Goal: Task Accomplishment & Management: Manage account settings

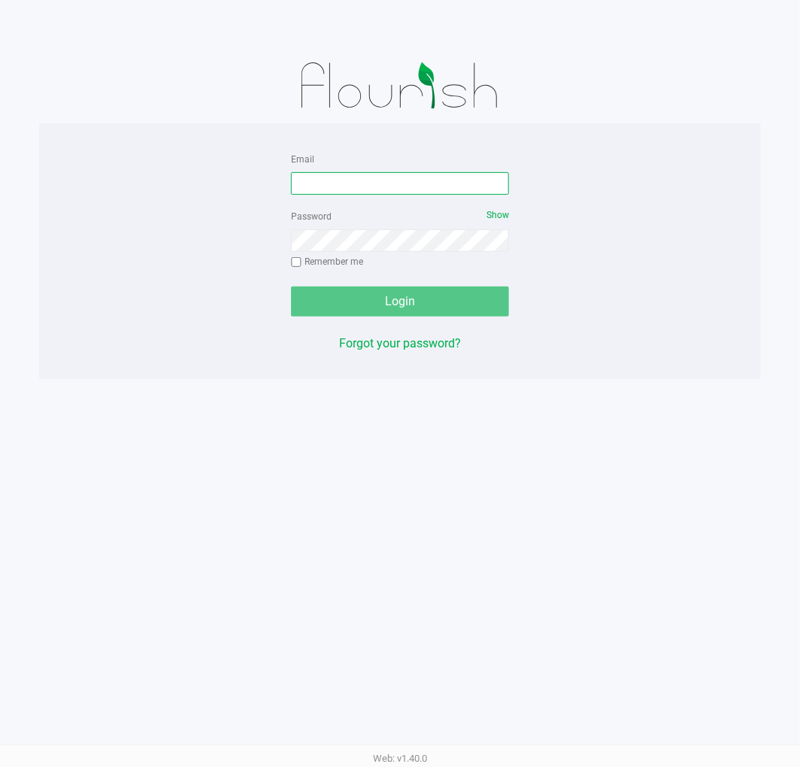
click at [418, 185] on input "Email" at bounding box center [400, 183] width 218 height 23
type input "[EMAIL_ADDRESS][DOMAIN_NAME]"
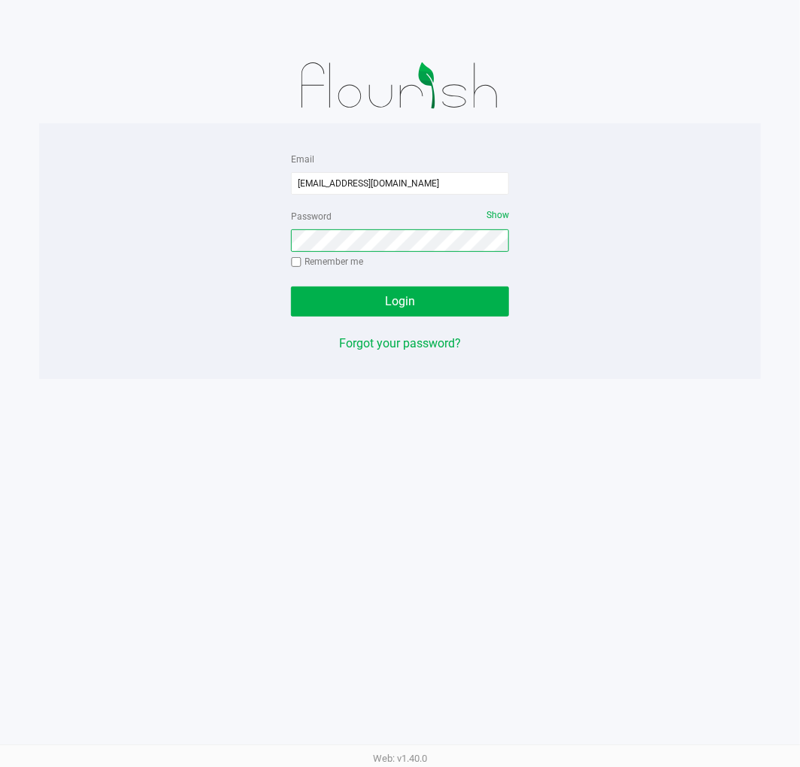
click at [291, 287] on button "Login" at bounding box center [400, 302] width 218 height 30
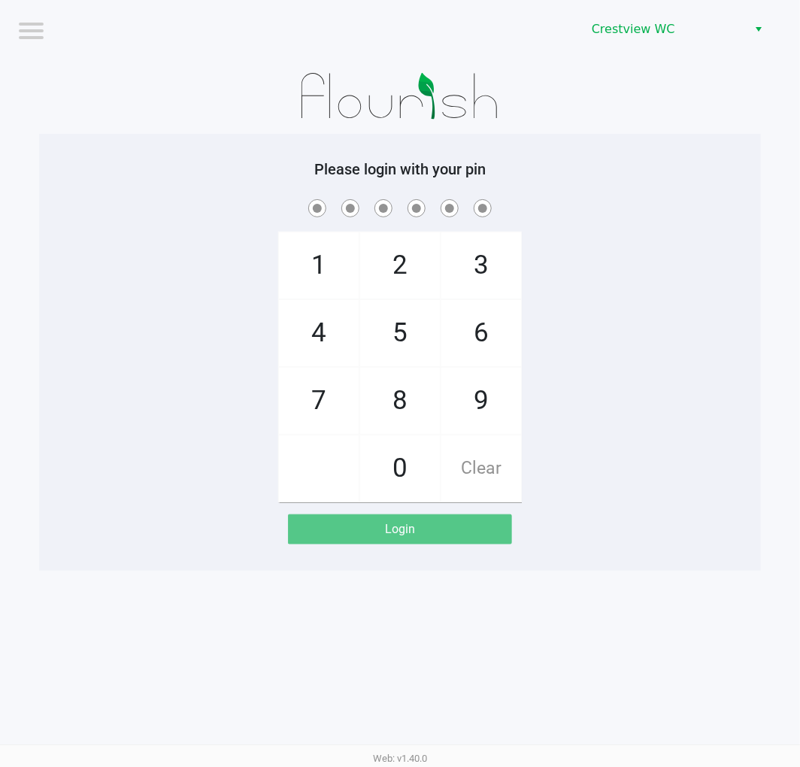
click at [469, 395] on span "9" at bounding box center [482, 401] width 80 height 66
checkbox input "true"
click at [394, 260] on span "2" at bounding box center [400, 265] width 80 height 66
checkbox input "true"
click at [402, 269] on span "2" at bounding box center [400, 265] width 80 height 66
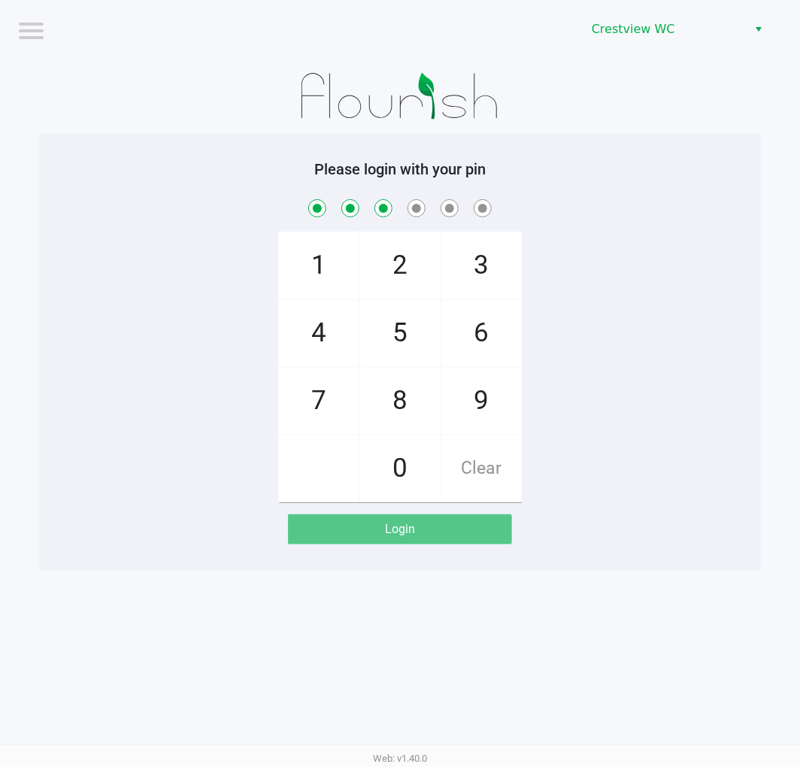
checkbox input "true"
click at [393, 282] on span "2" at bounding box center [400, 265] width 80 height 66
checkbox input "true"
click at [296, 275] on span "1" at bounding box center [319, 265] width 80 height 66
checkbox input "true"
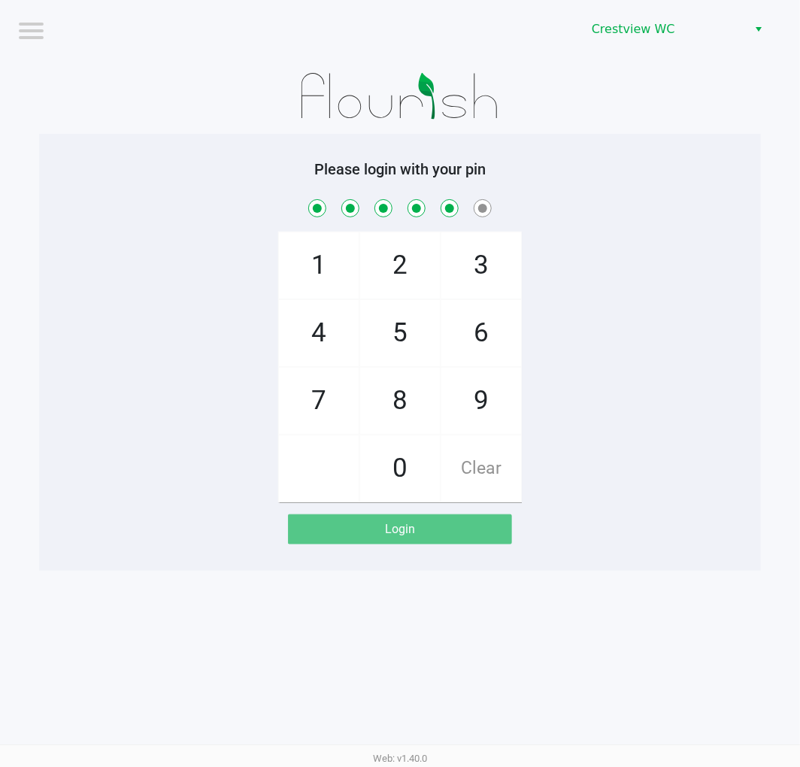
click at [479, 487] on span "Clear" at bounding box center [482, 469] width 80 height 66
checkbox input "false"
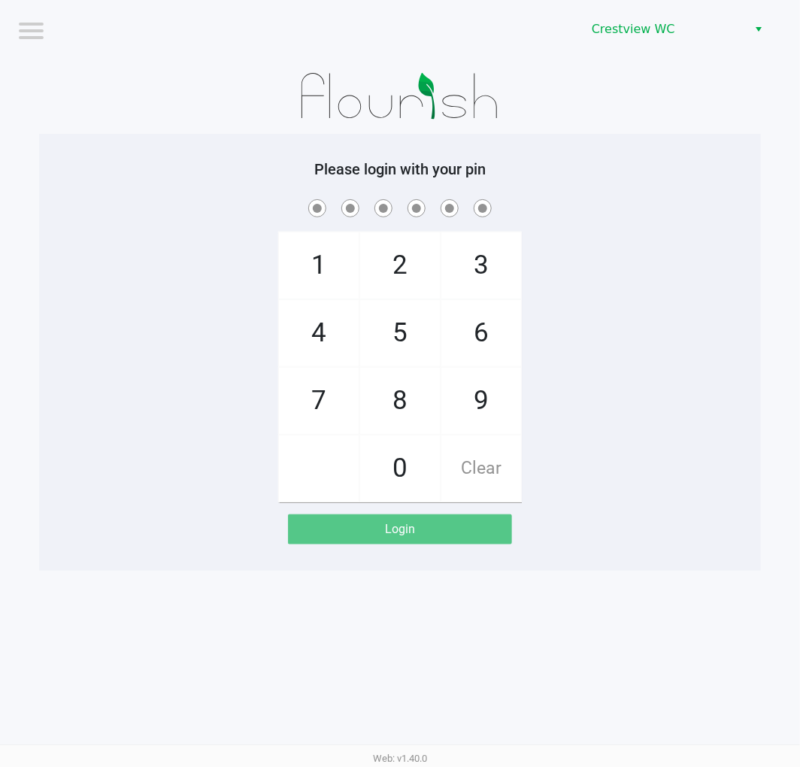
checkbox input "false"
click at [486, 411] on span "9" at bounding box center [482, 401] width 80 height 66
checkbox input "true"
click at [410, 269] on span "2" at bounding box center [400, 265] width 80 height 66
checkbox input "true"
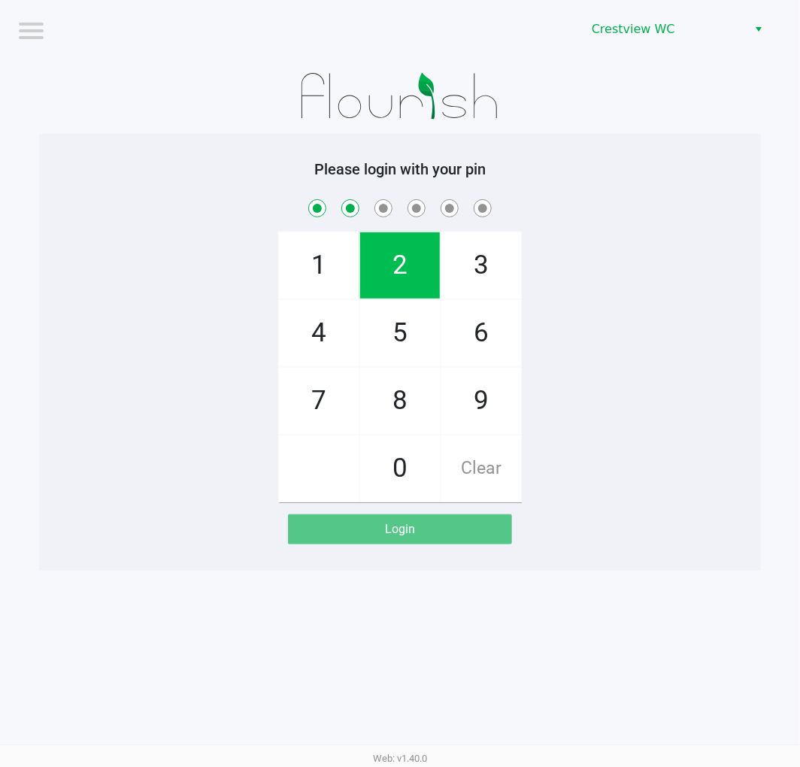
click at [402, 271] on span "2" at bounding box center [400, 265] width 80 height 66
checkbox input "true"
click at [412, 408] on span "8" at bounding box center [400, 401] width 80 height 66
checkbox input "true"
click at [400, 282] on span "2" at bounding box center [400, 265] width 80 height 66
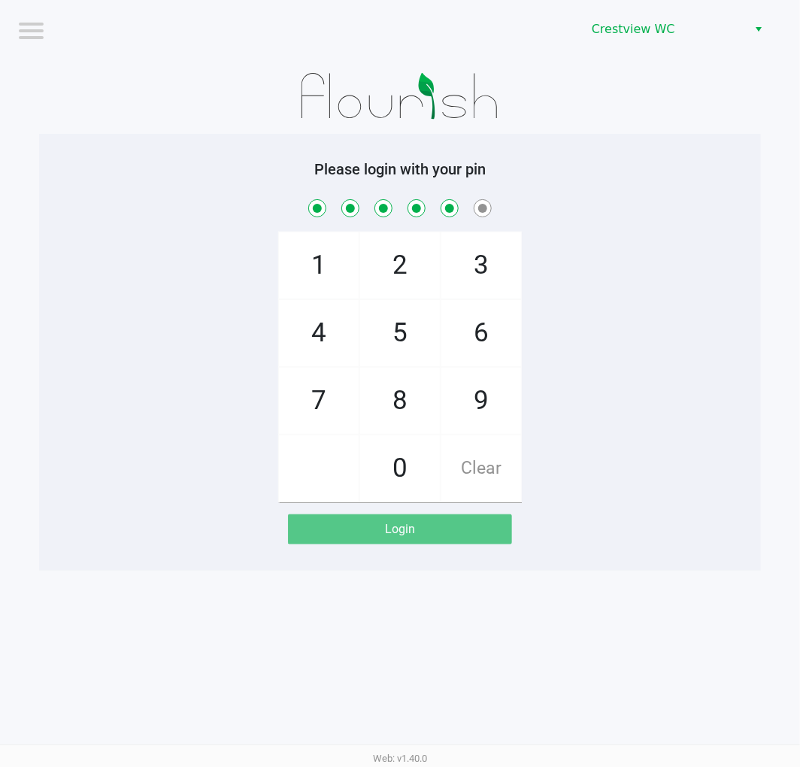
checkbox input "true"
click at [306, 266] on span "1" at bounding box center [319, 265] width 80 height 66
checkbox input "true"
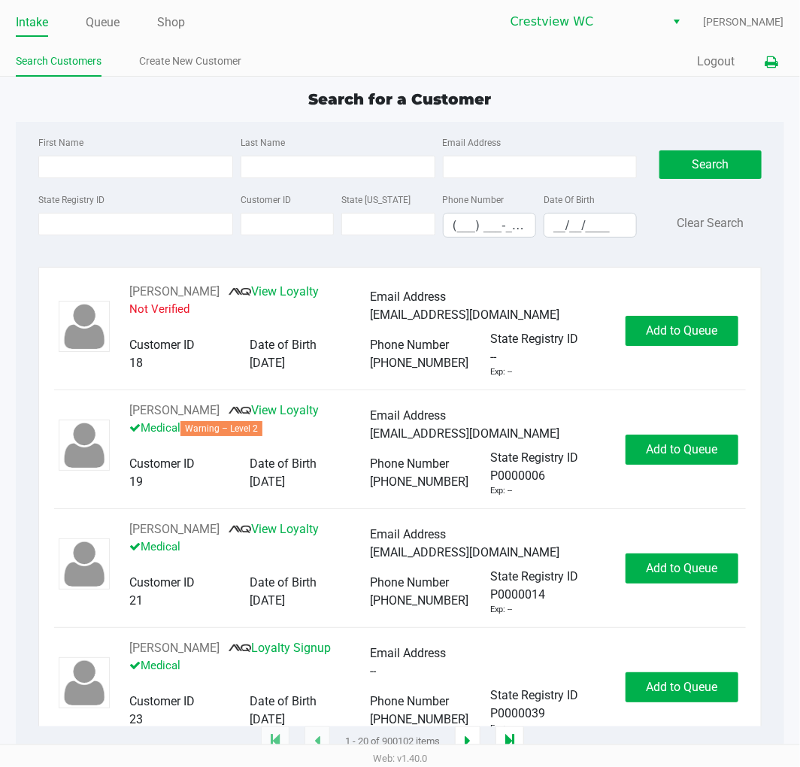
click at [775, 64] on icon at bounding box center [772, 62] width 13 height 11
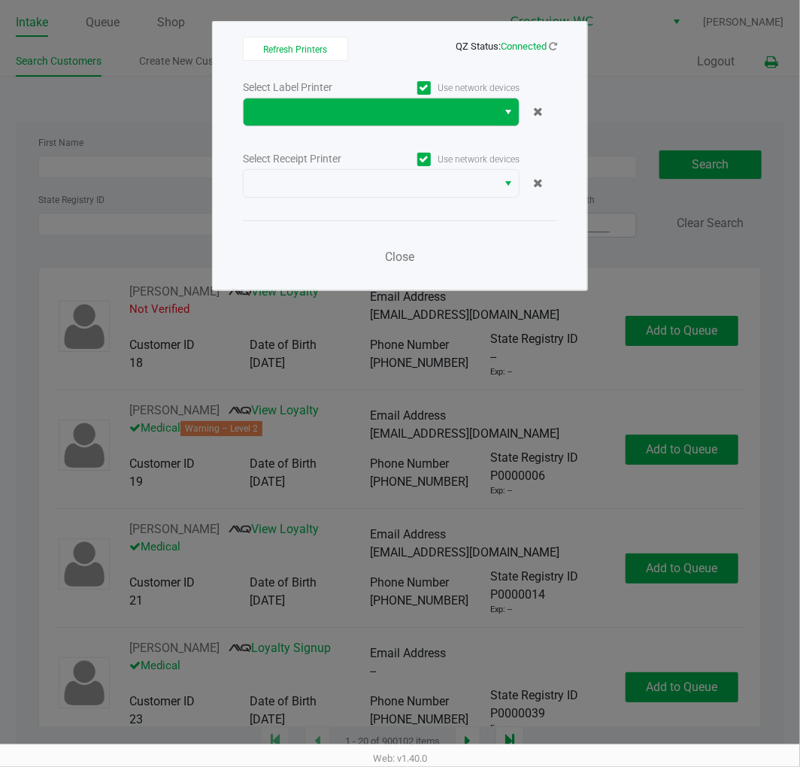
click at [501, 116] on button "Select" at bounding box center [508, 112] width 22 height 27
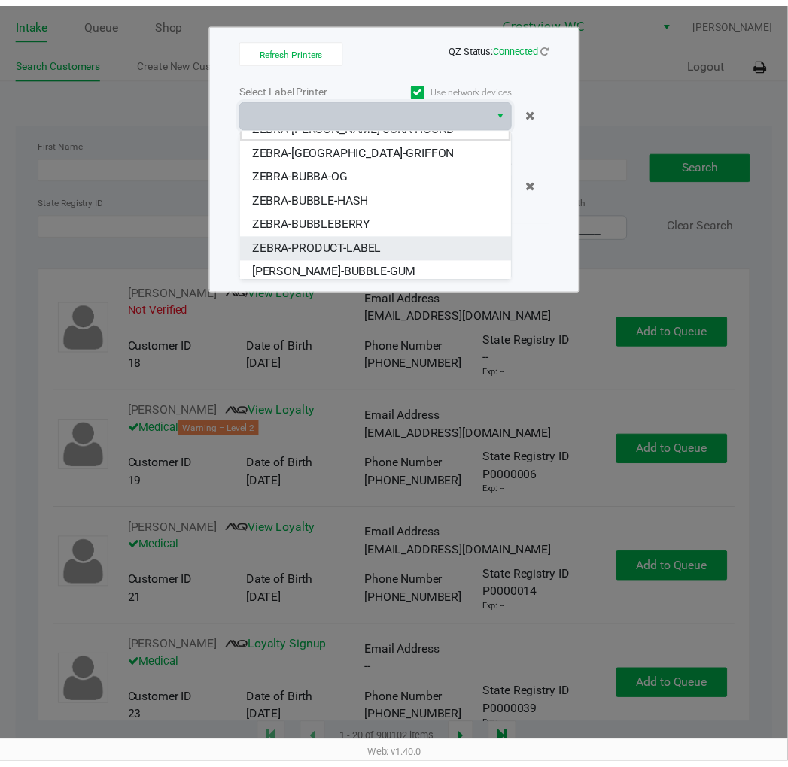
scroll to position [18, 0]
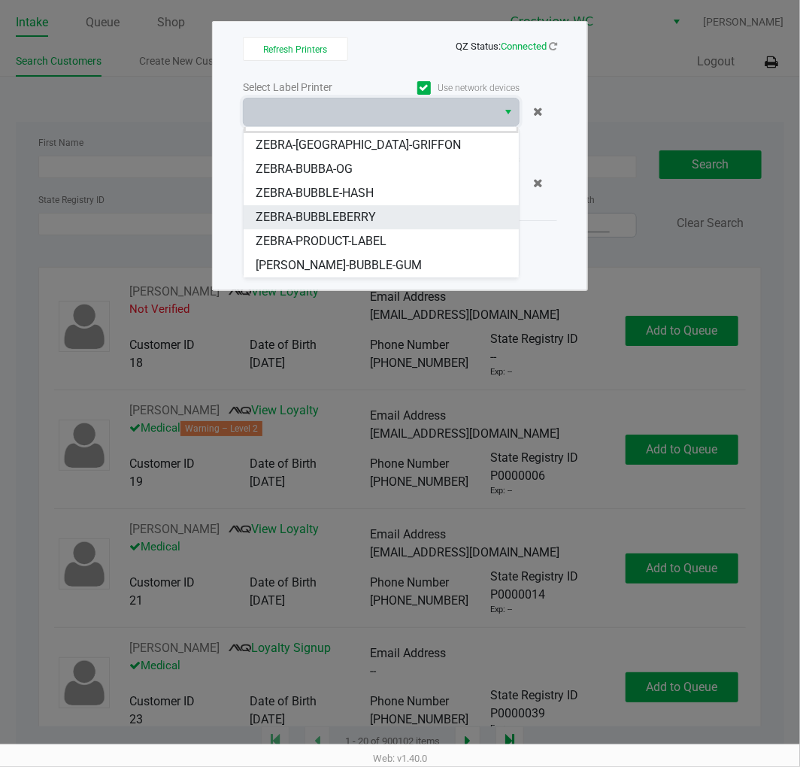
click at [372, 223] on span "ZEBRA-BUBBLEBERRY" at bounding box center [316, 217] width 120 height 18
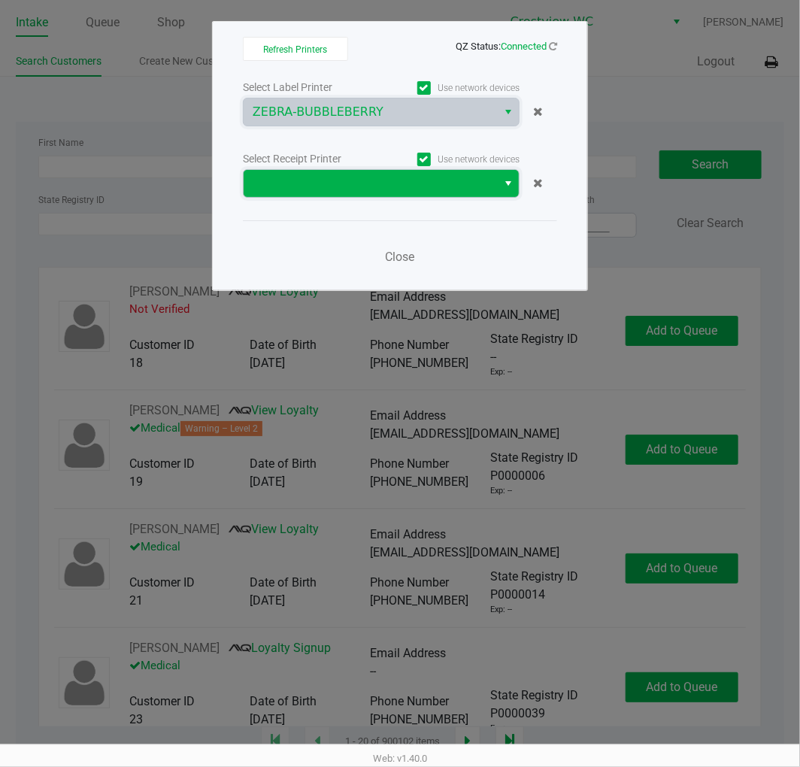
click at [415, 179] on span at bounding box center [370, 184] width 235 height 18
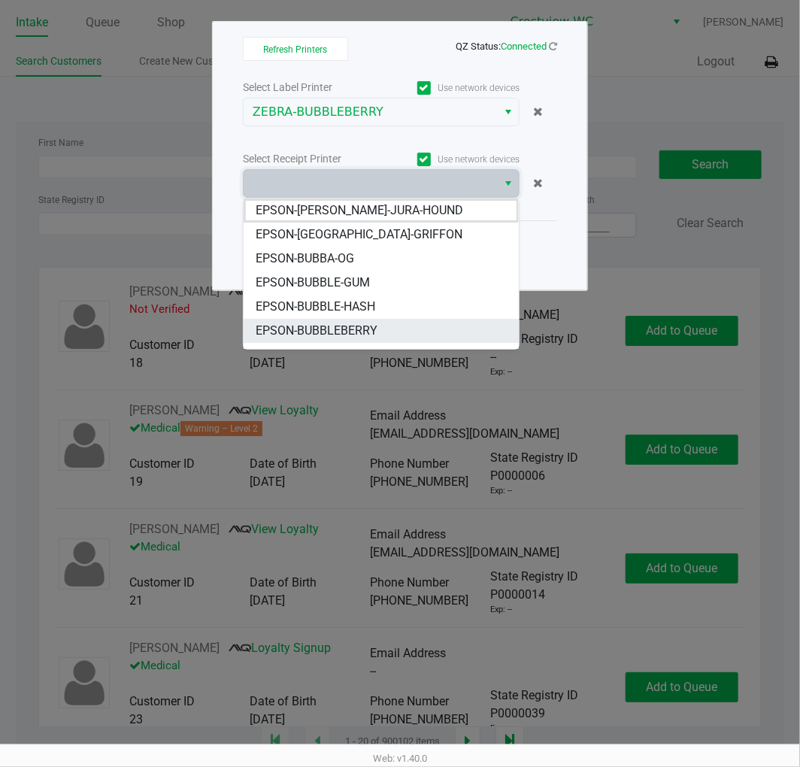
click at [370, 333] on span "EPSON-BUBBLEBERRY" at bounding box center [317, 331] width 122 height 18
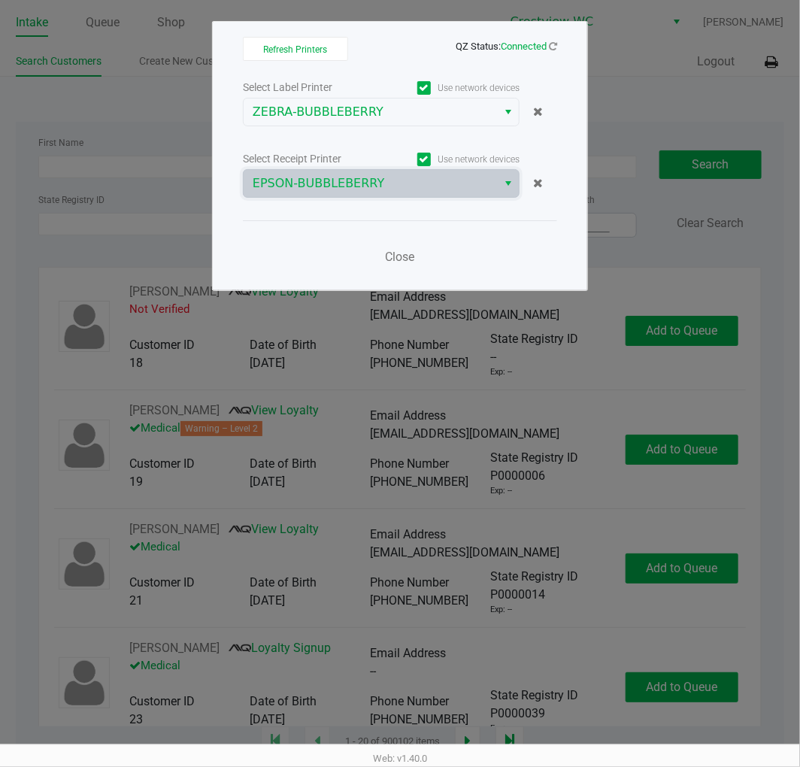
click at [423, 269] on div "Close" at bounding box center [400, 247] width 314 height 55
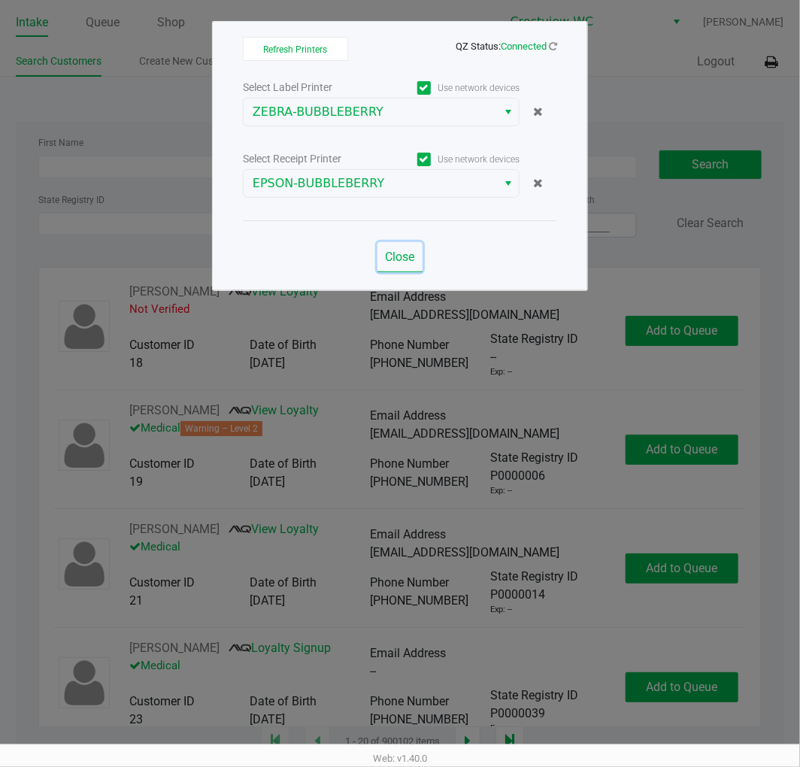
click at [399, 262] on span "Close" at bounding box center [400, 257] width 29 height 14
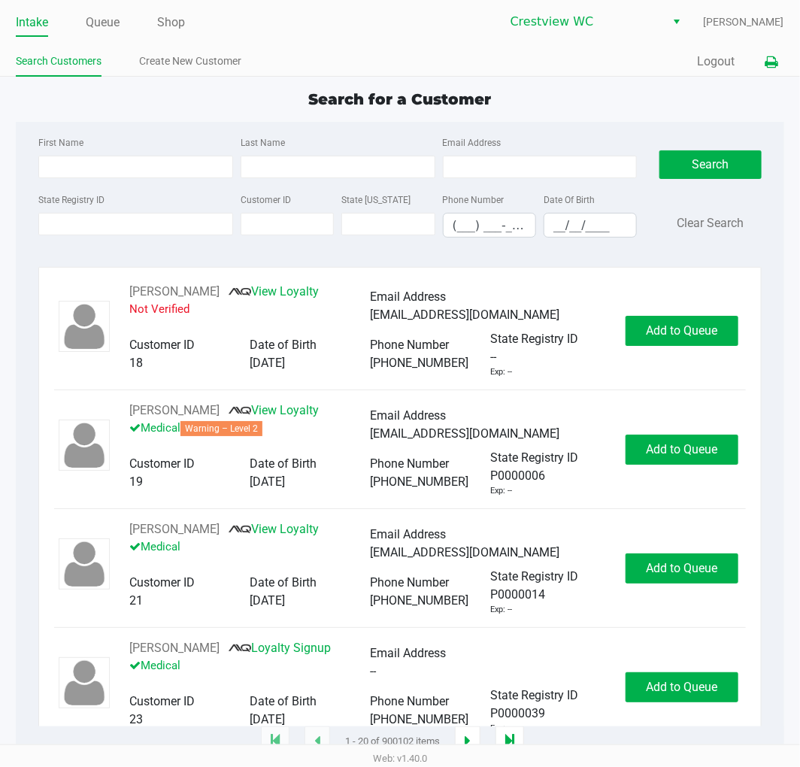
click at [779, 55] on button at bounding box center [772, 62] width 25 height 28
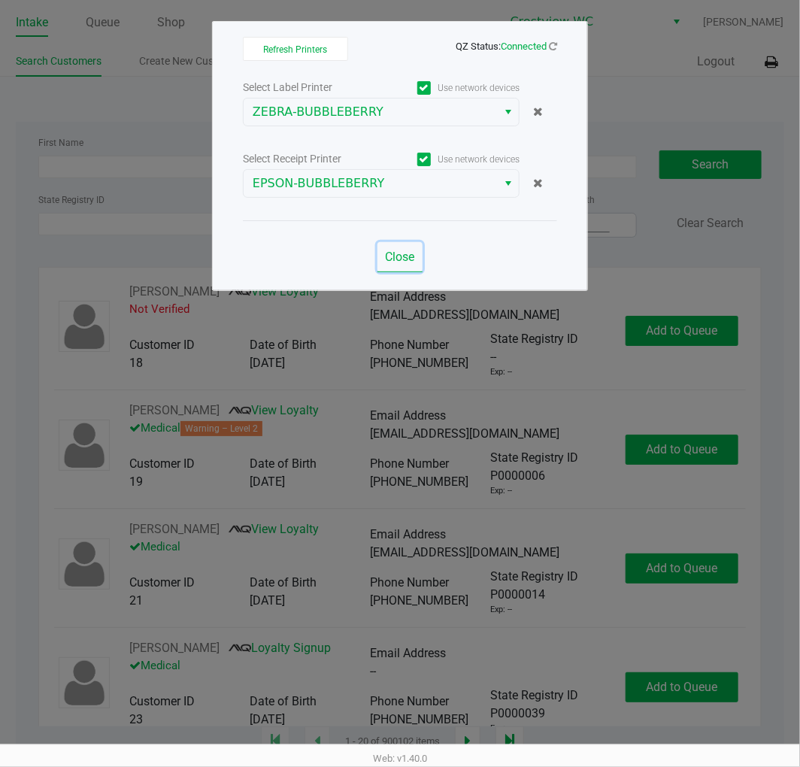
click at [402, 251] on span "Close" at bounding box center [400, 257] width 29 height 14
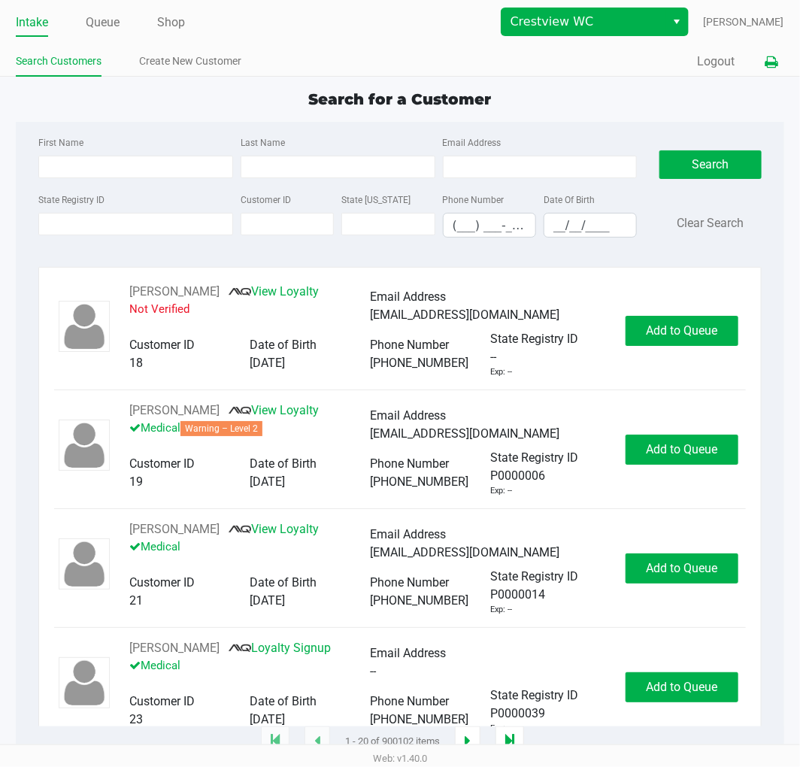
click at [688, 26] on button "Select" at bounding box center [678, 21] width 22 height 27
click at [657, 92] on div "Search for a Customer" at bounding box center [400, 99] width 791 height 23
click at [779, 63] on button at bounding box center [772, 62] width 25 height 28
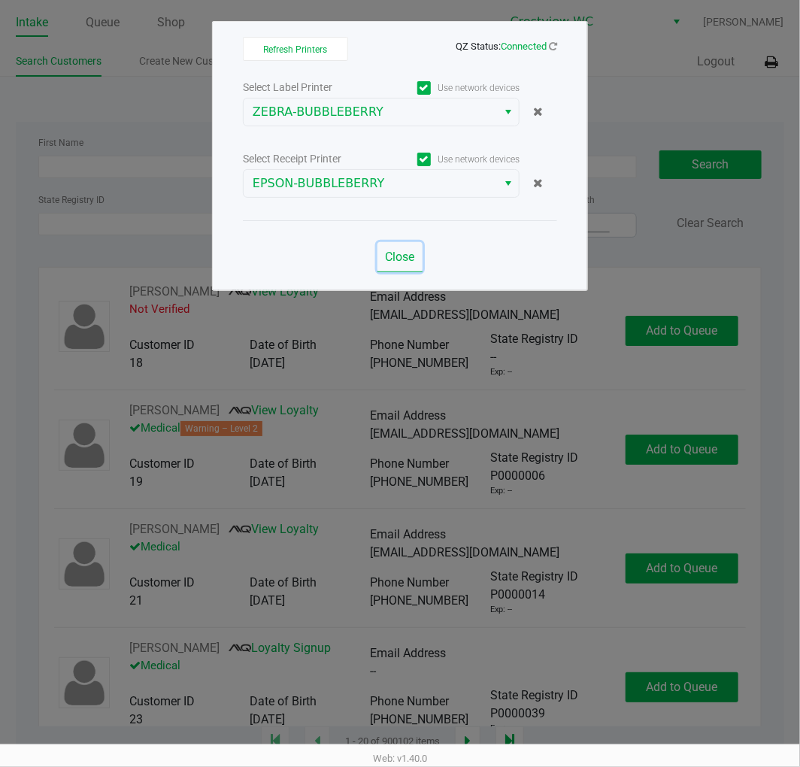
click at [409, 263] on span "Close" at bounding box center [400, 257] width 29 height 14
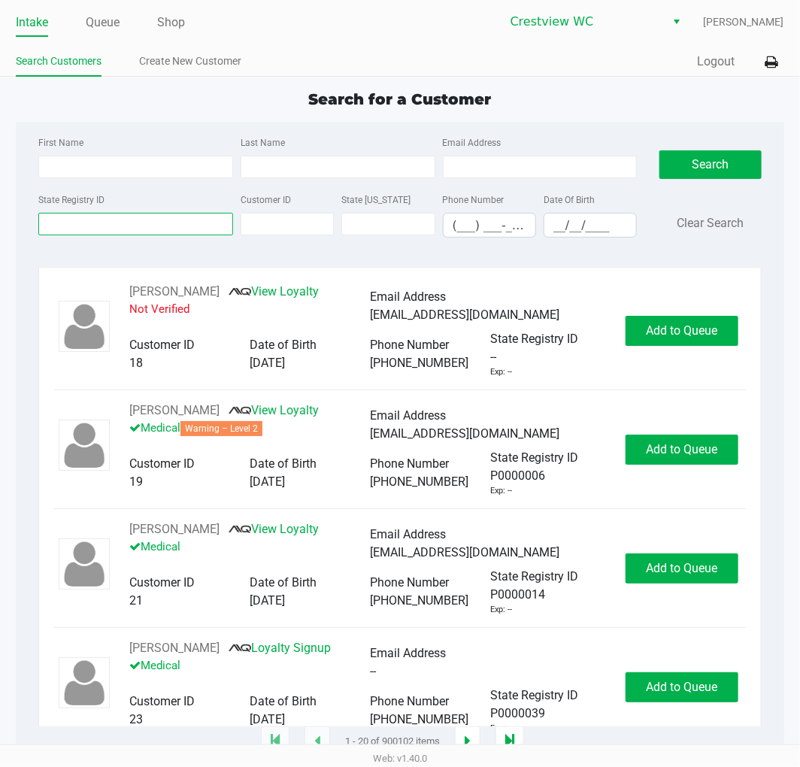
click at [187, 227] on input "State Registry ID" at bounding box center [135, 224] width 195 height 23
click at [182, 260] on div "First Name Last Name Email Address State Registry ID Customer ID State ID Phone…" at bounding box center [400, 191] width 746 height 139
click at [169, 229] on input "State Registry ID" at bounding box center [135, 224] width 195 height 23
click at [116, 222] on input "State Registry ID" at bounding box center [135, 224] width 195 height 23
click at [141, 215] on input "State Registry ID" at bounding box center [135, 224] width 195 height 23
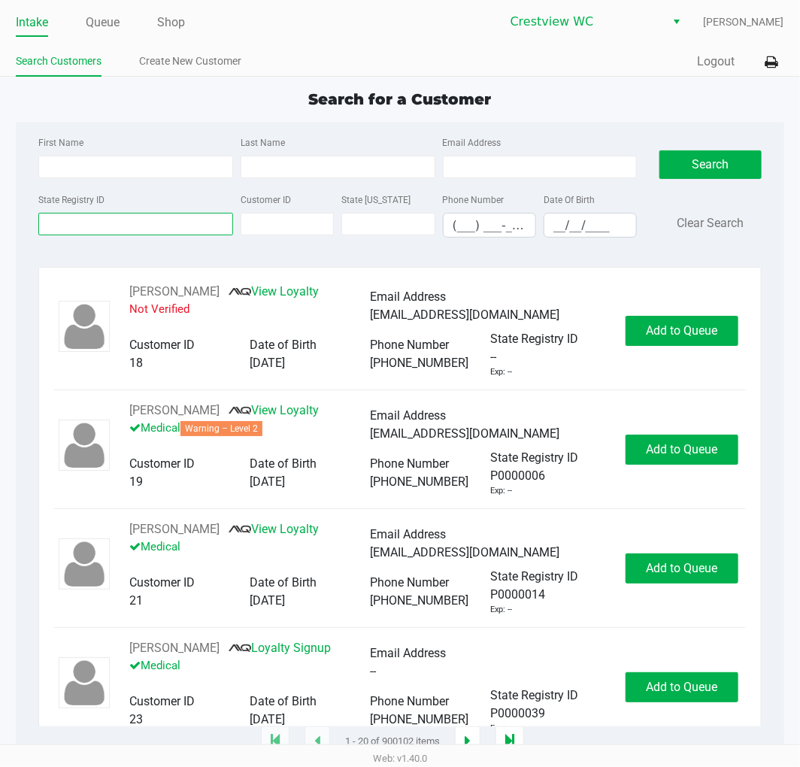
click at [143, 226] on input "State Registry ID" at bounding box center [135, 224] width 195 height 23
click at [155, 216] on input "State Registry ID" at bounding box center [135, 224] width 195 height 23
click at [159, 219] on input "State Registry ID" at bounding box center [135, 224] width 195 height 23
click at [132, 223] on input "State Registry ID" at bounding box center [135, 224] width 195 height 23
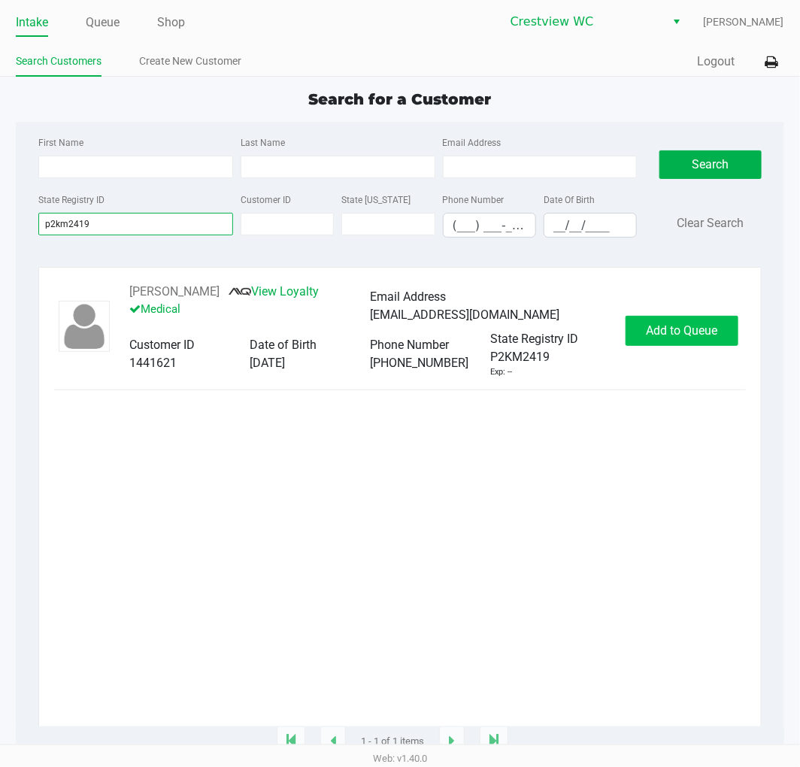
type input "p2km2419"
click at [683, 338] on span "Add to Queue" at bounding box center [681, 331] width 71 height 14
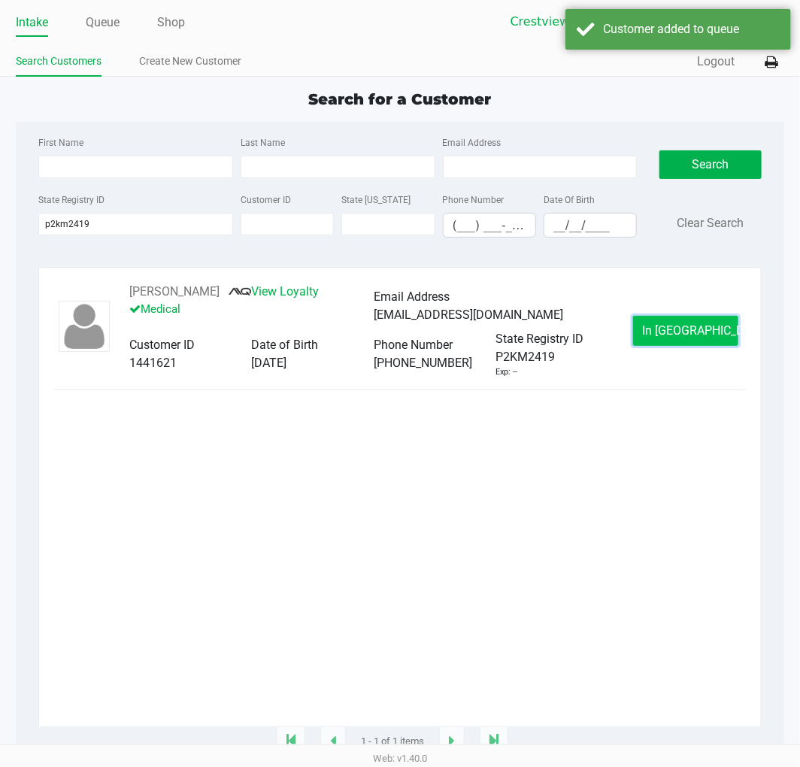
click at [700, 332] on span "In Queue" at bounding box center [706, 331] width 126 height 14
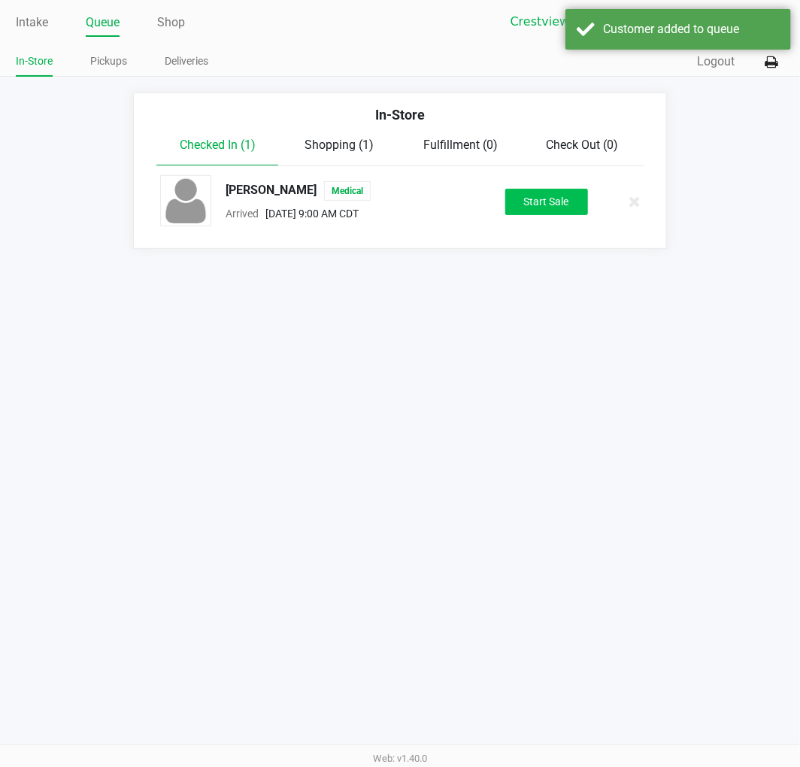
click at [507, 198] on button "Start Sale" at bounding box center [547, 202] width 83 height 26
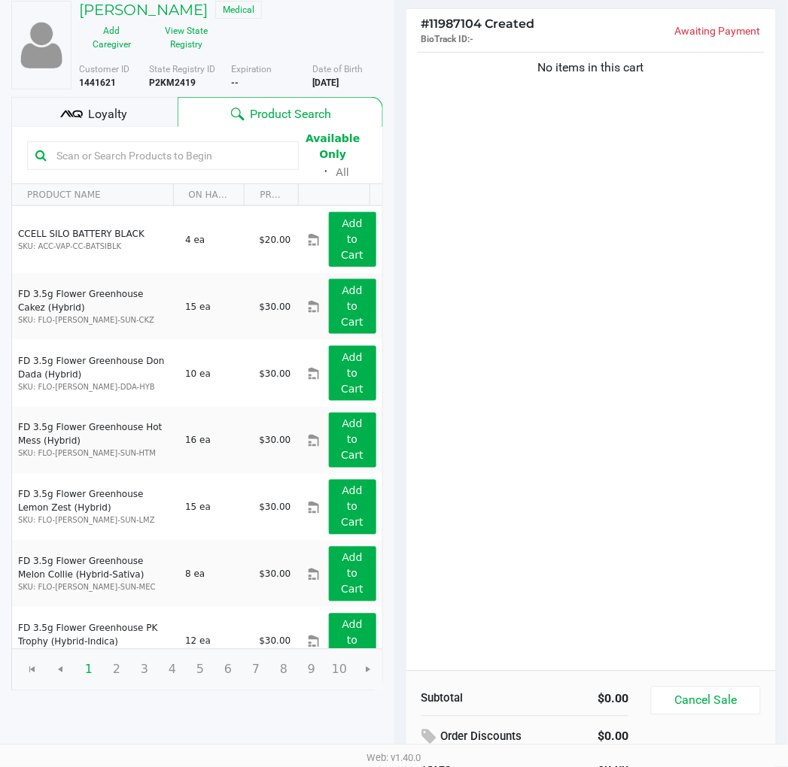
scroll to position [155, 0]
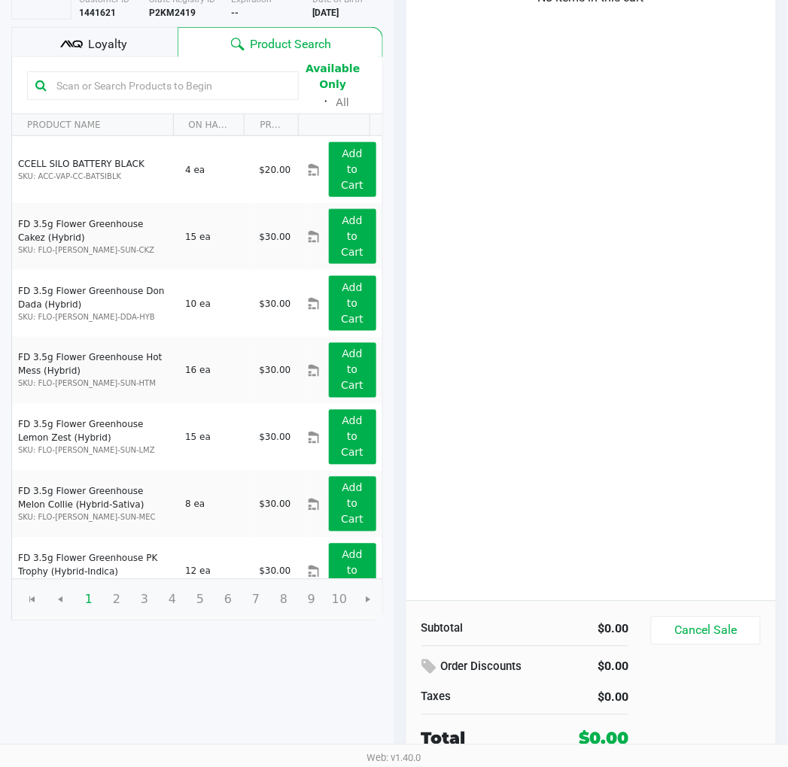
click at [129, 33] on div "Loyalty" at bounding box center [94, 42] width 166 height 30
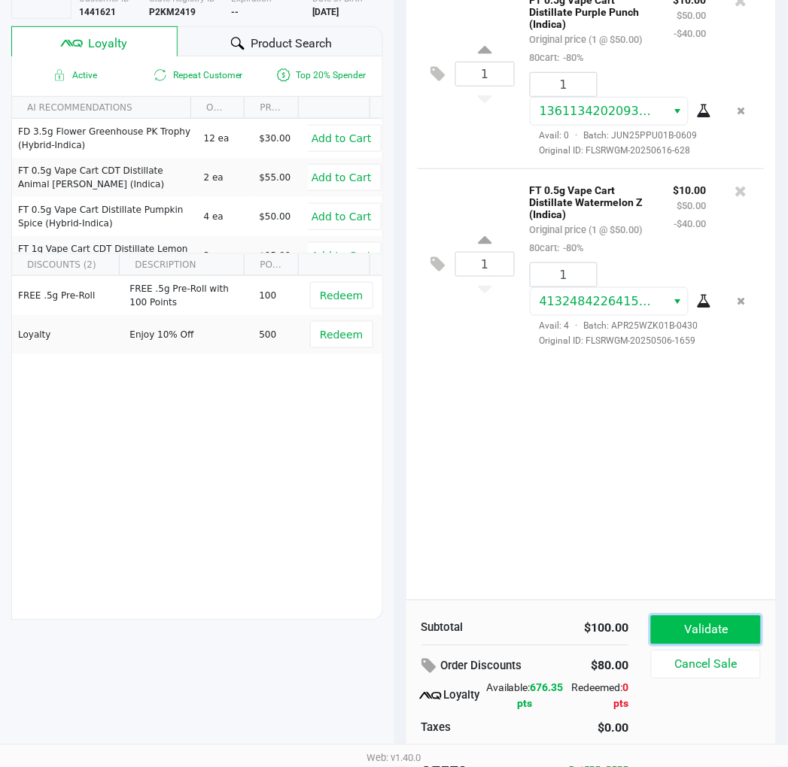
click at [723, 625] on button "Validate" at bounding box center [705, 630] width 109 height 29
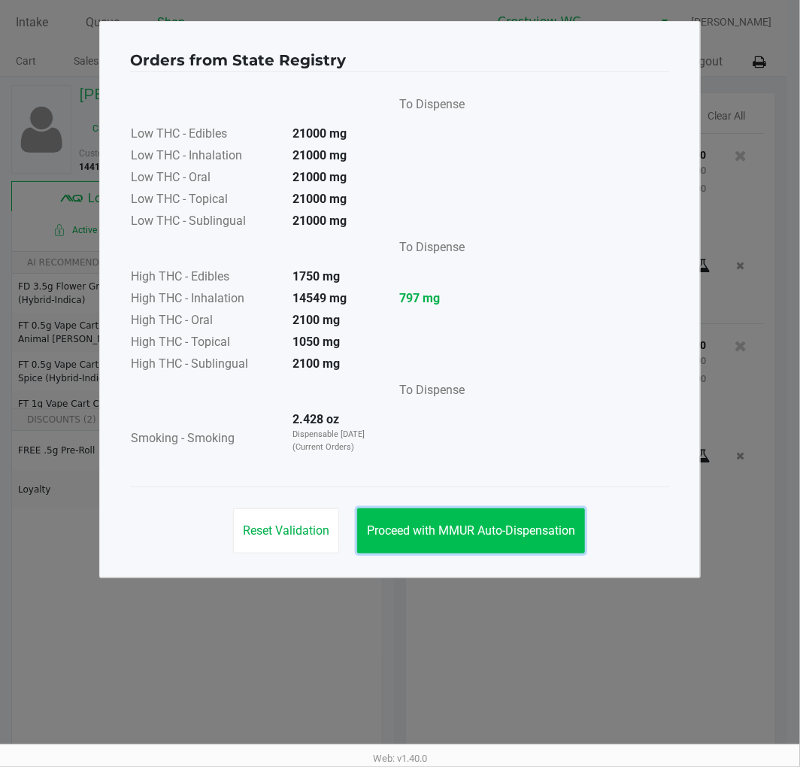
click at [545, 529] on span "Proceed with MMUR Auto-Dispensation" at bounding box center [471, 531] width 208 height 14
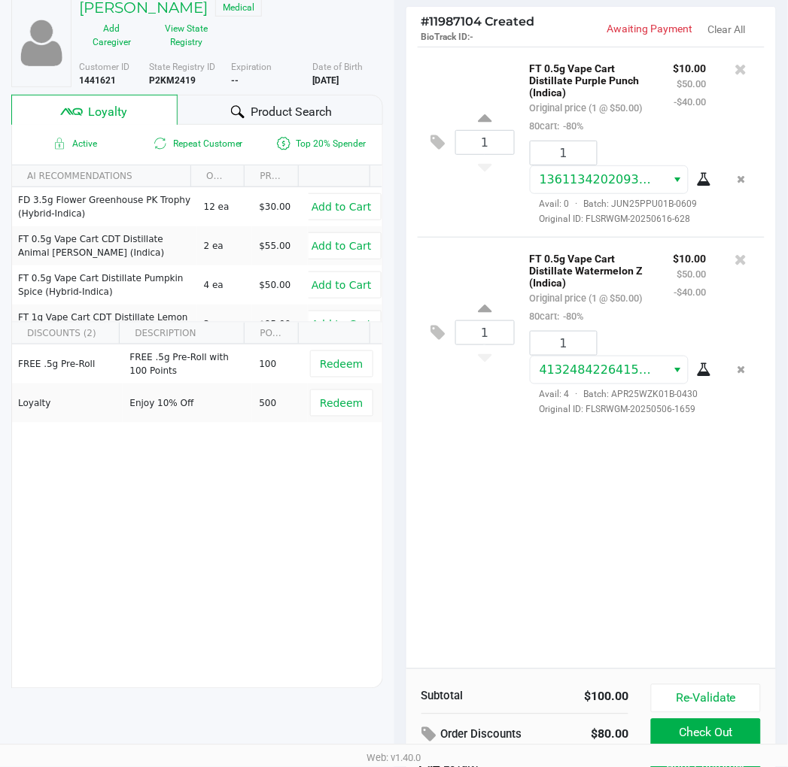
scroll to position [187, 0]
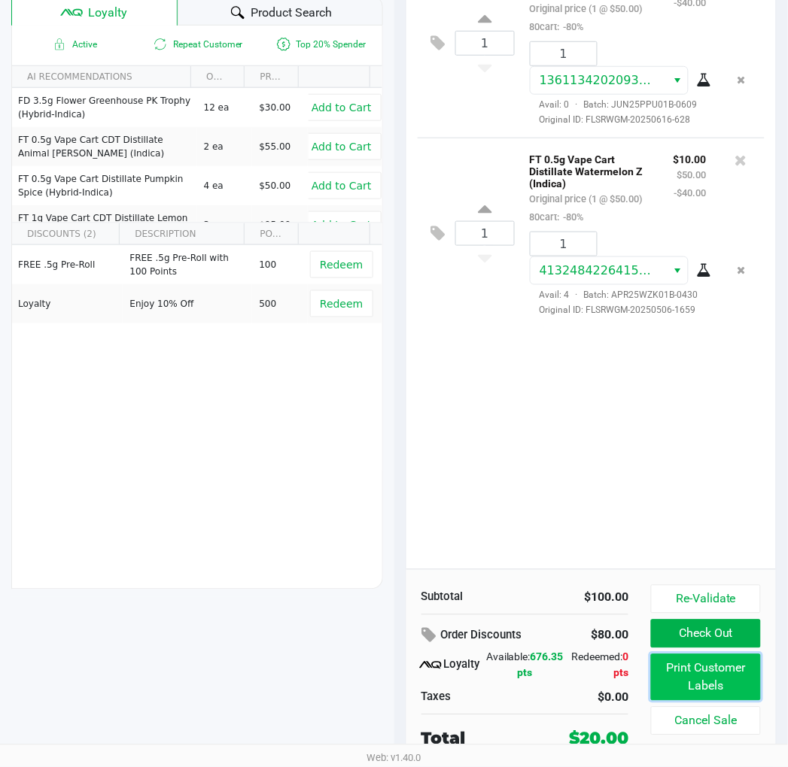
click at [688, 664] on button "Print Customer Labels" at bounding box center [705, 678] width 109 height 47
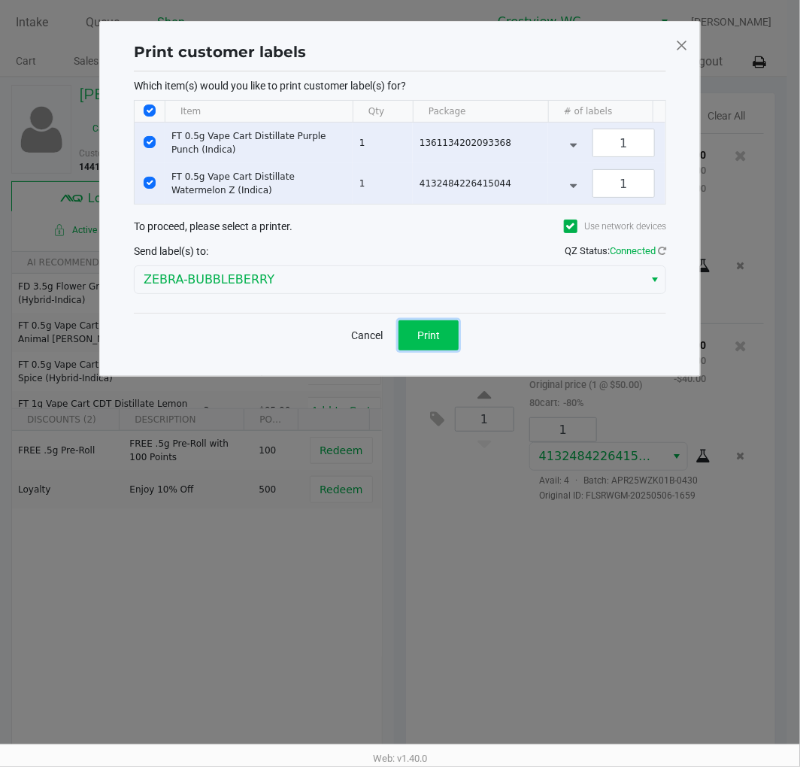
click at [445, 344] on button "Print" at bounding box center [429, 335] width 60 height 30
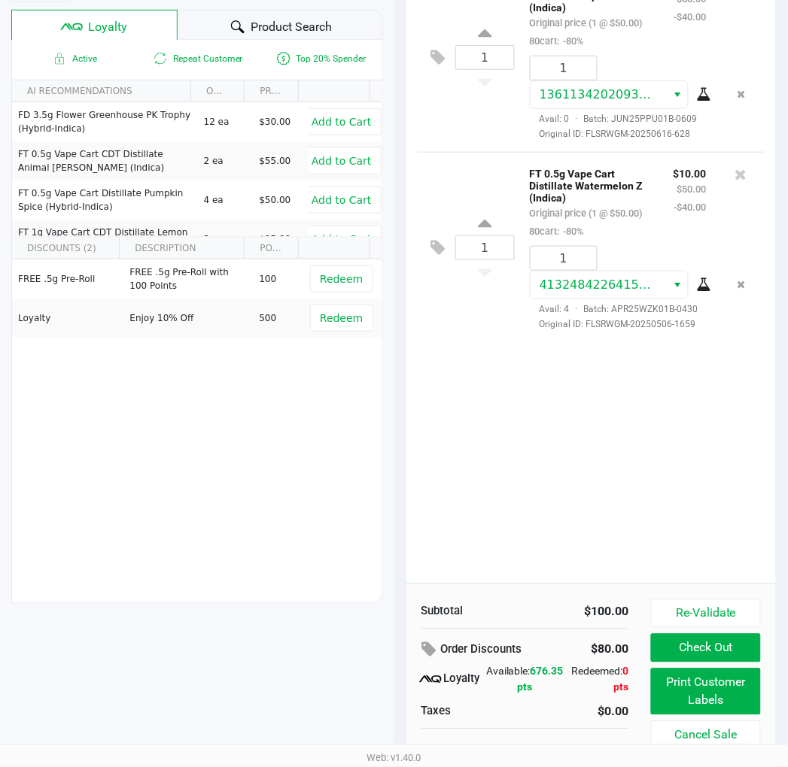
scroll to position [187, 0]
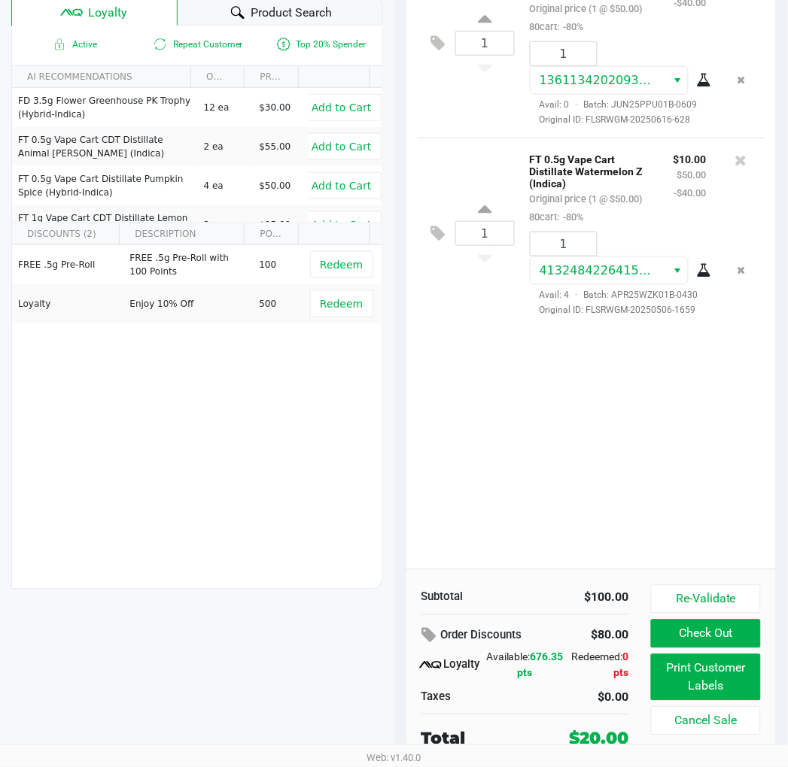
click at [734, 636] on button "Check Out" at bounding box center [705, 634] width 109 height 29
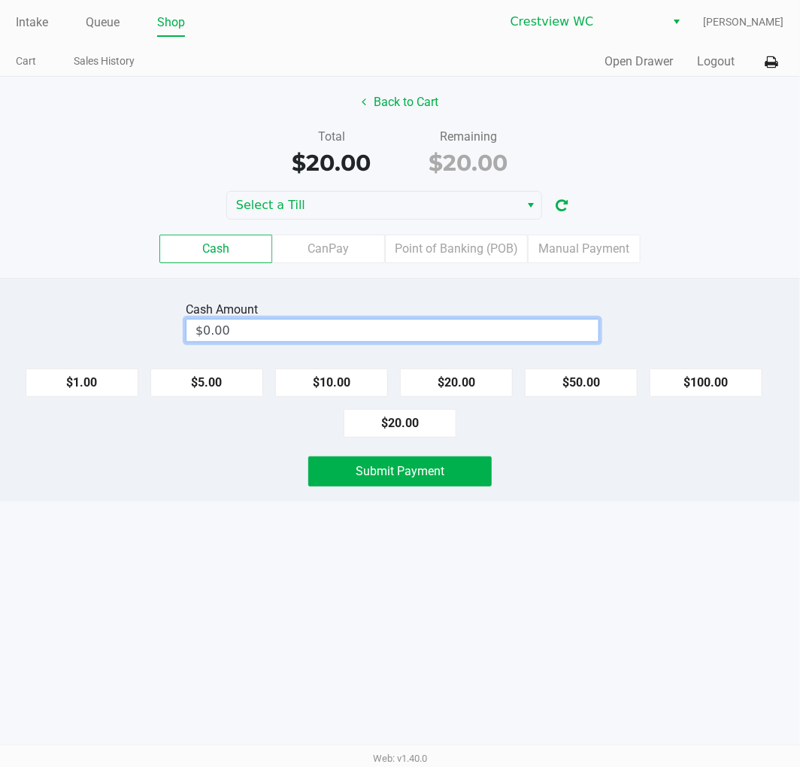
click at [439, 324] on input "$0.00" at bounding box center [393, 331] width 412 height 22
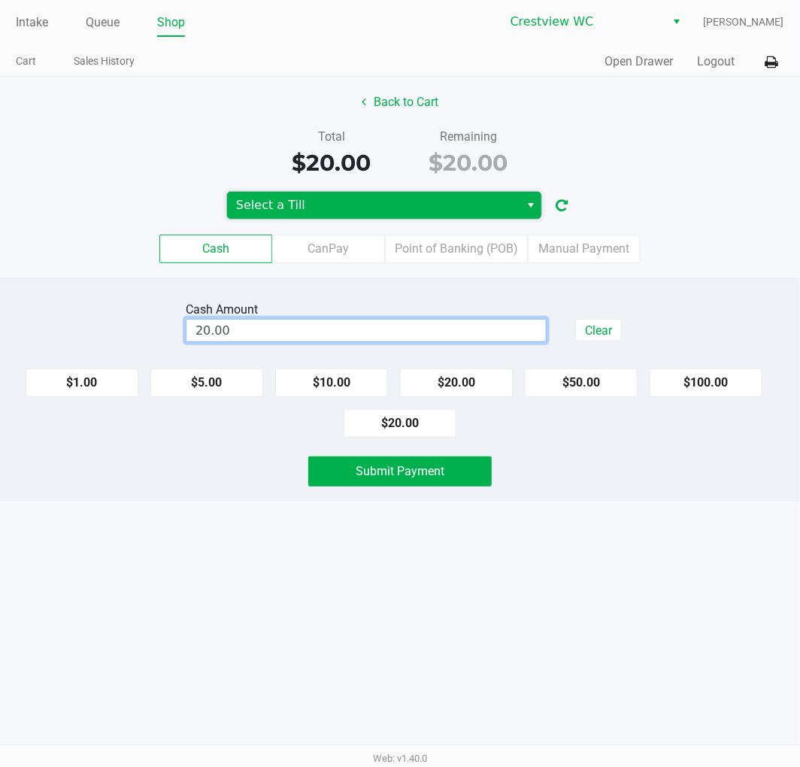
click at [319, 197] on span "Select a Till" at bounding box center [373, 205] width 275 height 18
type input "$20.00"
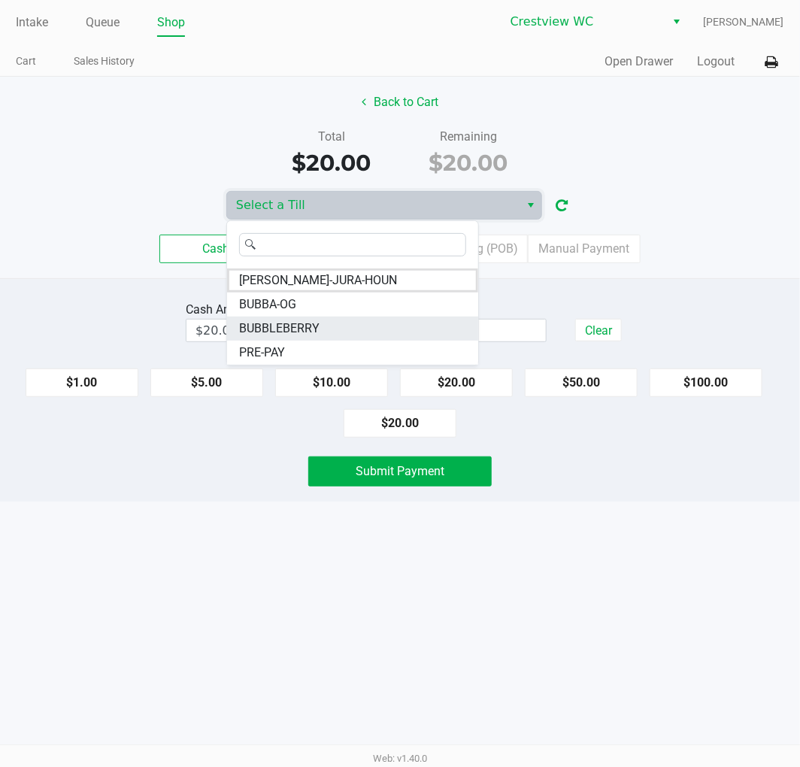
click at [330, 332] on li "BUBBLEBERRY" at bounding box center [352, 329] width 251 height 24
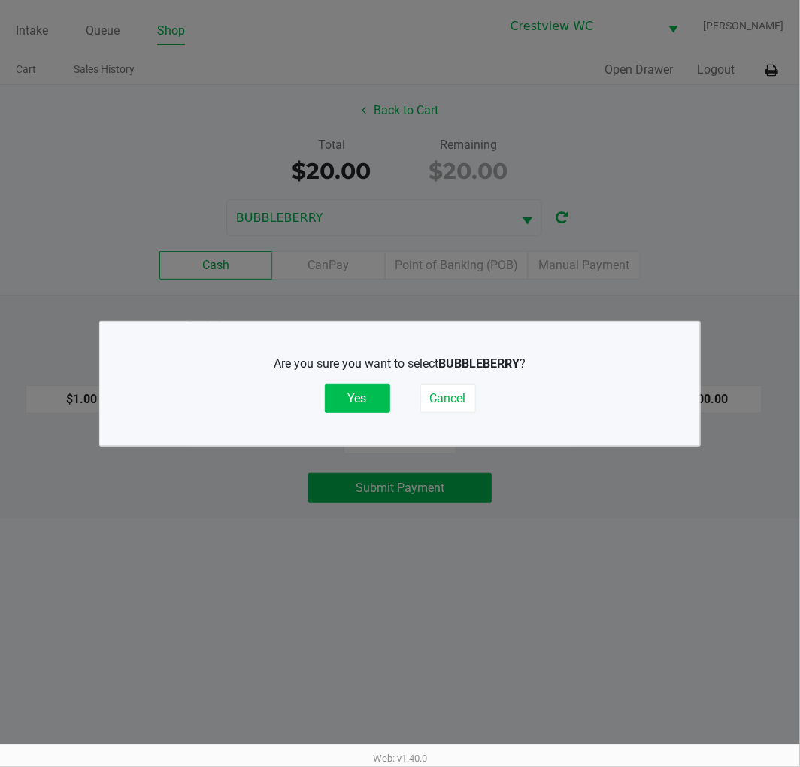
click at [356, 393] on button "Yes" at bounding box center [357, 398] width 65 height 29
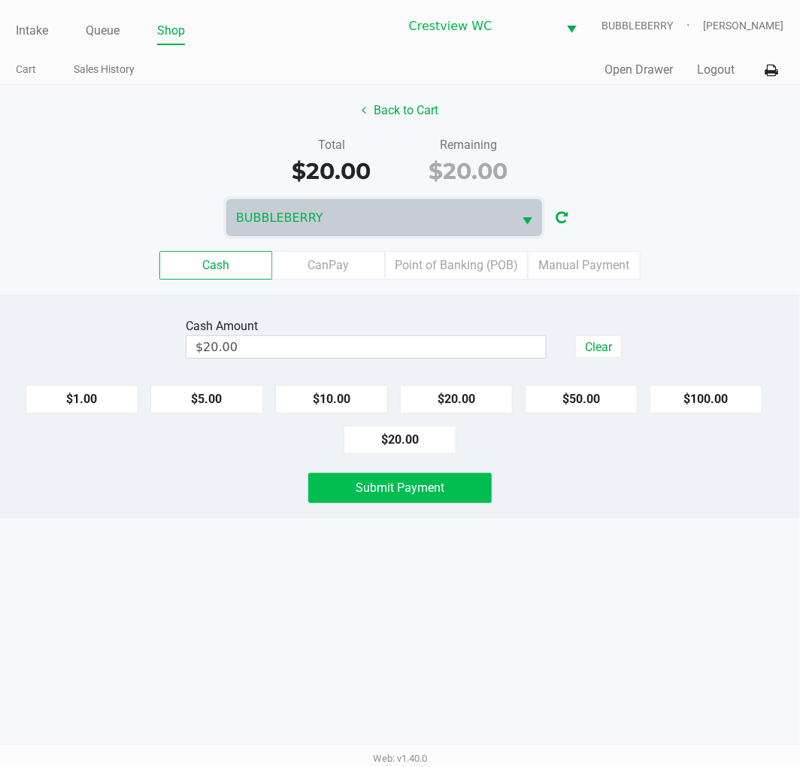
click at [391, 485] on span "Submit Payment" at bounding box center [400, 488] width 89 height 14
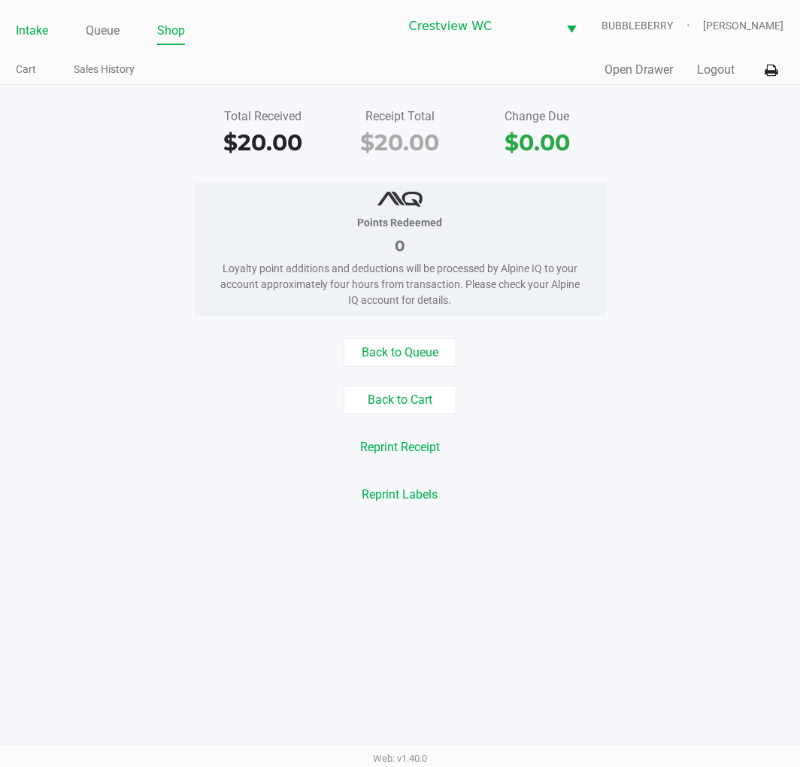
drag, startPoint x: 35, startPoint y: 34, endPoint x: 23, endPoint y: 36, distance: 11.5
click at [34, 34] on link "Intake" at bounding box center [32, 30] width 32 height 21
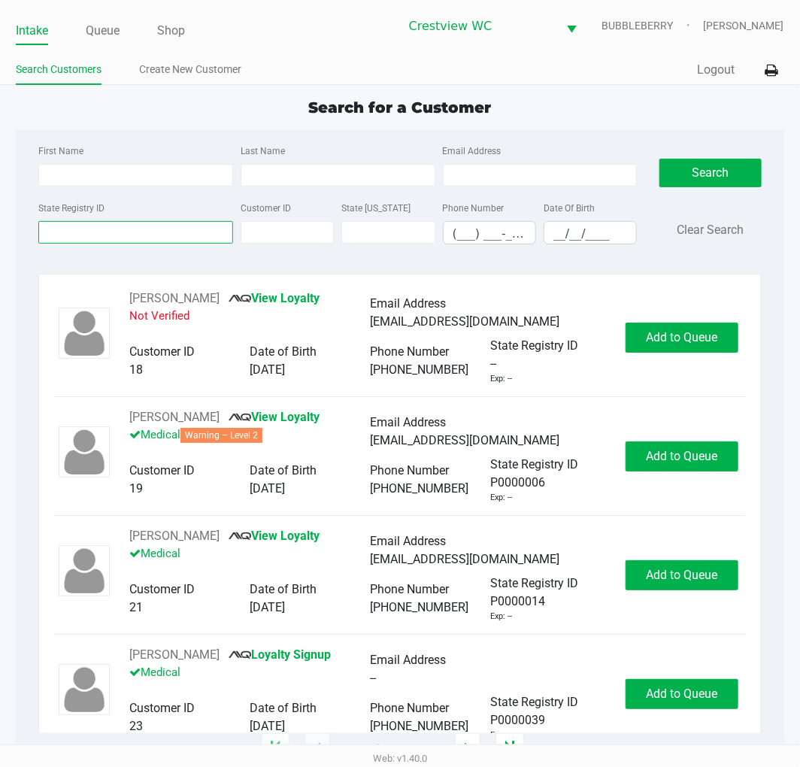
click at [96, 239] on input "State Registry ID" at bounding box center [135, 232] width 195 height 23
click at [121, 235] on input "State Registry ID" at bounding box center [135, 232] width 195 height 23
click at [130, 230] on input "State Registry ID" at bounding box center [135, 232] width 195 height 23
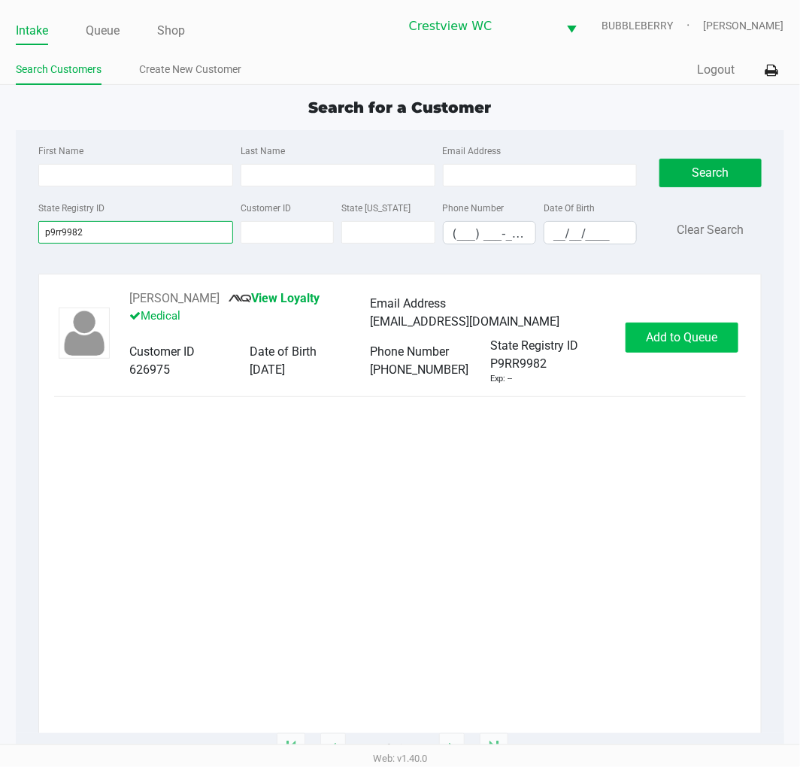
type input "p9rr9982"
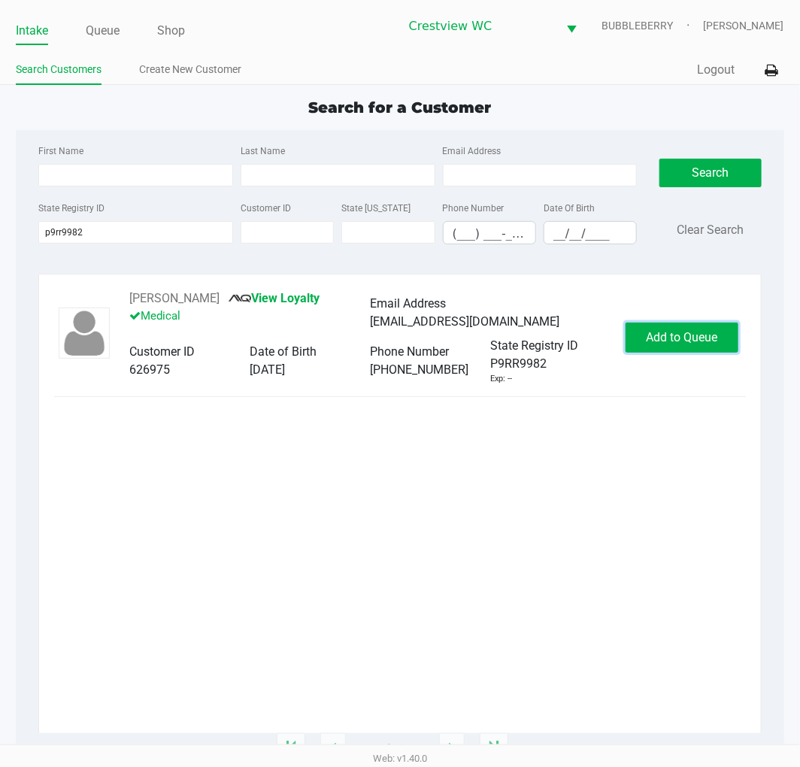
click at [710, 346] on button "Add to Queue" at bounding box center [682, 338] width 113 height 30
click at [709, 348] on div "Add to Queue" at bounding box center [682, 338] width 113 height 30
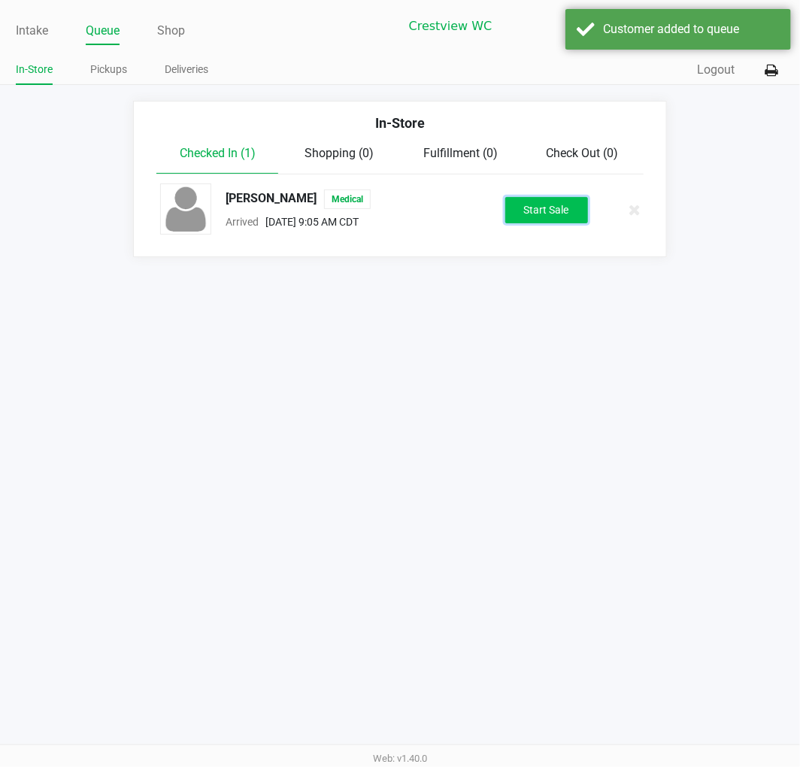
click at [575, 214] on button "Start Sale" at bounding box center [547, 210] width 83 height 26
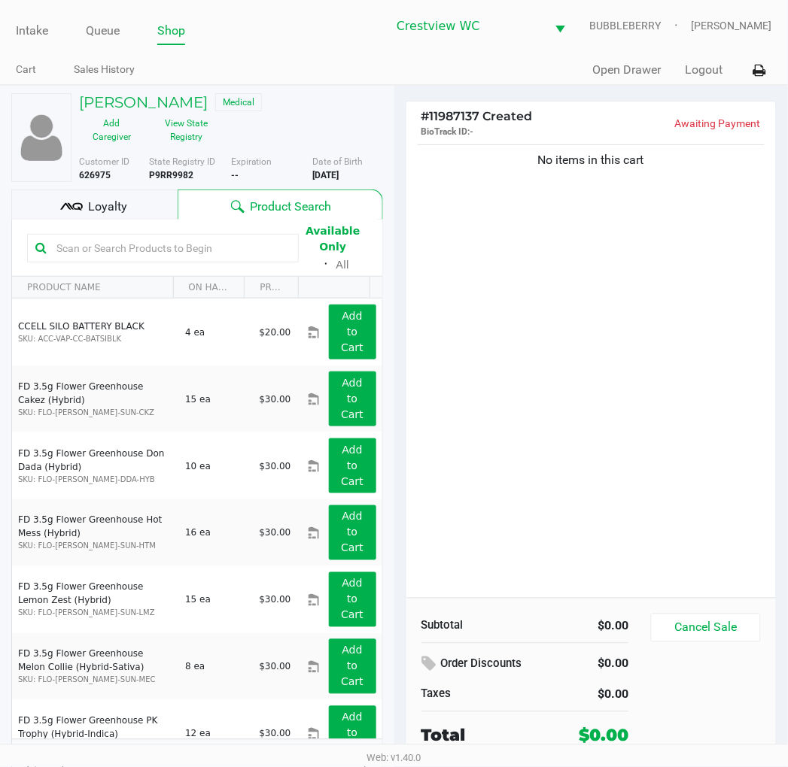
click at [126, 186] on div "Lacy EDWARDS Medical Add Caregiver View State Registry Customer ID 626975 State…" at bounding box center [197, 439] width 372 height 706
click at [129, 196] on div "Loyalty" at bounding box center [94, 205] width 166 height 30
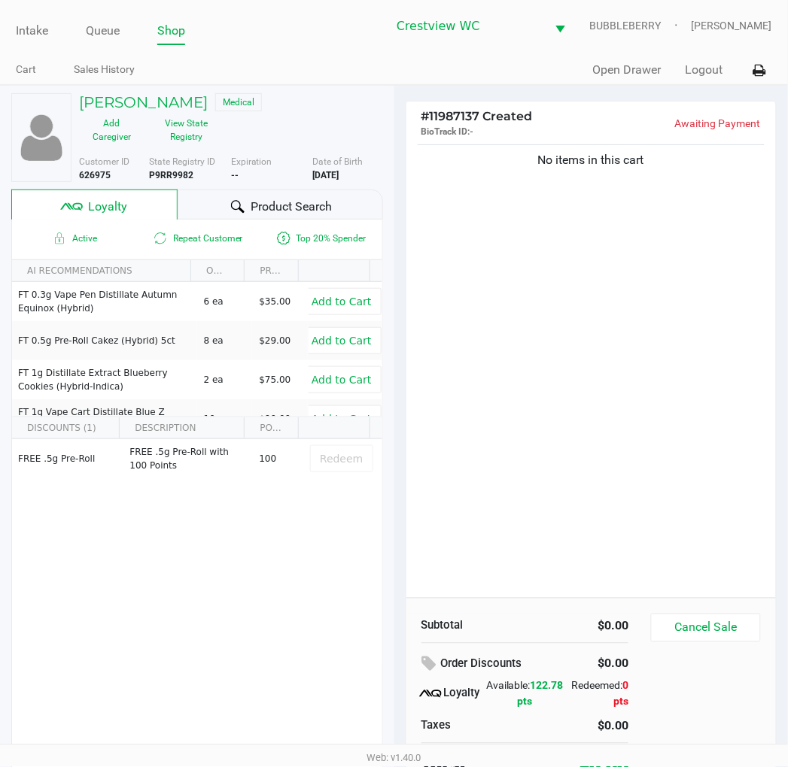
drag, startPoint x: 572, startPoint y: 310, endPoint x: 431, endPoint y: 387, distance: 160.6
click at [560, 309] on div "No items in this cart" at bounding box center [591, 369] width 370 height 457
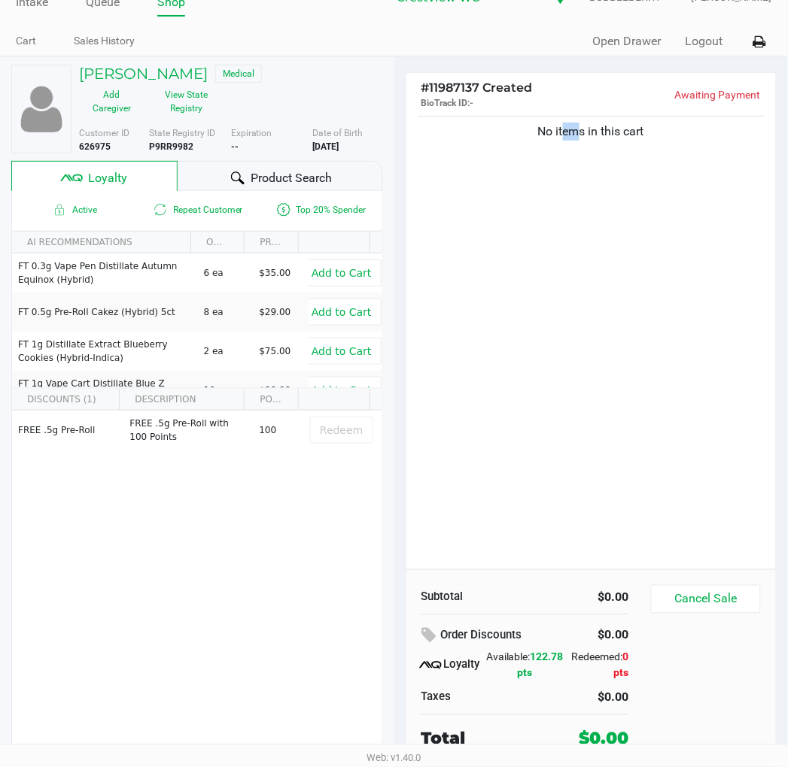
click at [679, 234] on div "No items in this cart" at bounding box center [591, 341] width 370 height 457
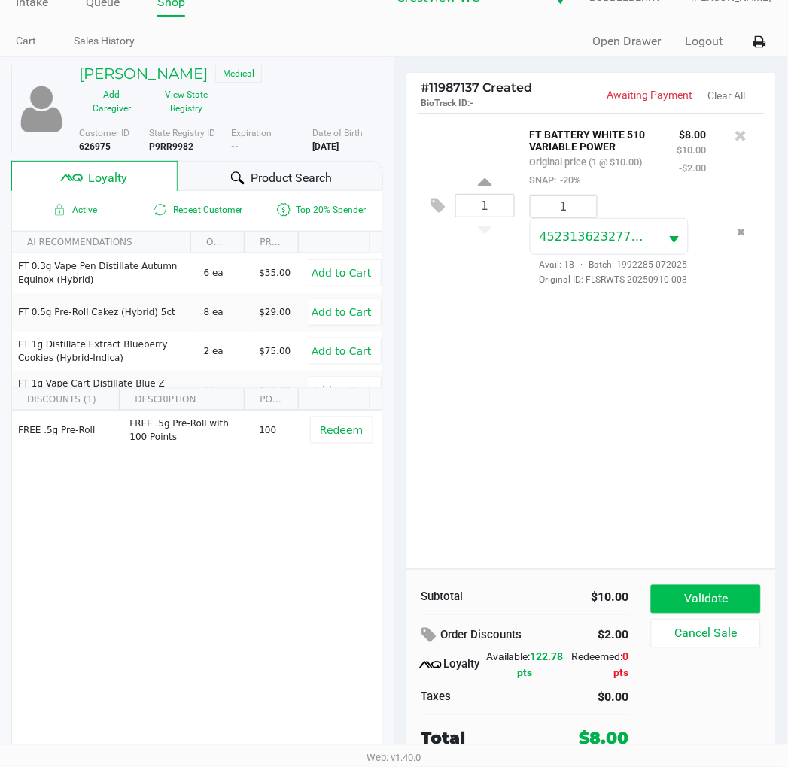
click at [739, 593] on button "Validate" at bounding box center [705, 599] width 109 height 29
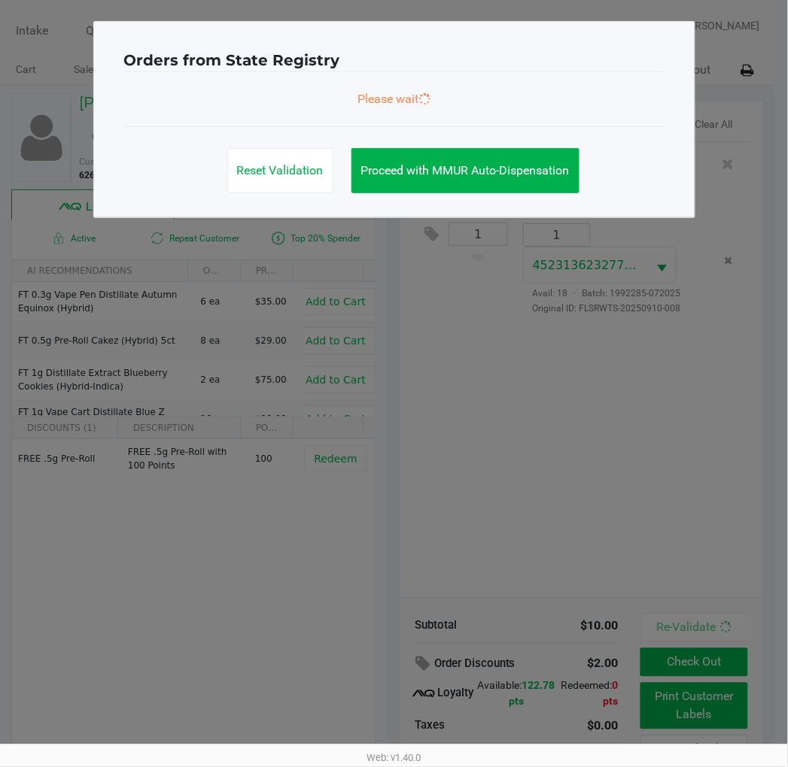
scroll to position [0, 0]
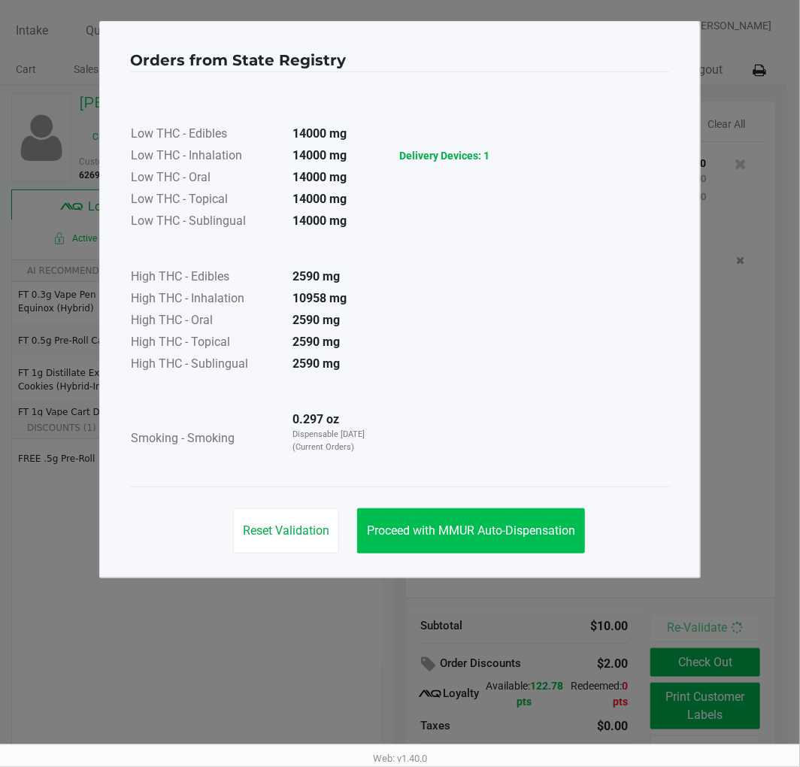
click at [462, 527] on span "Proceed with MMUR Auto-Dispensation" at bounding box center [471, 531] width 208 height 14
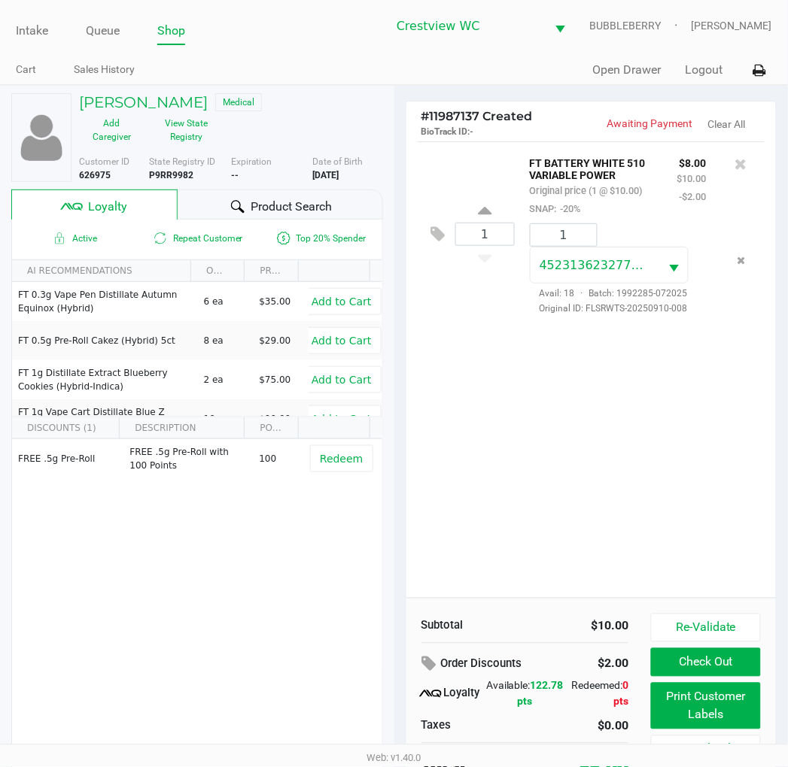
click at [713, 716] on button "Print Customer Labels" at bounding box center [705, 706] width 109 height 47
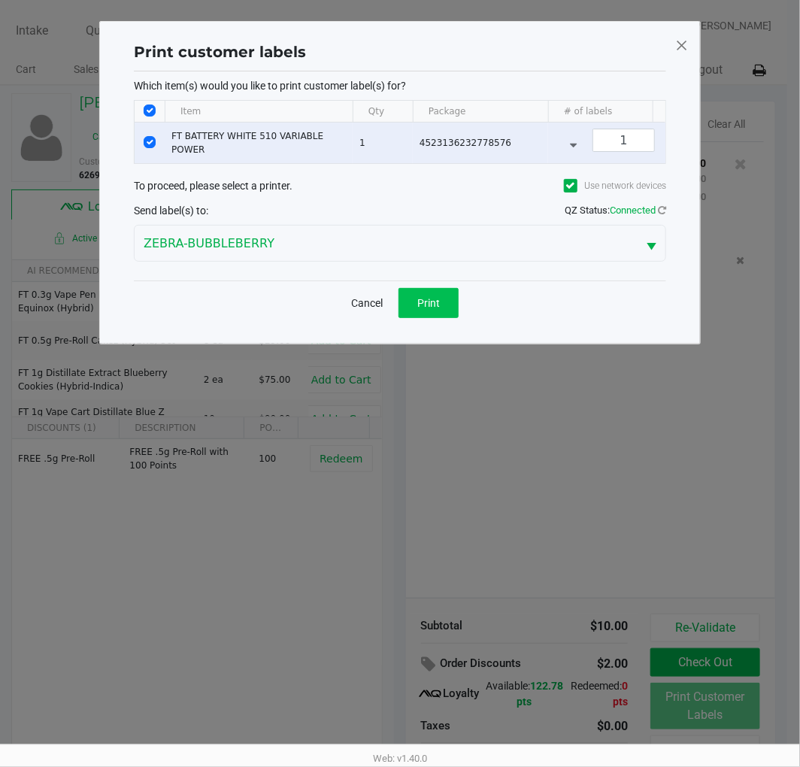
click at [440, 314] on button "Print" at bounding box center [429, 303] width 60 height 30
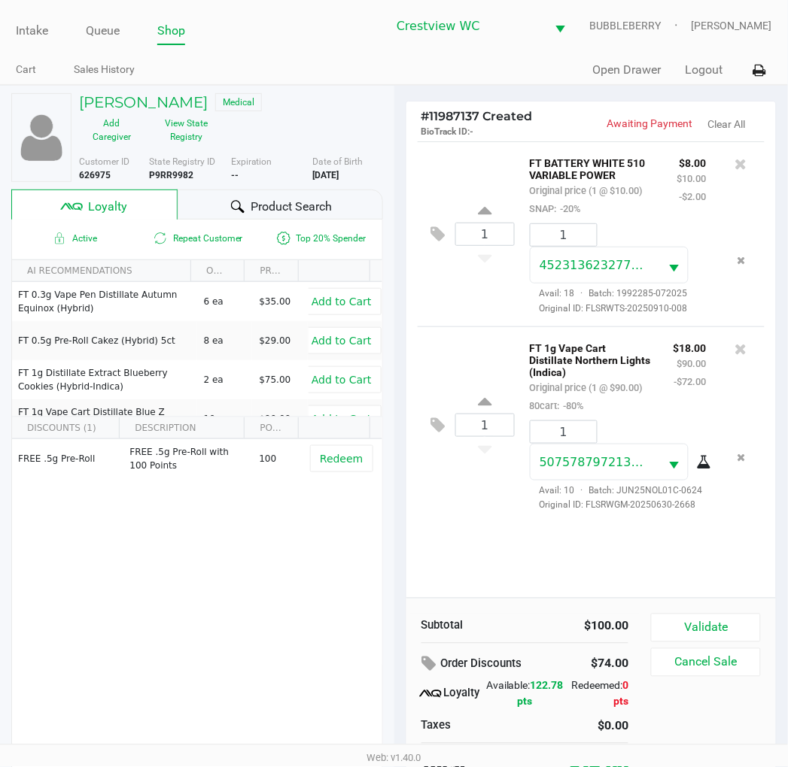
click at [715, 622] on button "Validate" at bounding box center [705, 628] width 109 height 29
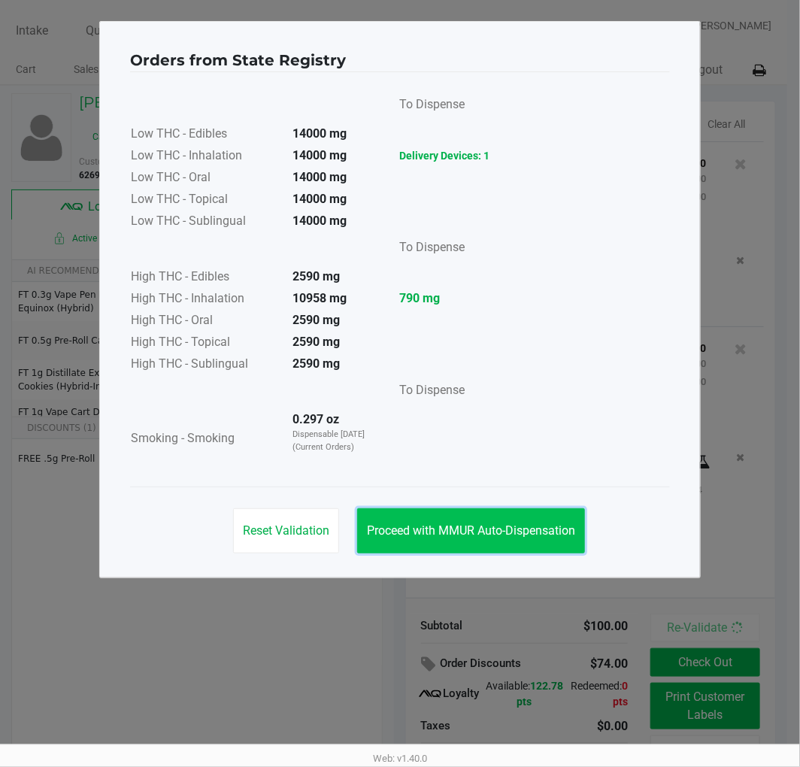
click at [485, 530] on span "Proceed with MMUR Auto-Dispensation" at bounding box center [471, 531] width 208 height 14
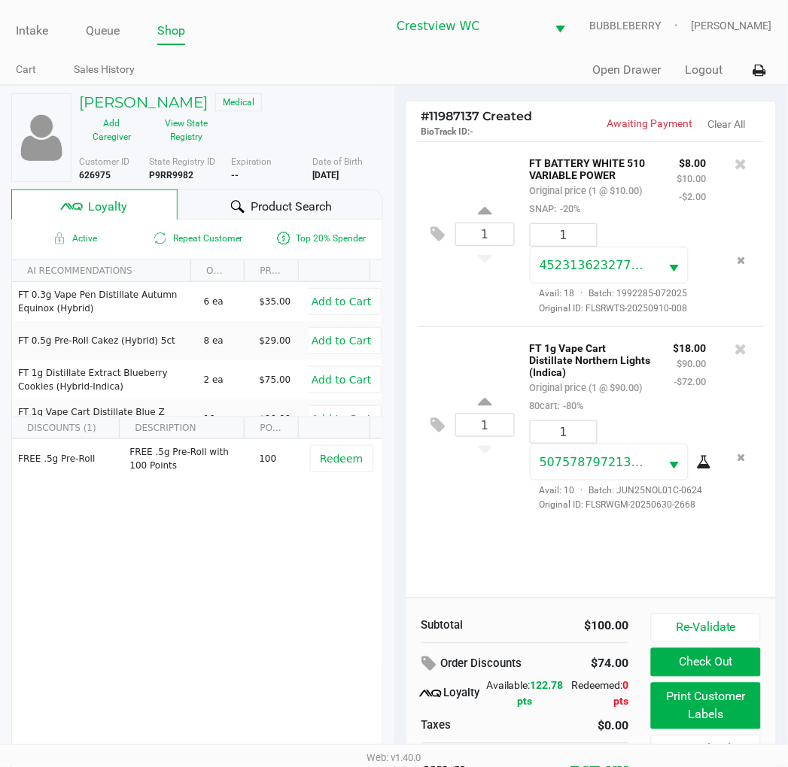
click at [690, 707] on button "Print Customer Labels" at bounding box center [705, 706] width 109 height 47
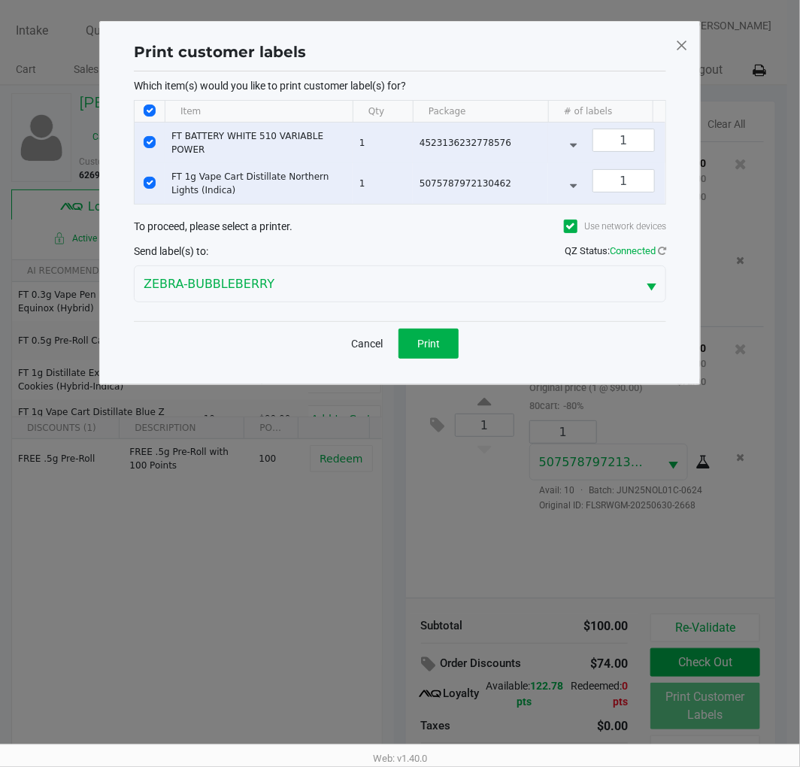
click at [139, 140] on td "Data table" at bounding box center [150, 143] width 30 height 41
click at [149, 146] on input "Select Row" at bounding box center [150, 142] width 12 height 12
checkbox input "false"
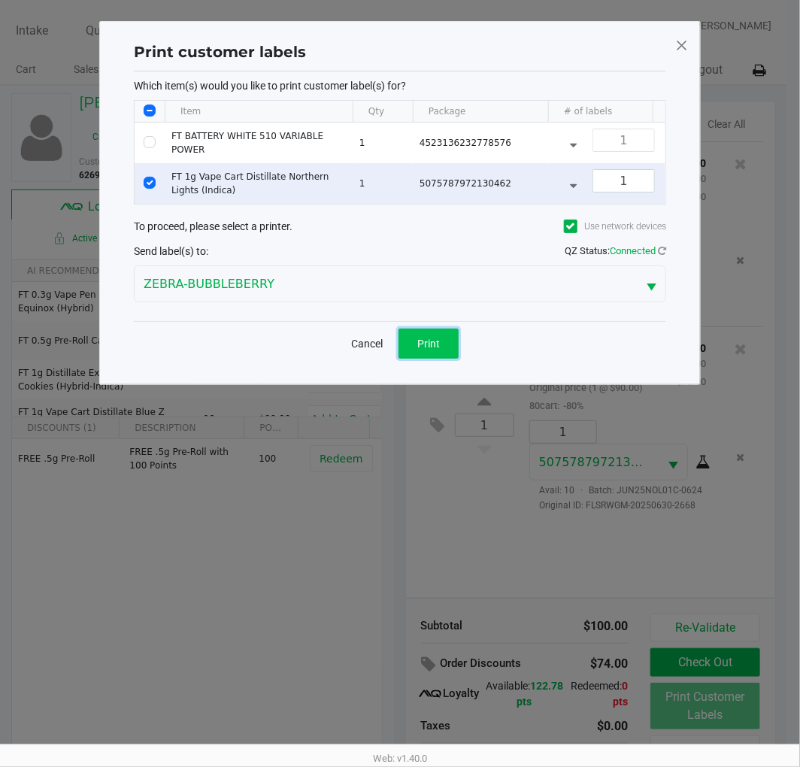
click at [421, 349] on span "Print" at bounding box center [429, 344] width 23 height 12
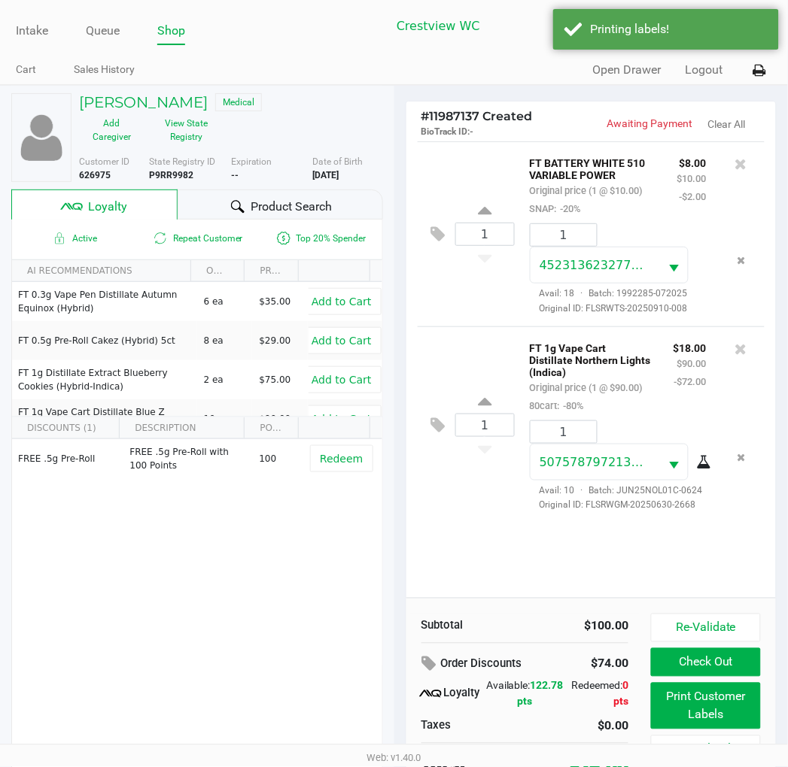
scroll to position [29, 0]
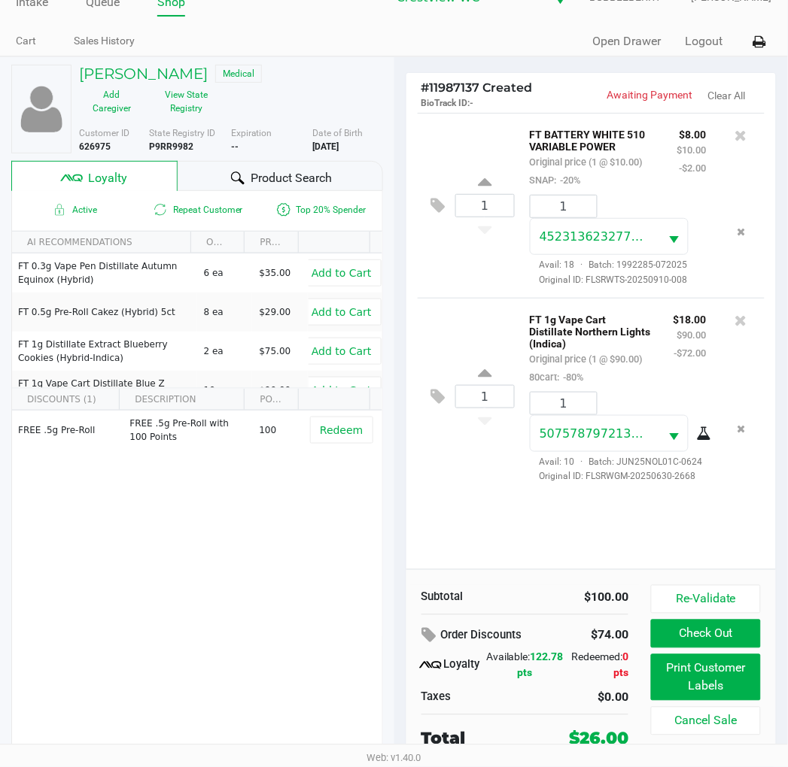
click at [748, 600] on button "Re-Validate" at bounding box center [705, 599] width 109 height 29
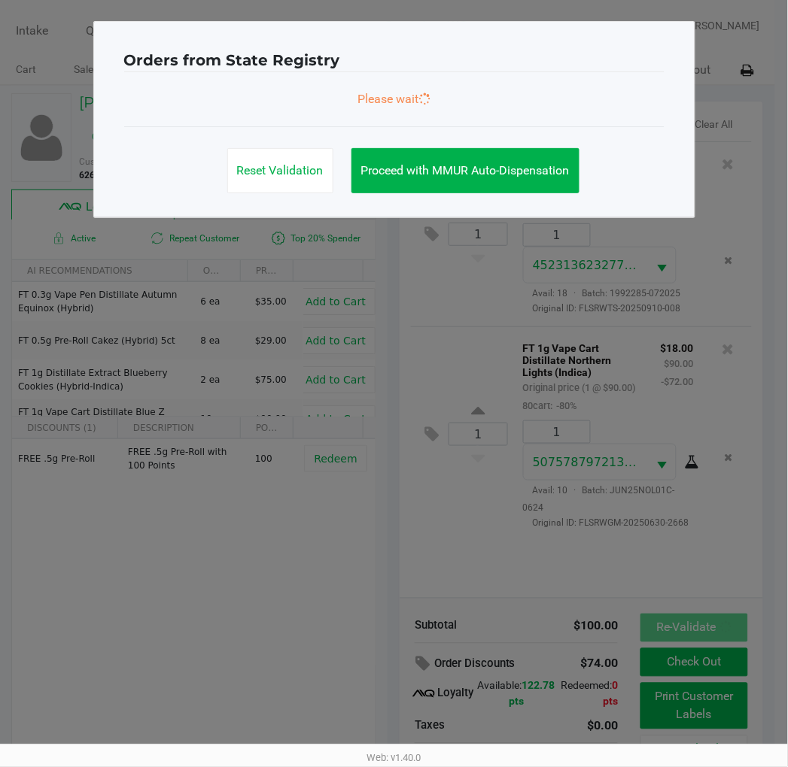
scroll to position [0, 0]
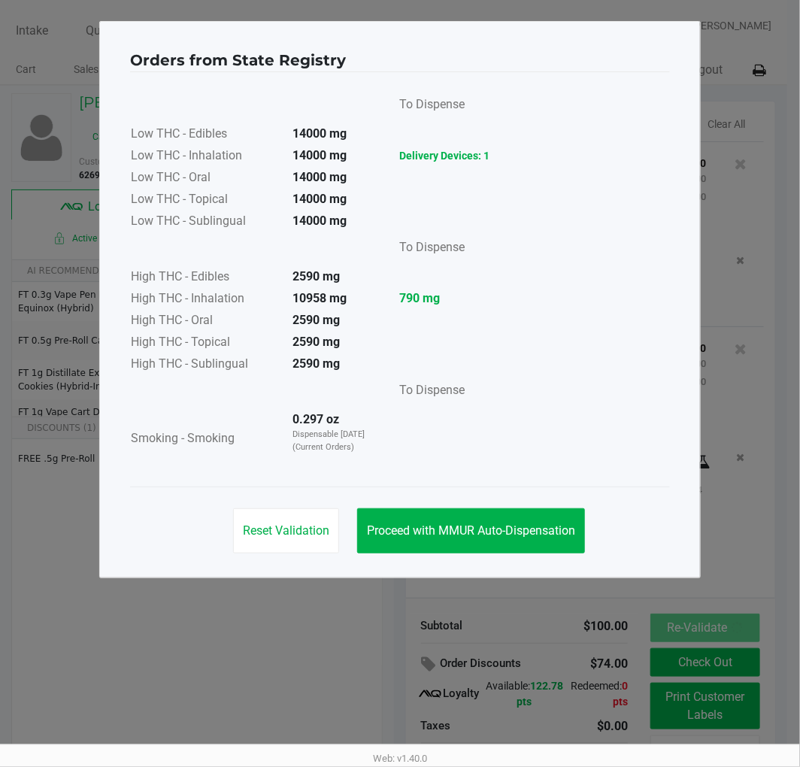
click at [442, 530] on span "Proceed with MMUR Auto-Dispensation" at bounding box center [471, 531] width 208 height 14
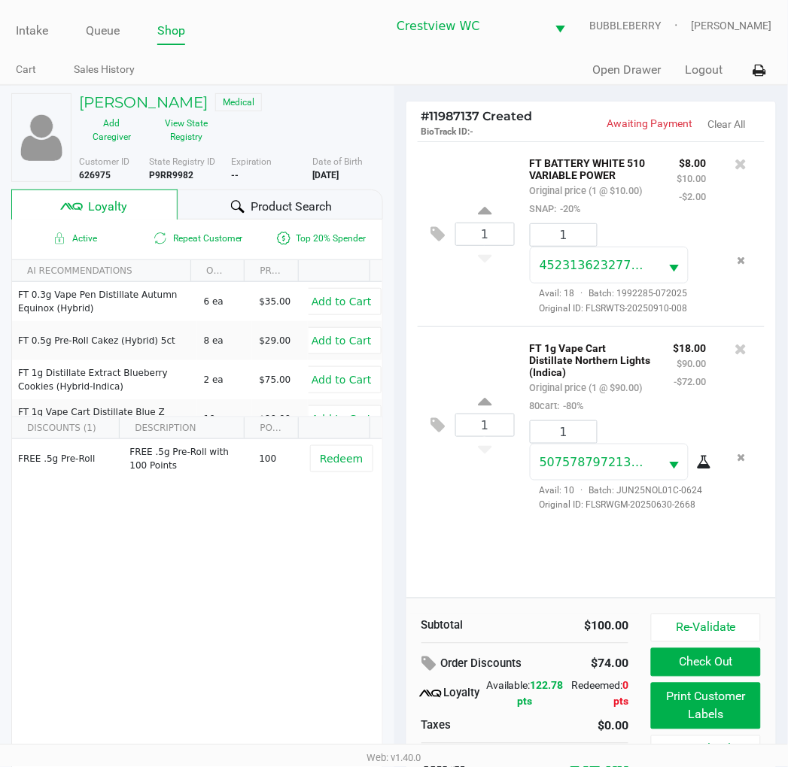
scroll to position [29, 0]
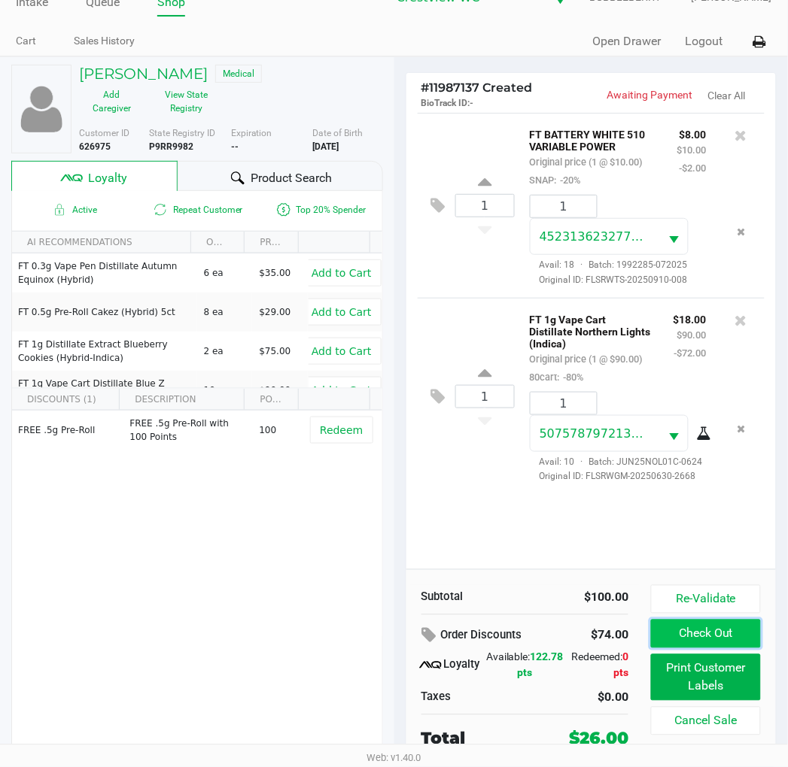
click at [730, 635] on button "Check Out" at bounding box center [705, 634] width 109 height 29
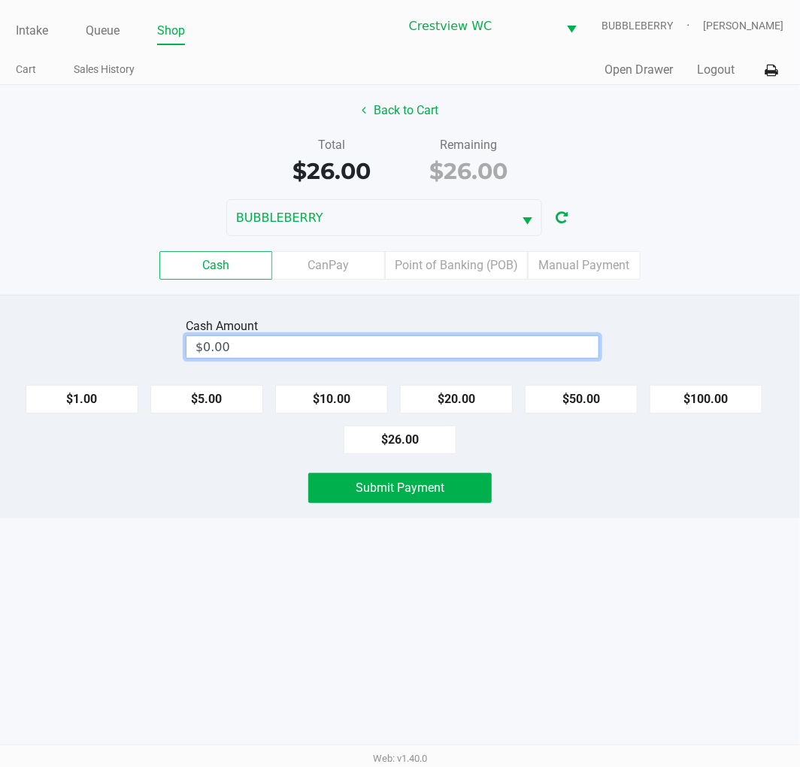
click at [402, 339] on input "$0.00" at bounding box center [393, 347] width 412 height 22
click at [425, 442] on button "$26.00" at bounding box center [400, 440] width 113 height 29
type input "$26.00"
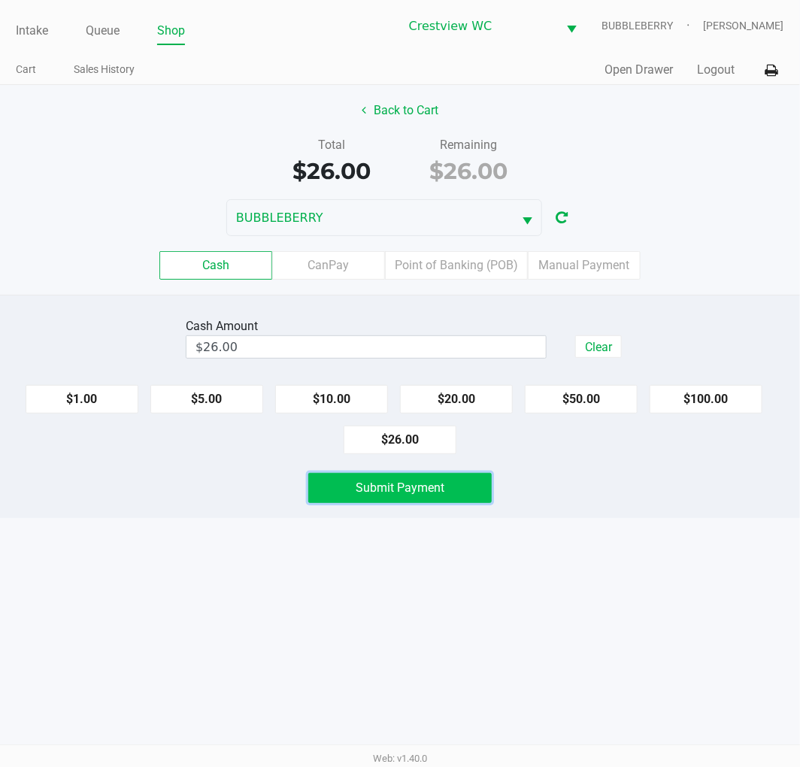
click at [445, 500] on button "Submit Payment" at bounding box center [400, 488] width 184 height 30
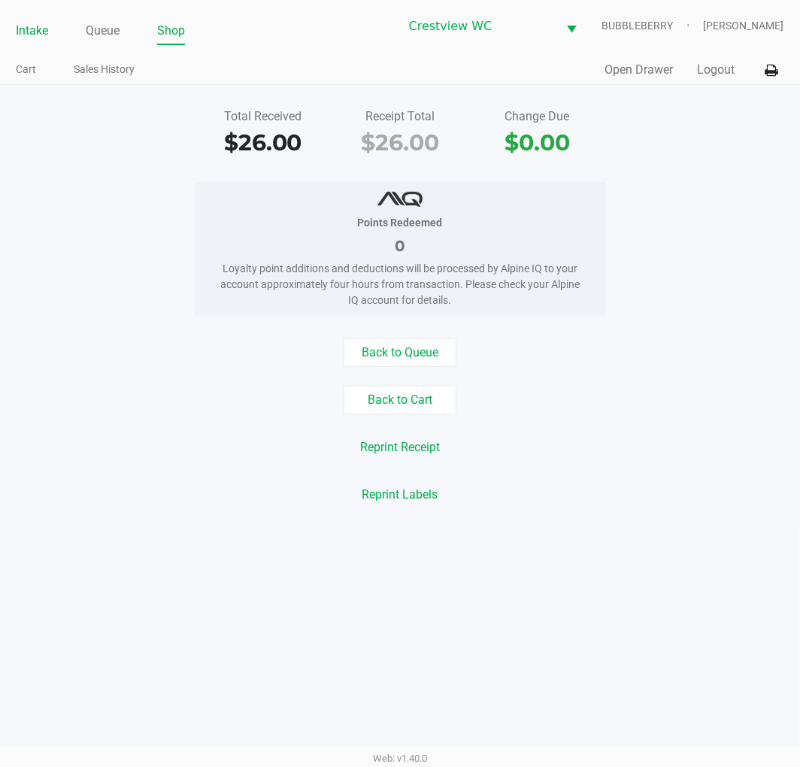
click at [27, 41] on link "Intake" at bounding box center [32, 30] width 32 height 21
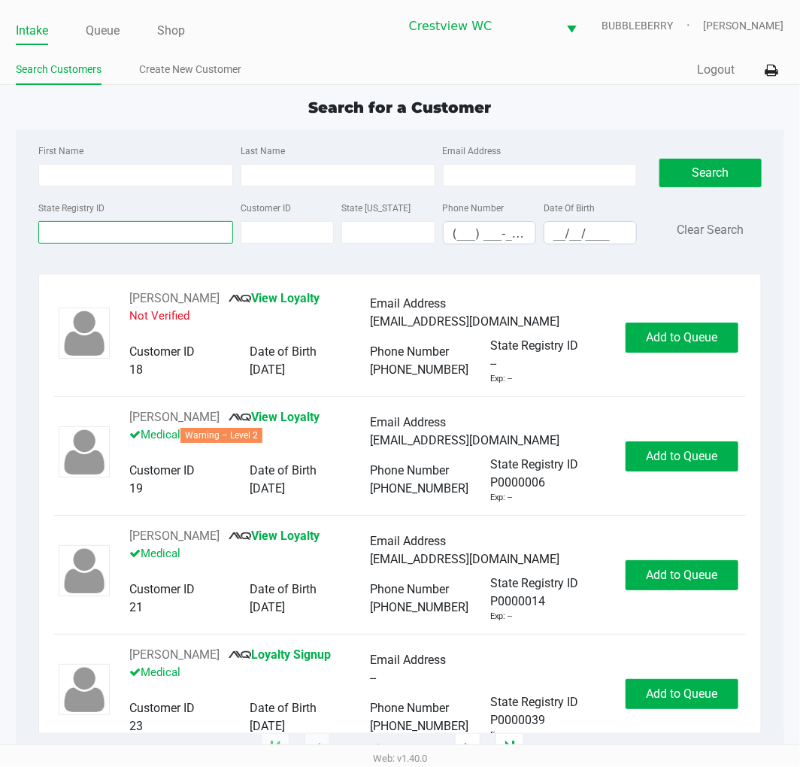
click at [118, 239] on input "State Registry ID" at bounding box center [135, 232] width 195 height 23
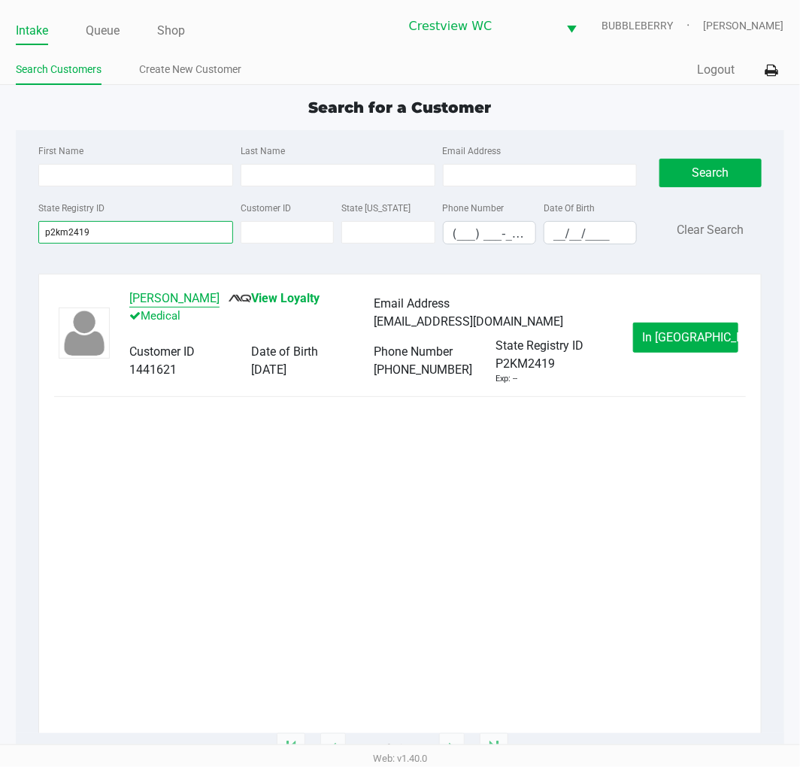
type input "p2km2419"
click at [199, 296] on button "BARBARA RUST" at bounding box center [174, 299] width 90 height 18
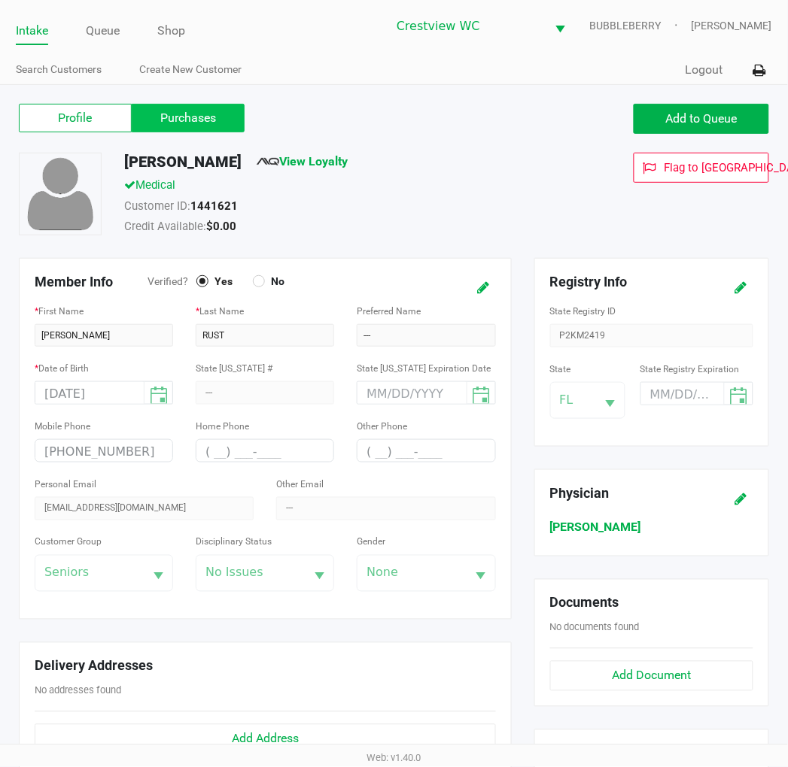
click at [237, 129] on label "Purchases" at bounding box center [188, 118] width 113 height 29
click at [0, 0] on 1 "Purchases" at bounding box center [0, 0] width 0 height 0
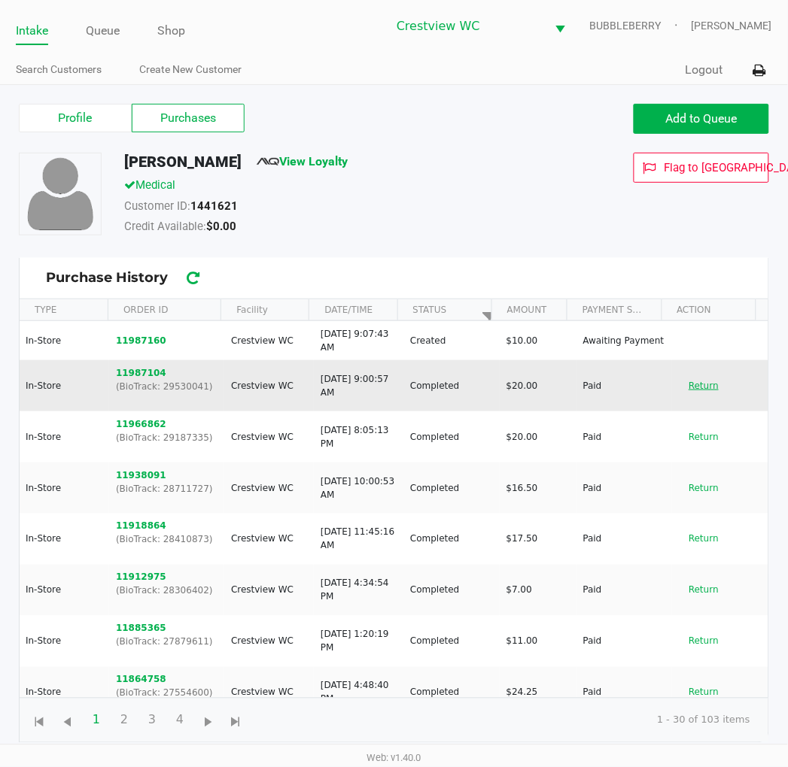
click at [700, 384] on button "Return" at bounding box center [704, 386] width 50 height 24
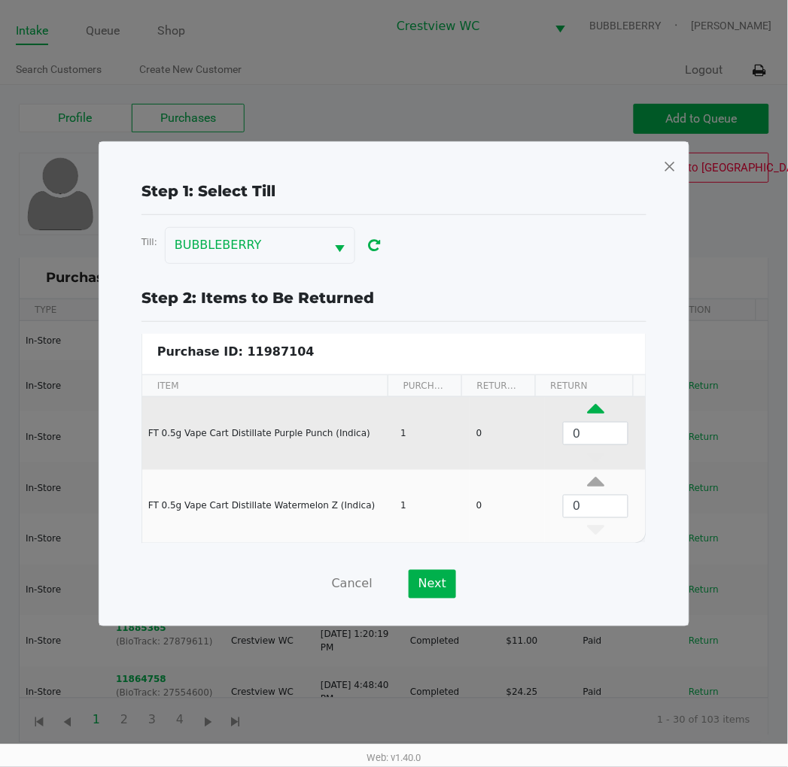
click at [587, 409] on icon "Data table" at bounding box center [595, 412] width 17 height 19
type input "1"
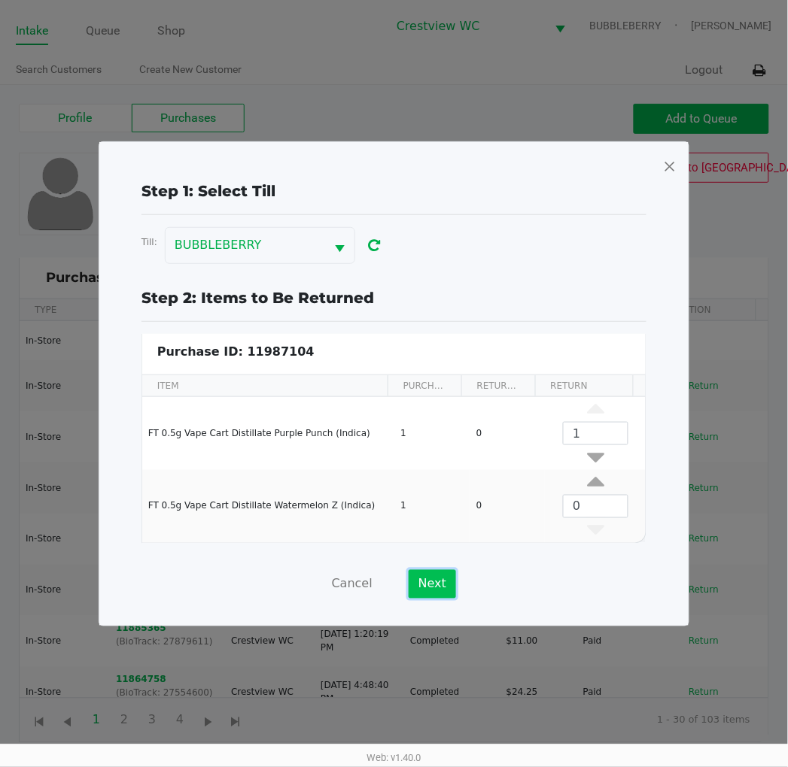
click at [439, 585] on button "Next" at bounding box center [432, 584] width 47 height 29
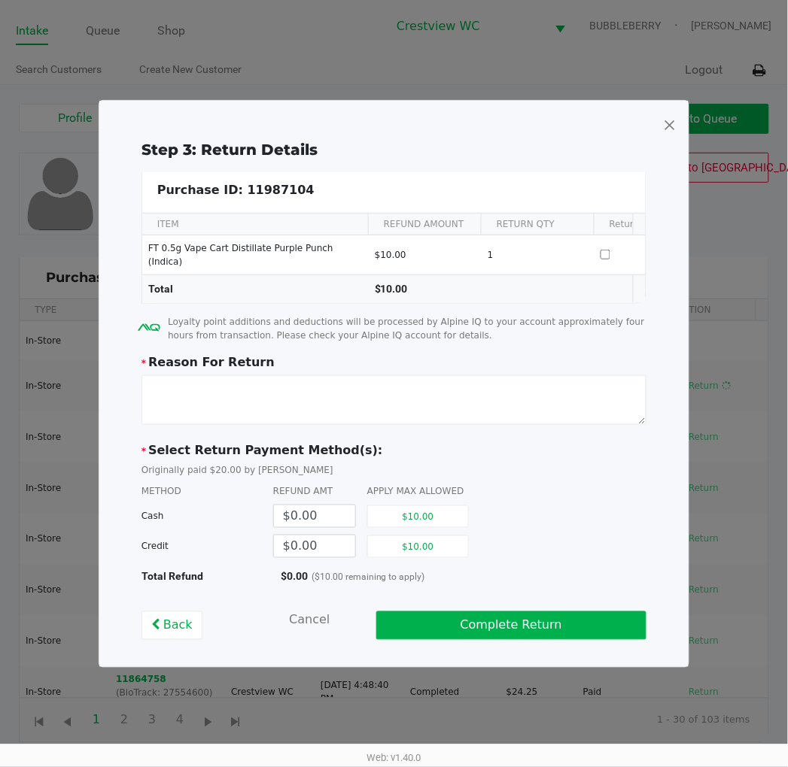
click at [442, 548] on button "$10.00" at bounding box center [418, 547] width 102 height 23
type input "$10.00"
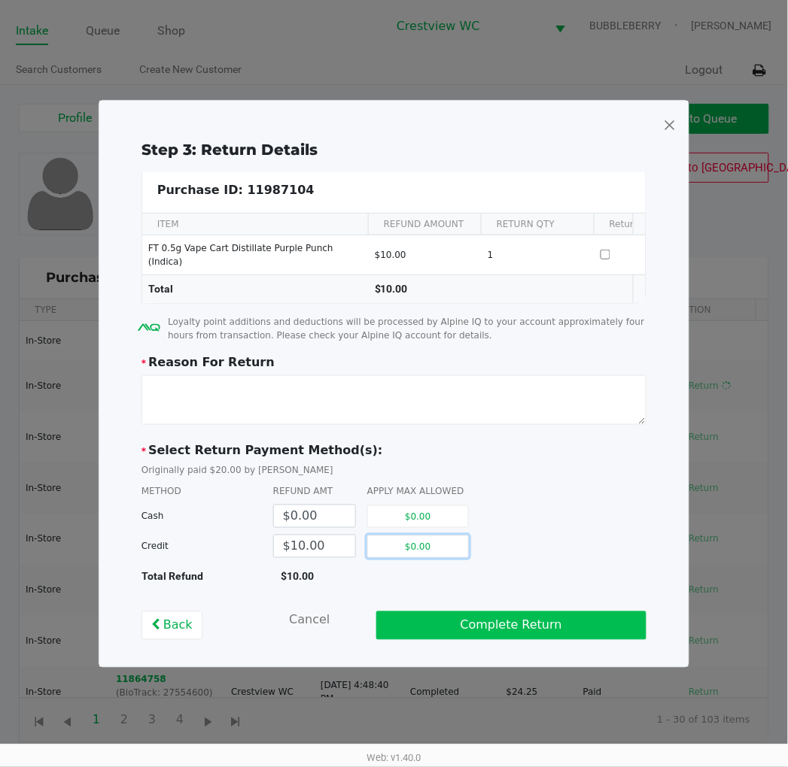
click at [579, 619] on button "Complete Return" at bounding box center [511, 626] width 271 height 29
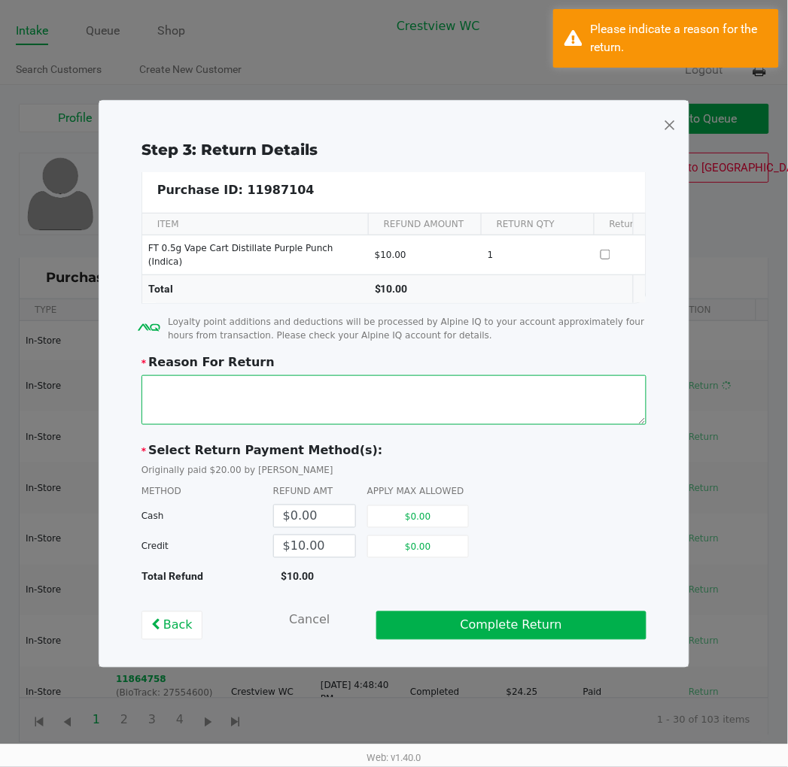
click at [409, 388] on textarea at bounding box center [393, 400] width 505 height 50
type textarea "w"
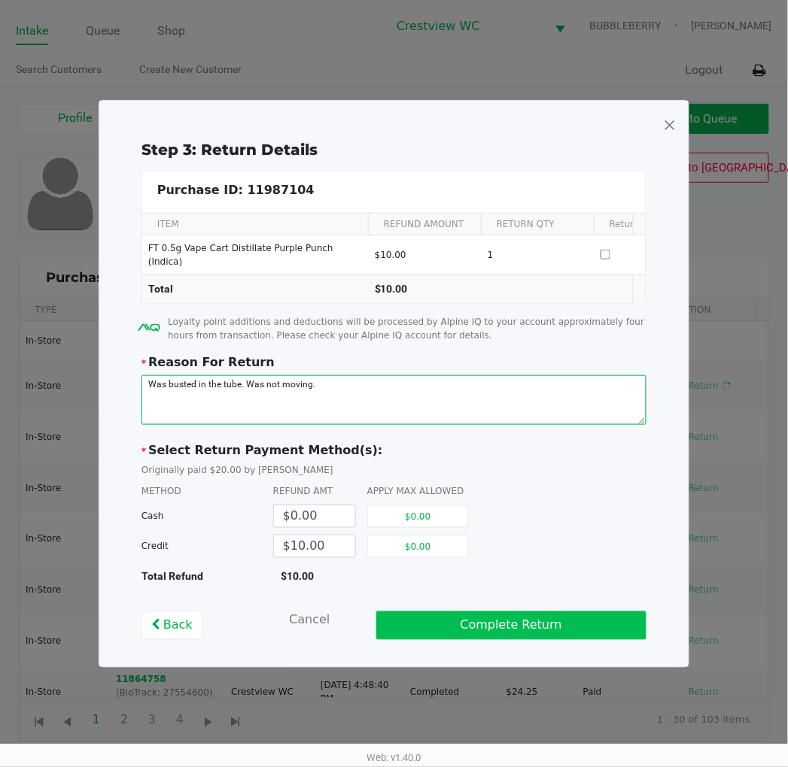
type textarea "Was busted in the tube. Was not moving."
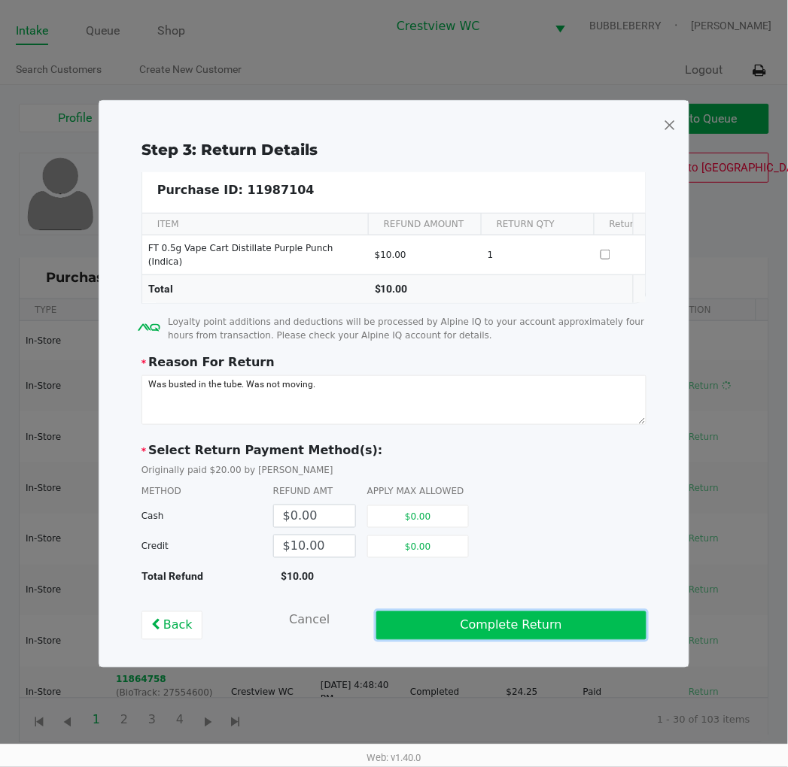
click at [509, 640] on button "Complete Return" at bounding box center [511, 626] width 271 height 29
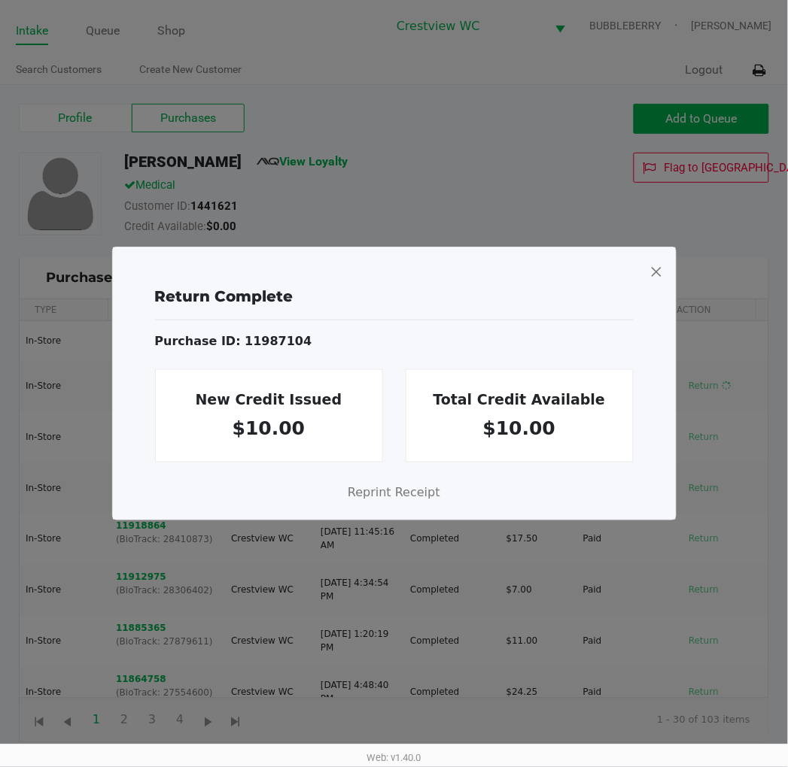
click at [657, 268] on span at bounding box center [656, 272] width 14 height 24
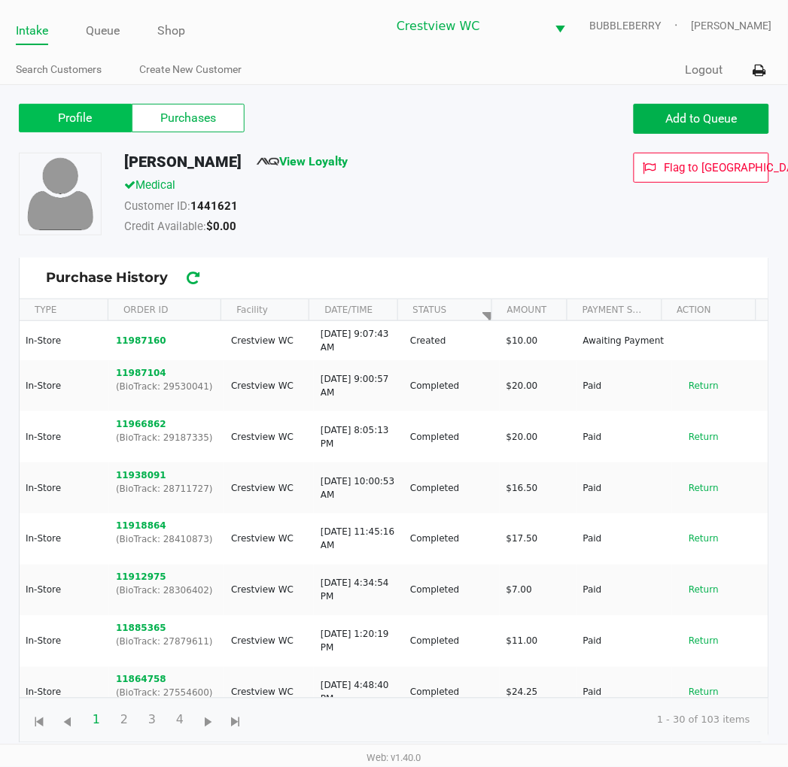
click at [86, 111] on label "Profile" at bounding box center [75, 118] width 113 height 29
click at [0, 0] on 0 "Profile" at bounding box center [0, 0] width 0 height 0
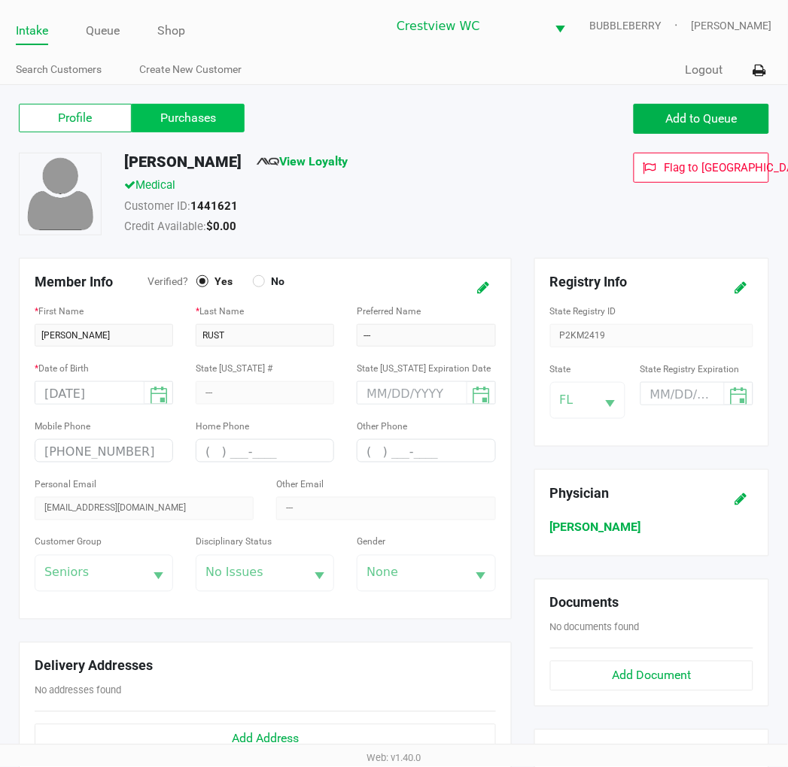
click at [169, 119] on label "Purchases" at bounding box center [188, 118] width 113 height 29
click at [0, 0] on 1 "Purchases" at bounding box center [0, 0] width 0 height 0
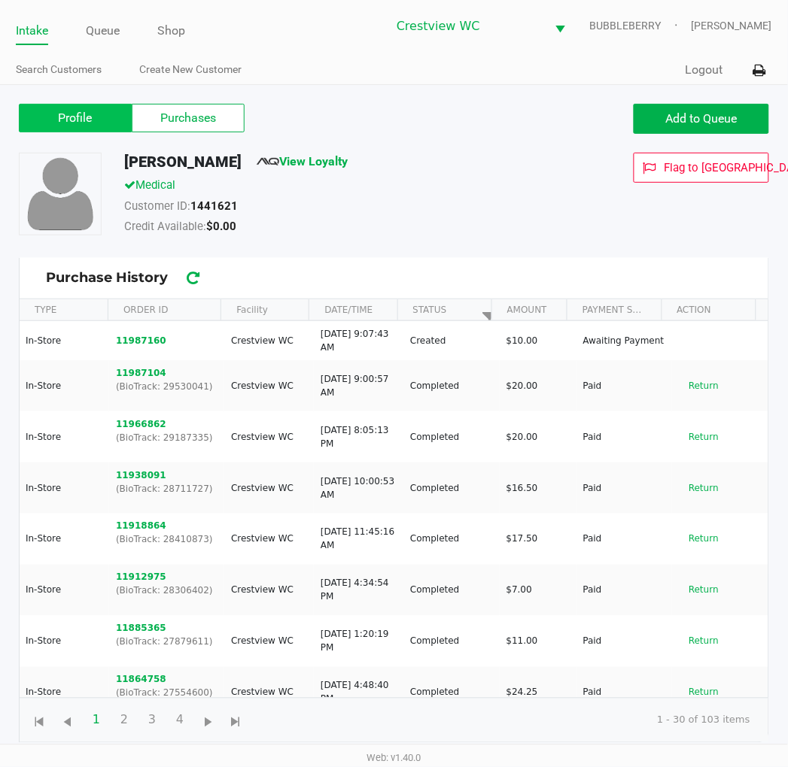
click at [106, 108] on label "Profile" at bounding box center [75, 118] width 113 height 29
click at [0, 0] on 0 "Profile" at bounding box center [0, 0] width 0 height 0
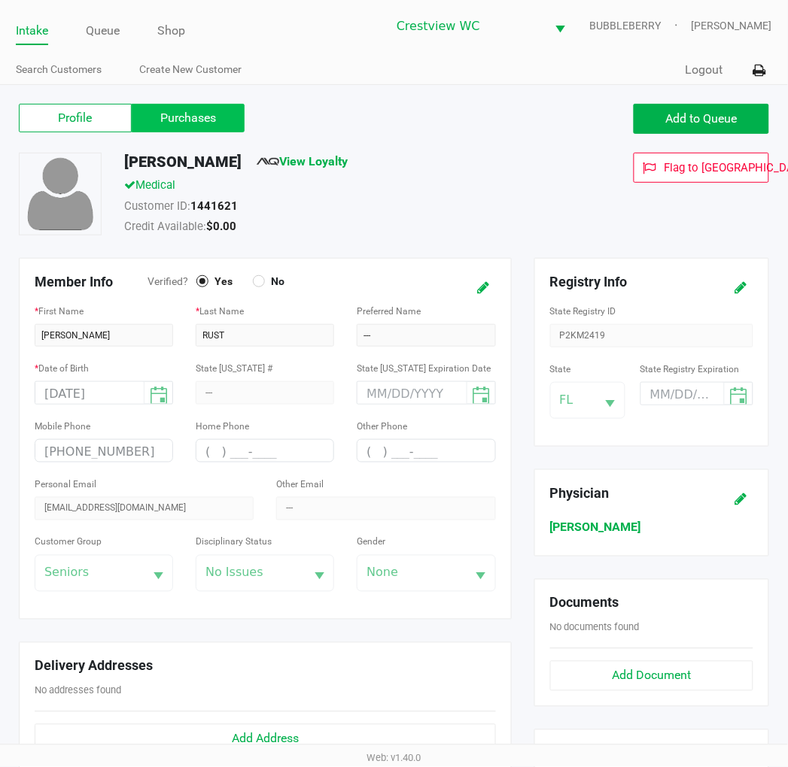
click at [173, 123] on label "Purchases" at bounding box center [188, 118] width 113 height 29
click at [0, 0] on 1 "Purchases" at bounding box center [0, 0] width 0 height 0
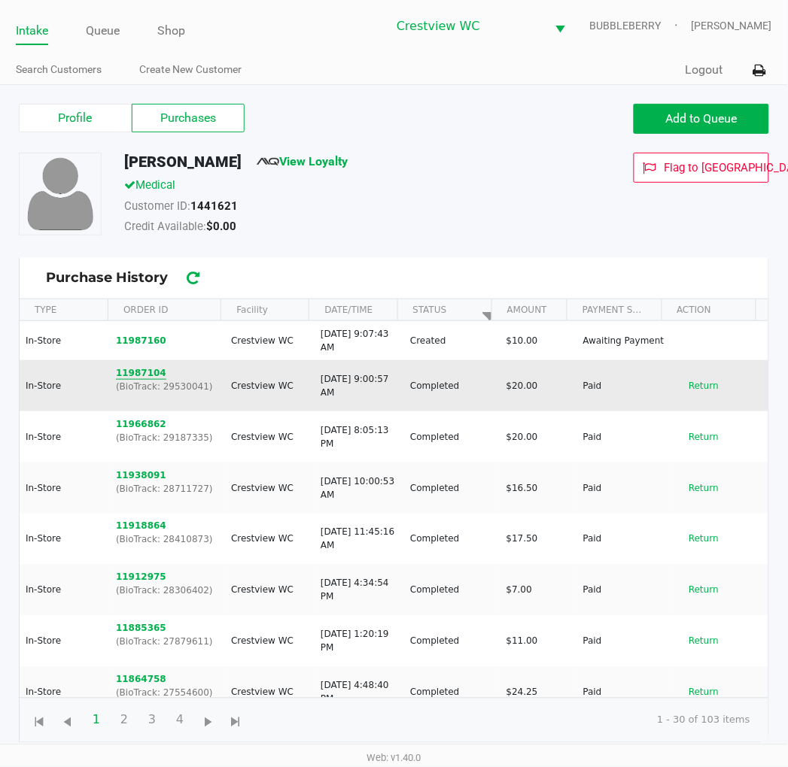
drag, startPoint x: 171, startPoint y: 366, endPoint x: 114, endPoint y: 369, distance: 56.5
click at [114, 369] on td "11987104 (BioTrack: 29530041)" at bounding box center [166, 385] width 115 height 51
copy button "11987104"
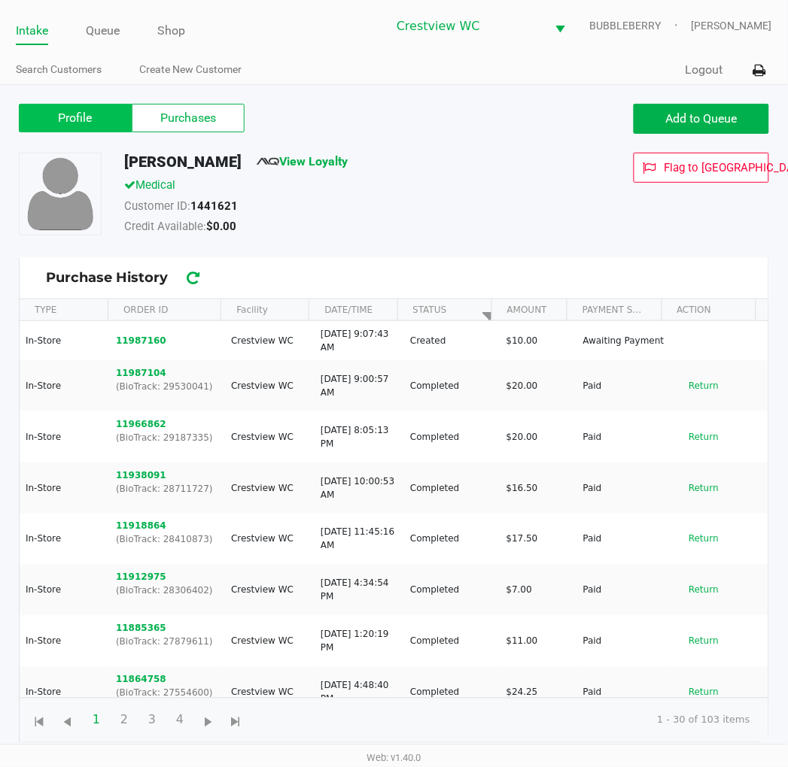
click at [108, 126] on label "Profile" at bounding box center [75, 118] width 113 height 29
click at [0, 0] on 0 "Profile" at bounding box center [0, 0] width 0 height 0
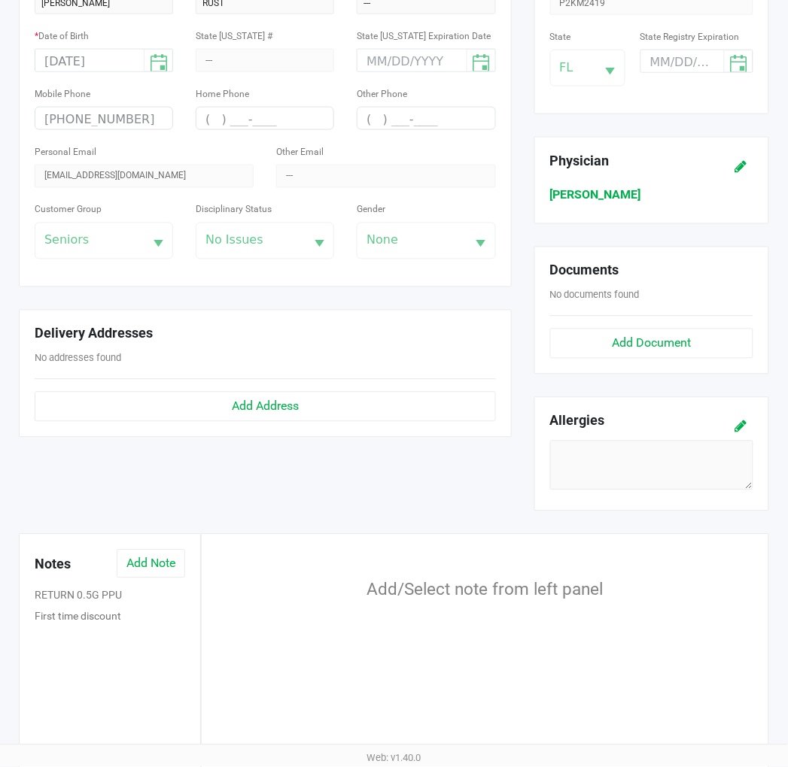
scroll to position [334, 0]
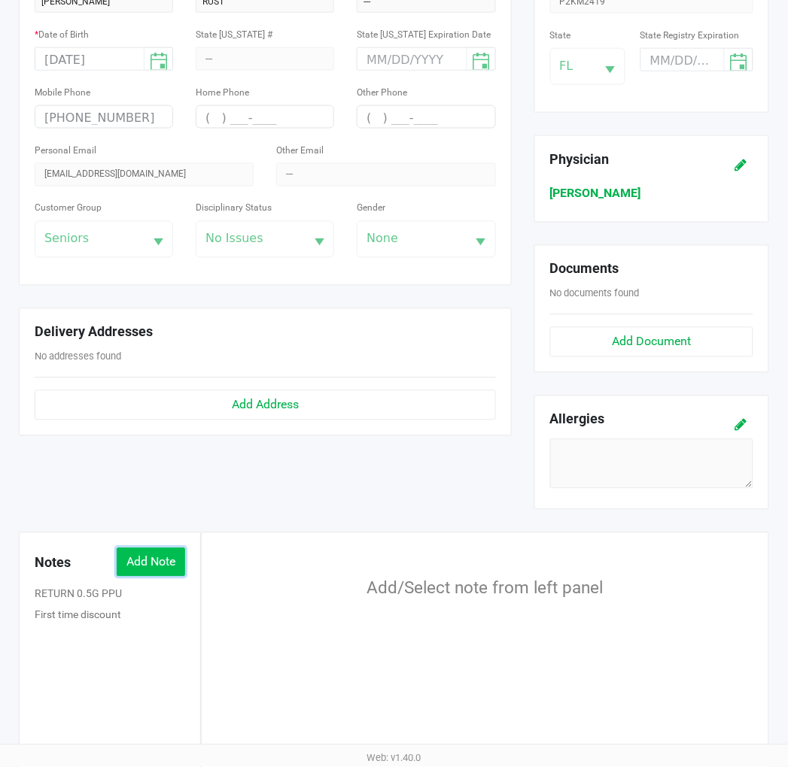
click at [174, 570] on button "Add Note" at bounding box center [151, 562] width 68 height 29
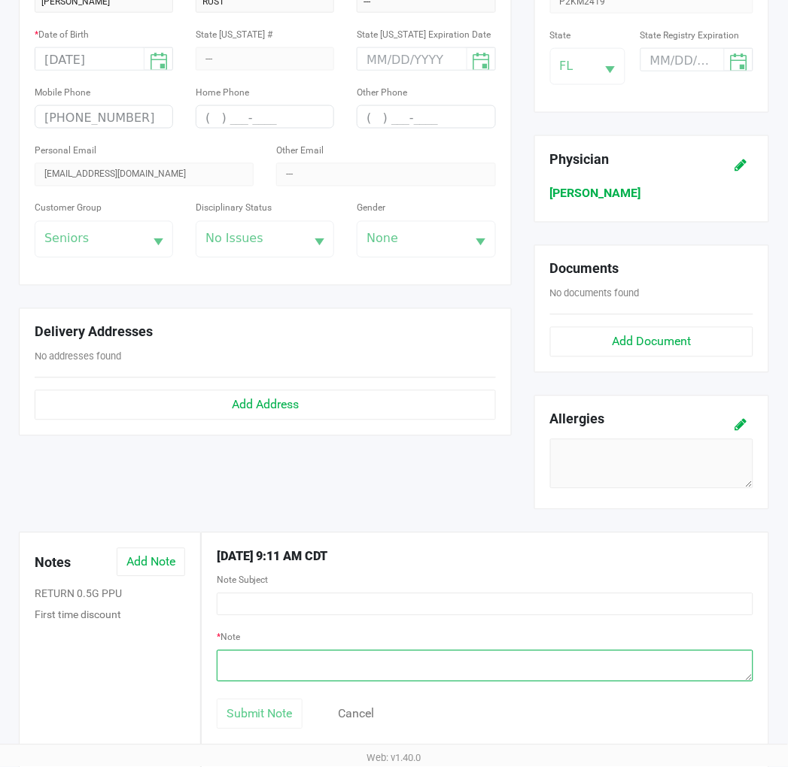
click at [257, 665] on textarea at bounding box center [485, 667] width 536 height 32
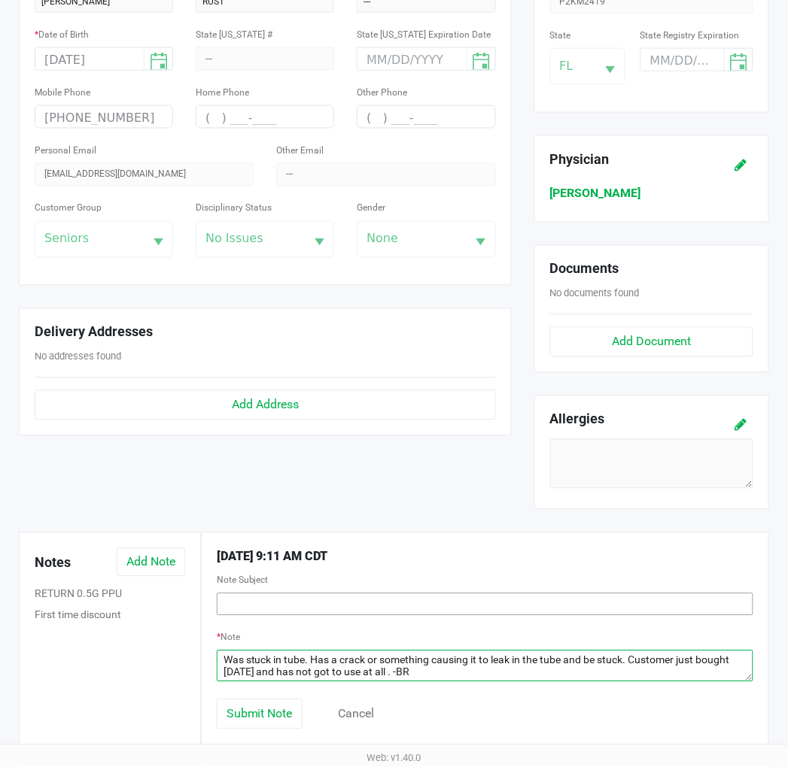
type textarea "Was stuck in tube. Has a crack or something causing it to leak in the tube and …"
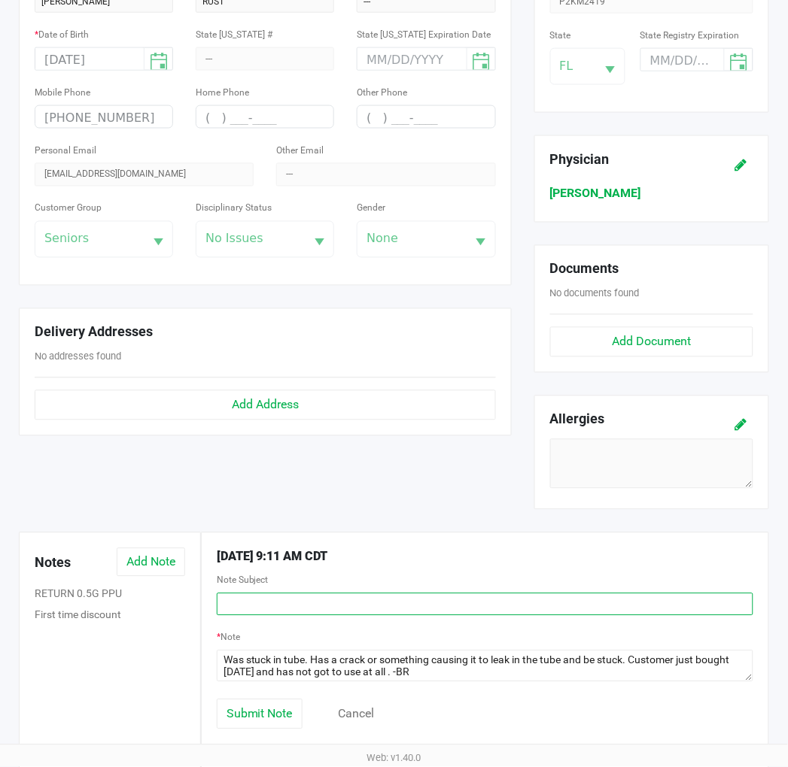
click at [304, 615] on input "text" at bounding box center [485, 605] width 536 height 23
paste input "11987104"
type input "Return 11987104"
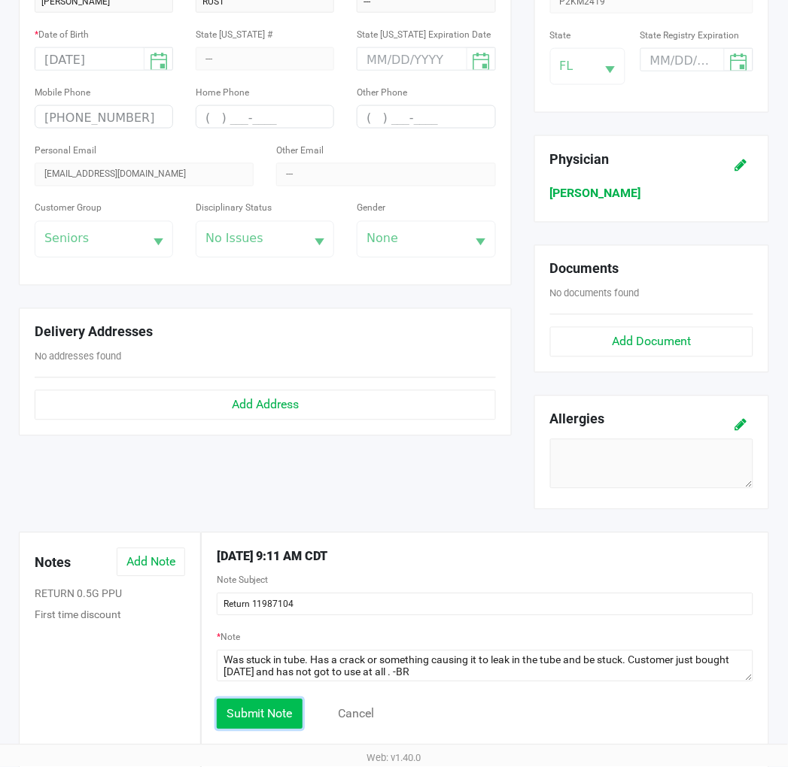
click at [291, 718] on span "Submit Note" at bounding box center [259, 714] width 66 height 14
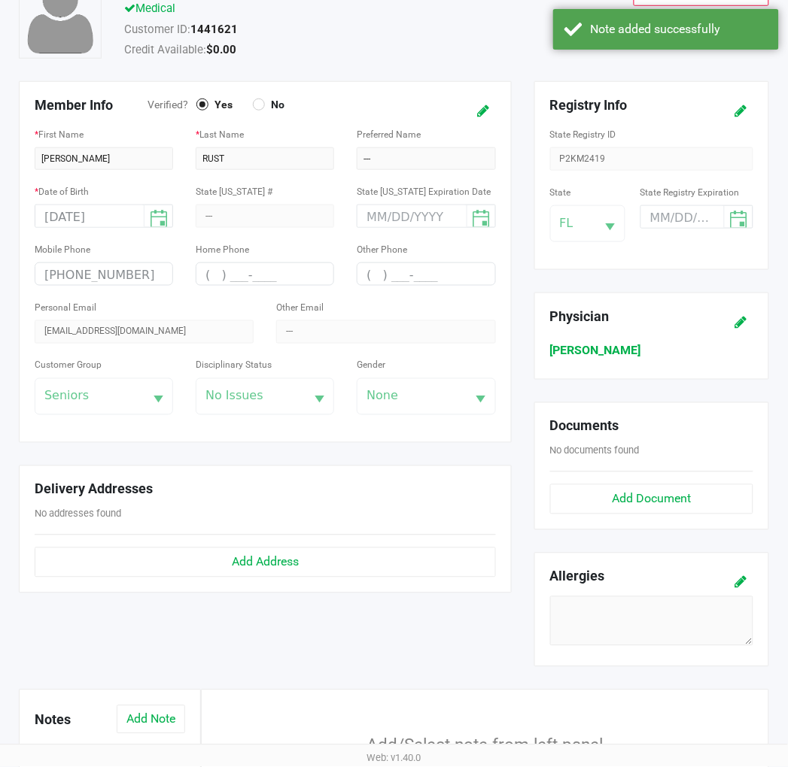
scroll to position [0, 0]
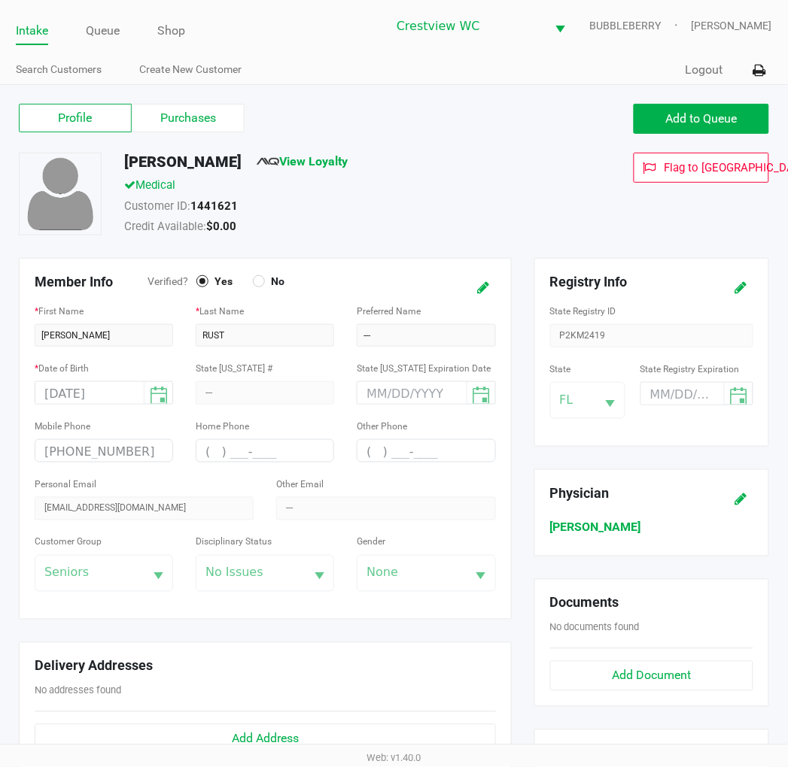
click at [35, 30] on link "Intake" at bounding box center [32, 30] width 32 height 21
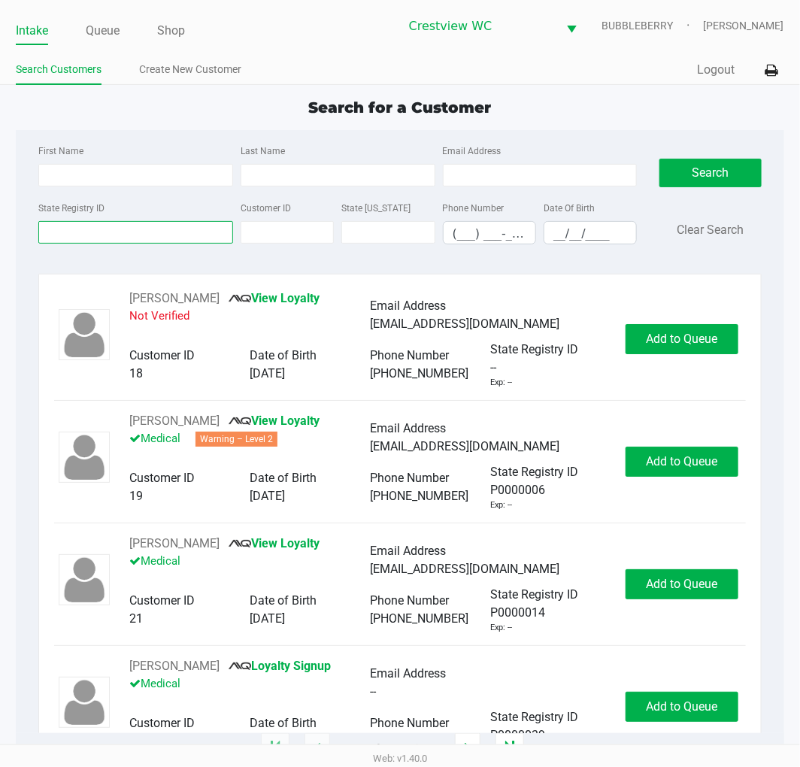
click at [123, 227] on input "State Registry ID" at bounding box center [135, 232] width 195 height 23
click at [132, 234] on input "State Registry ID" at bounding box center [135, 232] width 195 height 23
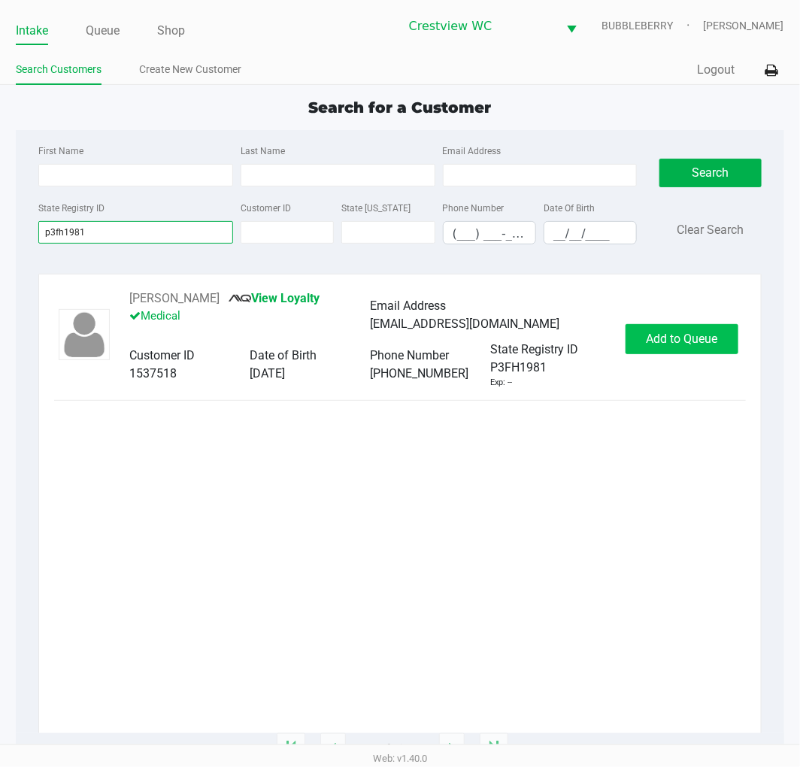
type input "p3fh1981"
click at [662, 333] on span "Add to Queue" at bounding box center [681, 339] width 71 height 14
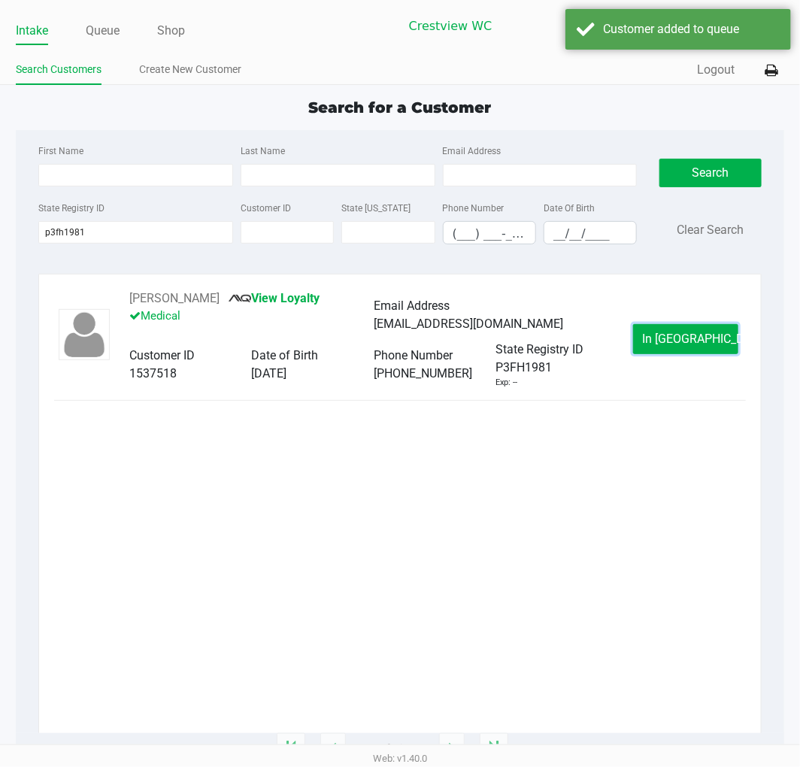
click at [668, 339] on span "In Queue" at bounding box center [706, 339] width 126 height 14
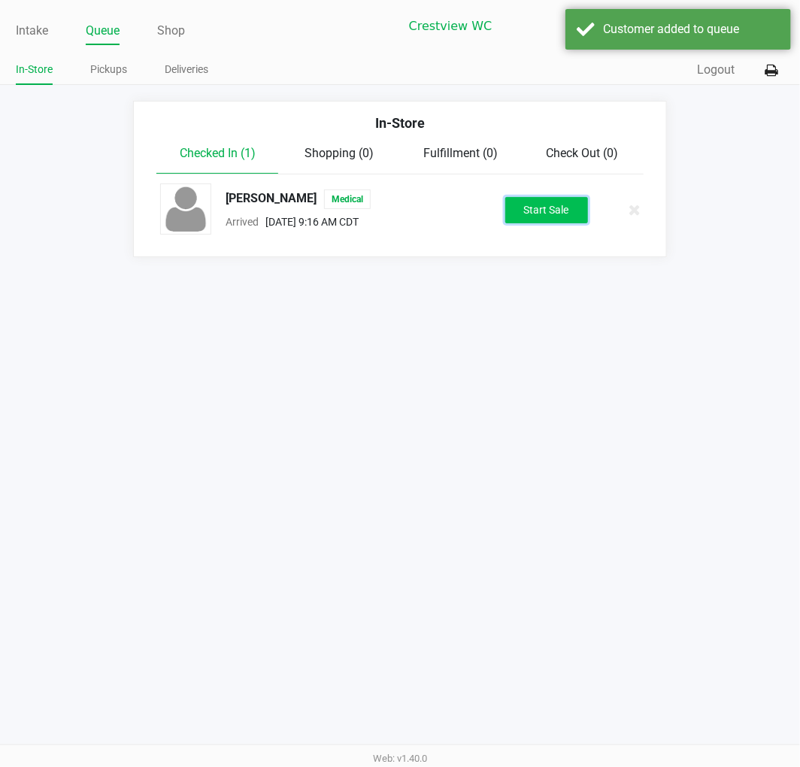
click at [523, 199] on button "Start Sale" at bounding box center [547, 210] width 83 height 26
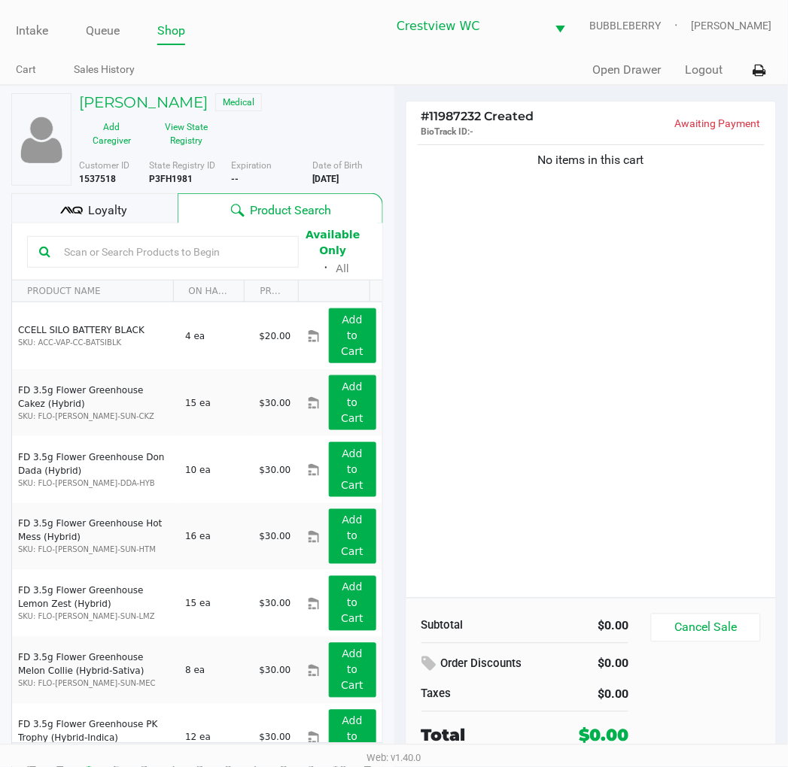
click at [141, 111] on div "Jennifer Glenny Medical" at bounding box center [231, 104] width 327 height 22
click at [149, 107] on h5 "Jennifer Glenny" at bounding box center [143, 102] width 129 height 18
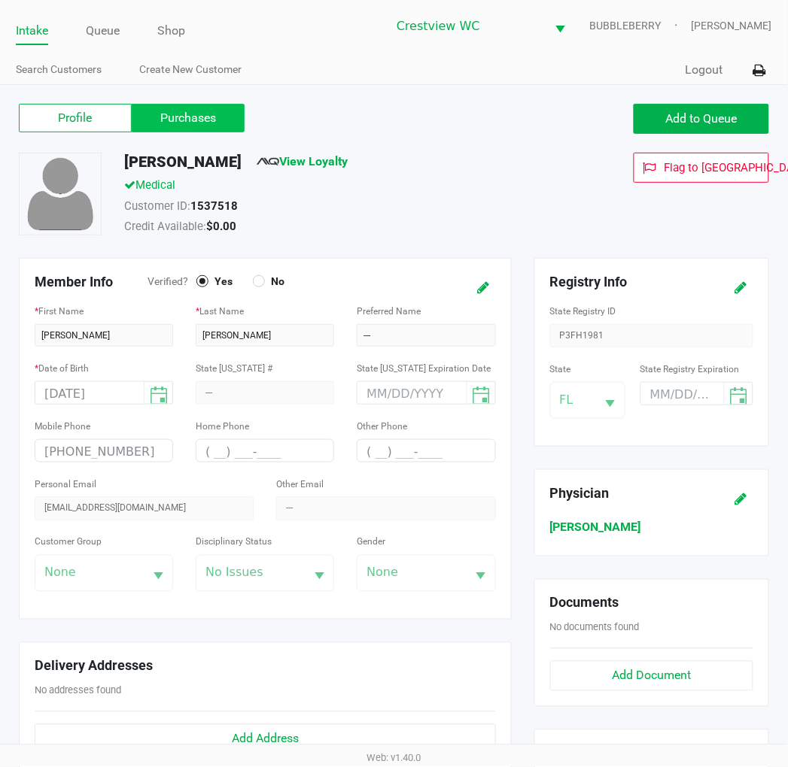
click at [190, 110] on label "Purchases" at bounding box center [188, 118] width 113 height 29
click at [0, 0] on 1 "Purchases" at bounding box center [0, 0] width 0 height 0
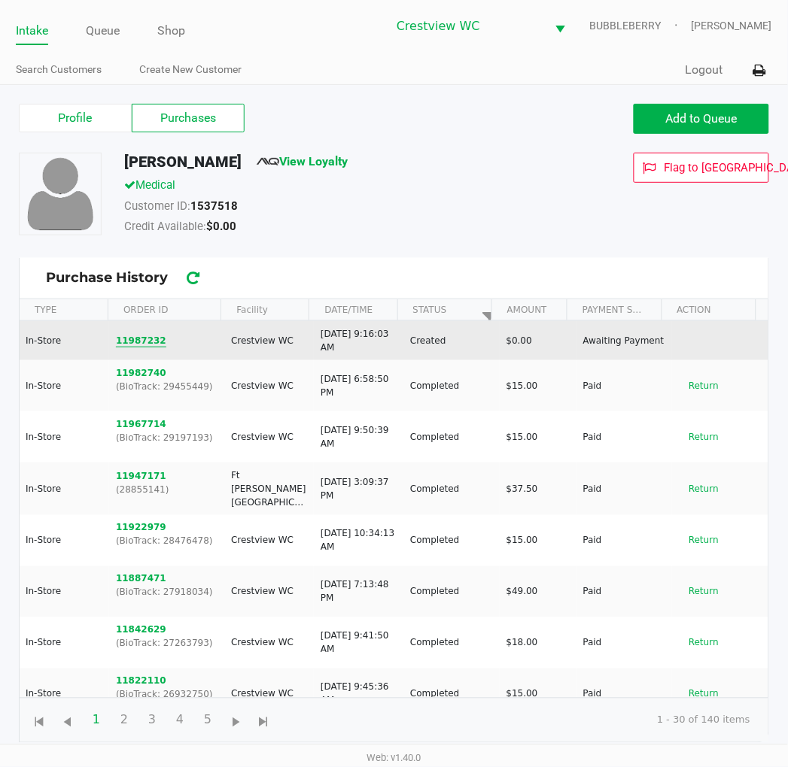
click at [147, 343] on button "11987232" at bounding box center [141, 341] width 50 height 14
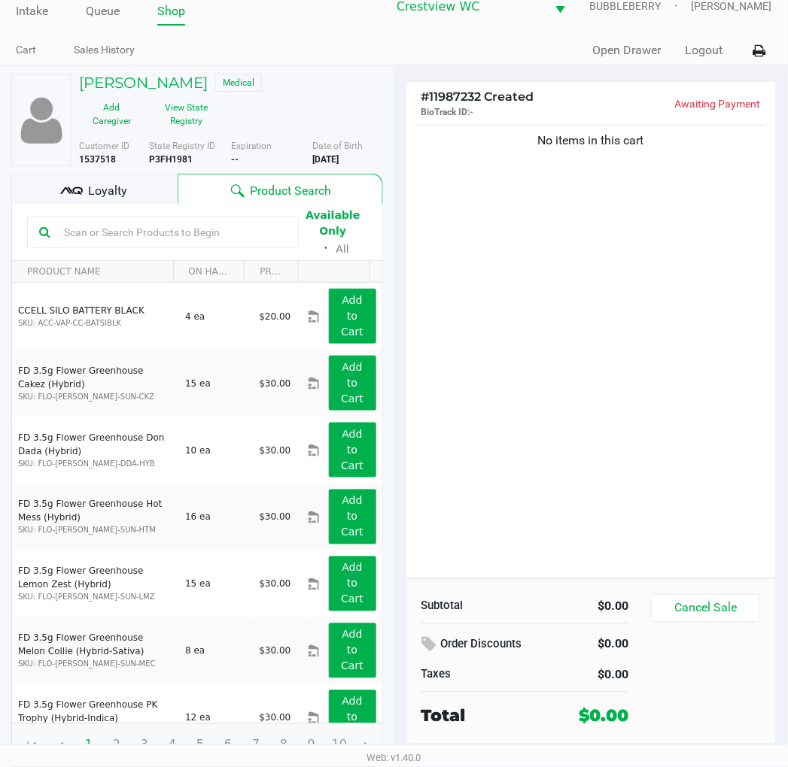
scroll to position [28, 0]
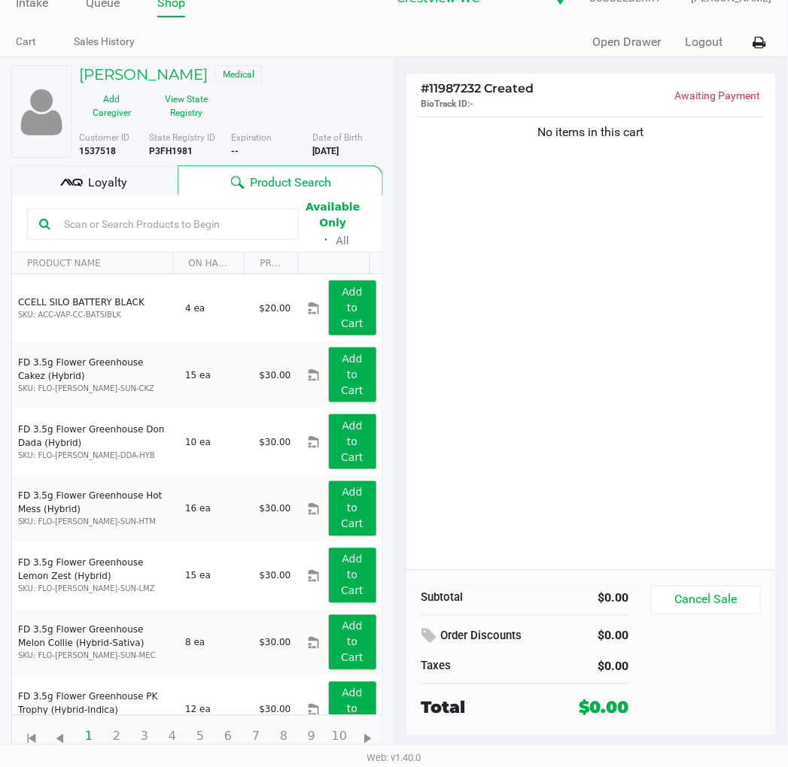
drag, startPoint x: 502, startPoint y: 251, endPoint x: 513, endPoint y: 232, distance: 21.9
click at [509, 242] on div "No items in this cart" at bounding box center [591, 342] width 370 height 457
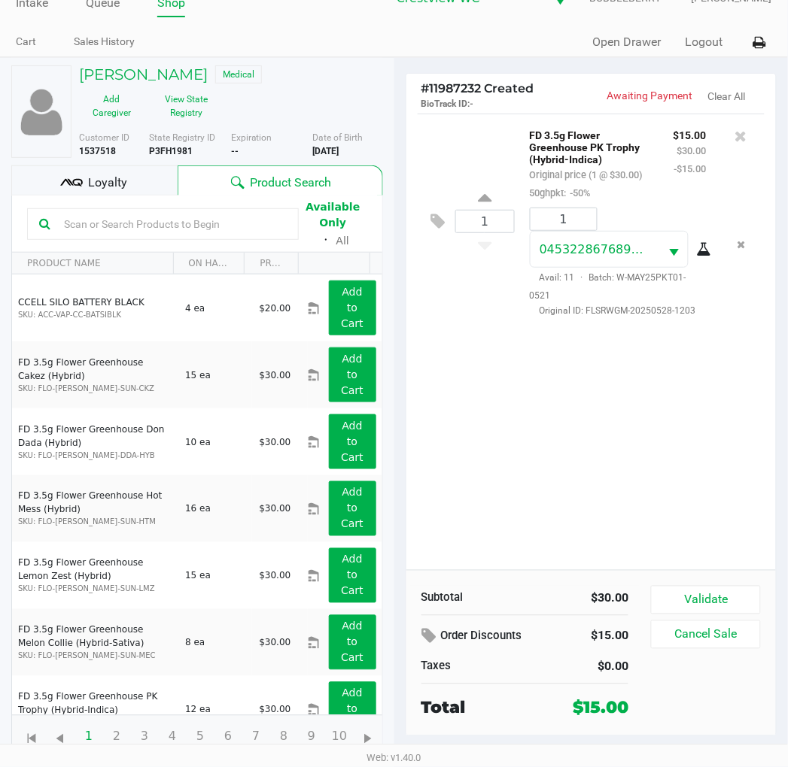
click at [743, 597] on button "Validate" at bounding box center [705, 600] width 109 height 29
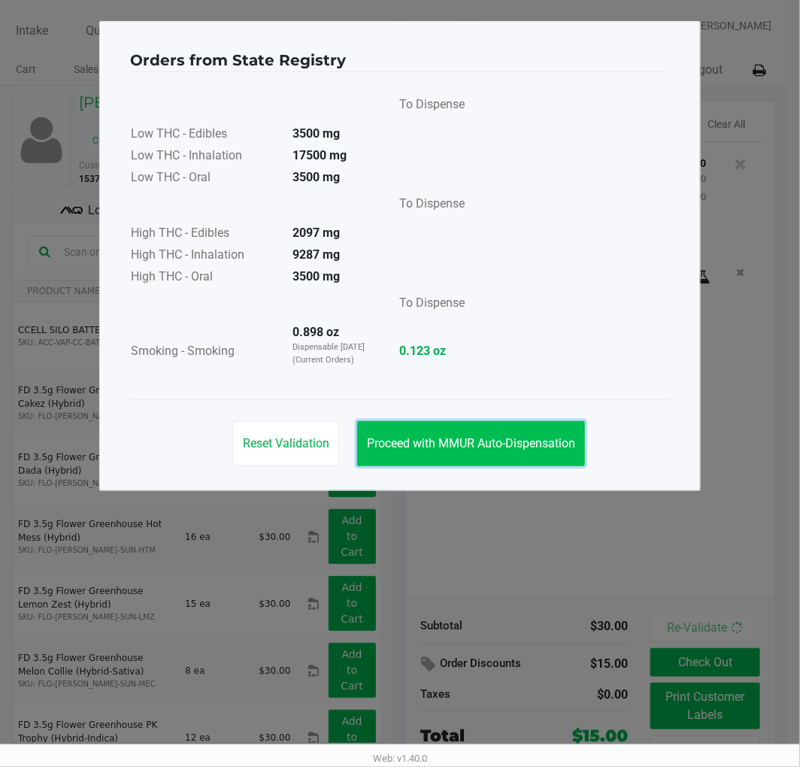
click at [551, 454] on button "Proceed with MMUR Auto-Dispensation" at bounding box center [471, 443] width 228 height 45
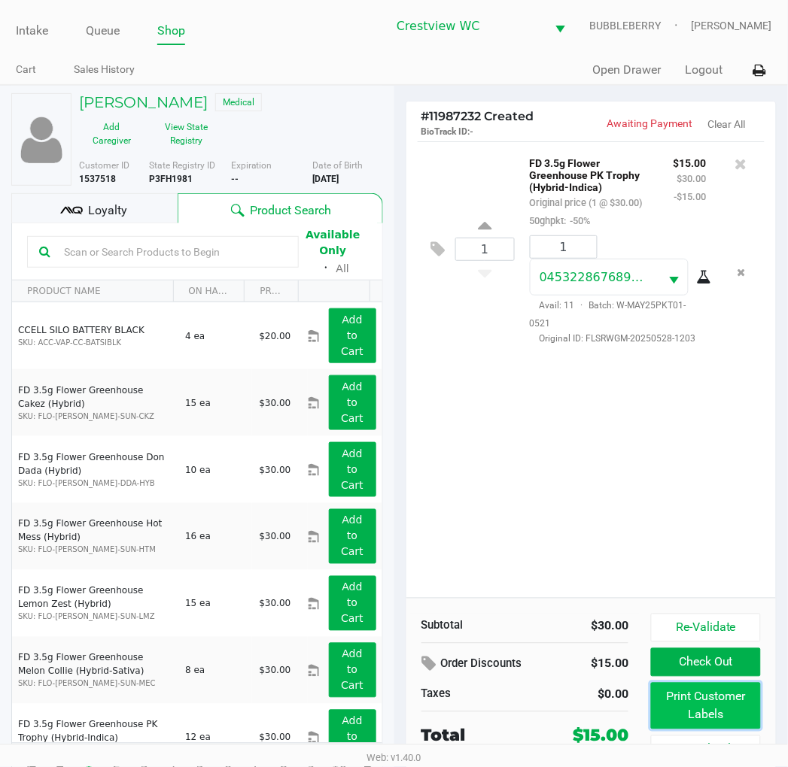
click at [720, 696] on button "Print Customer Labels" at bounding box center [705, 706] width 109 height 47
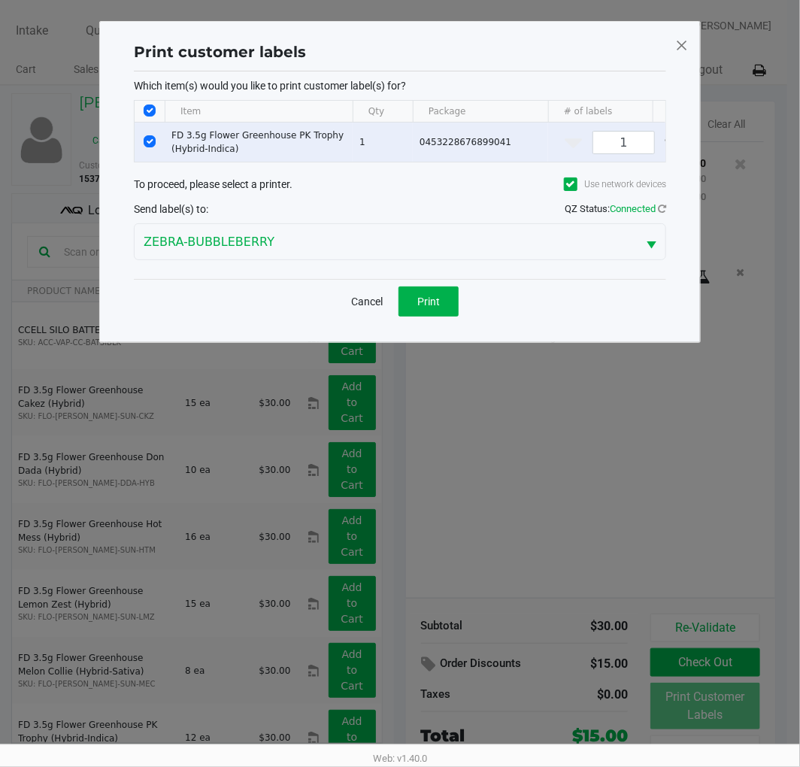
click at [448, 343] on div "Print customer labels Which item(s) would you like to print customer label(s) f…" at bounding box center [400, 182] width 602 height 322
click at [439, 308] on span "Print" at bounding box center [429, 302] width 23 height 12
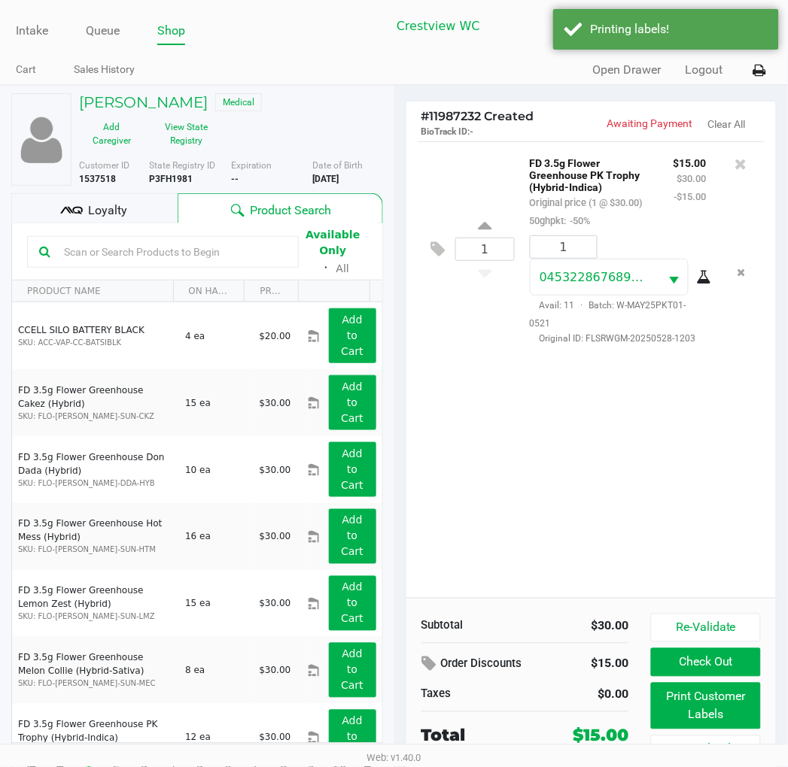
click at [138, 214] on div "Loyalty" at bounding box center [94, 208] width 166 height 30
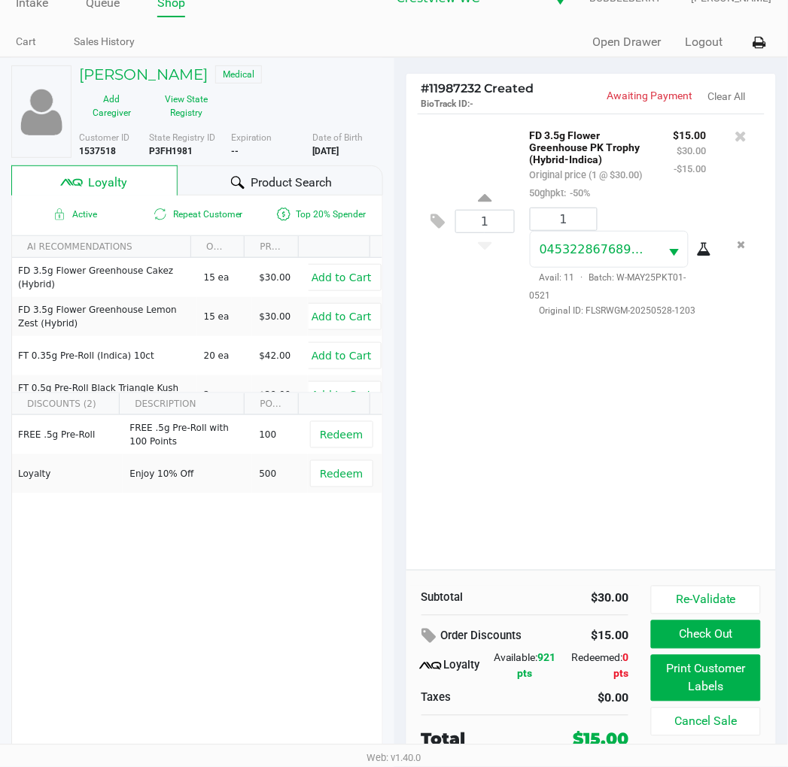
scroll to position [29, 0]
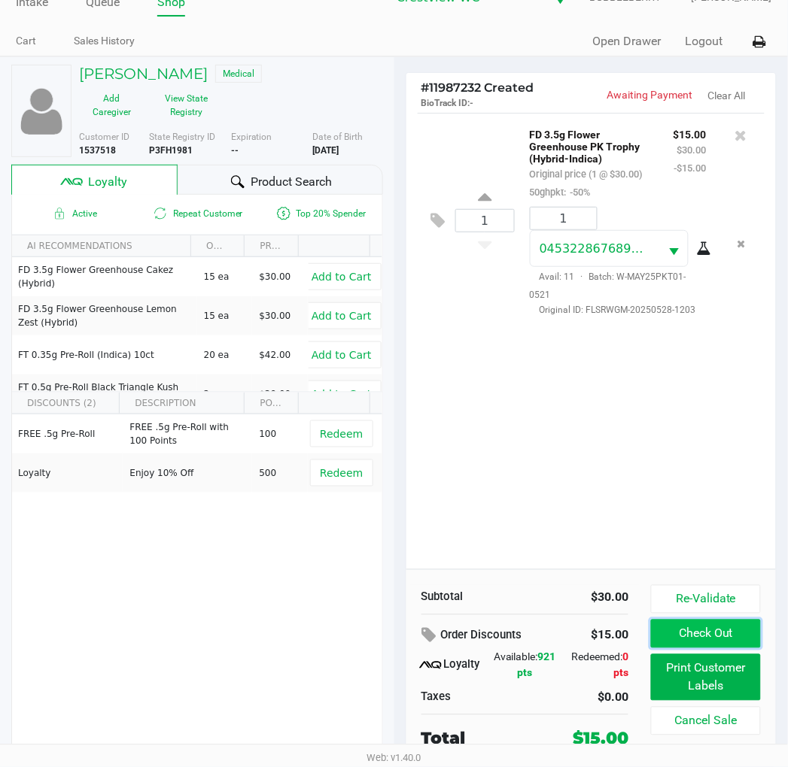
click at [746, 633] on button "Check Out" at bounding box center [705, 634] width 109 height 29
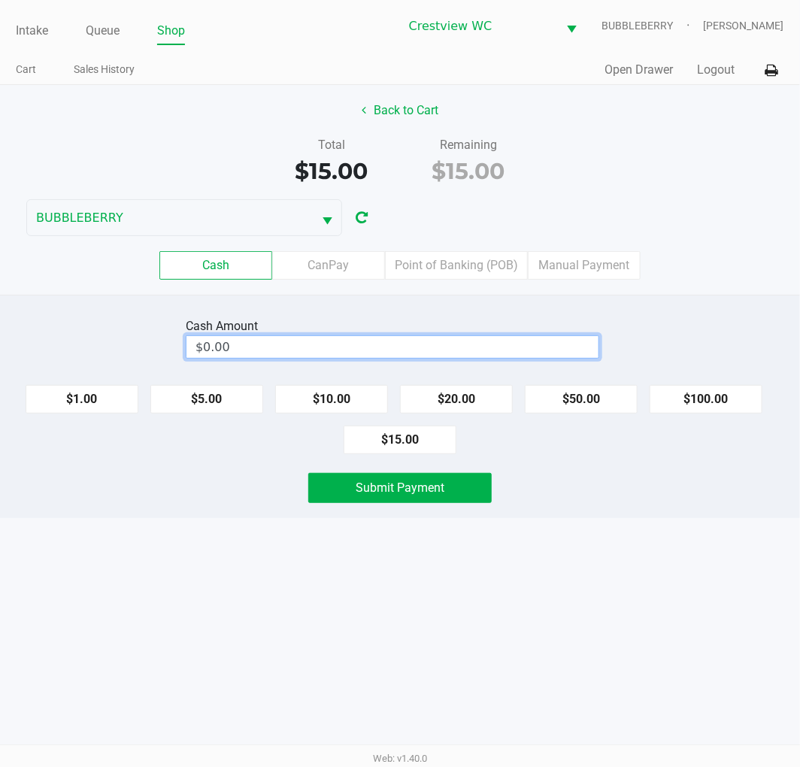
click at [425, 343] on input "$0.00" at bounding box center [393, 347] width 412 height 22
click at [457, 491] on button "Submit Payment" at bounding box center [400, 488] width 184 height 30
type input "$20.00"
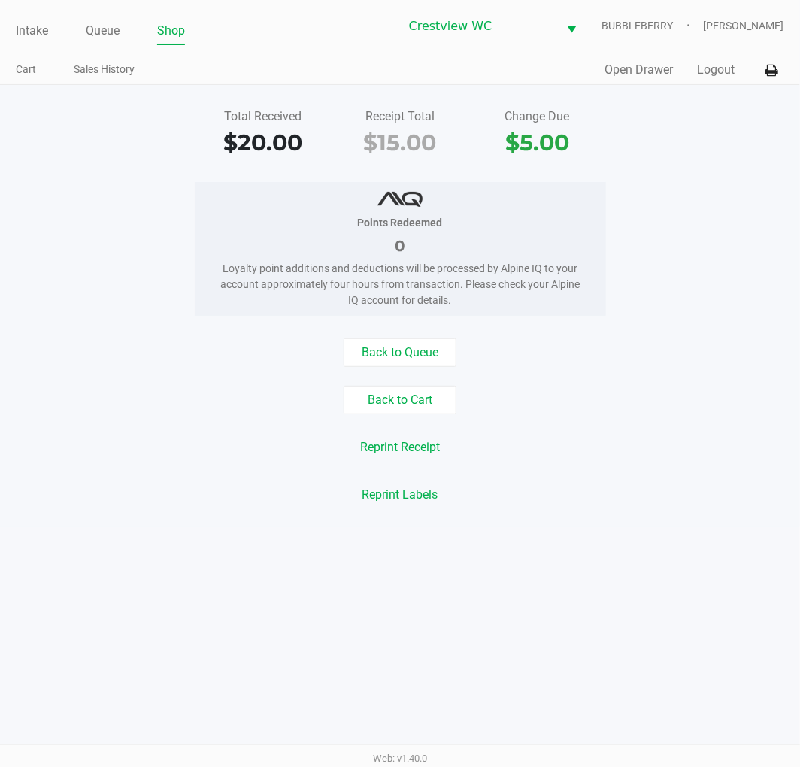
click at [24, 24] on link "Intake" at bounding box center [32, 30] width 32 height 21
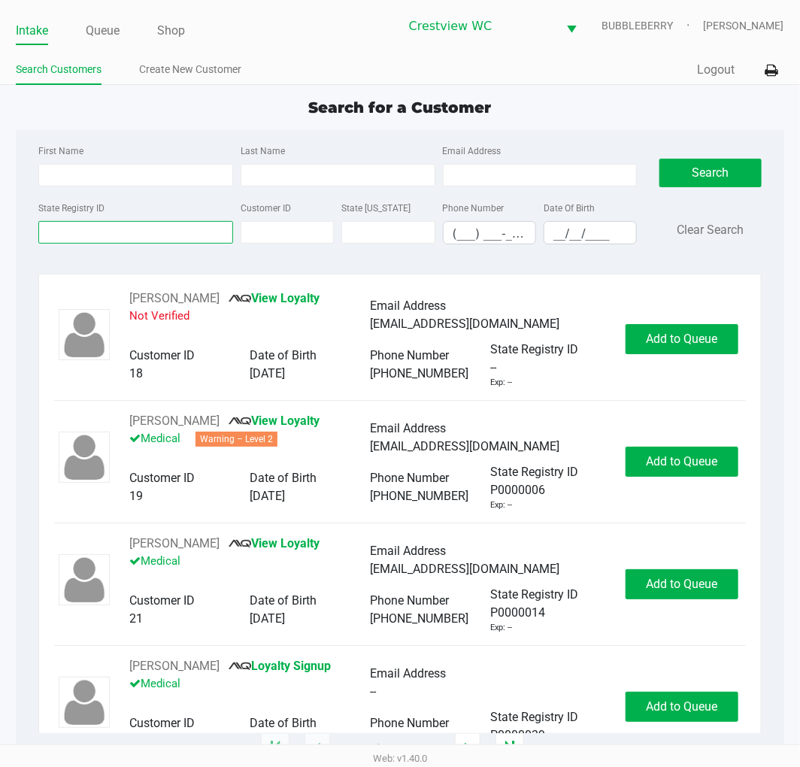
click at [116, 223] on input "State Registry ID" at bounding box center [135, 232] width 195 height 23
click at [162, 233] on input "State Registry ID" at bounding box center [135, 232] width 195 height 23
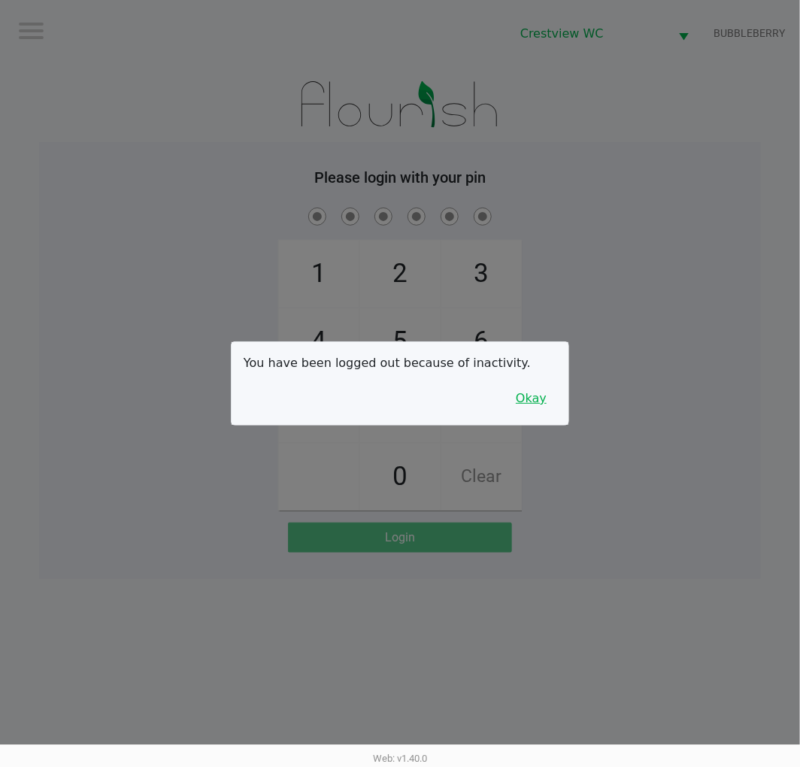
click at [542, 407] on button "Okay" at bounding box center [531, 398] width 50 height 29
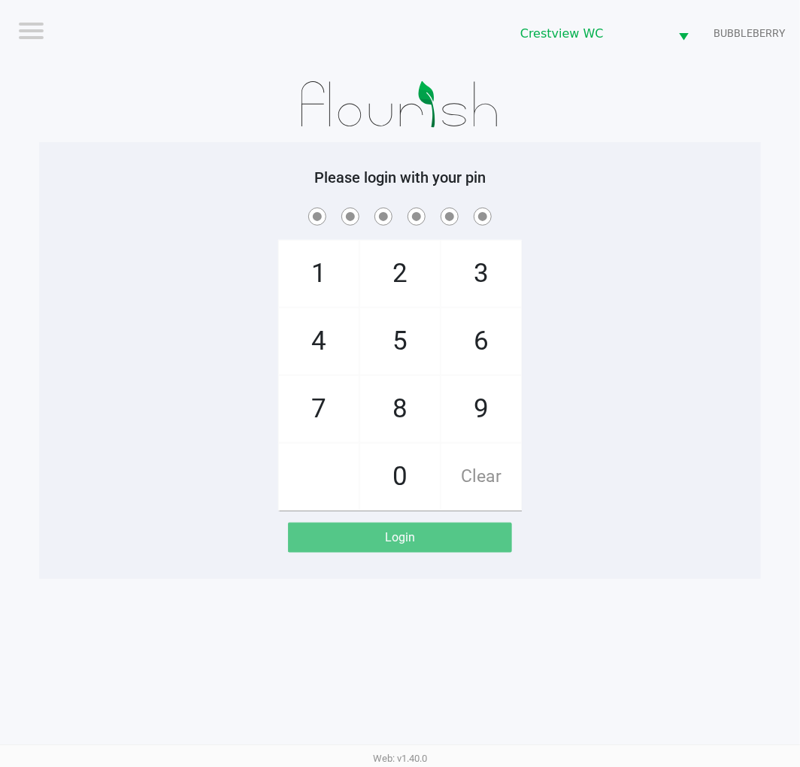
click at [490, 399] on span "9" at bounding box center [482, 409] width 80 height 66
checkbox input "true"
click at [411, 287] on span "2" at bounding box center [400, 274] width 80 height 66
checkbox input "true"
click at [393, 275] on span "2" at bounding box center [400, 274] width 80 height 66
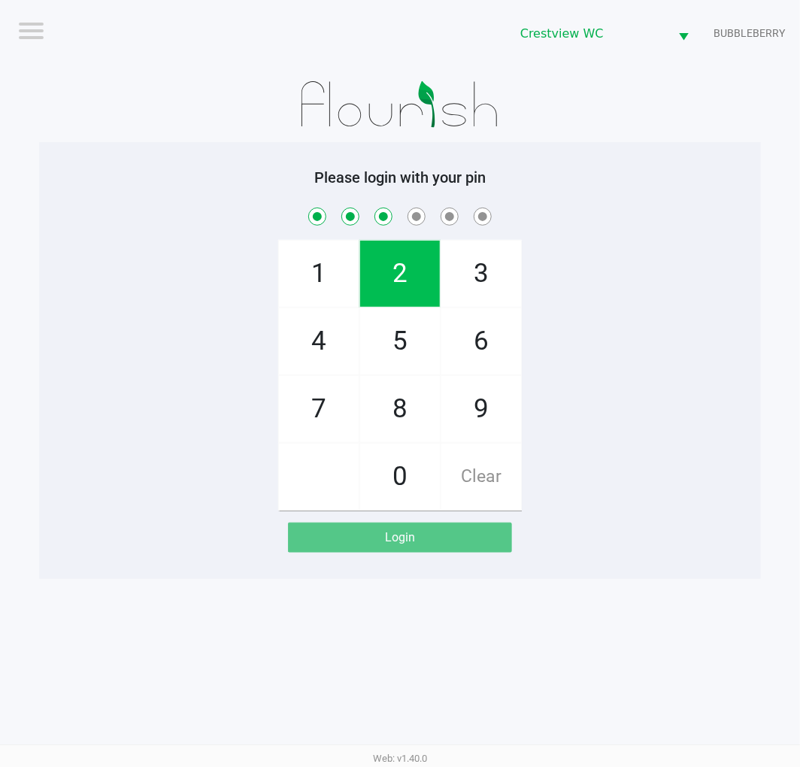
checkbox input "true"
click at [401, 393] on span "8" at bounding box center [400, 409] width 80 height 66
checkbox input "true"
click at [393, 263] on span "2" at bounding box center [400, 274] width 80 height 66
checkbox input "true"
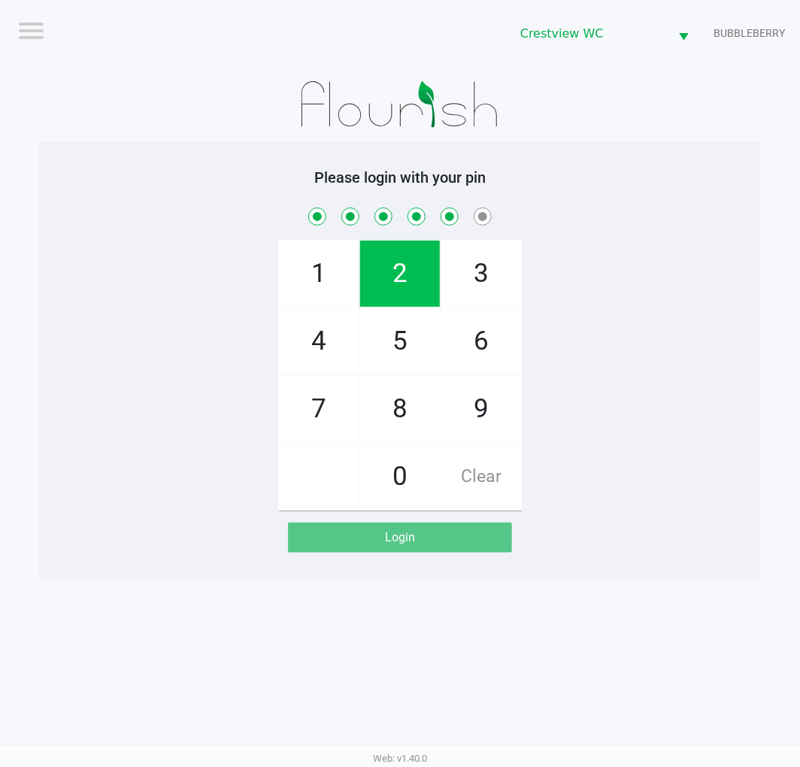
click at [311, 279] on span "1" at bounding box center [319, 274] width 80 height 66
checkbox input "true"
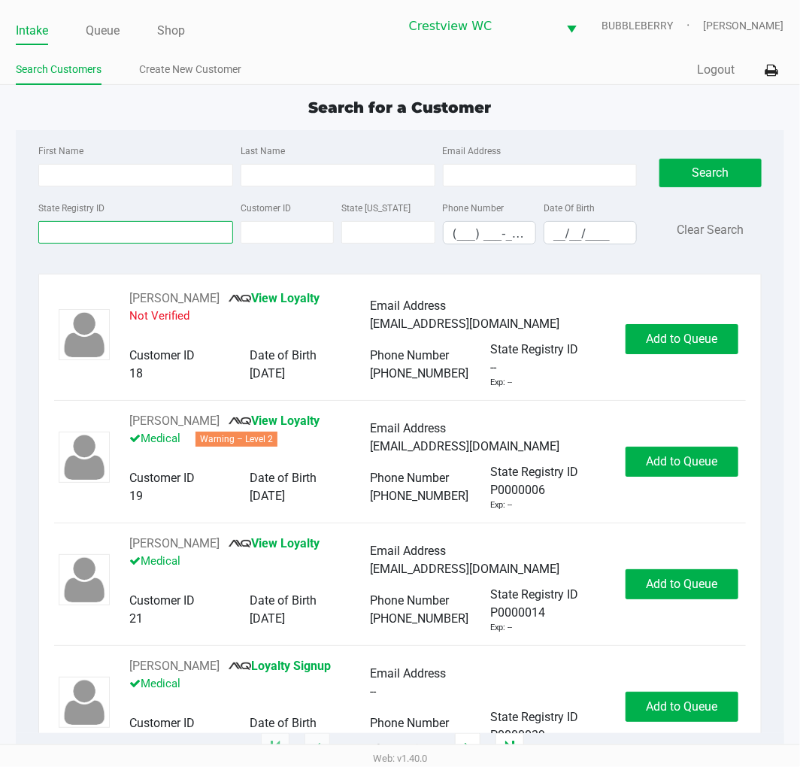
click at [117, 229] on input "State Registry ID" at bounding box center [135, 232] width 195 height 23
click at [87, 33] on link "Queue" at bounding box center [103, 30] width 34 height 21
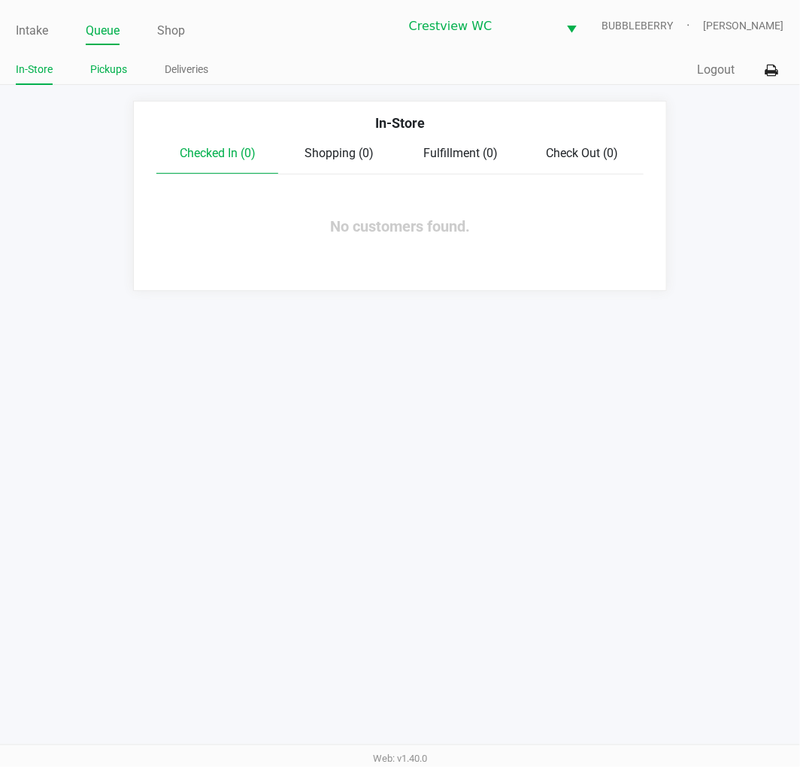
click at [109, 65] on link "Pickups" at bounding box center [108, 69] width 37 height 19
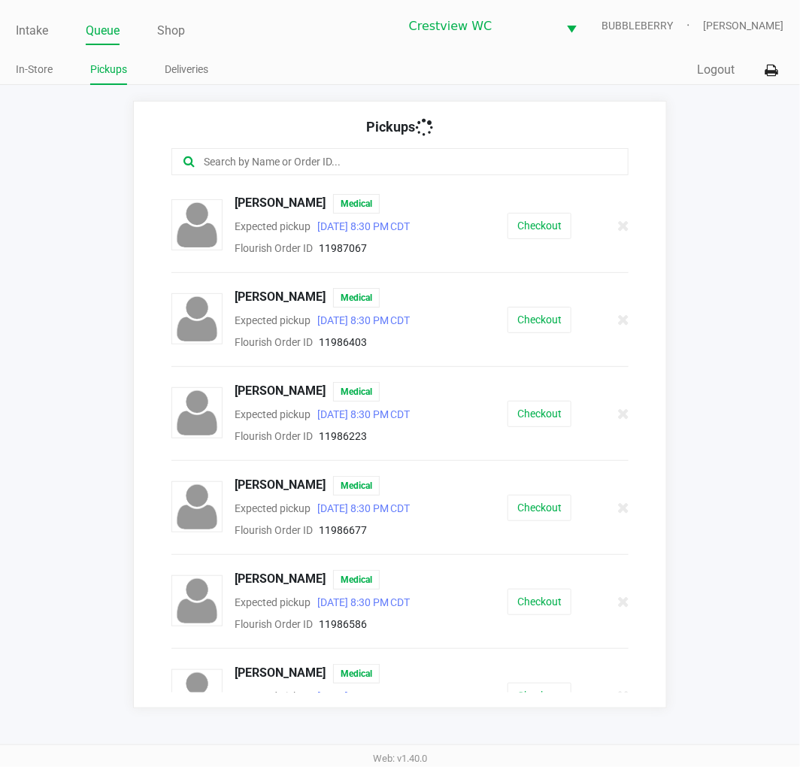
click at [257, 158] on input "text" at bounding box center [397, 161] width 390 height 17
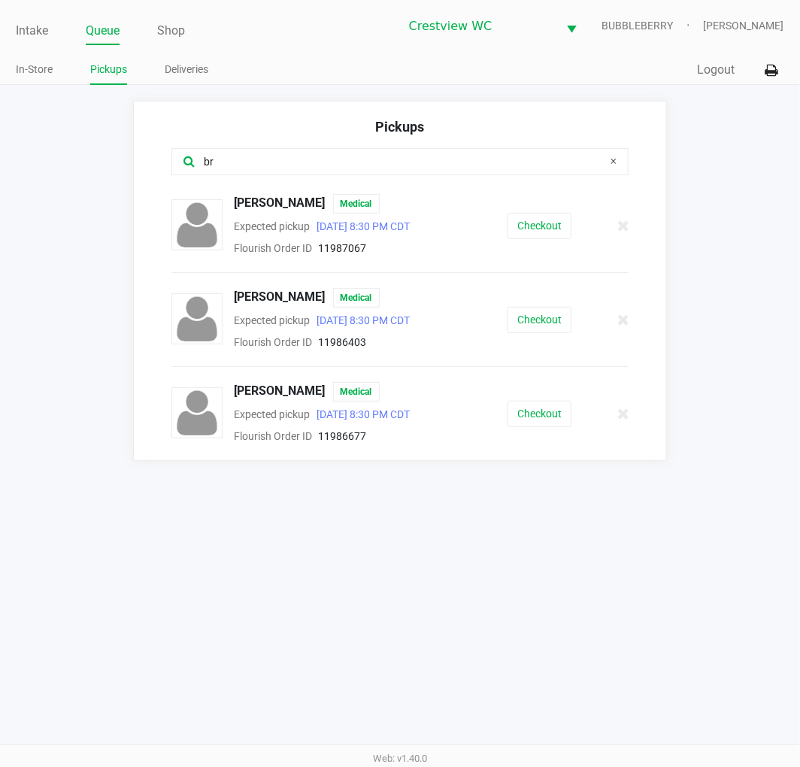
type input "br"
click at [551, 320] on button "Checkout" at bounding box center [540, 320] width 64 height 26
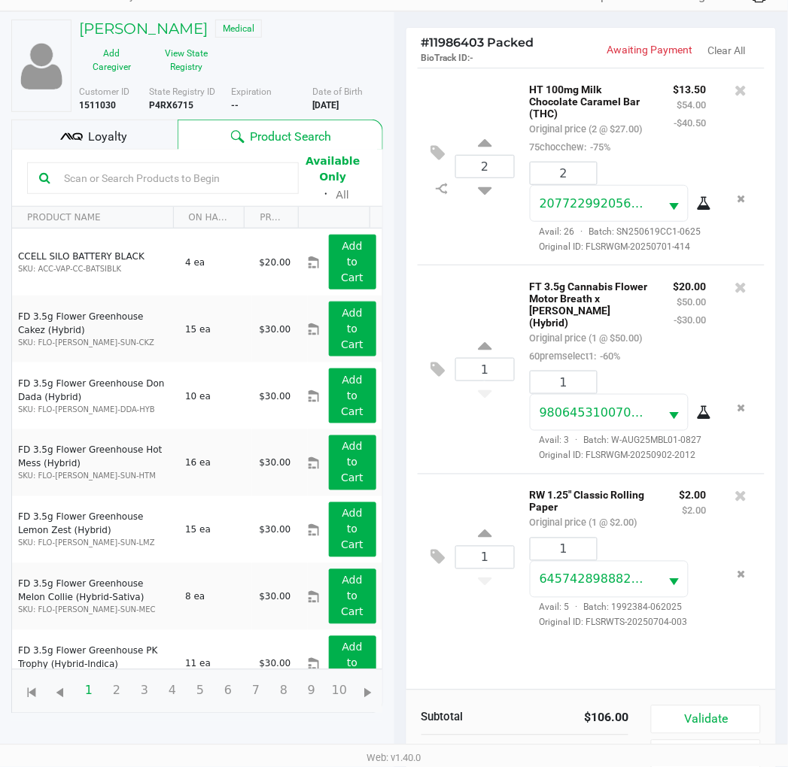
scroll to position [163, 0]
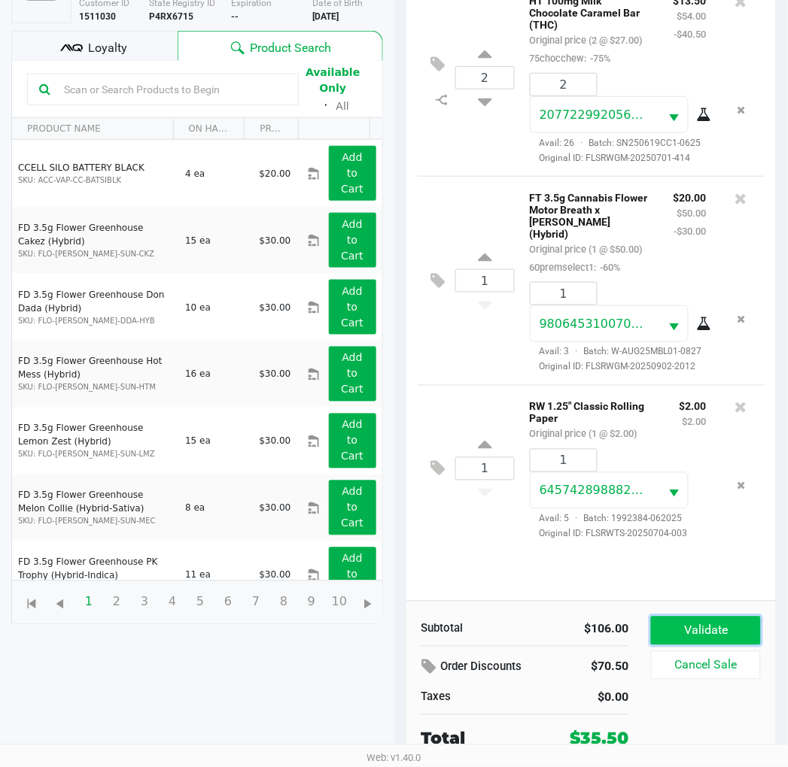
click at [734, 621] on button "Validate" at bounding box center [705, 631] width 109 height 29
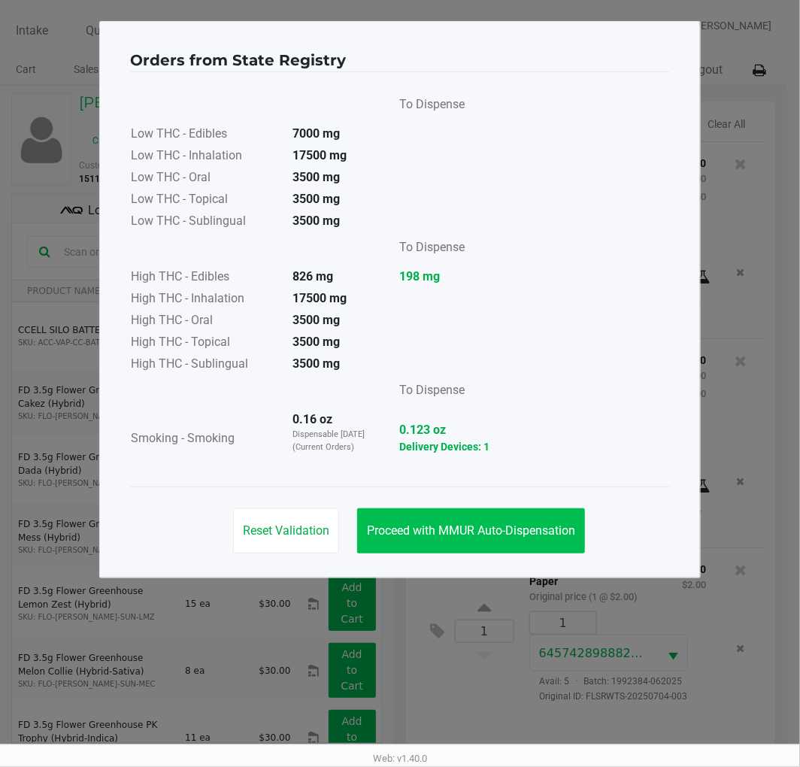
click at [450, 539] on button "Proceed with MMUR Auto-Dispensation" at bounding box center [471, 531] width 228 height 45
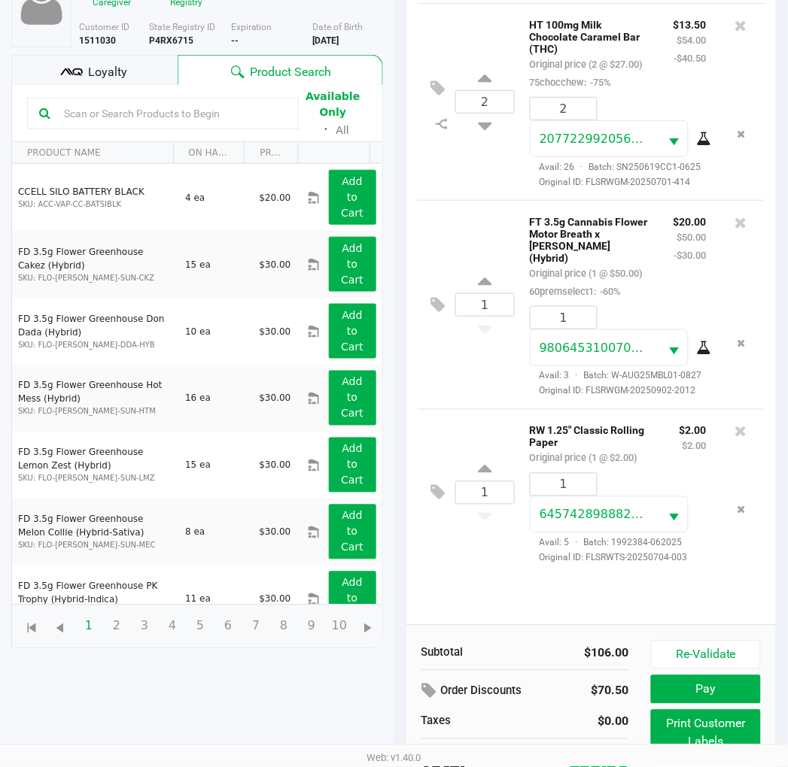
scroll to position [179, 0]
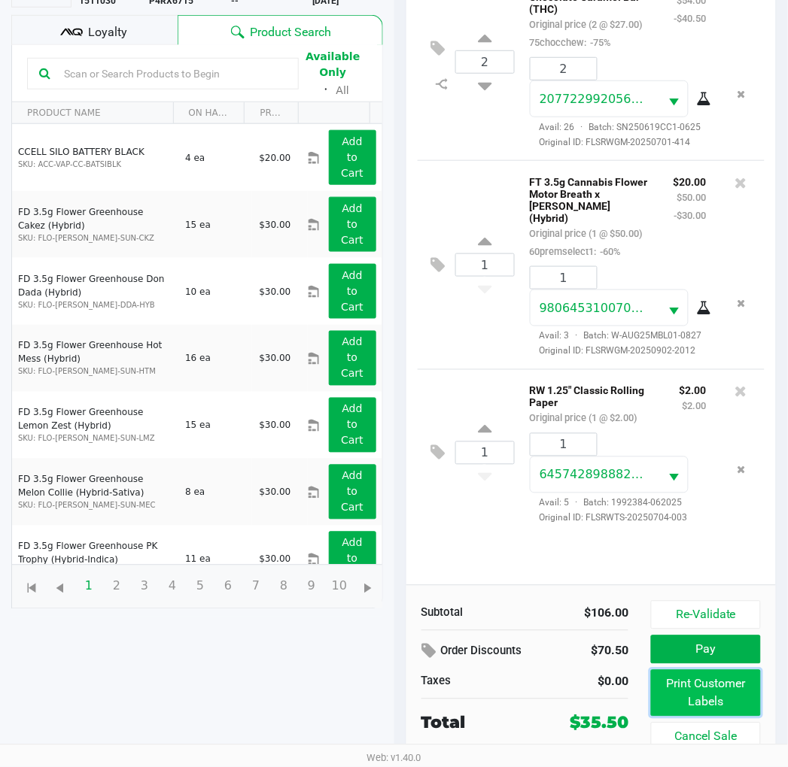
click at [700, 691] on button "Print Customer Labels" at bounding box center [705, 693] width 109 height 47
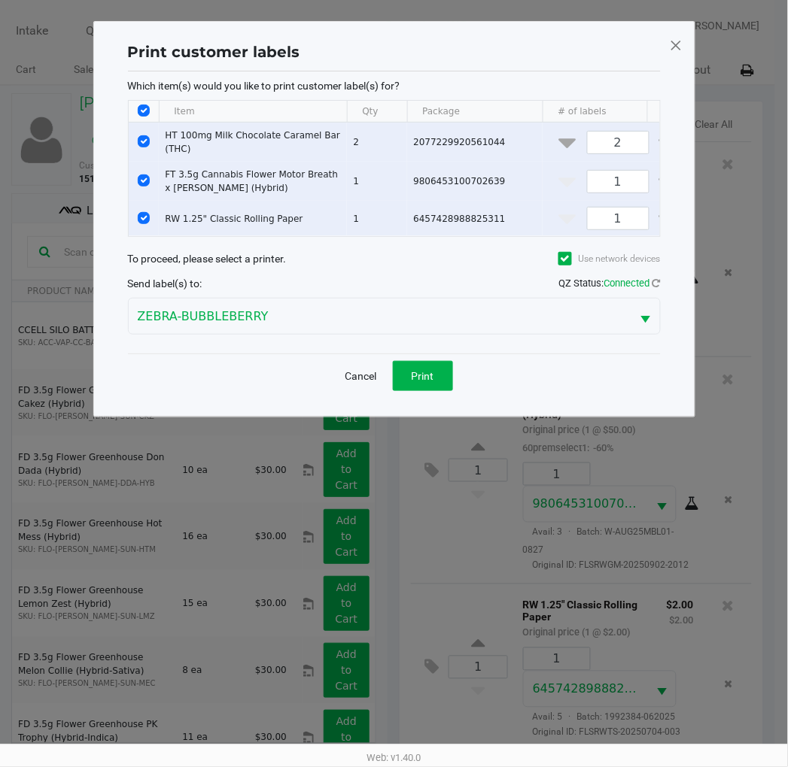
scroll to position [0, 0]
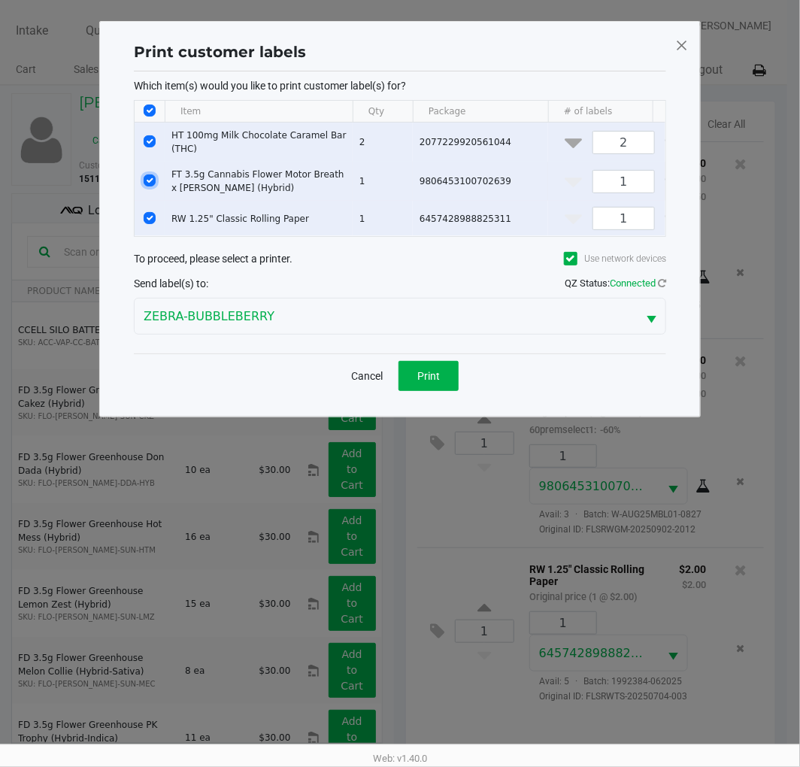
click at [150, 181] on input "Select Row" at bounding box center [150, 181] width 12 height 12
checkbox input "false"
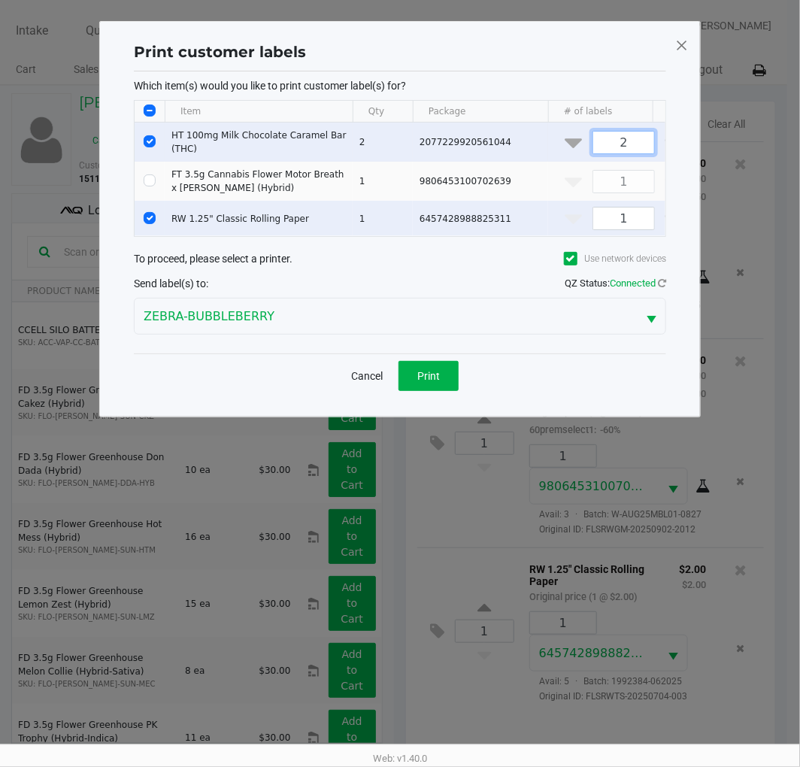
click at [633, 147] on input "2" at bounding box center [624, 143] width 61 height 22
type input "1"
click at [432, 391] on button "Print" at bounding box center [429, 376] width 60 height 30
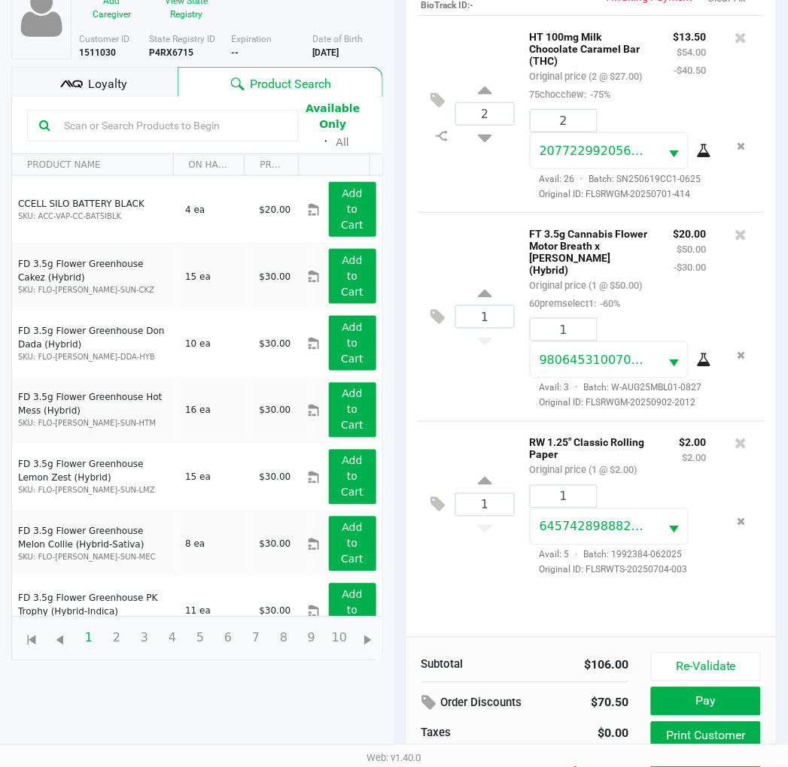
scroll to position [179, 0]
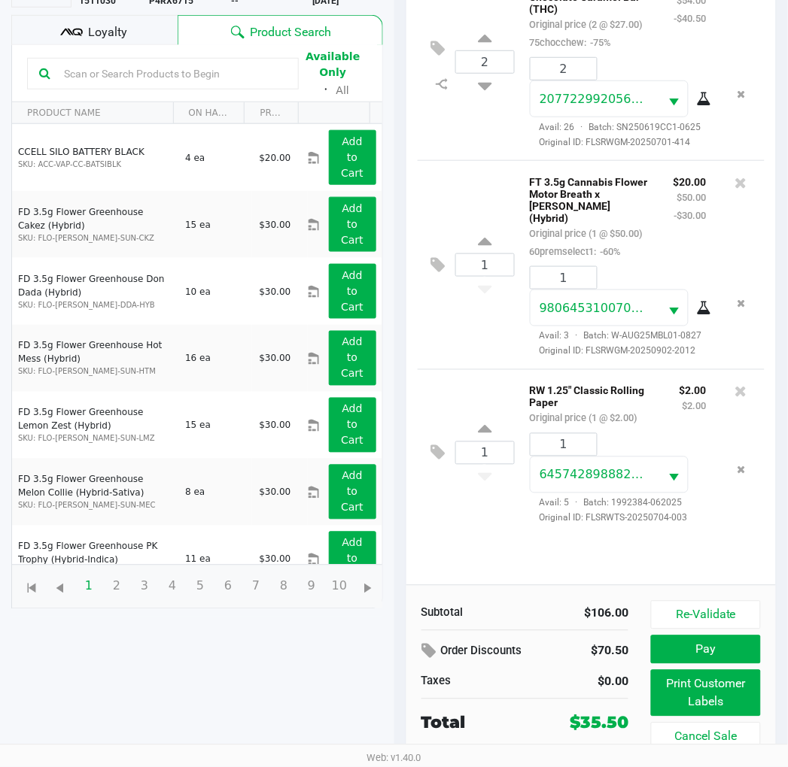
click at [731, 704] on button "Print Customer Labels" at bounding box center [705, 693] width 109 height 47
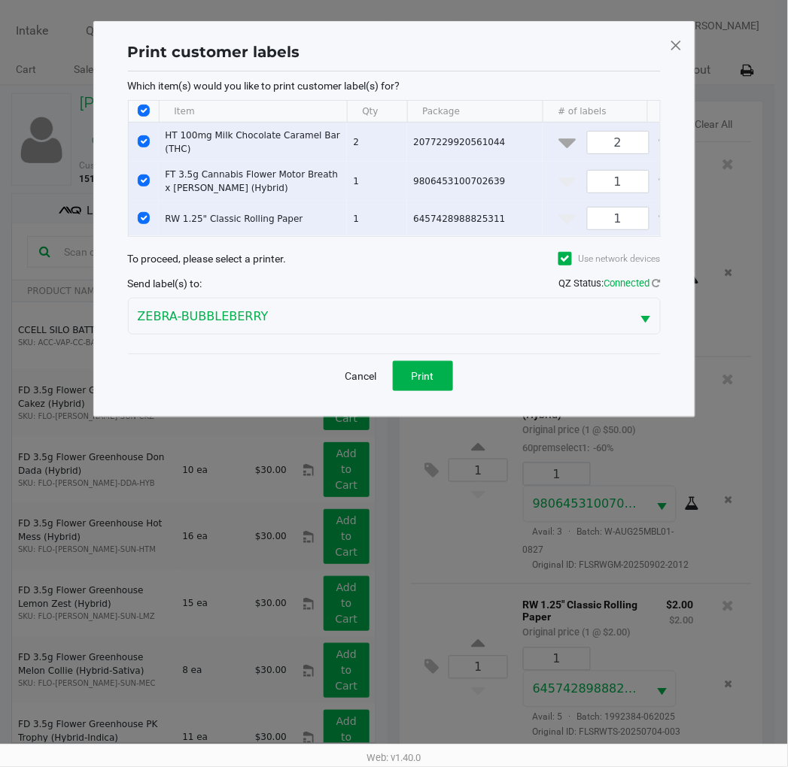
scroll to position [0, 0]
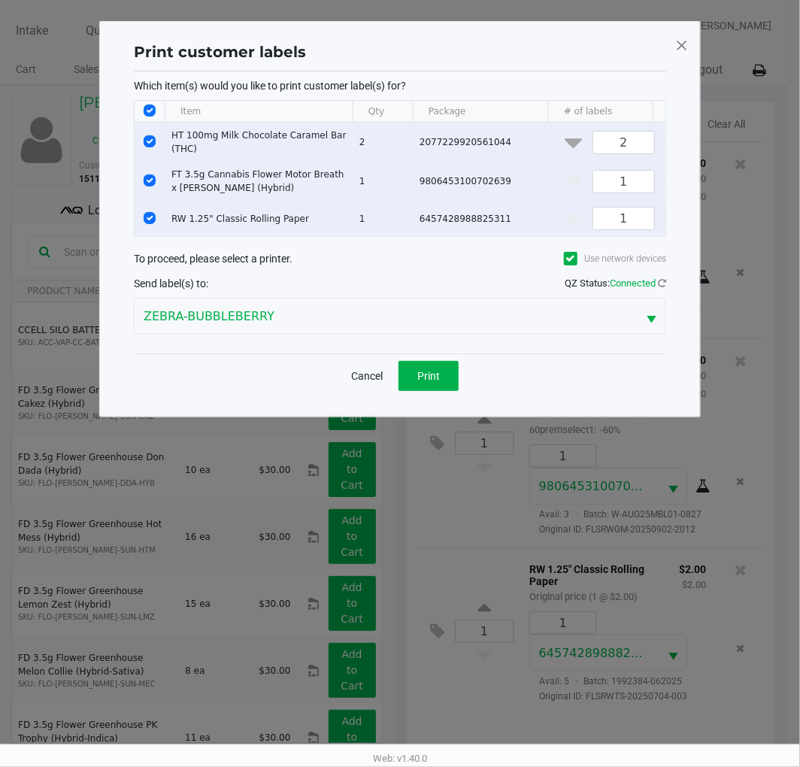
click at [153, 218] on input "Select Row" at bounding box center [150, 218] width 12 height 12
checkbox input "false"
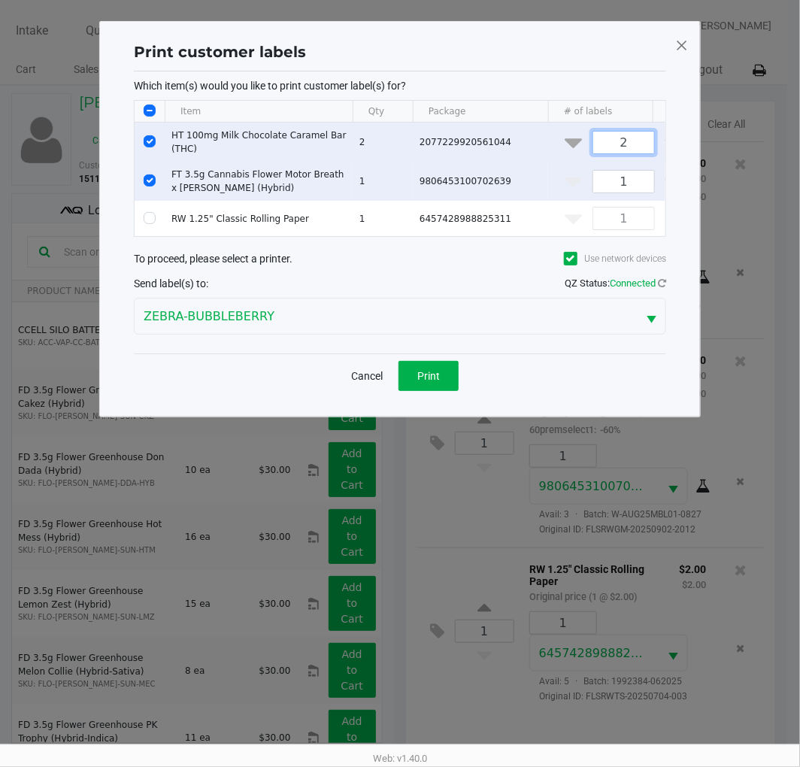
click at [639, 138] on input "2" at bounding box center [624, 143] width 61 height 22
type input "1"
click at [439, 382] on span "Print" at bounding box center [429, 376] width 23 height 12
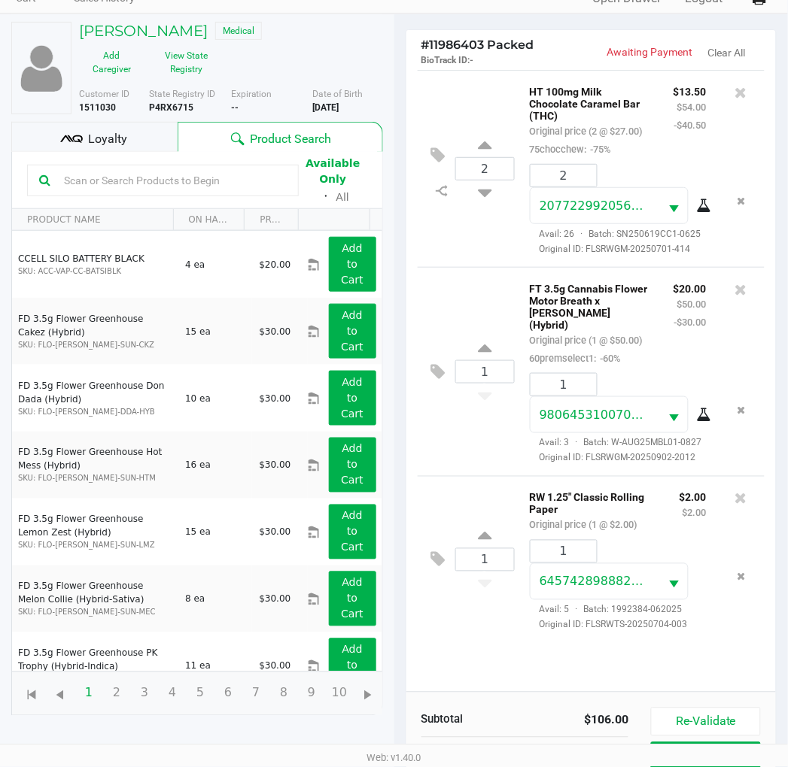
scroll to position [96, 0]
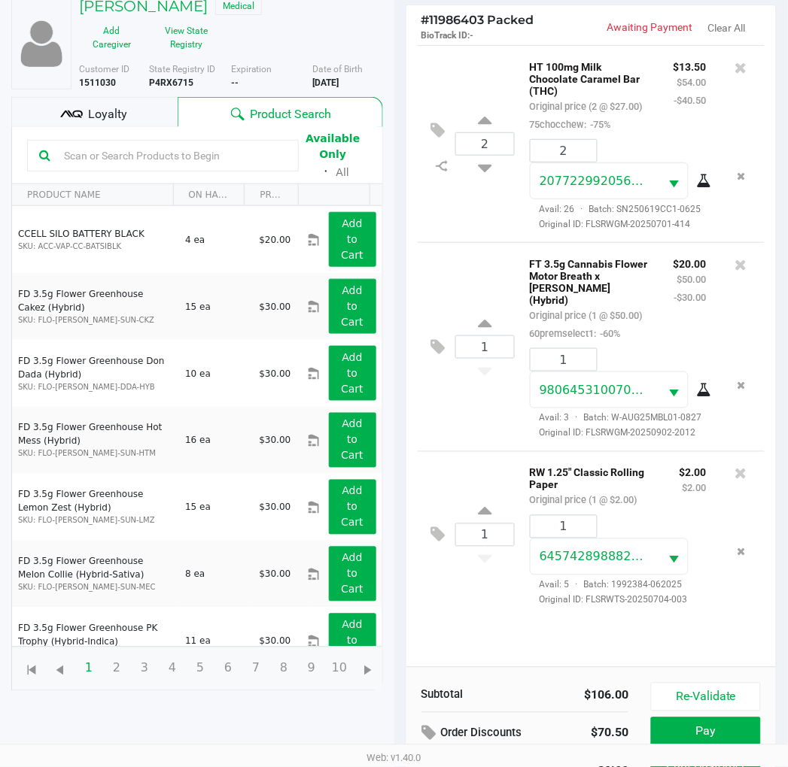
click at [111, 117] on span "Loyalty" at bounding box center [107, 114] width 39 height 18
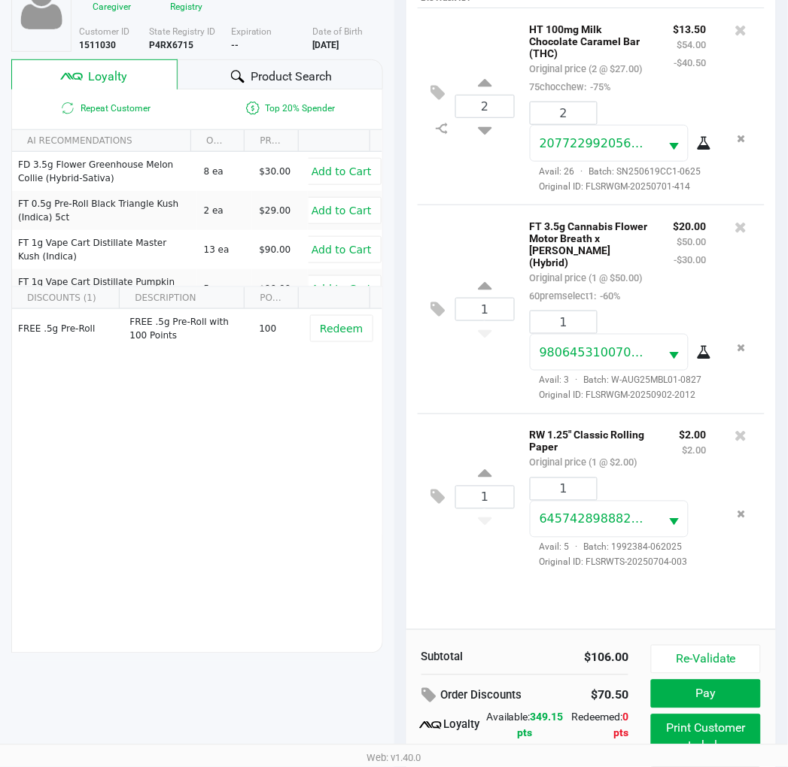
scroll to position [194, 0]
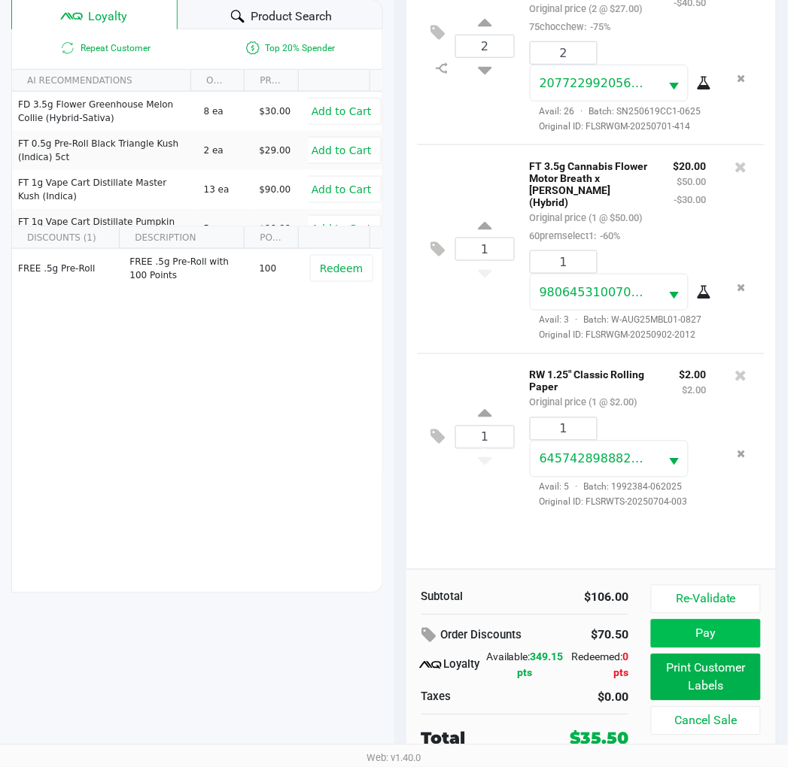
click at [748, 638] on button "Pay" at bounding box center [705, 634] width 109 height 29
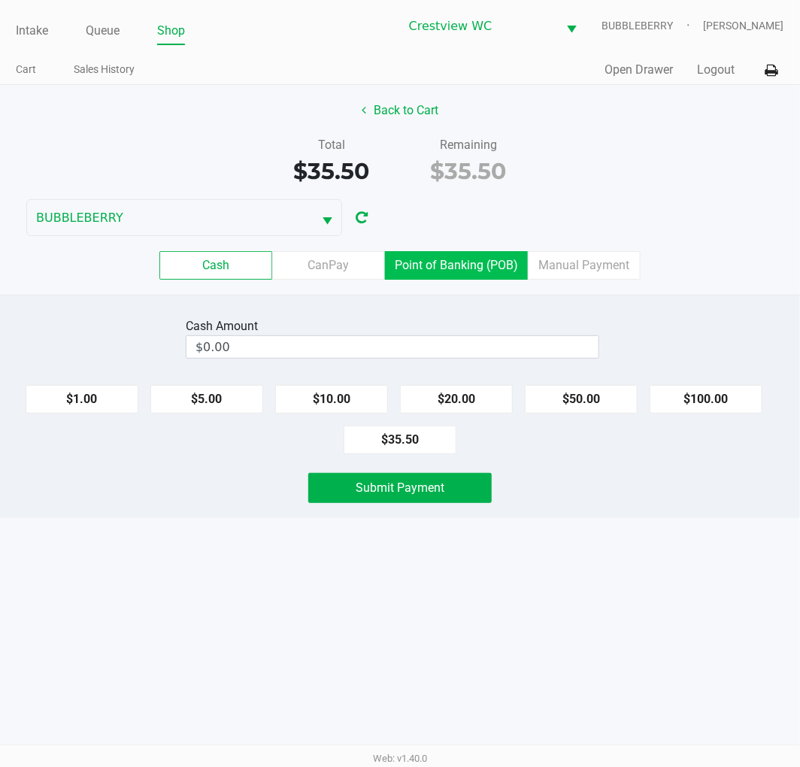
click at [461, 257] on label "Point of Banking (POB)" at bounding box center [456, 265] width 143 height 29
click at [0, 0] on 7 "Point of Banking (POB)" at bounding box center [0, 0] width 0 height 0
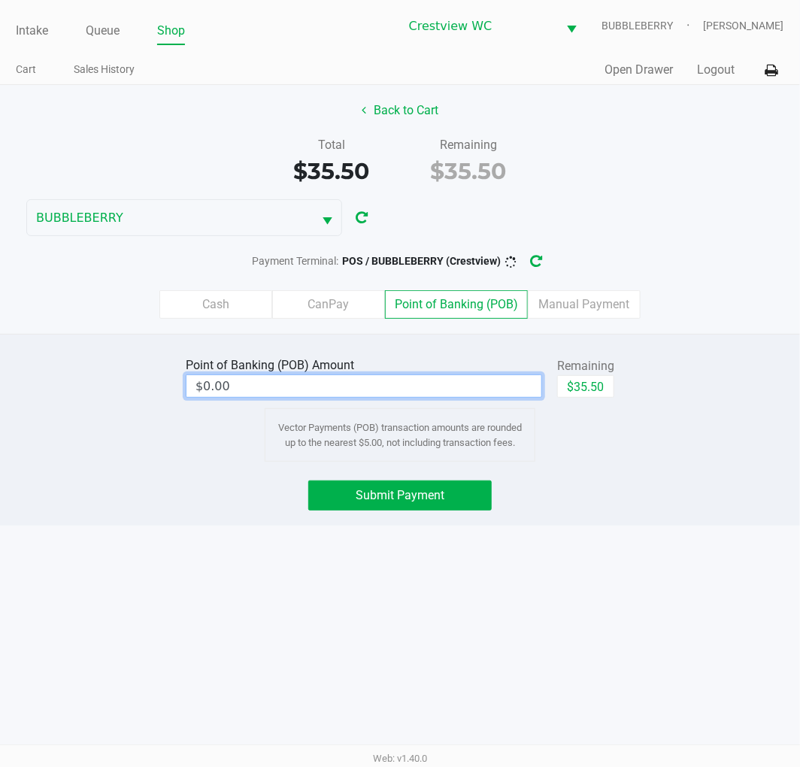
click at [478, 384] on input "$0.00" at bounding box center [364, 386] width 355 height 22
click at [597, 396] on button "$35.50" at bounding box center [585, 386] width 57 height 23
type input "$35.50"
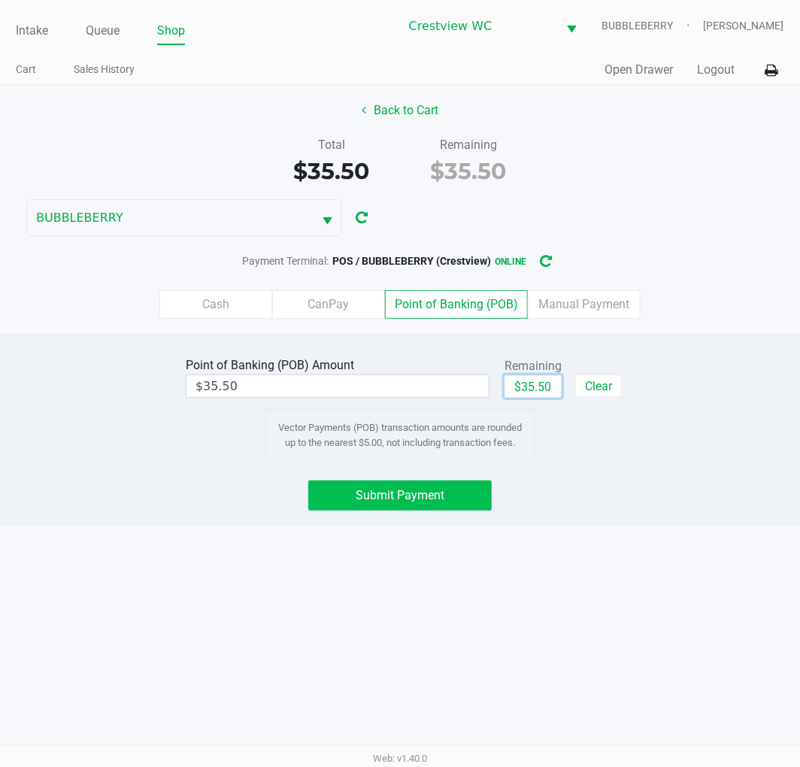
click at [416, 491] on span "Submit Payment" at bounding box center [400, 495] width 89 height 14
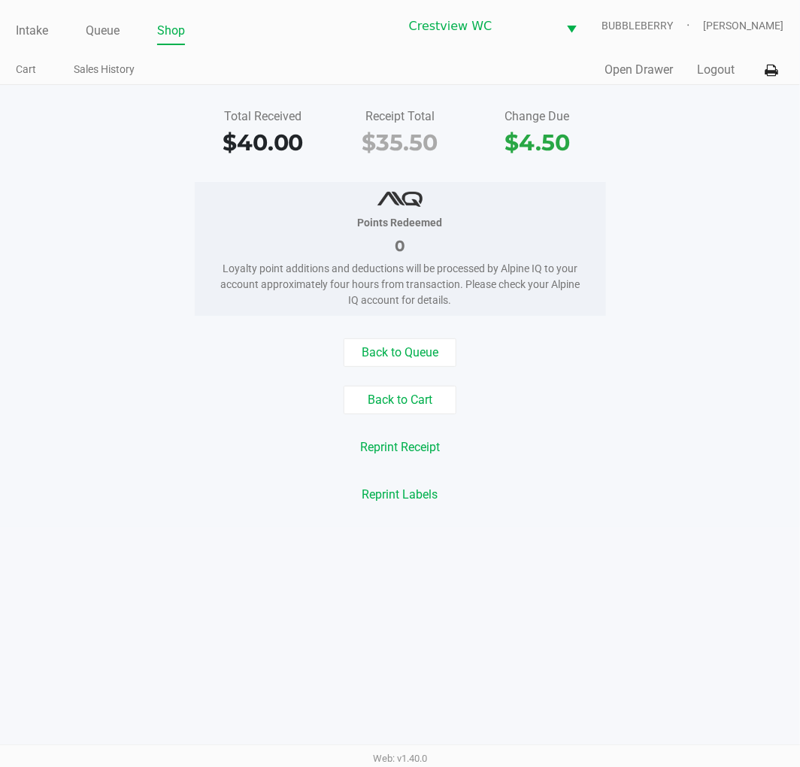
click at [41, 30] on link "Intake" at bounding box center [32, 30] width 32 height 21
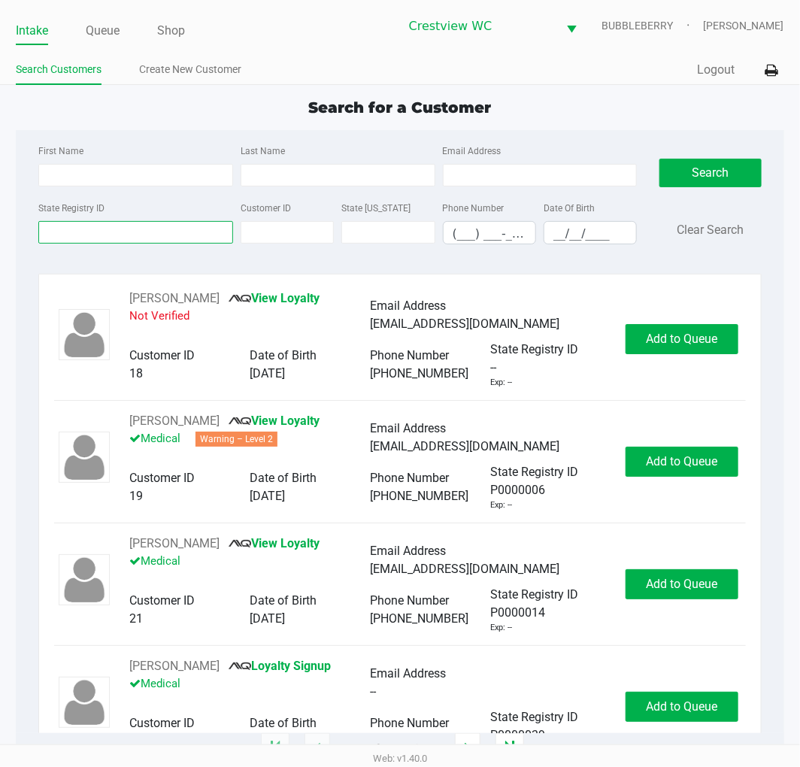
click at [110, 235] on input "State Registry ID" at bounding box center [135, 232] width 195 height 23
click at [178, 231] on input "State Registry ID" at bounding box center [135, 232] width 195 height 23
click at [99, 224] on input "State Registry ID" at bounding box center [135, 232] width 195 height 23
click at [88, 230] on input "State Registry ID" at bounding box center [135, 232] width 195 height 23
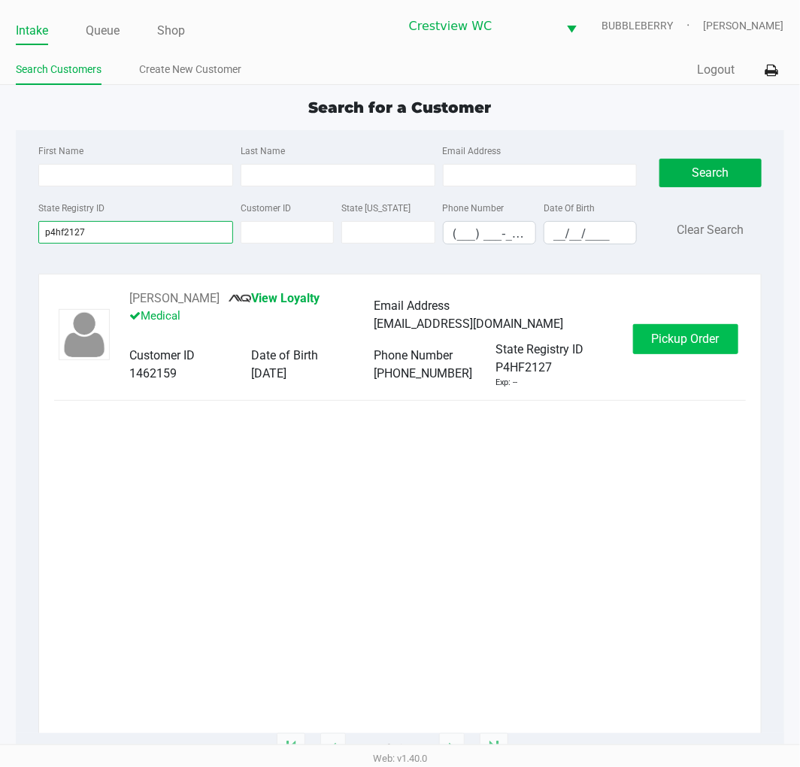
type input "p4hf2127"
click at [688, 336] on span "Pickup Order" at bounding box center [686, 339] width 68 height 14
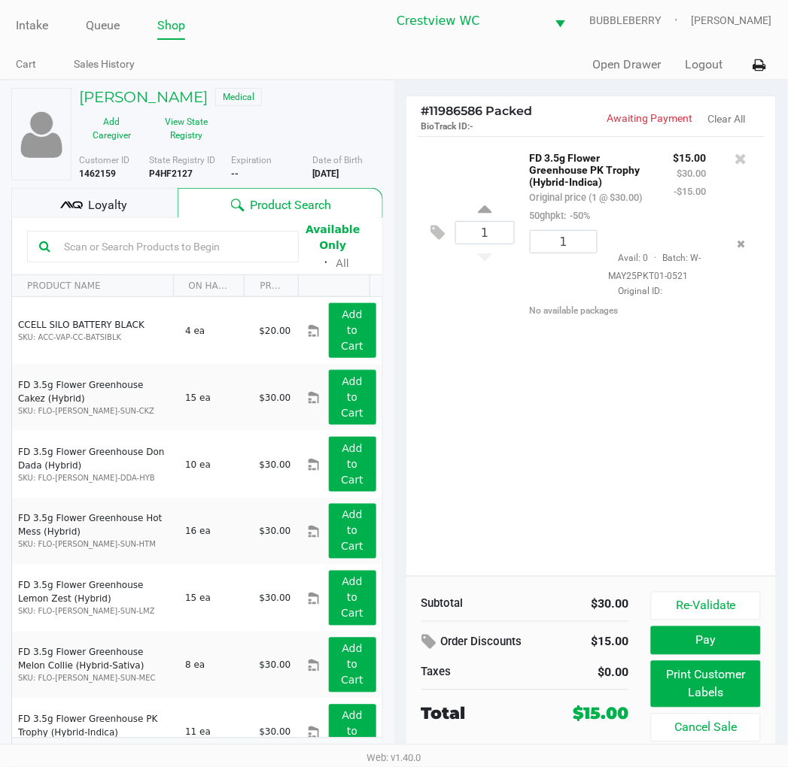
scroll to position [6, 0]
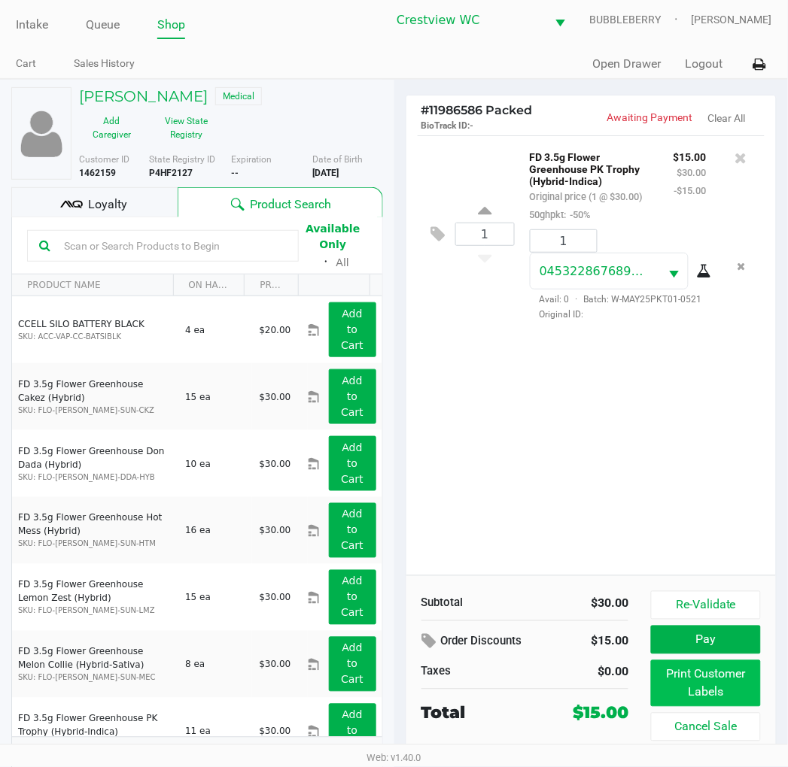
click at [730, 687] on button "Print Customer Labels" at bounding box center [705, 684] width 109 height 47
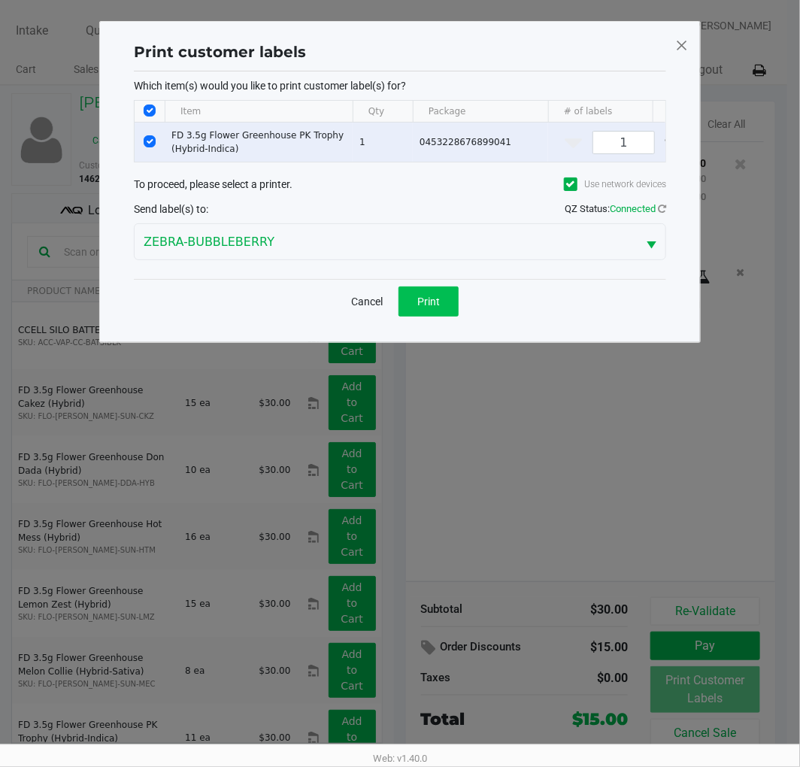
click at [445, 317] on button "Print" at bounding box center [429, 302] width 60 height 30
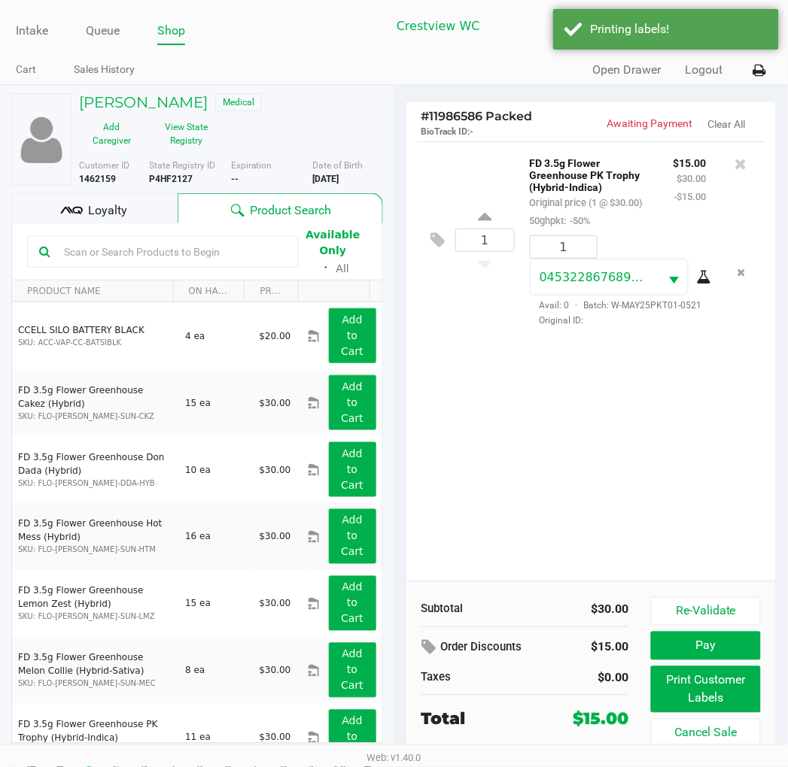
click at [117, 202] on span "Loyalty" at bounding box center [107, 211] width 39 height 18
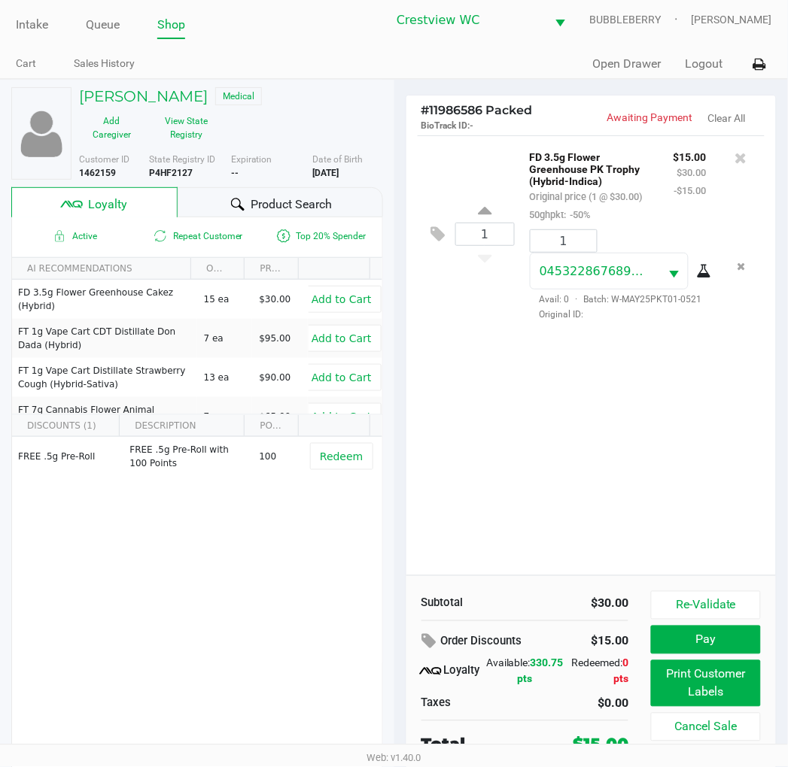
scroll to position [13, 0]
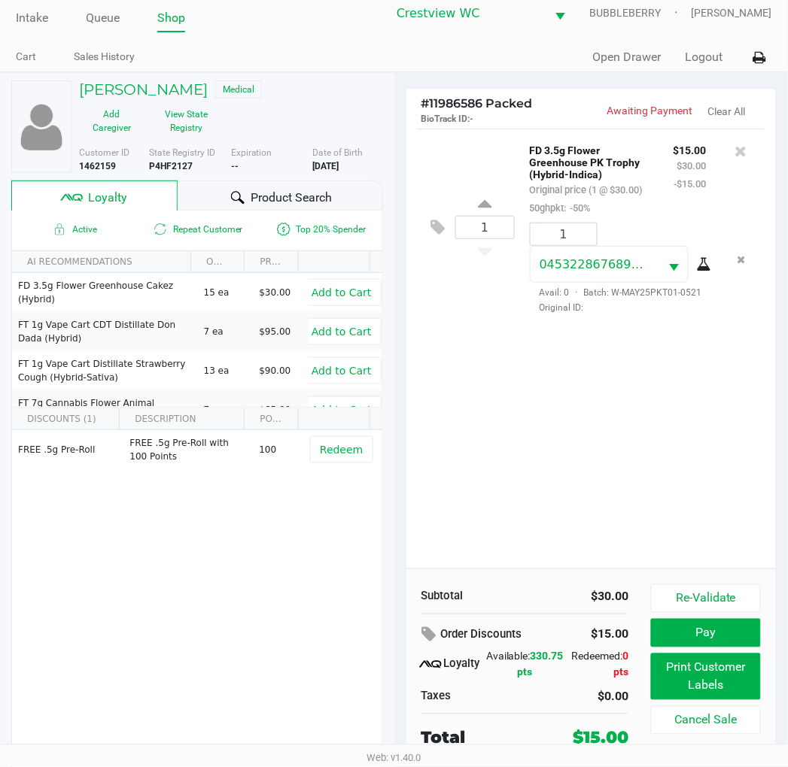
click at [713, 629] on button "Pay" at bounding box center [705, 633] width 109 height 29
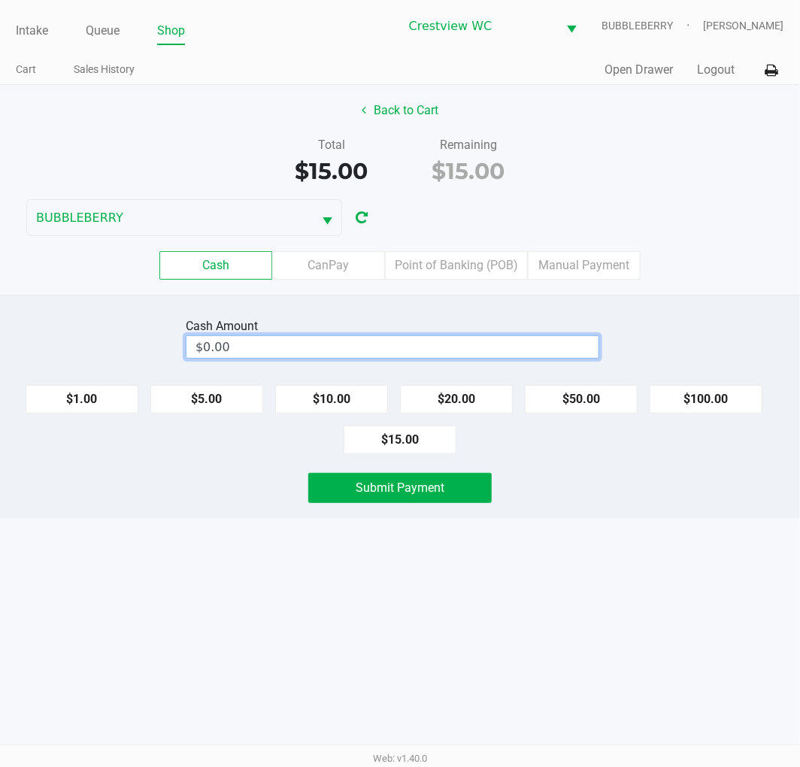
click at [502, 345] on input "$0.00" at bounding box center [393, 347] width 412 height 22
click at [469, 387] on button "$20.00" at bounding box center [456, 399] width 113 height 29
type input "$20.00"
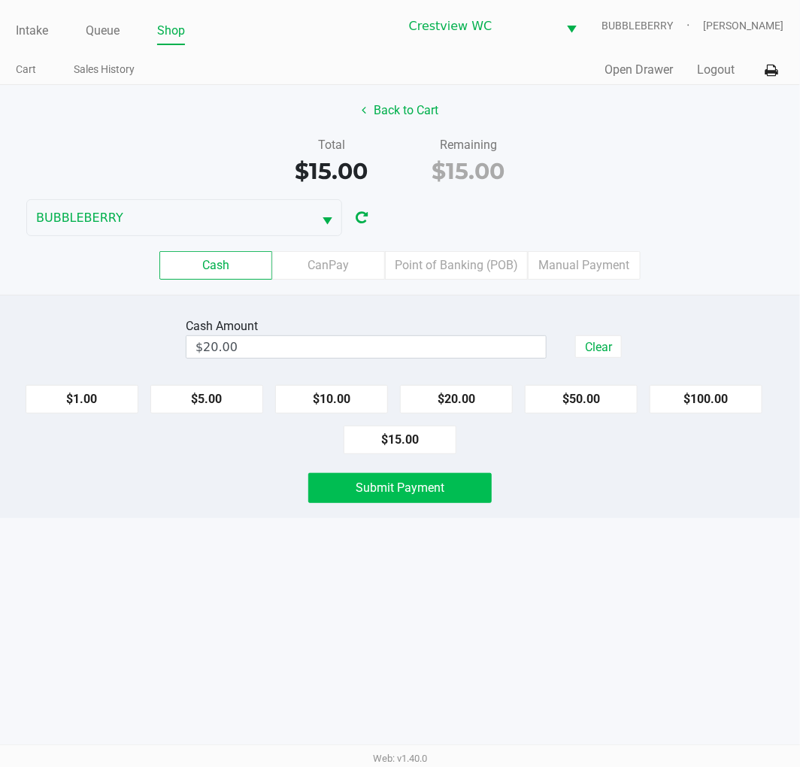
click at [454, 502] on button "Submit Payment" at bounding box center [400, 488] width 184 height 30
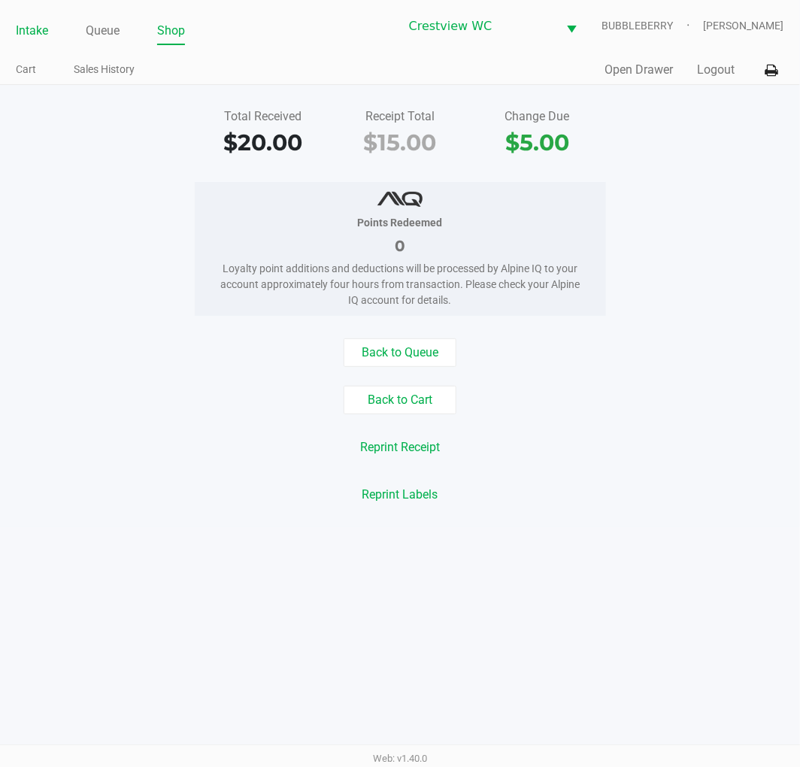
click at [42, 33] on link "Intake" at bounding box center [32, 30] width 32 height 21
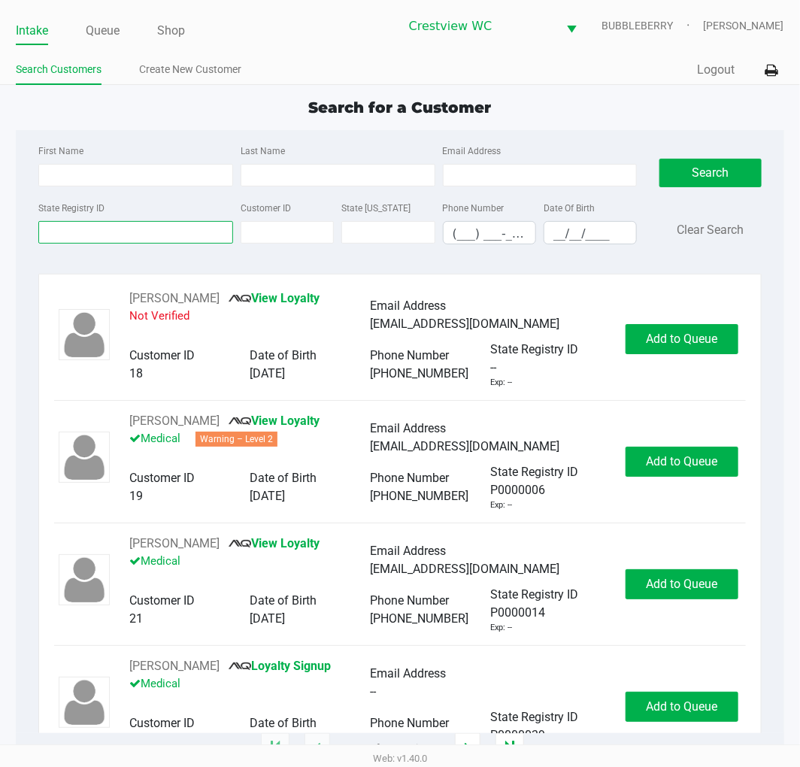
click at [126, 230] on input "State Registry ID" at bounding box center [135, 232] width 195 height 23
click at [107, 231] on input "State Registry ID" at bounding box center [135, 232] width 195 height 23
click at [111, 233] on input "State Registry ID" at bounding box center [135, 232] width 195 height 23
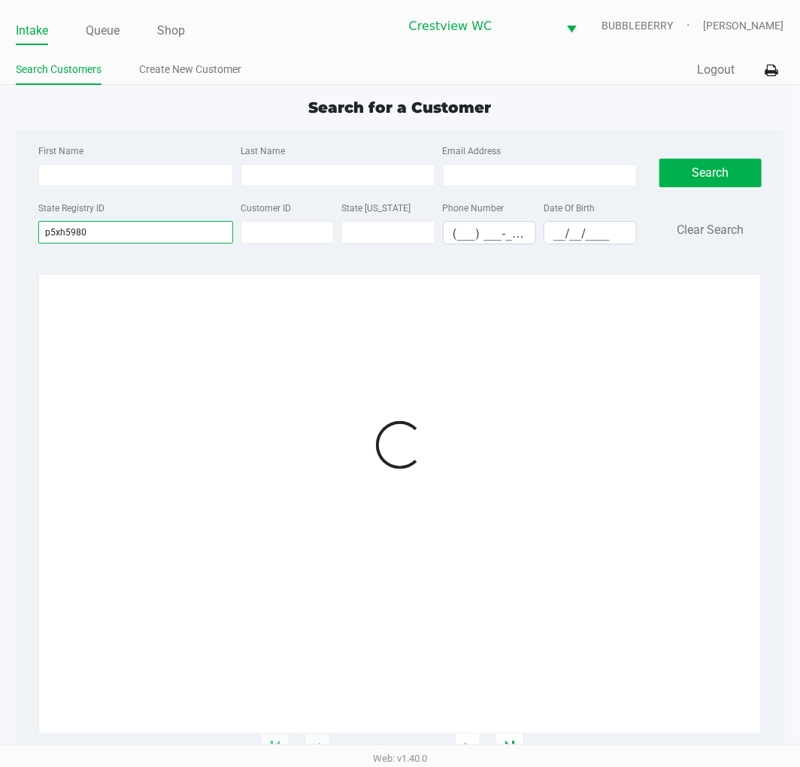
type input "p5xh5980"
click at [706, 357] on div at bounding box center [399, 445] width 691 height 311
click at [698, 336] on div at bounding box center [399, 445] width 691 height 311
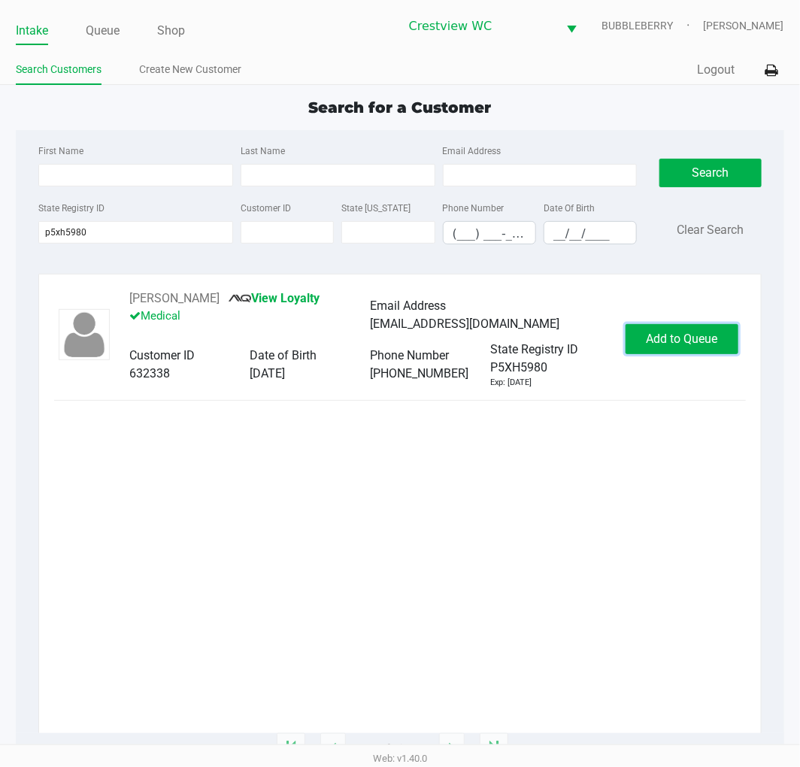
click at [704, 334] on span "Add to Queue" at bounding box center [681, 339] width 71 height 14
click at [705, 339] on div "Add to Queue" at bounding box center [682, 339] width 113 height 30
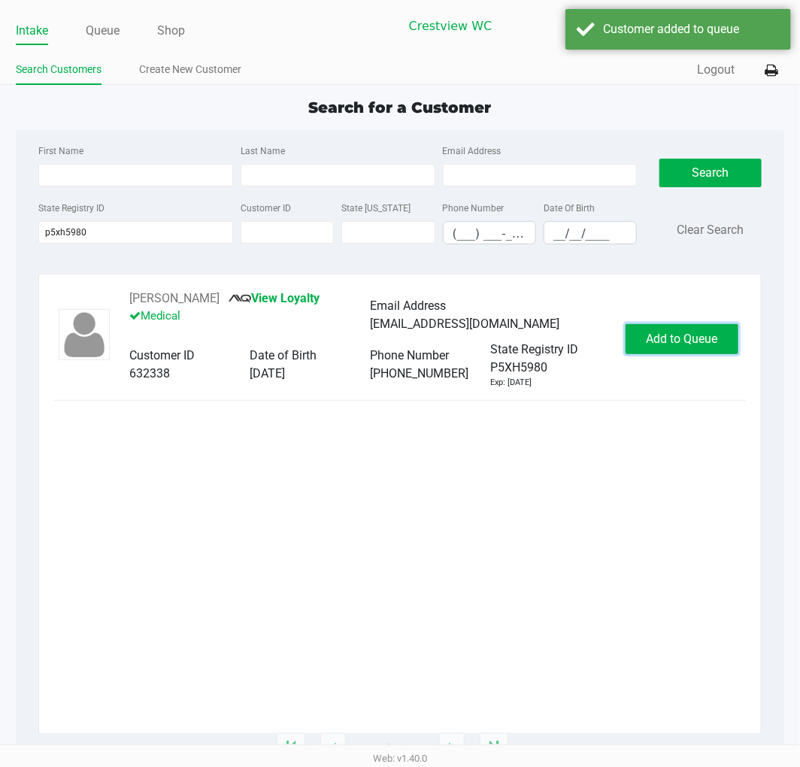
click at [705, 339] on span "Add to Queue" at bounding box center [681, 339] width 71 height 14
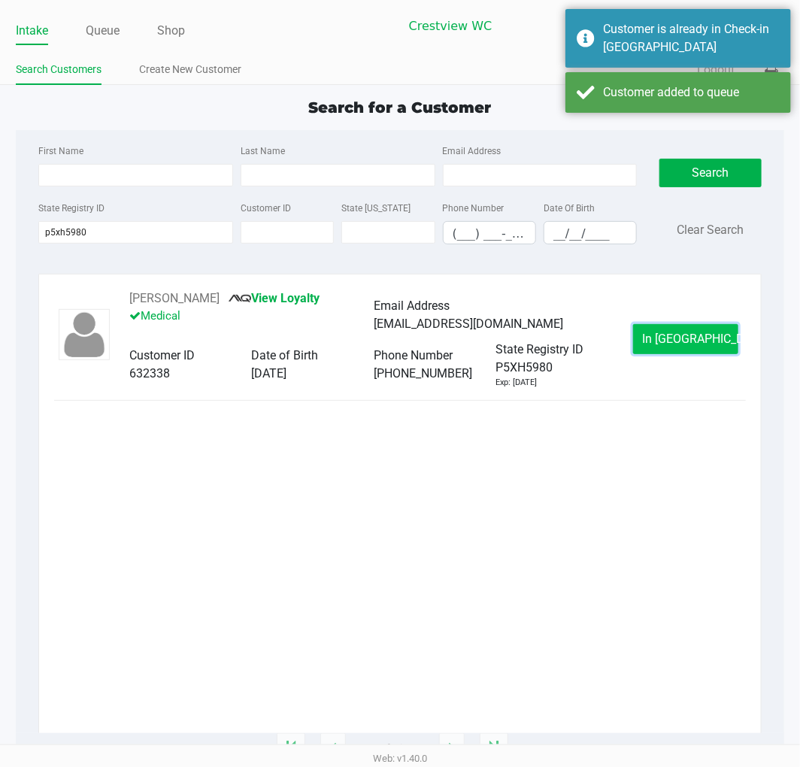
click at [695, 345] on span "In Queue" at bounding box center [706, 339] width 126 height 14
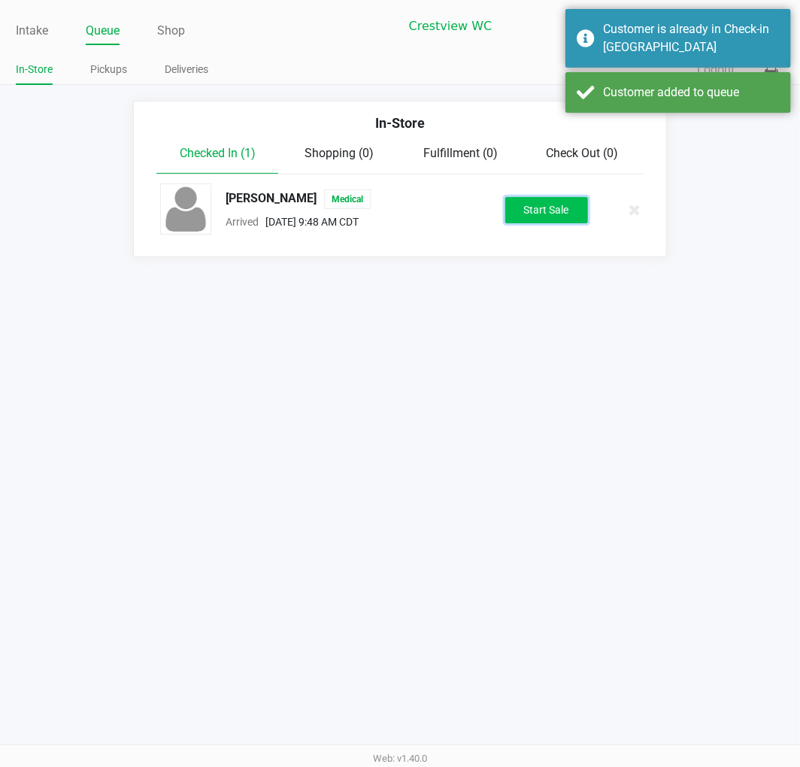
click at [573, 209] on button "Start Sale" at bounding box center [547, 210] width 83 height 26
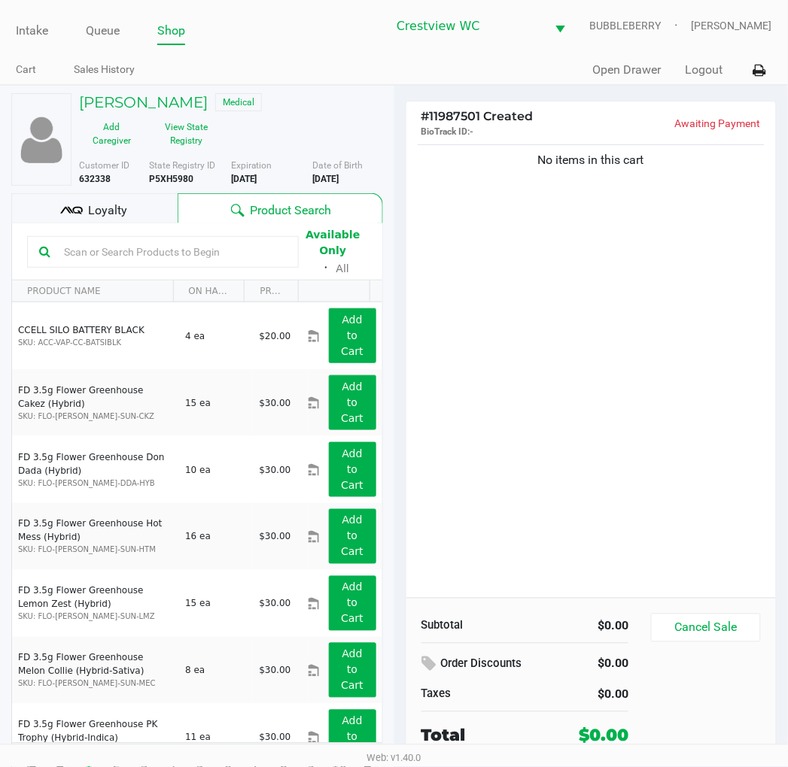
click at [65, 209] on icon at bounding box center [71, 210] width 23 height 23
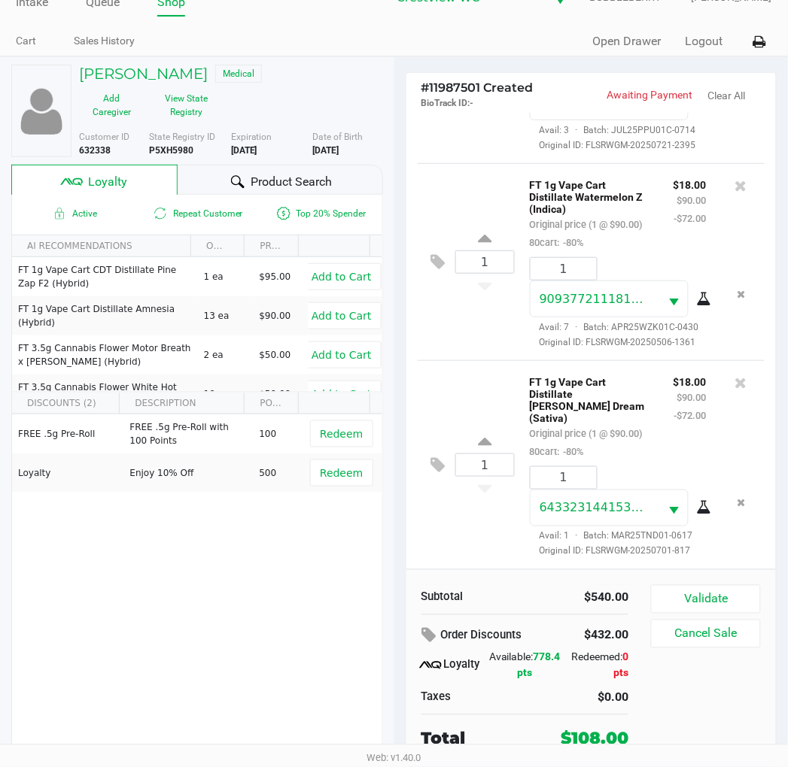
scroll to position [916, 0]
click at [735, 375] on icon at bounding box center [741, 382] width 12 height 15
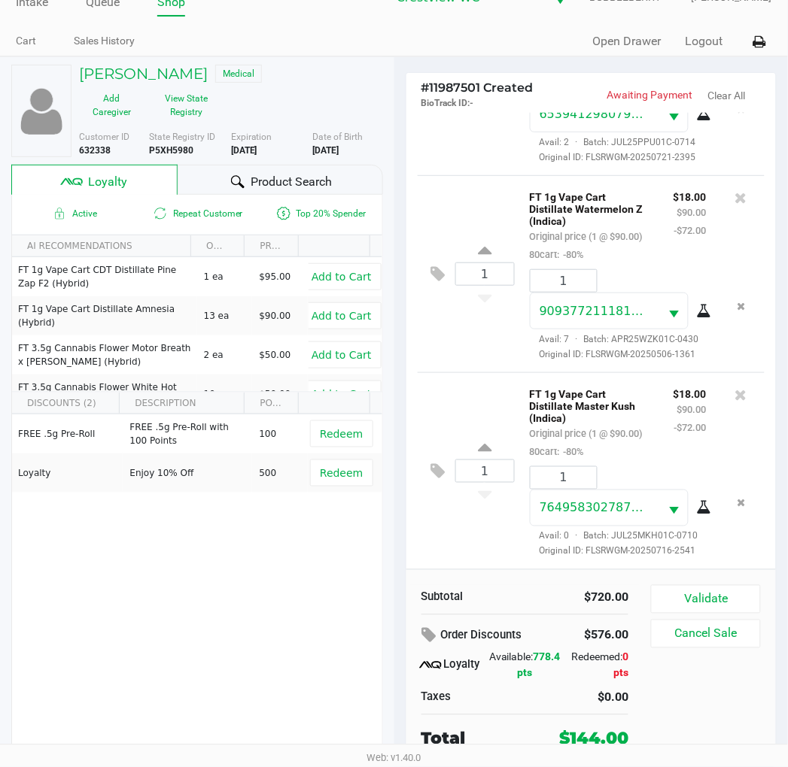
scroll to position [935, 0]
click at [751, 593] on button "Validate" at bounding box center [705, 599] width 109 height 29
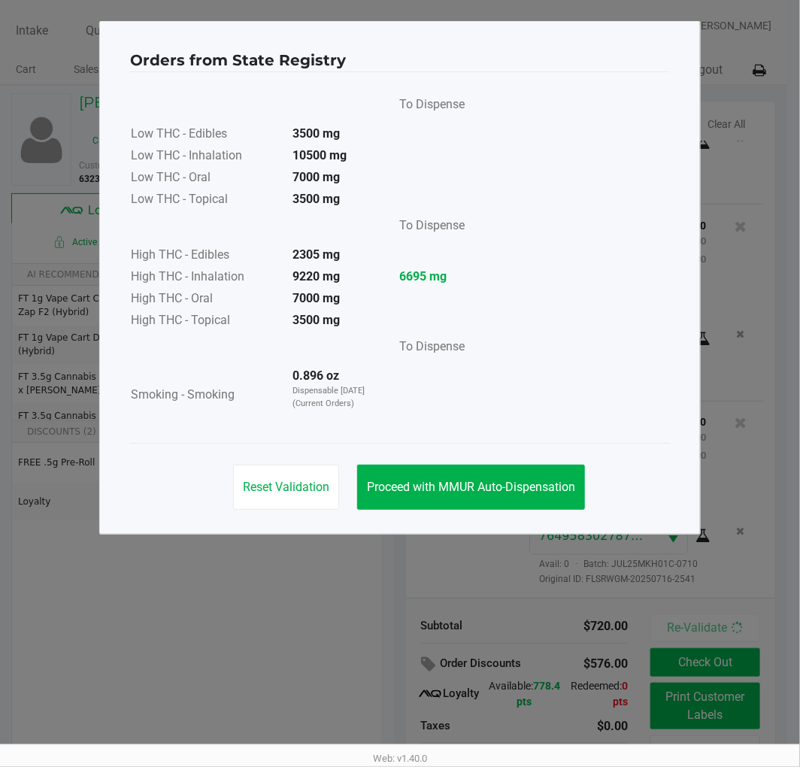
click at [504, 467] on button "Proceed with MMUR Auto-Dispensation" at bounding box center [471, 487] width 228 height 45
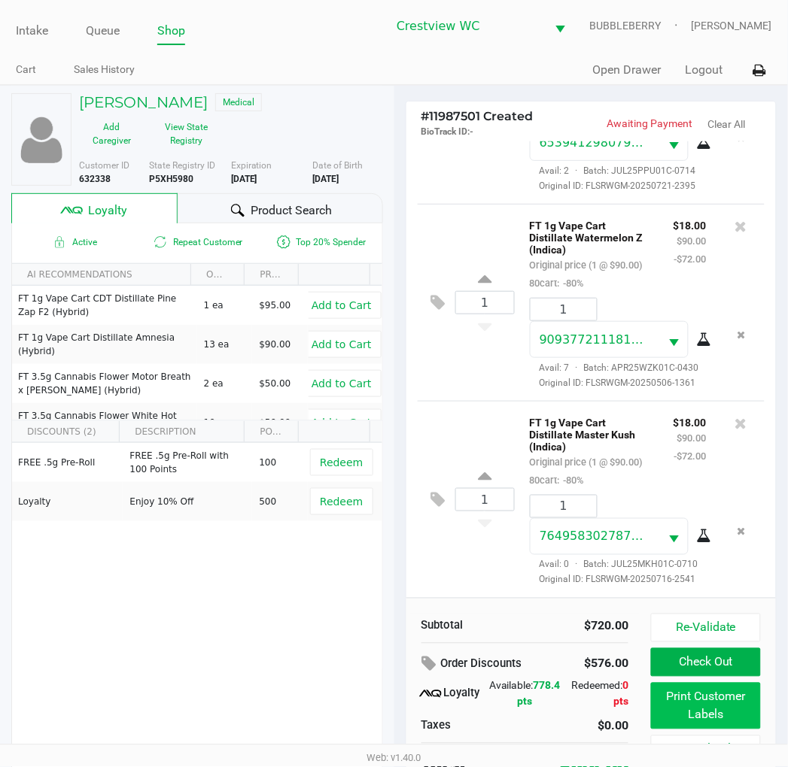
click at [713, 711] on button "Print Customer Labels" at bounding box center [705, 706] width 109 height 47
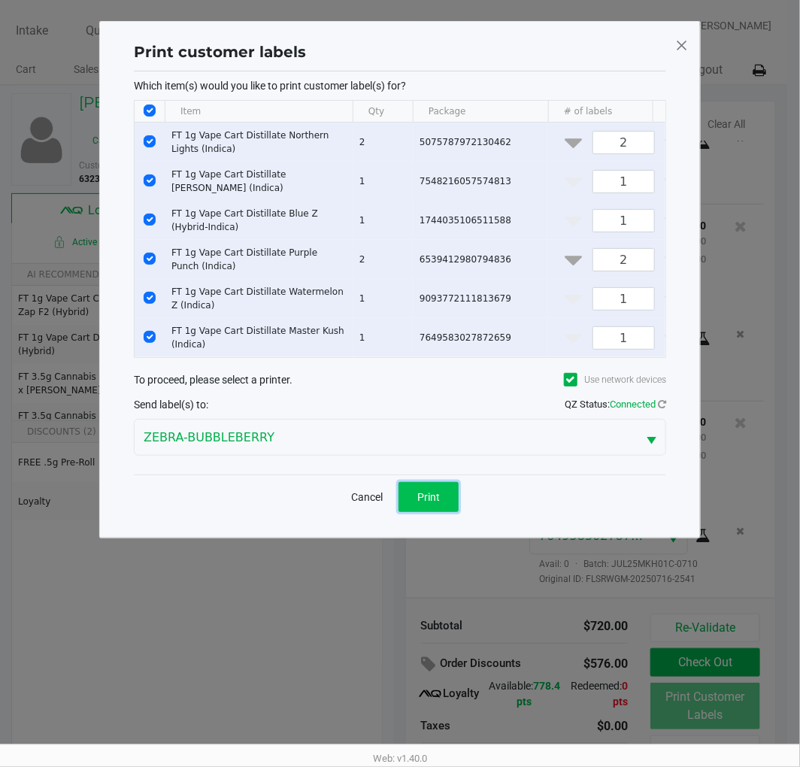
click at [417, 495] on button "Print" at bounding box center [429, 497] width 60 height 30
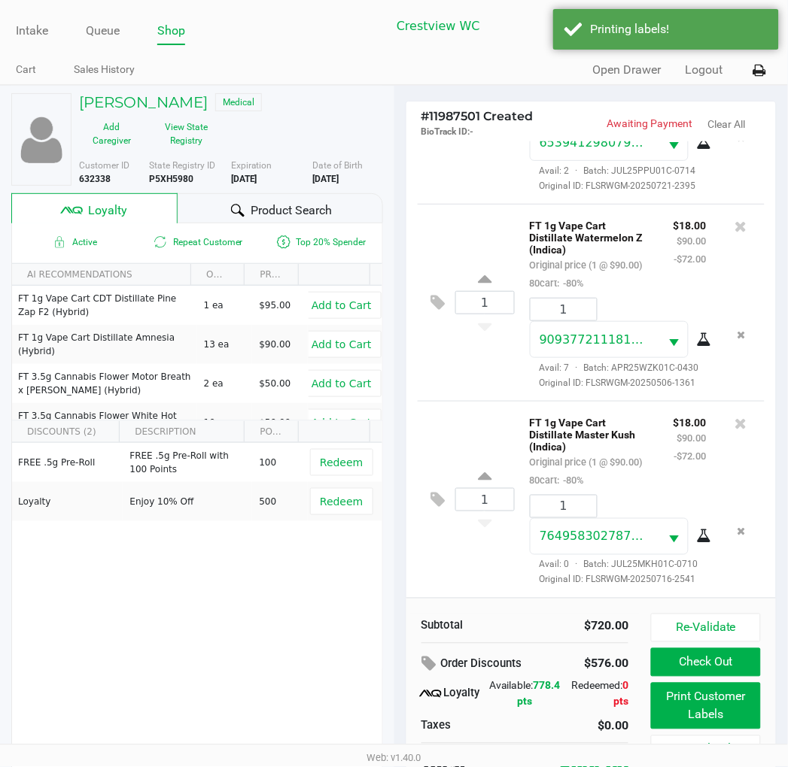
scroll to position [29, 0]
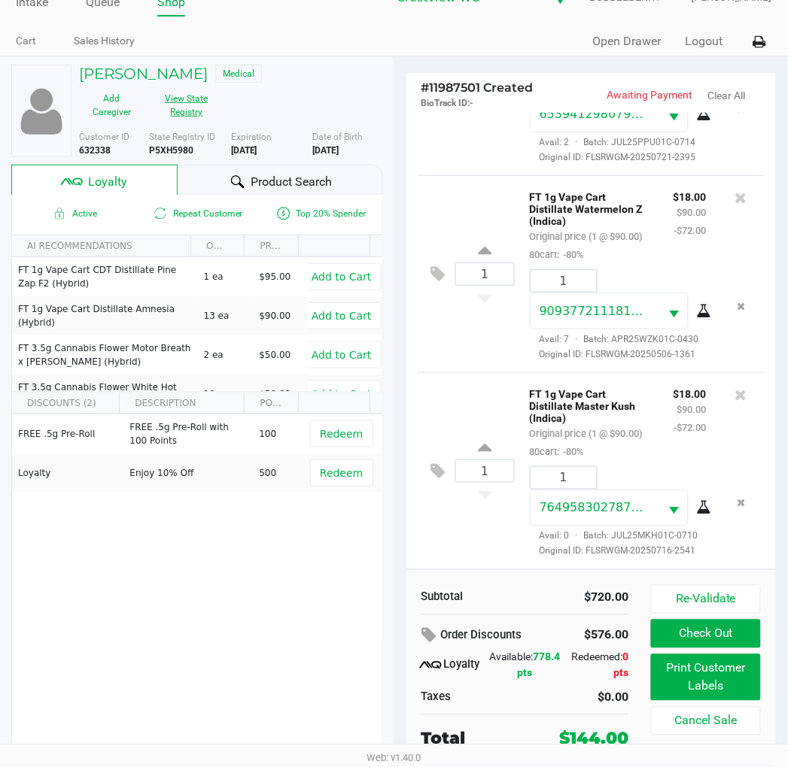
click at [193, 106] on button "View State Registry" at bounding box center [181, 106] width 75 height 38
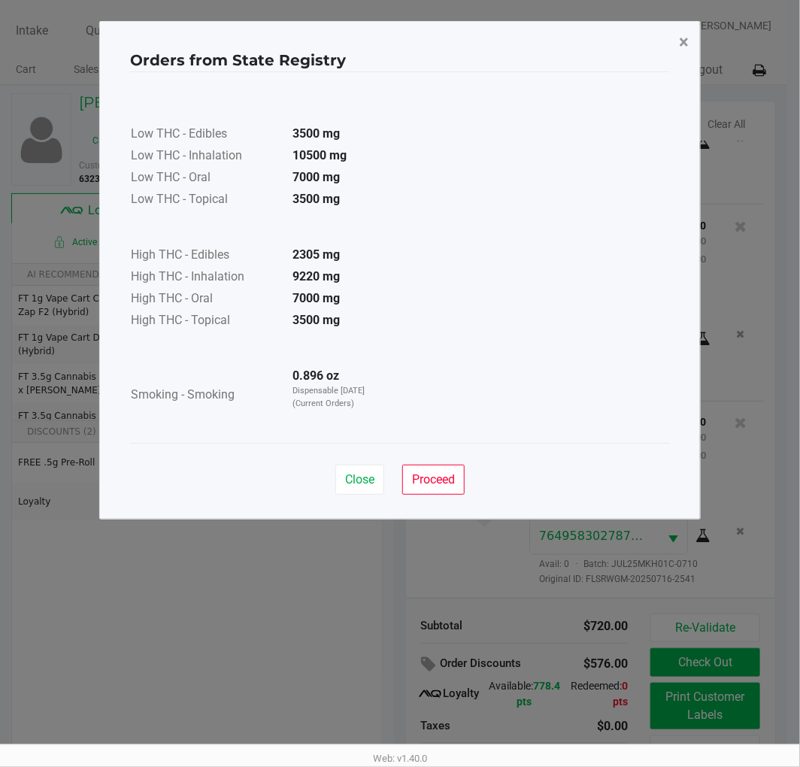
click at [685, 41] on span "×" at bounding box center [684, 42] width 10 height 21
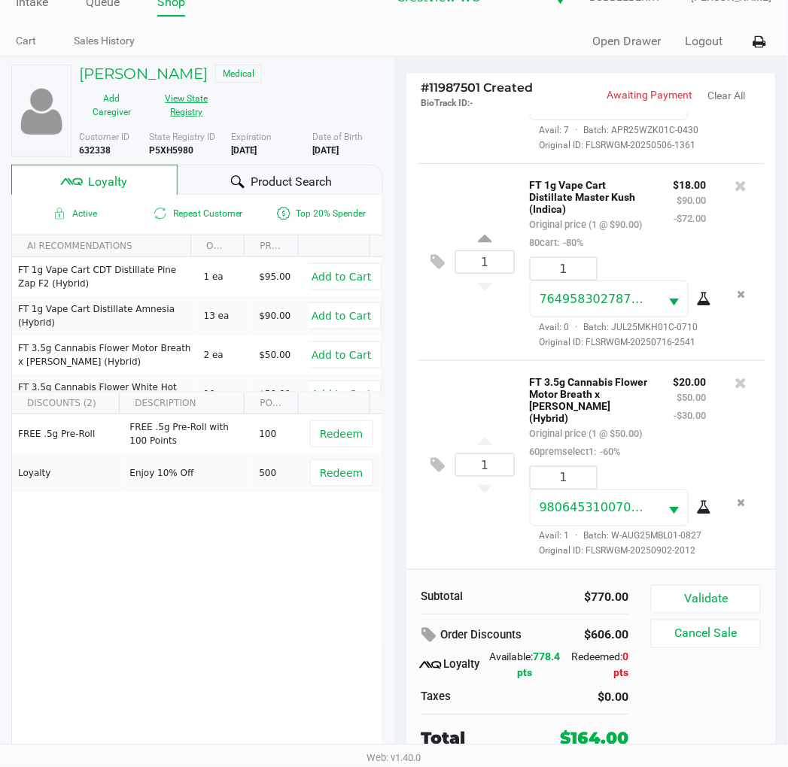
scroll to position [1170, 0]
click at [709, 593] on button "Validate" at bounding box center [705, 599] width 109 height 29
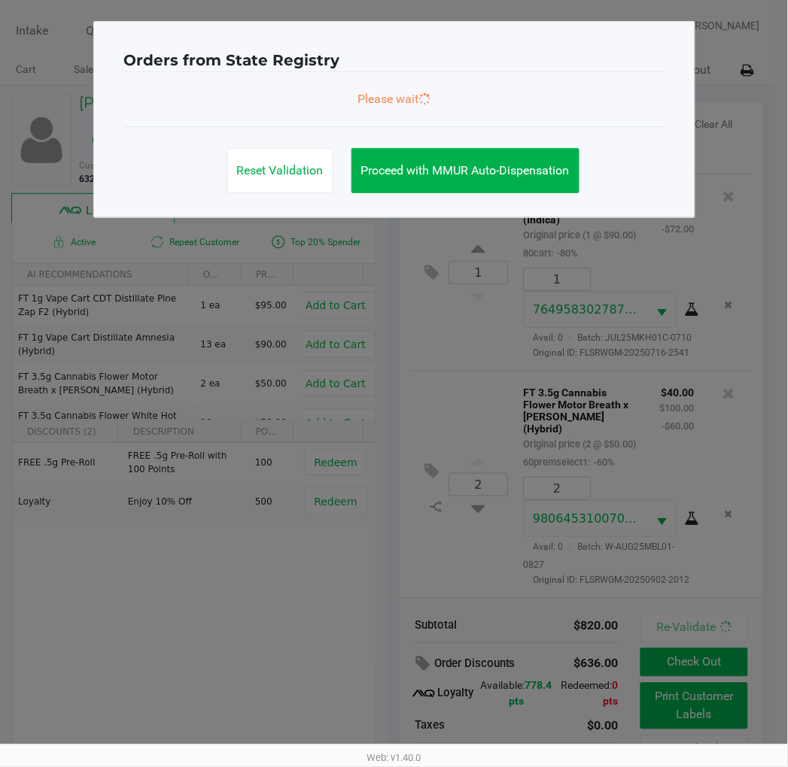
scroll to position [0, 0]
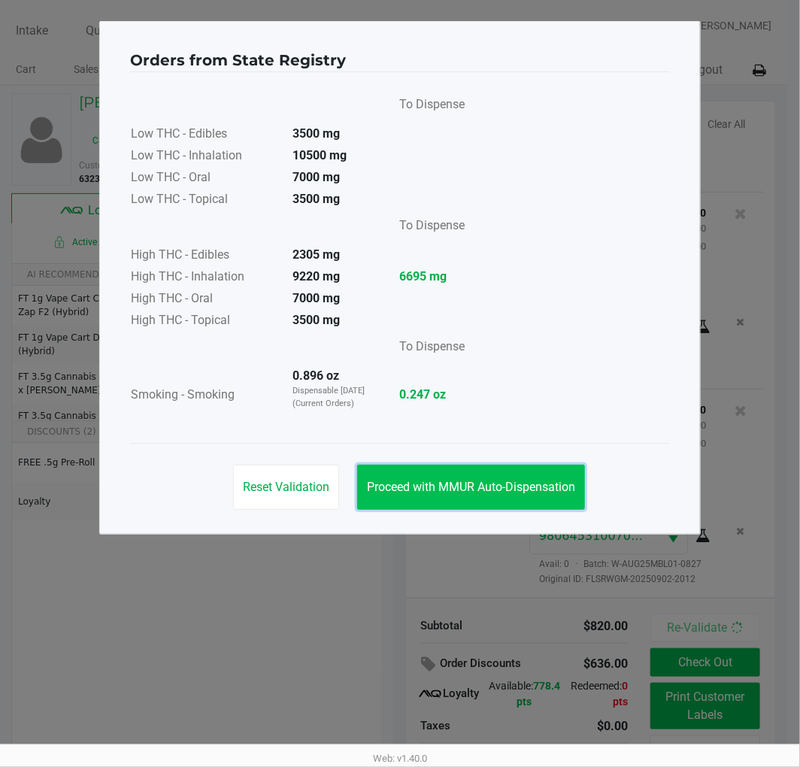
click at [490, 485] on span "Proceed with MMUR Auto-Dispensation" at bounding box center [471, 487] width 208 height 14
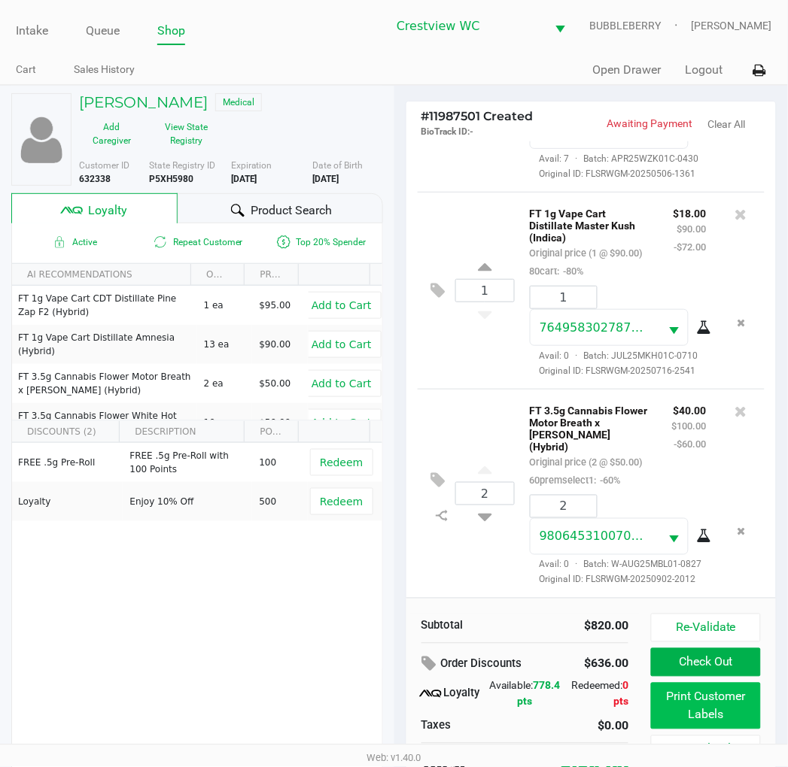
click at [694, 694] on button "Print Customer Labels" at bounding box center [705, 706] width 109 height 47
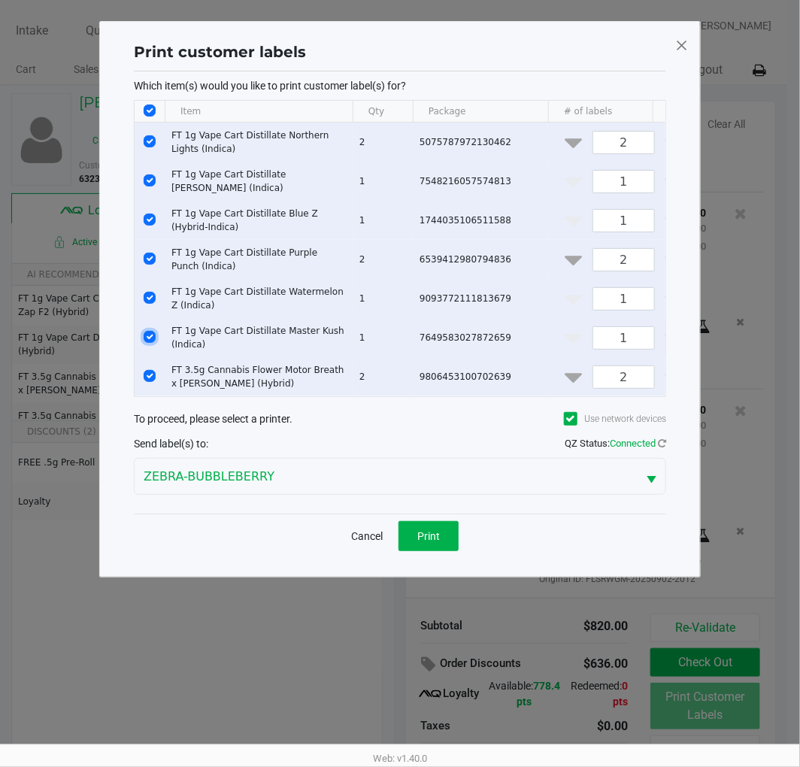
click at [148, 339] on input "Select Row" at bounding box center [150, 337] width 12 height 12
checkbox input "false"
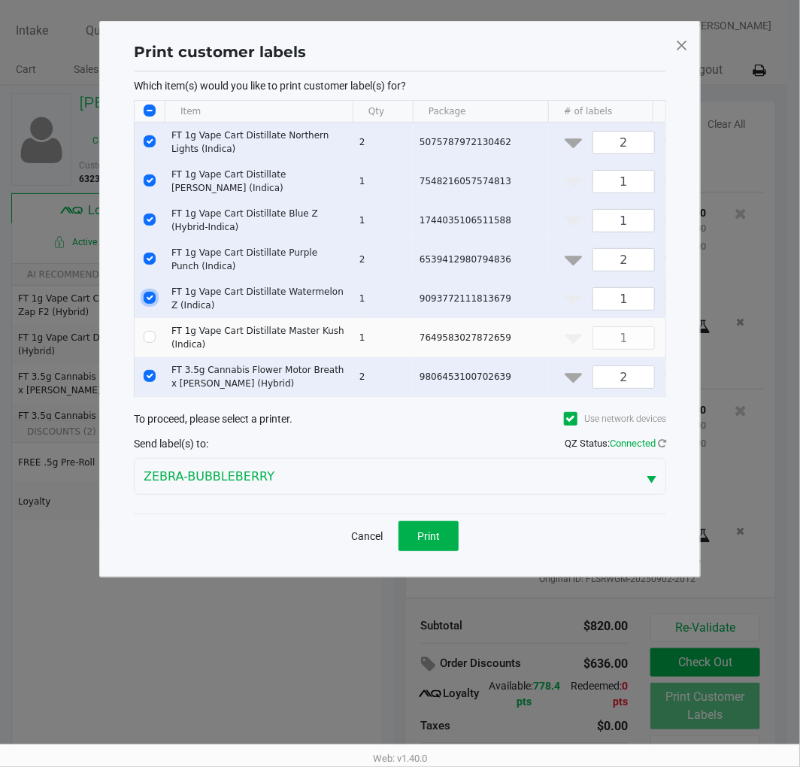
click at [149, 295] on input "Select Row" at bounding box center [150, 298] width 12 height 12
checkbox input "false"
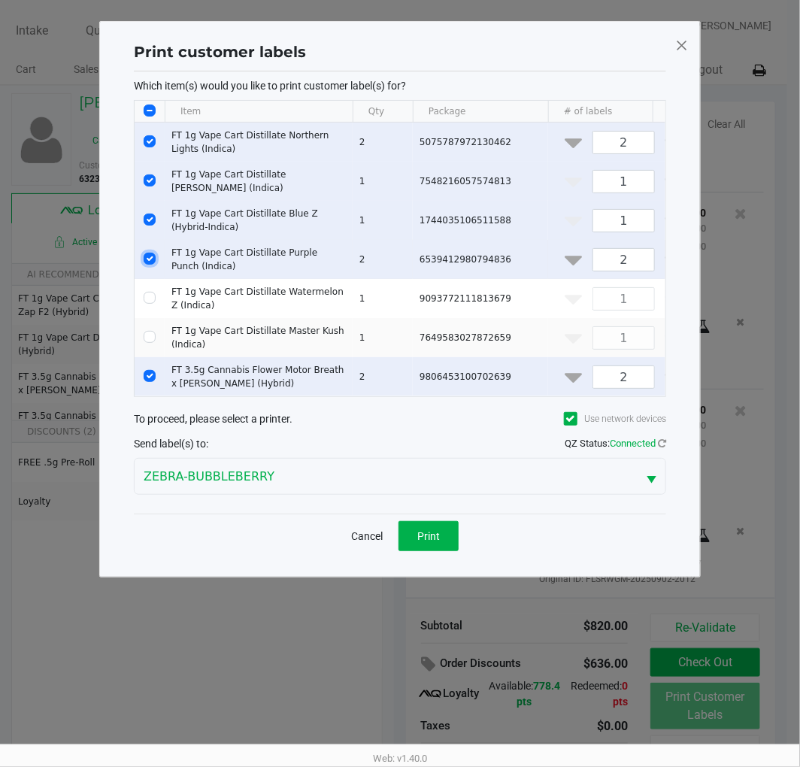
click at [149, 258] on input "Select Row" at bounding box center [150, 259] width 12 height 12
checkbox input "false"
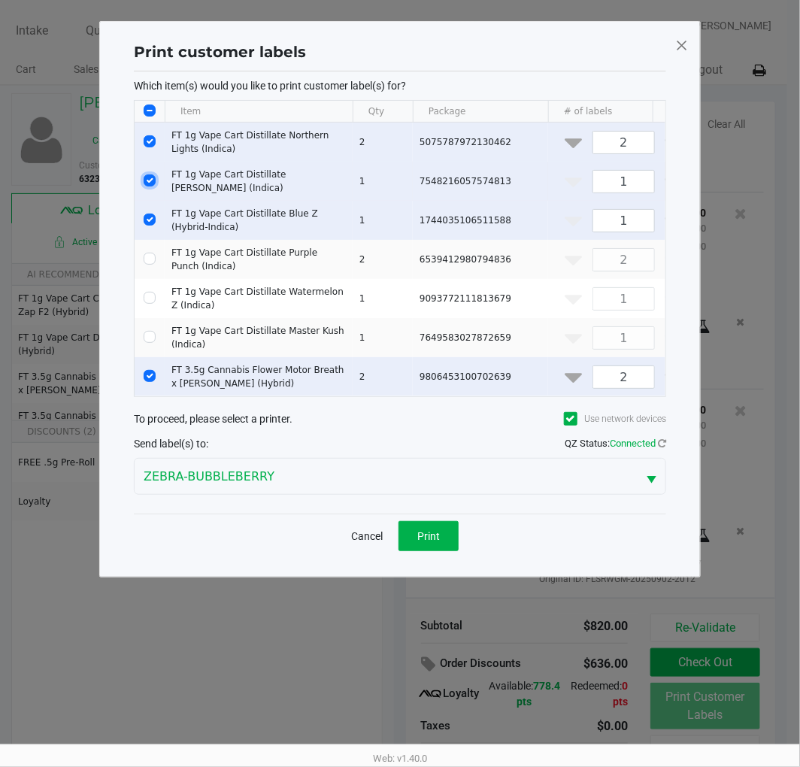
click at [149, 184] on input "Select Row" at bounding box center [150, 181] width 12 height 12
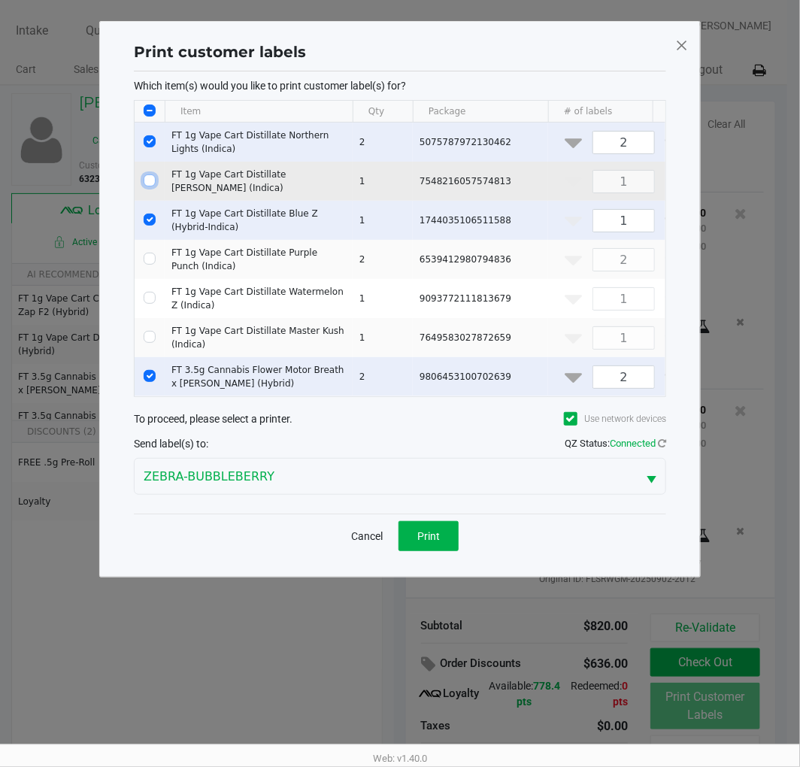
click at [149, 178] on input "Select Row" at bounding box center [150, 181] width 12 height 12
checkbox input "true"
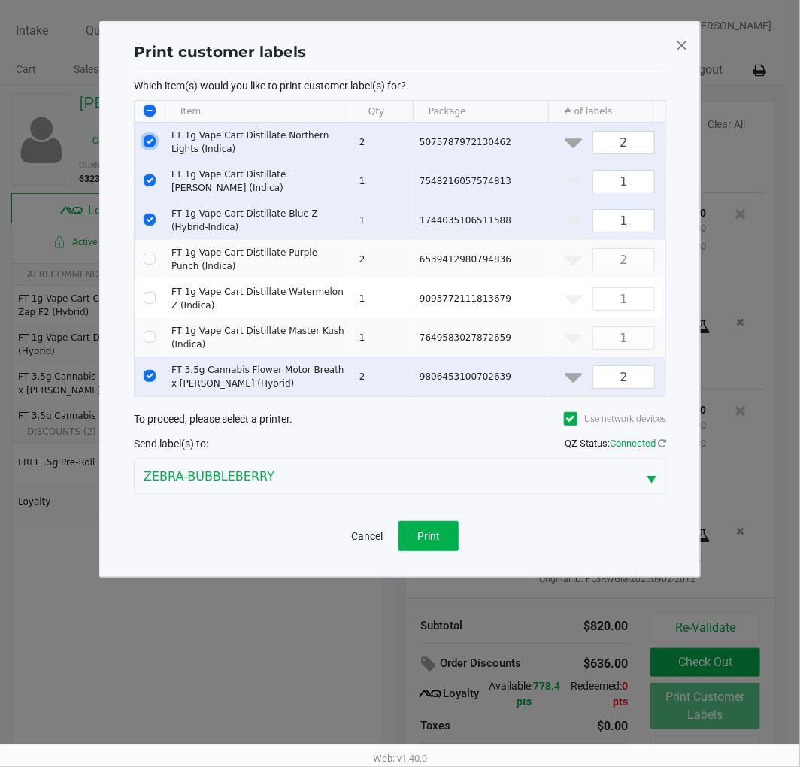
click at [149, 141] on input "Select Row" at bounding box center [150, 141] width 12 height 12
checkbox input "false"
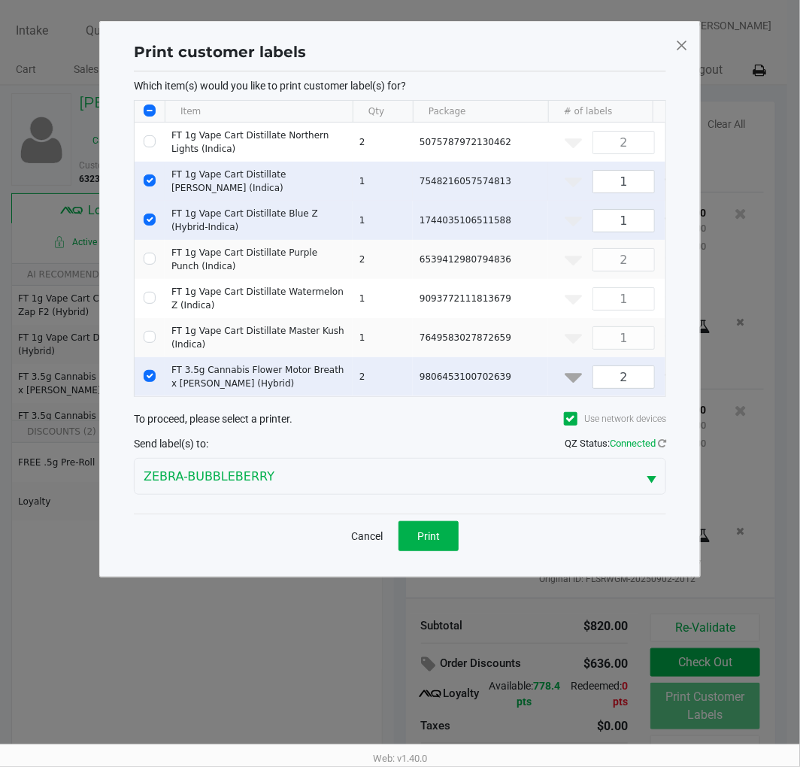
click at [150, 185] on input "Select Row" at bounding box center [150, 181] width 12 height 12
checkbox input "false"
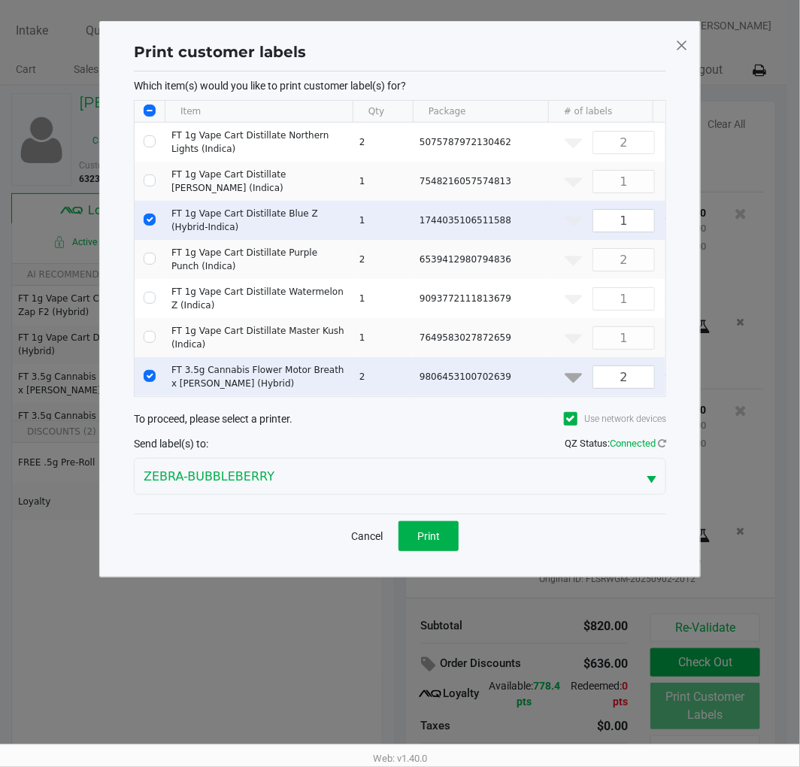
click at [144, 214] on td "Data table" at bounding box center [150, 220] width 30 height 39
click at [419, 551] on button "Print" at bounding box center [429, 536] width 60 height 30
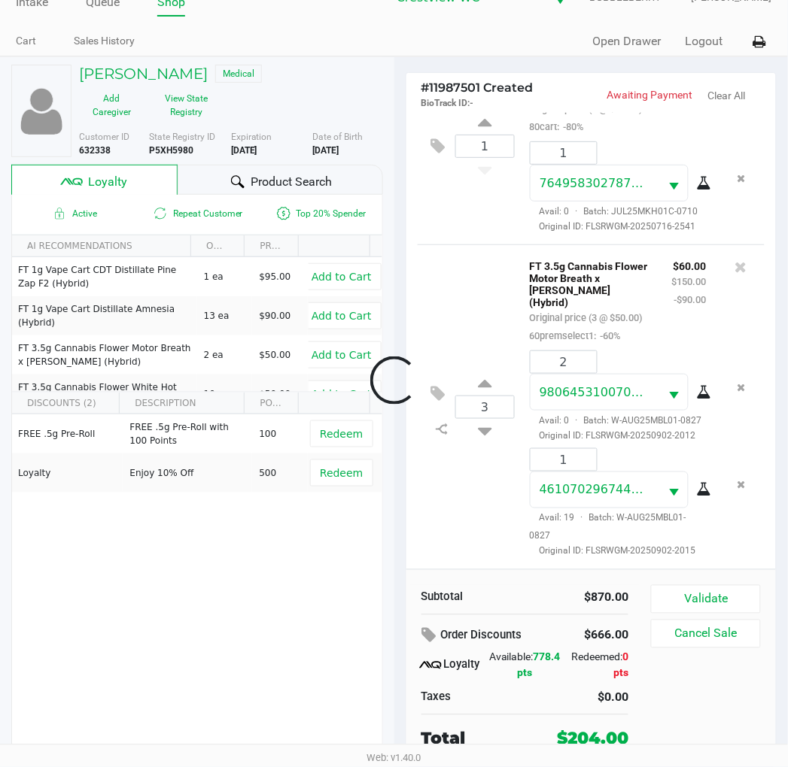
scroll to position [1286, 0]
click at [732, 594] on button "Validate" at bounding box center [705, 599] width 109 height 29
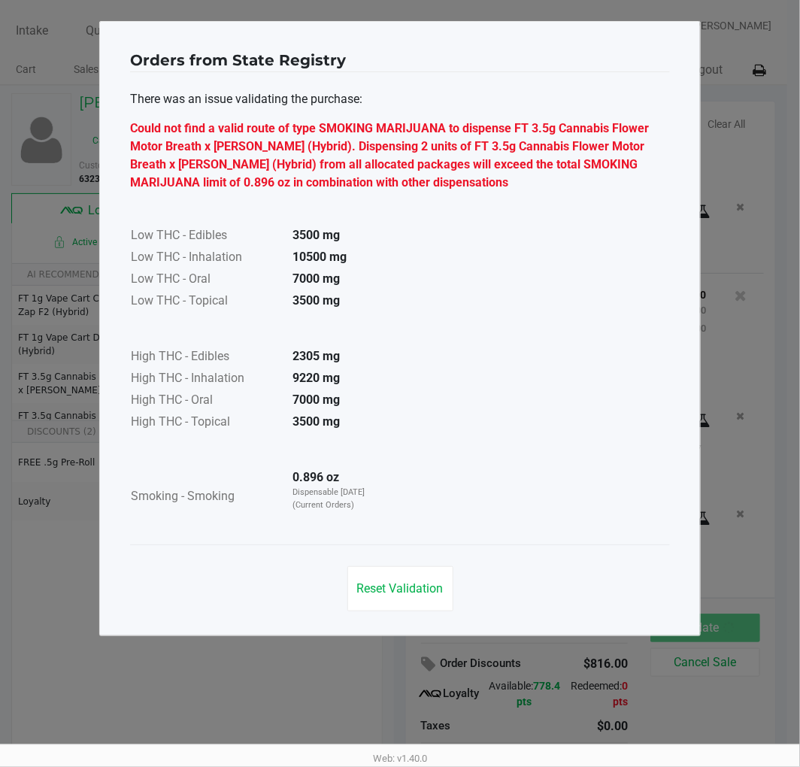
click at [400, 593] on span "Reset Validation" at bounding box center [400, 589] width 87 height 14
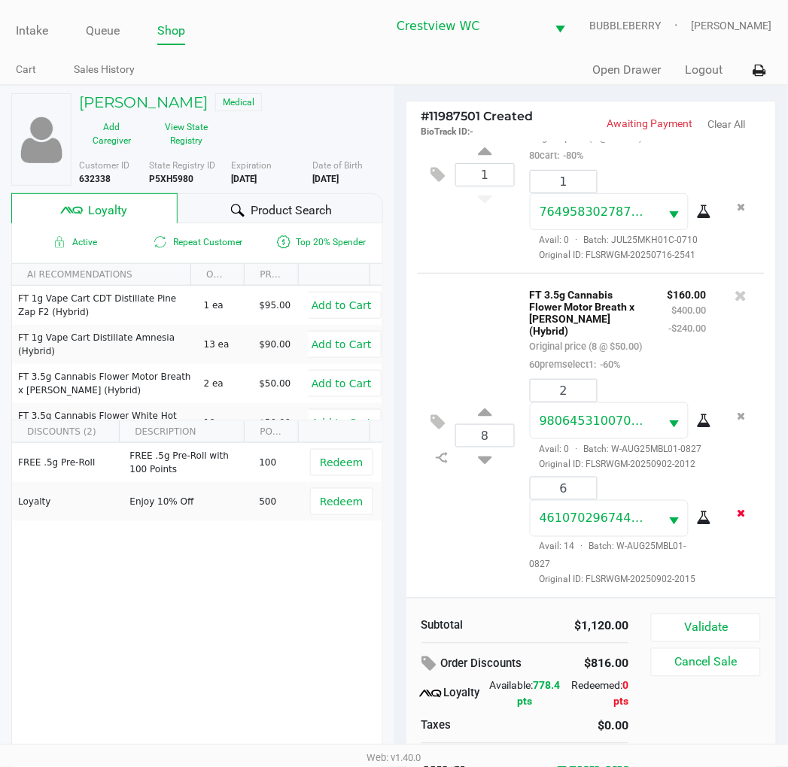
click at [737, 518] on icon "Remove the package from the orderLine" at bounding box center [741, 514] width 8 height 11
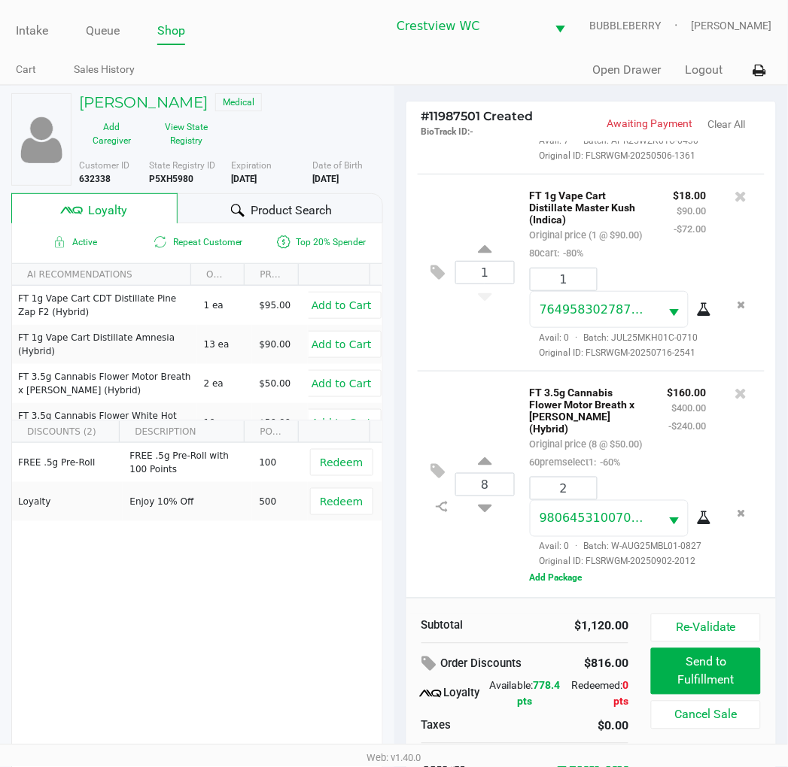
scroll to position [29, 0]
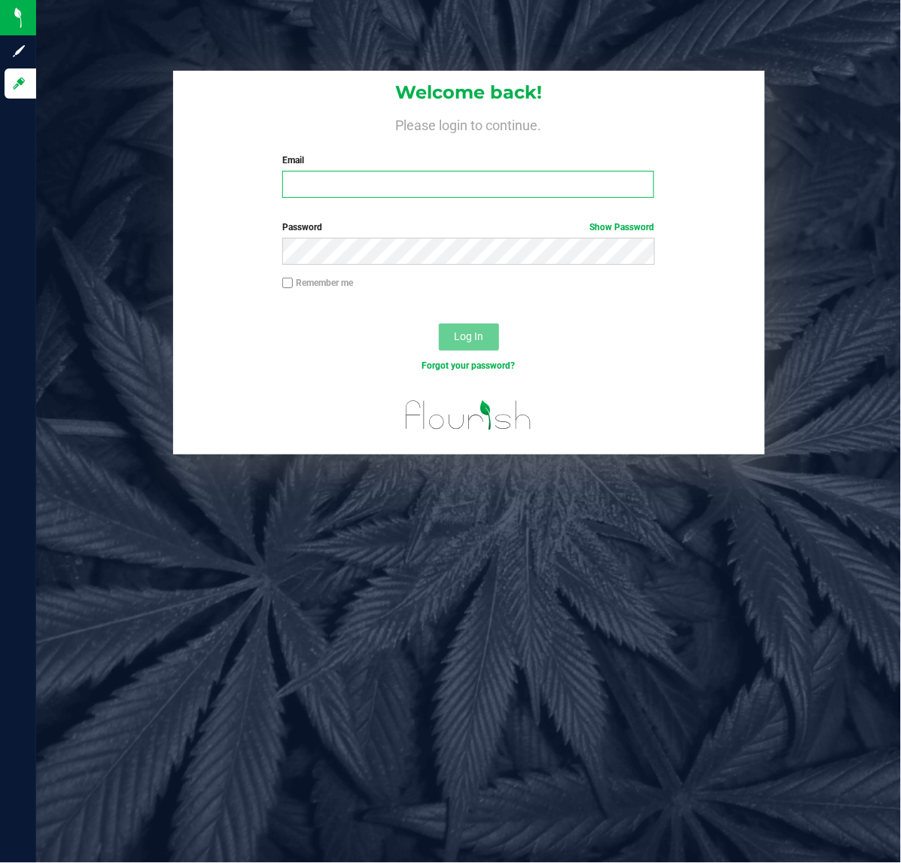
click at [381, 183] on input "Email" at bounding box center [468, 184] width 372 height 27
type input "Brollins@liveparallel.com"
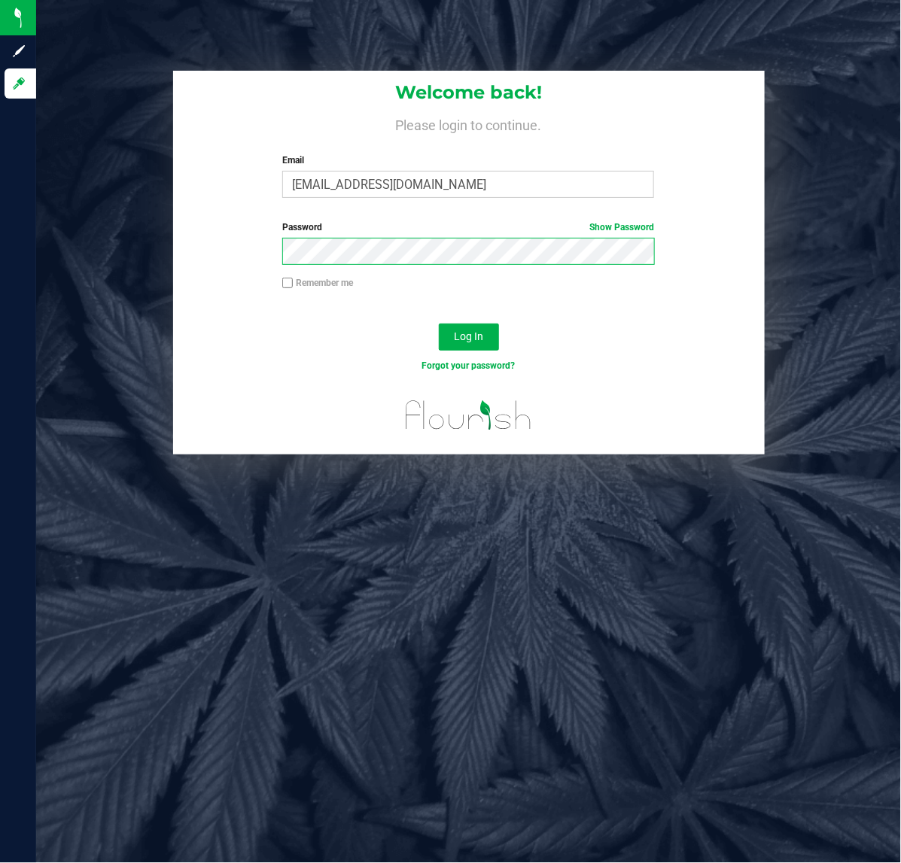
click at [439, 324] on button "Log In" at bounding box center [469, 337] width 60 height 27
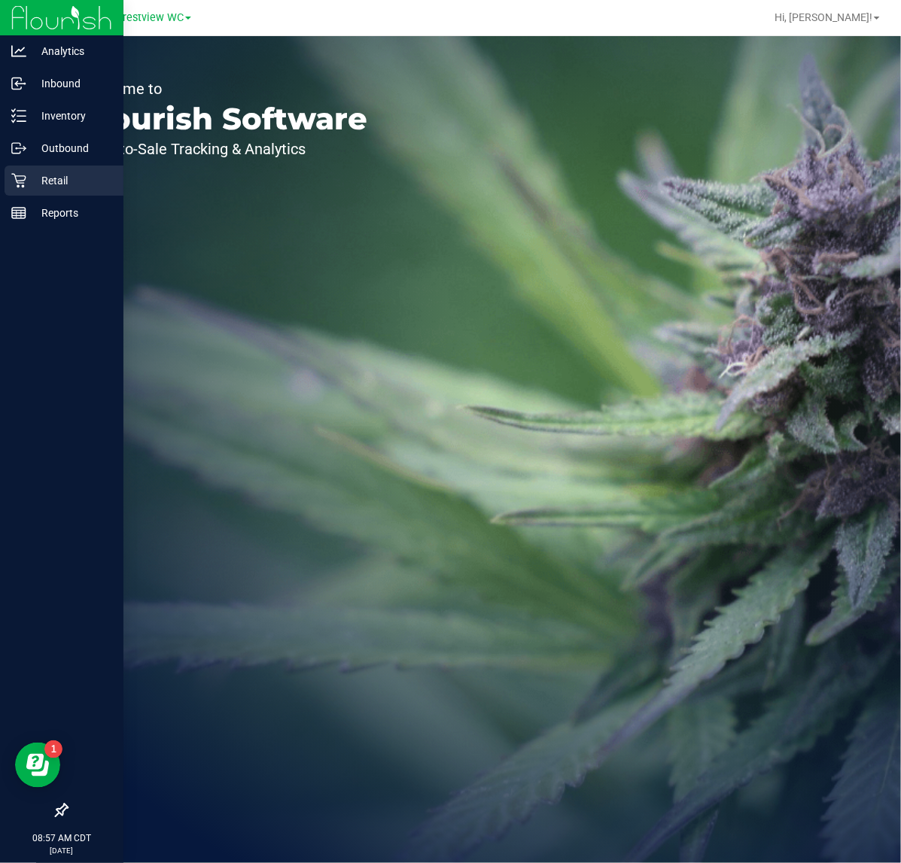
click at [88, 187] on p "Retail" at bounding box center [71, 181] width 90 height 18
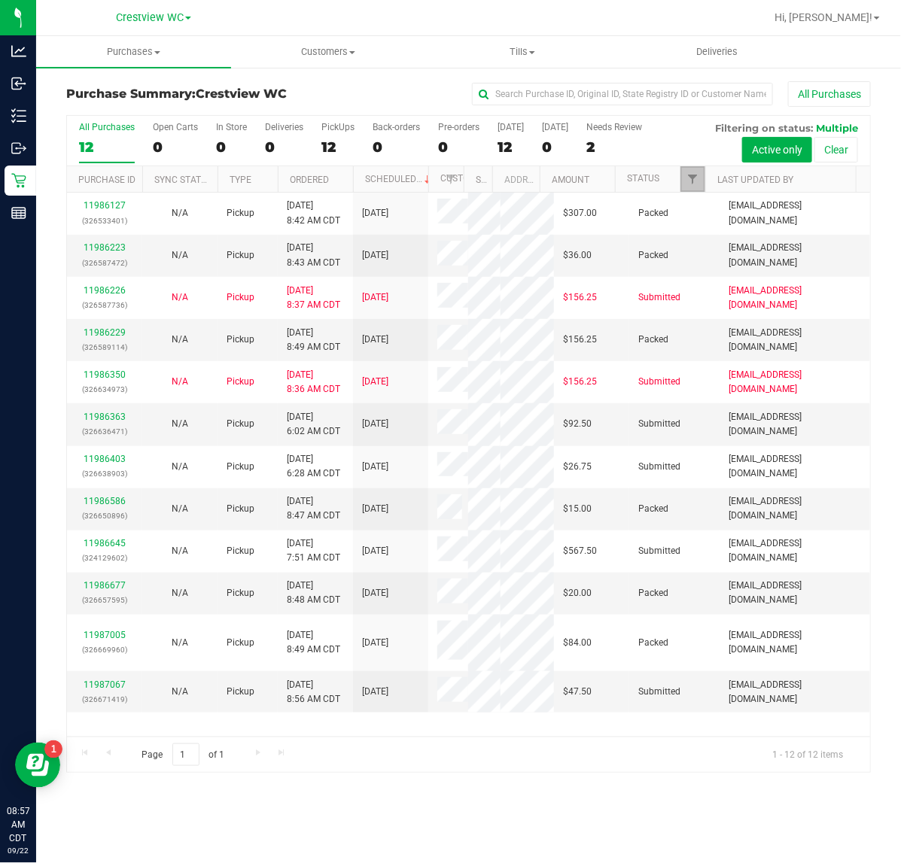
click at [698, 178] on link "Filter" at bounding box center [692, 179] width 25 height 26
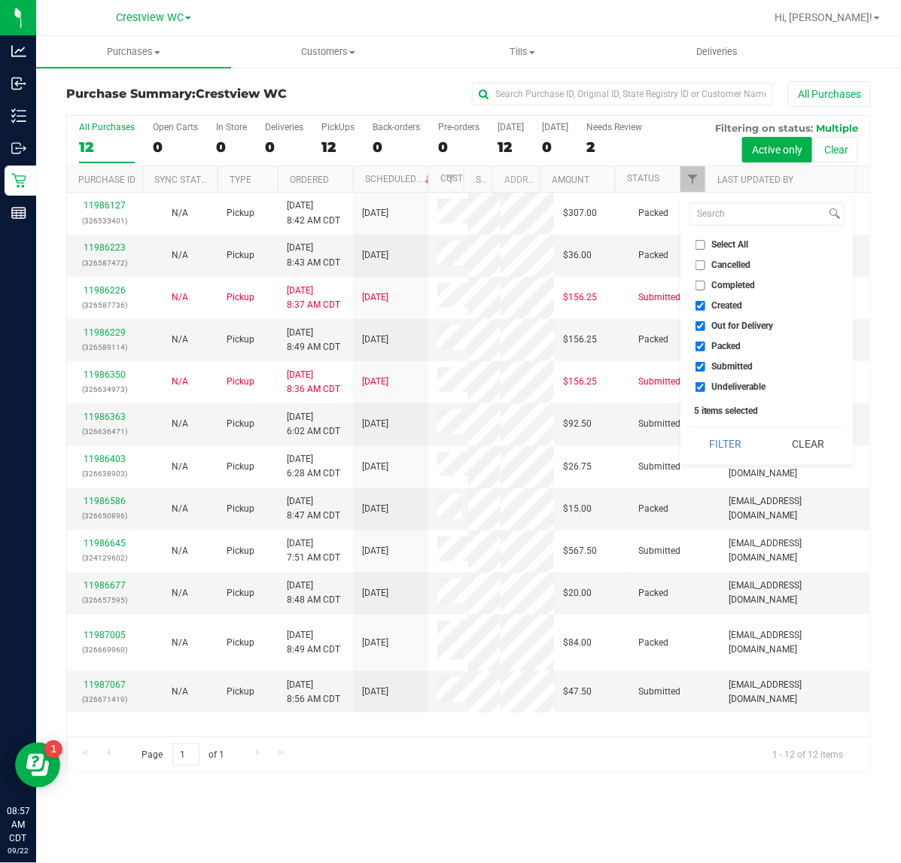
click at [740, 302] on span "Created" at bounding box center [727, 305] width 31 height 9
click at [705, 302] on input "Created" at bounding box center [700, 306] width 10 height 10
checkbox input "false"
click at [724, 327] on span "Out for Delivery" at bounding box center [743, 325] width 62 height 9
click at [705, 327] on input "Out for Delivery" at bounding box center [700, 326] width 10 height 10
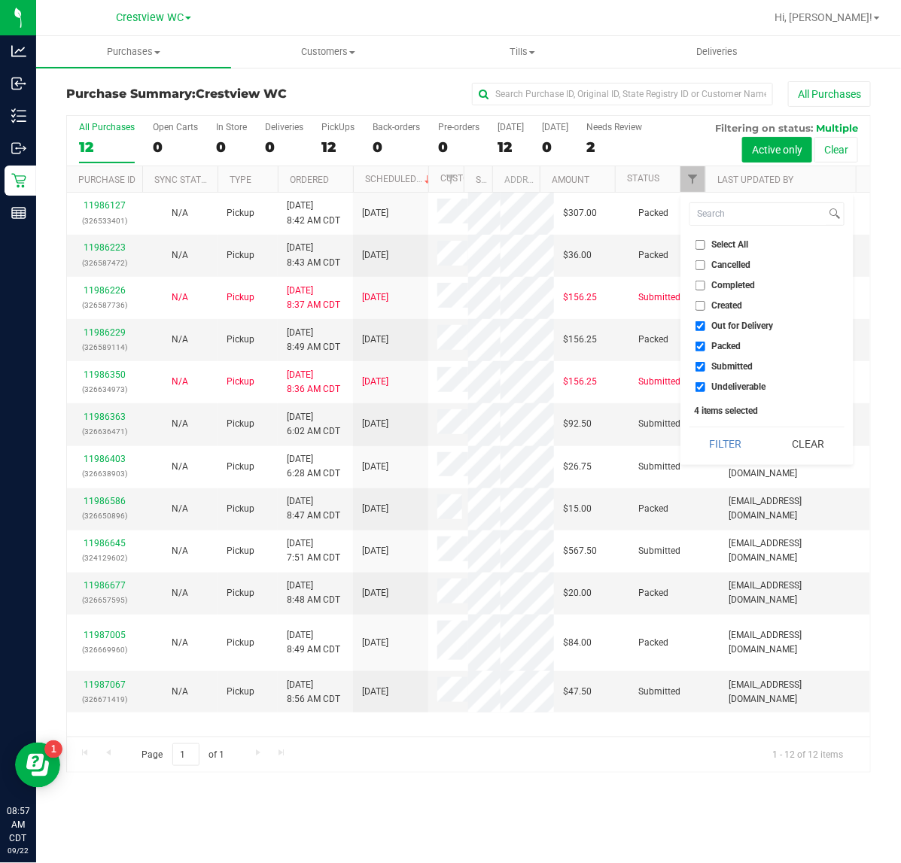
checkbox input "false"
click at [726, 342] on span "Packed" at bounding box center [726, 346] width 29 height 9
click at [705, 342] on input "Packed" at bounding box center [700, 347] width 10 height 10
checkbox input "false"
click at [734, 387] on span "Undeliverable" at bounding box center [739, 386] width 54 height 9
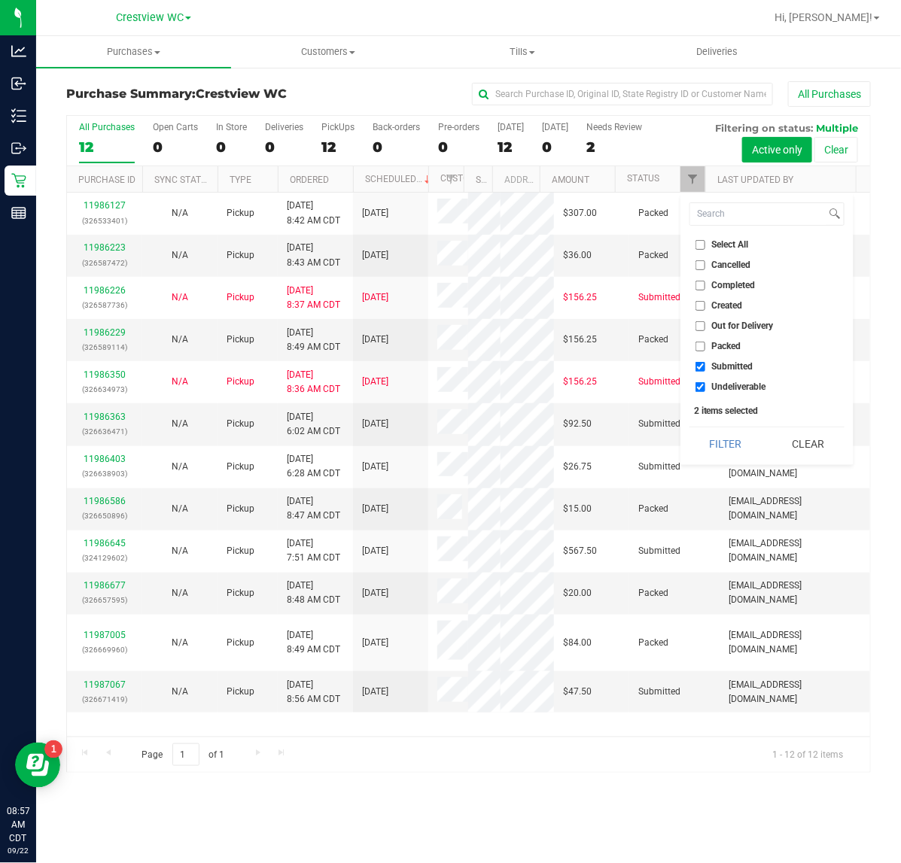
click at [705, 387] on input "Undeliverable" at bounding box center [700, 387] width 10 height 10
checkbox input "false"
click at [741, 431] on button "Filter" at bounding box center [725, 443] width 72 height 33
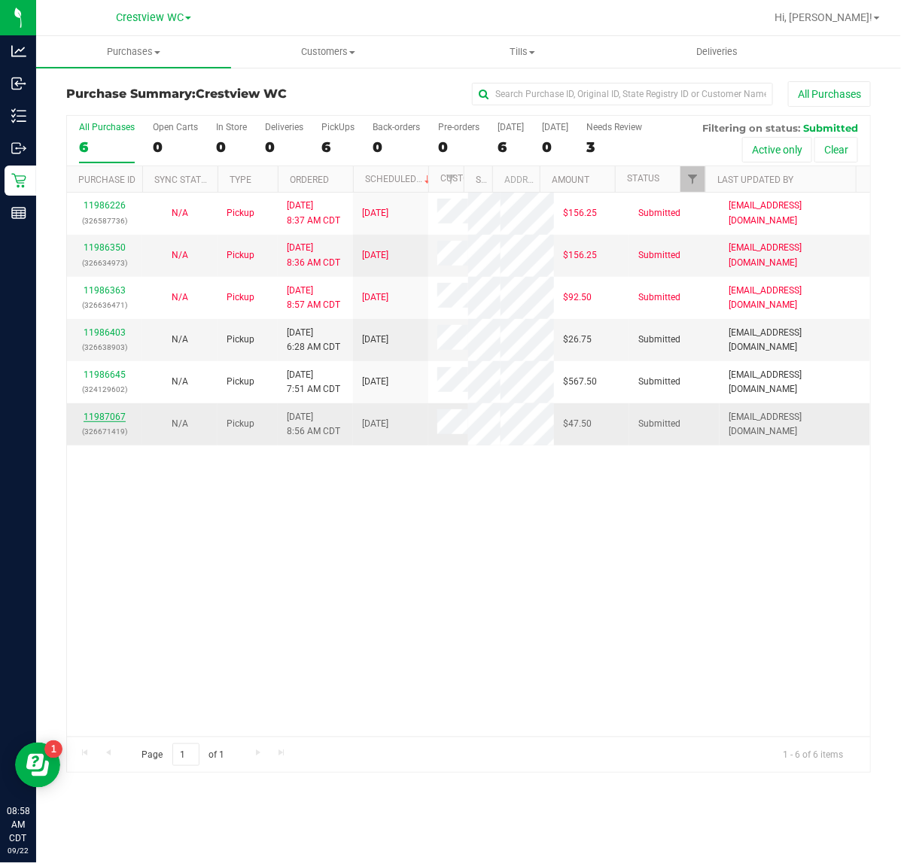
click at [114, 422] on link "11987067" at bounding box center [105, 417] width 42 height 11
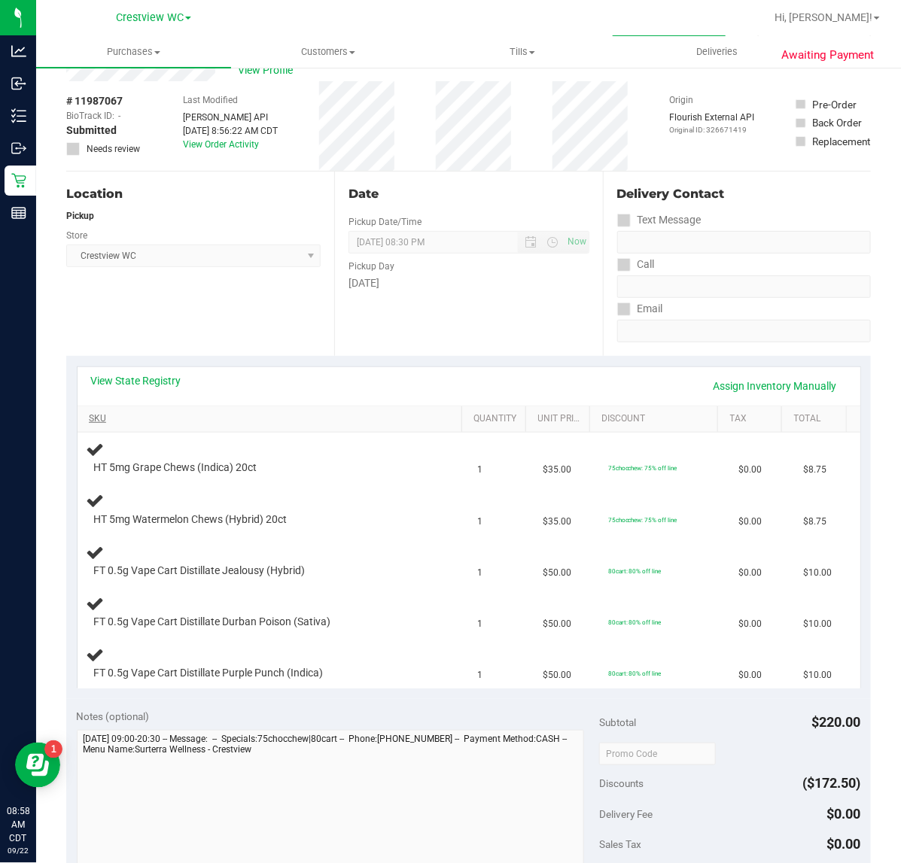
scroll to position [94, 0]
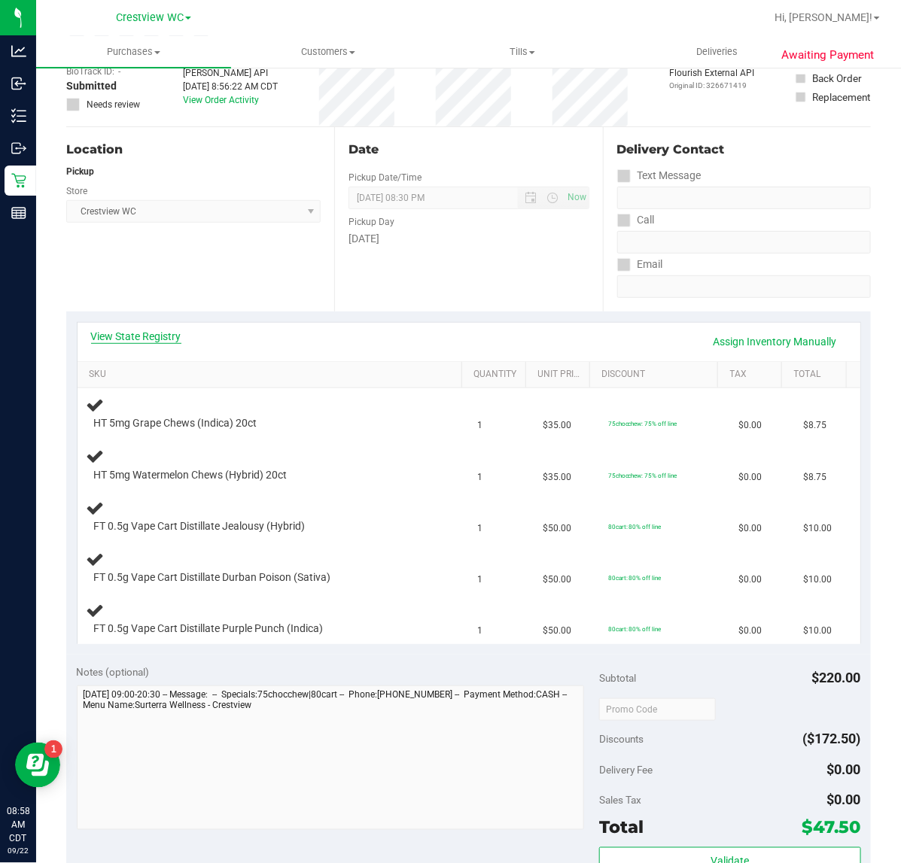
click at [163, 341] on link "View State Registry" at bounding box center [136, 336] width 90 height 15
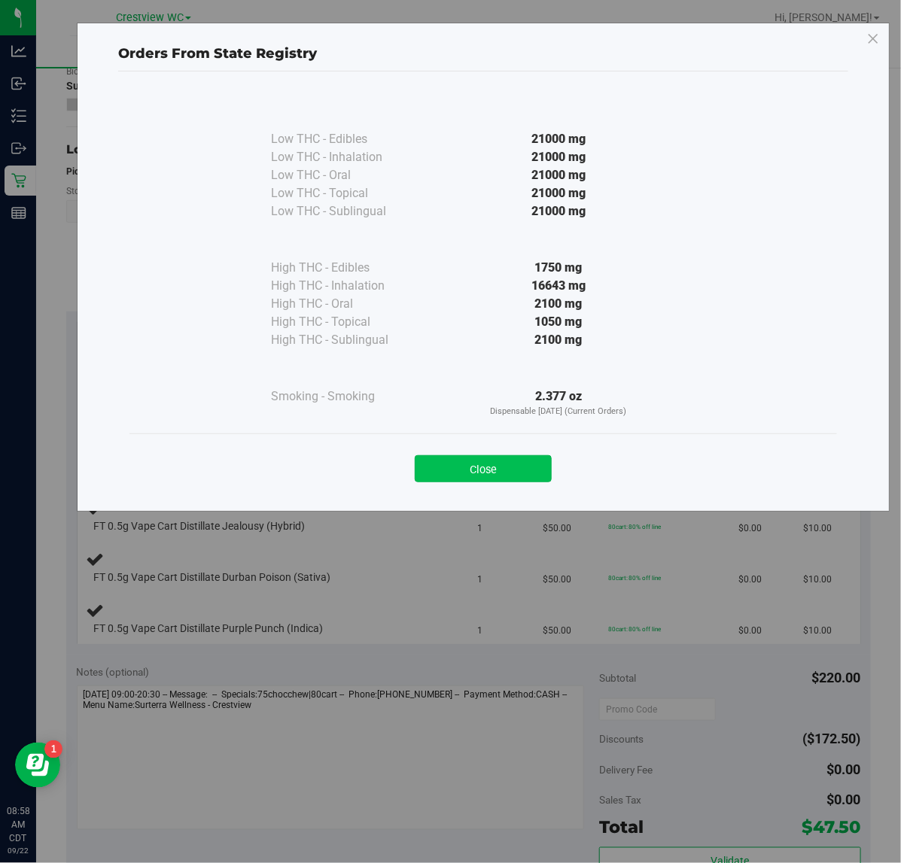
click at [510, 482] on button "Close" at bounding box center [483, 468] width 137 height 27
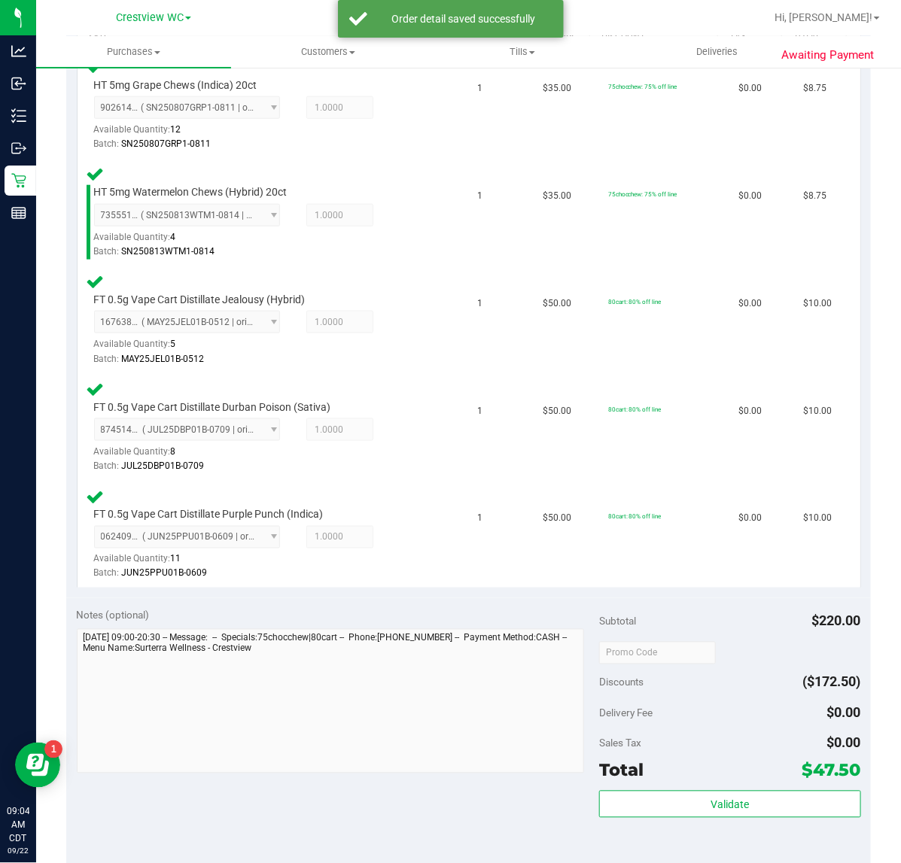
scroll to position [445, 0]
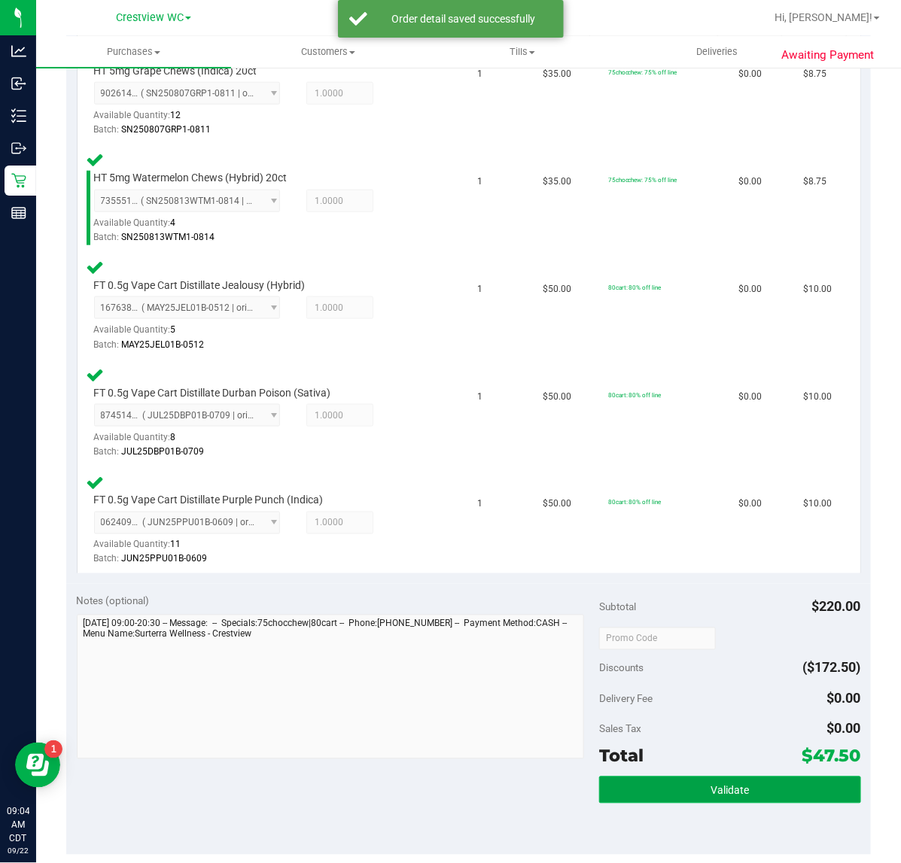
click at [712, 794] on button "Validate" at bounding box center [729, 789] width 261 height 27
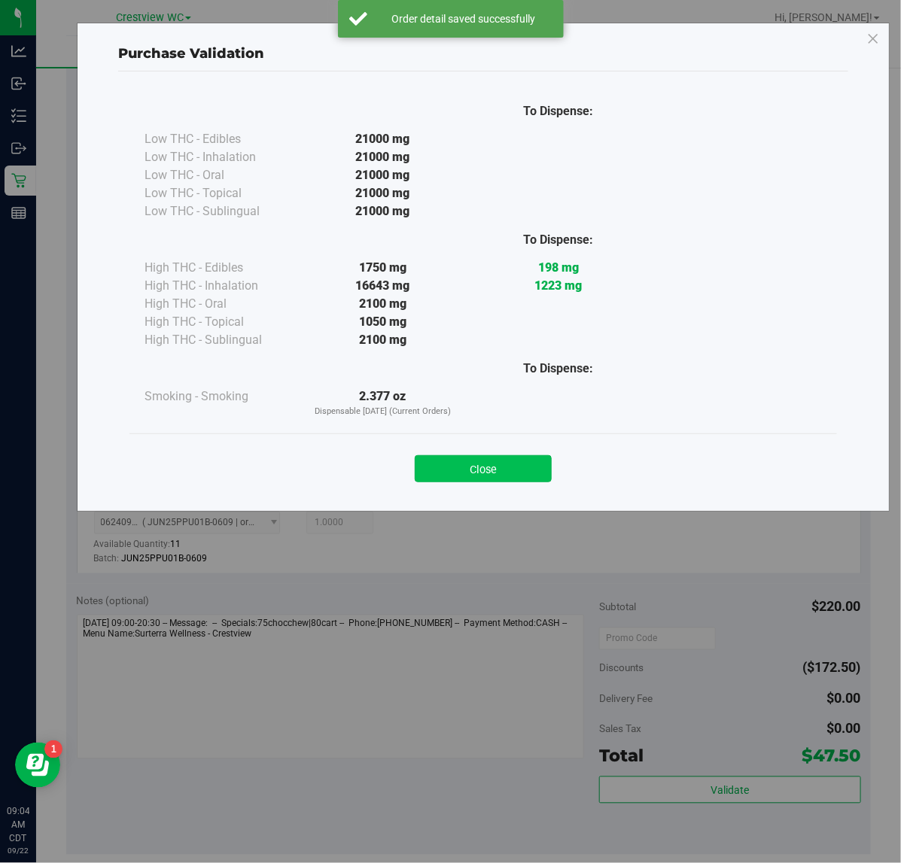
click at [472, 471] on button "Close" at bounding box center [483, 468] width 137 height 27
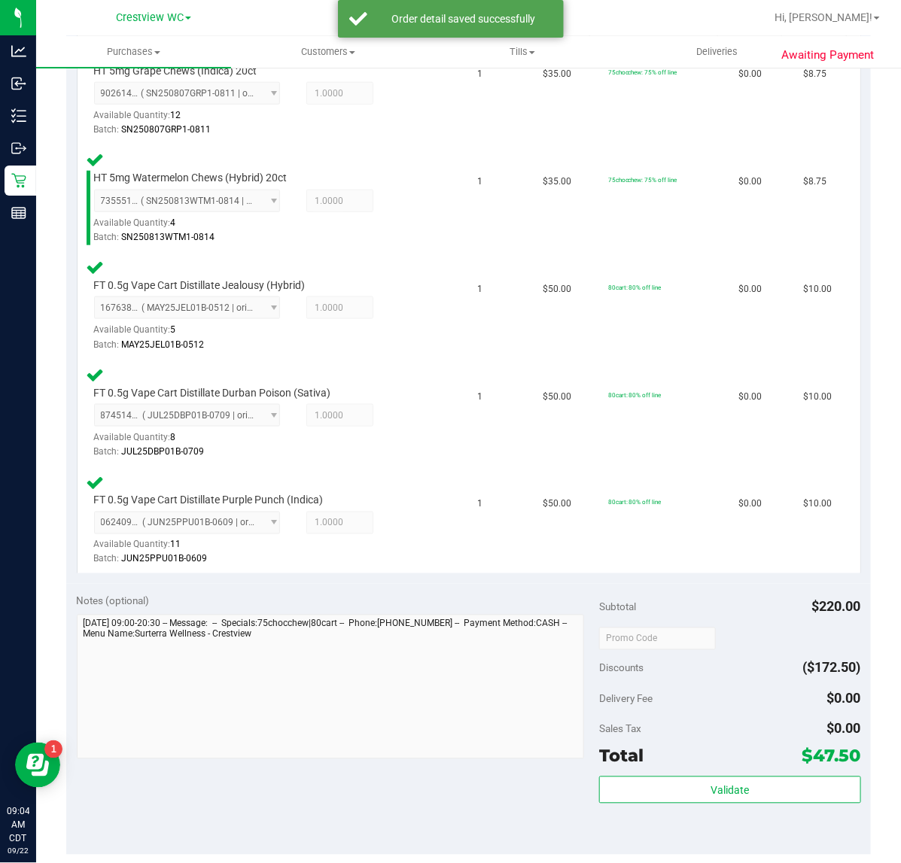
scroll to position [636, 0]
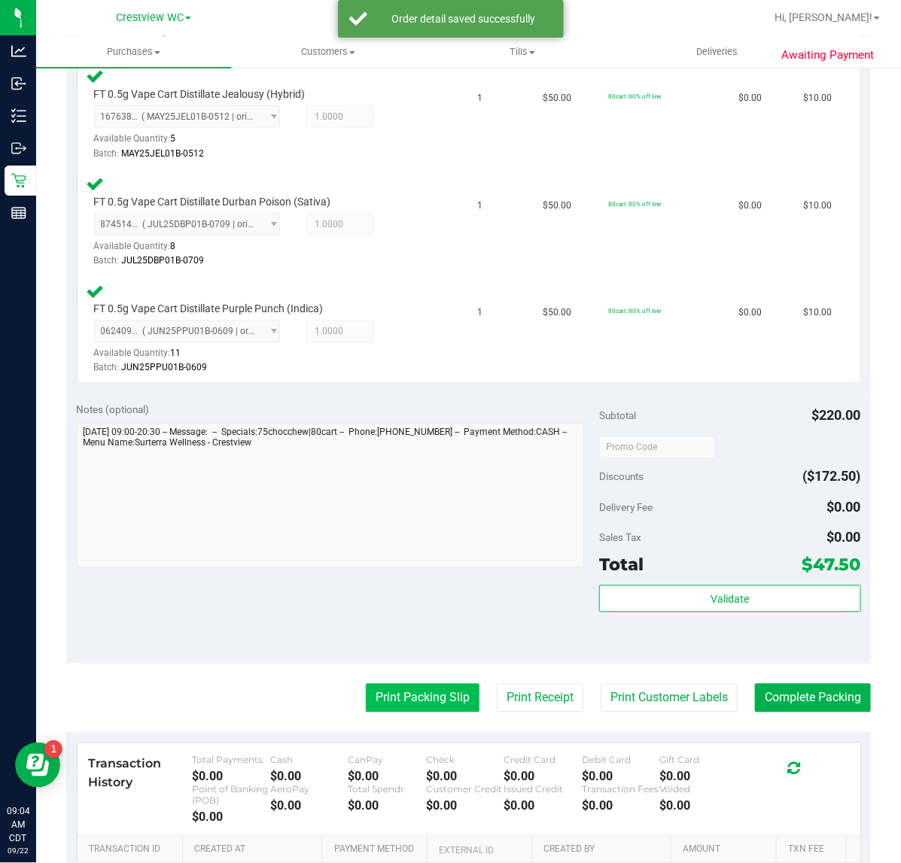
click at [421, 702] on button "Print Packing Slip" at bounding box center [423, 698] width 114 height 29
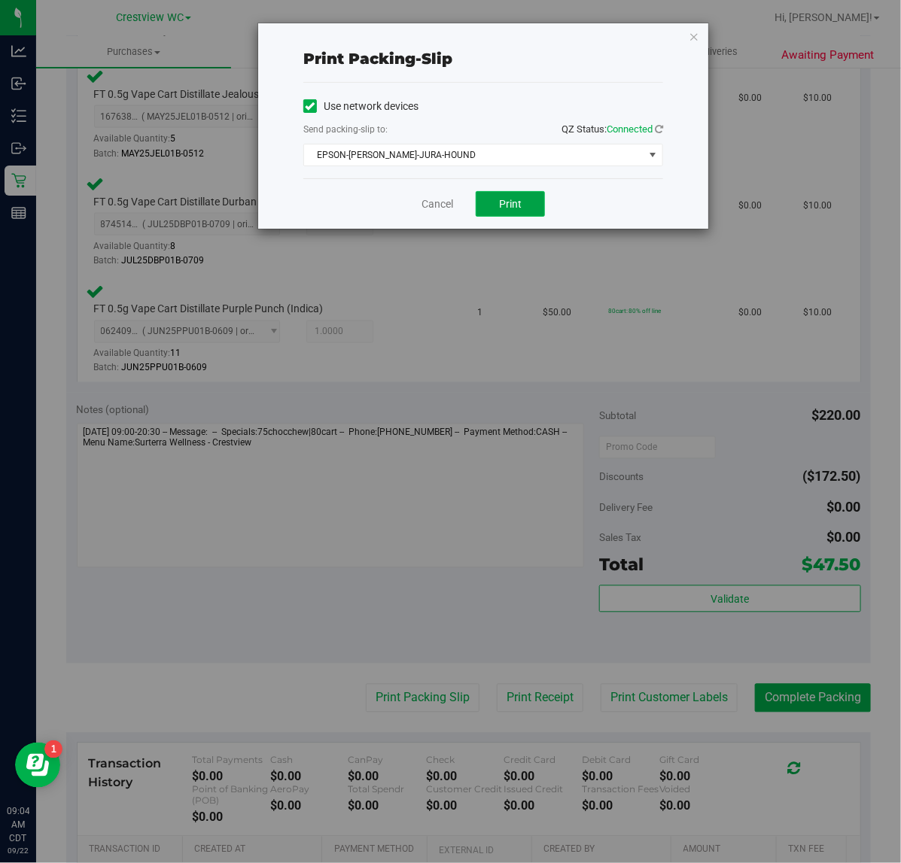
click at [527, 196] on button "Print" at bounding box center [509, 204] width 69 height 26
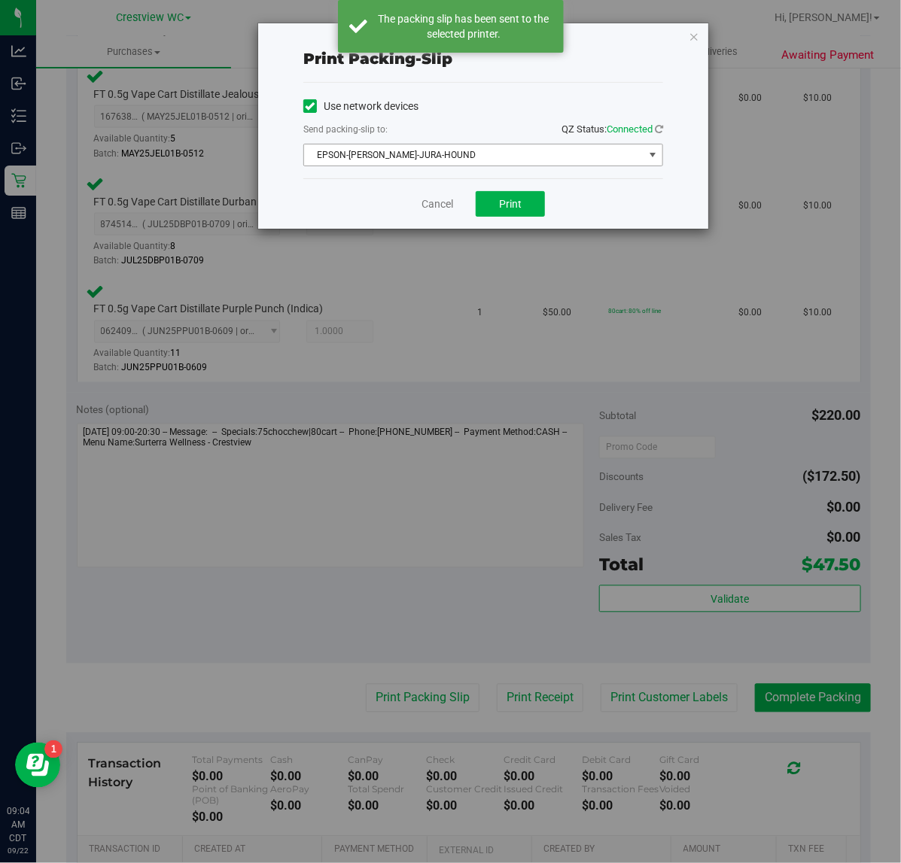
click at [646, 156] on span "select" at bounding box center [652, 155] width 12 height 12
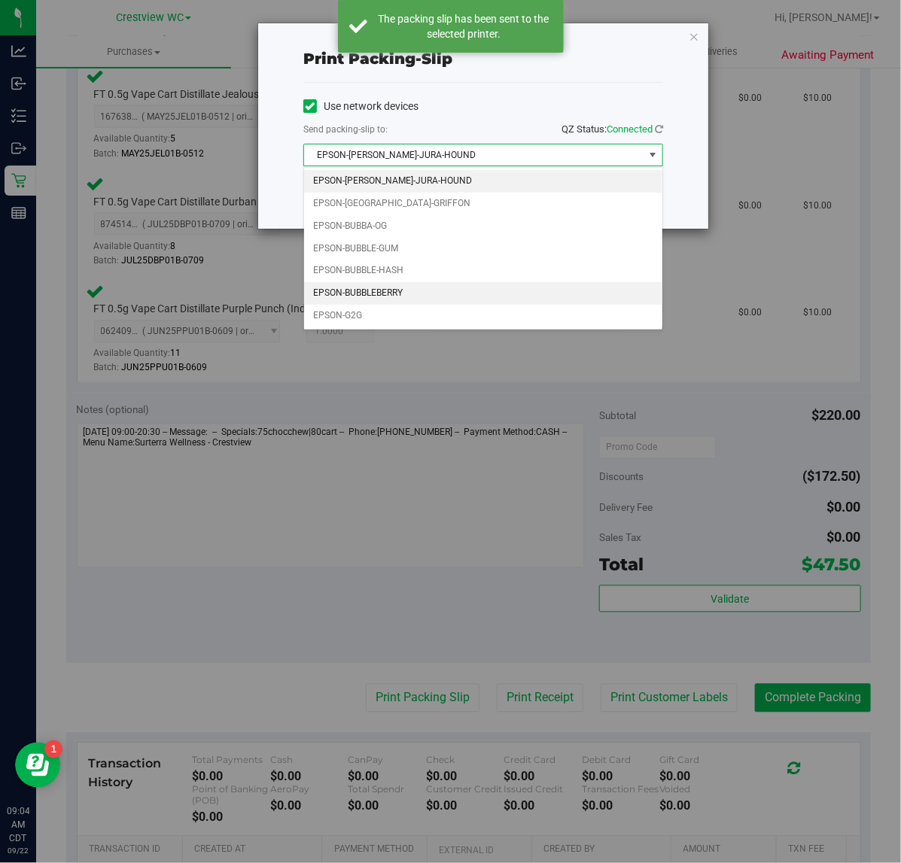
click at [416, 299] on li "EPSON-BUBBLEBERRY" at bounding box center [483, 293] width 358 height 23
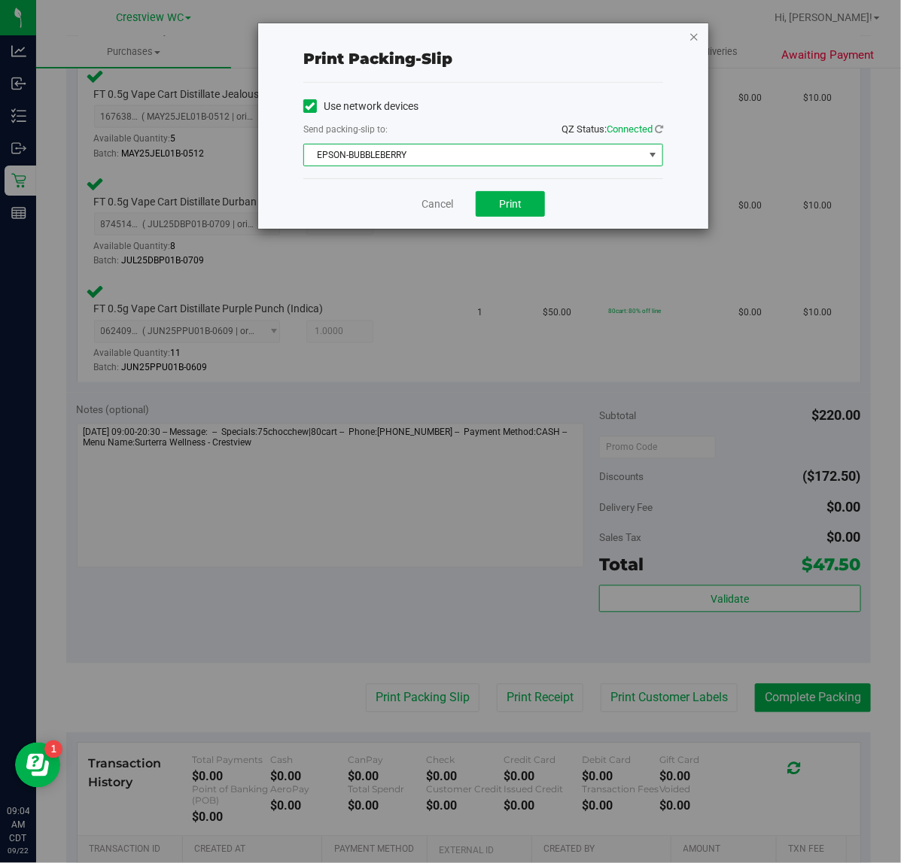
click at [697, 41] on icon "button" at bounding box center [693, 36] width 11 height 18
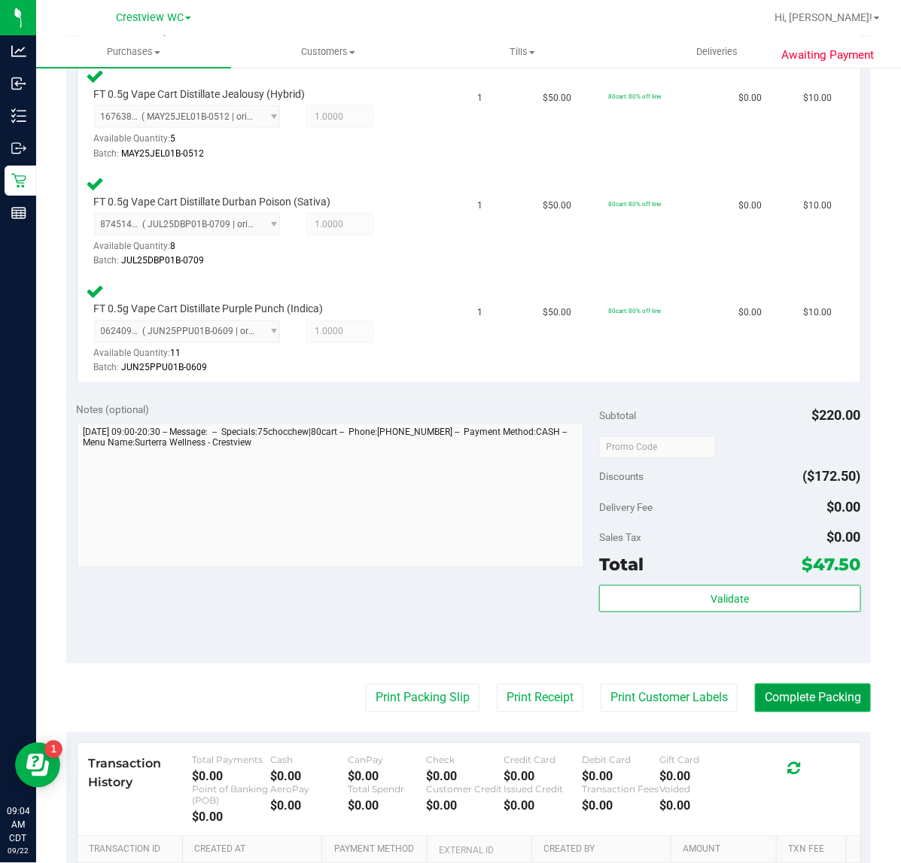
click at [816, 694] on button "Complete Packing" at bounding box center [813, 698] width 116 height 29
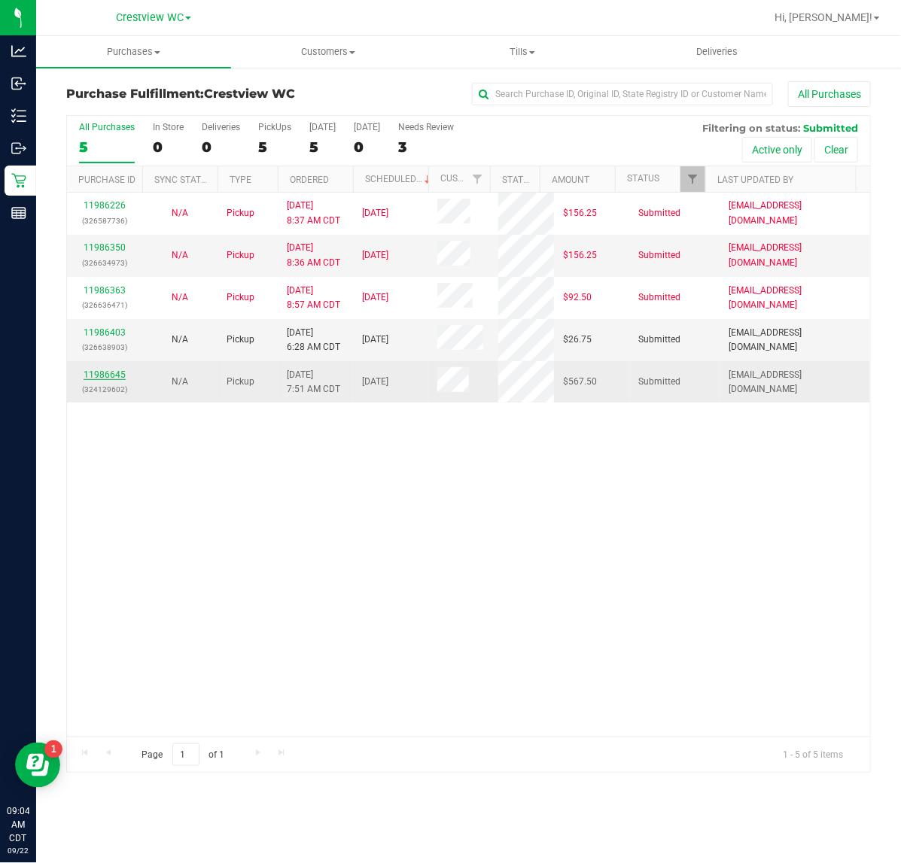
click at [109, 372] on link "11986645" at bounding box center [105, 374] width 42 height 11
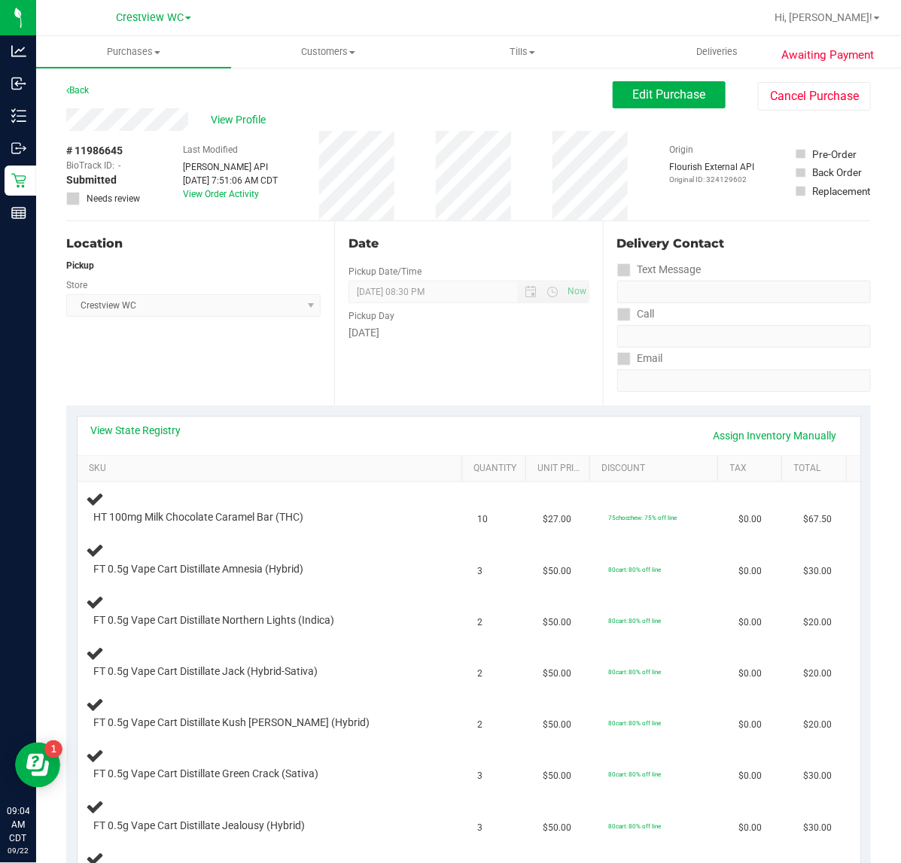
scroll to position [94, 0]
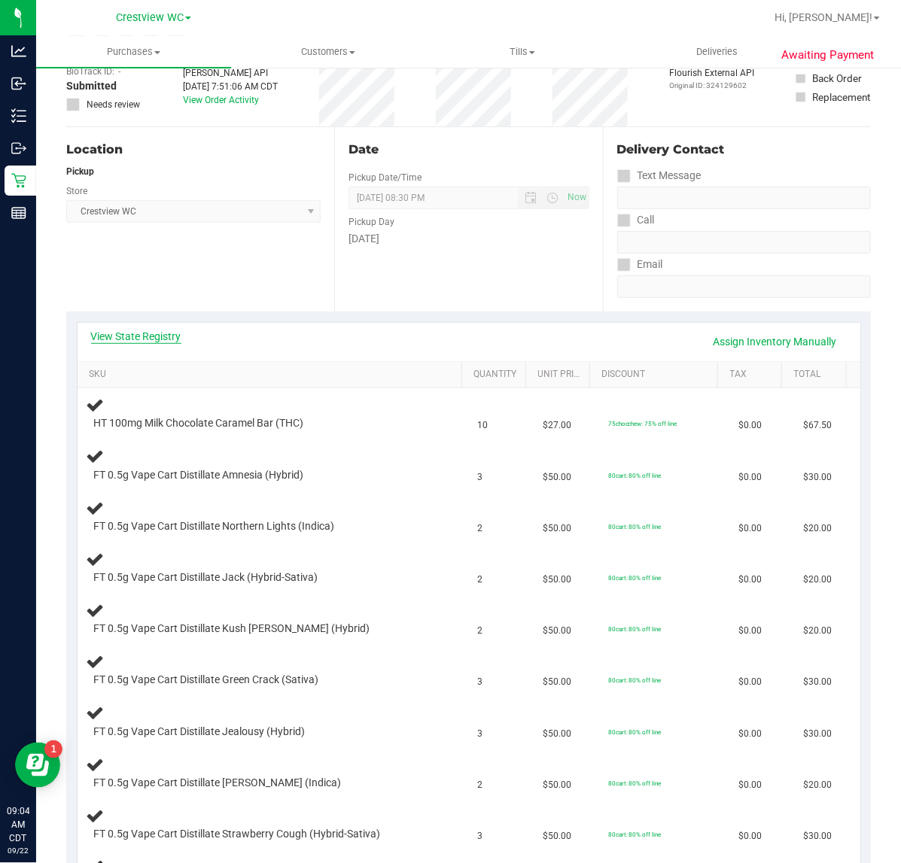
click at [156, 331] on link "View State Registry" at bounding box center [136, 336] width 90 height 15
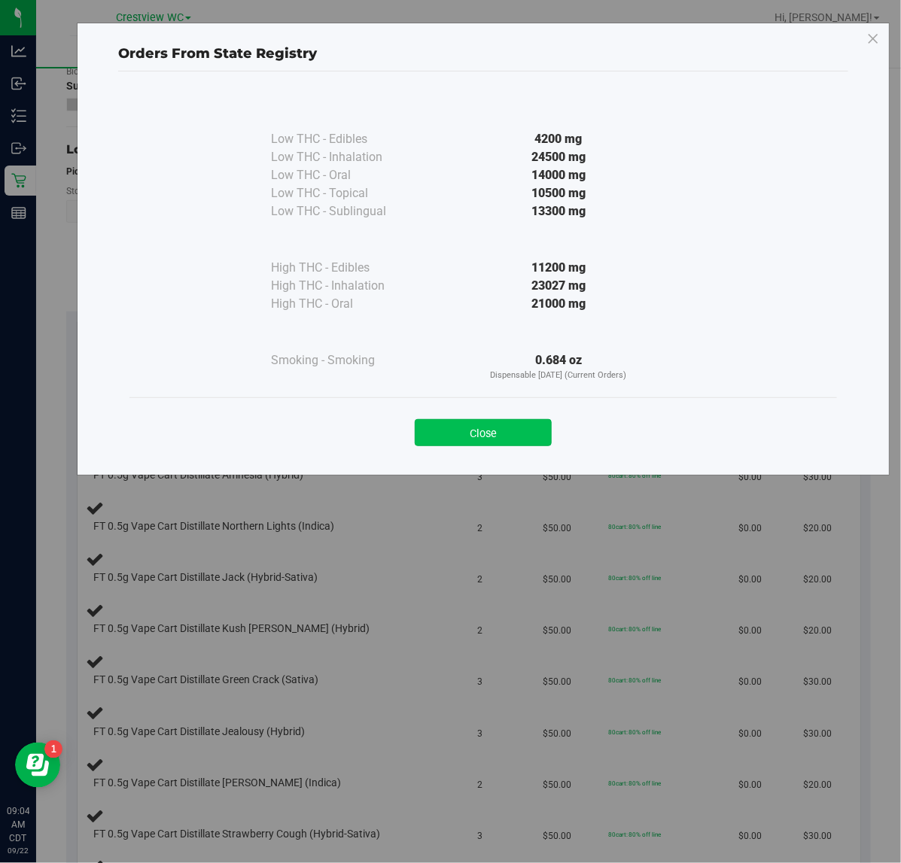
click at [489, 420] on button "Close" at bounding box center [483, 432] width 137 height 27
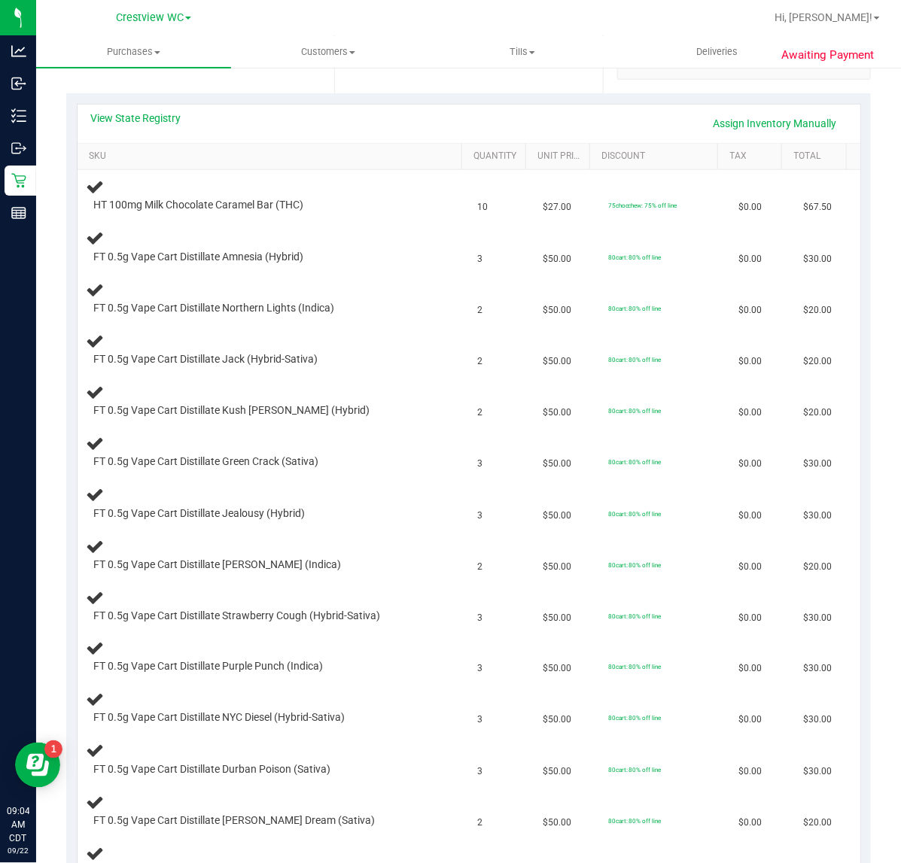
scroll to position [282, 0]
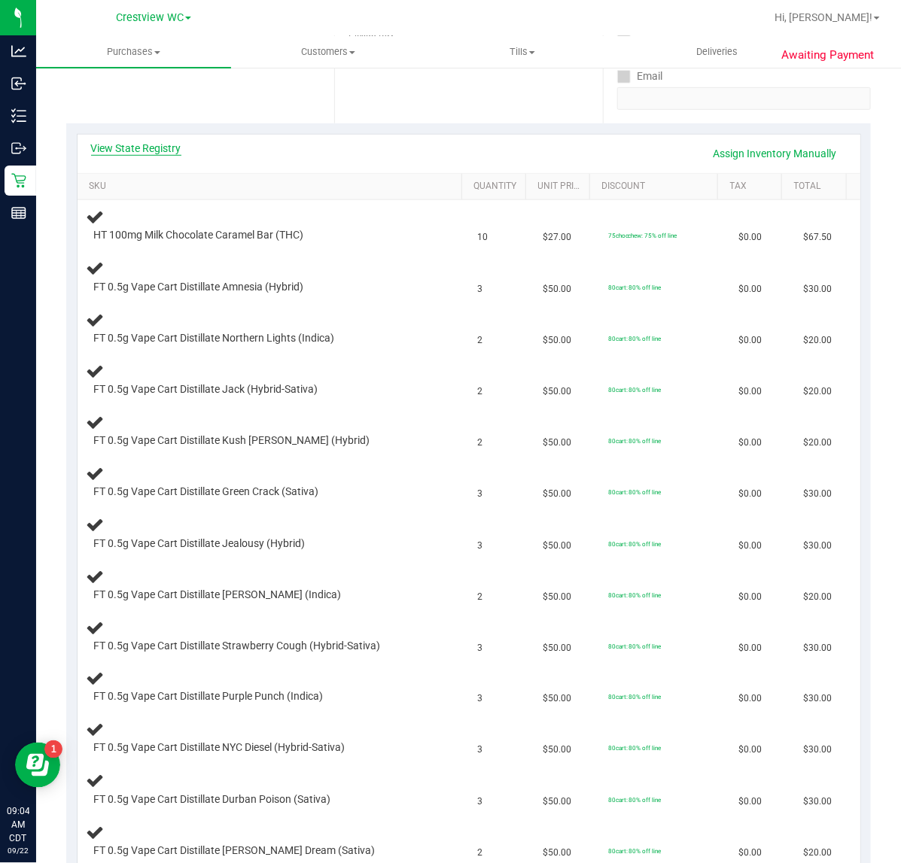
click at [172, 145] on link "View State Registry" at bounding box center [136, 148] width 90 height 15
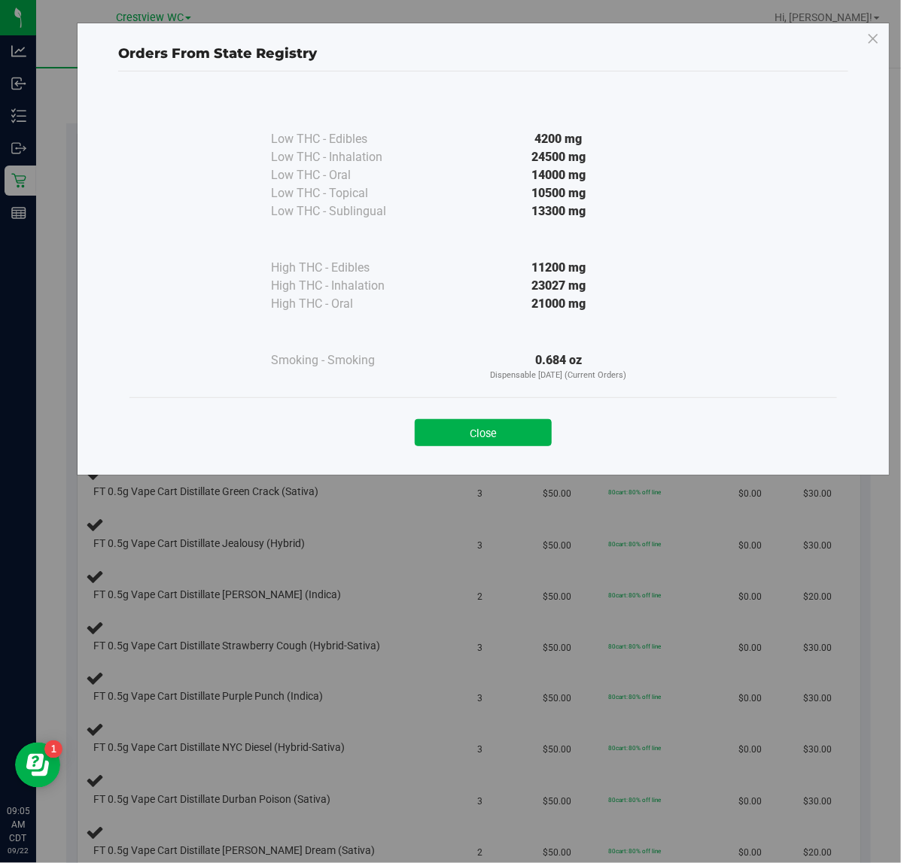
click at [514, 436] on button "Close" at bounding box center [483, 432] width 137 height 27
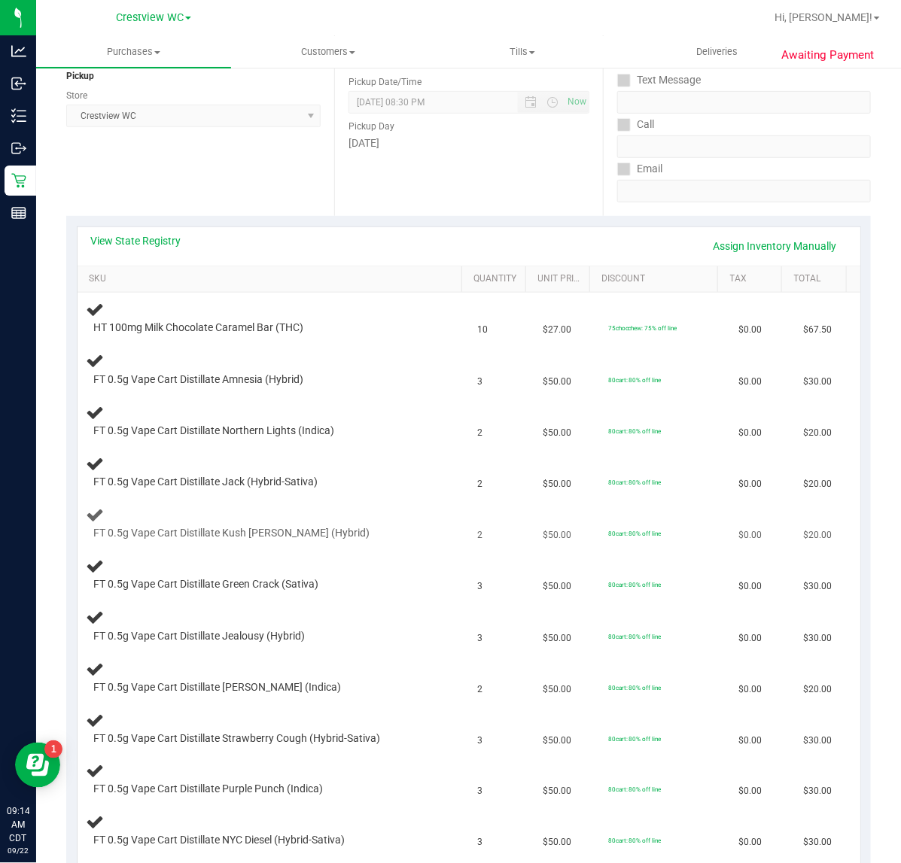
scroll to position [188, 0]
click at [153, 235] on link "View State Registry" at bounding box center [136, 242] width 90 height 15
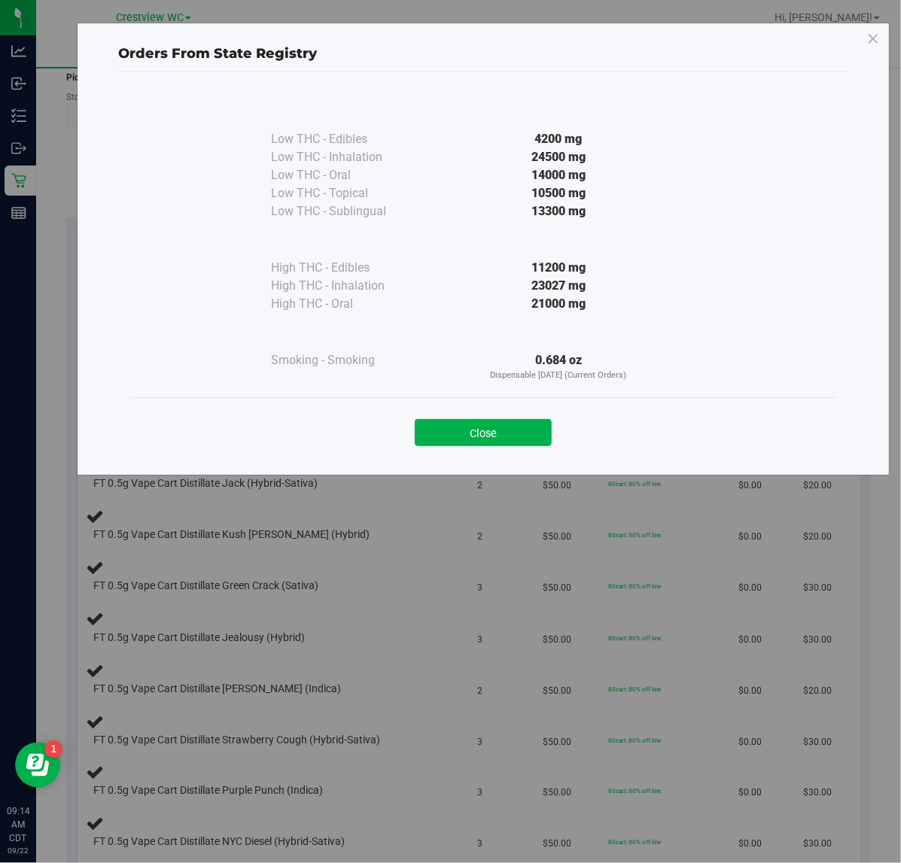
drag, startPoint x: 461, startPoint y: 434, endPoint x: 472, endPoint y: 435, distance: 10.6
click at [463, 435] on button "Close" at bounding box center [483, 432] width 137 height 27
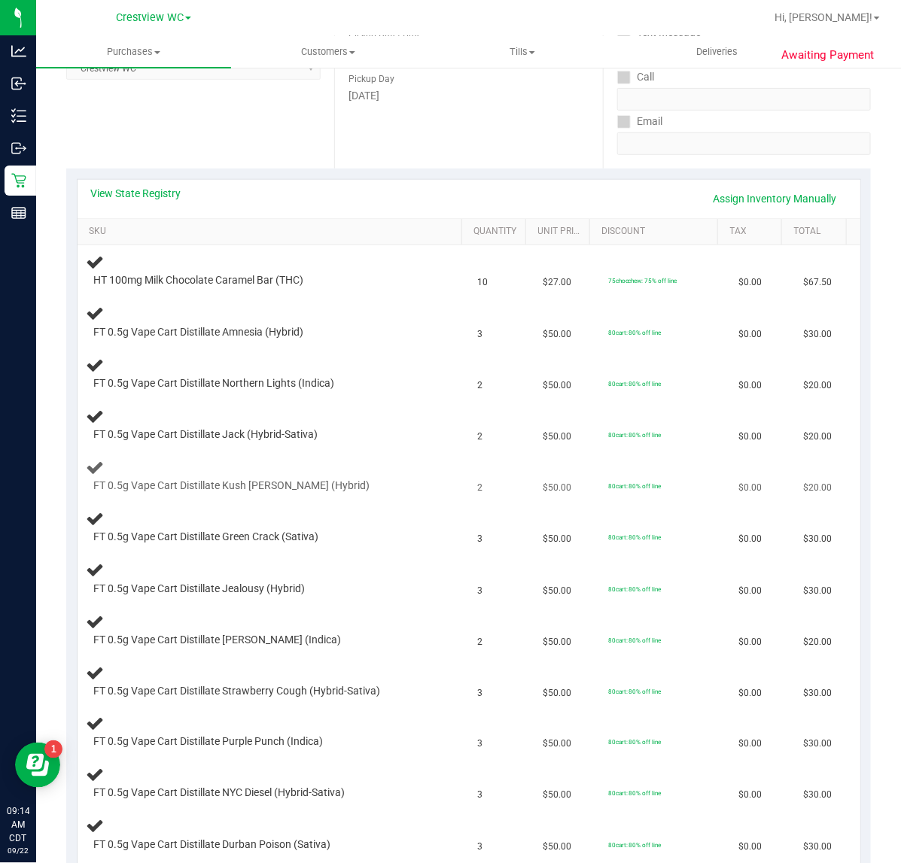
scroll to position [282, 0]
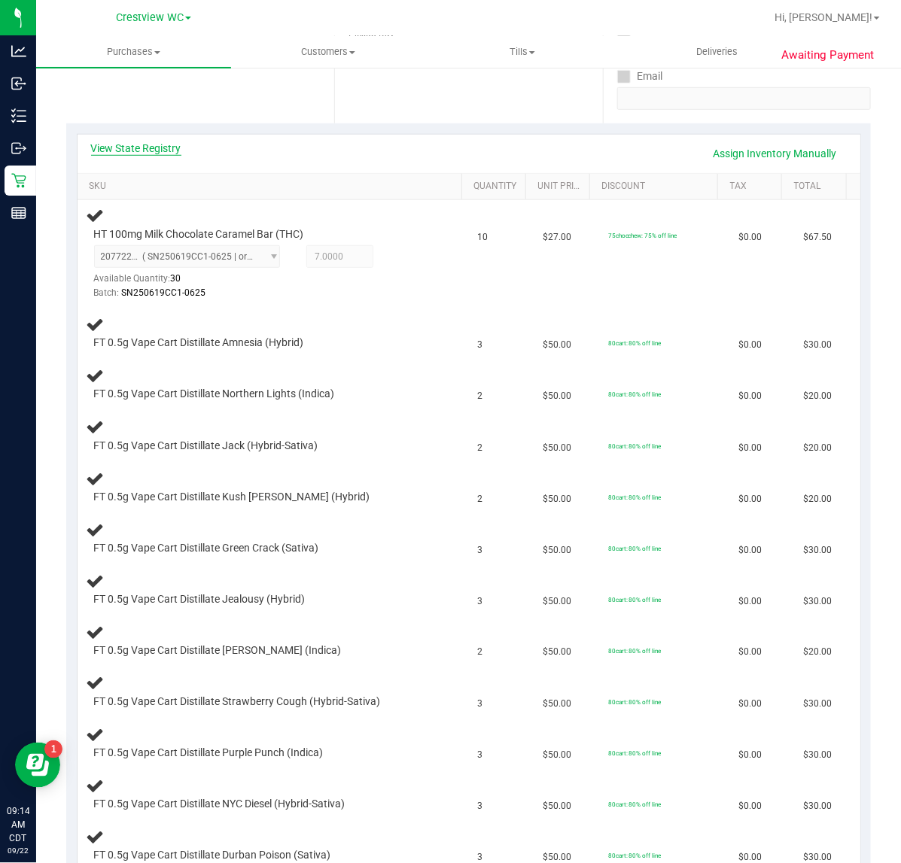
click at [178, 147] on div "View State Registry Assign Inventory Manually" at bounding box center [468, 154] width 755 height 26
click at [160, 147] on link "View State Registry" at bounding box center [136, 148] width 90 height 15
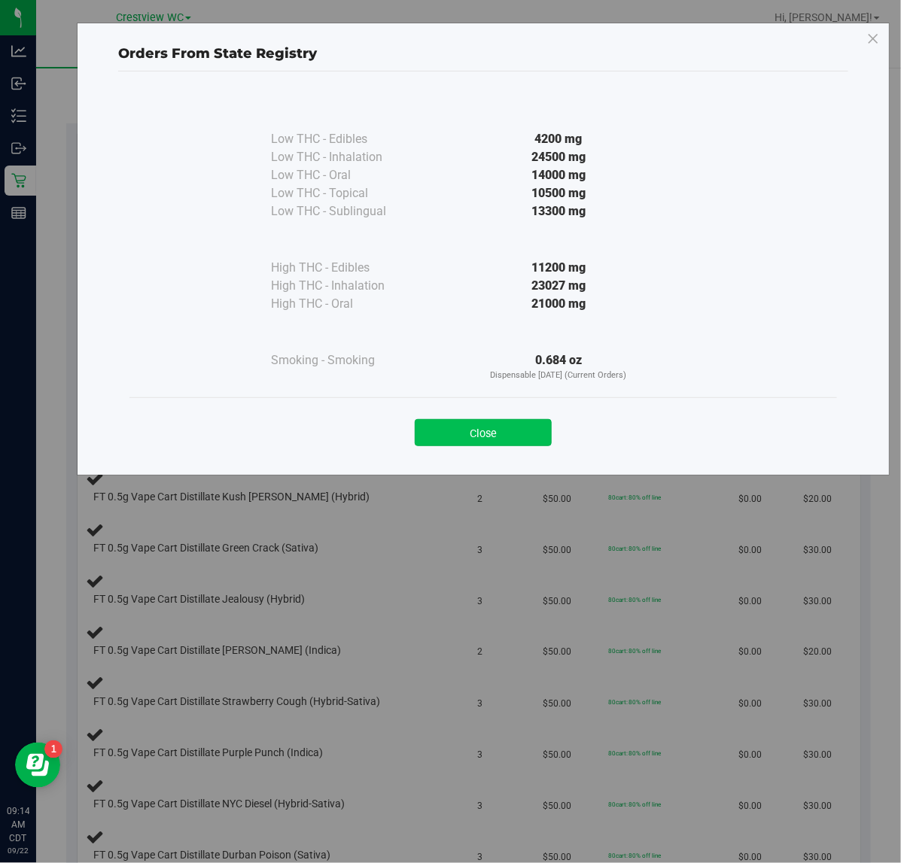
click at [472, 445] on button "Close" at bounding box center [483, 432] width 137 height 27
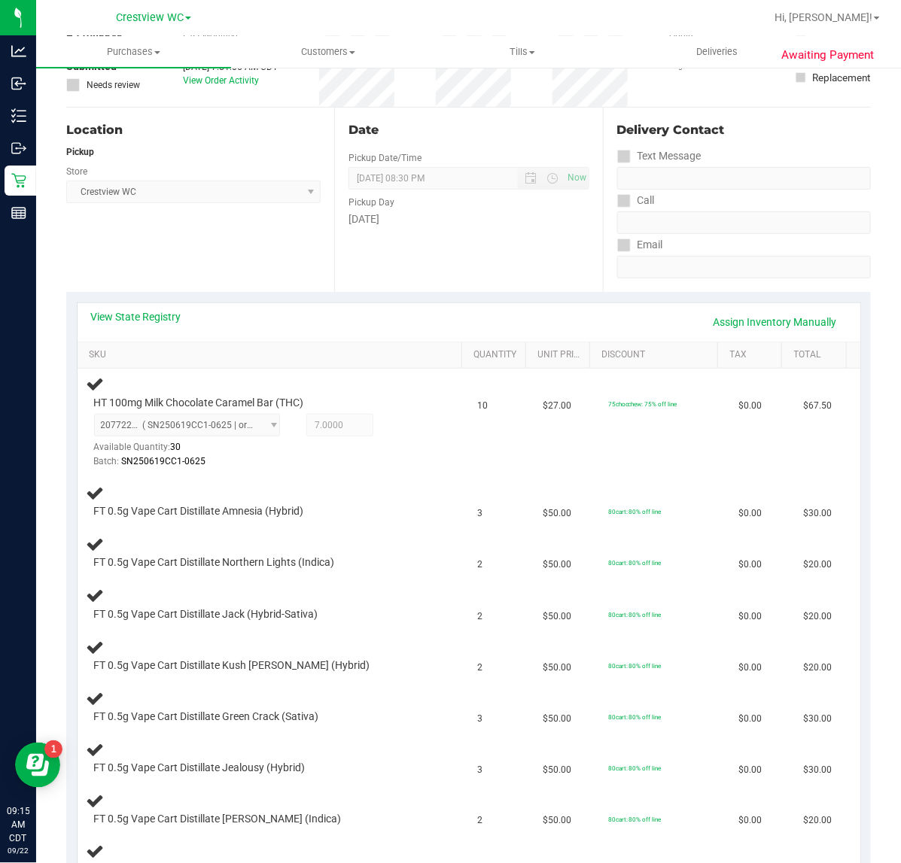
scroll to position [94, 0]
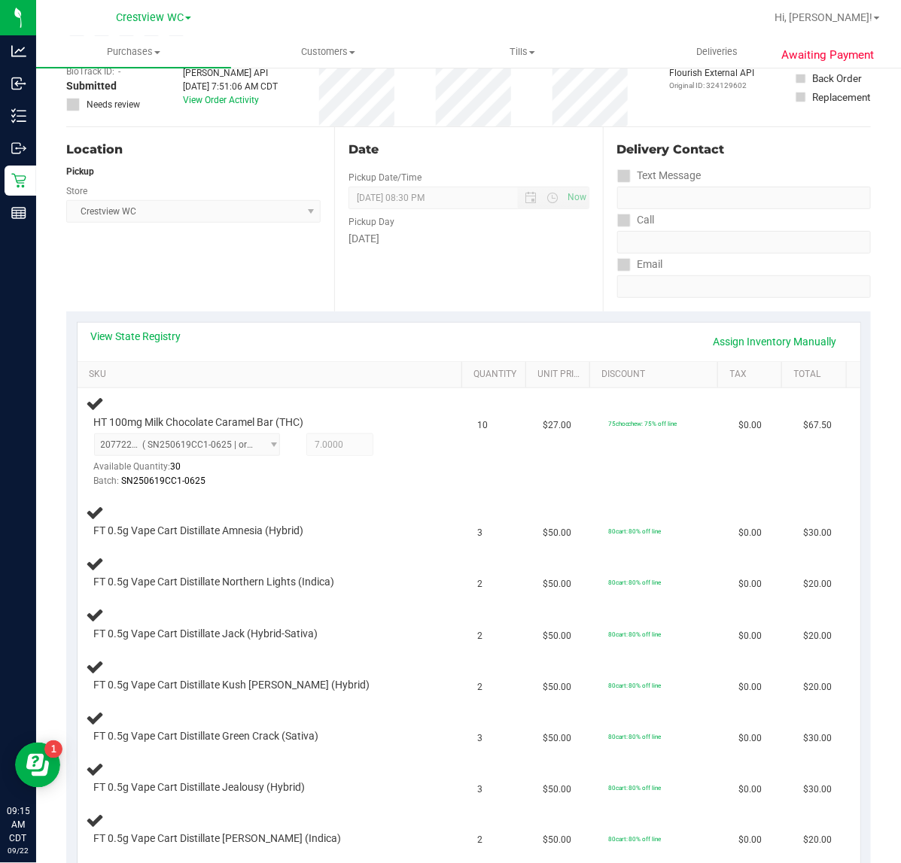
click at [138, 327] on div "View State Registry Assign Inventory Manually" at bounding box center [468, 342] width 782 height 38
drag, startPoint x: 138, startPoint y: 327, endPoint x: 141, endPoint y: 336, distance: 8.8
click at [138, 328] on div "View State Registry Assign Inventory Manually" at bounding box center [468, 342] width 782 height 38
click at [141, 339] on link "View State Registry" at bounding box center [136, 336] width 90 height 15
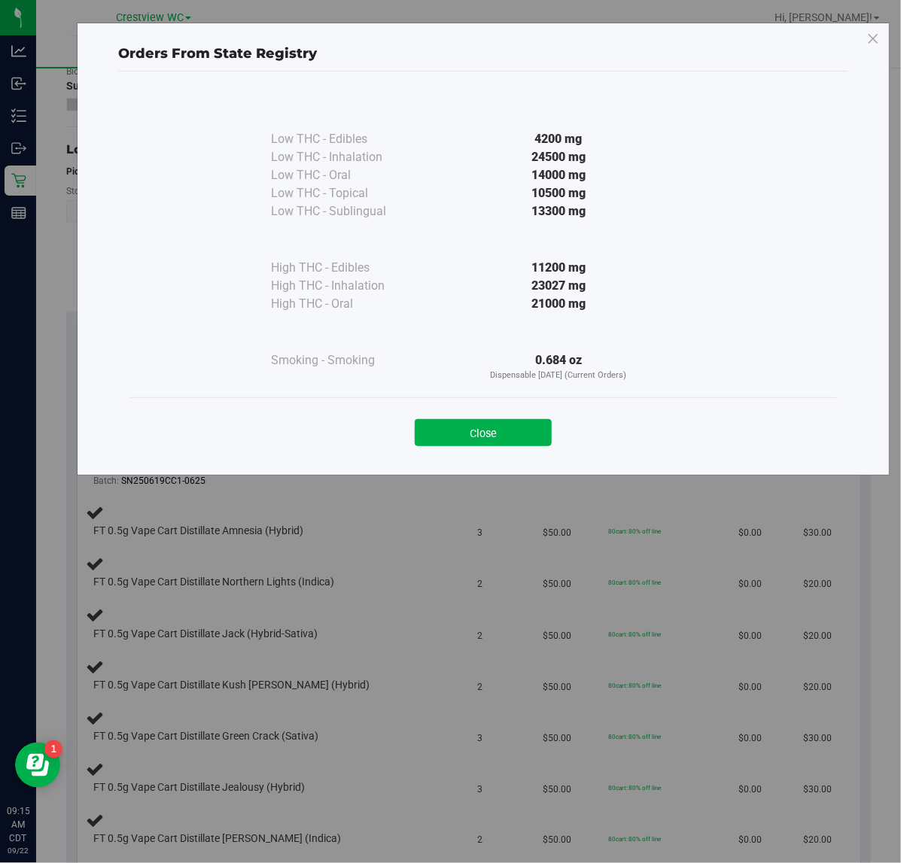
drag, startPoint x: 488, startPoint y: 430, endPoint x: 544, endPoint y: 430, distance: 56.4
click at [490, 430] on button "Close" at bounding box center [483, 432] width 137 height 27
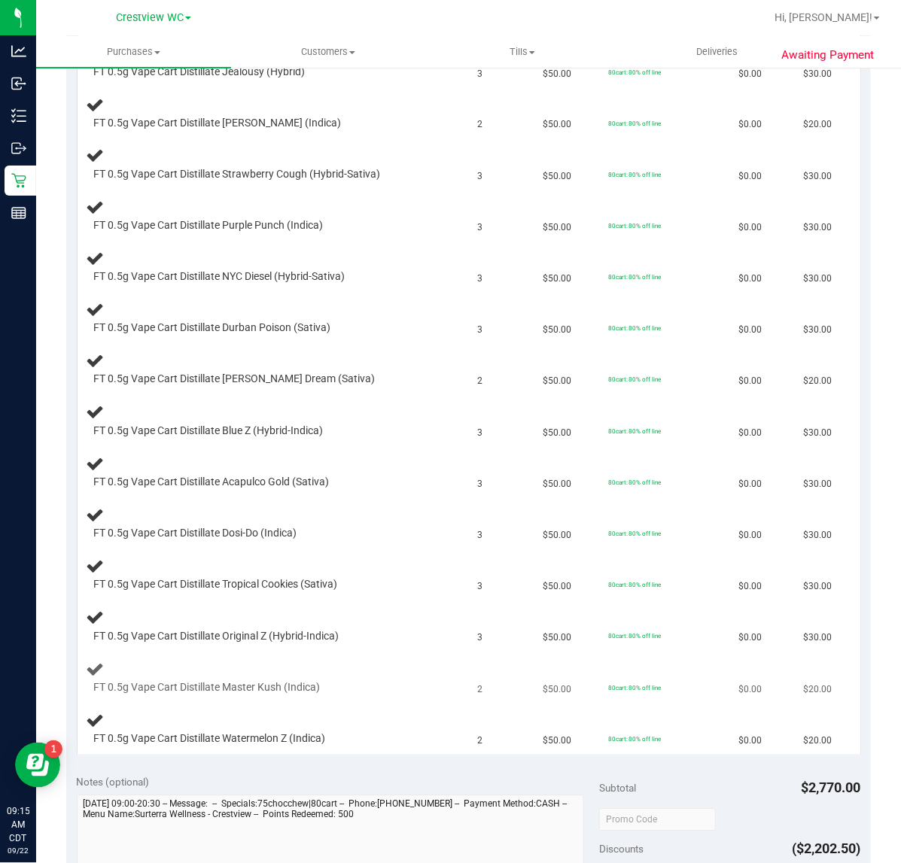
scroll to position [1034, 0]
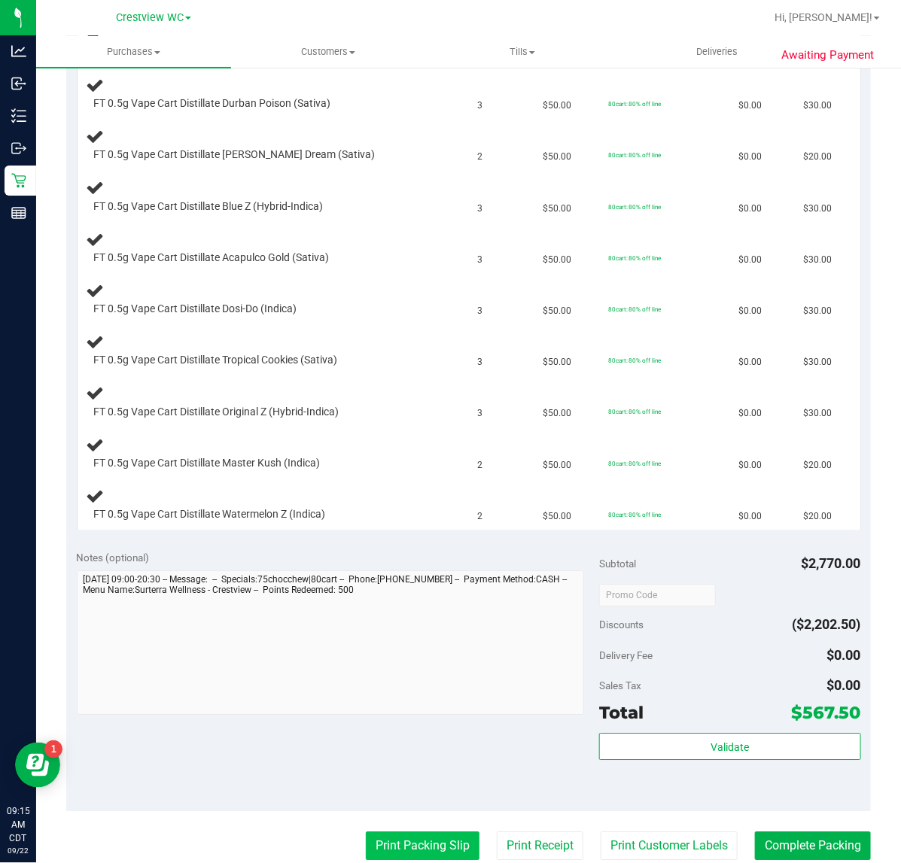
click at [429, 846] on button "Print Packing Slip" at bounding box center [423, 845] width 114 height 29
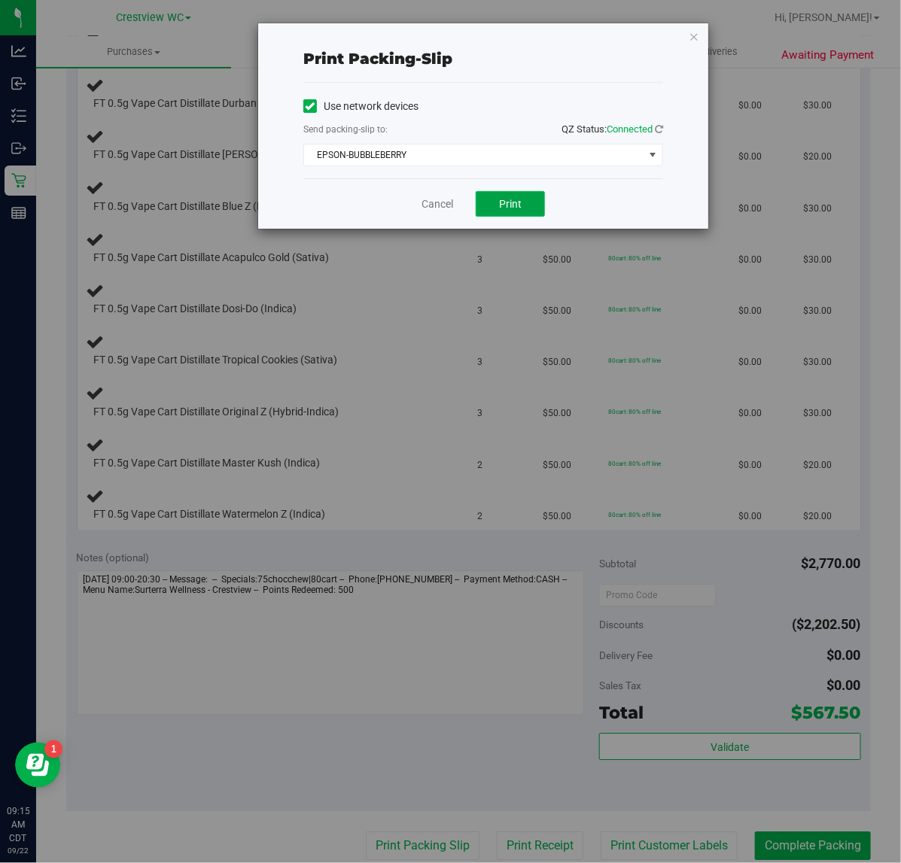
click at [512, 204] on span "Print" at bounding box center [510, 204] width 23 height 12
click at [692, 32] on icon "button" at bounding box center [693, 36] width 11 height 18
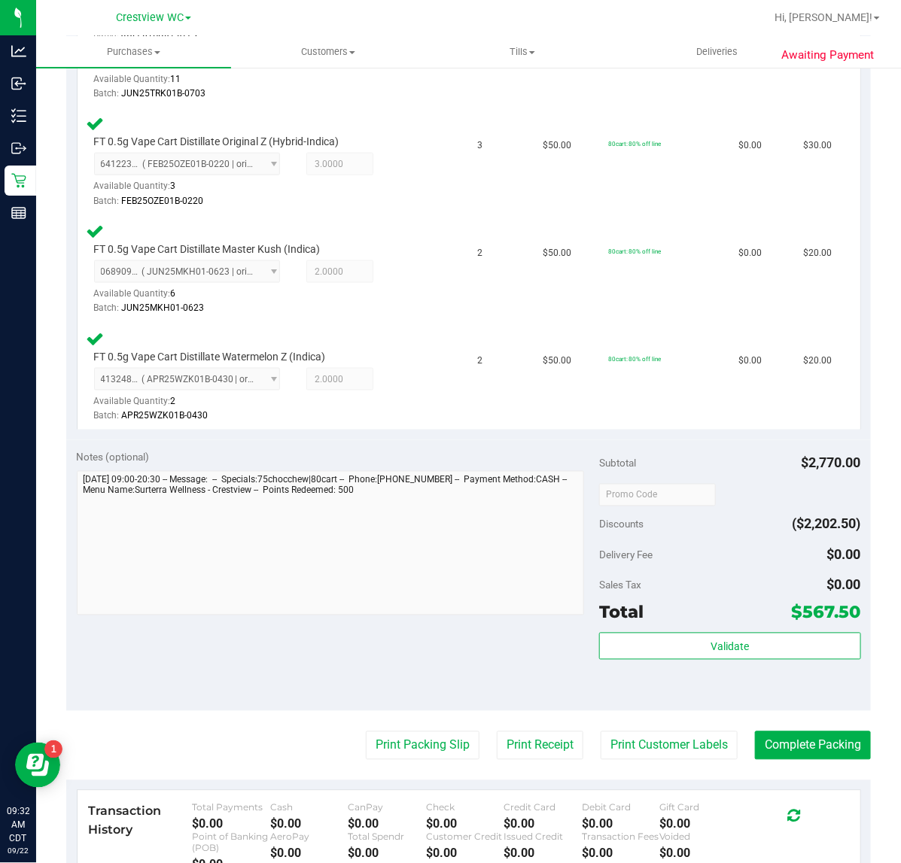
scroll to position [2357, 0]
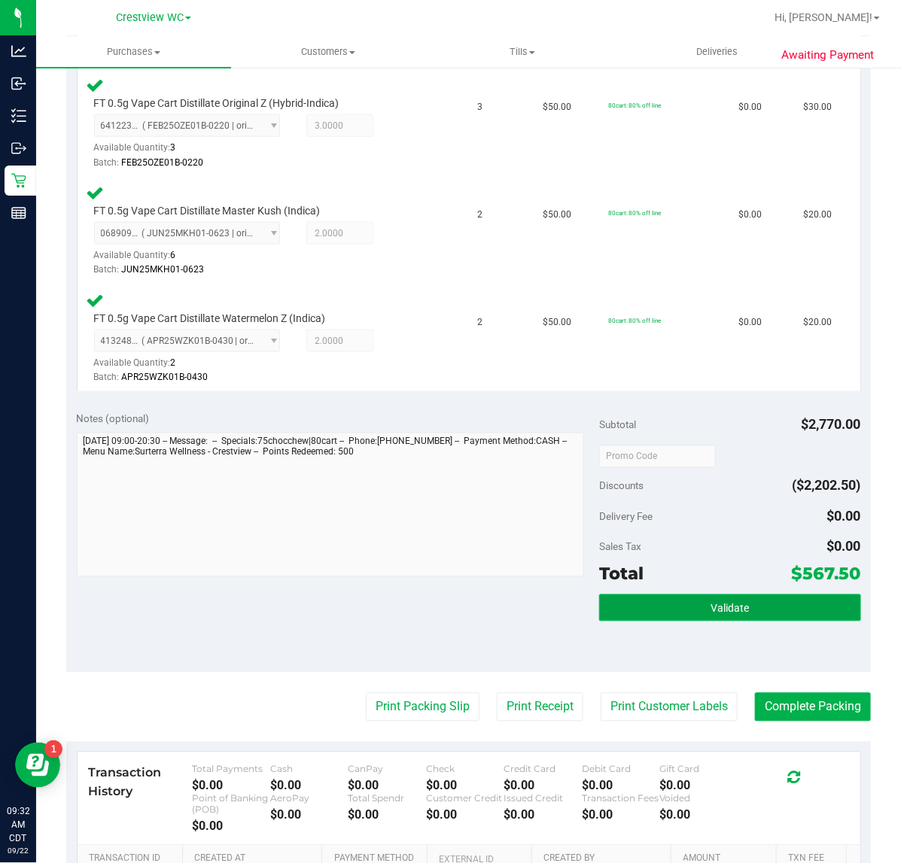
click at [661, 600] on button "Validate" at bounding box center [729, 607] width 261 height 27
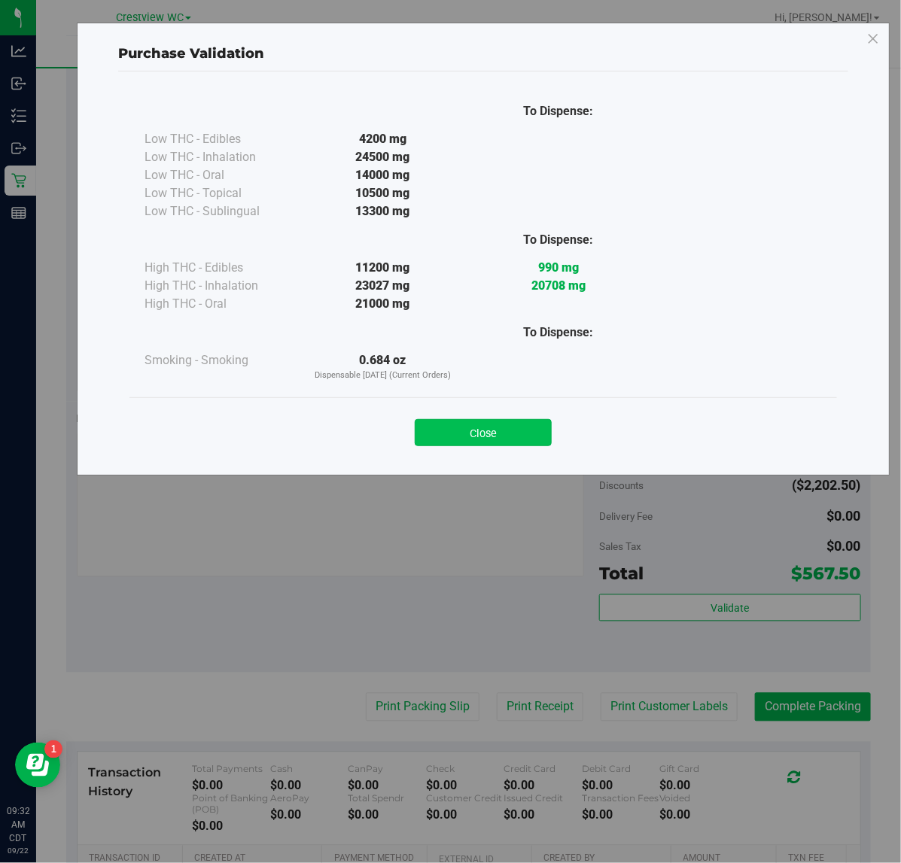
click at [471, 438] on button "Close" at bounding box center [483, 432] width 137 height 27
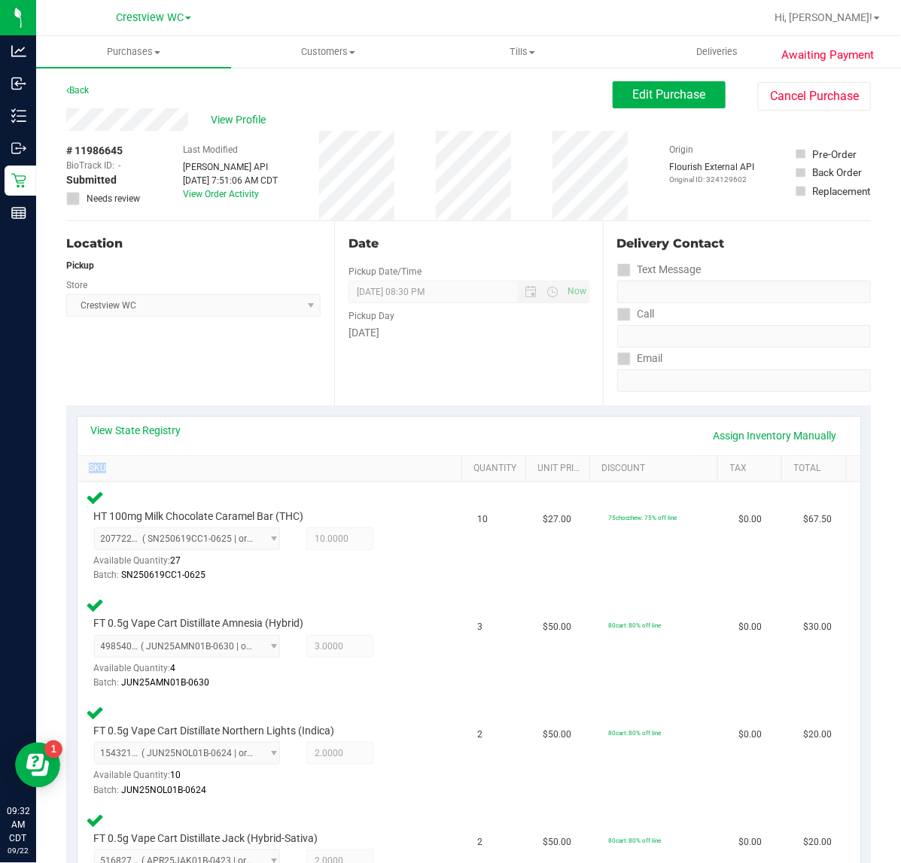
scroll to position [2, 0]
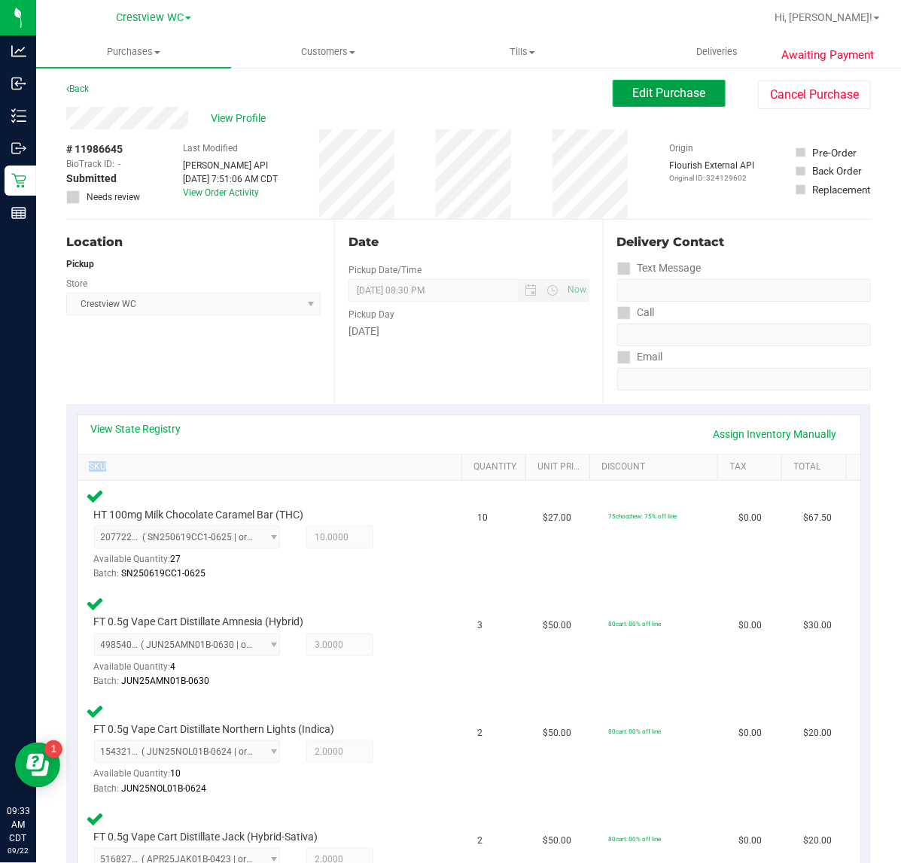
click at [649, 98] on span "Edit Purchase" at bounding box center [669, 93] width 73 height 14
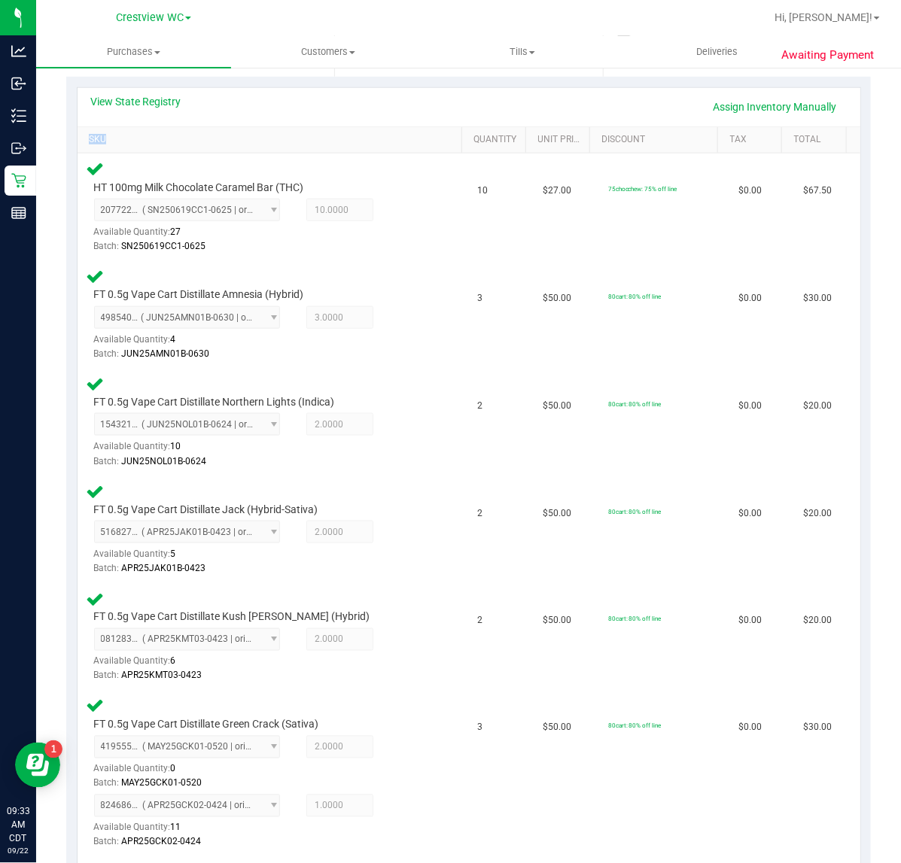
scroll to position [335, 0]
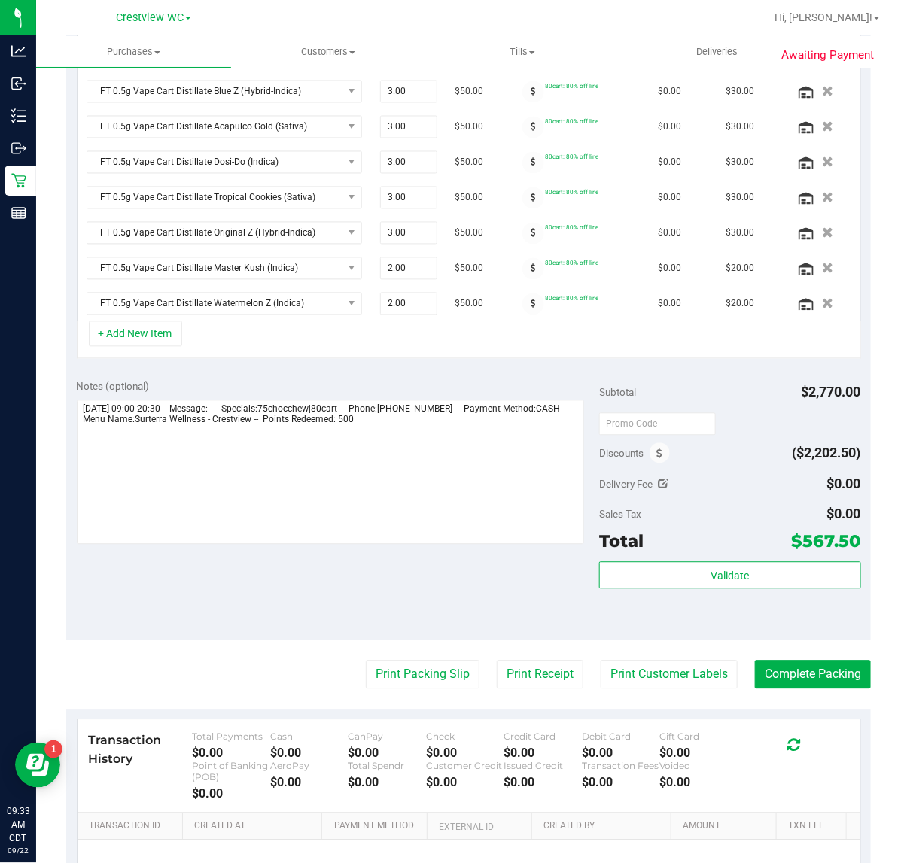
scroll to position [893, 0]
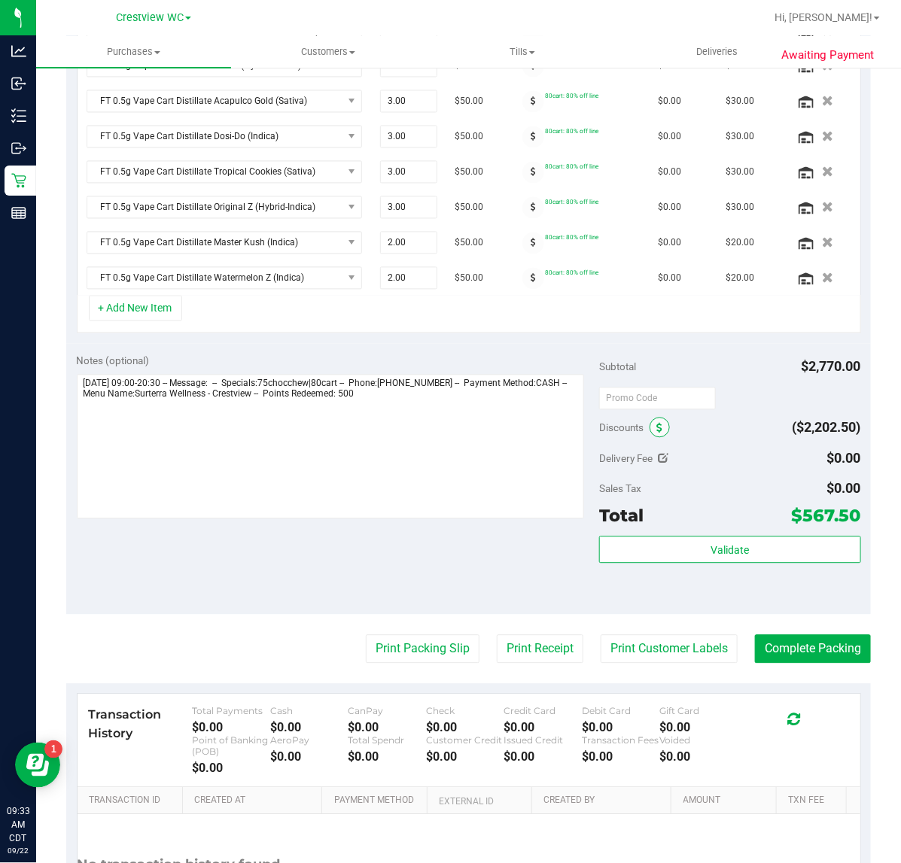
click at [656, 434] on icon at bounding box center [659, 429] width 6 height 11
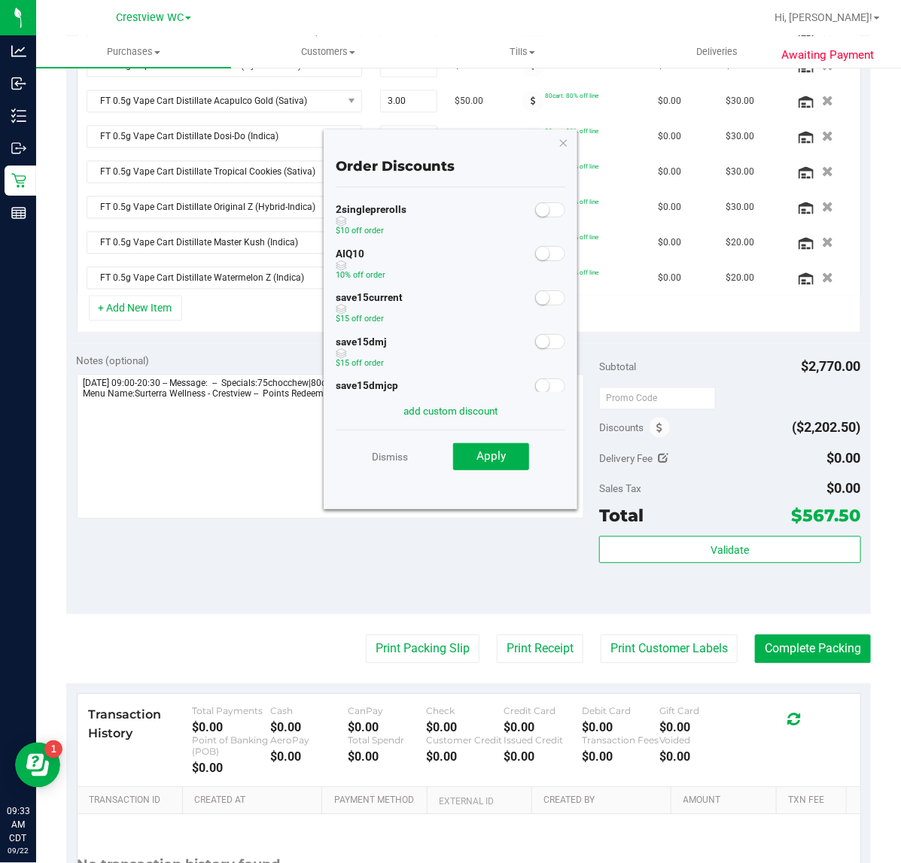
click at [536, 251] on small at bounding box center [543, 254] width 14 height 14
click at [502, 463] on span "Apply" at bounding box center [490, 456] width 29 height 14
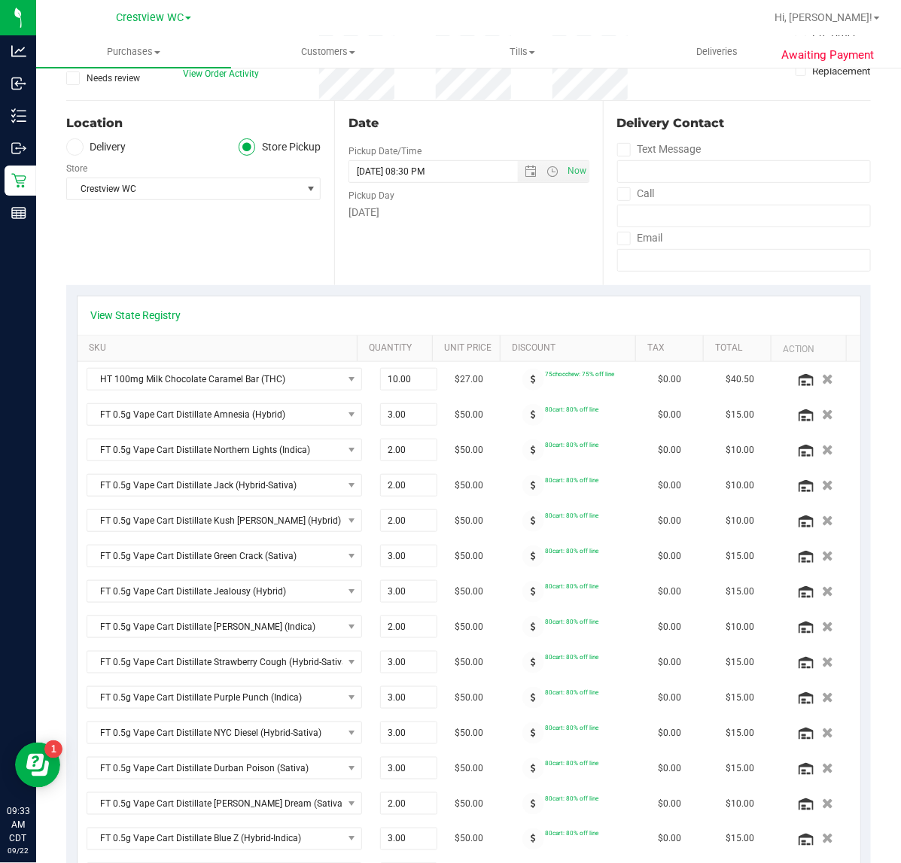
scroll to position [0, 0]
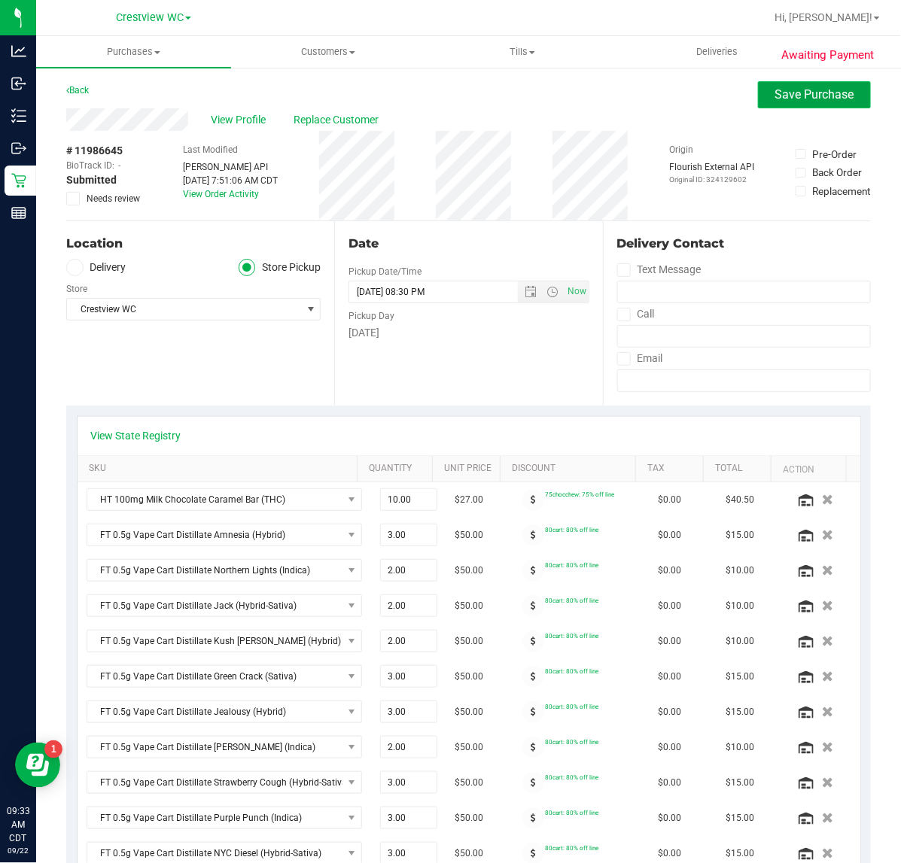
click at [795, 99] on span "Save Purchase" at bounding box center [814, 94] width 79 height 14
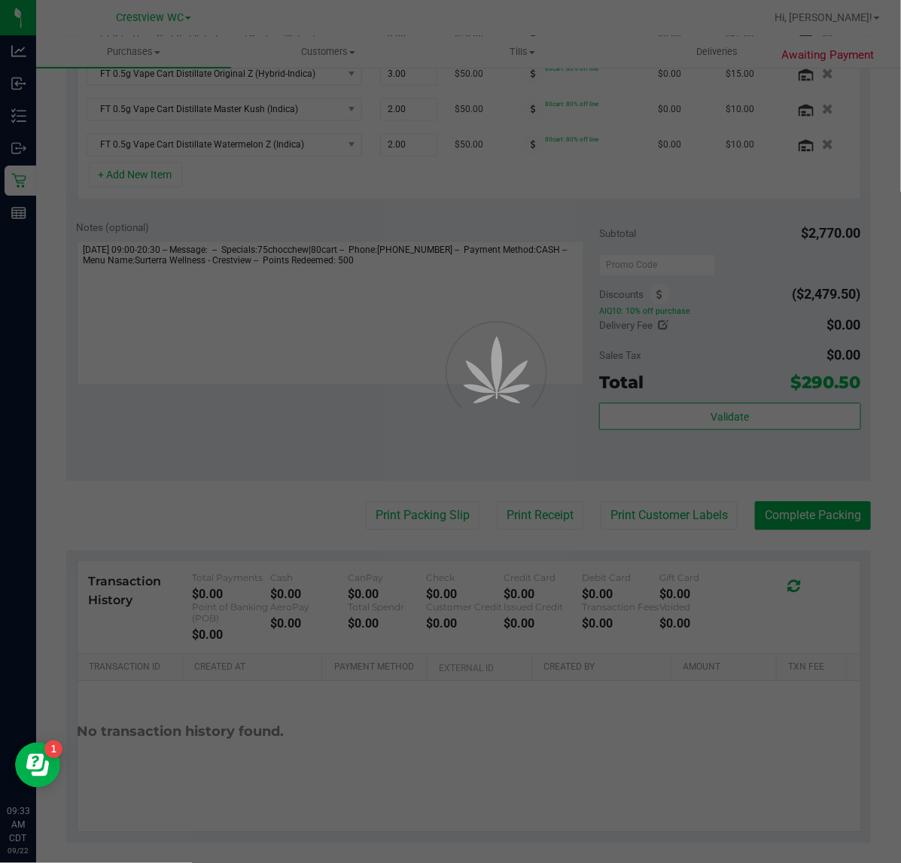
scroll to position [1037, 0]
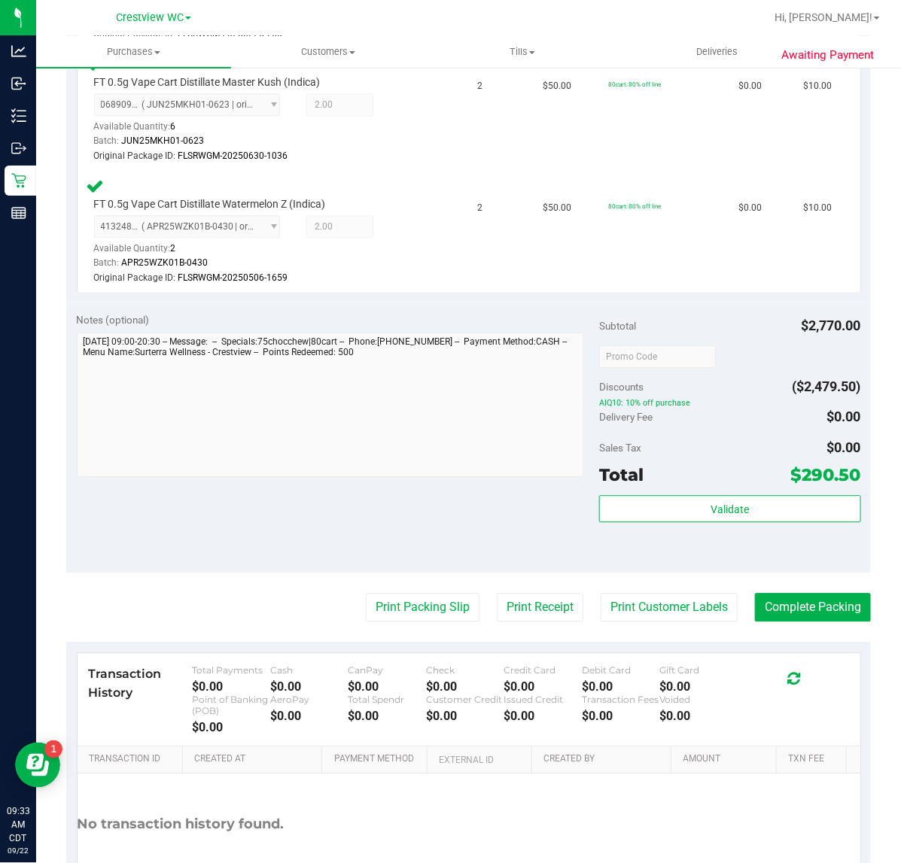
scroll to position [2777, 0]
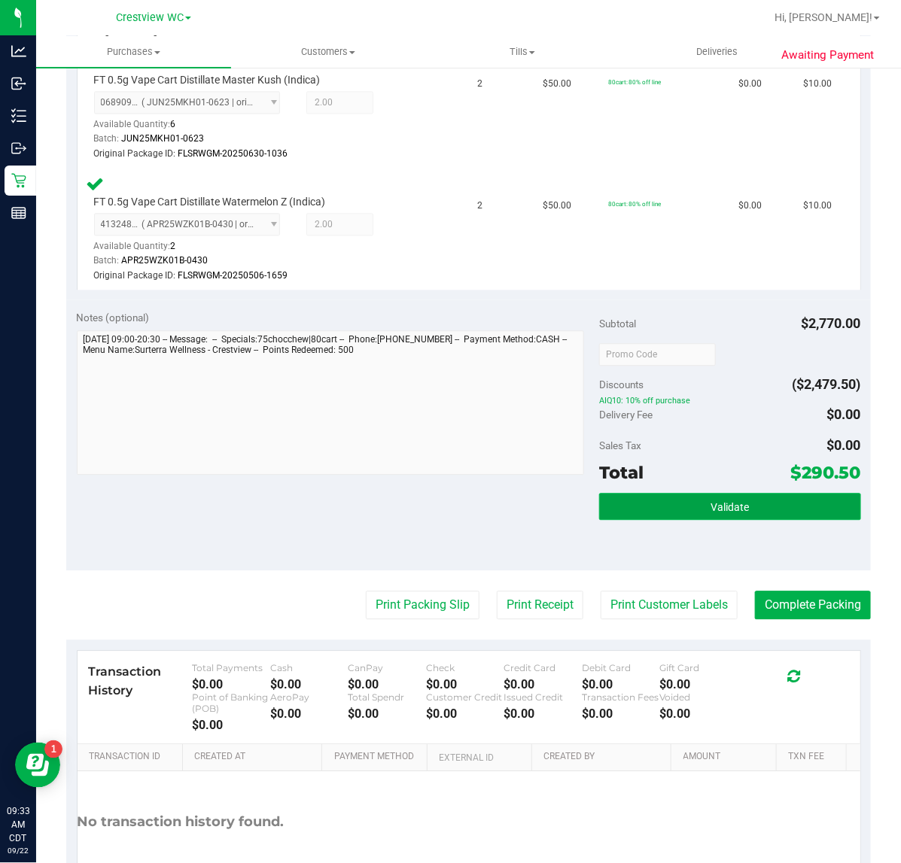
click at [662, 493] on button "Validate" at bounding box center [729, 506] width 261 height 27
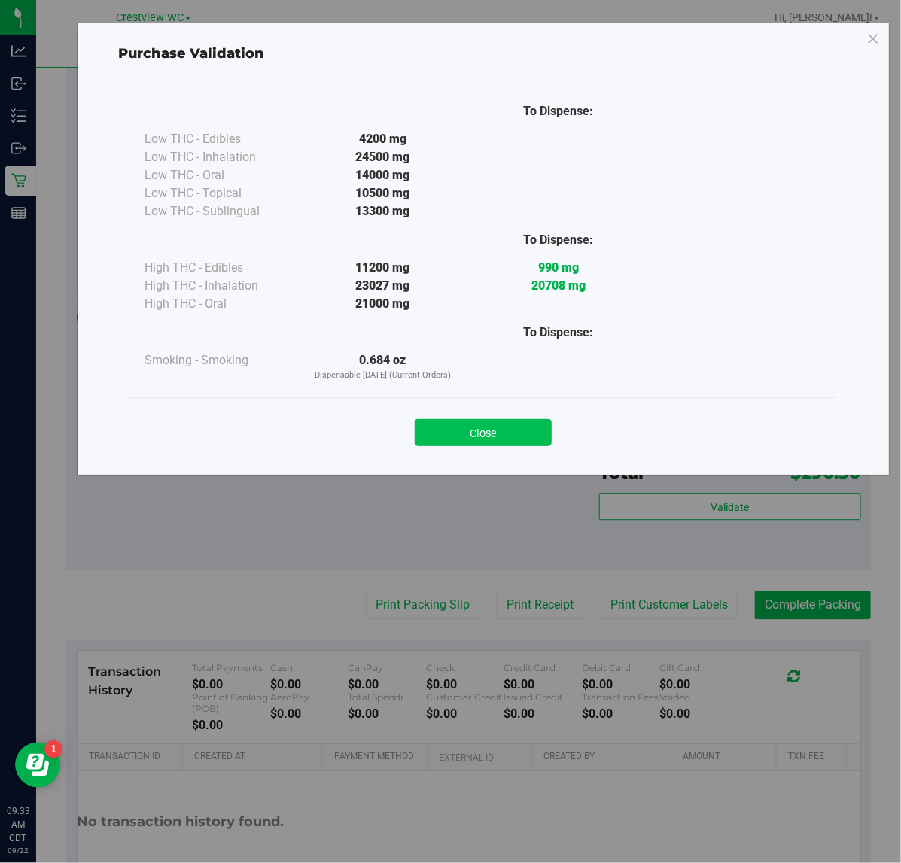
click at [486, 434] on button "Close" at bounding box center [483, 432] width 137 height 27
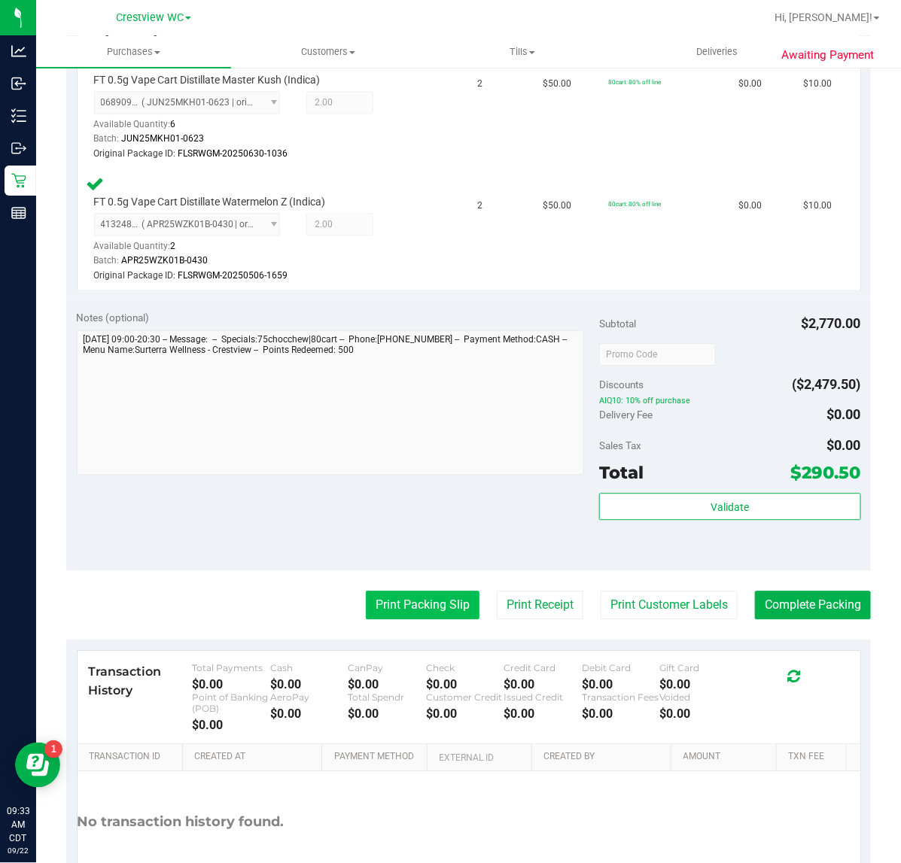
click at [415, 591] on button "Print Packing Slip" at bounding box center [423, 605] width 114 height 29
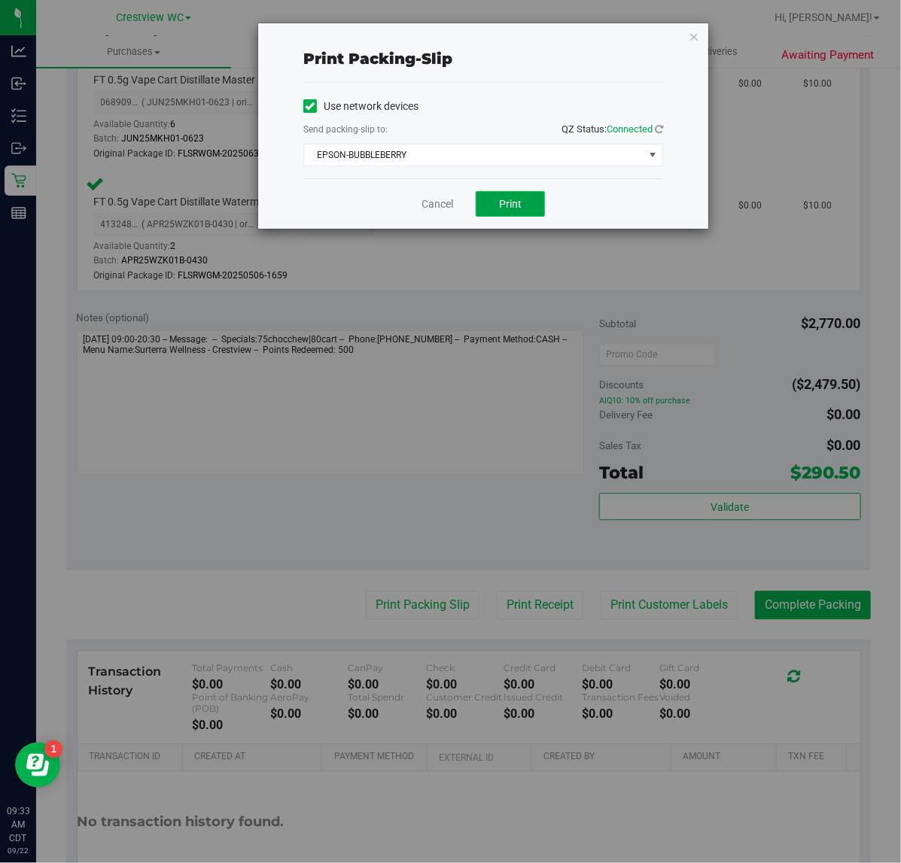
click at [524, 197] on button "Print" at bounding box center [509, 204] width 69 height 26
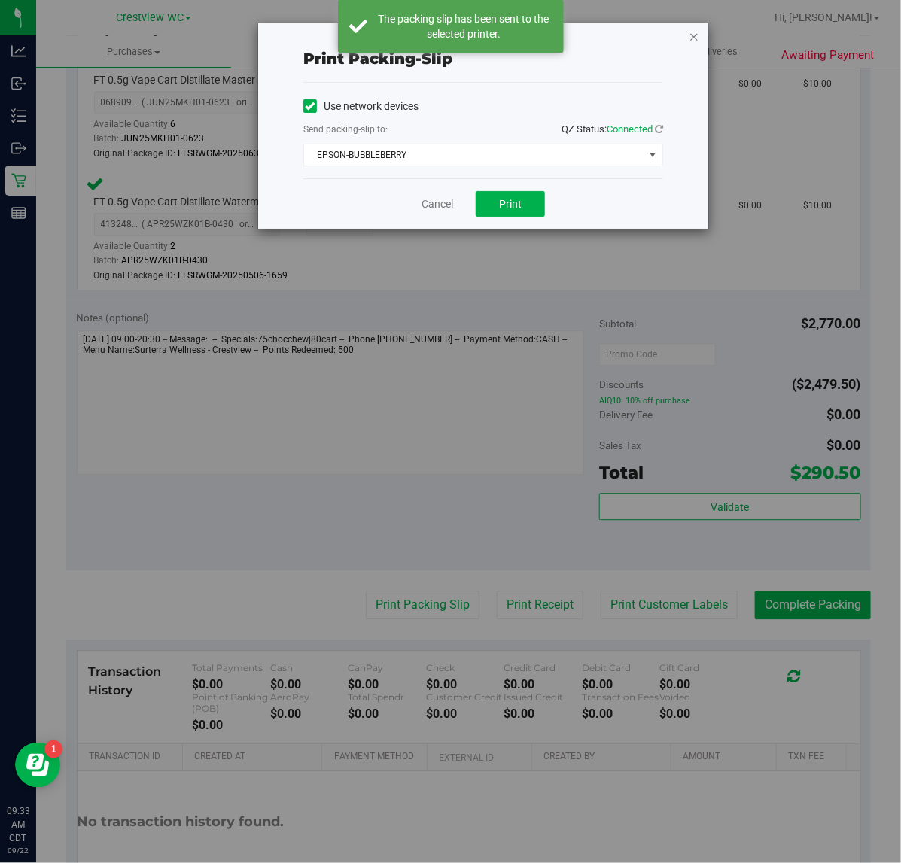
click at [694, 35] on icon "button" at bounding box center [693, 36] width 11 height 18
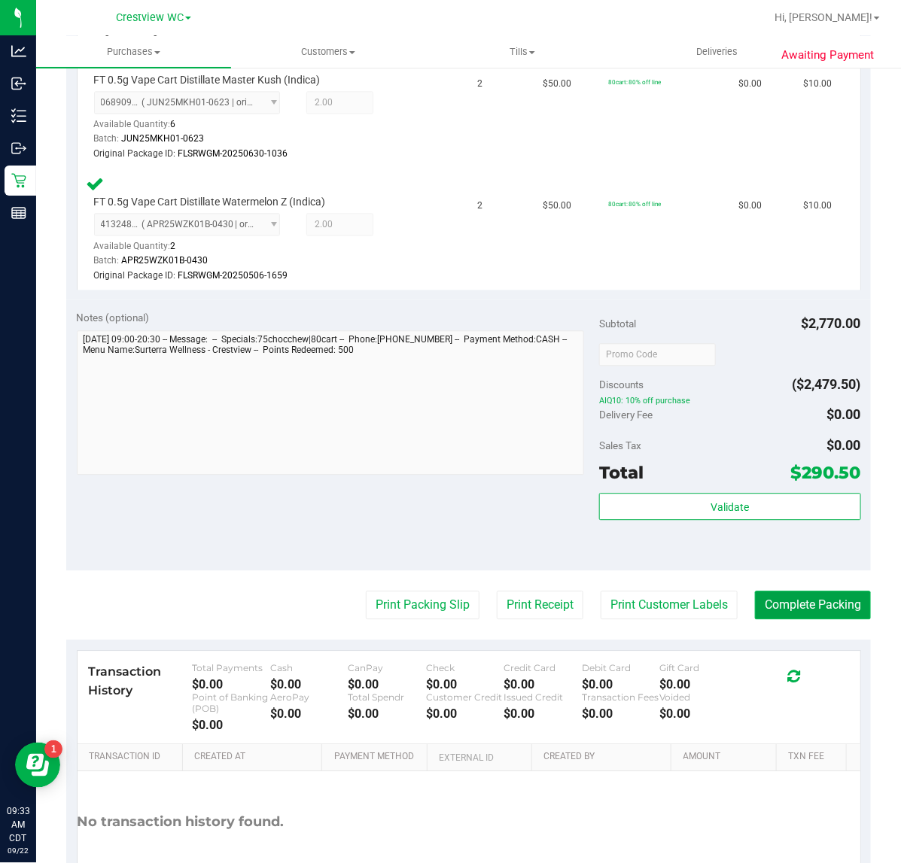
click at [796, 596] on button "Complete Packing" at bounding box center [813, 605] width 116 height 29
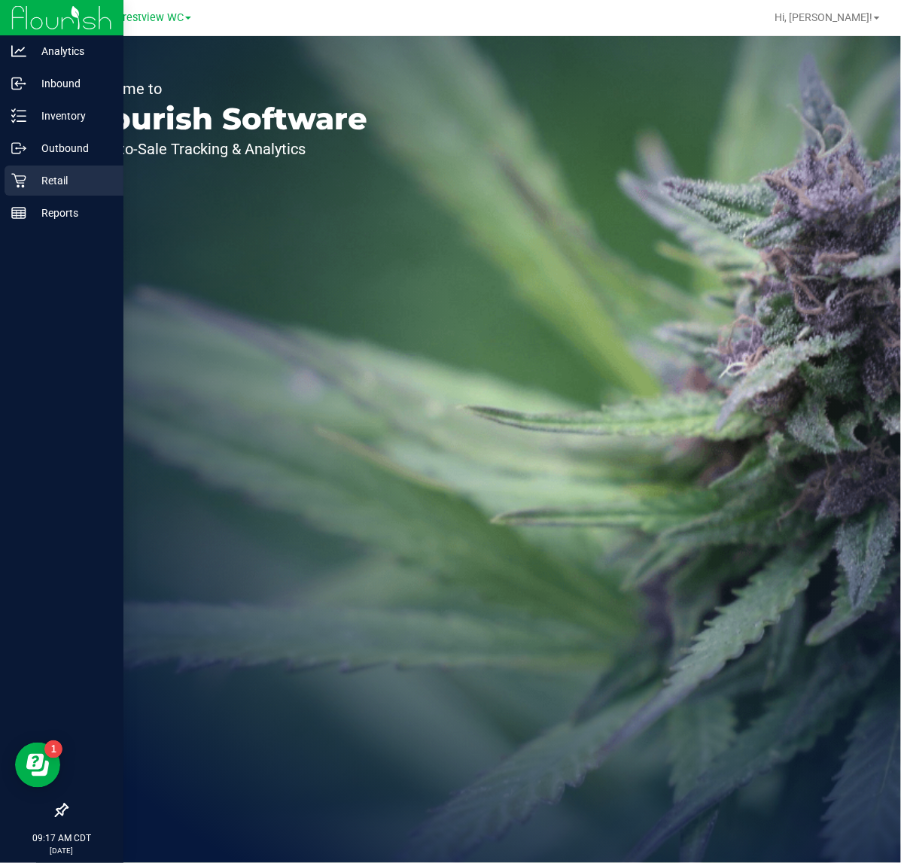
click at [23, 181] on icon at bounding box center [18, 180] width 15 height 15
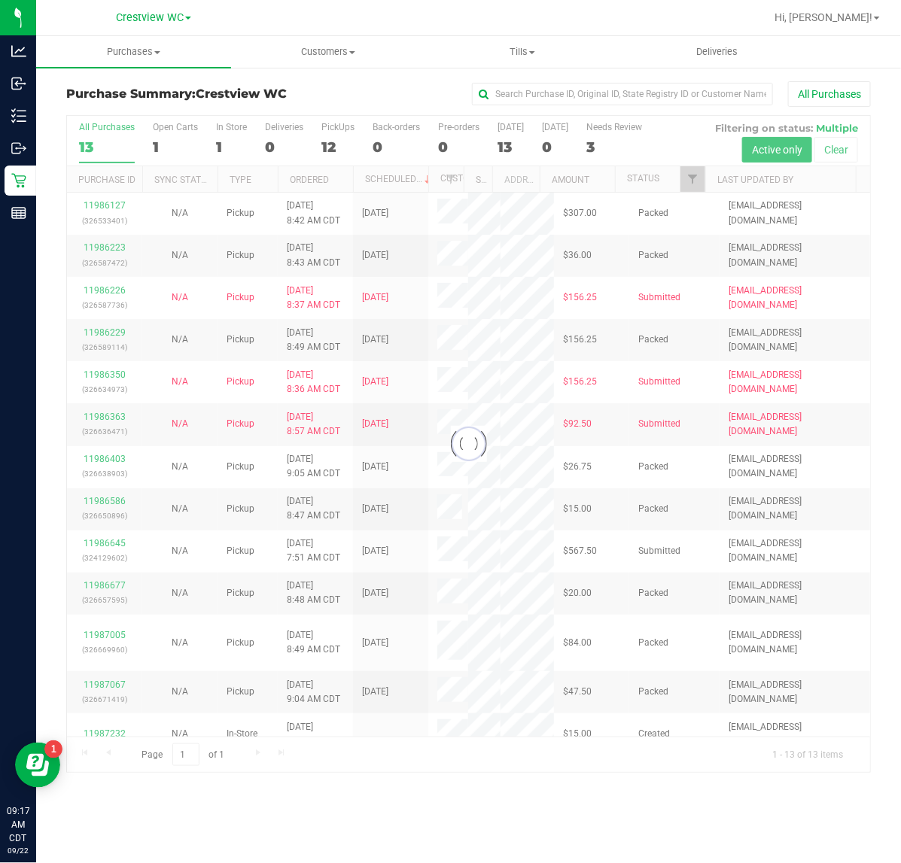
click at [692, 181] on div at bounding box center [468, 444] width 803 height 657
click at [691, 181] on div at bounding box center [468, 444] width 803 height 657
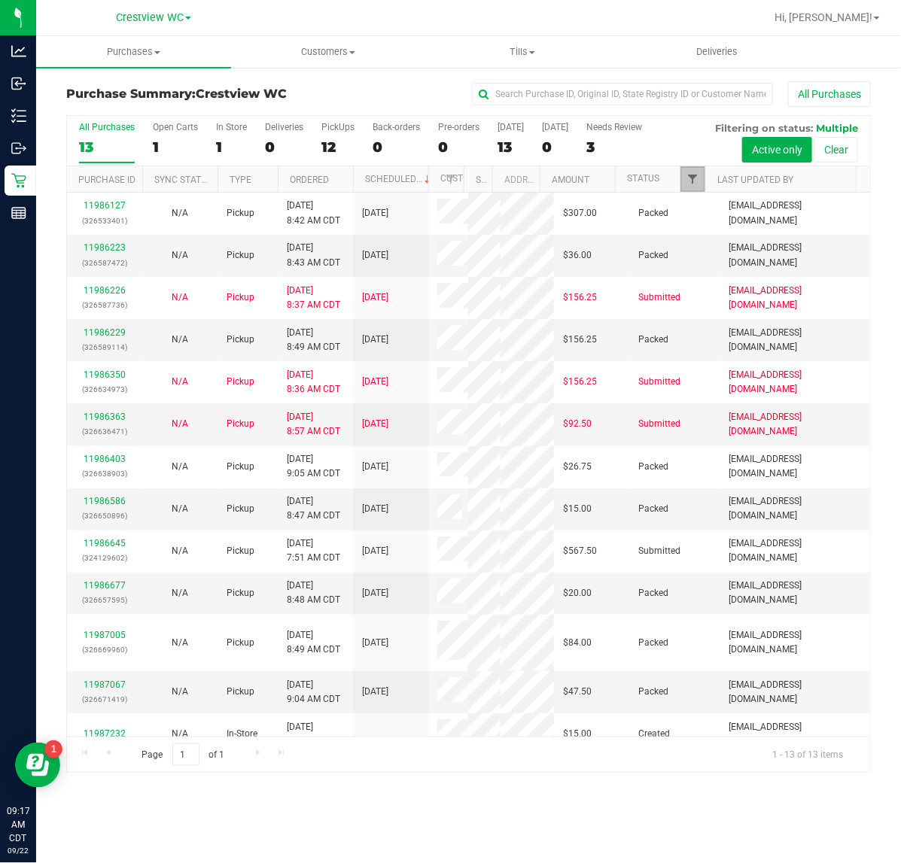
click at [691, 179] on span "Filter" at bounding box center [692, 179] width 12 height 12
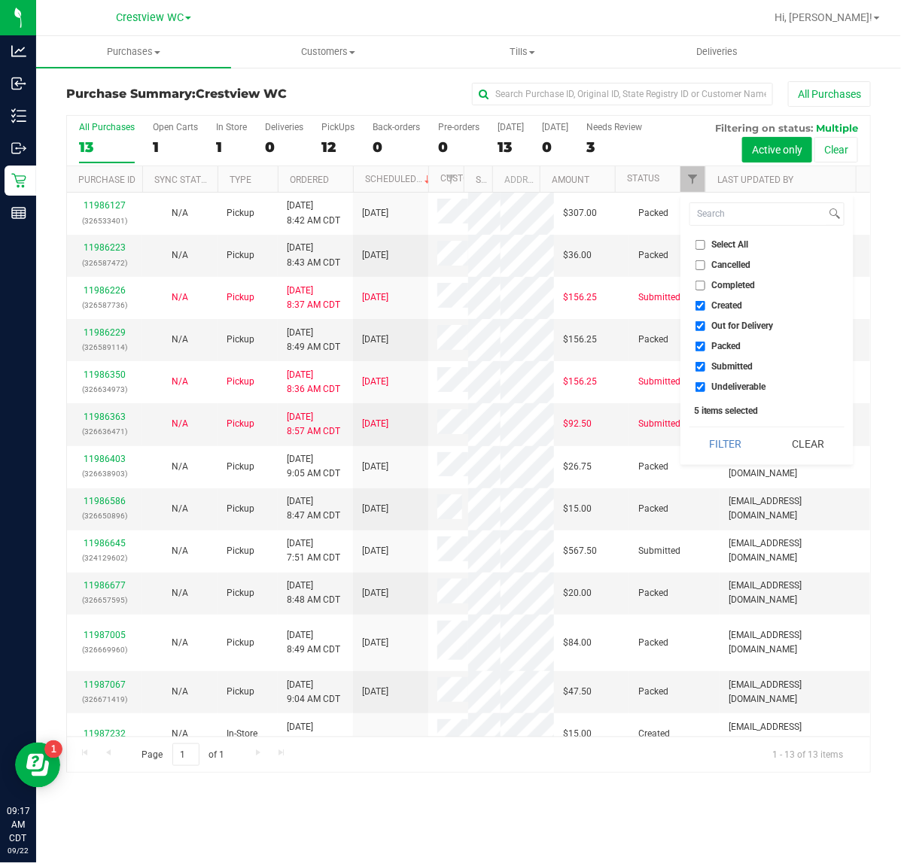
click at [734, 302] on span "Created" at bounding box center [727, 305] width 31 height 9
click at [705, 302] on input "Created" at bounding box center [700, 306] width 10 height 10
checkbox input "false"
click at [740, 321] on span "Out for Delivery" at bounding box center [743, 325] width 62 height 9
click at [705, 321] on input "Out for Delivery" at bounding box center [700, 326] width 10 height 10
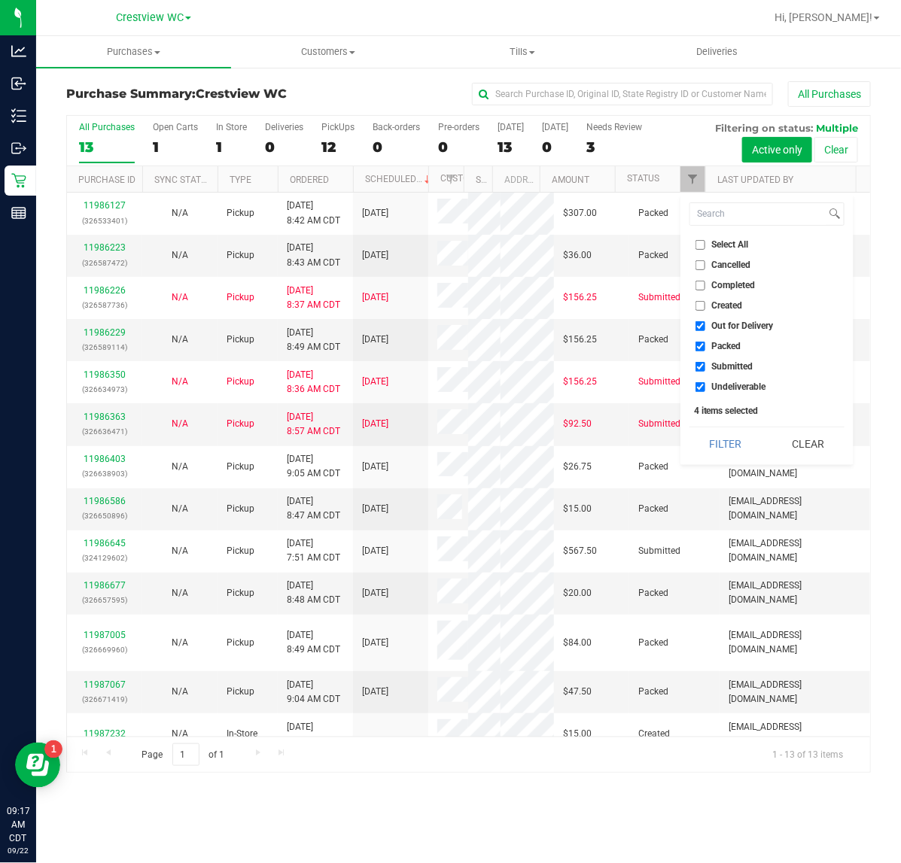
checkbox input "false"
click at [735, 342] on span "Packed" at bounding box center [726, 346] width 29 height 9
click at [705, 342] on input "Packed" at bounding box center [700, 347] width 10 height 10
checkbox input "false"
click at [745, 382] on span "Undeliverable" at bounding box center [739, 386] width 54 height 9
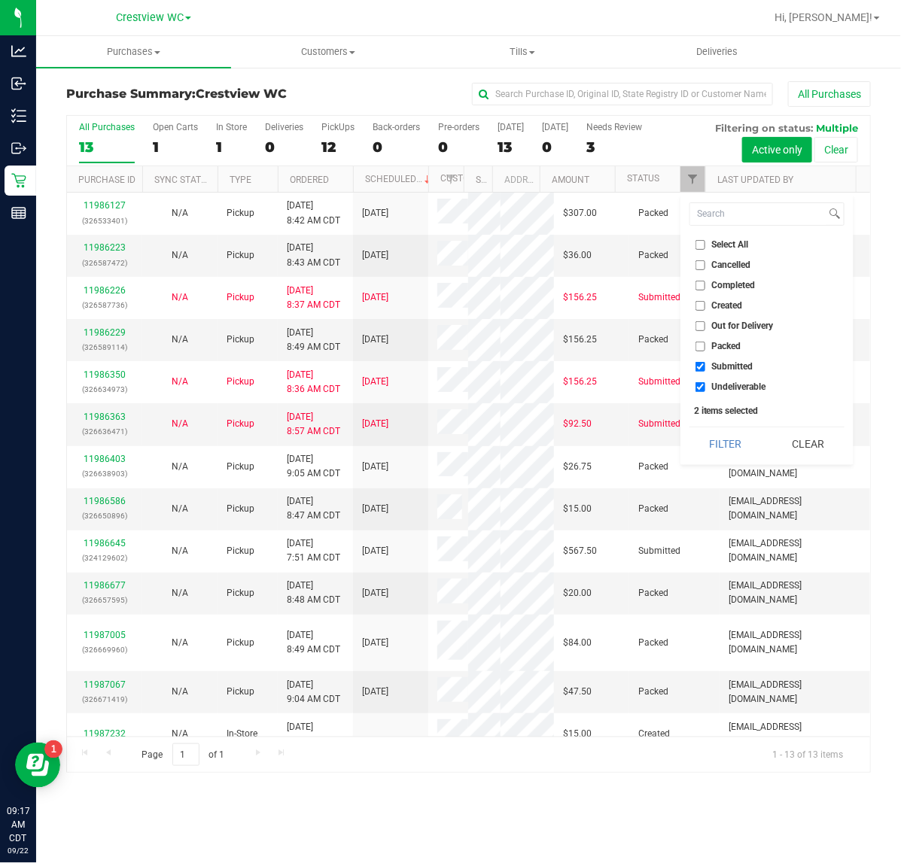
click at [705, 382] on input "Undeliverable" at bounding box center [700, 387] width 10 height 10
checkbox input "false"
click at [726, 439] on button "Filter" at bounding box center [725, 443] width 72 height 33
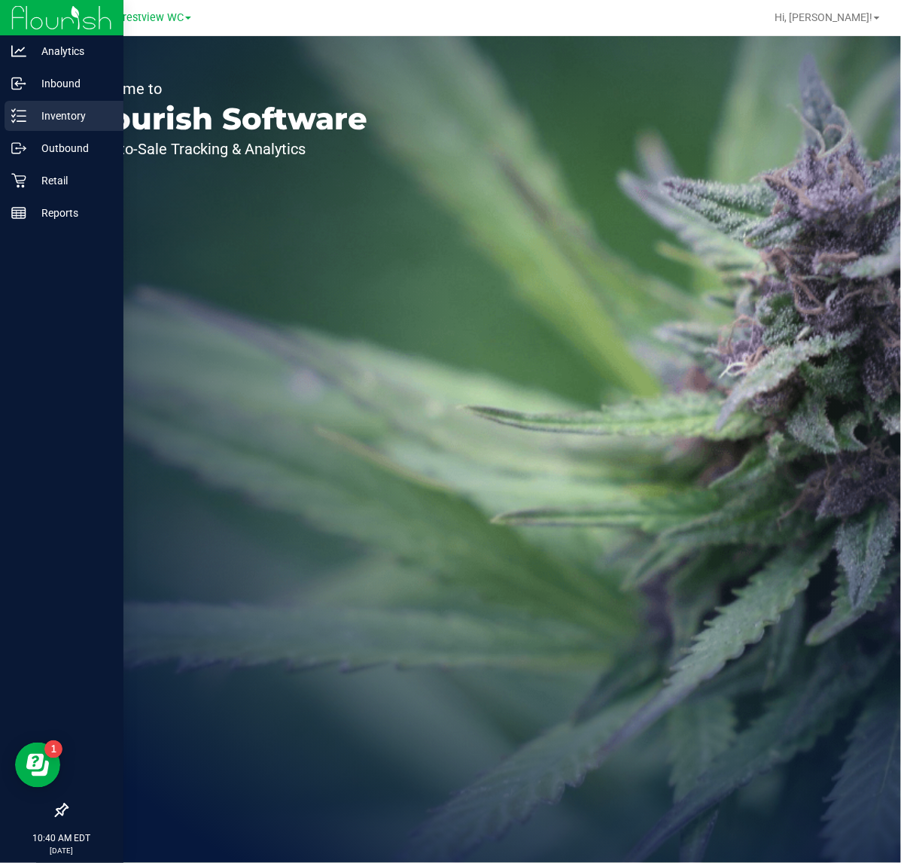
click at [20, 111] on line at bounding box center [21, 111] width 8 height 0
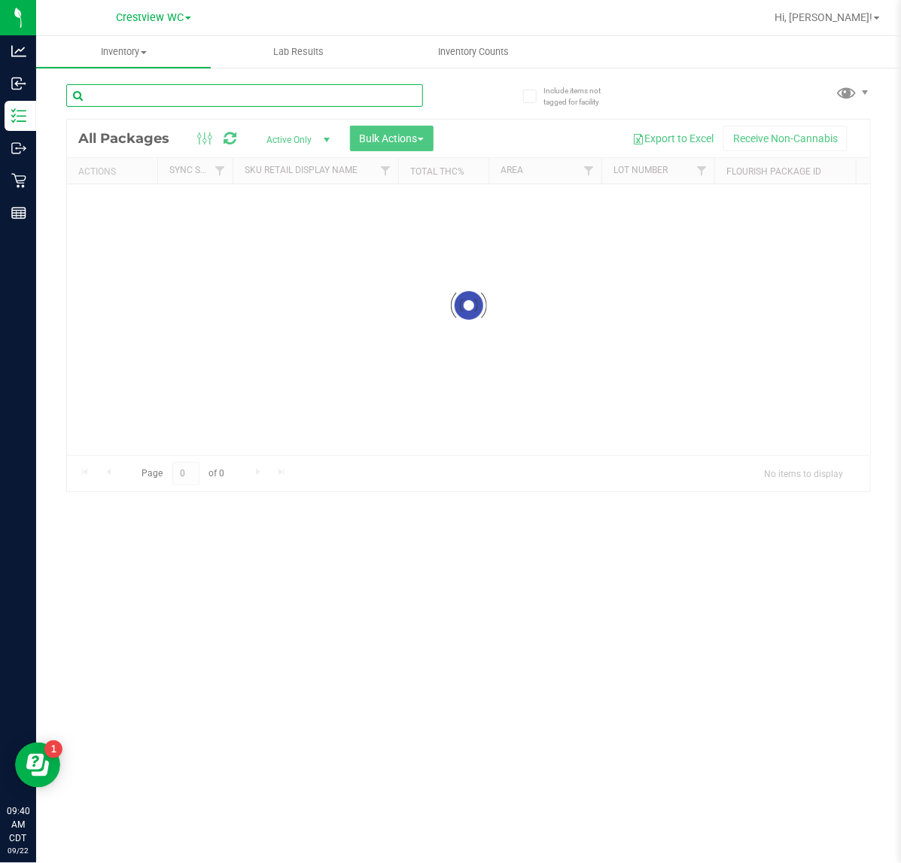
click at [227, 94] on input "text" at bounding box center [244, 95] width 357 height 23
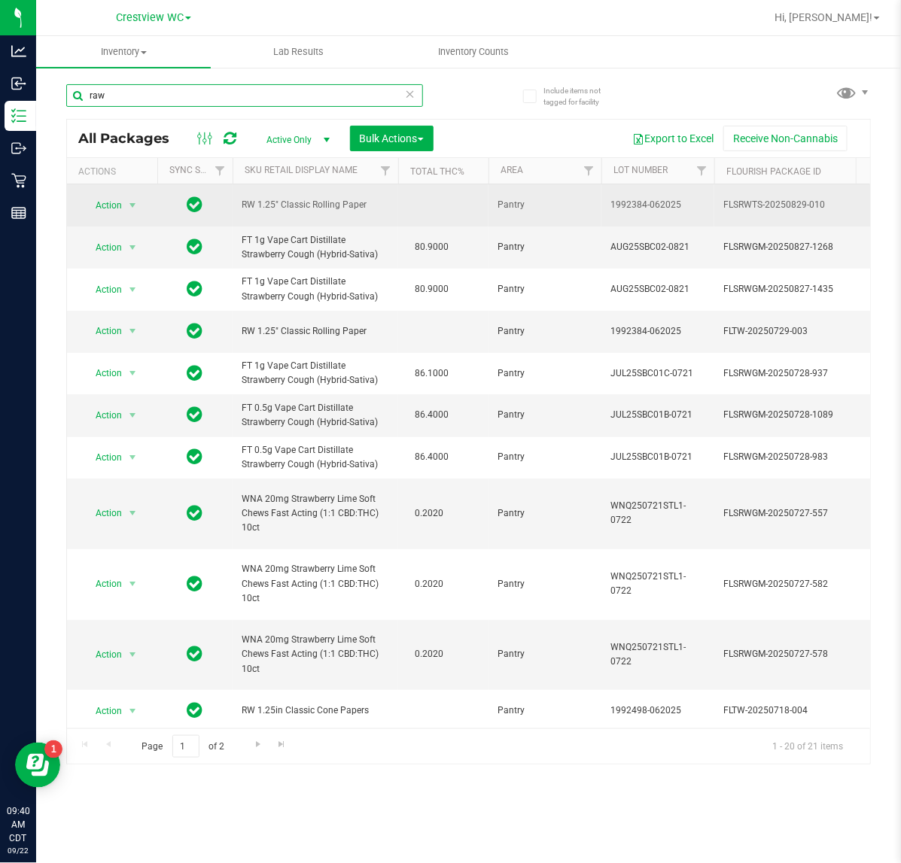
type input "raw"
drag, startPoint x: 375, startPoint y: 208, endPoint x: 237, endPoint y: 211, distance: 137.7
click at [237, 211] on td "RW 1.25" Classic Rolling Paper" at bounding box center [315, 205] width 166 height 42
copy span "RW 1.25" Classic Rolling Paper"
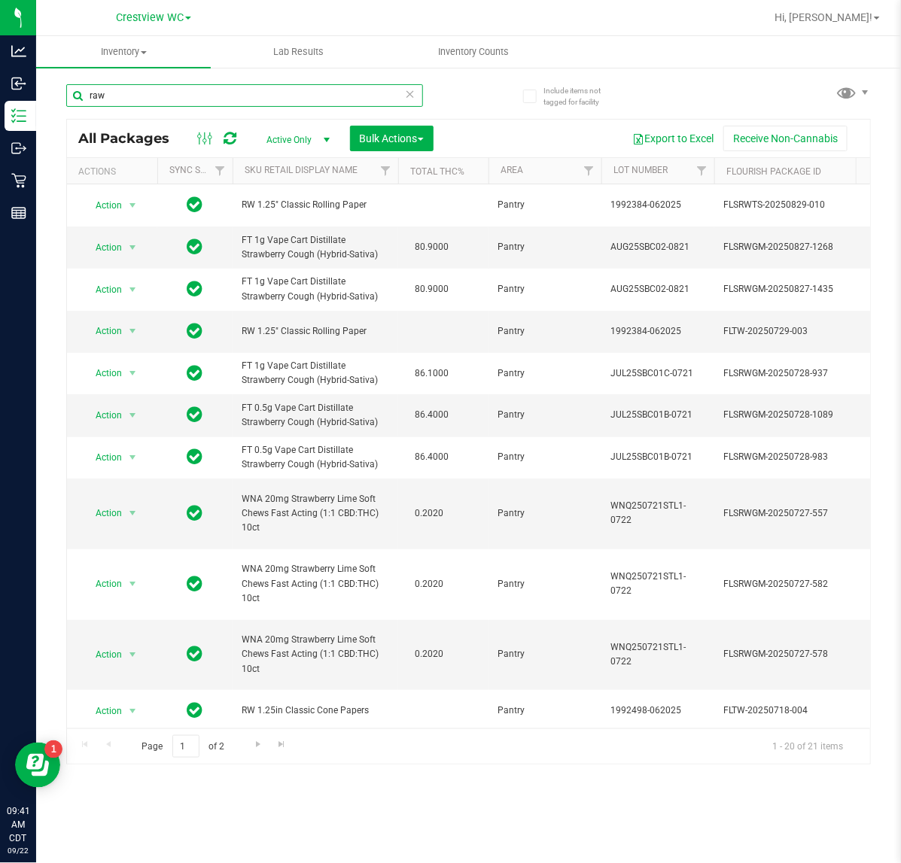
drag, startPoint x: 237, startPoint y: 96, endPoint x: -82, endPoint y: 96, distance: 319.0
click at [0, 96] on html "Analytics Inbound Inventory Outbound Retail Reports 09:41 AM CDT 09/22/2025 09/…" at bounding box center [450, 431] width 901 height 863
paste input "RW 1.25" Classic Rolling Paper"
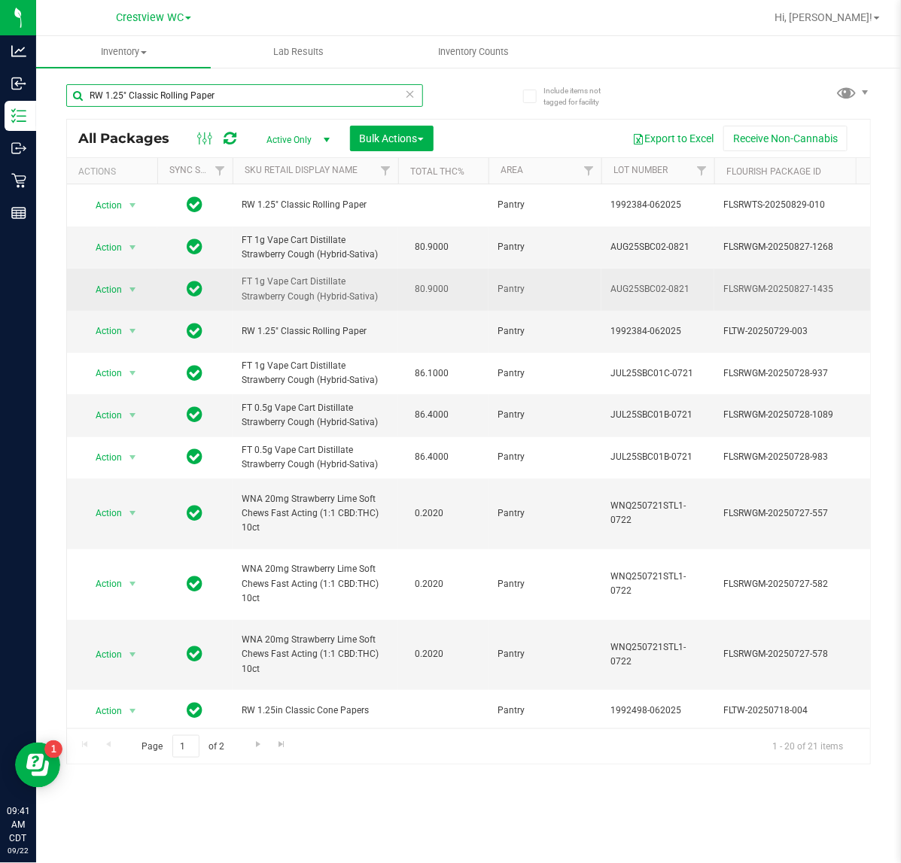
scroll to position [94, 0]
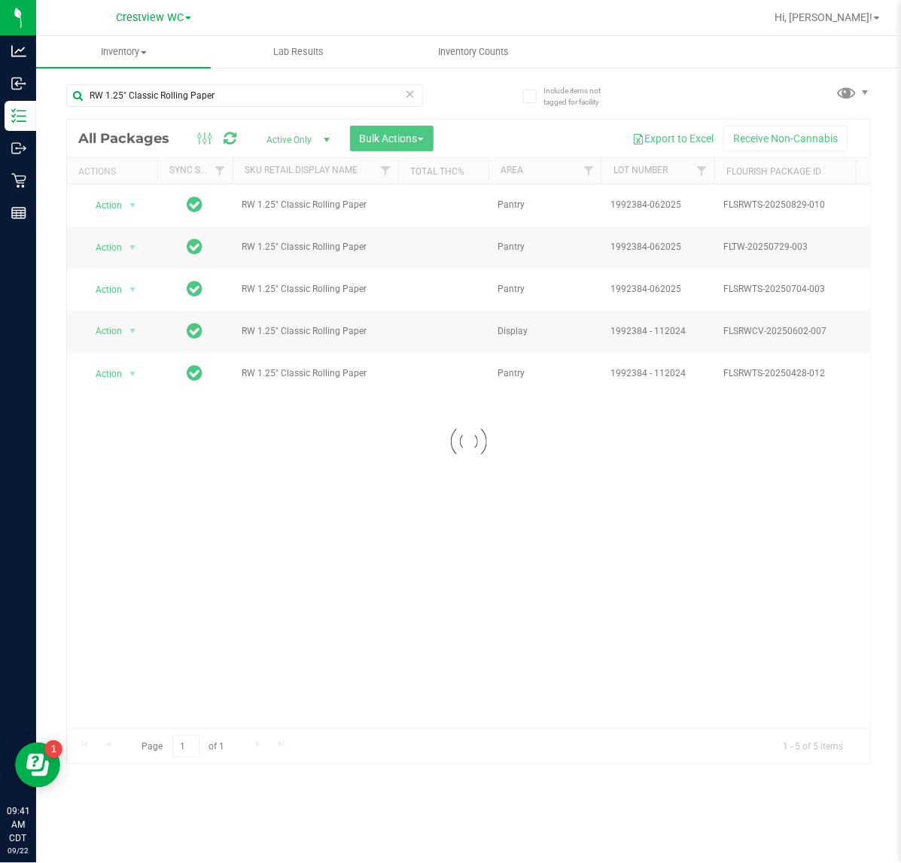
drag, startPoint x: 220, startPoint y: 724, endPoint x: 252, endPoint y: 724, distance: 32.4
click at [252, 724] on div at bounding box center [468, 442] width 803 height 645
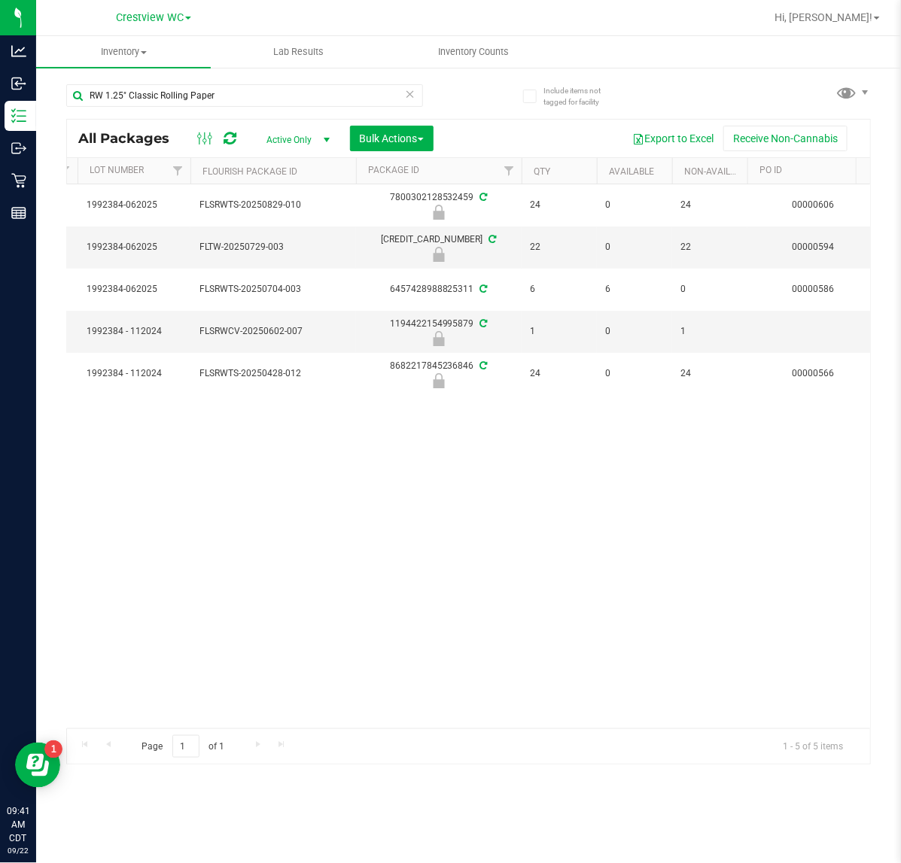
scroll to position [0, 528]
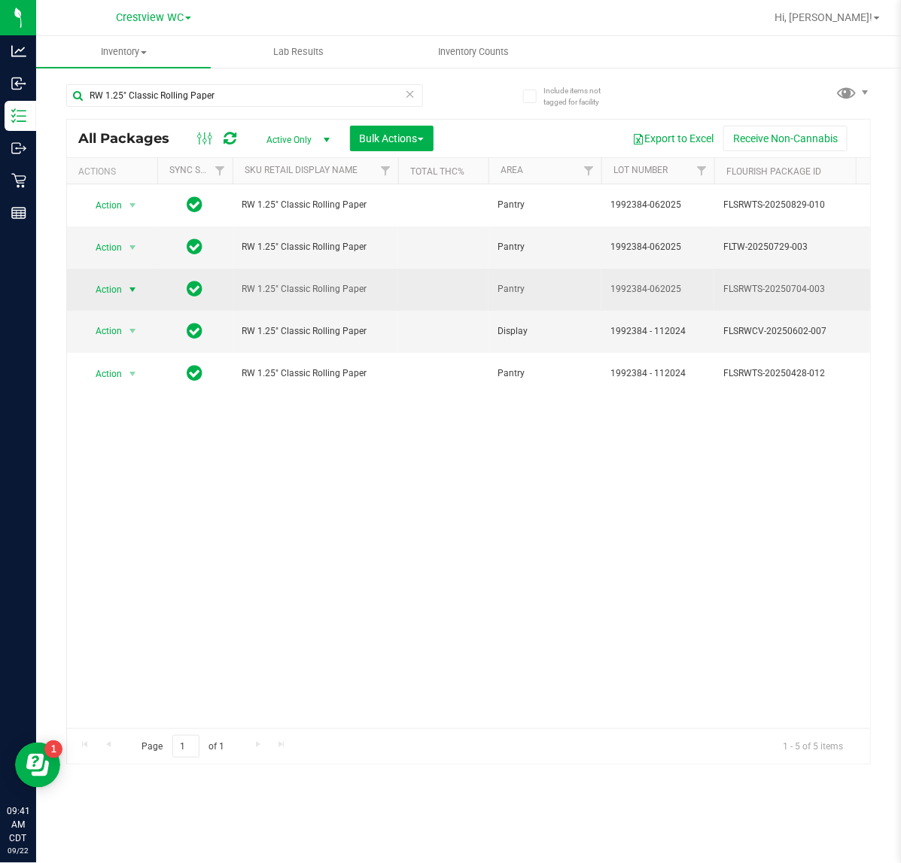
click at [121, 287] on span "Action" at bounding box center [102, 289] width 41 height 21
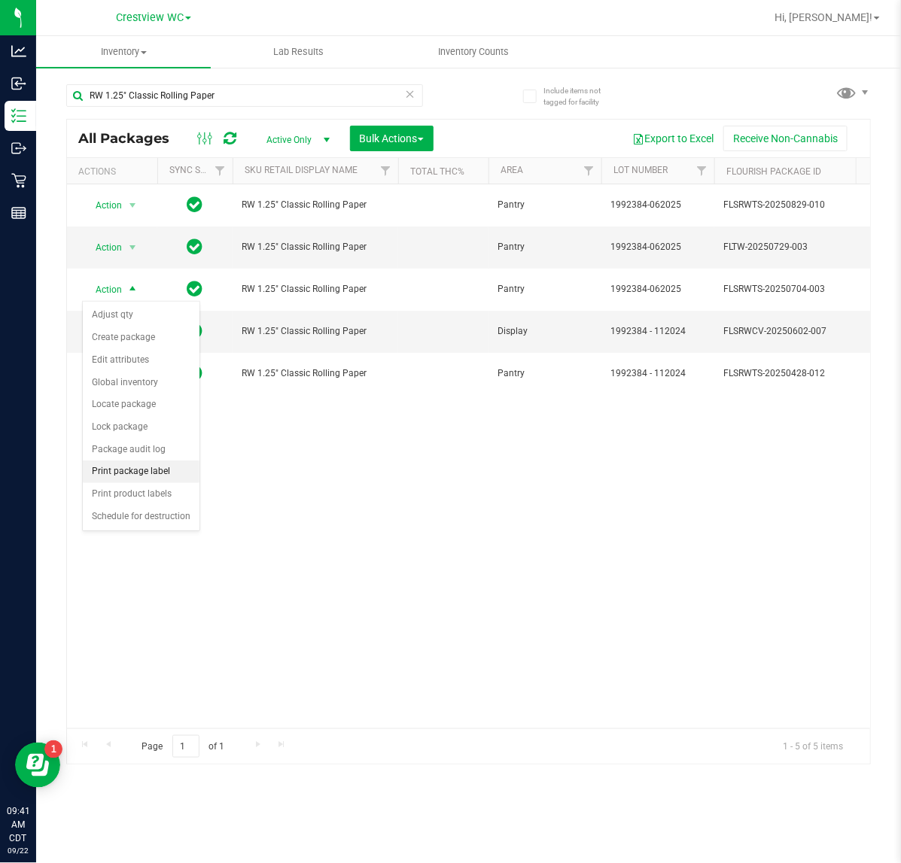
drag, startPoint x: 159, startPoint y: 469, endPoint x: 171, endPoint y: 472, distance: 11.7
click at [160, 469] on li "Print package label" at bounding box center [141, 471] width 117 height 23
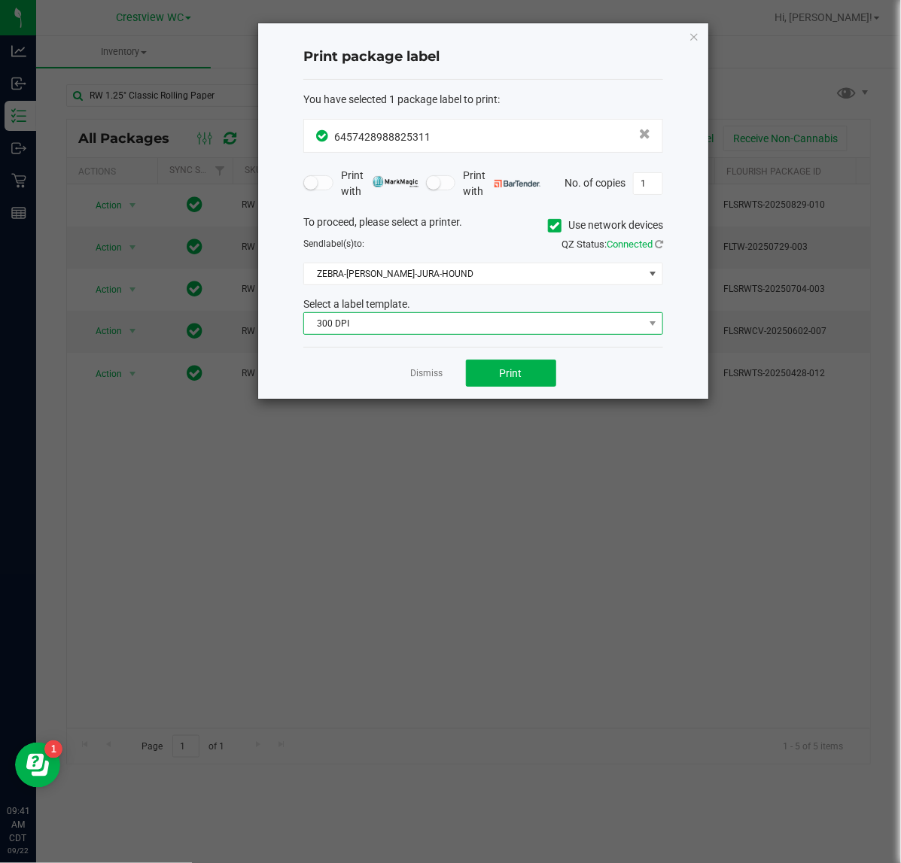
click at [494, 313] on span "300 DPI" at bounding box center [483, 323] width 360 height 23
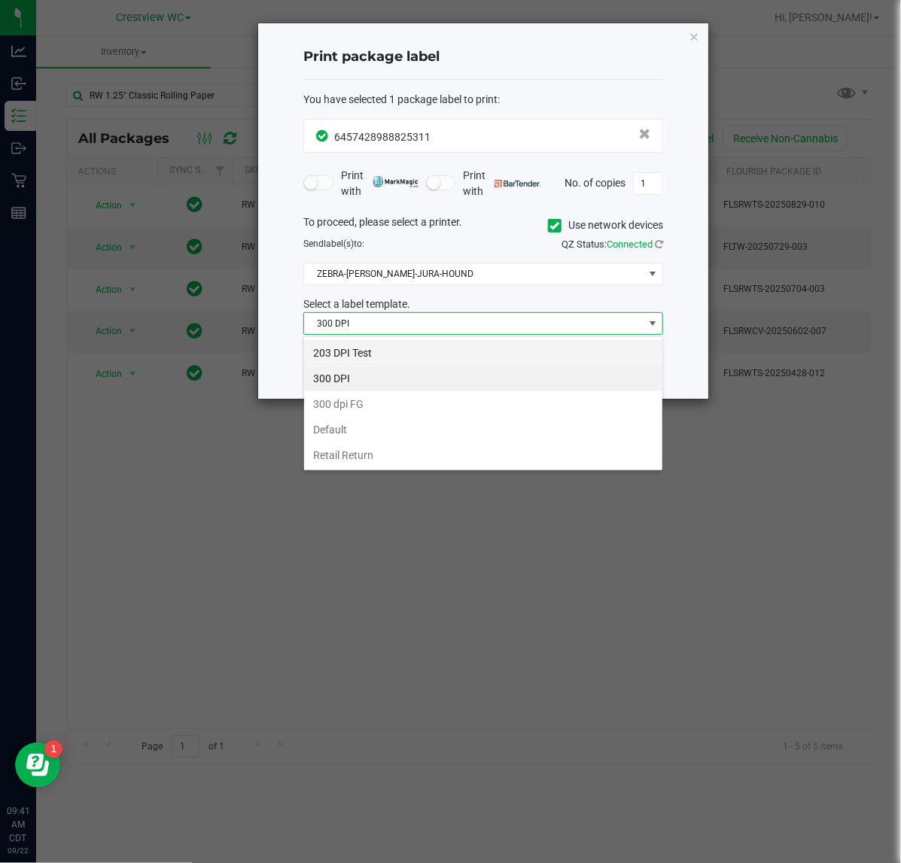
click at [474, 341] on li "203 DPI Test" at bounding box center [483, 353] width 358 height 26
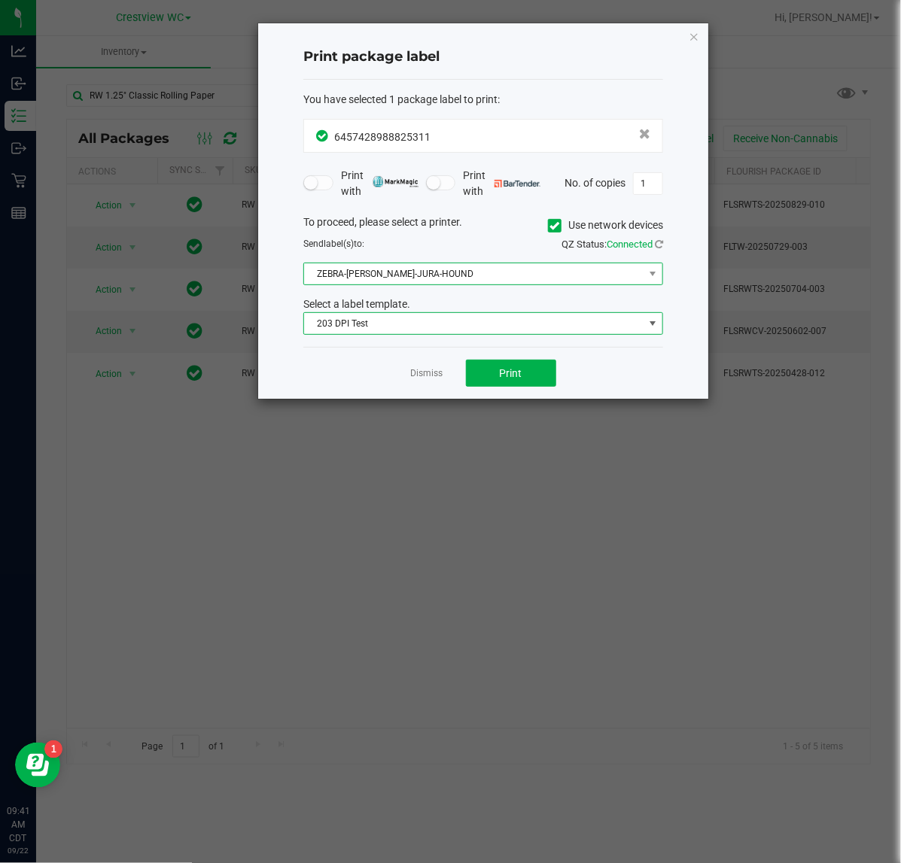
click at [456, 275] on span "ZEBRA-BRUNO-JURA-HOUND" at bounding box center [473, 273] width 339 height 21
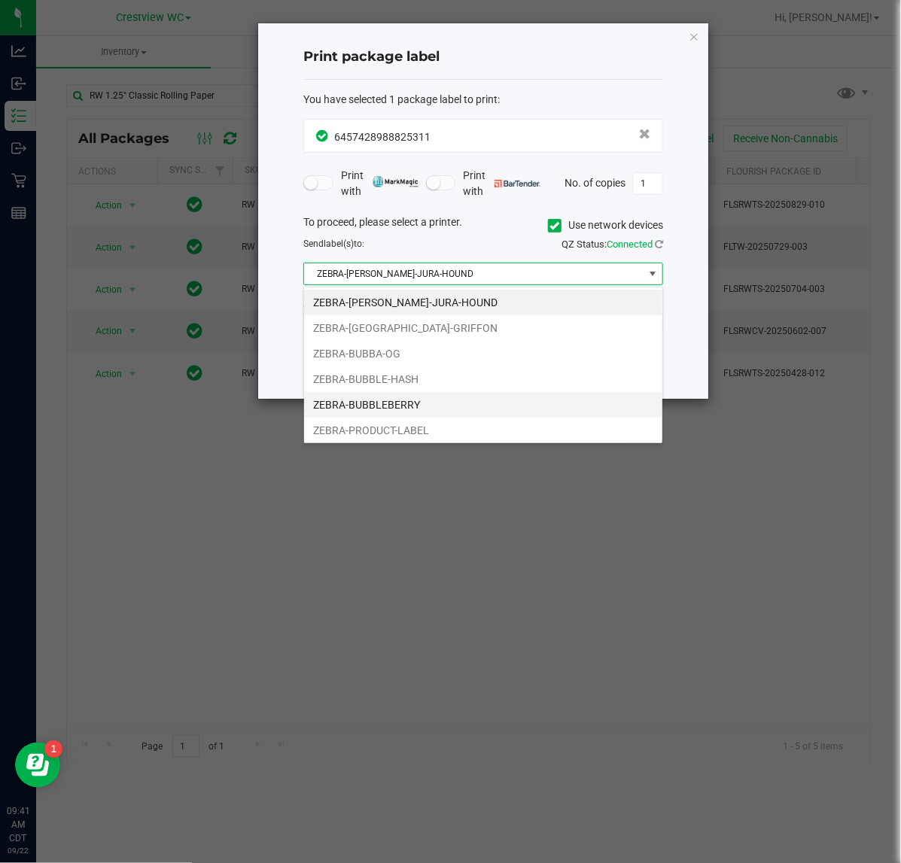
click at [420, 406] on li "ZEBRA-BUBBLEBERRY" at bounding box center [483, 405] width 358 height 26
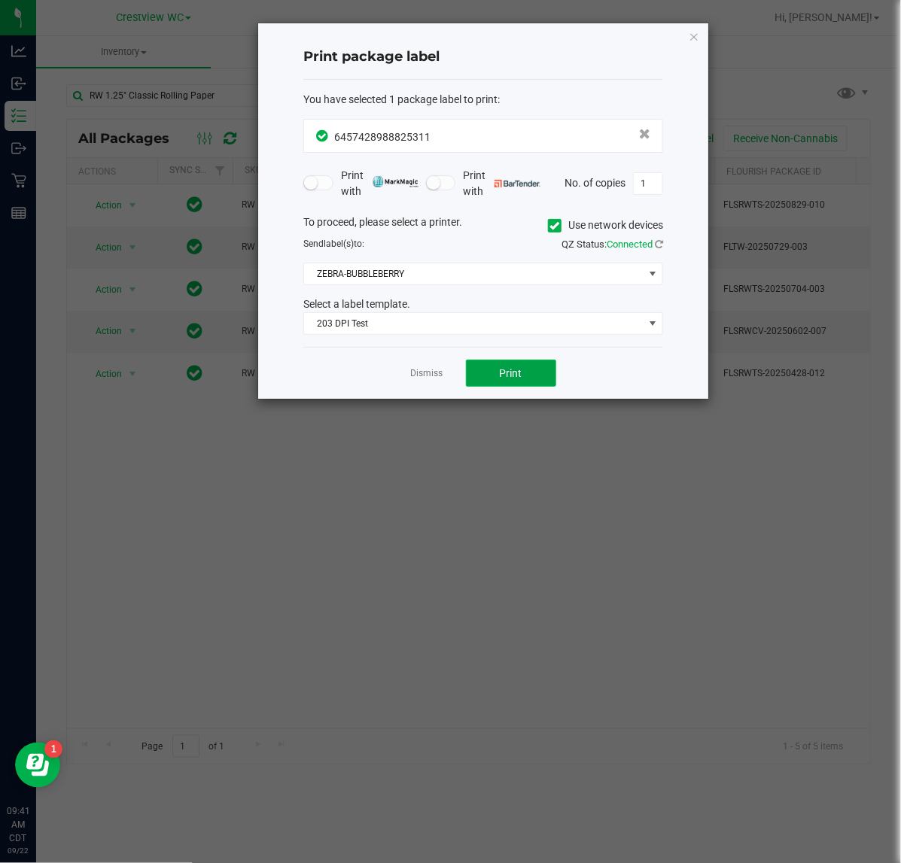
click at [498, 378] on button "Print" at bounding box center [511, 373] width 90 height 27
click at [694, 29] on icon "button" at bounding box center [693, 36] width 11 height 18
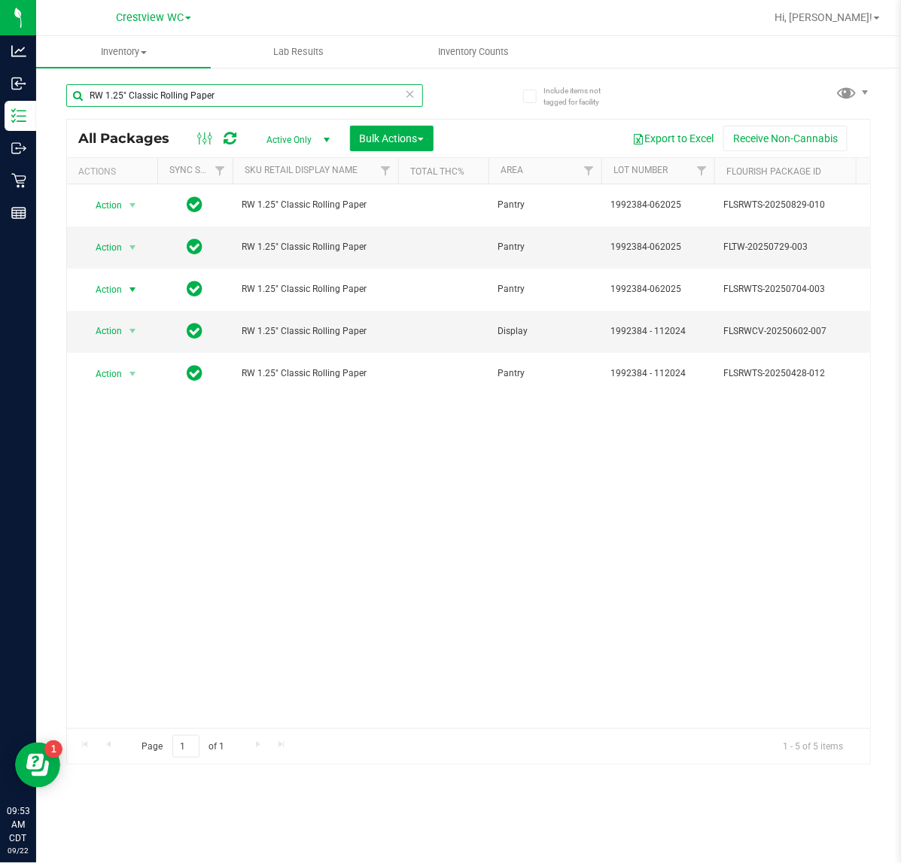
click at [269, 95] on input "RW 1.25" Classic Rolling Paper" at bounding box center [244, 95] width 357 height 23
type input "R"
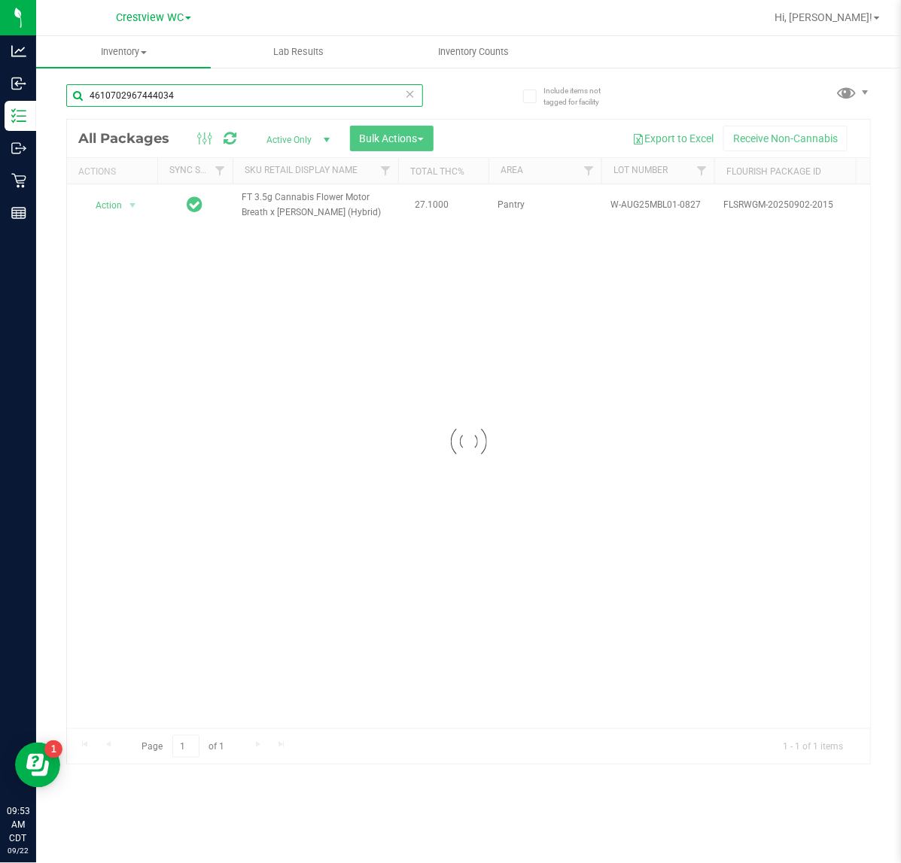
type input "4610702967444034"
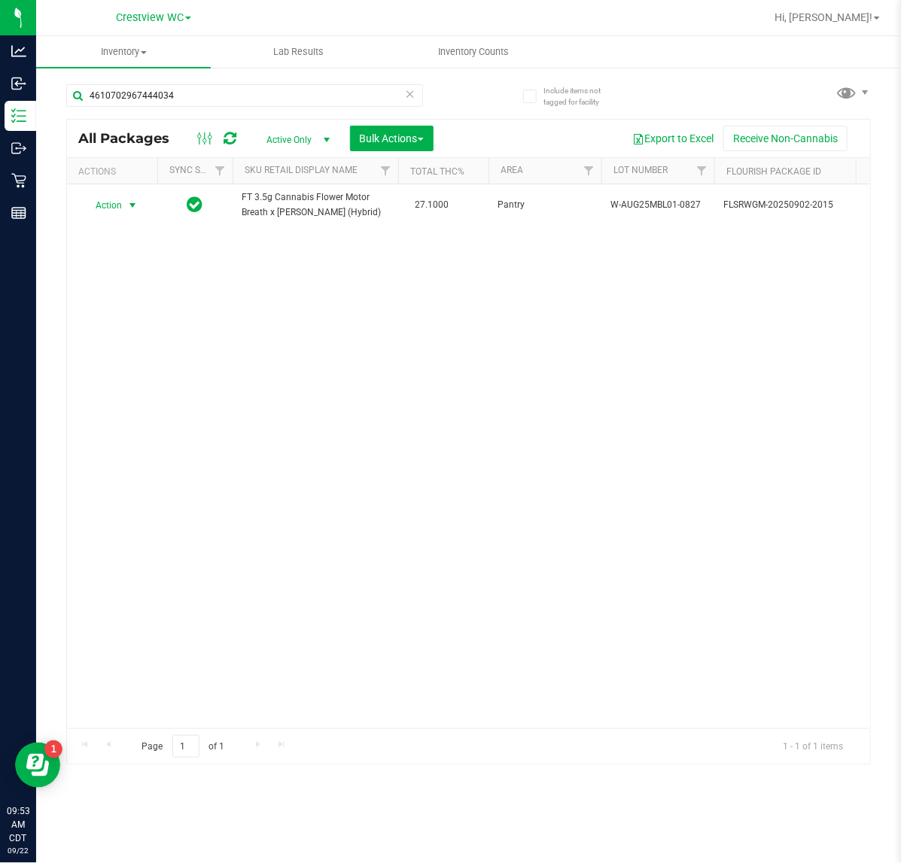
click at [124, 202] on span "select" at bounding box center [132, 205] width 19 height 21
click at [156, 375] on li "Unlock package" at bounding box center [131, 384] width 97 height 23
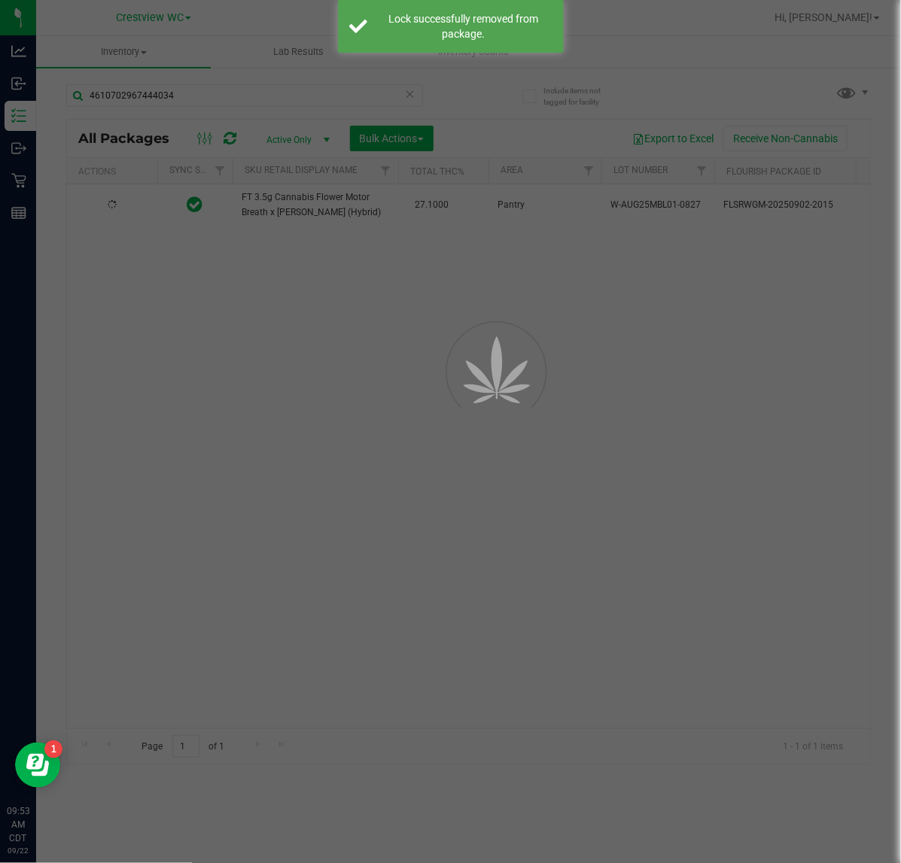
click at [218, 343] on div at bounding box center [450, 431] width 901 height 863
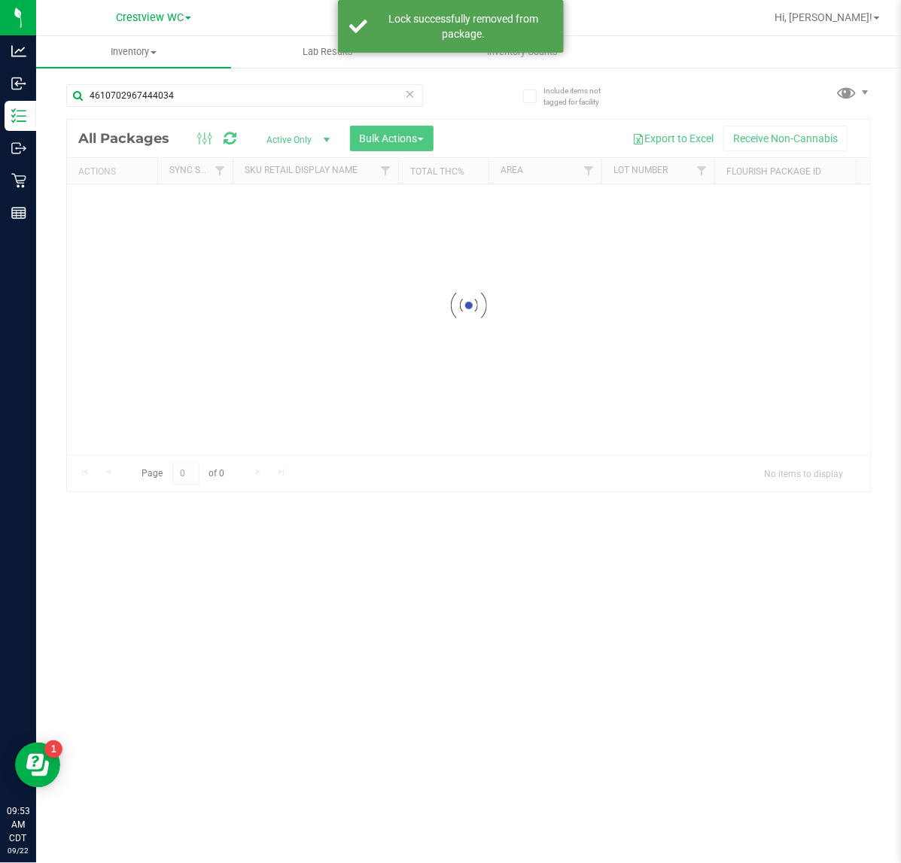
click at [133, 212] on div at bounding box center [468, 306] width 803 height 372
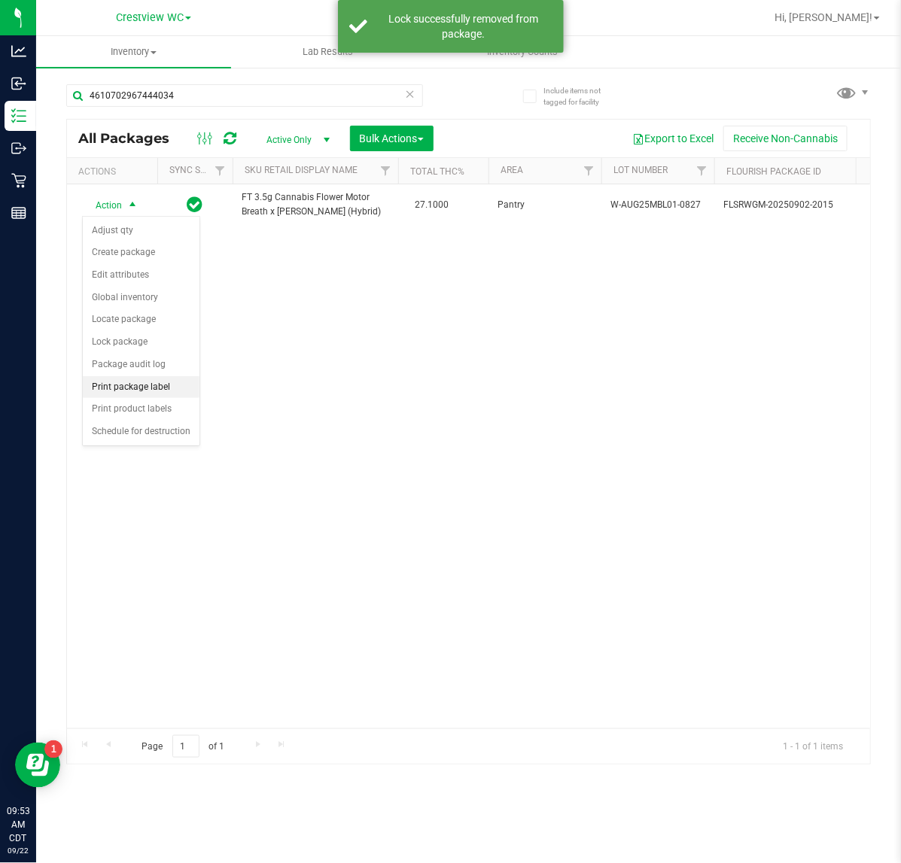
click at [162, 388] on li "Print package label" at bounding box center [141, 387] width 117 height 23
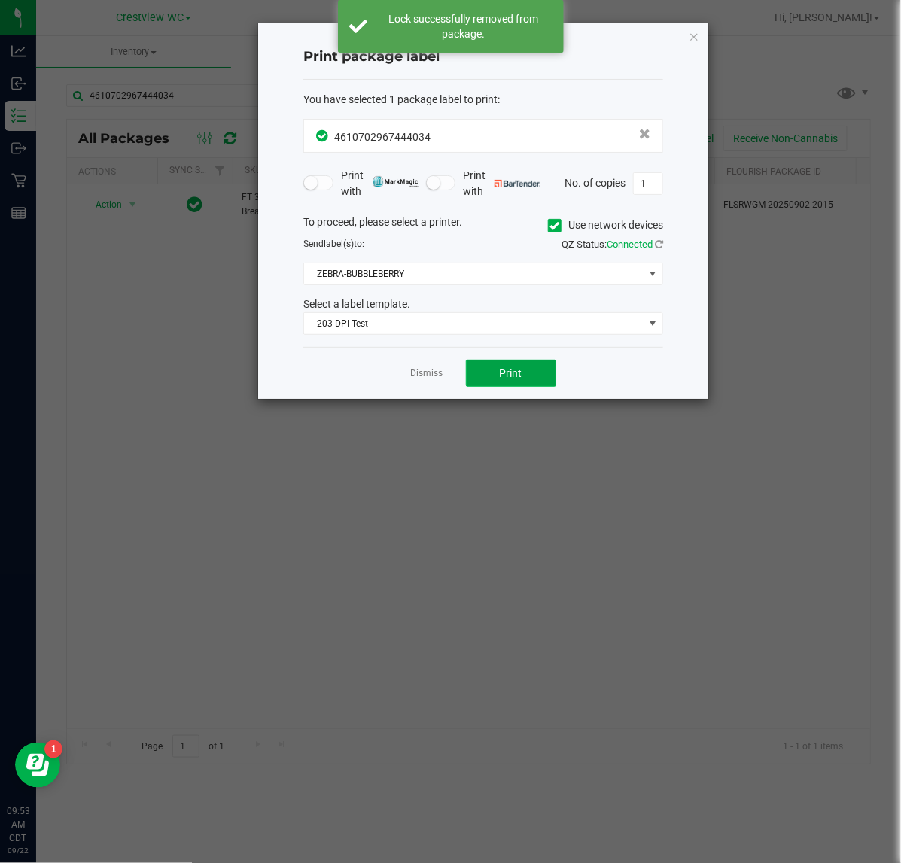
click at [536, 369] on button "Print" at bounding box center [511, 373] width 90 height 27
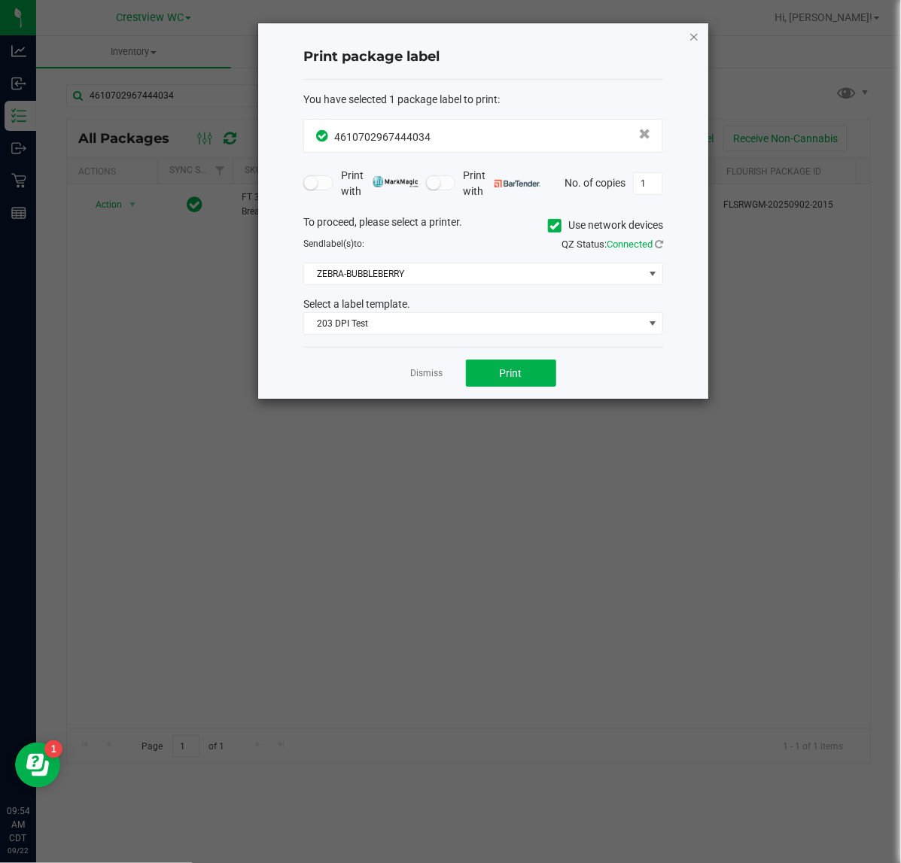
click at [694, 41] on icon "button" at bounding box center [693, 36] width 11 height 18
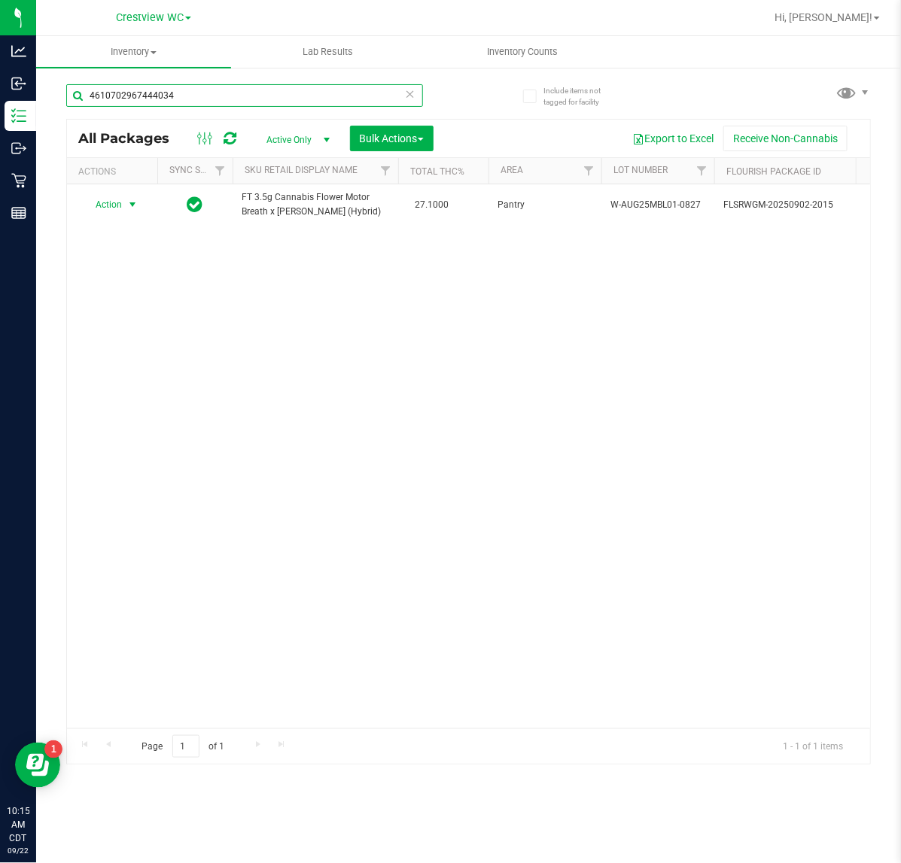
click at [208, 95] on input "4610702967444034" at bounding box center [244, 95] width 357 height 23
type input "4"
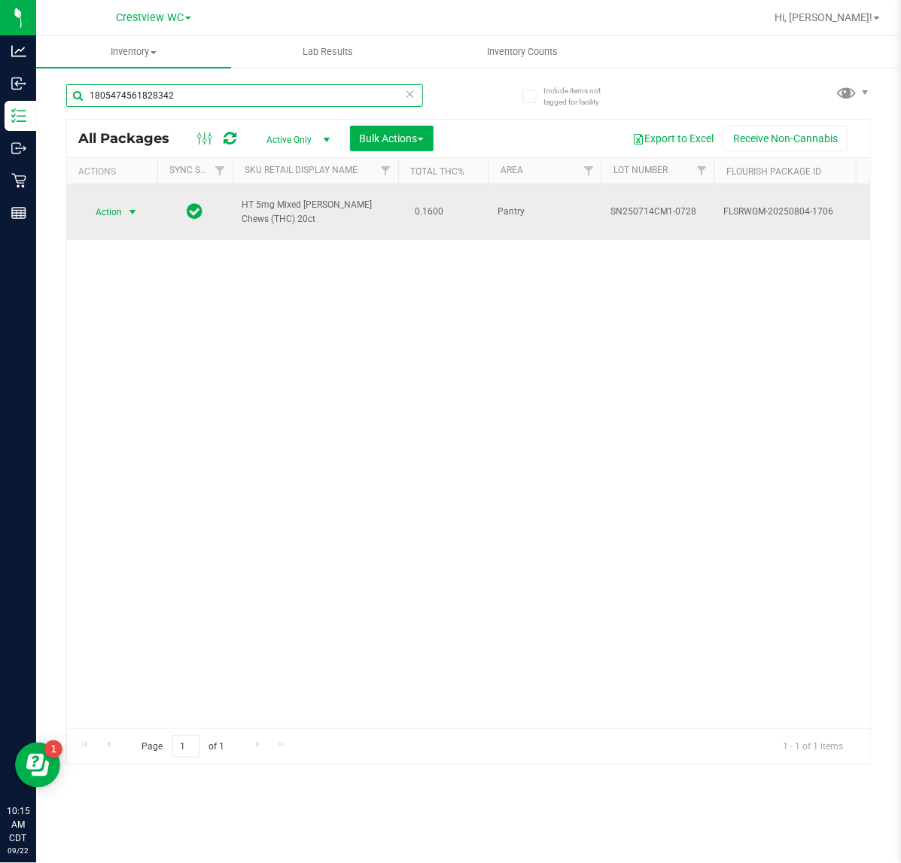
type input "1805474561828342"
click at [102, 205] on span "Action" at bounding box center [102, 212] width 41 height 21
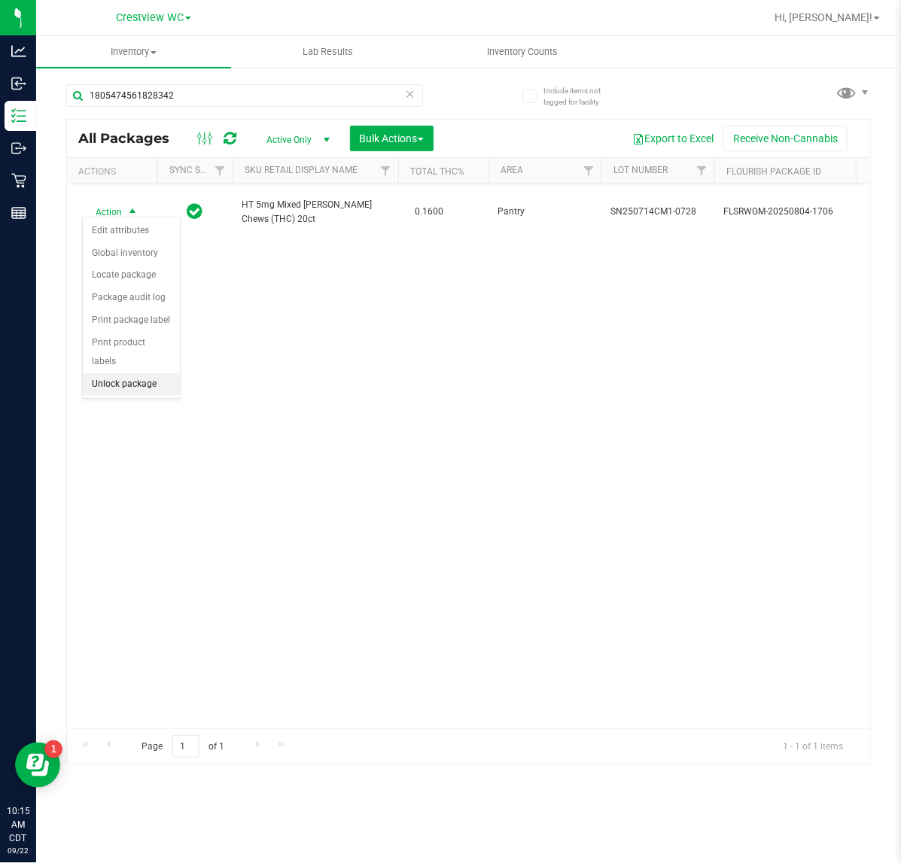
click at [167, 373] on li "Unlock package" at bounding box center [131, 384] width 97 height 23
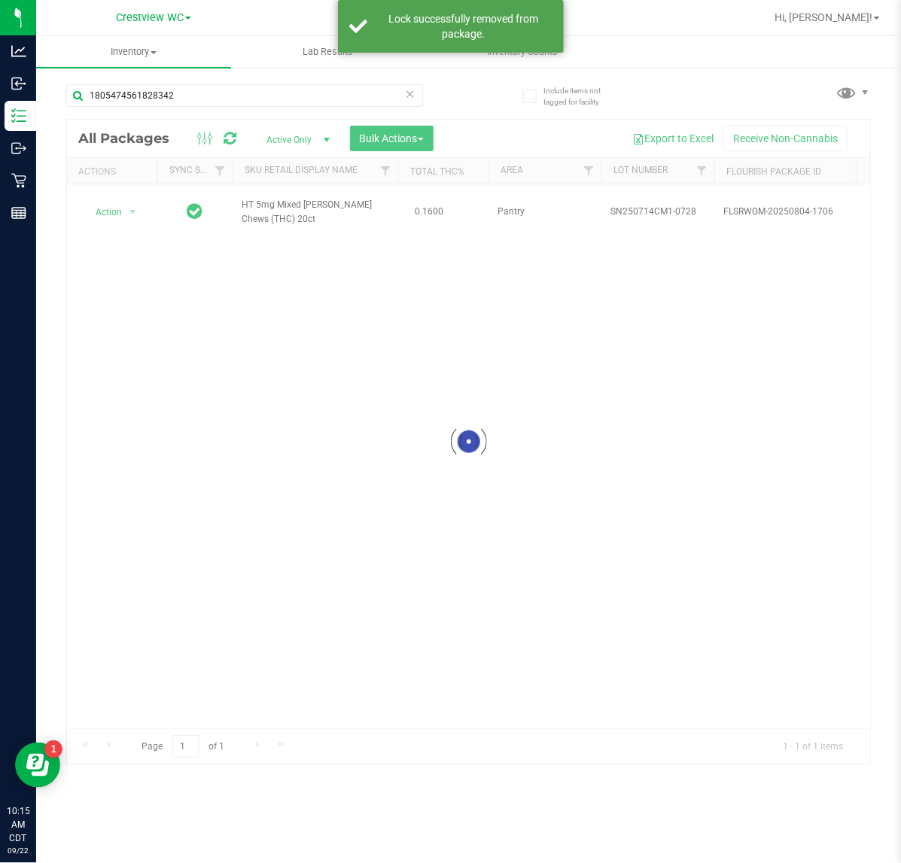
click at [115, 208] on div at bounding box center [468, 442] width 803 height 645
click at [117, 205] on div at bounding box center [468, 442] width 803 height 645
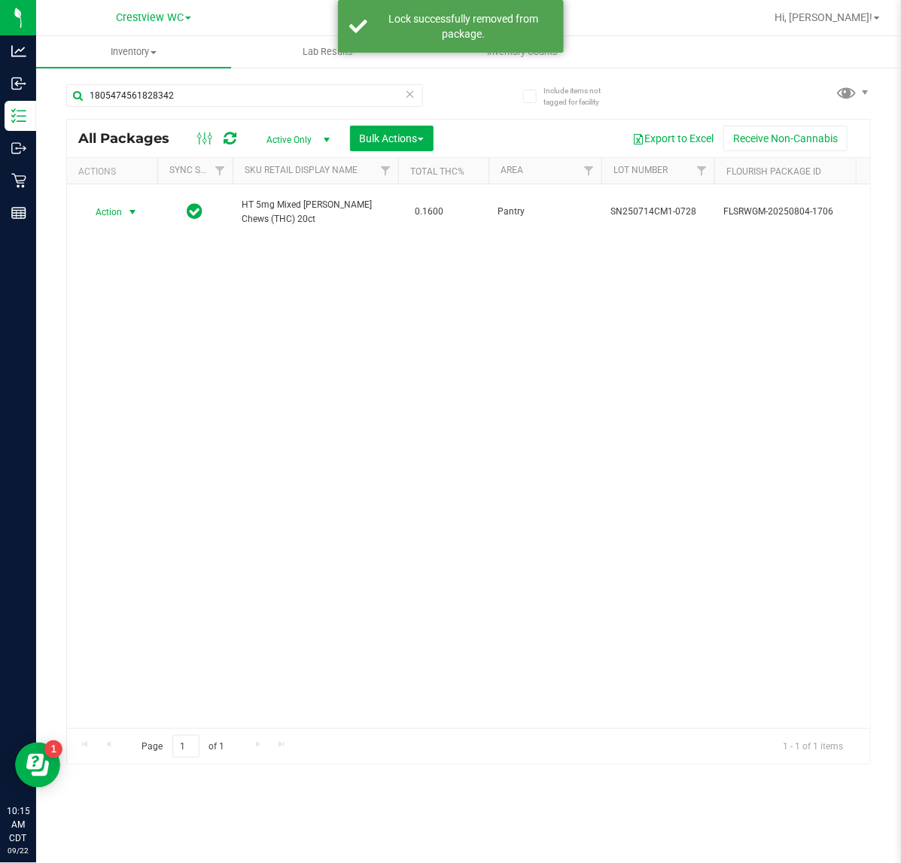
click at [117, 205] on span "Action" at bounding box center [102, 212] width 41 height 21
click at [178, 387] on li "Print package label" at bounding box center [141, 387] width 117 height 23
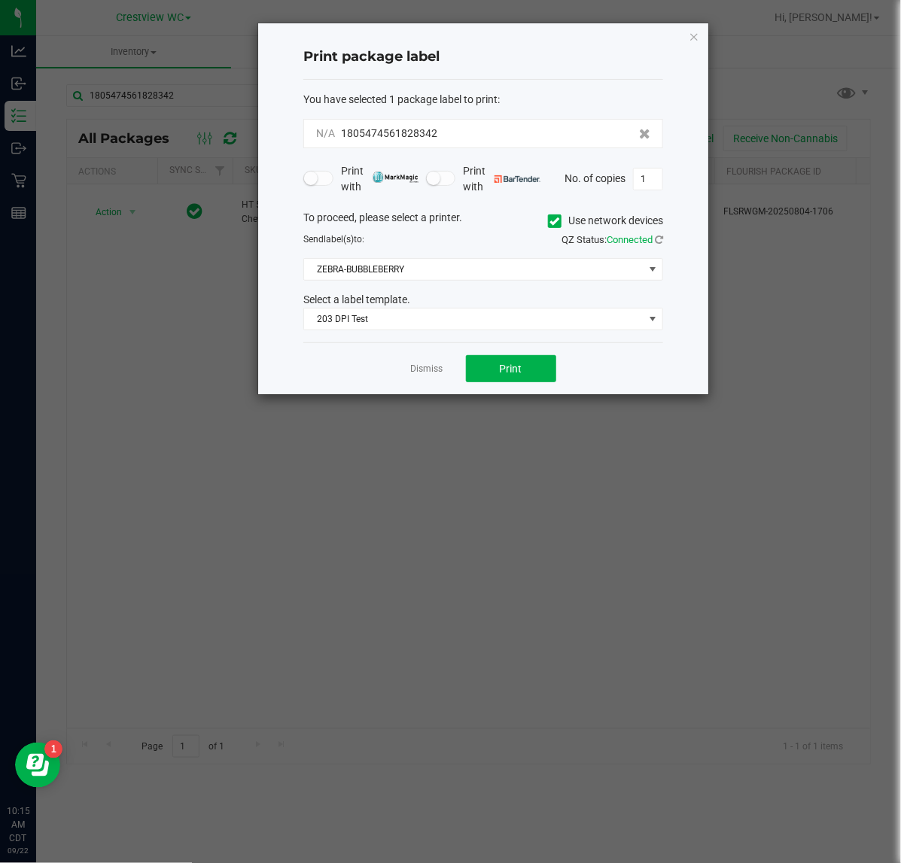
click at [445, 384] on div "Dismiss Print" at bounding box center [483, 368] width 360 height 52
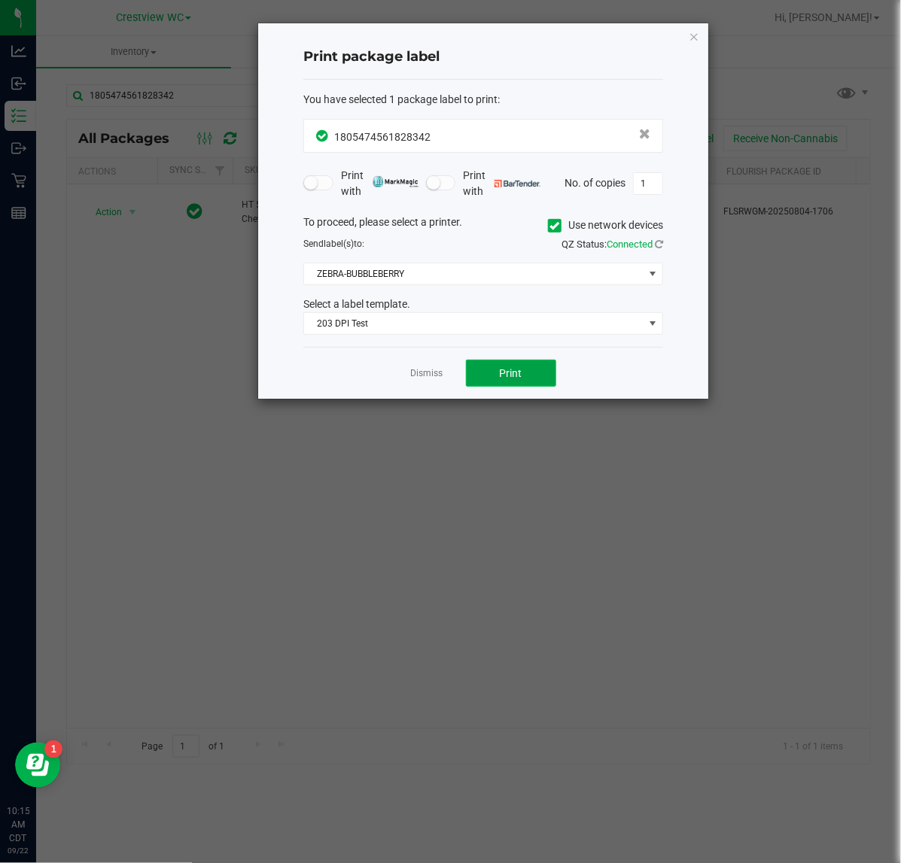
click at [519, 386] on button "Print" at bounding box center [511, 373] width 90 height 27
click at [697, 44] on icon "button" at bounding box center [693, 36] width 11 height 18
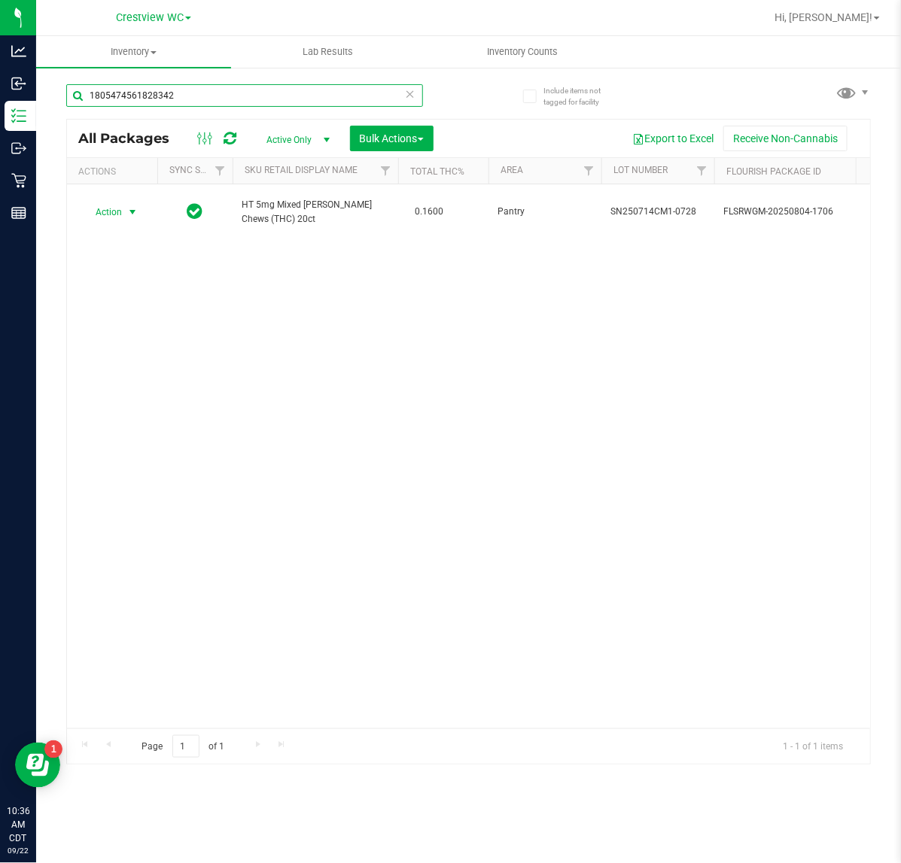
click at [219, 95] on input "1805474561828342" at bounding box center [244, 95] width 357 height 23
type input "1"
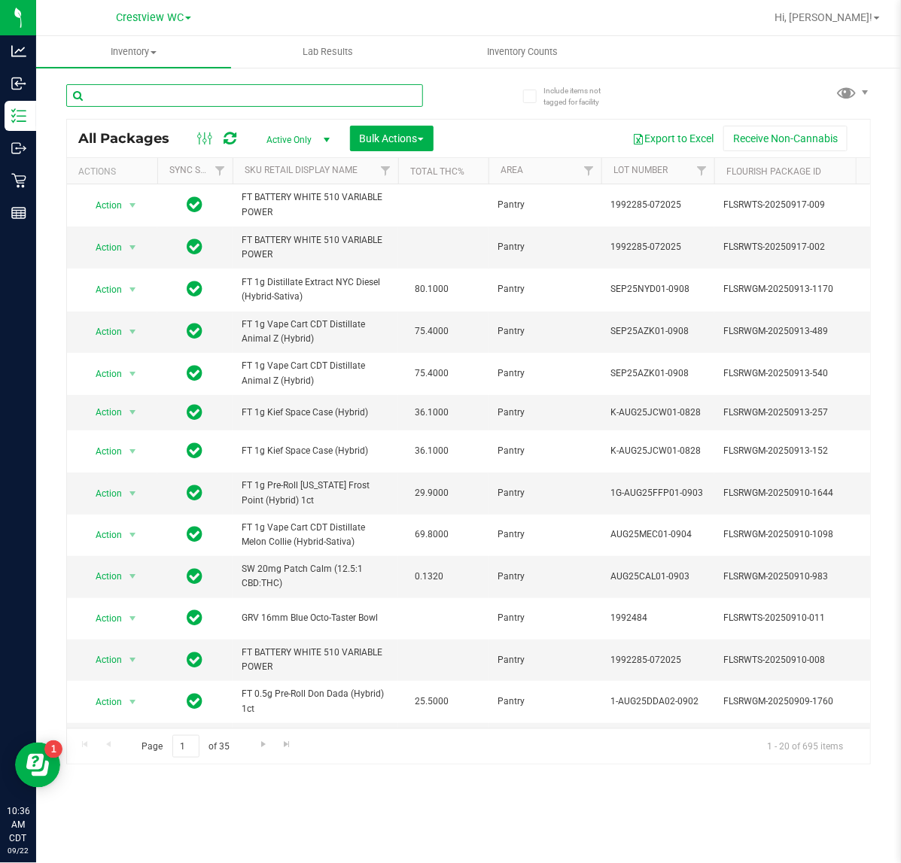
click at [151, 95] on input "text" at bounding box center [244, 95] width 357 height 23
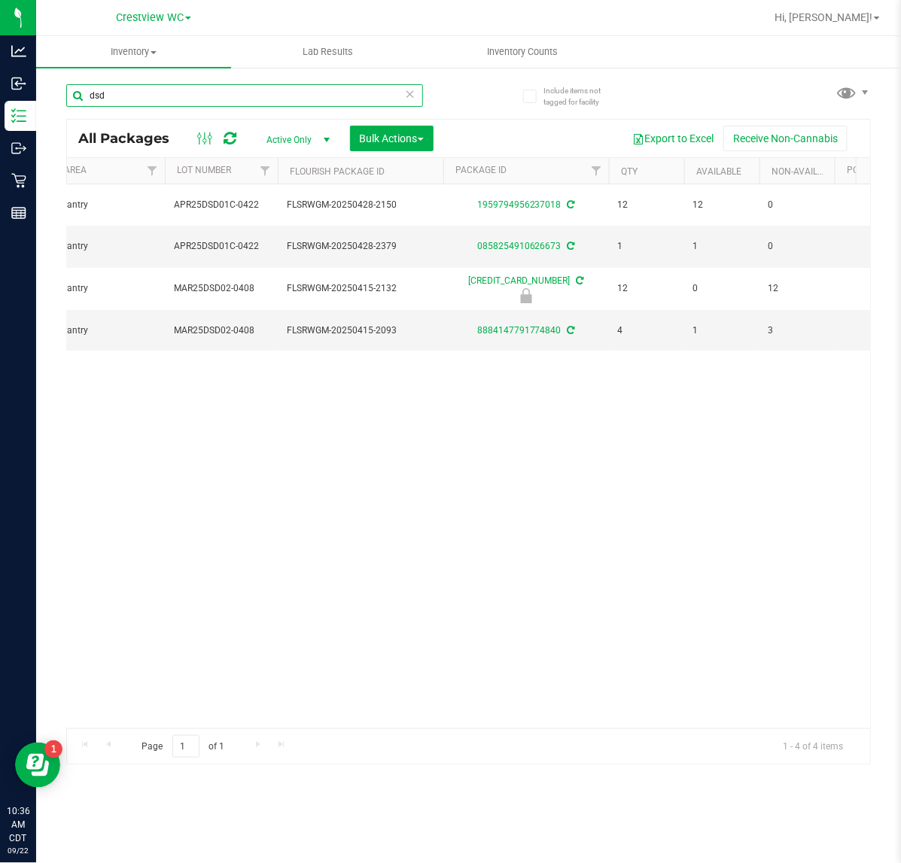
scroll to position [0, 712]
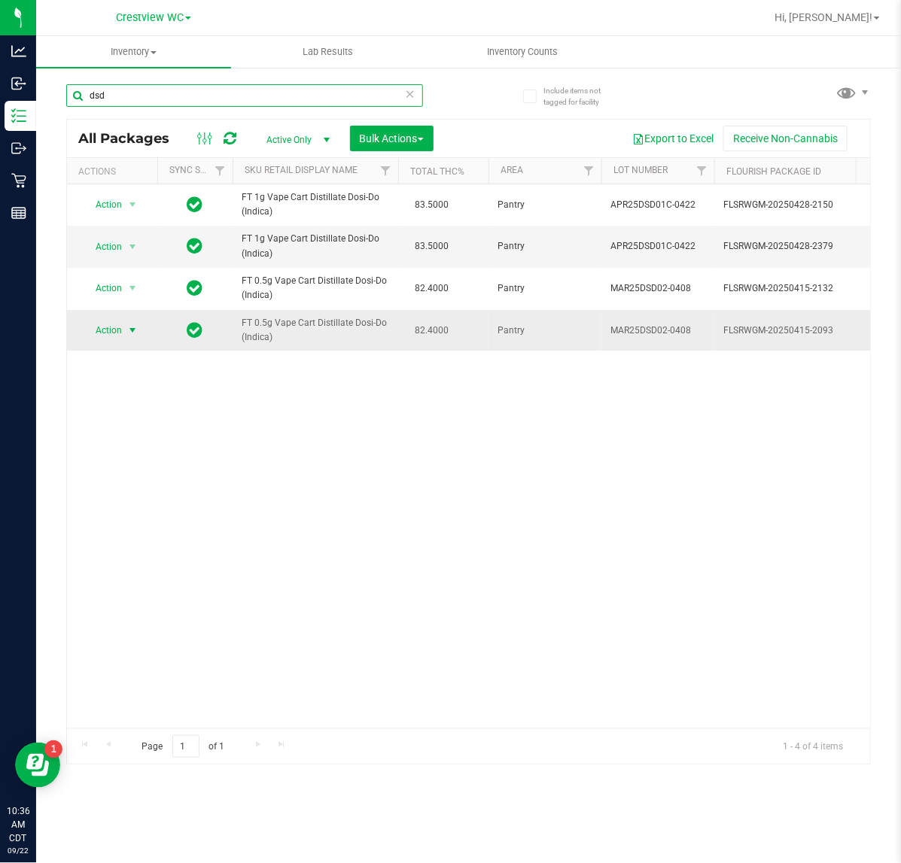
type input "dsd"
click at [102, 335] on span "Action" at bounding box center [102, 330] width 41 height 21
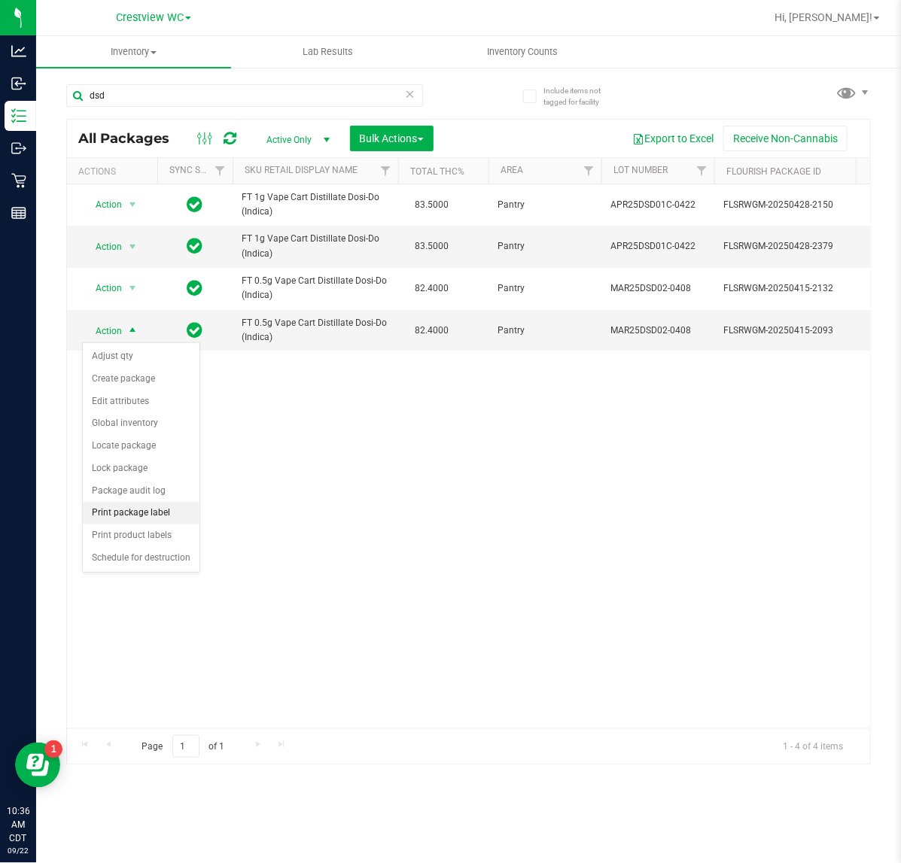
click at [177, 518] on li "Print package label" at bounding box center [141, 513] width 117 height 23
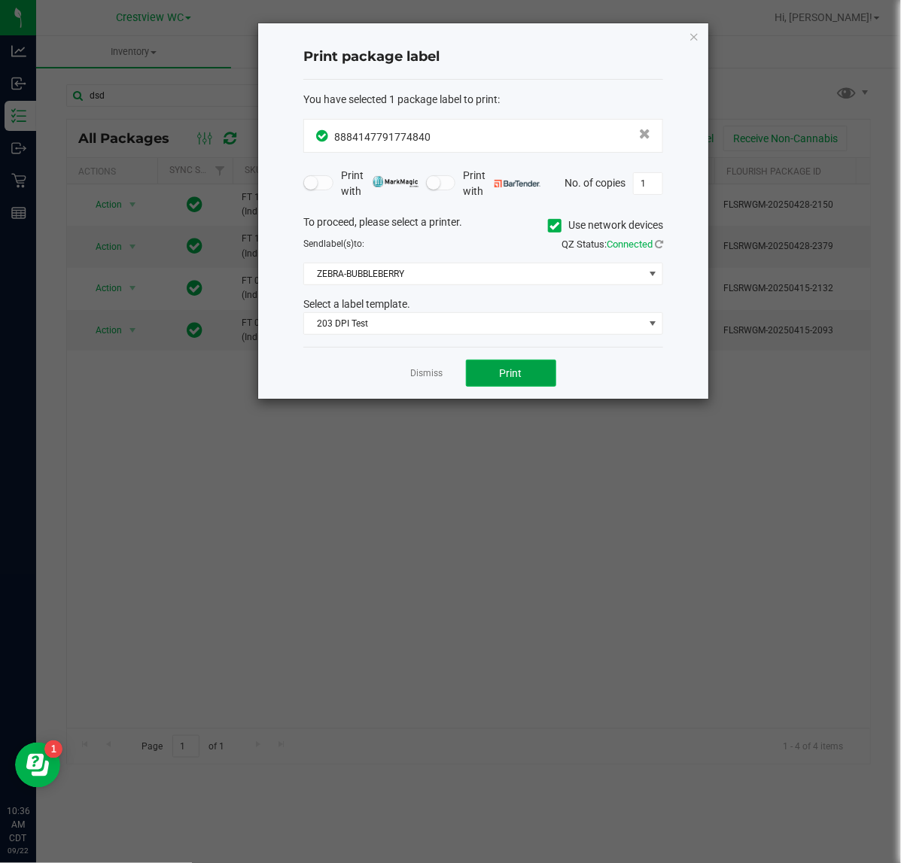
click at [512, 375] on span "Print" at bounding box center [511, 373] width 23 height 12
click at [697, 34] on icon "button" at bounding box center [693, 36] width 11 height 18
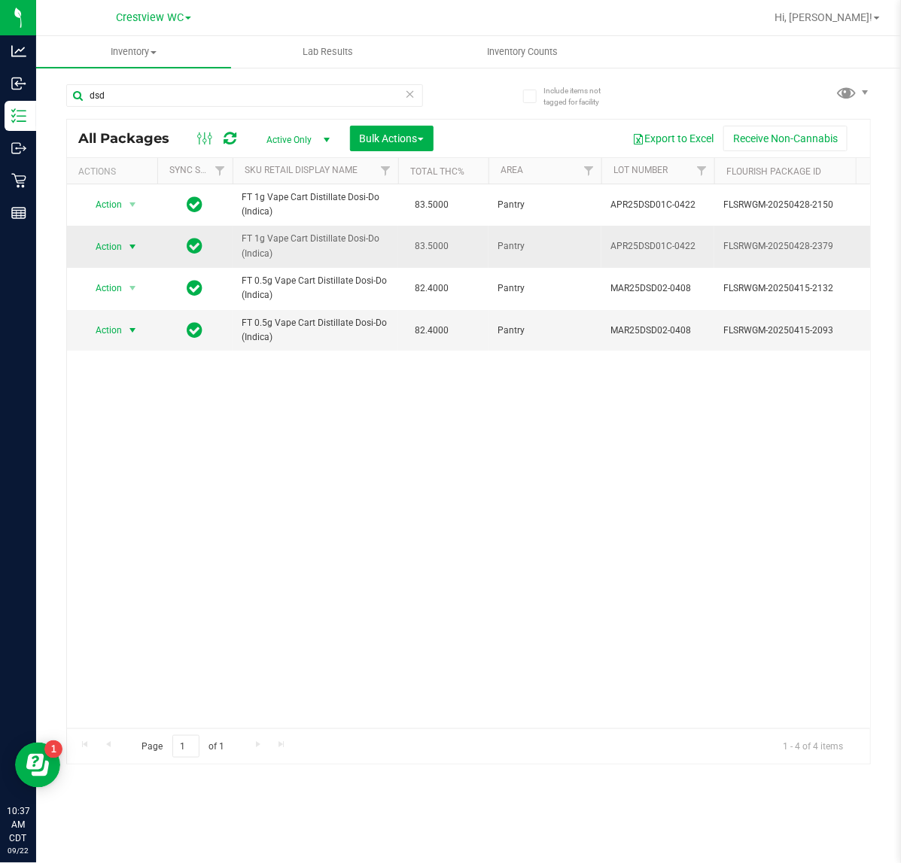
click at [129, 247] on span "select" at bounding box center [132, 247] width 12 height 12
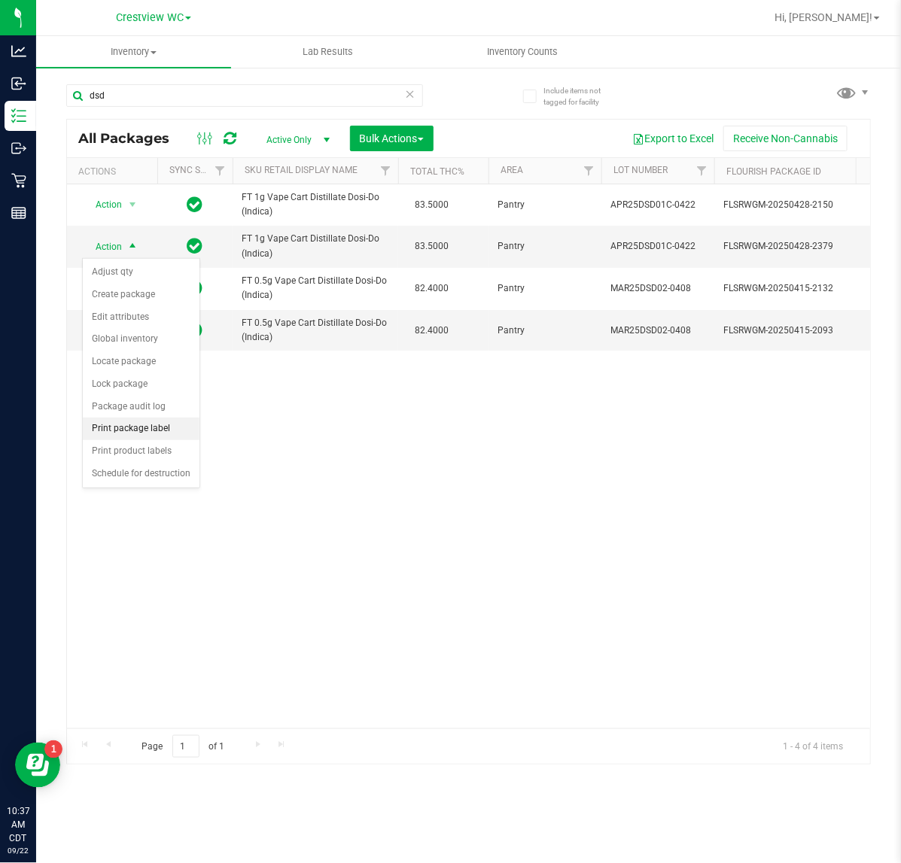
click at [159, 433] on li "Print package label" at bounding box center [141, 429] width 117 height 23
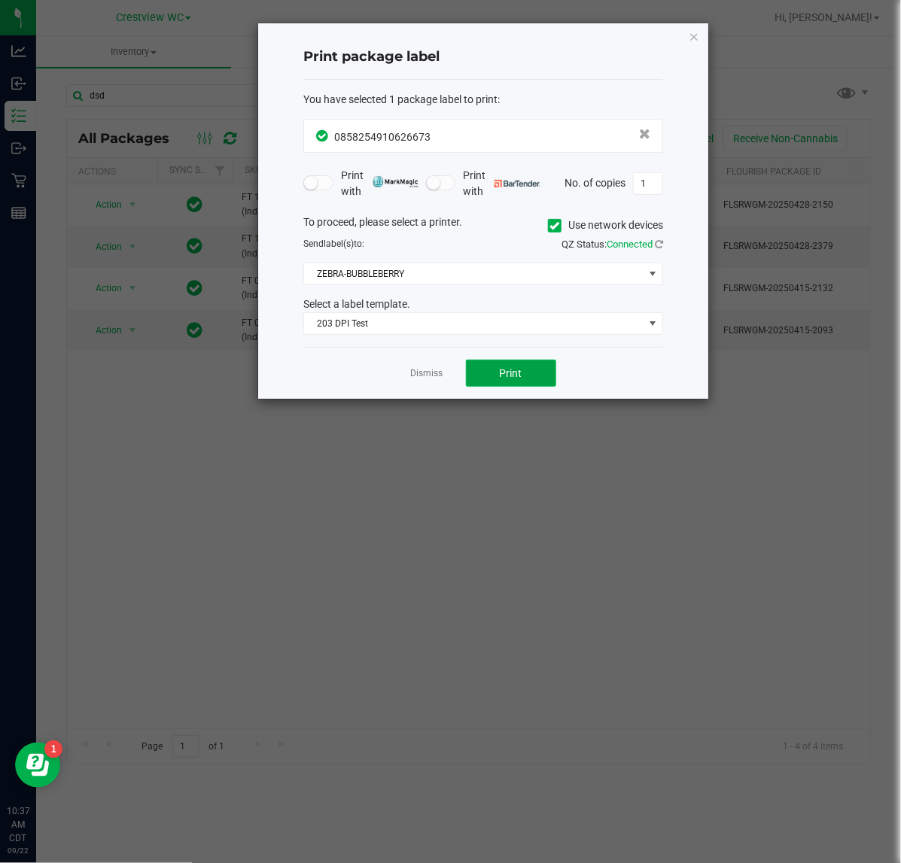
click at [531, 372] on button "Print" at bounding box center [511, 373] width 90 height 27
click at [697, 35] on icon "button" at bounding box center [693, 36] width 11 height 18
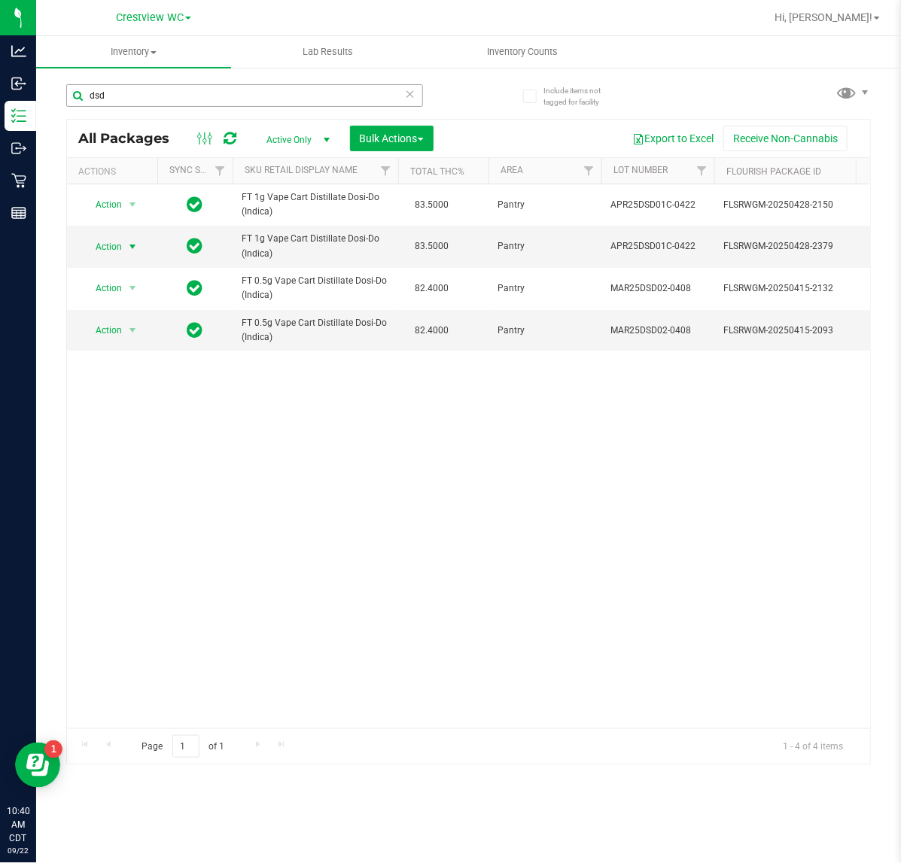
drag, startPoint x: 298, startPoint y: 83, endPoint x: 230, endPoint y: 84, distance: 67.7
click at [233, 84] on div "dsd" at bounding box center [267, 95] width 402 height 48
drag, startPoint x: 65, startPoint y: 107, endPoint x: -6, endPoint y: 107, distance: 71.5
click at [0, 107] on html "Analytics Inbound Inventory Outbound Retail Reports 10:40 AM CDT 09/22/2025 09/…" at bounding box center [450, 431] width 901 height 863
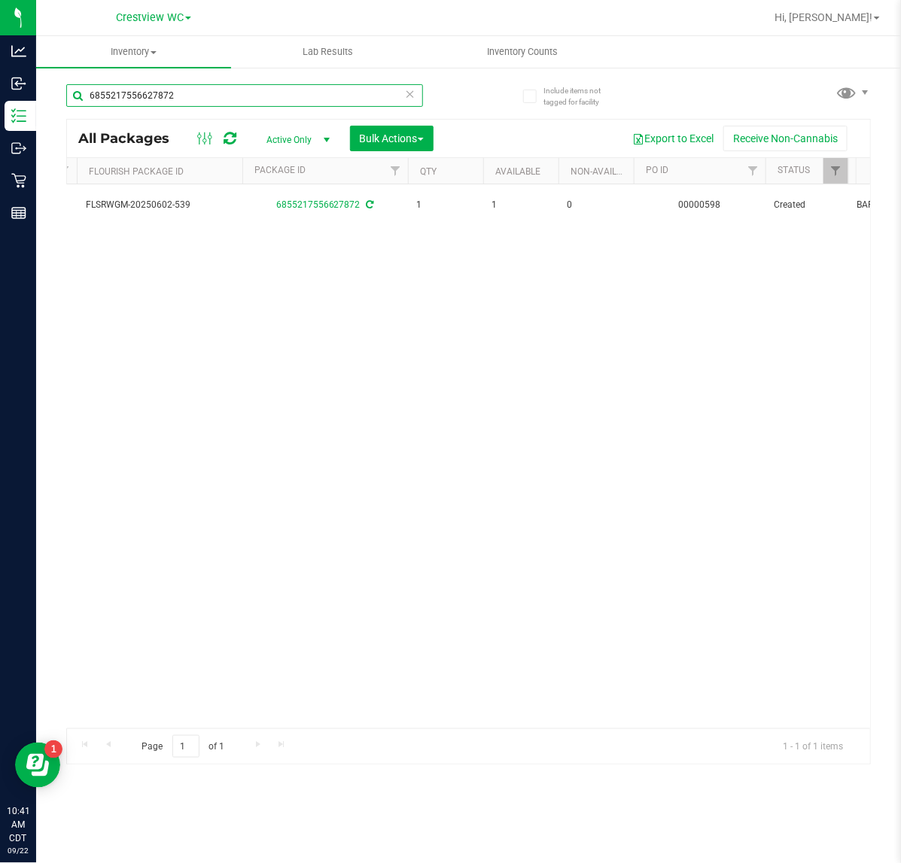
scroll to position [0, 682]
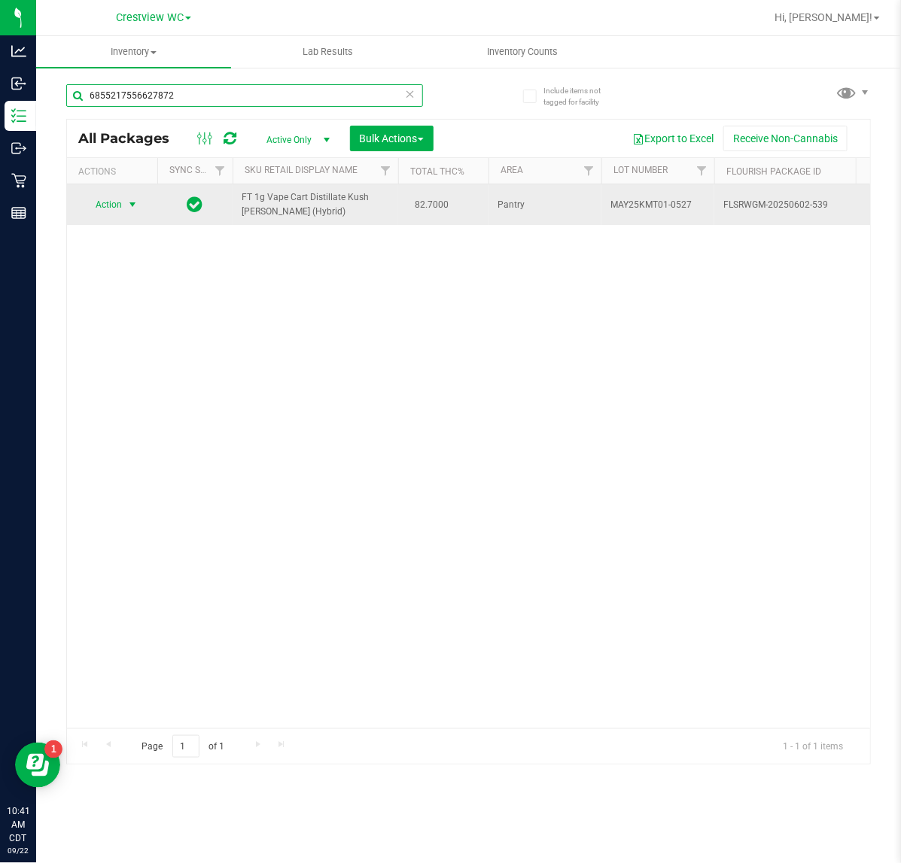
type input "6855217556627872"
click at [125, 200] on span "select" at bounding box center [132, 204] width 19 height 21
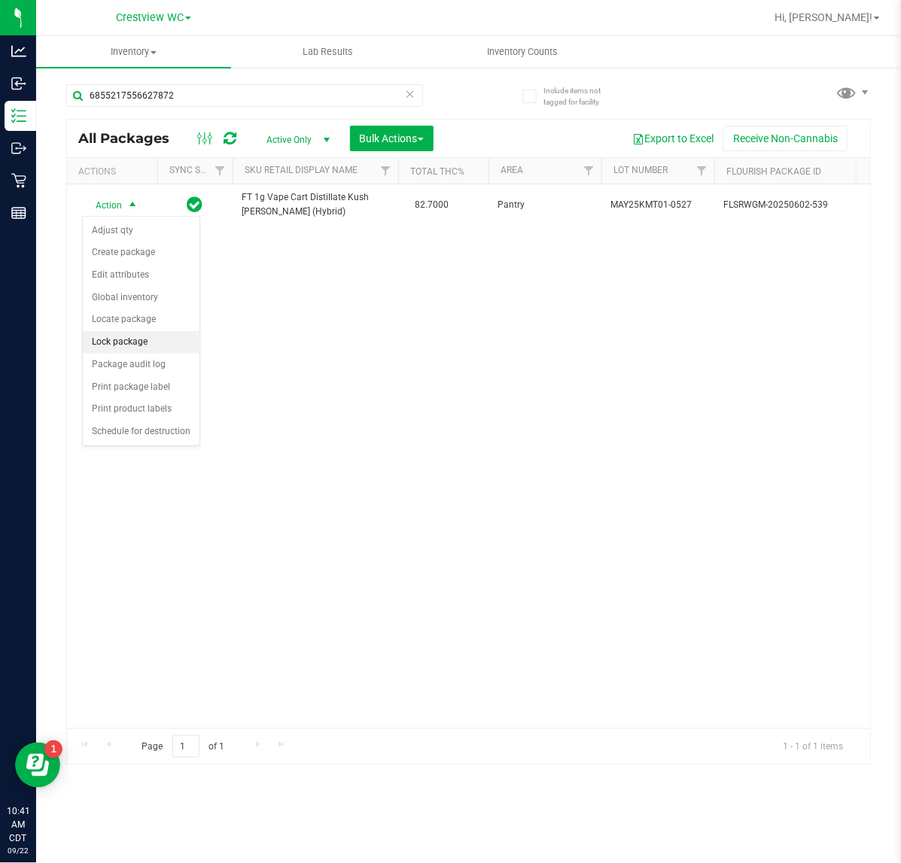
click at [155, 345] on li "Lock package" at bounding box center [141, 342] width 117 height 23
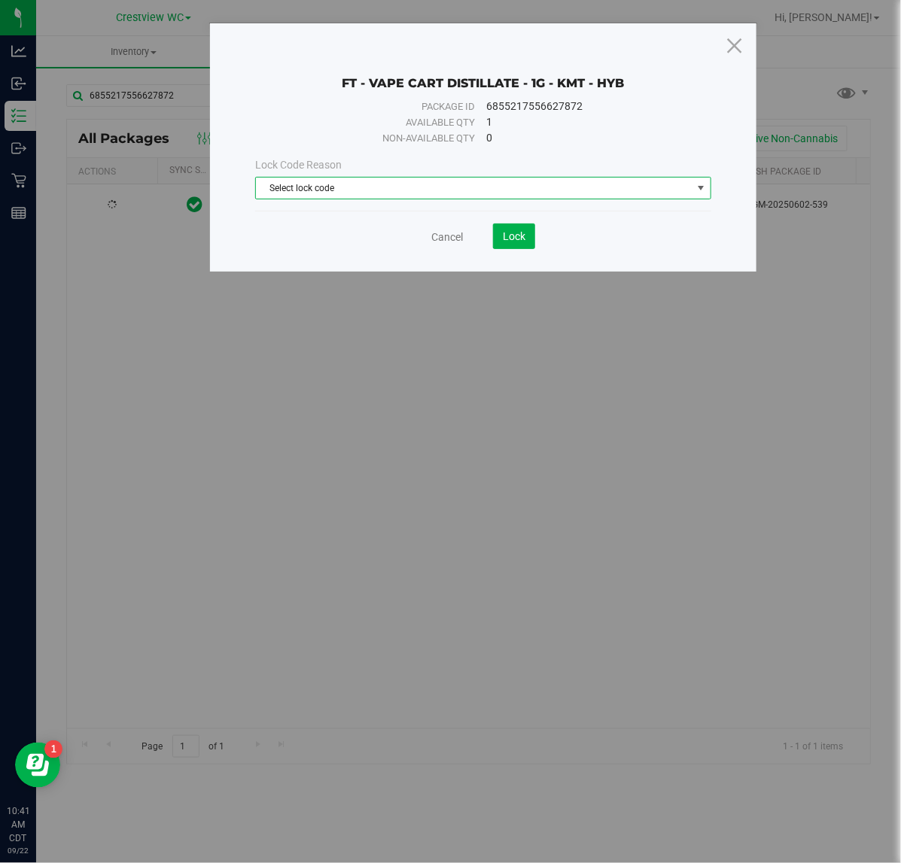
click at [433, 181] on span "Select lock code" at bounding box center [473, 188] width 435 height 21
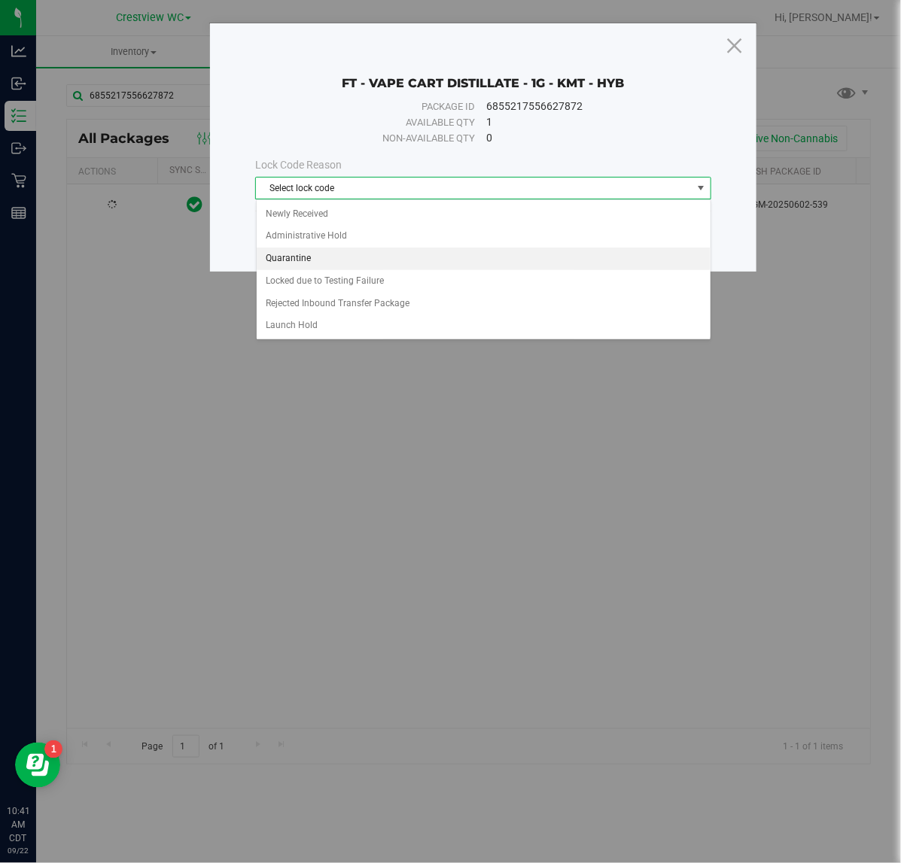
click at [382, 261] on li "Quarantine" at bounding box center [484, 259] width 454 height 23
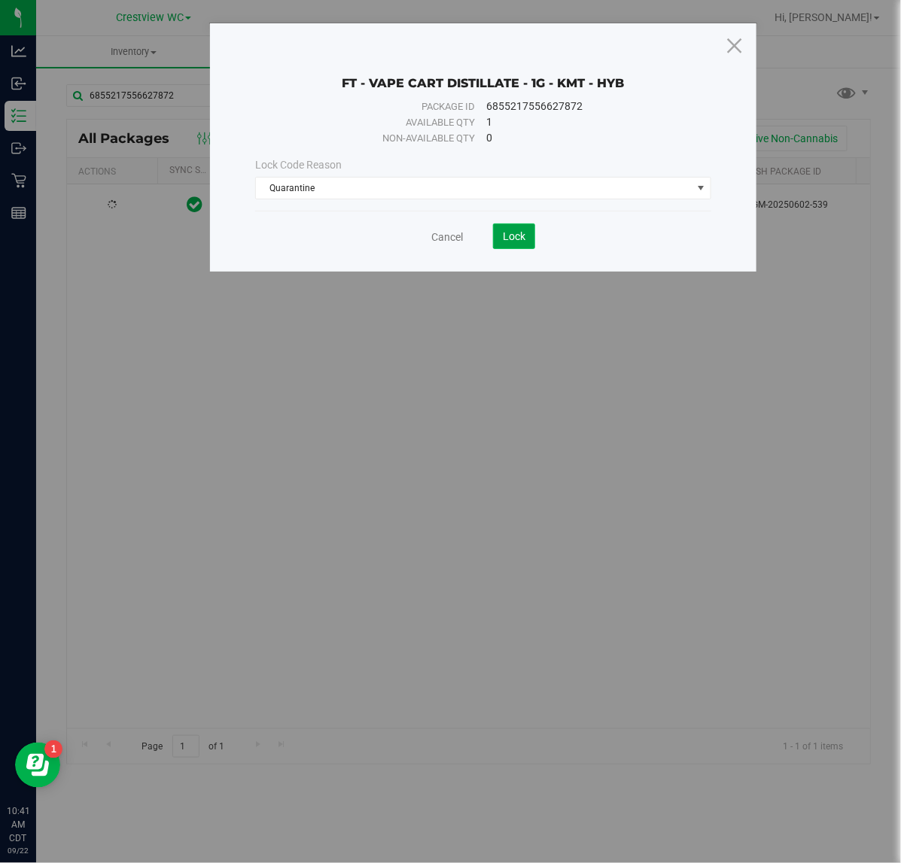
click at [521, 241] on span "Lock" at bounding box center [514, 236] width 23 height 12
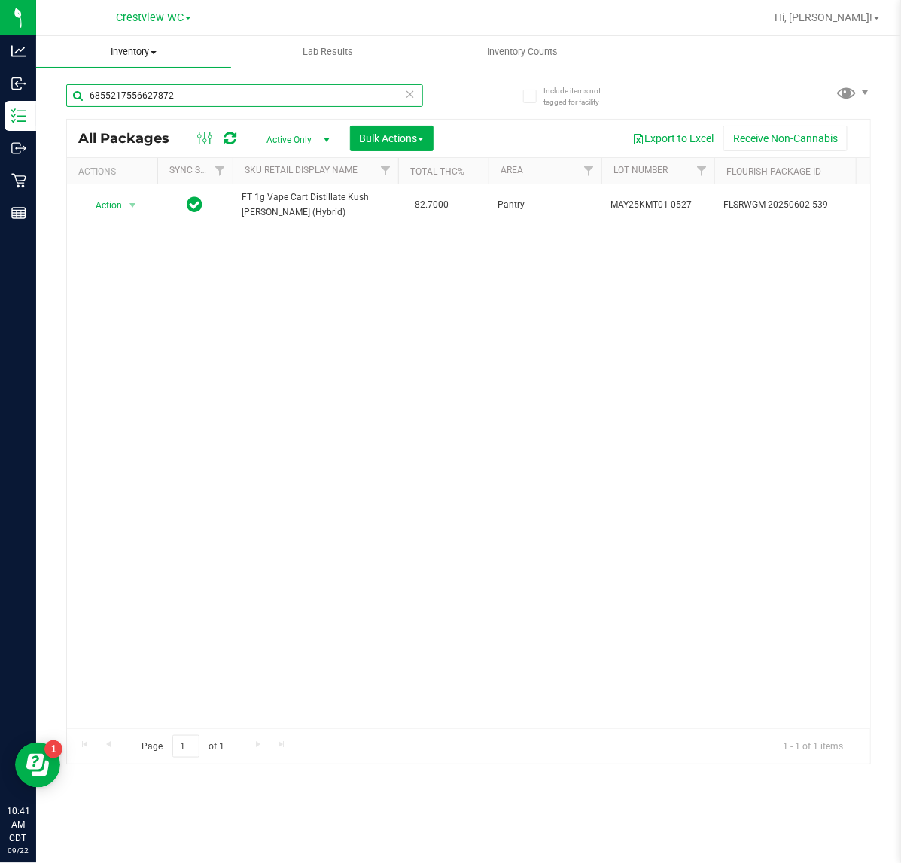
drag, startPoint x: 79, startPoint y: 59, endPoint x: 214, endPoint y: 55, distance: 135.5
click at [0, 32] on html "Analytics Inbound Inventory Outbound Retail Reports 10:41 AM CDT 09/22/2025 09/…" at bounding box center [450, 431] width 901 height 863
type input "3633966477179417"
click at [104, 205] on span "Action" at bounding box center [102, 205] width 41 height 21
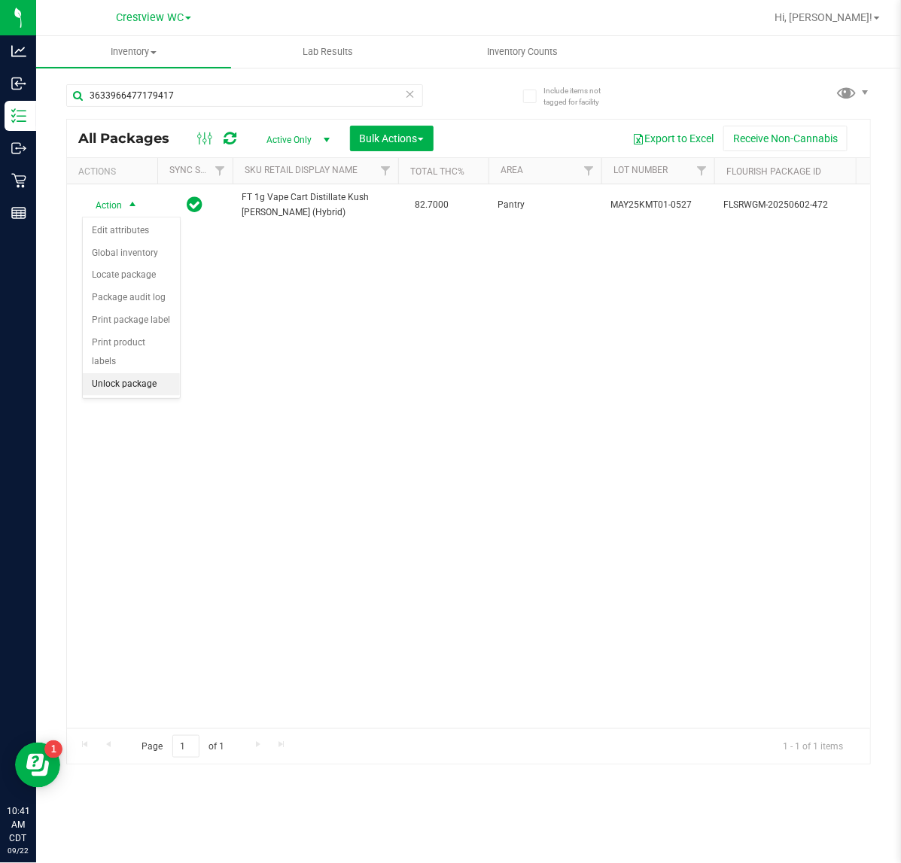
click at [115, 377] on li "Unlock package" at bounding box center [131, 384] width 97 height 23
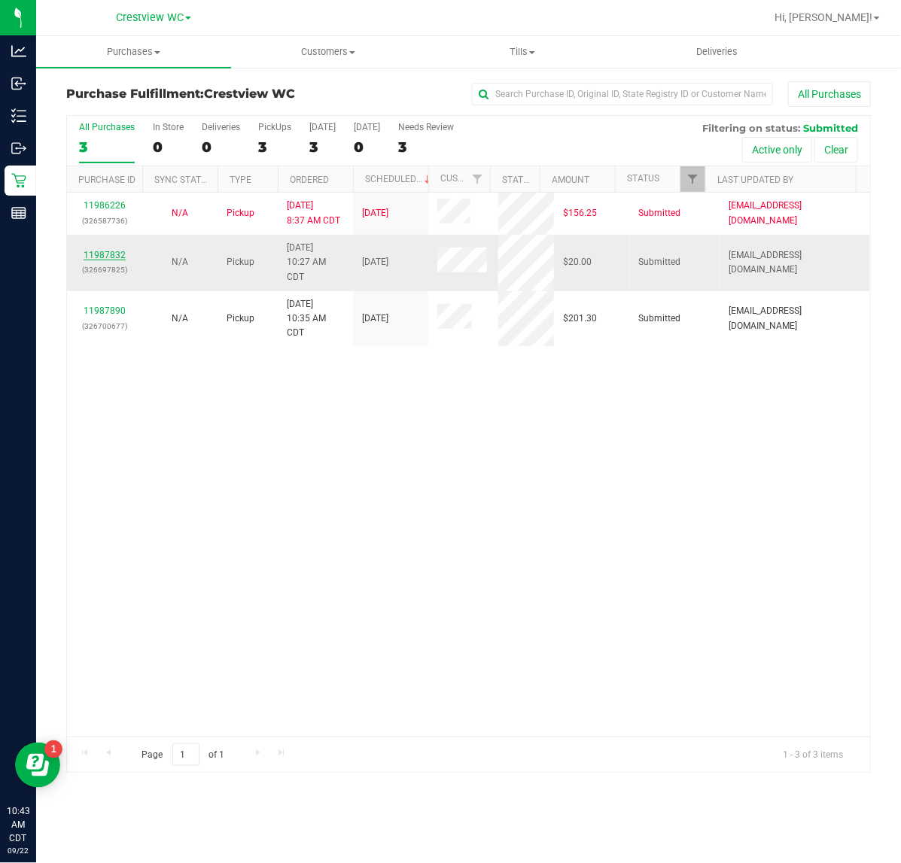
click at [100, 256] on link "11987832" at bounding box center [105, 255] width 42 height 11
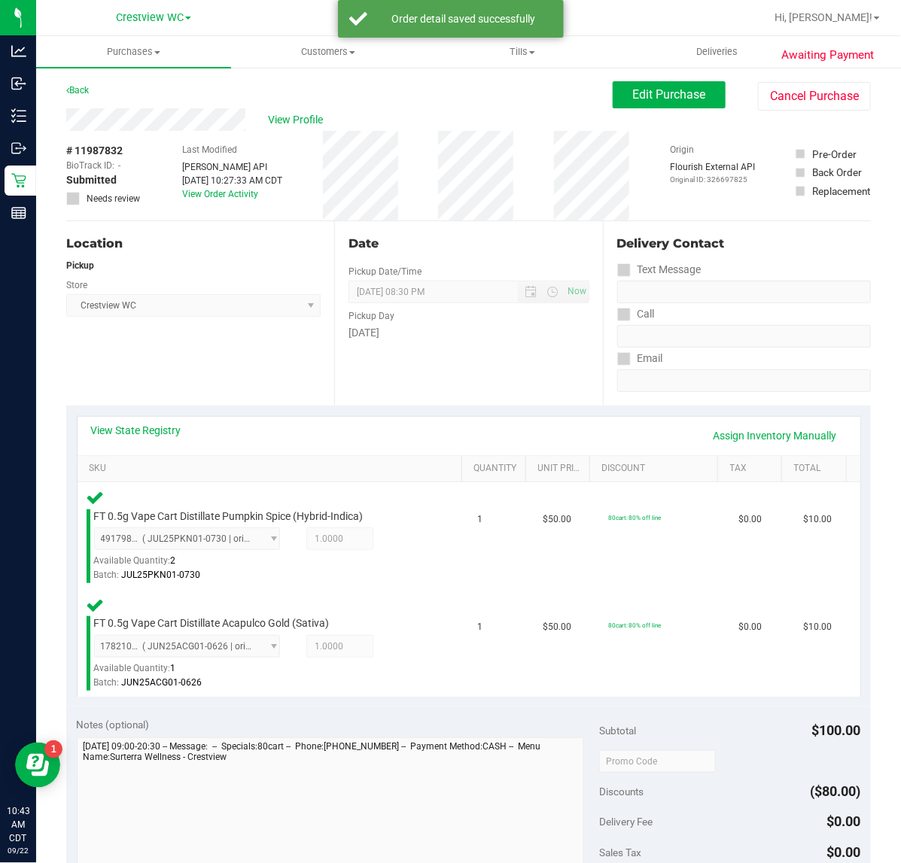
scroll to position [268, 0]
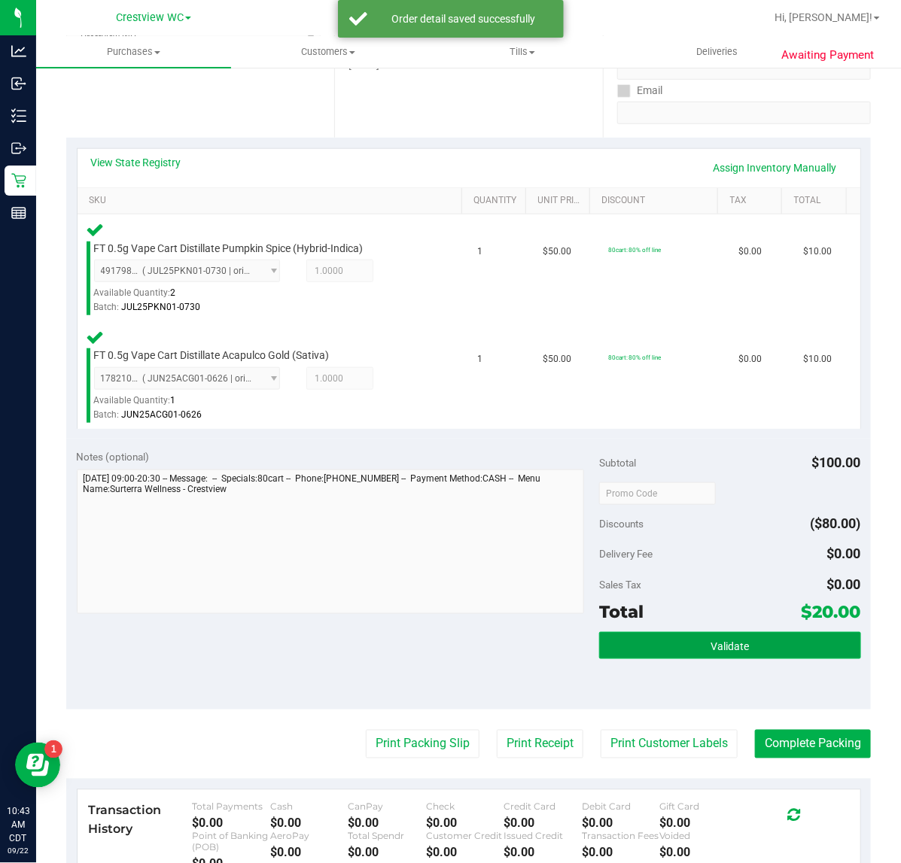
click at [685, 634] on button "Validate" at bounding box center [729, 645] width 261 height 27
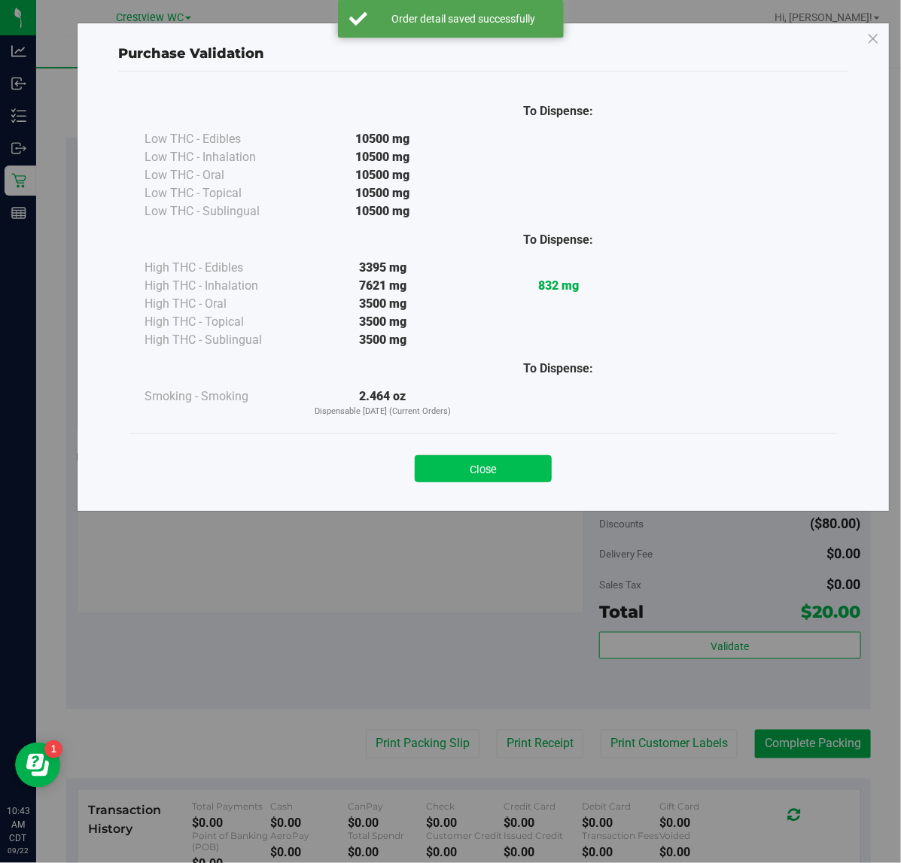
click at [490, 475] on button "Close" at bounding box center [483, 468] width 137 height 27
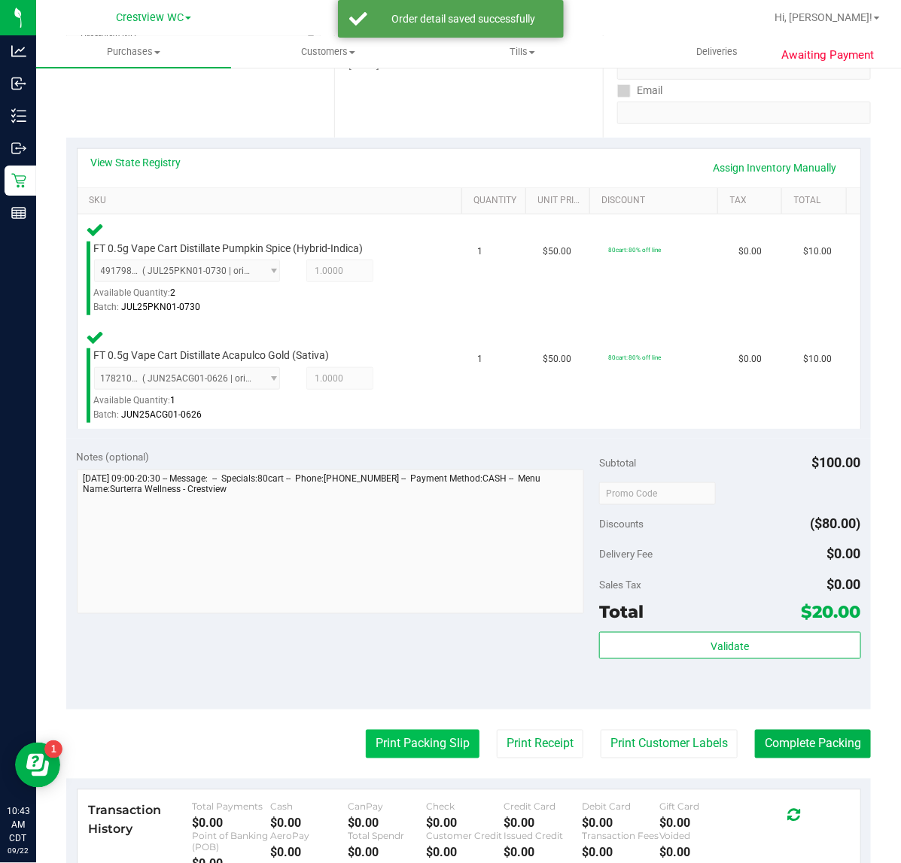
click at [435, 743] on button "Print Packing Slip" at bounding box center [423, 744] width 114 height 29
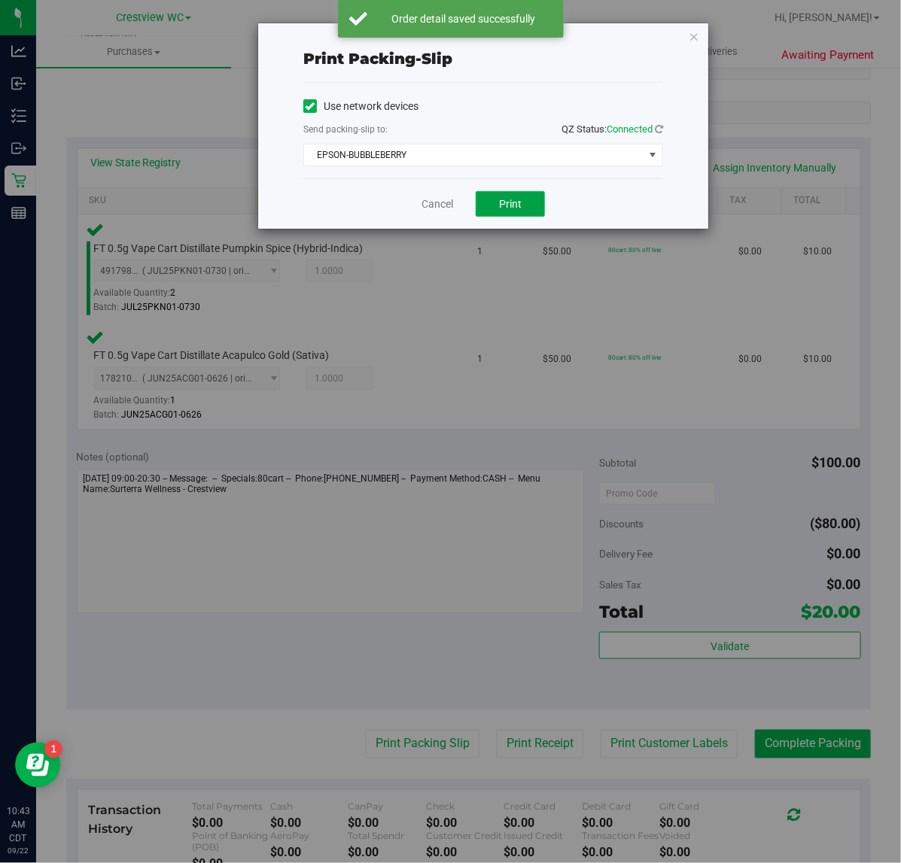
click at [510, 205] on span "Print" at bounding box center [510, 204] width 23 height 12
click at [692, 38] on icon "button" at bounding box center [693, 36] width 11 height 18
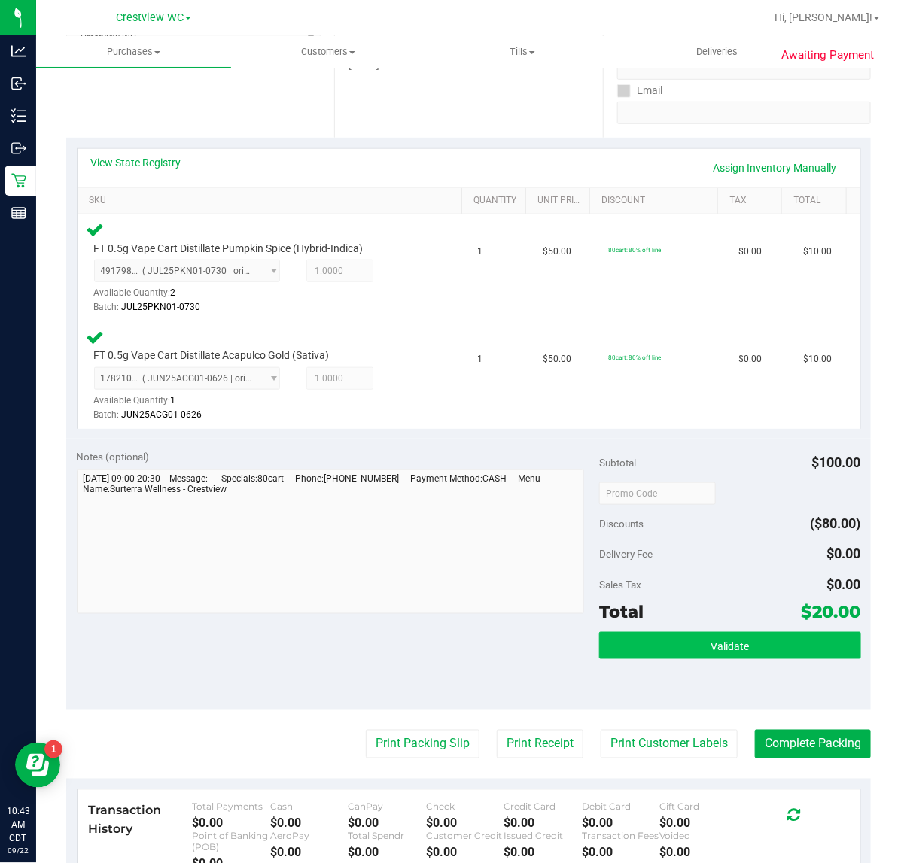
click at [677, 632] on button "Validate" at bounding box center [729, 645] width 261 height 27
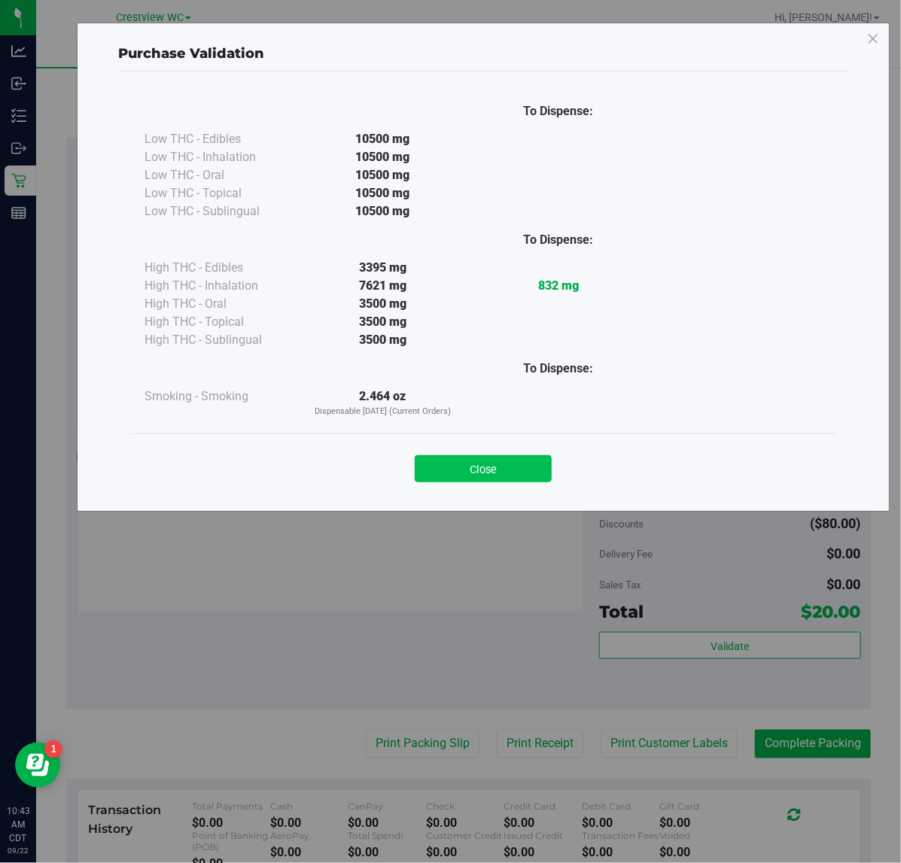
click at [489, 460] on button "Close" at bounding box center [483, 468] width 137 height 27
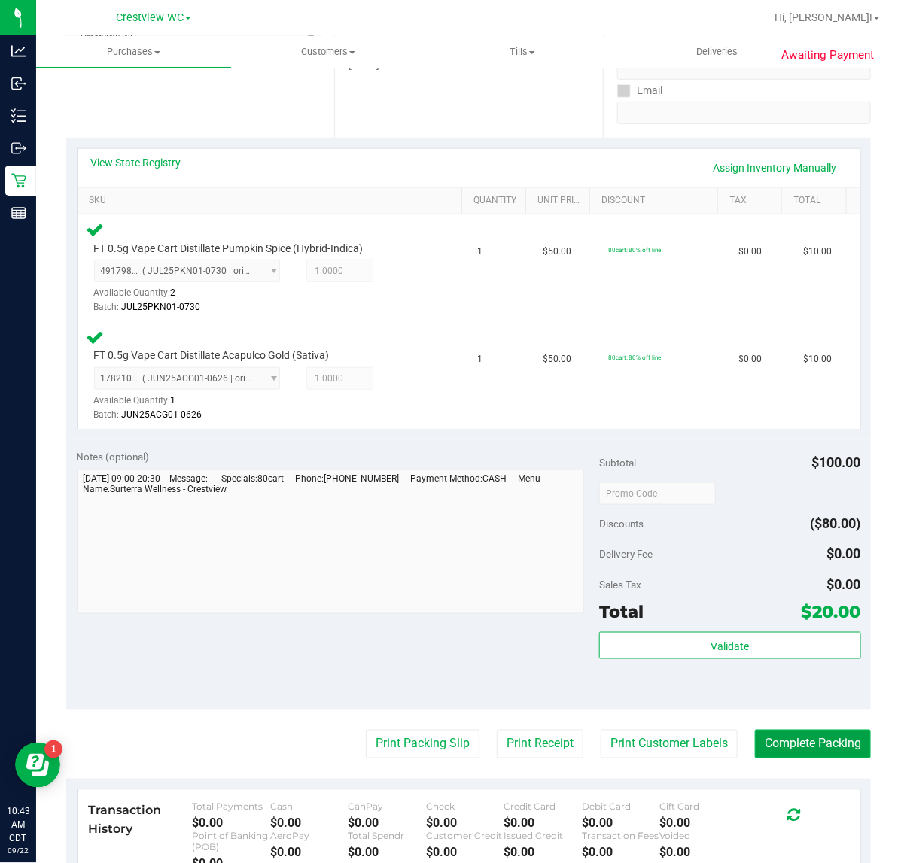
click at [786, 743] on button "Complete Packing" at bounding box center [813, 744] width 116 height 29
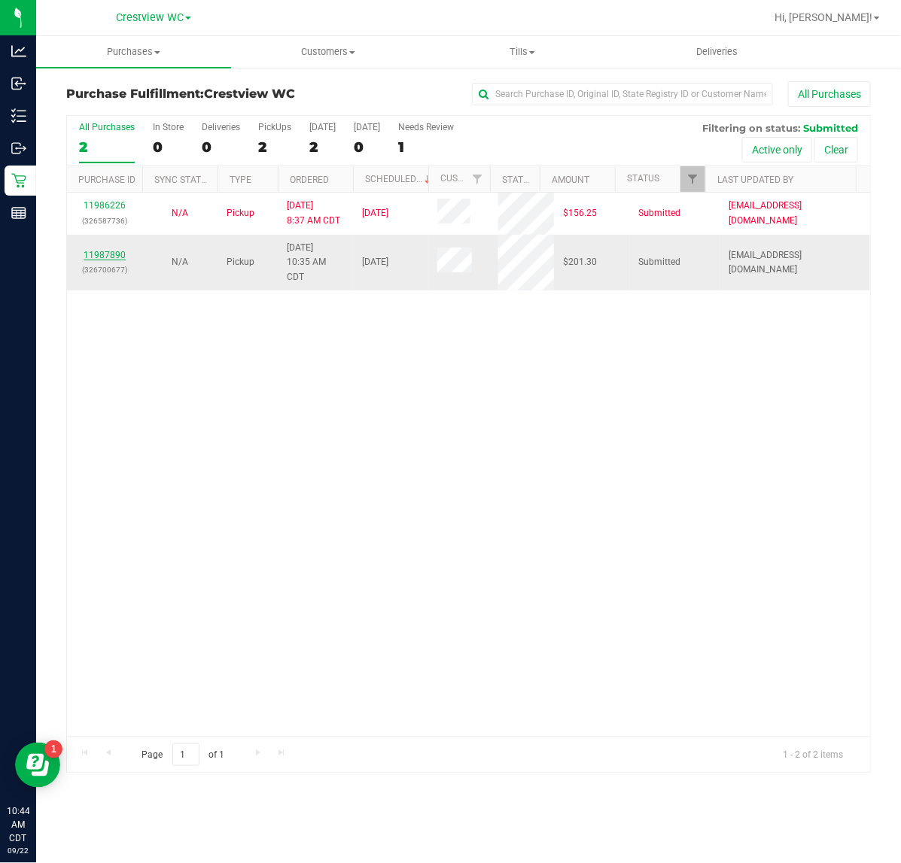
click at [108, 254] on link "11987890" at bounding box center [105, 255] width 42 height 11
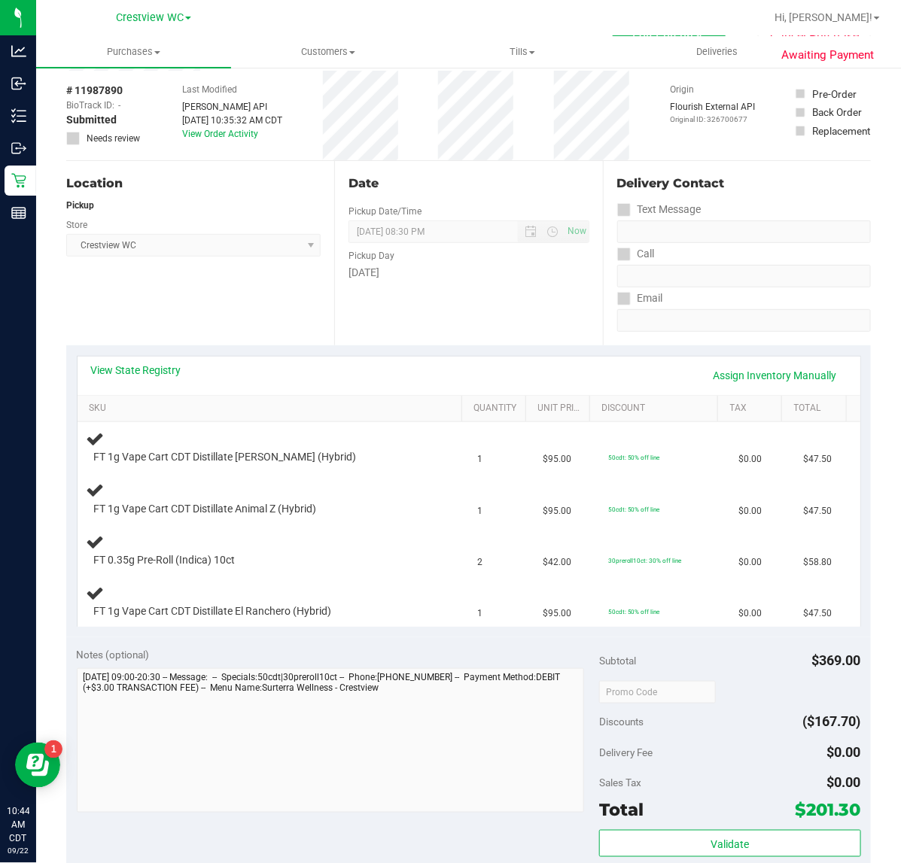
scroll to position [94, 0]
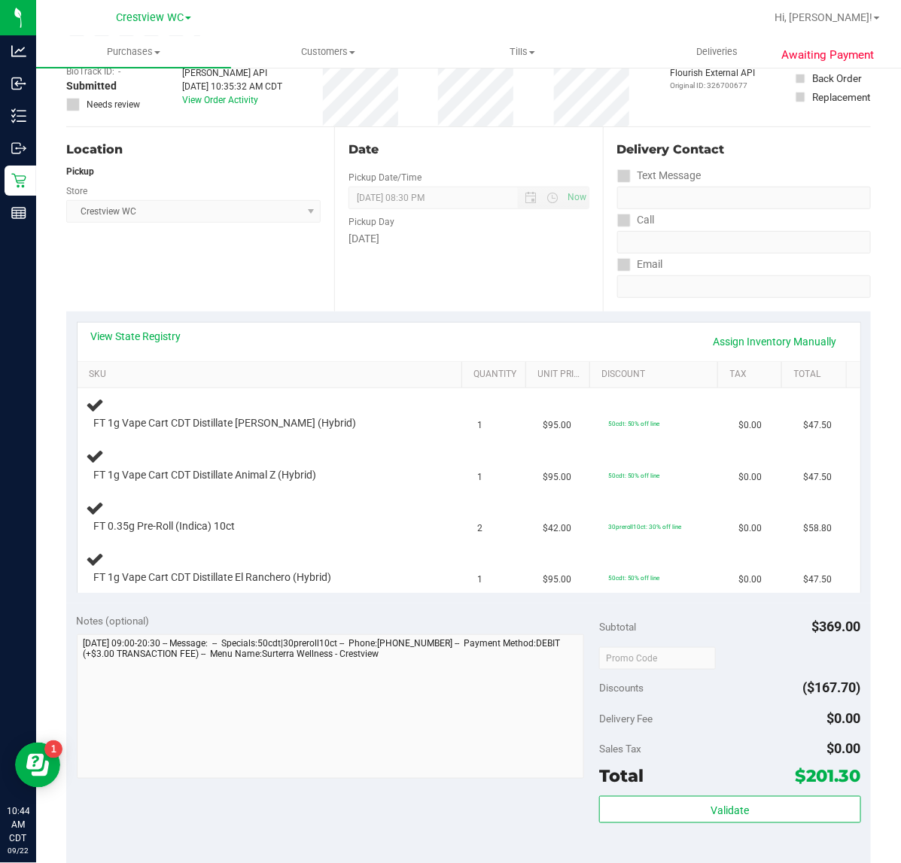
click at [408, 287] on div "Date Pickup Date/Time [DATE] Now [DATE] 08:30 PM Now Pickup Day [DATE]" at bounding box center [468, 219] width 268 height 184
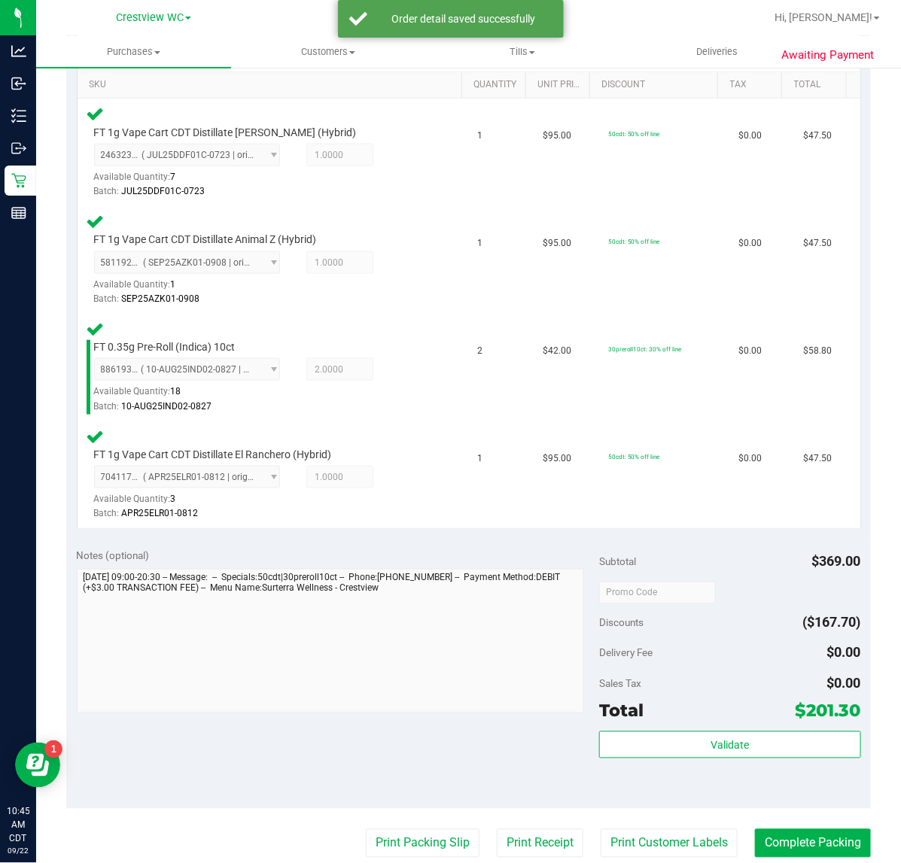
scroll to position [445, 0]
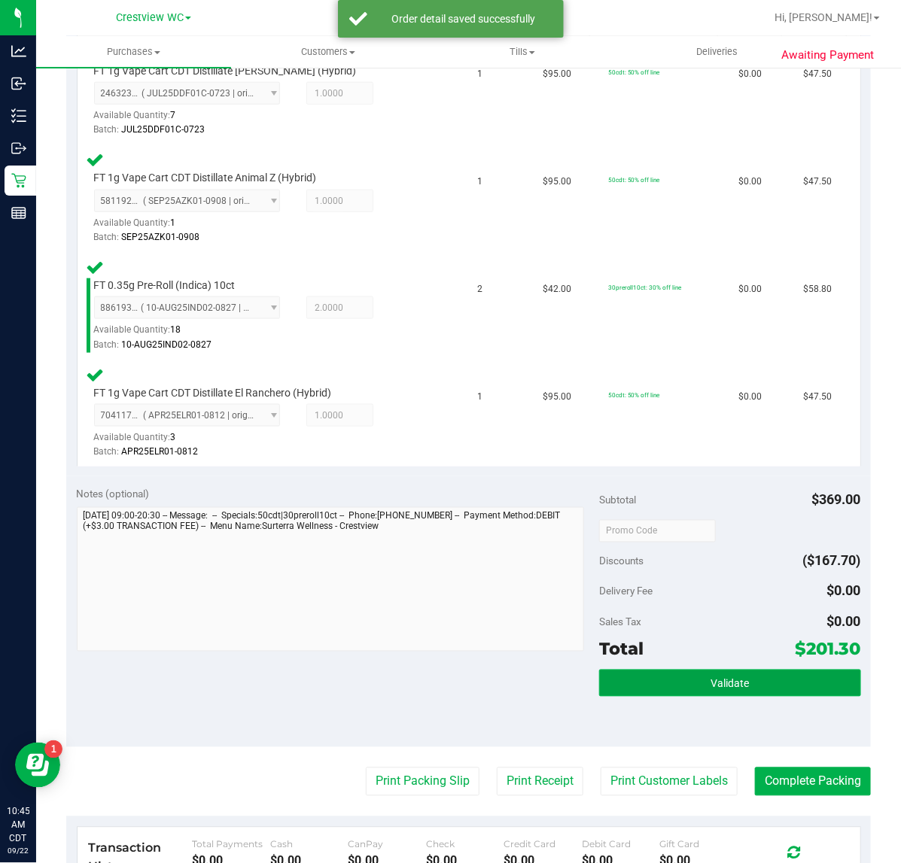
click at [673, 679] on button "Validate" at bounding box center [729, 683] width 261 height 27
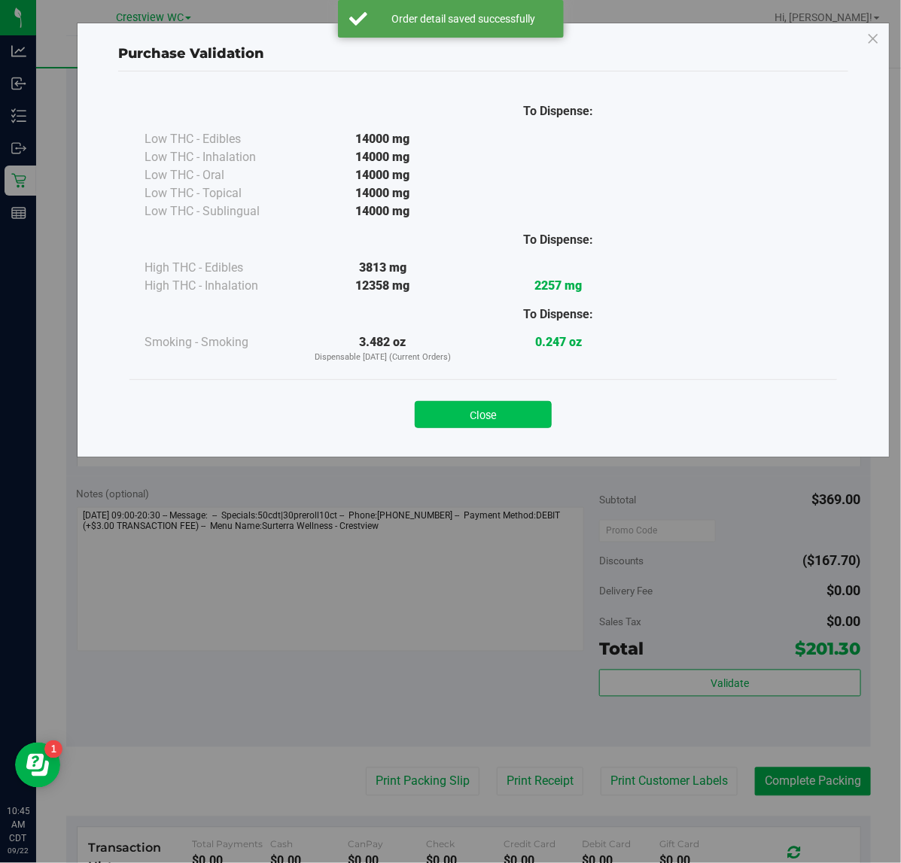
click at [510, 425] on button "Close" at bounding box center [483, 414] width 137 height 27
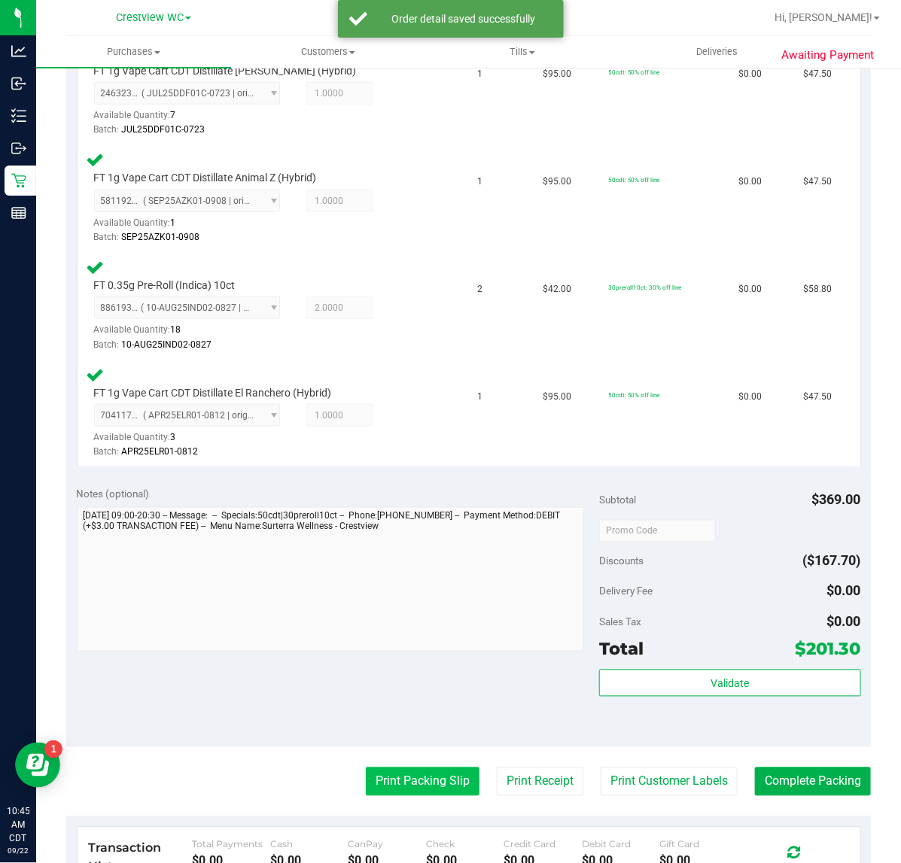
click at [418, 779] on button "Print Packing Slip" at bounding box center [423, 781] width 114 height 29
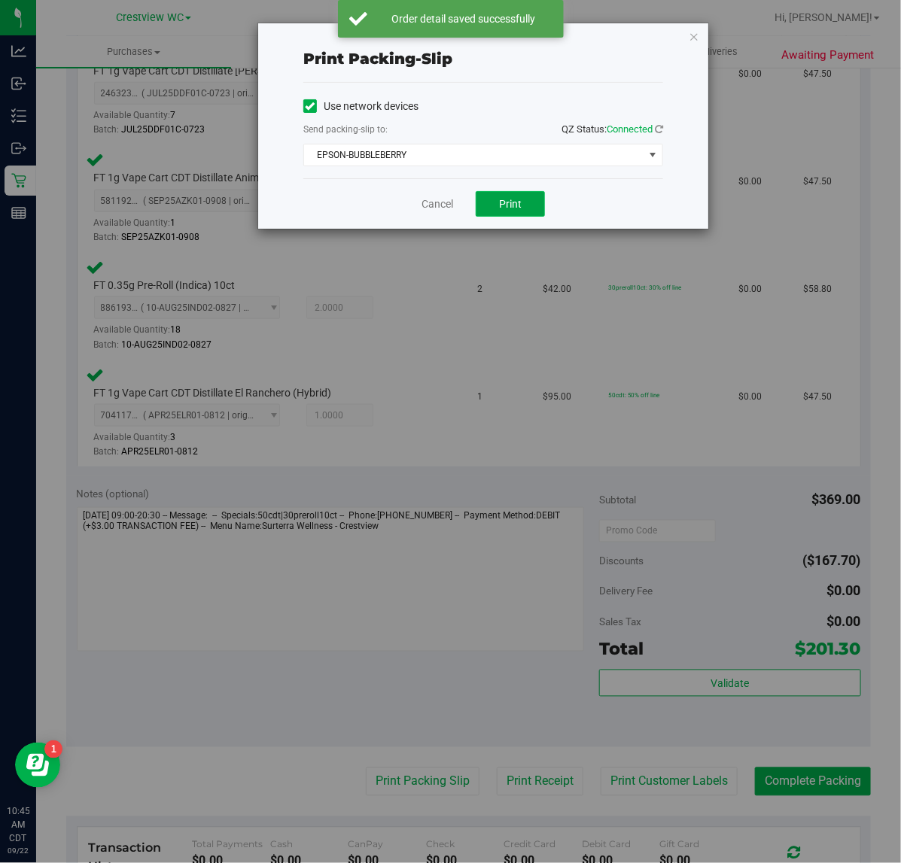
click at [524, 215] on button "Print" at bounding box center [509, 204] width 69 height 26
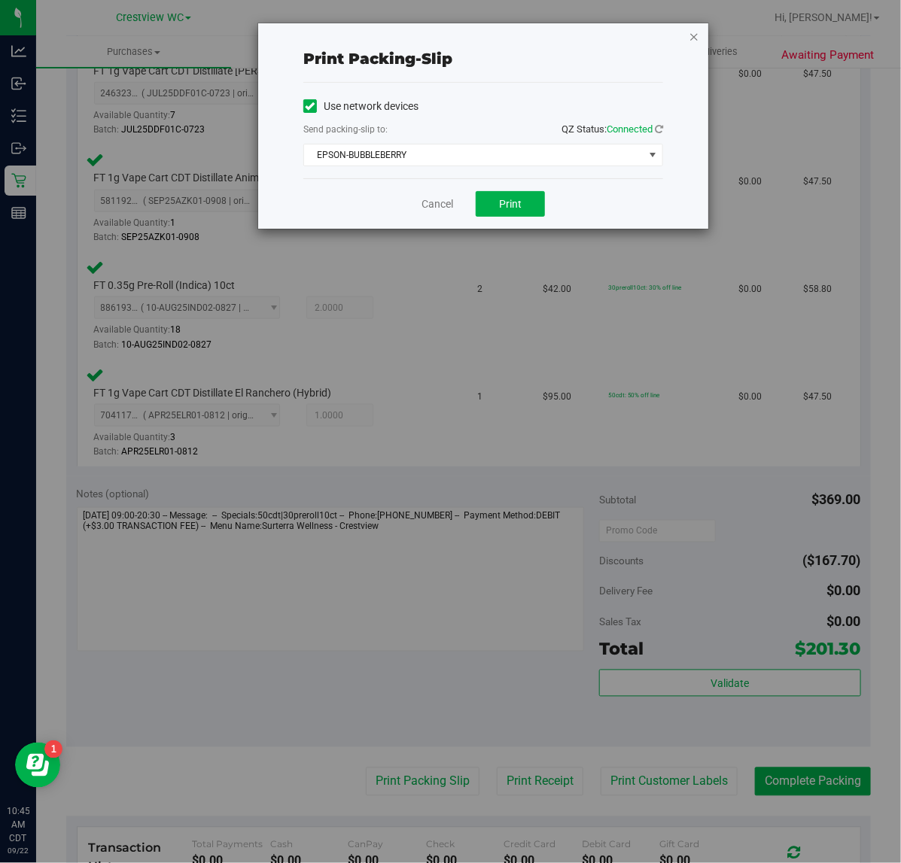
click at [692, 35] on icon "button" at bounding box center [693, 36] width 11 height 18
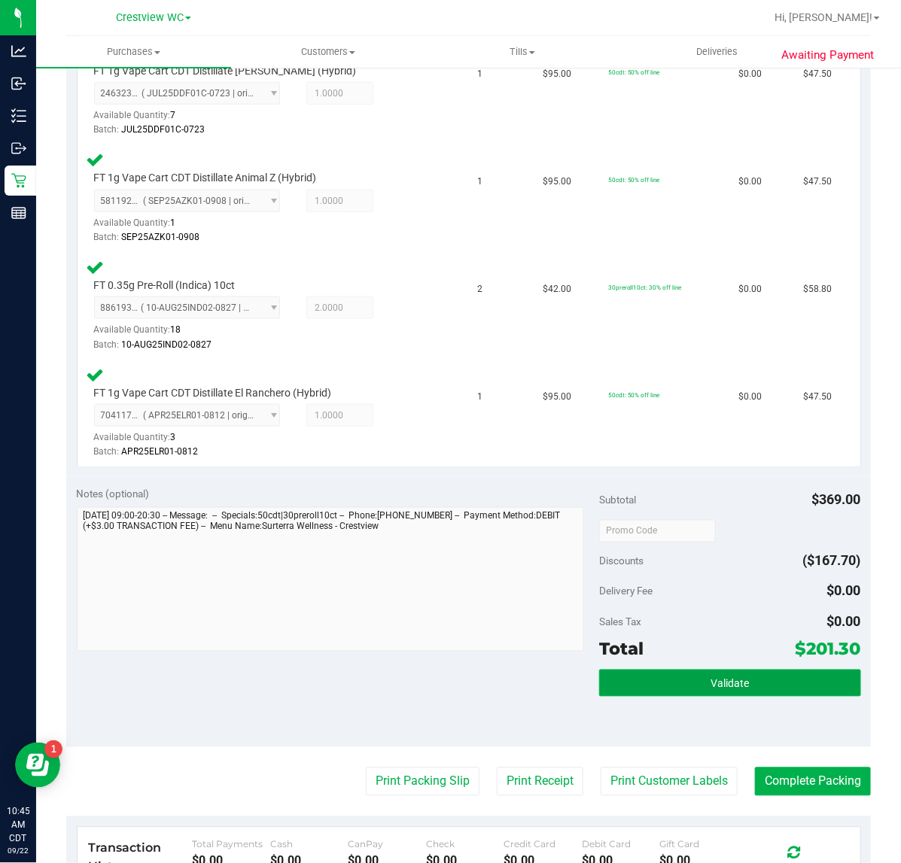
click at [698, 688] on button "Validate" at bounding box center [729, 683] width 261 height 27
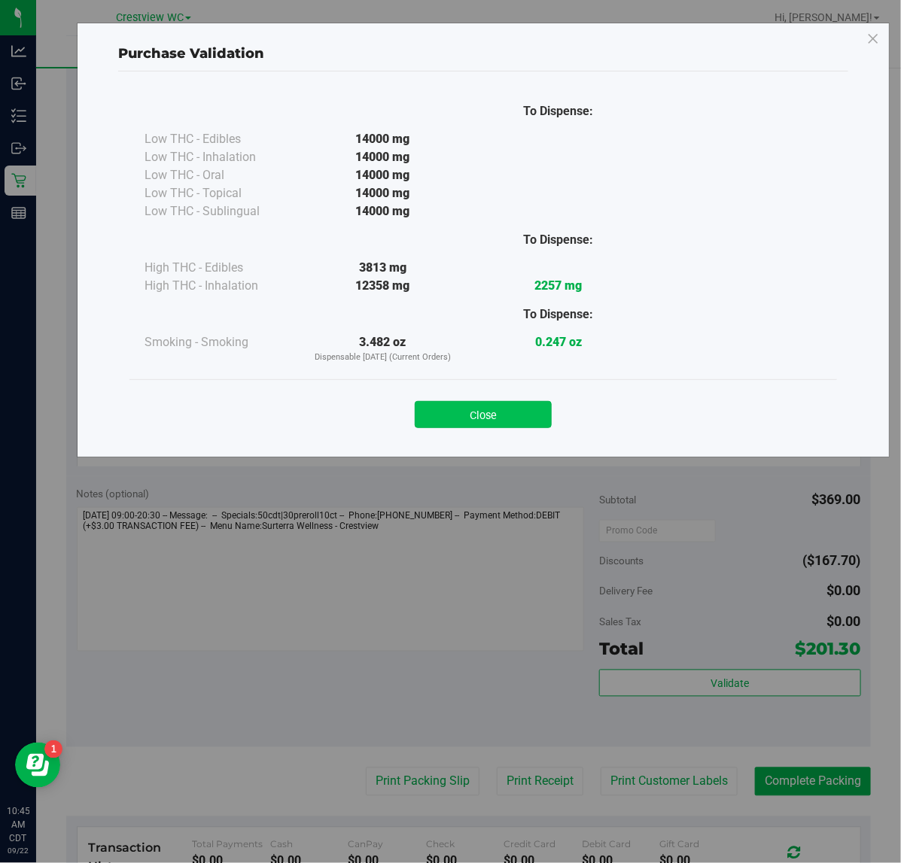
click at [483, 415] on button "Close" at bounding box center [483, 414] width 137 height 27
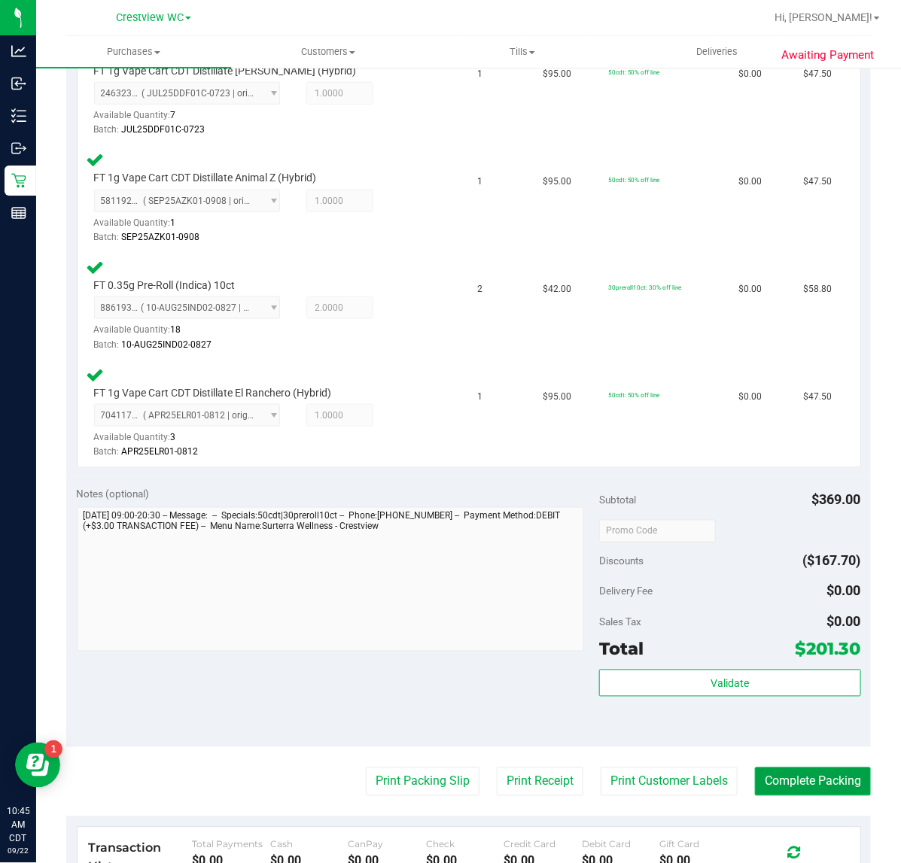
click at [771, 786] on button "Complete Packing" at bounding box center [813, 781] width 116 height 29
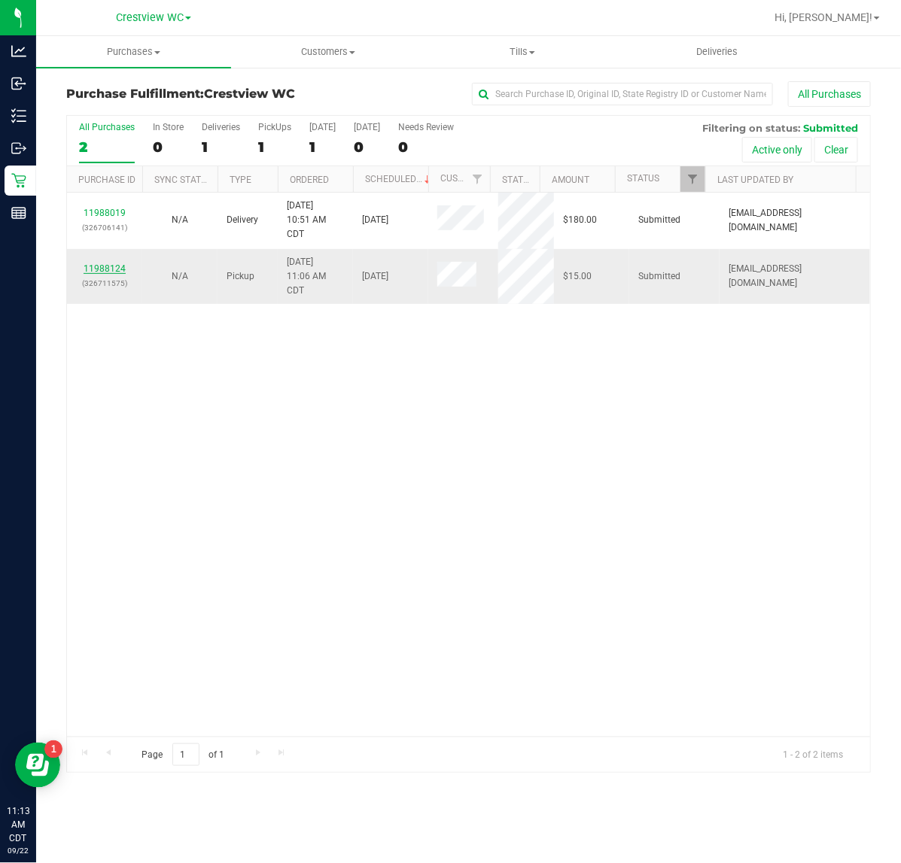
click at [111, 271] on link "11988124" at bounding box center [105, 268] width 42 height 11
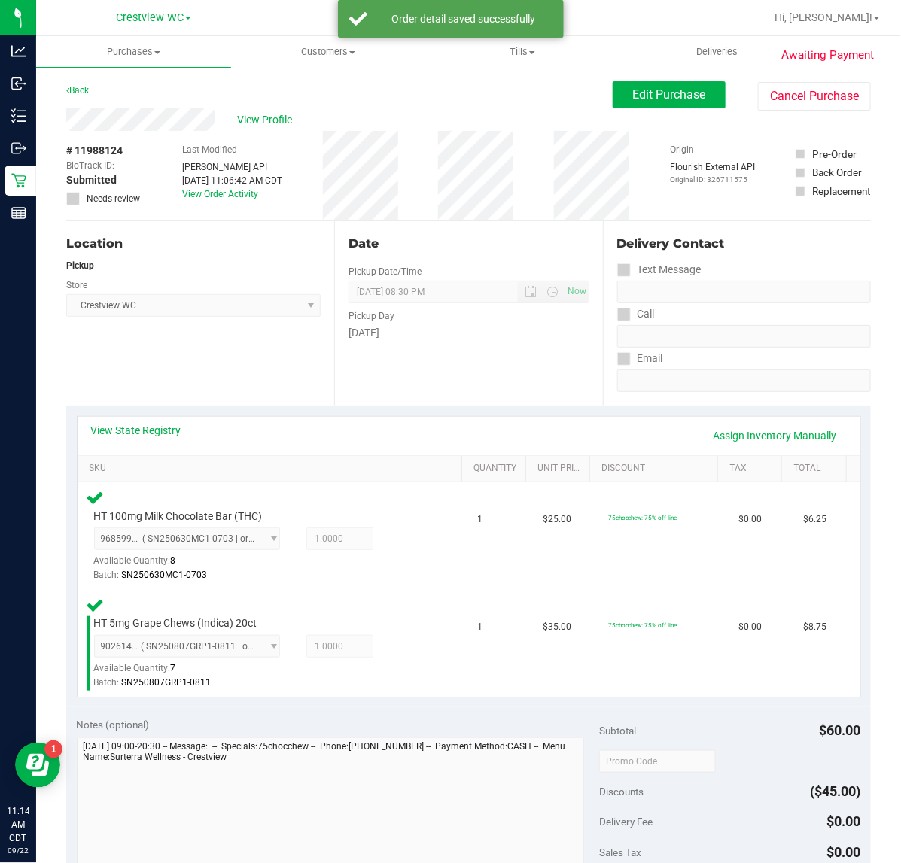
scroll to position [369, 0]
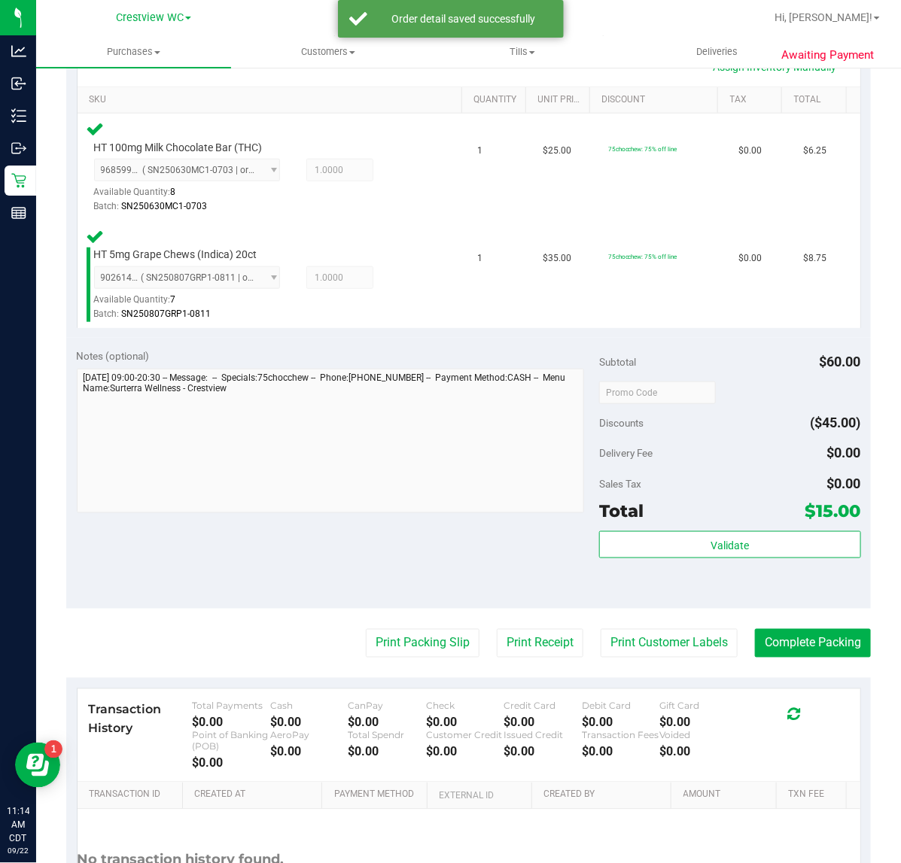
click at [694, 604] on div "Notes (optional) Subtotal $60.00 Discounts ($45.00) Delivery Fee $0.00 Sales Ta…" at bounding box center [468, 473] width 804 height 271
click at [693, 536] on button "Validate" at bounding box center [729, 544] width 261 height 27
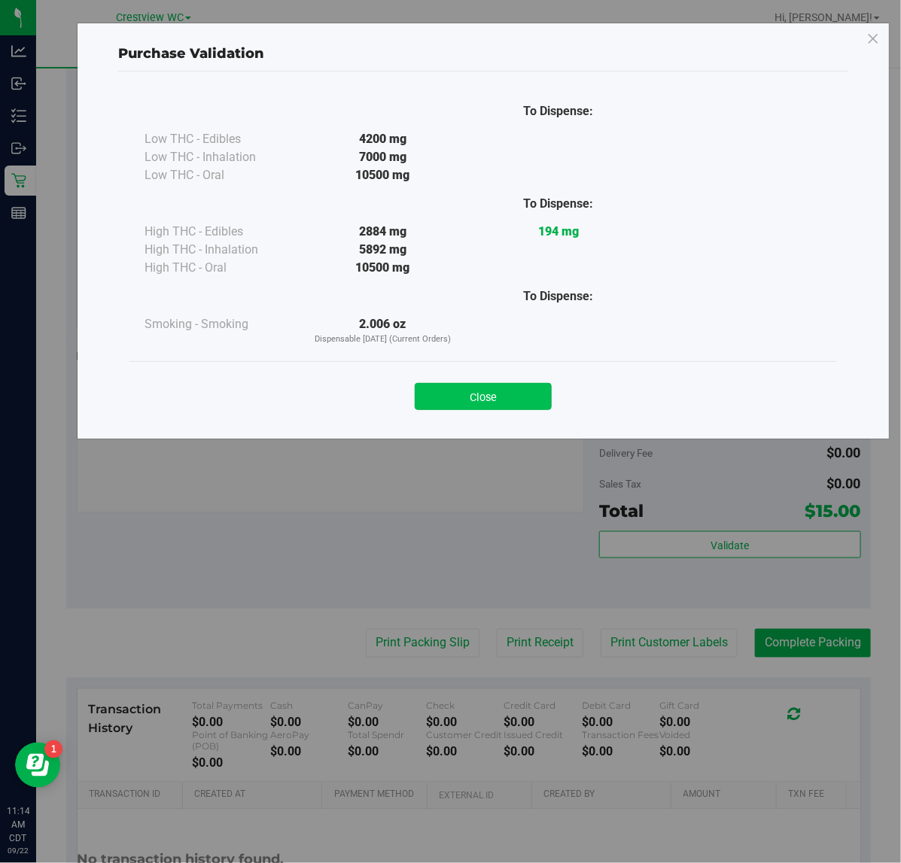
click at [500, 384] on button "Close" at bounding box center [483, 396] width 137 height 27
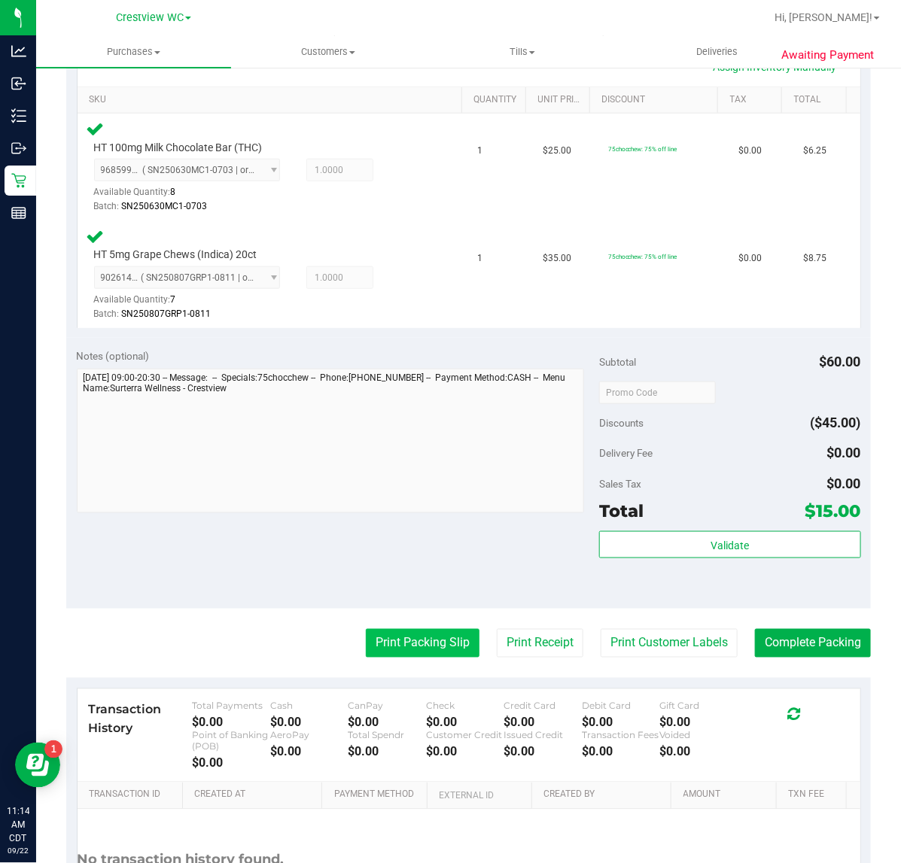
click at [401, 639] on button "Print Packing Slip" at bounding box center [423, 643] width 114 height 29
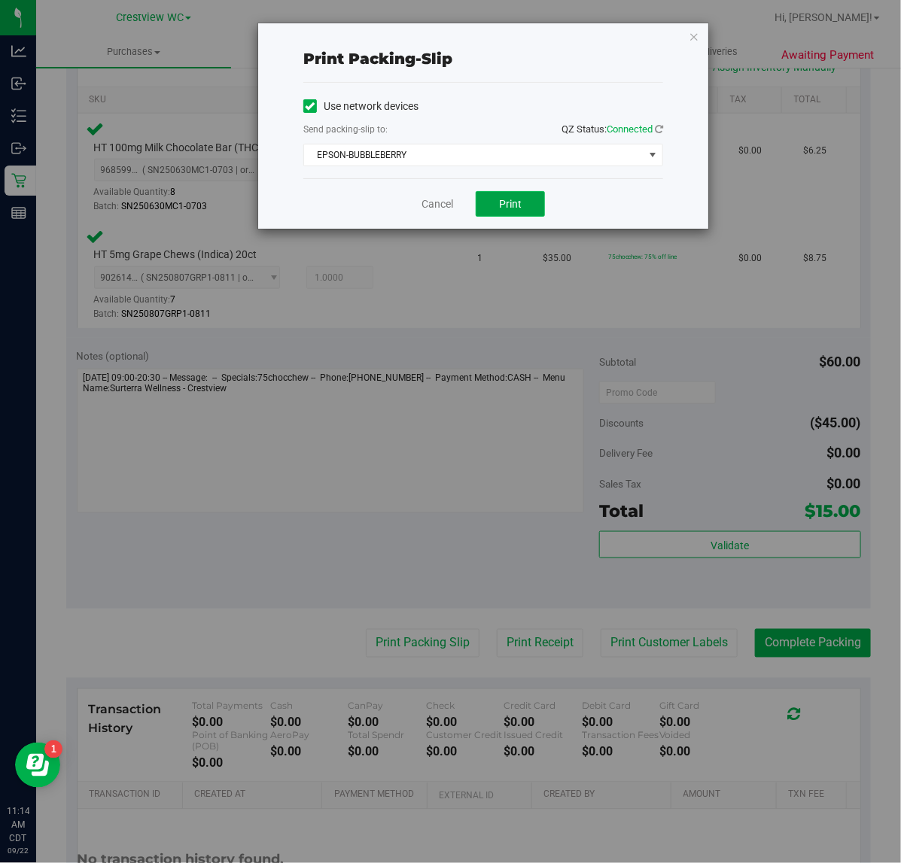
click at [533, 198] on button "Print" at bounding box center [509, 204] width 69 height 26
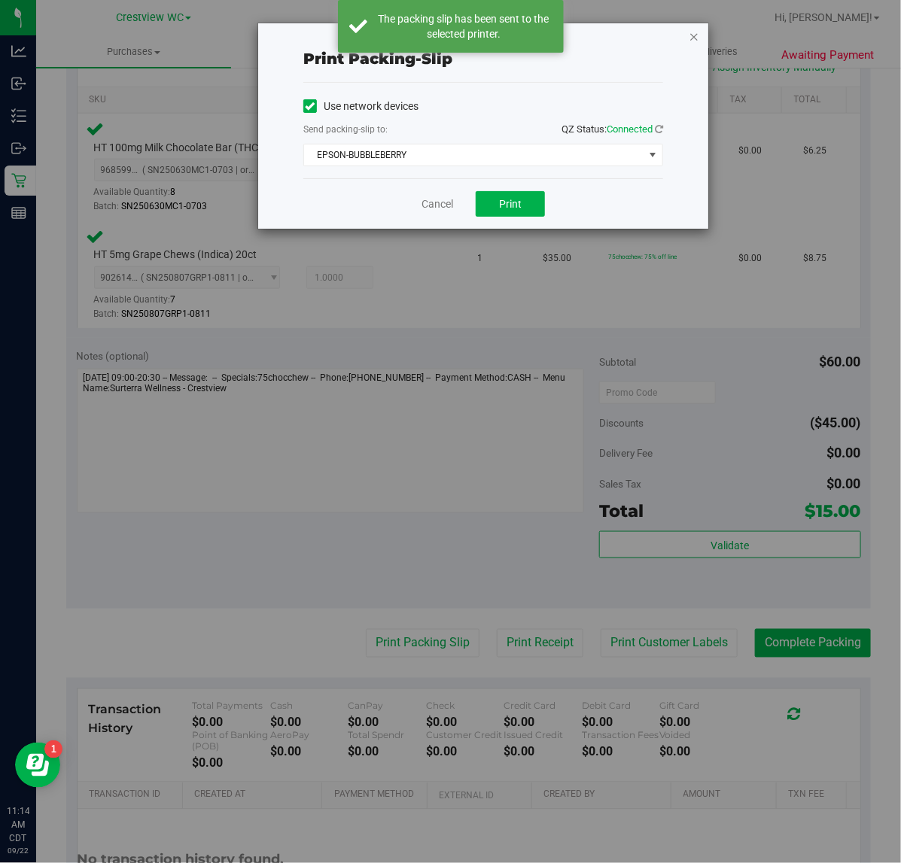
click at [697, 43] on icon "button" at bounding box center [693, 36] width 11 height 18
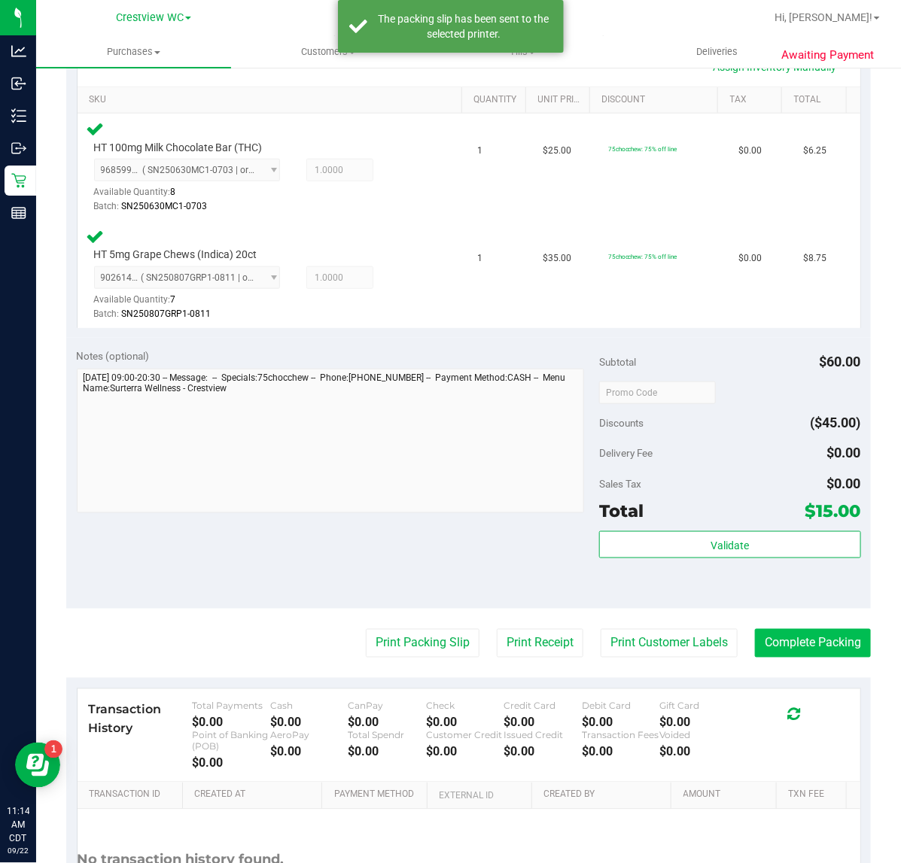
click at [819, 633] on button "Complete Packing" at bounding box center [813, 643] width 116 height 29
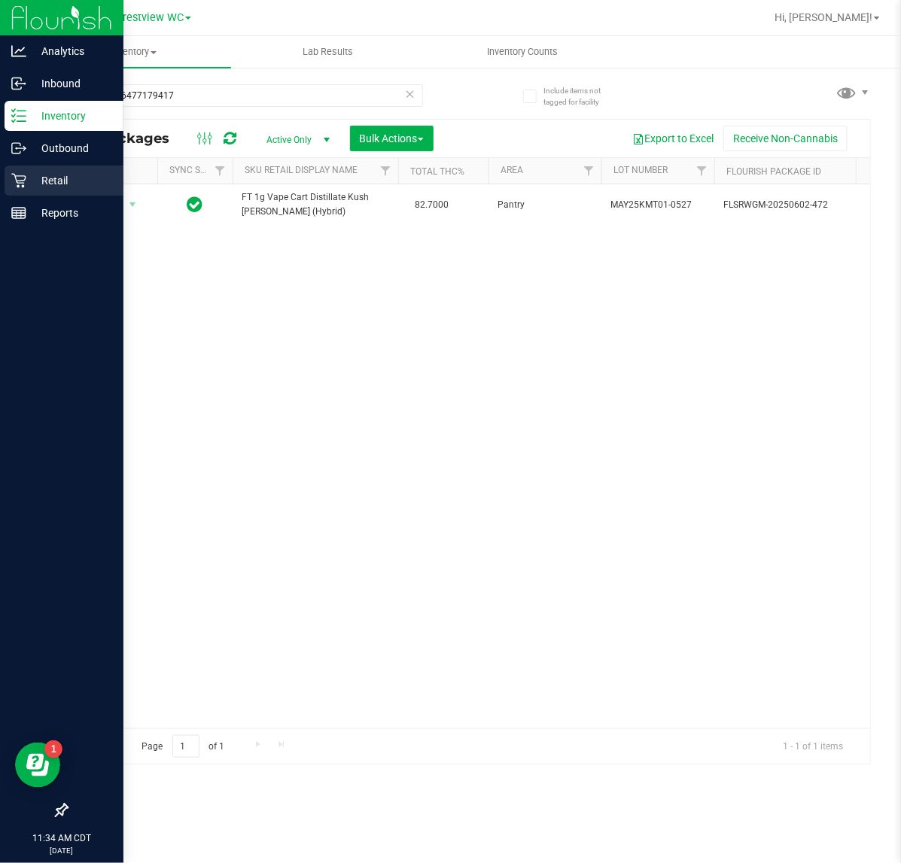
click at [32, 181] on p "Retail" at bounding box center [71, 181] width 90 height 18
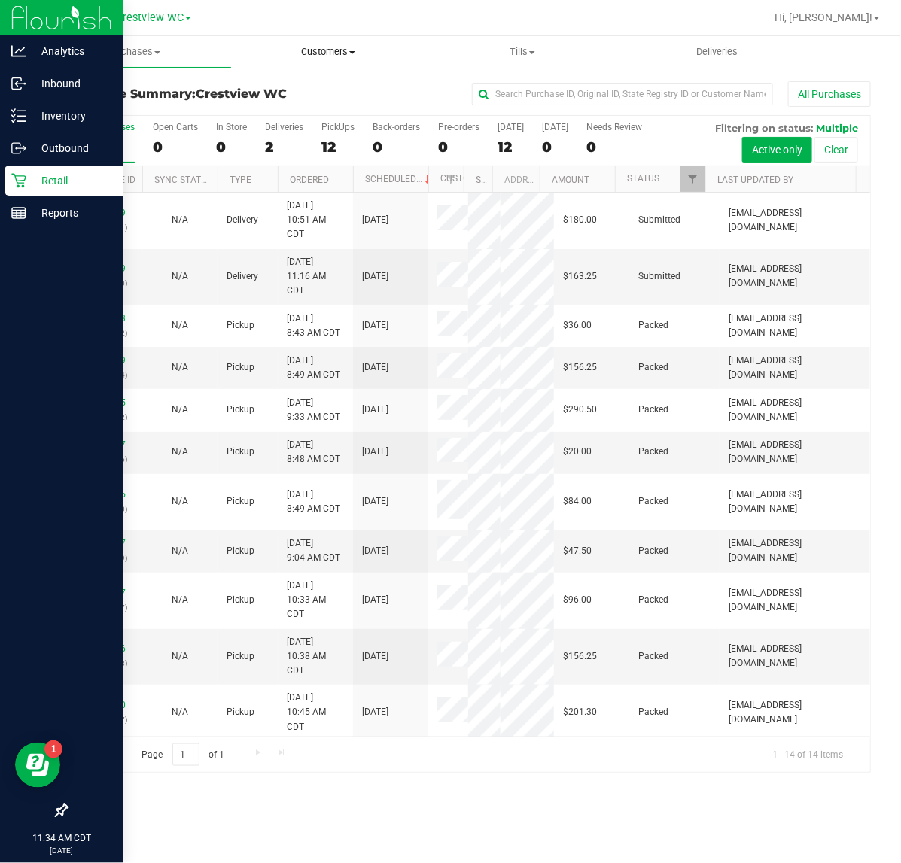
click at [336, 50] on span "Customers" at bounding box center [328, 52] width 193 height 14
click at [295, 94] on span "All customers" at bounding box center [285, 90] width 108 height 13
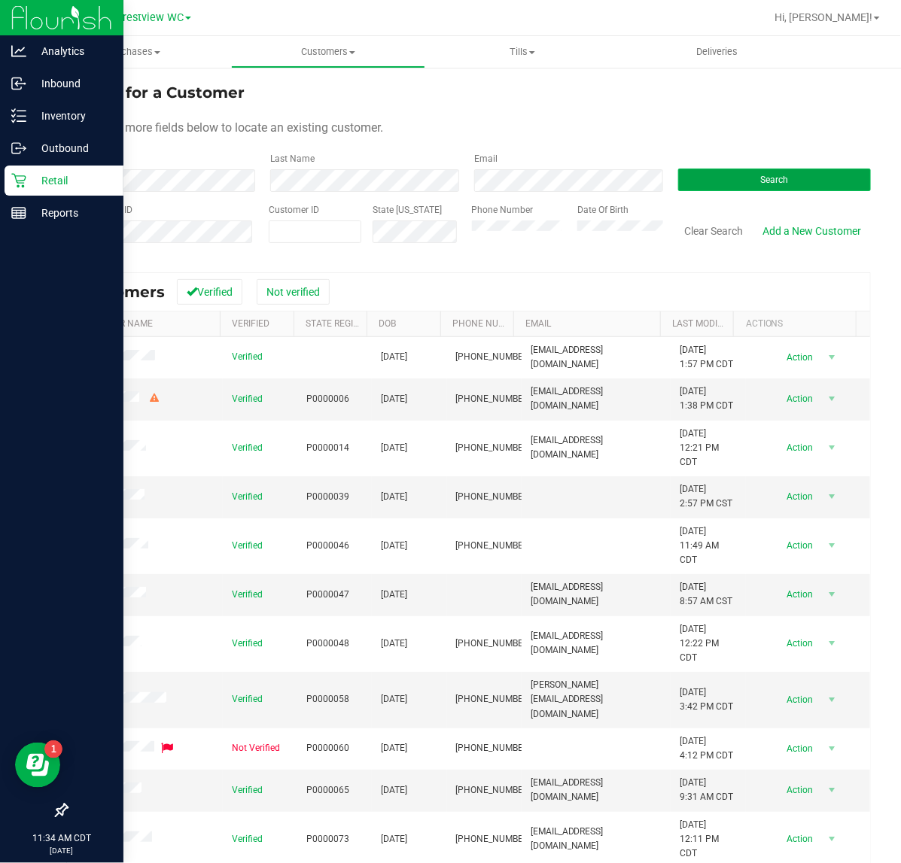
click at [678, 175] on button "Search" at bounding box center [774, 180] width 193 height 23
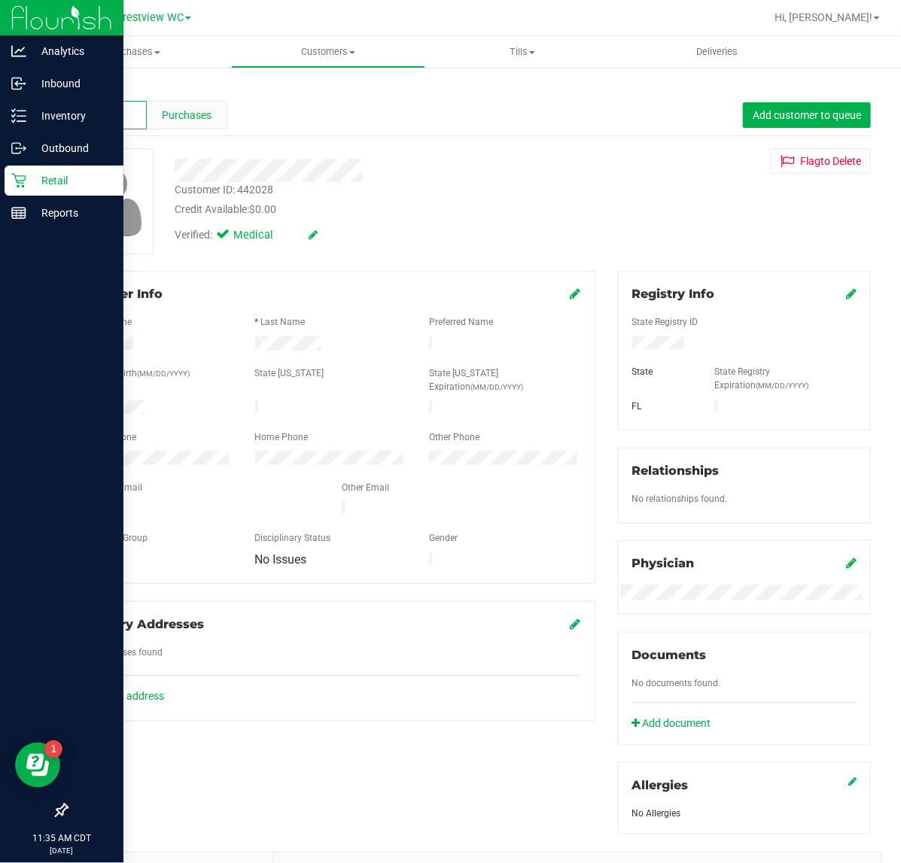
click at [213, 115] on div "Purchases" at bounding box center [187, 115] width 80 height 29
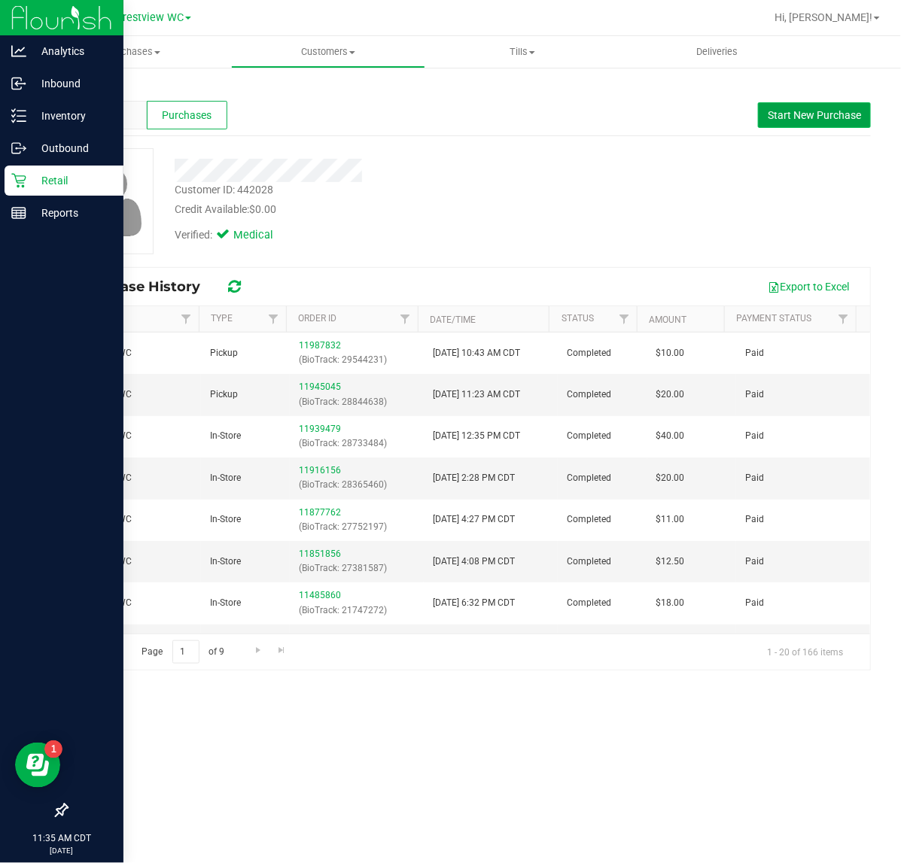
click at [819, 117] on span "Start New Purchase" at bounding box center [813, 115] width 93 height 12
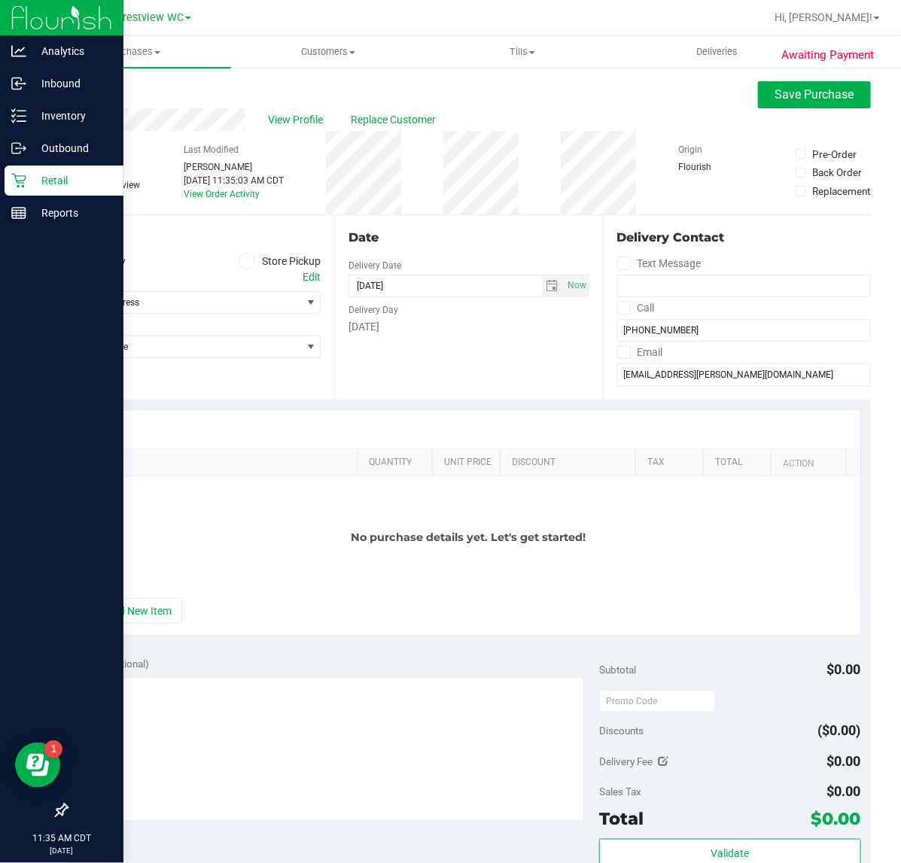
click at [243, 261] on icon at bounding box center [246, 261] width 9 height 0
click at [0, 0] on input "Store Pickup" at bounding box center [0, 0] width 0 height 0
click at [223, 311] on span "Select Store" at bounding box center [184, 302] width 234 height 21
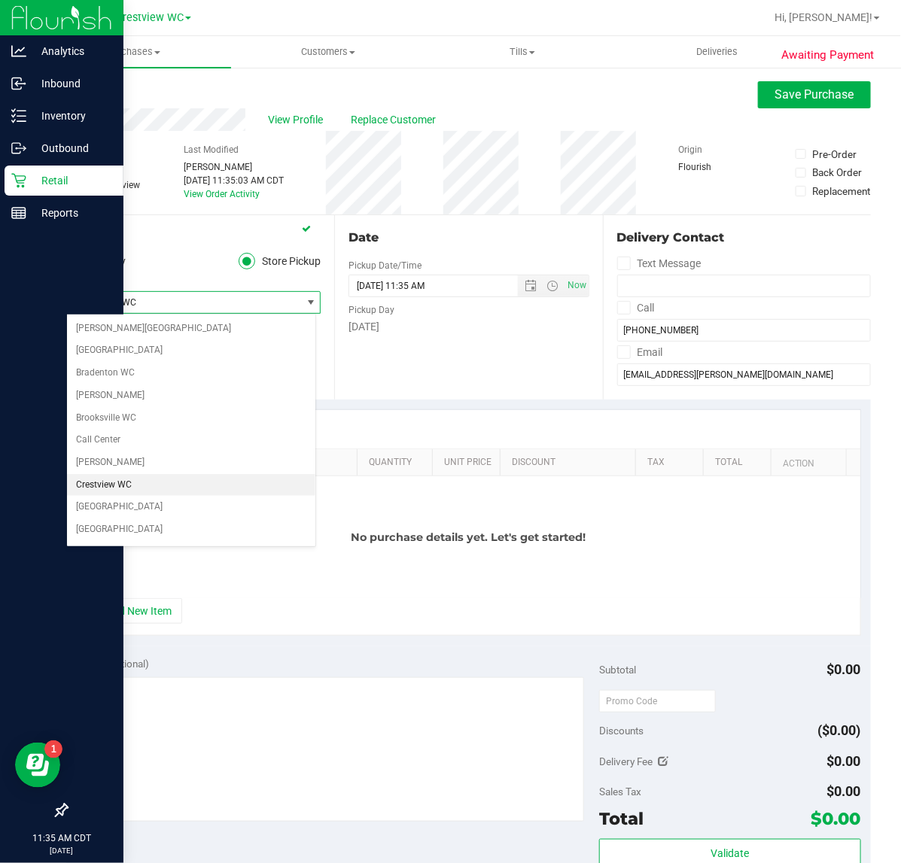
click at [132, 482] on li "Crestview WC" at bounding box center [191, 485] width 248 height 23
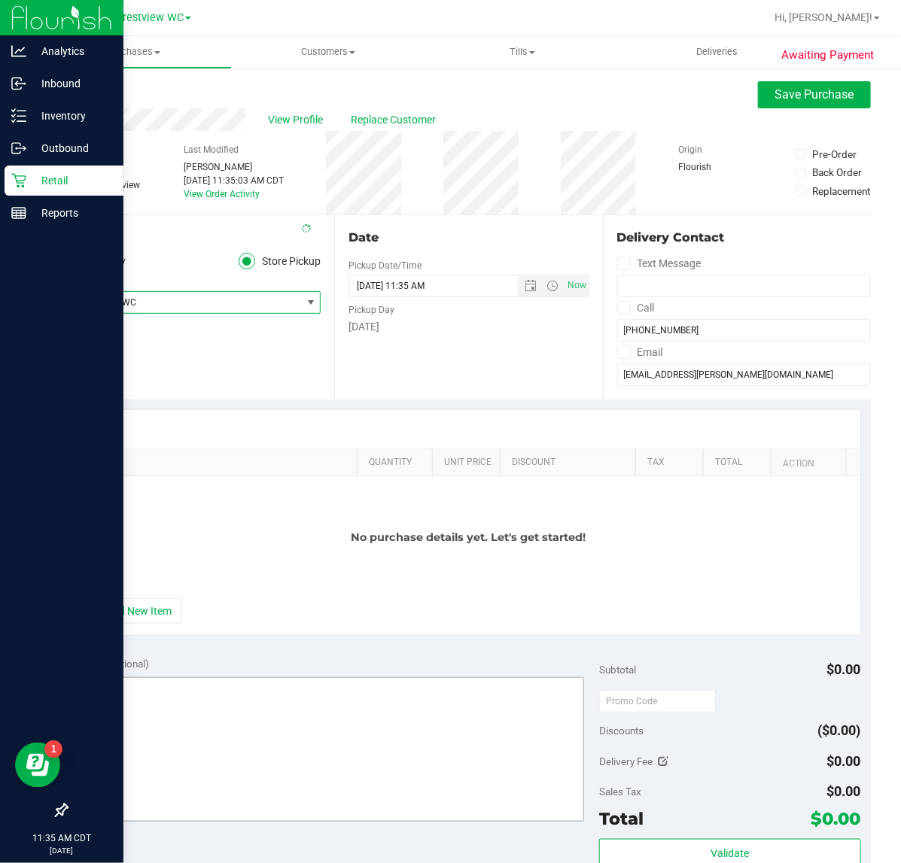
click at [132, 619] on button "+ Add New Item" at bounding box center [135, 611] width 93 height 26
click at [147, 611] on button "+ Add New Item" at bounding box center [135, 611] width 93 height 26
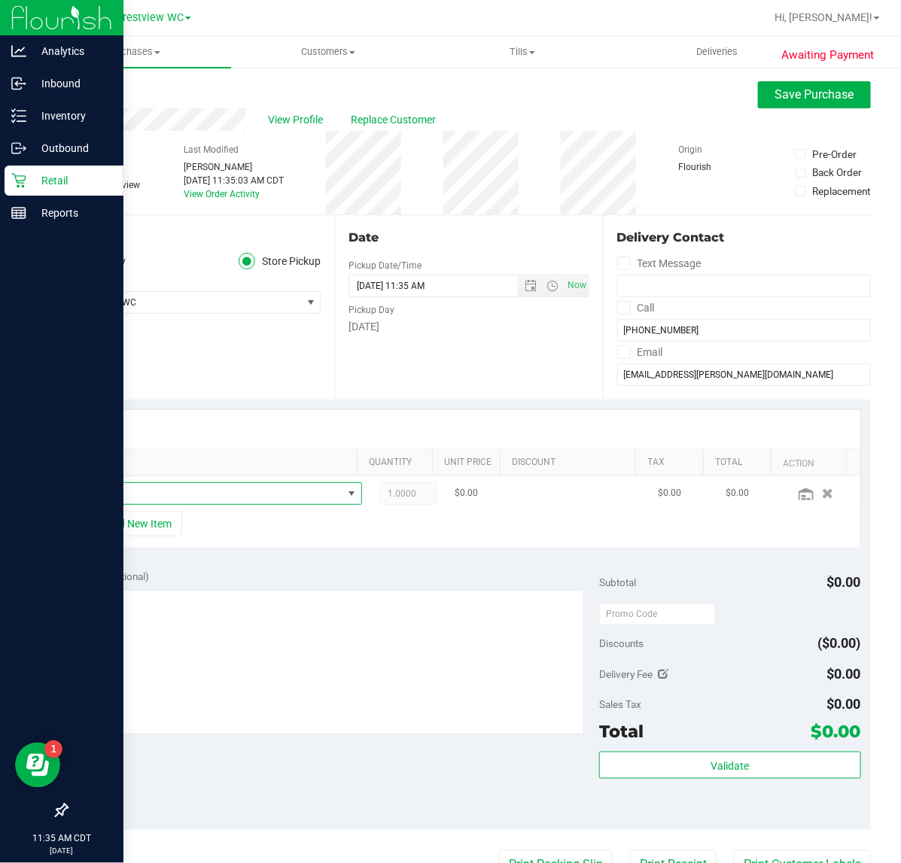
click at [150, 494] on span "NO DATA FOUND" at bounding box center [214, 493] width 255 height 21
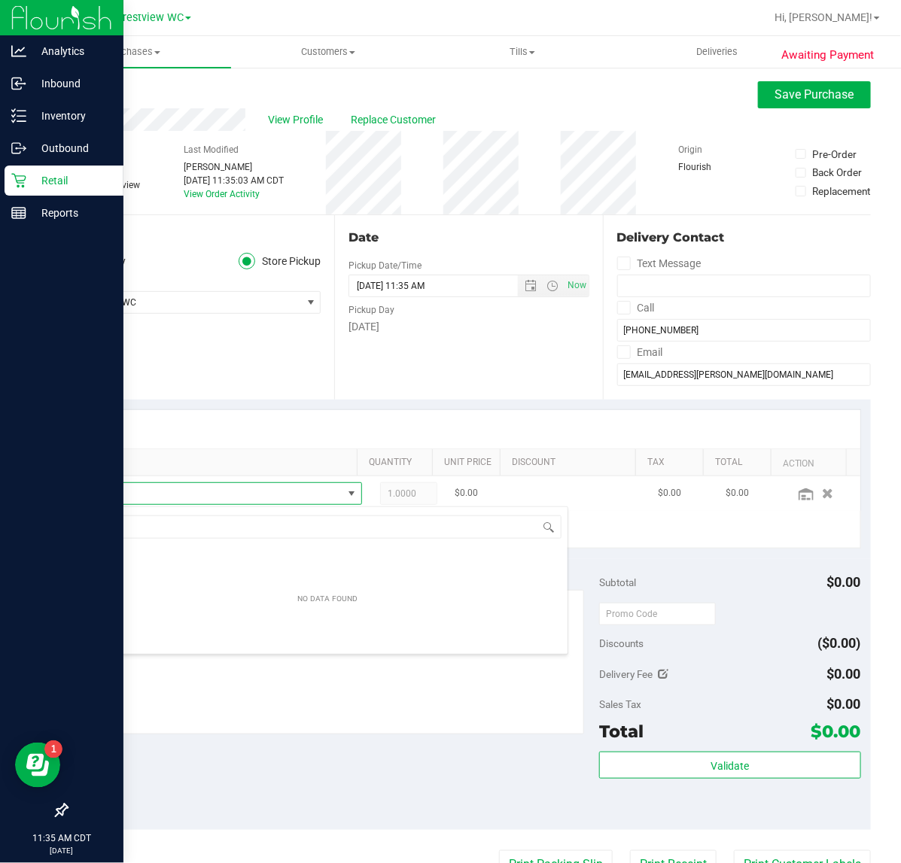
scroll to position [23, 247]
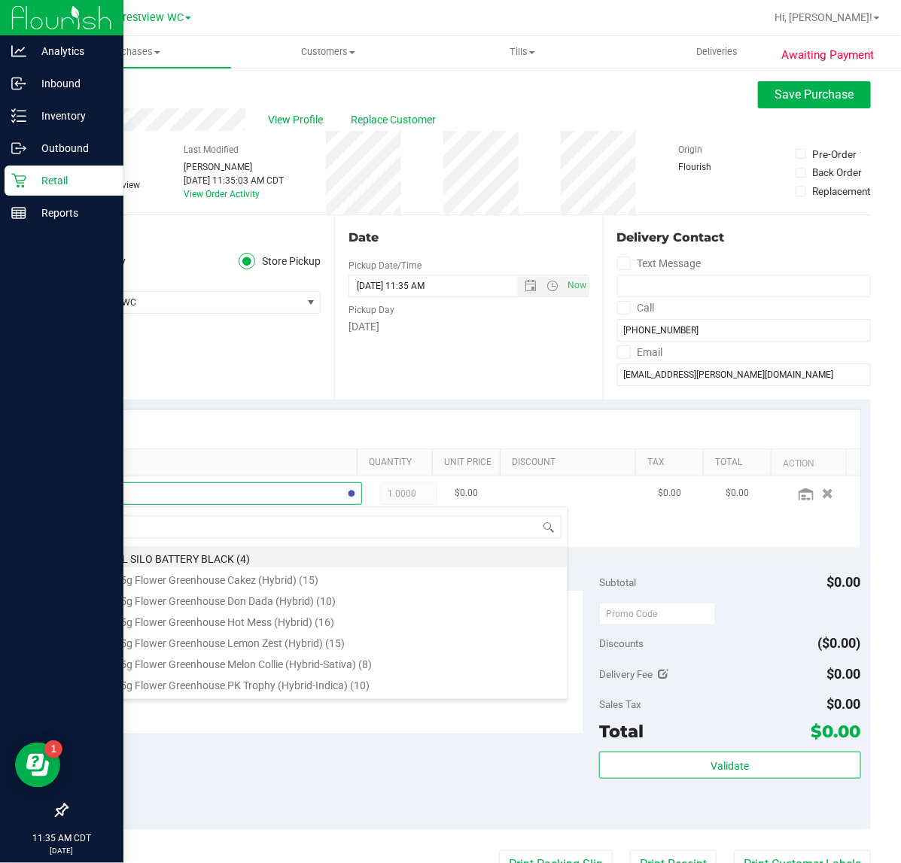
type input "acg"
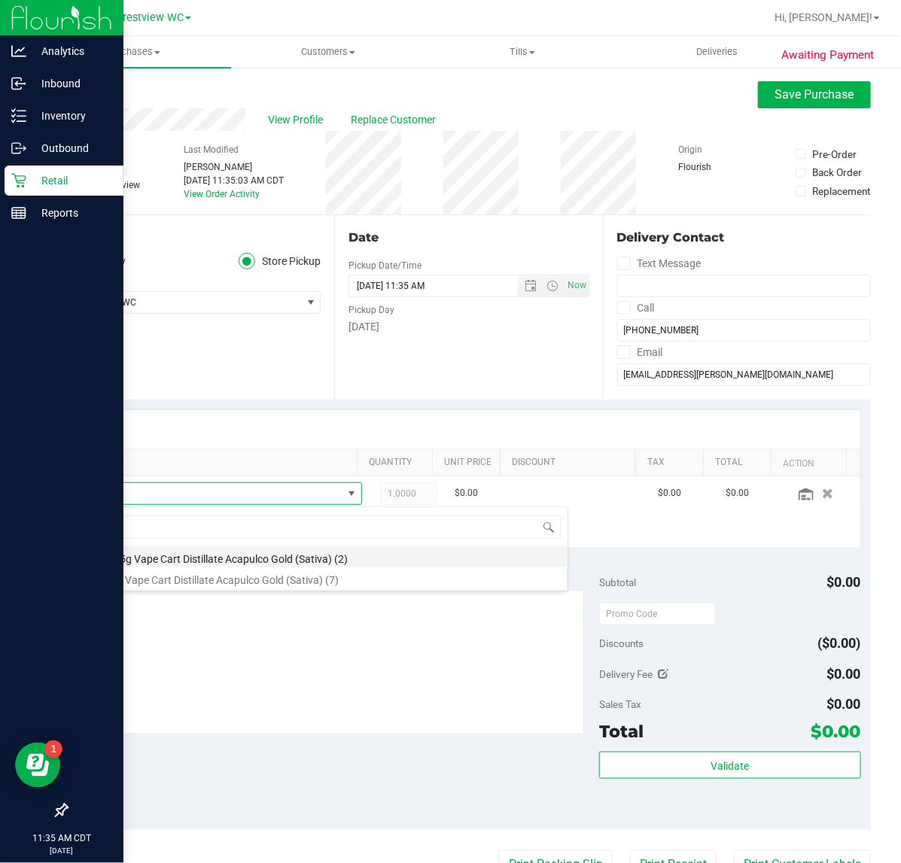
click at [196, 562] on li "FT 0.5g Vape Cart Distillate Acapulco Gold (Sativa) (2)" at bounding box center [327, 556] width 480 height 21
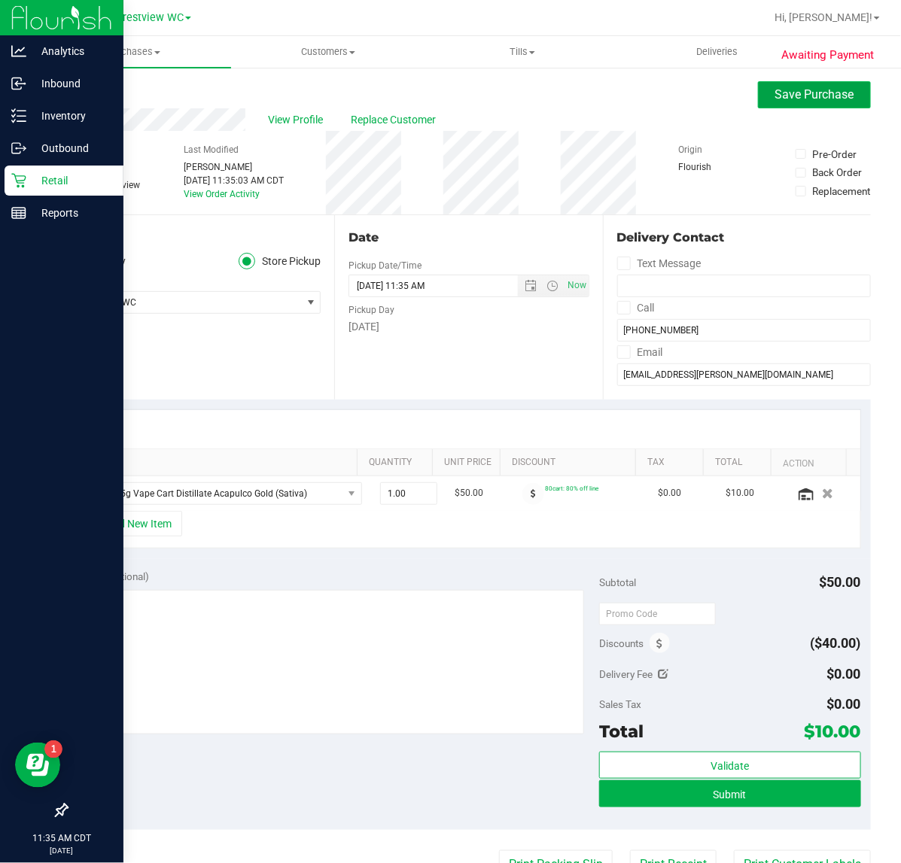
click at [775, 99] on span "Save Purchase" at bounding box center [814, 94] width 79 height 14
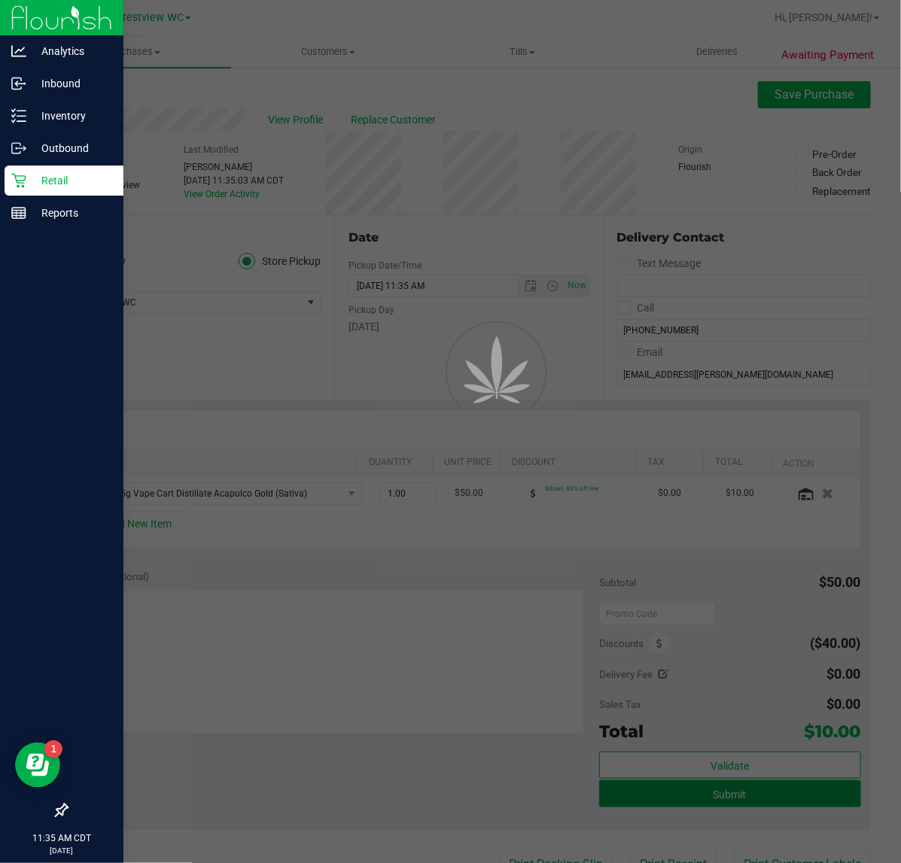
click at [694, 801] on div "Purchases Summary of purchases Fulfillment All purchases Customers All customer…" at bounding box center [468, 449] width 864 height 827
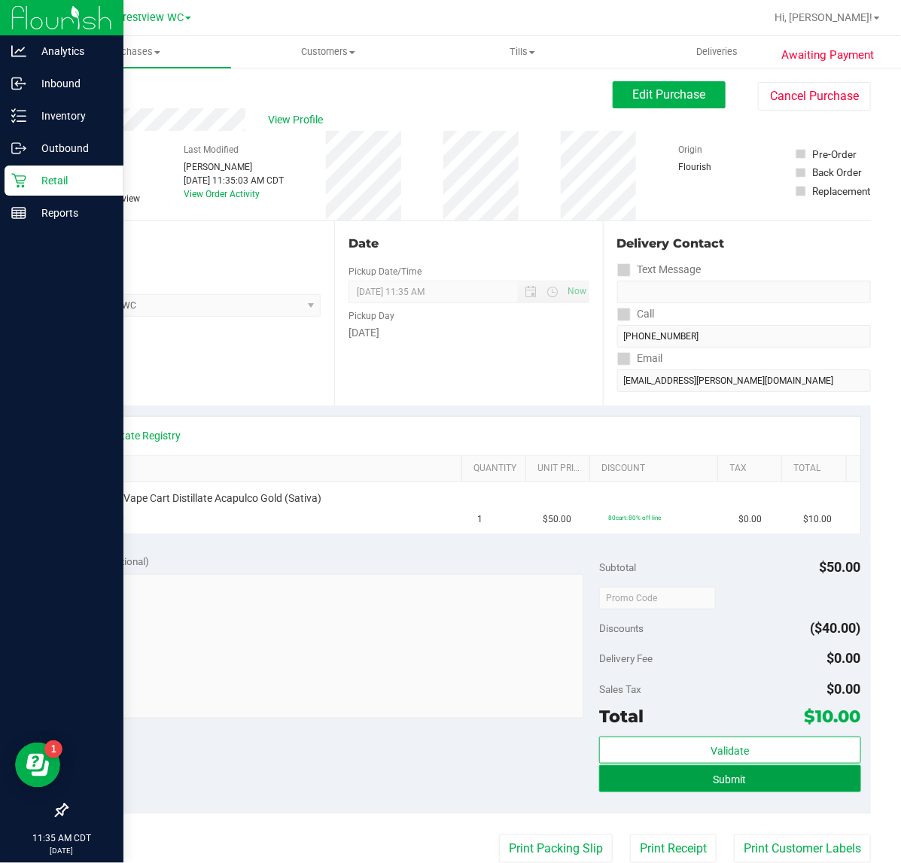
click at [712, 788] on button "Submit" at bounding box center [729, 778] width 261 height 27
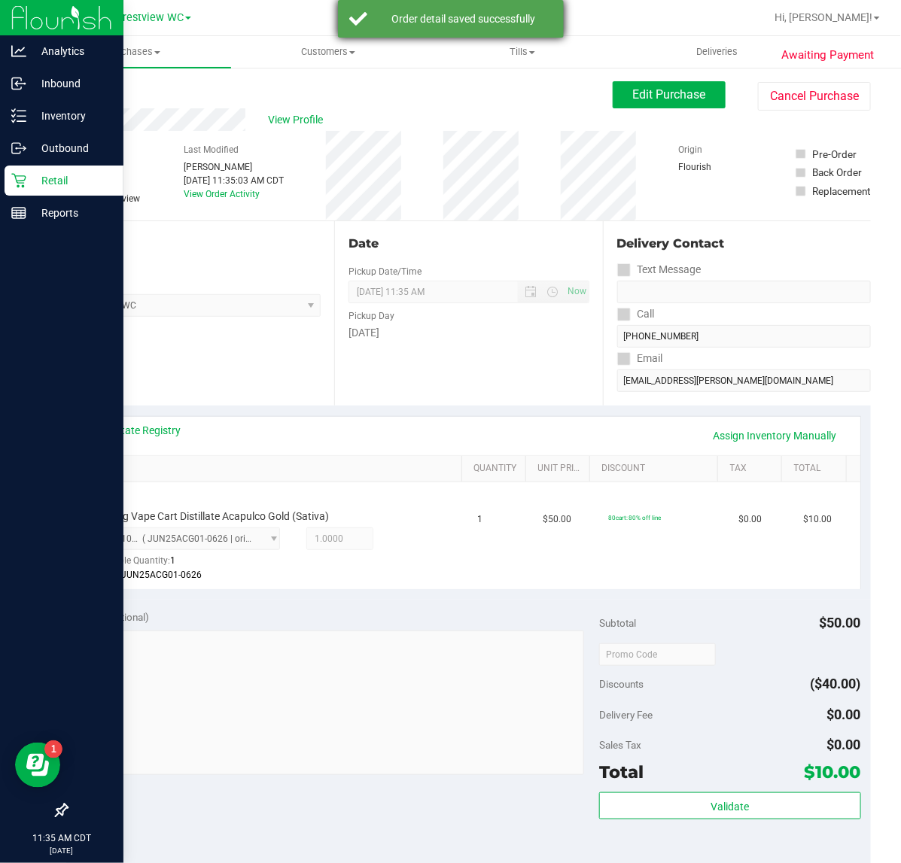
scroll to position [129, 0]
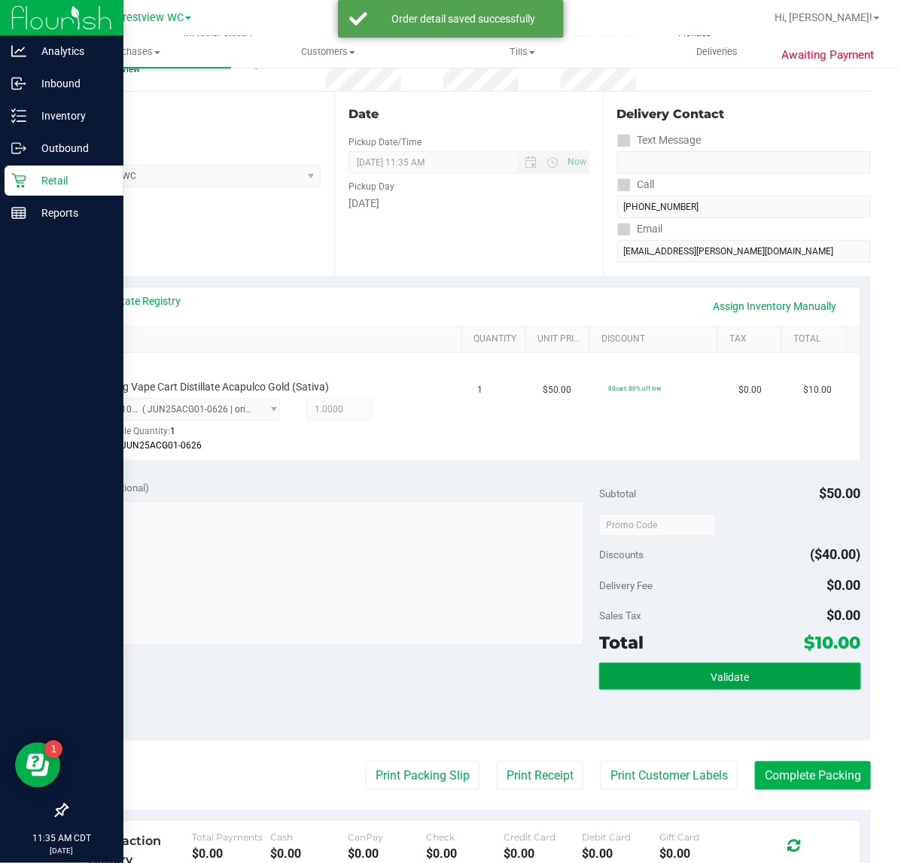
click at [764, 670] on button "Validate" at bounding box center [729, 676] width 261 height 27
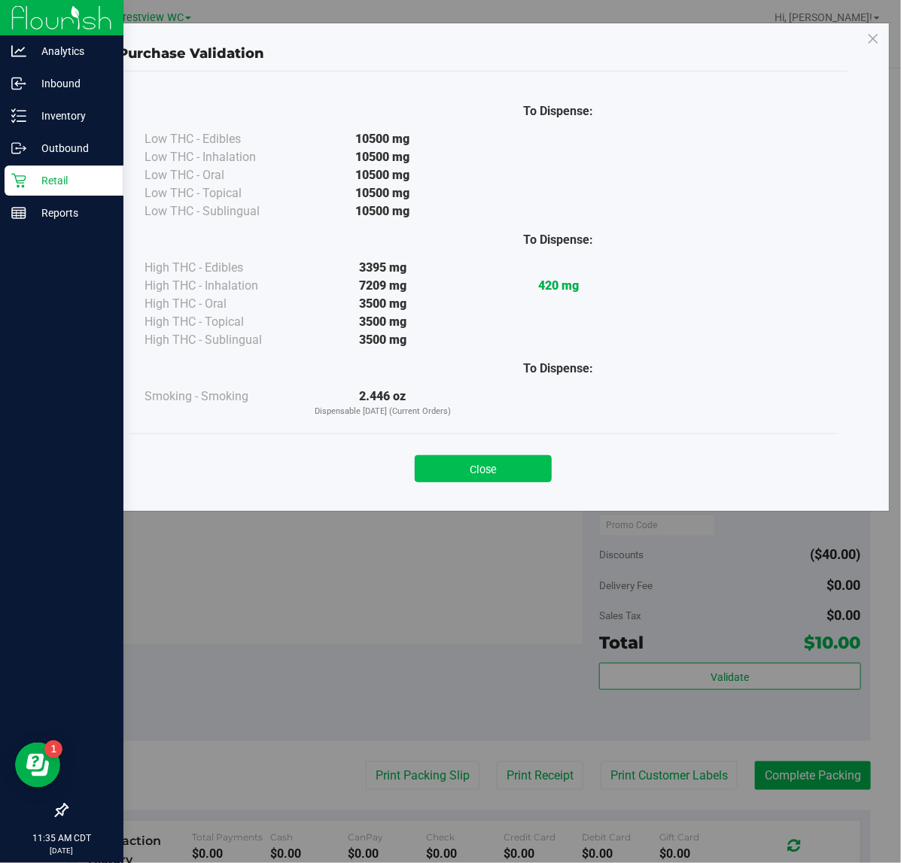
click at [493, 475] on button "Close" at bounding box center [483, 468] width 137 height 27
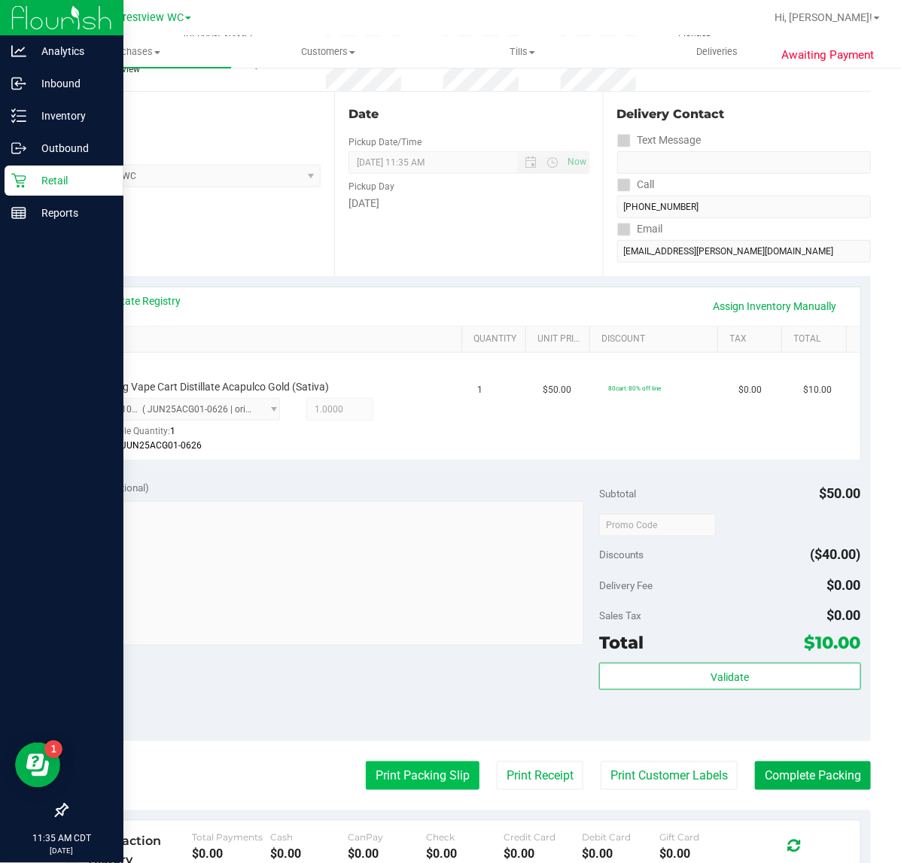
click at [406, 768] on button "Print Packing Slip" at bounding box center [423, 775] width 114 height 29
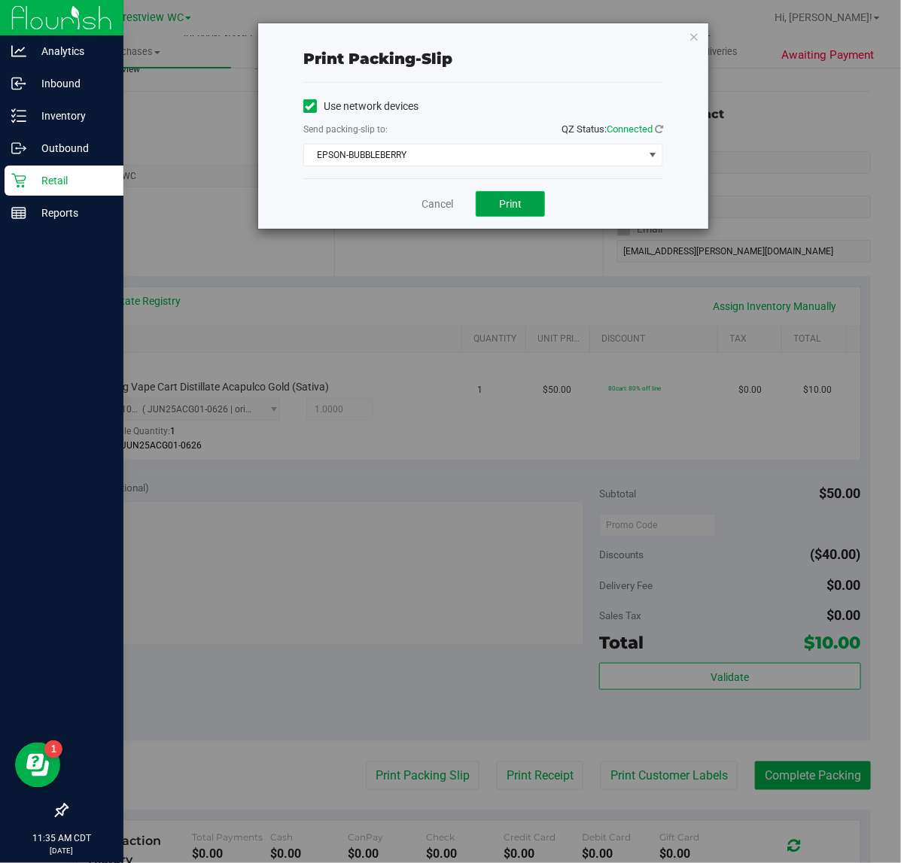
click at [519, 205] on span "Print" at bounding box center [510, 204] width 23 height 12
click at [694, 41] on icon "button" at bounding box center [693, 36] width 11 height 18
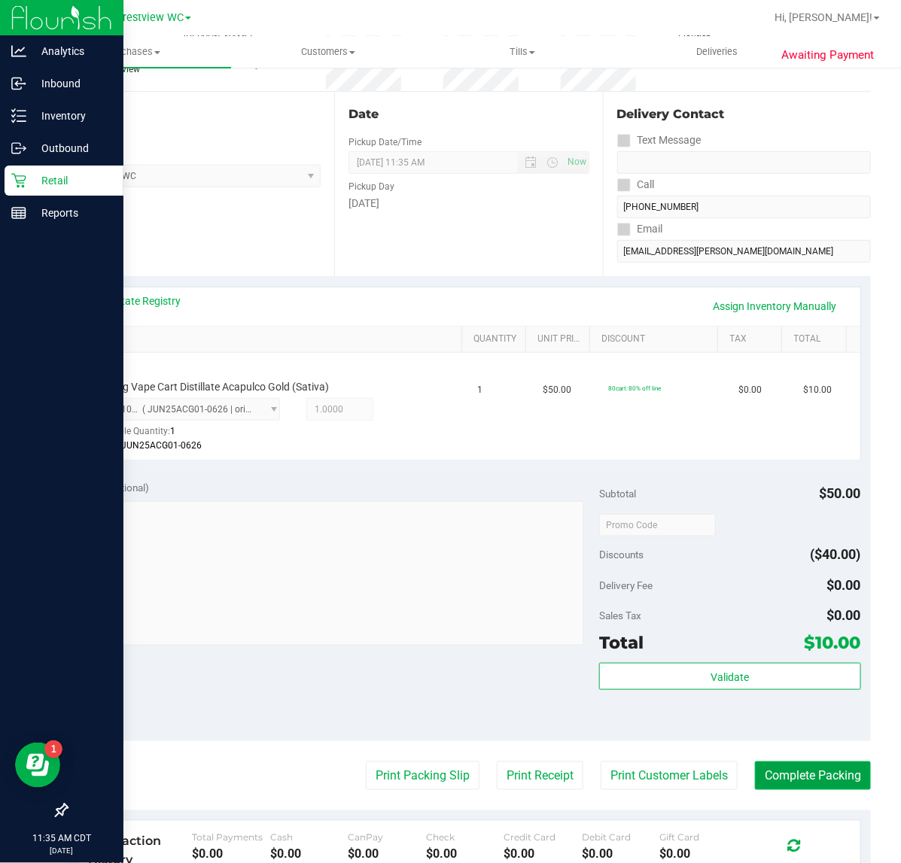
click at [797, 769] on button "Complete Packing" at bounding box center [813, 775] width 116 height 29
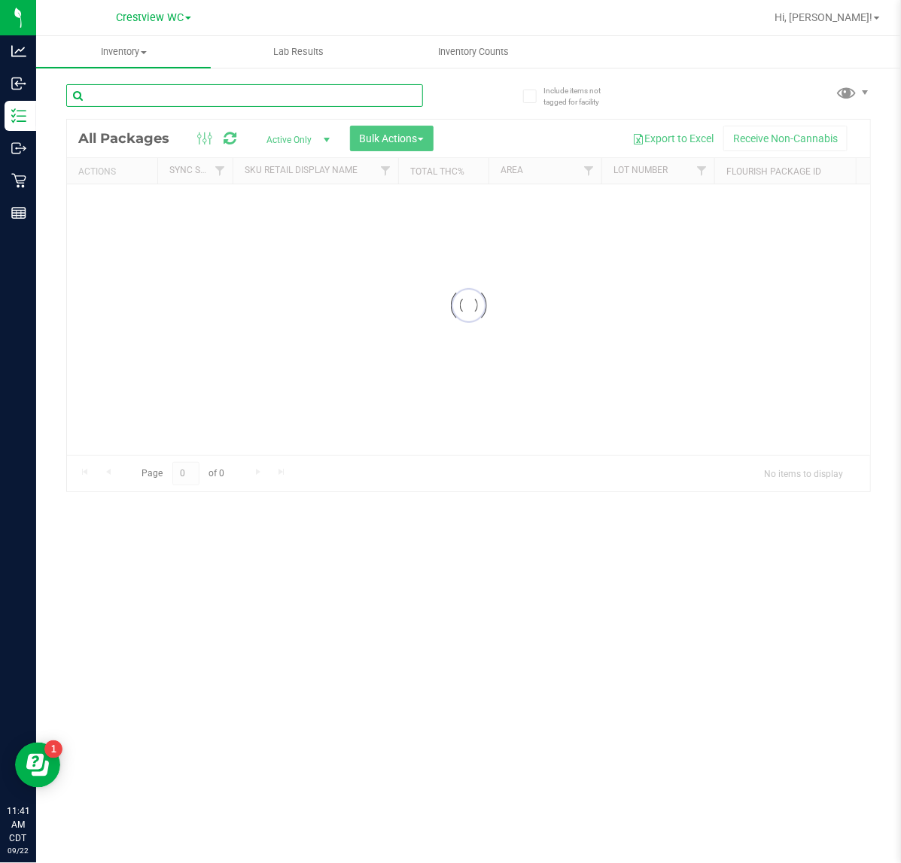
click at [287, 90] on input "text" at bounding box center [244, 95] width 357 height 23
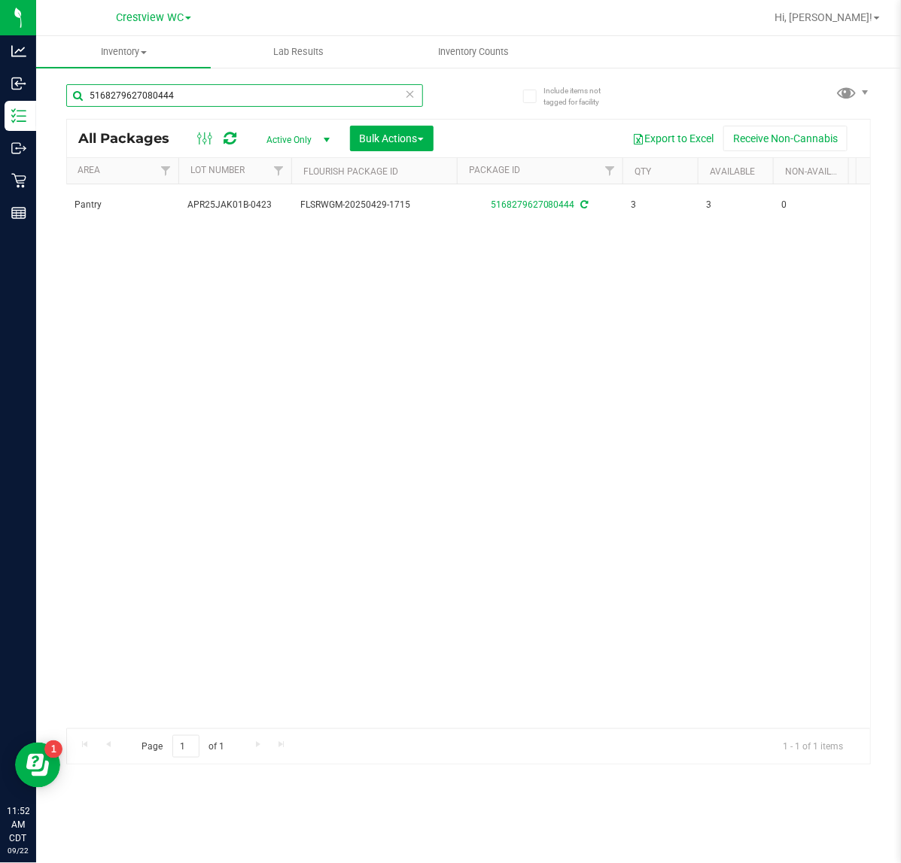
type input "5168279627080444"
drag, startPoint x: 178, startPoint y: 88, endPoint x: 56, endPoint y: 76, distance: 122.5
click at [0, 84] on html "Analytics Inbound Inventory Outbound Retail Reports 12:21 PM CDT [DATE] 09/22 C…" at bounding box center [450, 431] width 901 height 863
type input "3777692954944247"
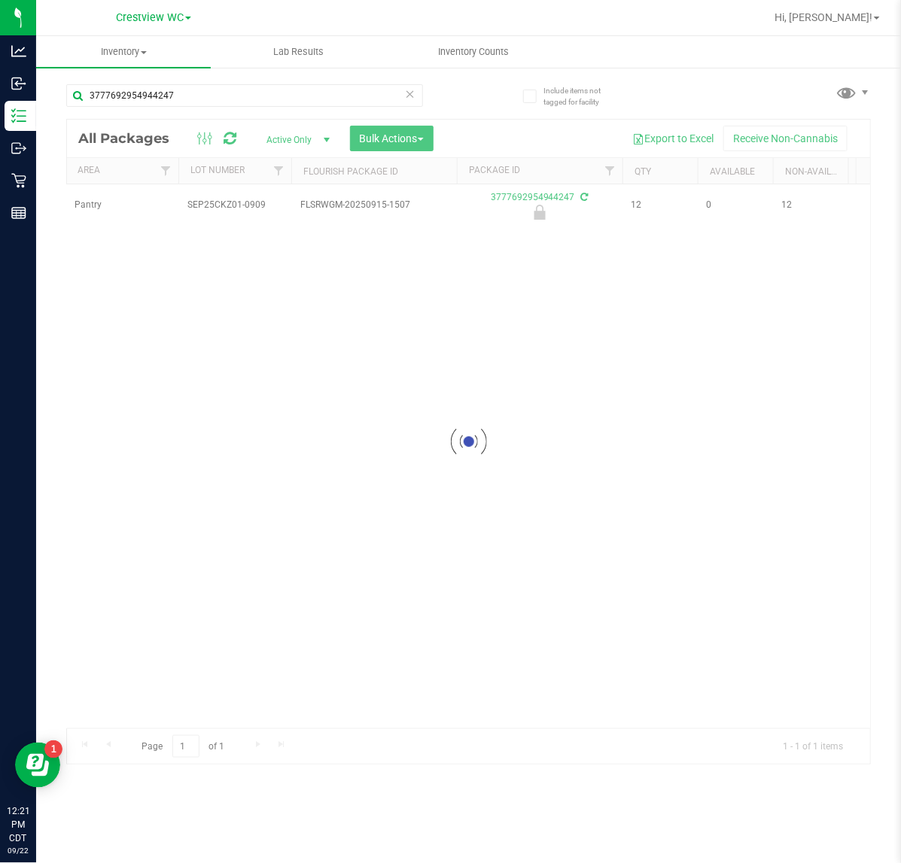
click at [293, 715] on div at bounding box center [468, 442] width 803 height 645
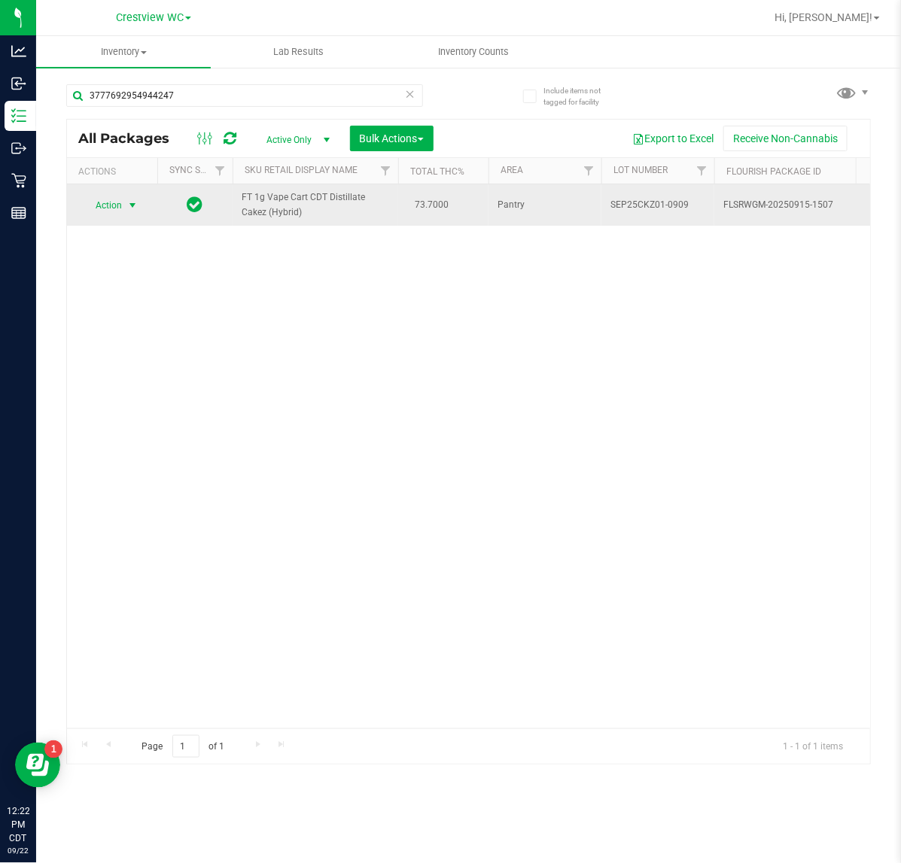
click at [114, 216] on span "Action" at bounding box center [102, 205] width 41 height 21
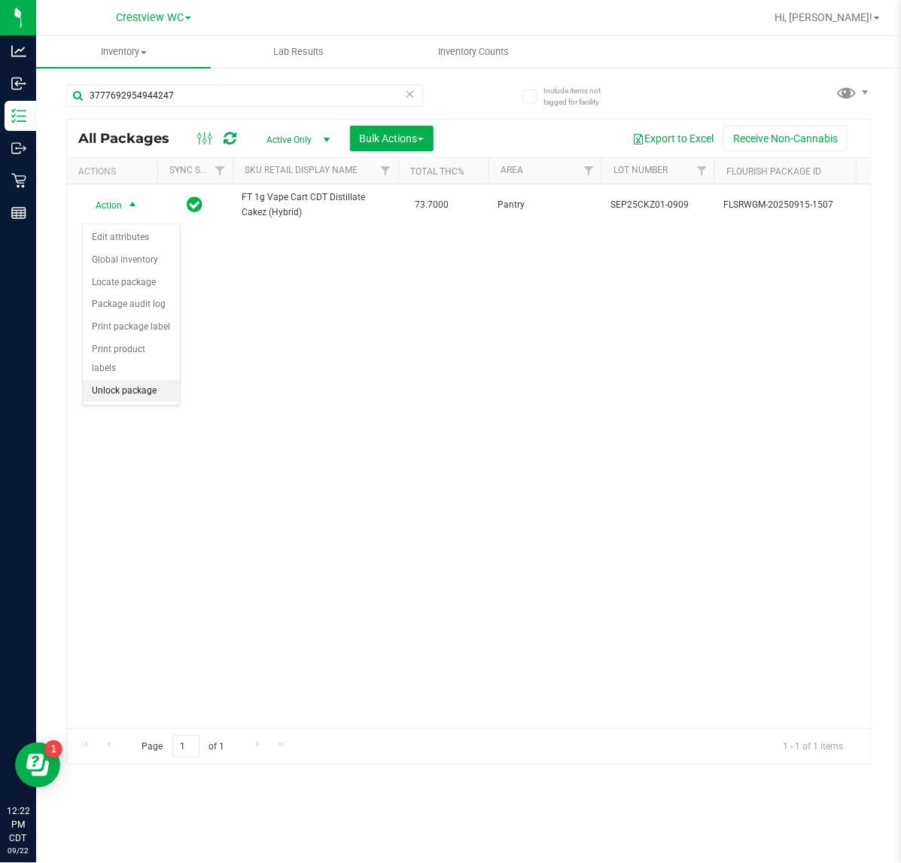
click at [132, 380] on li "Unlock package" at bounding box center [131, 391] width 97 height 23
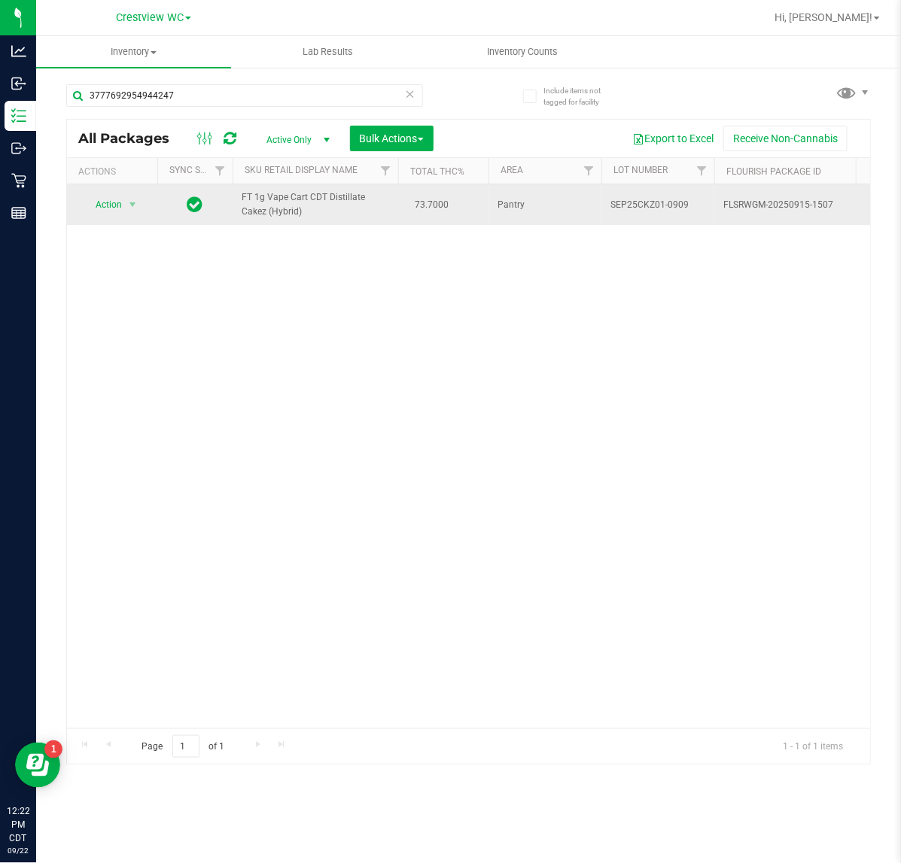
click at [108, 208] on span "Action" at bounding box center [102, 204] width 41 height 21
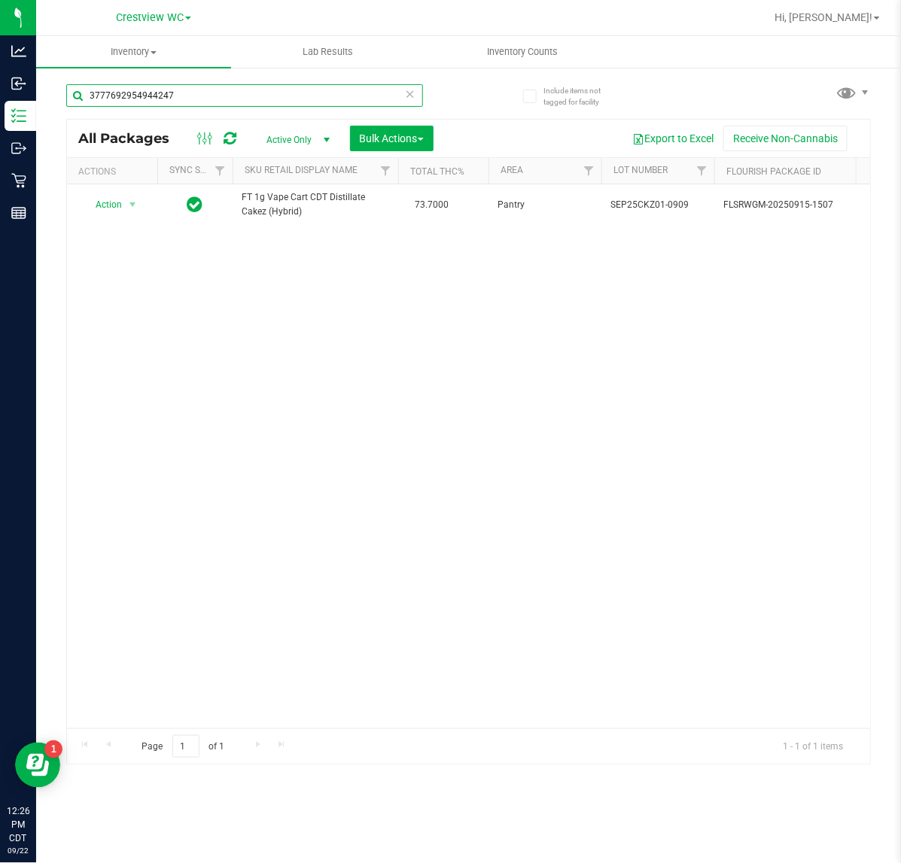
click at [220, 92] on input "3777692954944247" at bounding box center [244, 95] width 357 height 23
type input "3"
type input "5010260847296410"
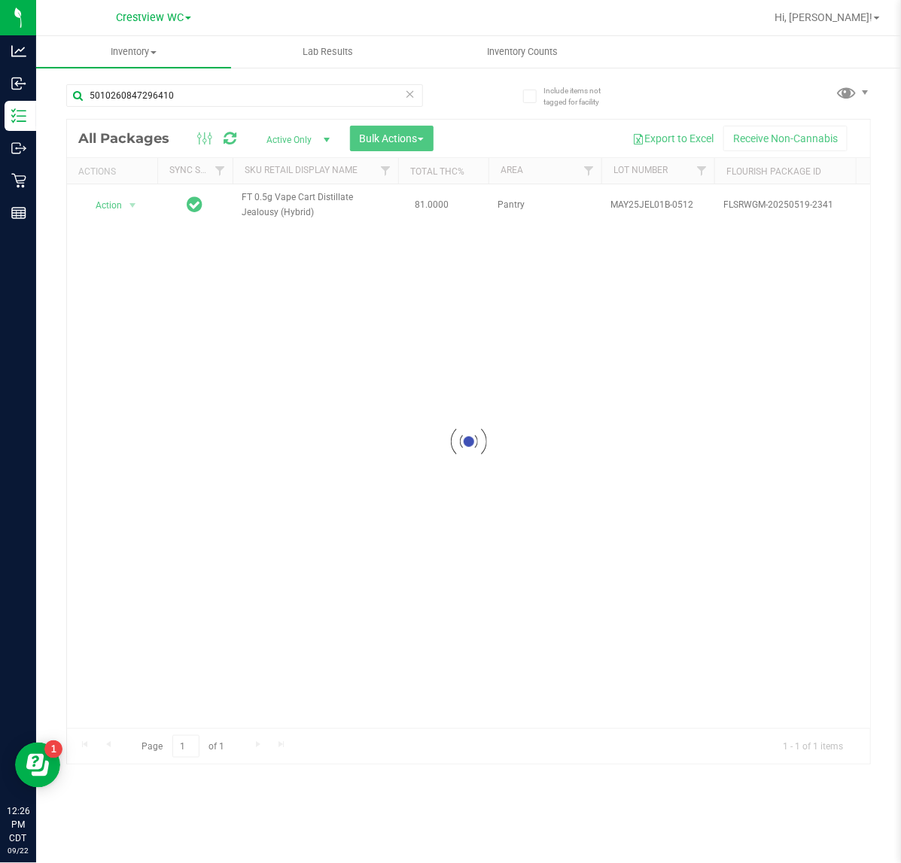
click at [111, 208] on div at bounding box center [468, 442] width 803 height 645
click at [111, 208] on span "Action" at bounding box center [102, 205] width 41 height 21
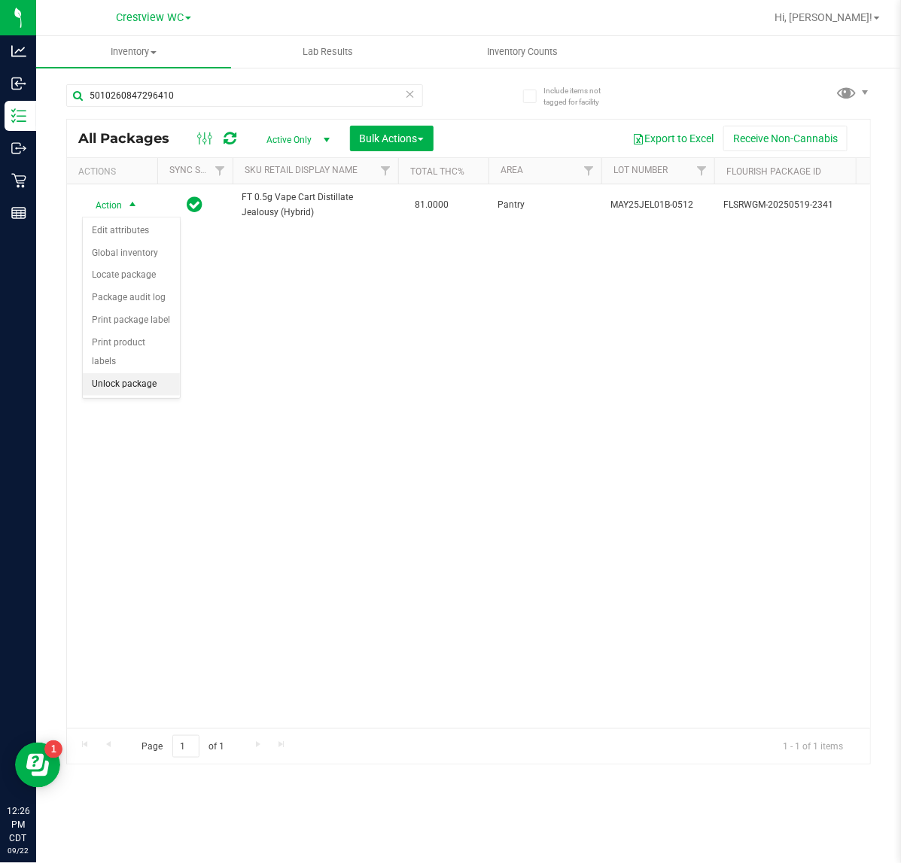
click at [152, 373] on li "Unlock package" at bounding box center [131, 384] width 97 height 23
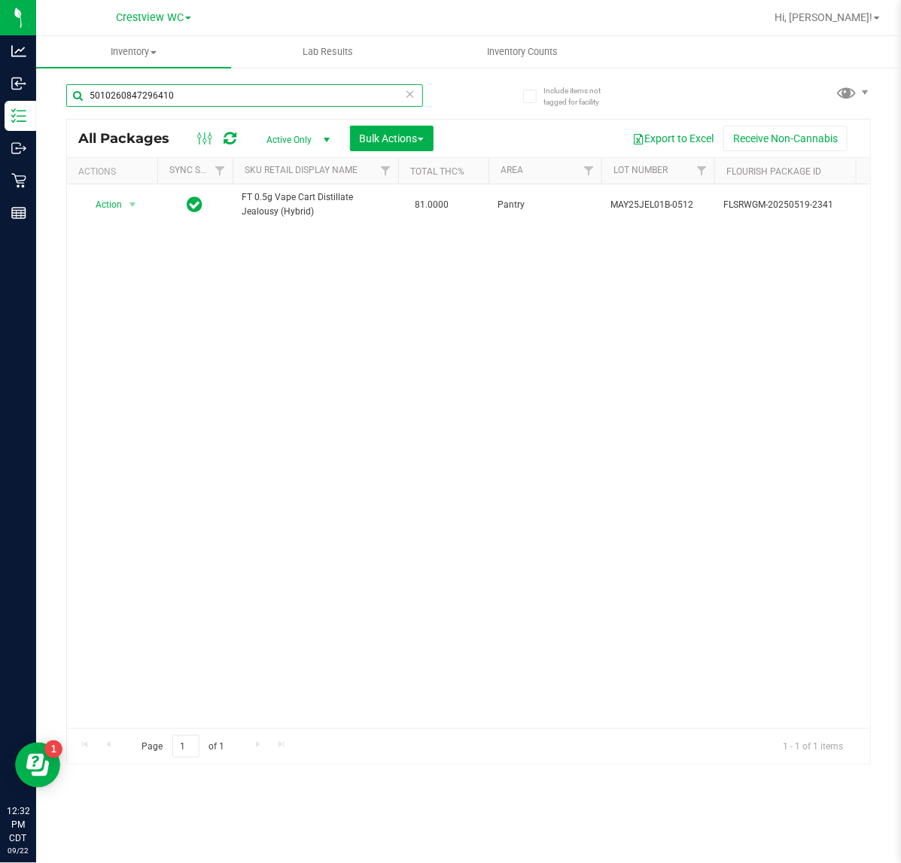
click at [222, 92] on input "5010260847296410" at bounding box center [244, 95] width 357 height 23
type input "5"
type input "pkn"
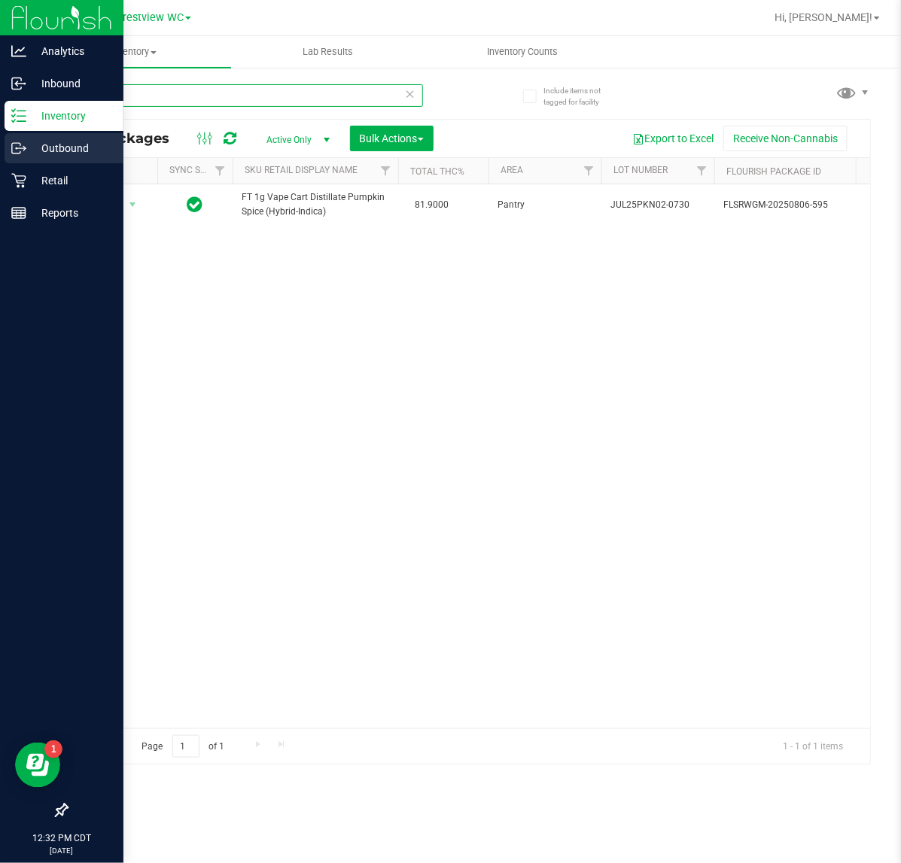
drag, startPoint x: 245, startPoint y: 92, endPoint x: 15, endPoint y: 136, distance: 233.7
click at [0, 153] on html "Analytics Inbound Inventory Outbound Retail Reports 12:32 PM CDT 09/22/2025 09/…" at bounding box center [450, 431] width 901 height 863
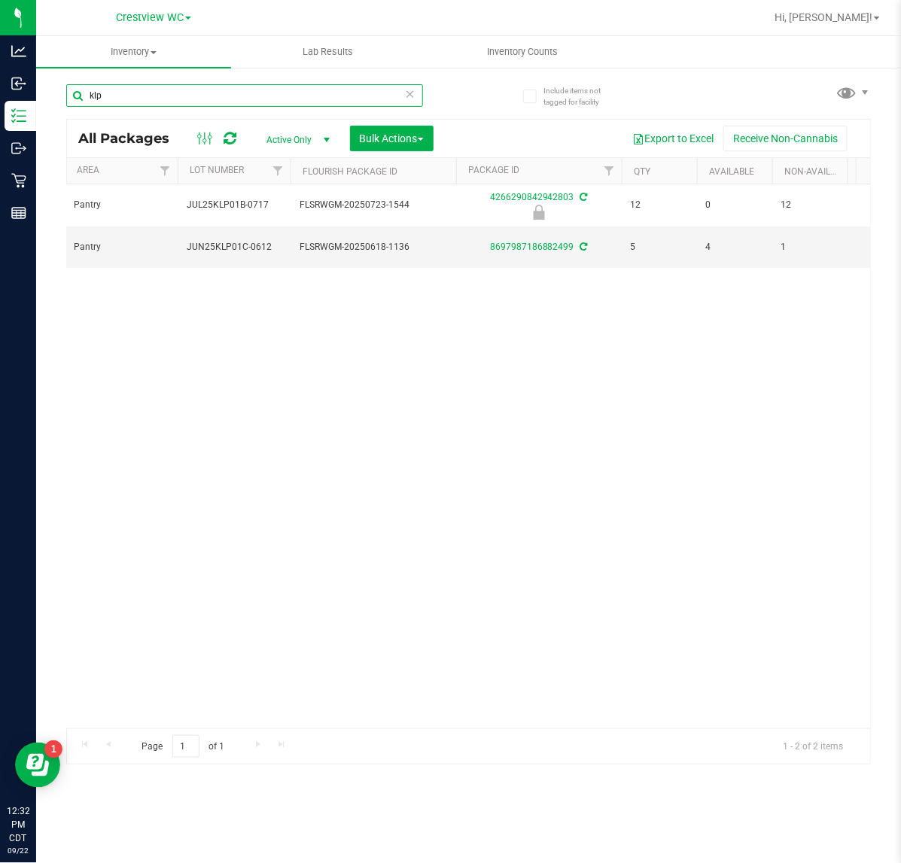
scroll to position [0, 422]
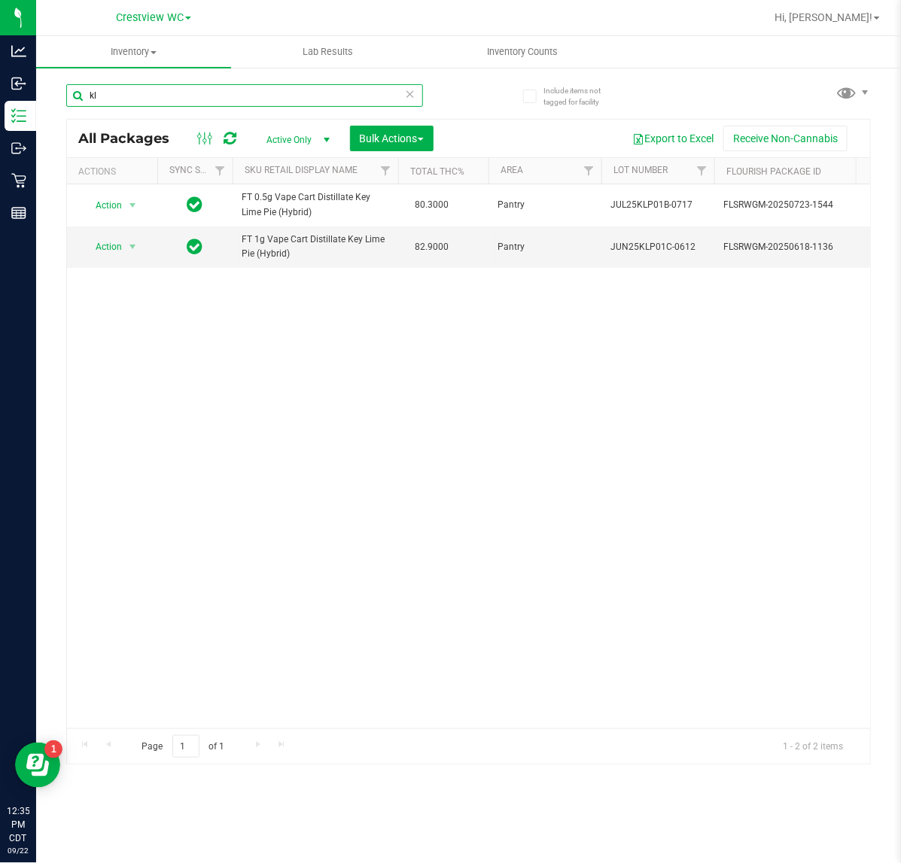
type input "k"
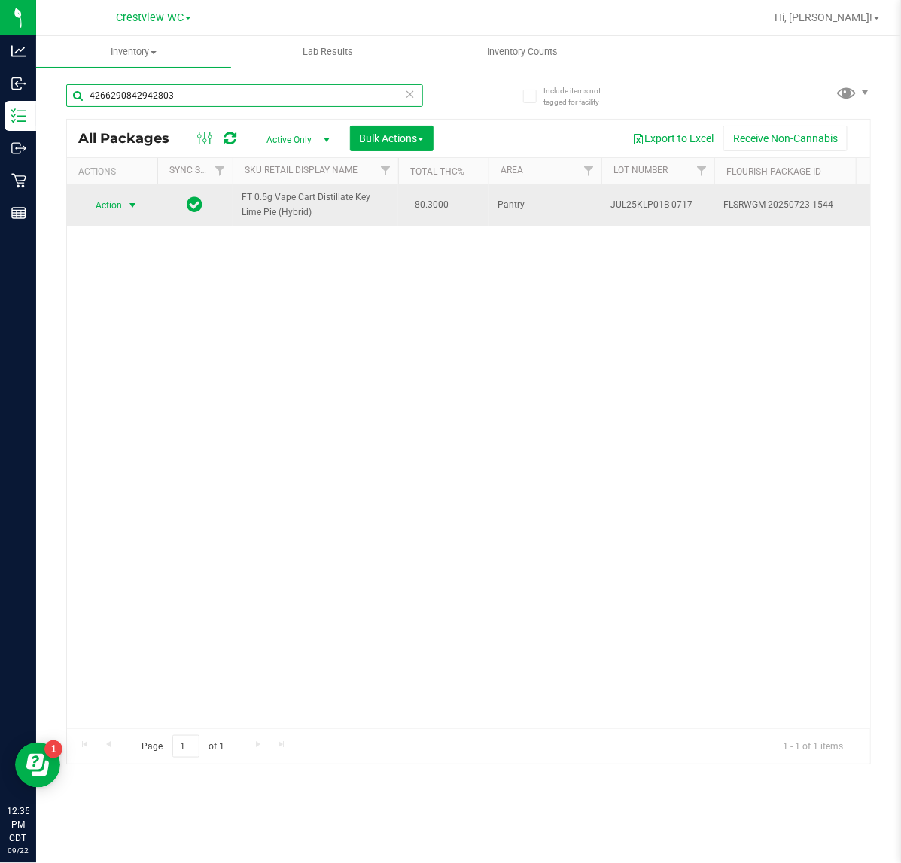
type input "4266290842942803"
click at [115, 202] on span "Action" at bounding box center [102, 205] width 41 height 21
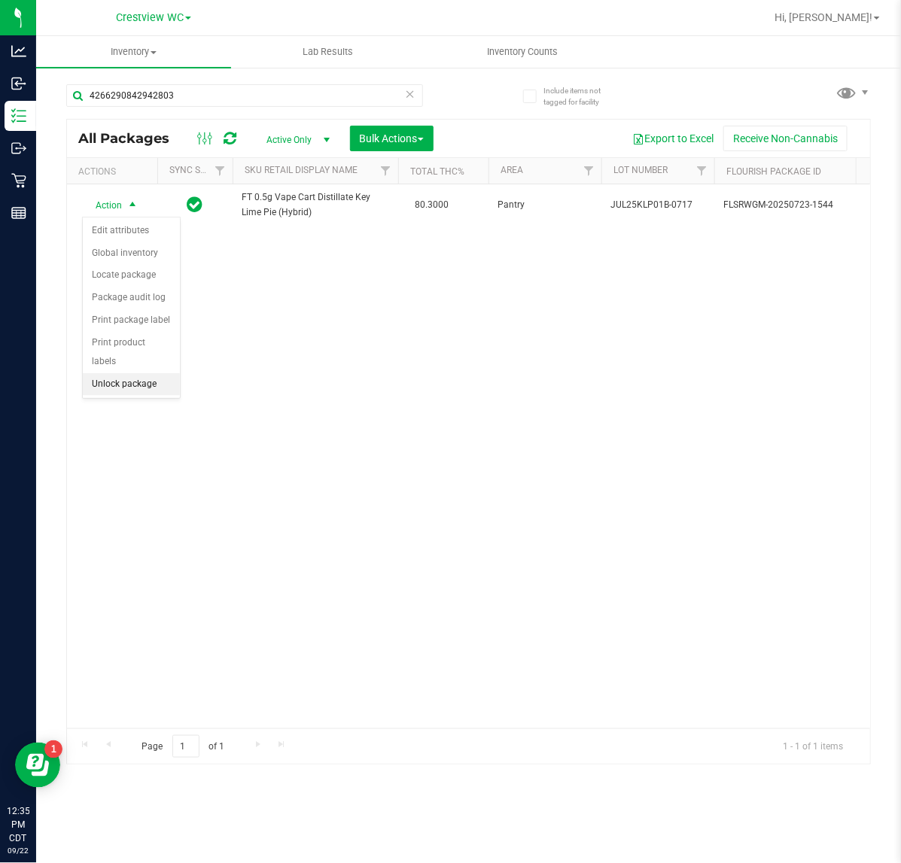
click at [147, 373] on li "Unlock package" at bounding box center [131, 384] width 97 height 23
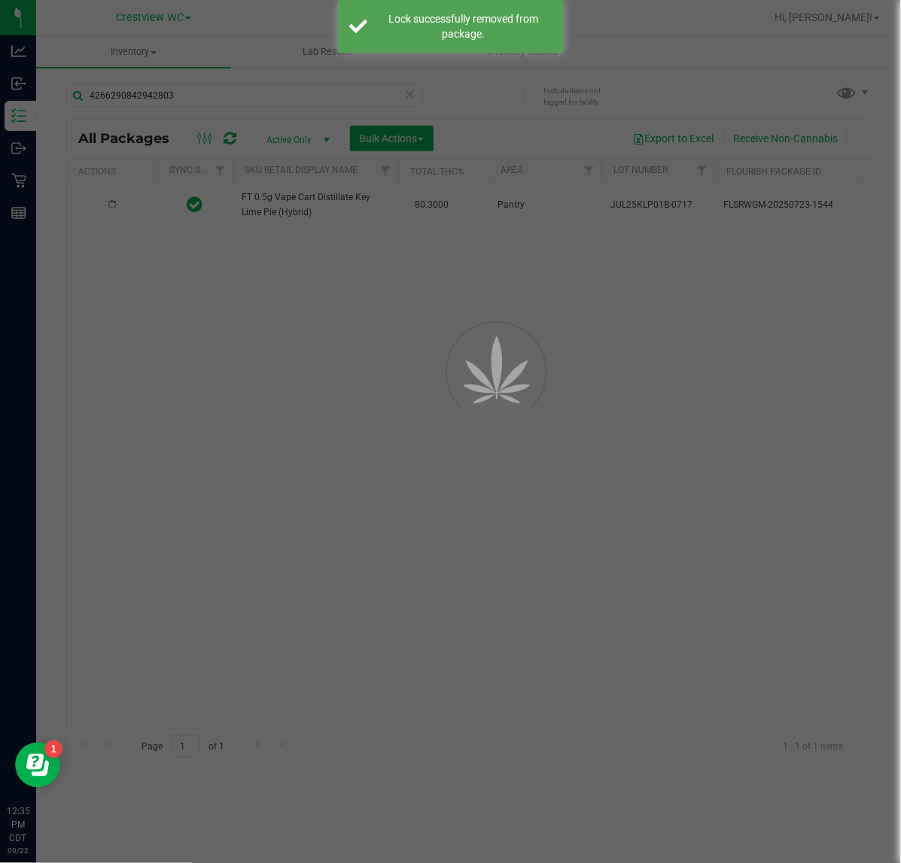
click at [220, 326] on div at bounding box center [450, 431] width 901 height 863
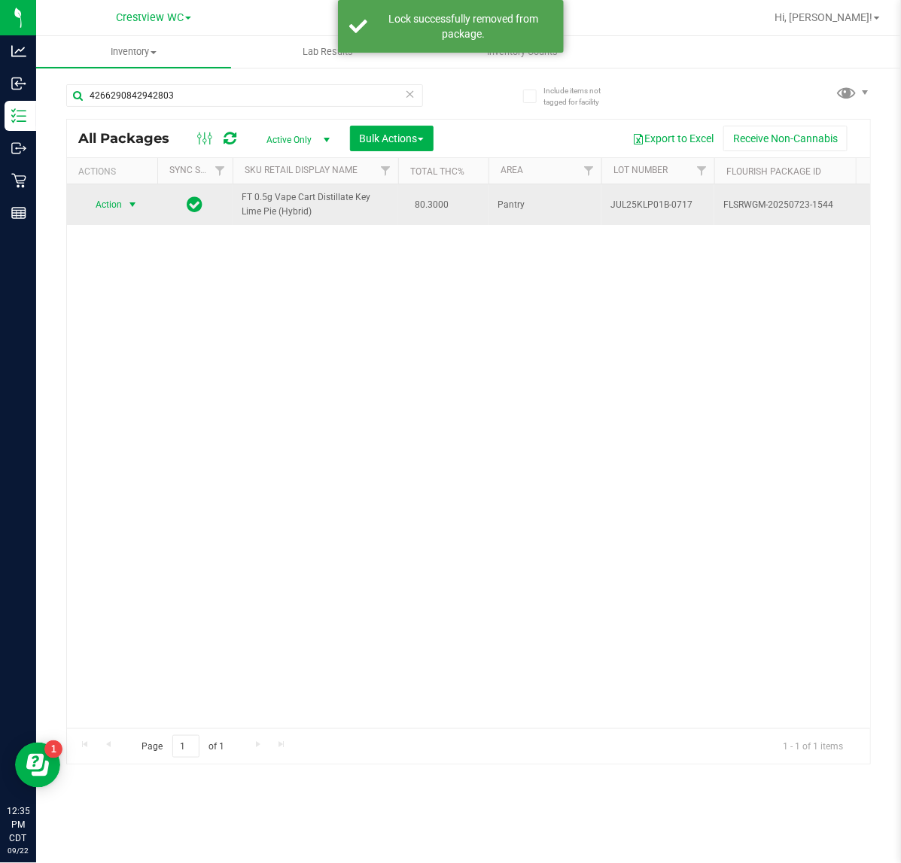
click at [135, 208] on span "select" at bounding box center [132, 205] width 12 height 12
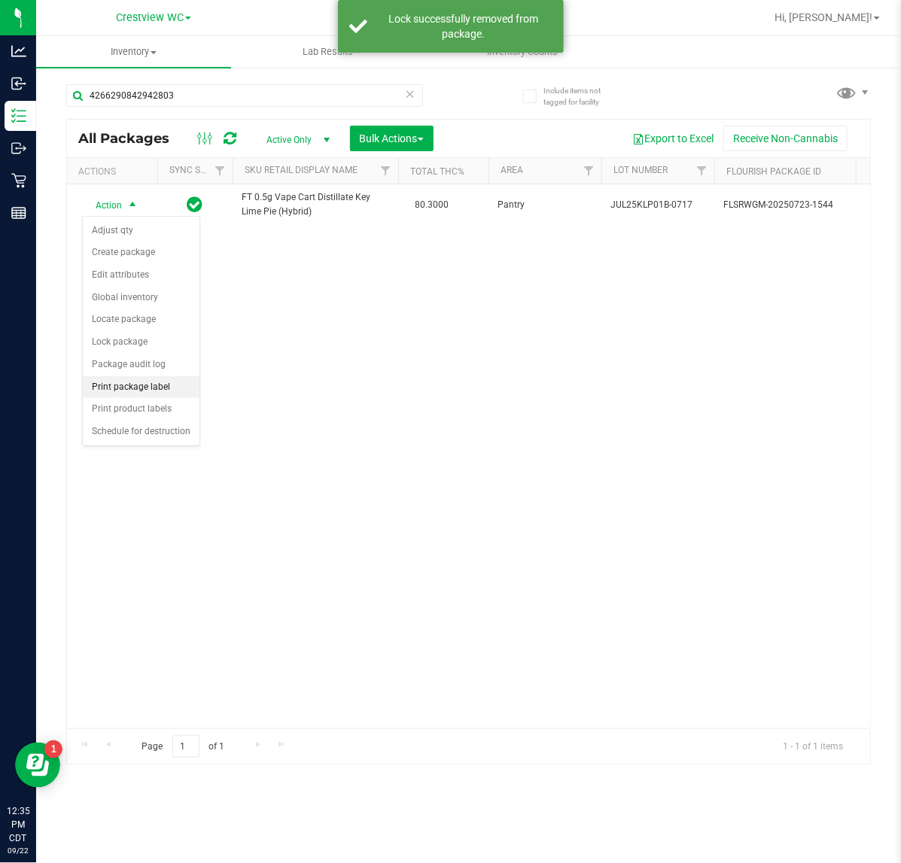
click at [150, 385] on li "Print package label" at bounding box center [141, 387] width 117 height 23
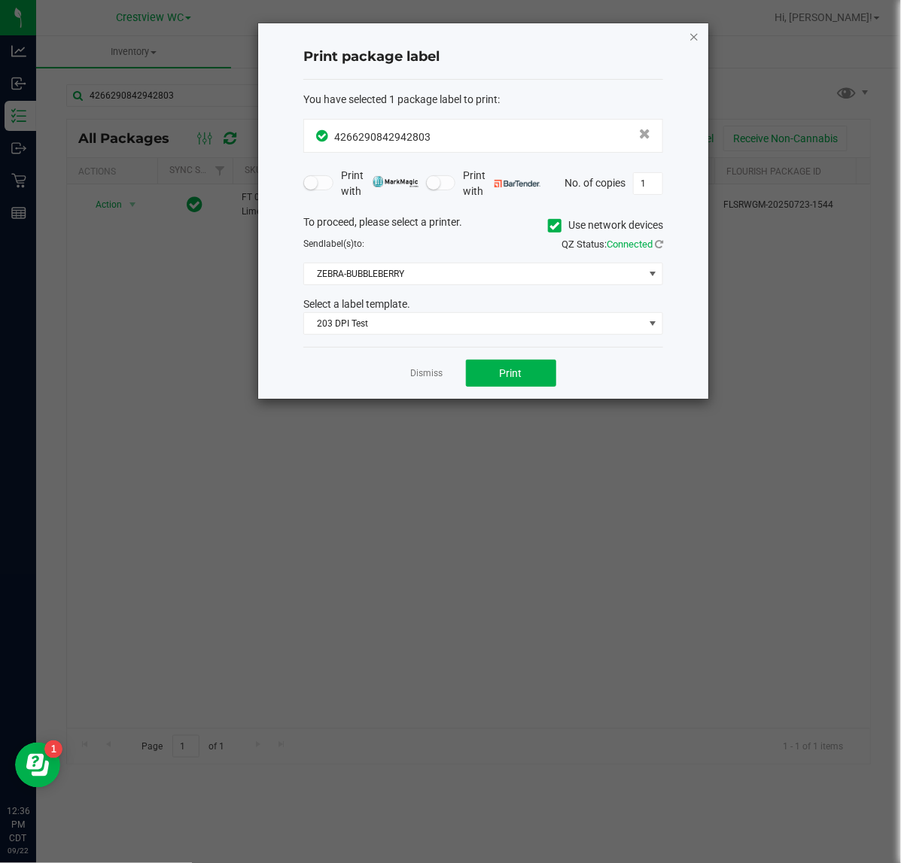
click at [697, 32] on icon "button" at bounding box center [693, 36] width 11 height 18
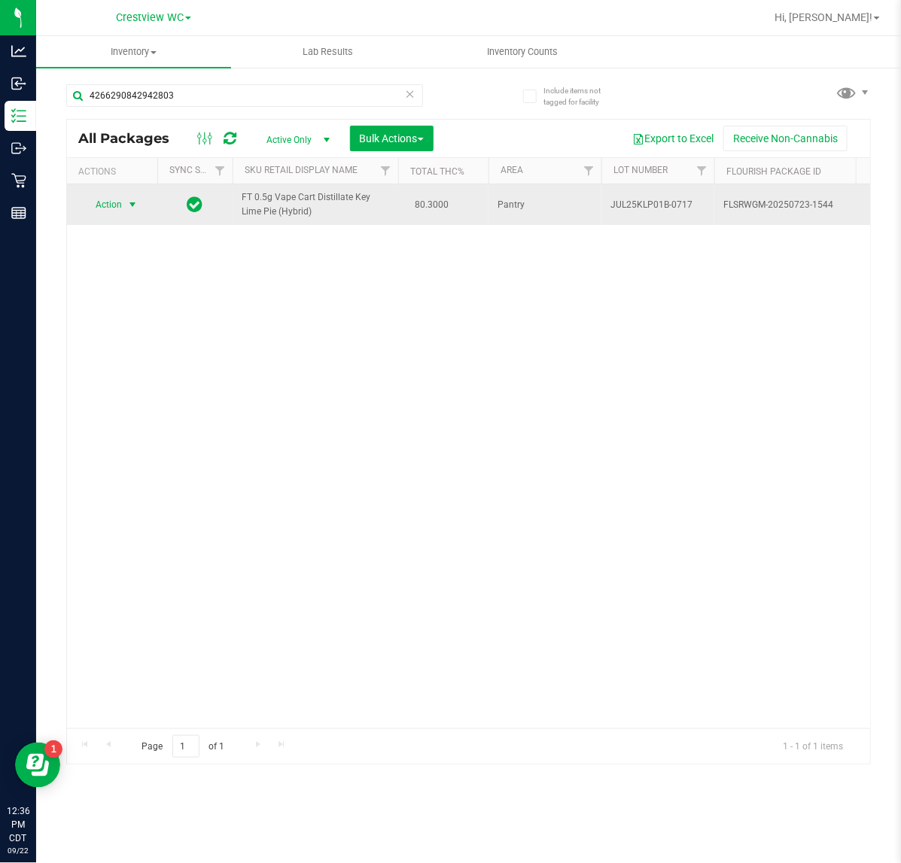
click at [110, 211] on span "Action" at bounding box center [102, 204] width 41 height 21
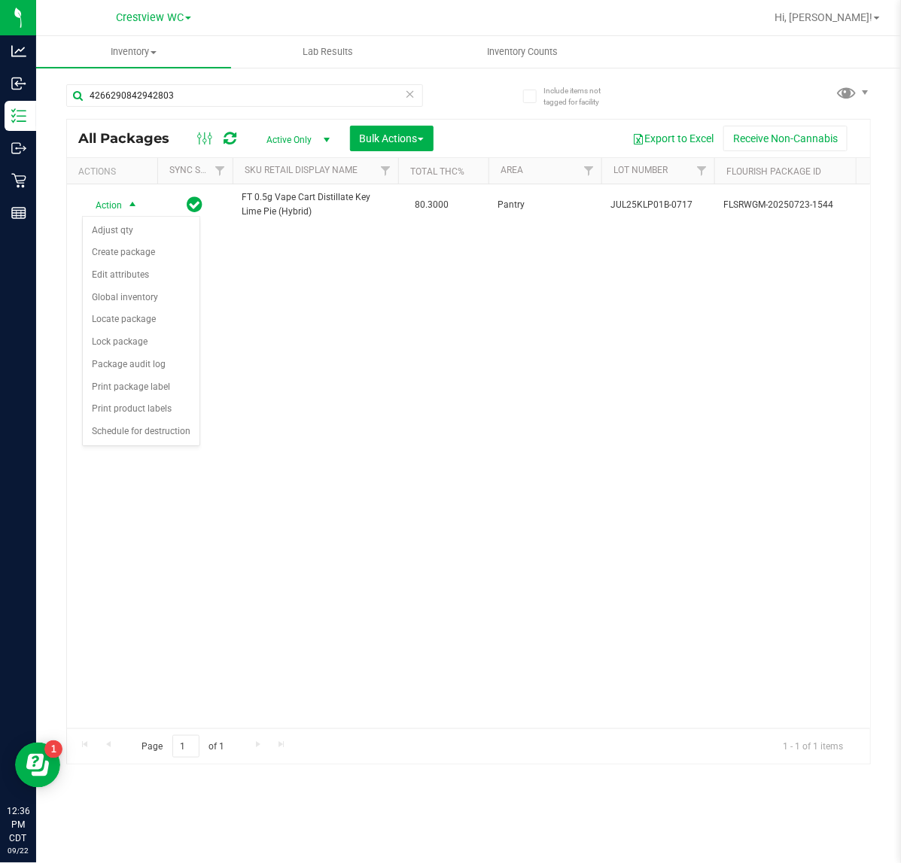
click at [307, 512] on div "Action Action Adjust qty Create package Edit attributes Global inventory Locate…" at bounding box center [468, 456] width 803 height 544
click at [220, 124] on div "All Packages Active Only Active Only Lab Samples Locked All External Internal B…" at bounding box center [468, 139] width 803 height 38
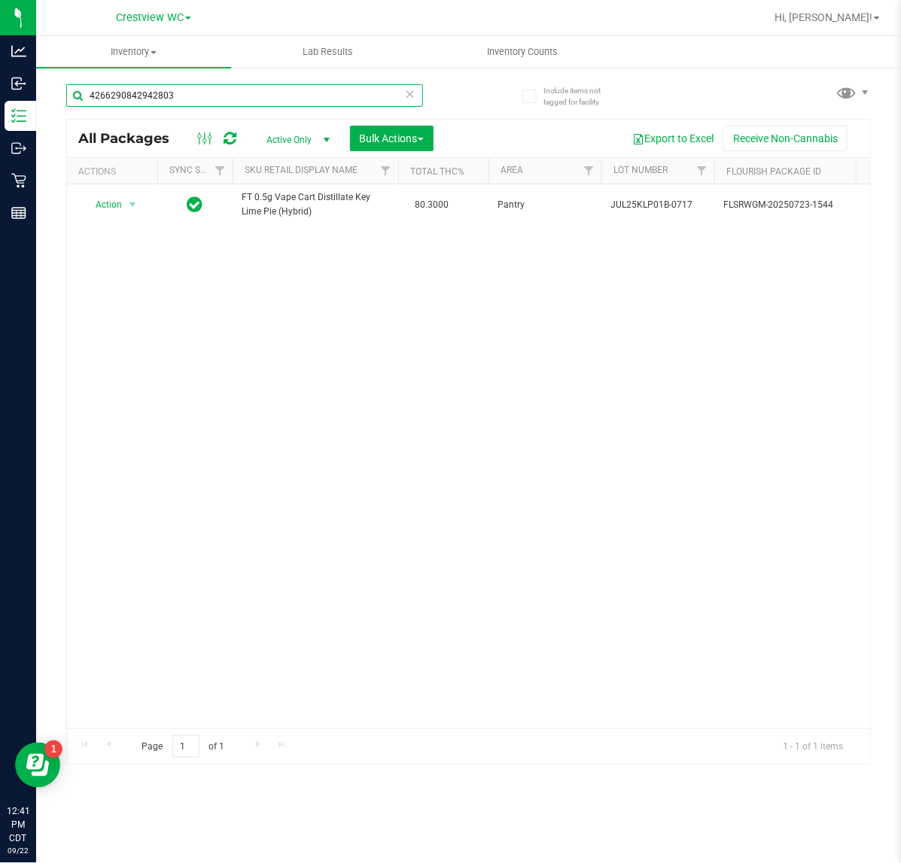
click at [222, 98] on input "4266290842942803" at bounding box center [244, 95] width 357 height 23
type input "4"
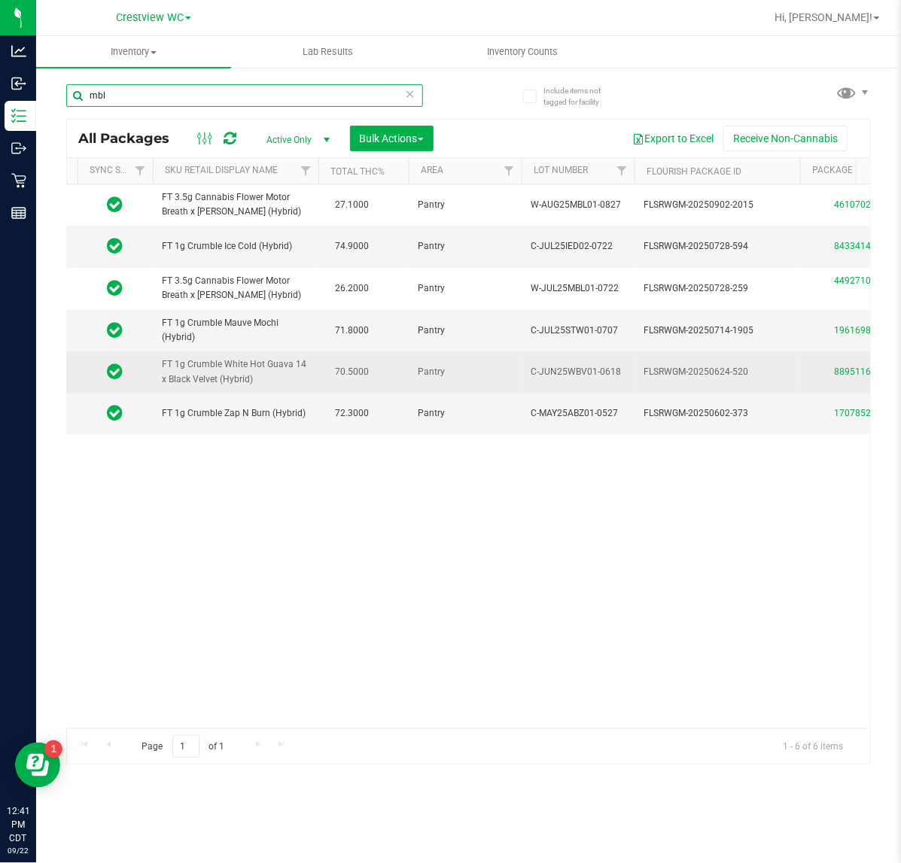
scroll to position [0, 58]
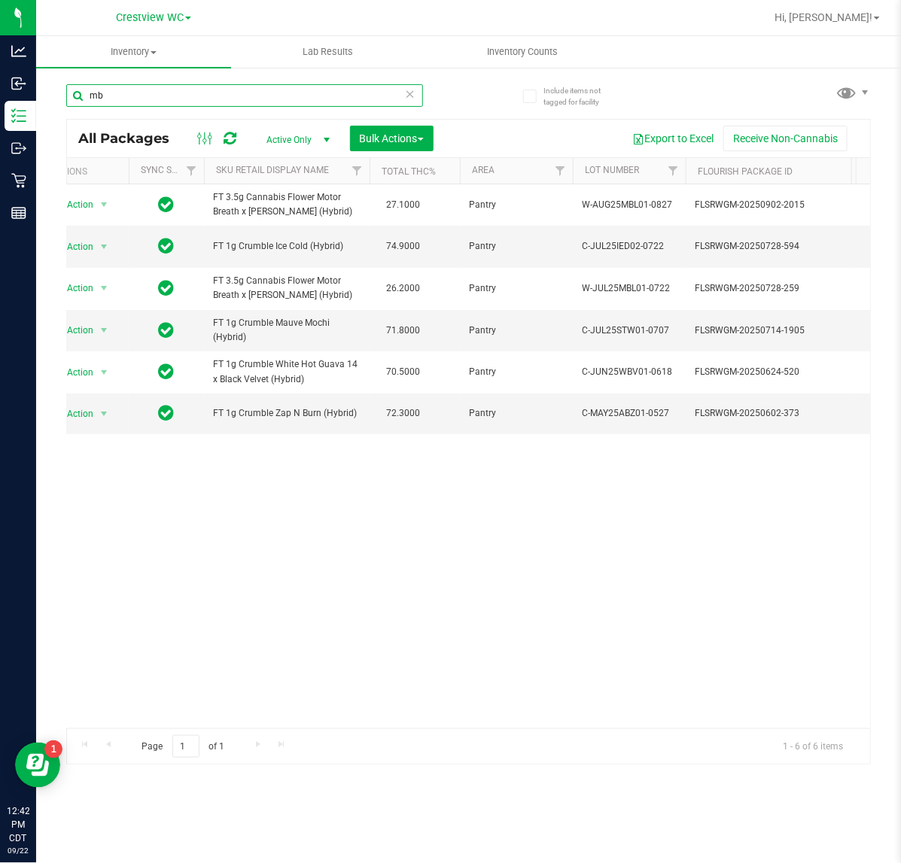
type input "m"
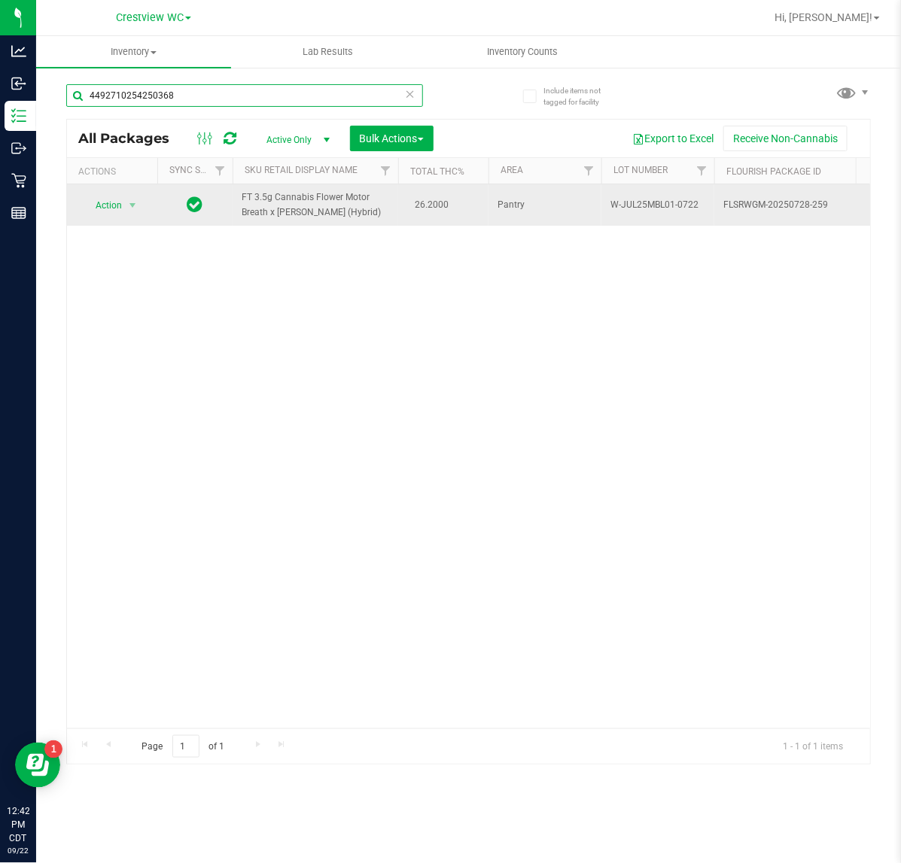
type input "4492710254250368"
click at [111, 202] on span "Action" at bounding box center [102, 205] width 41 height 21
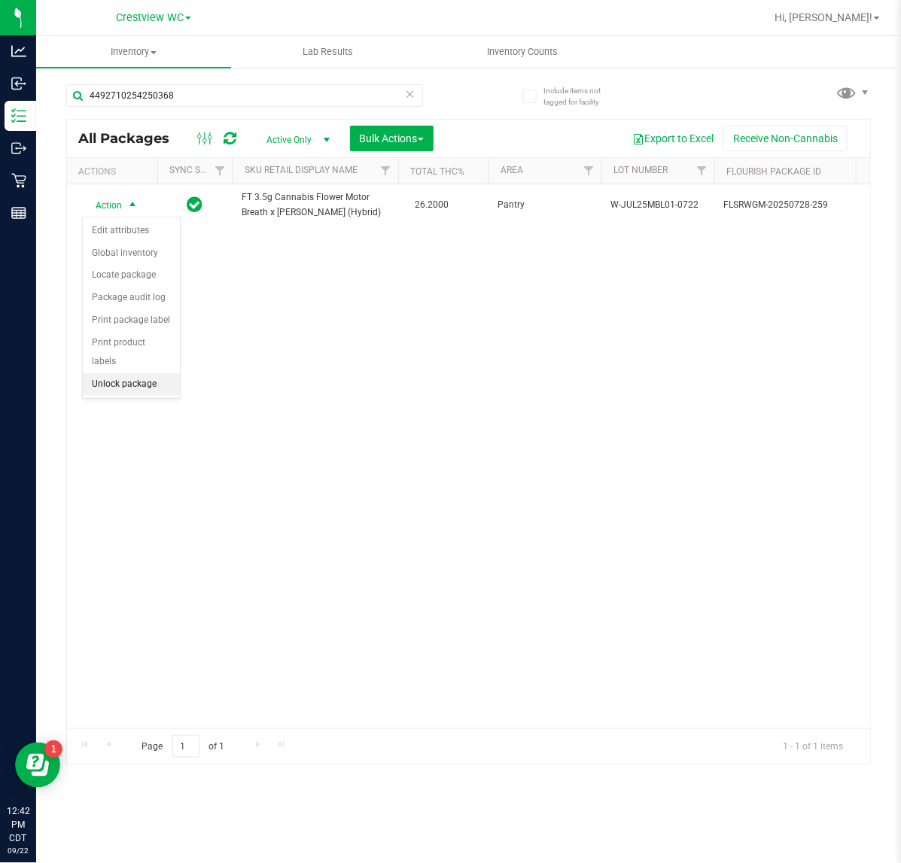
click at [148, 373] on li "Unlock package" at bounding box center [131, 384] width 97 height 23
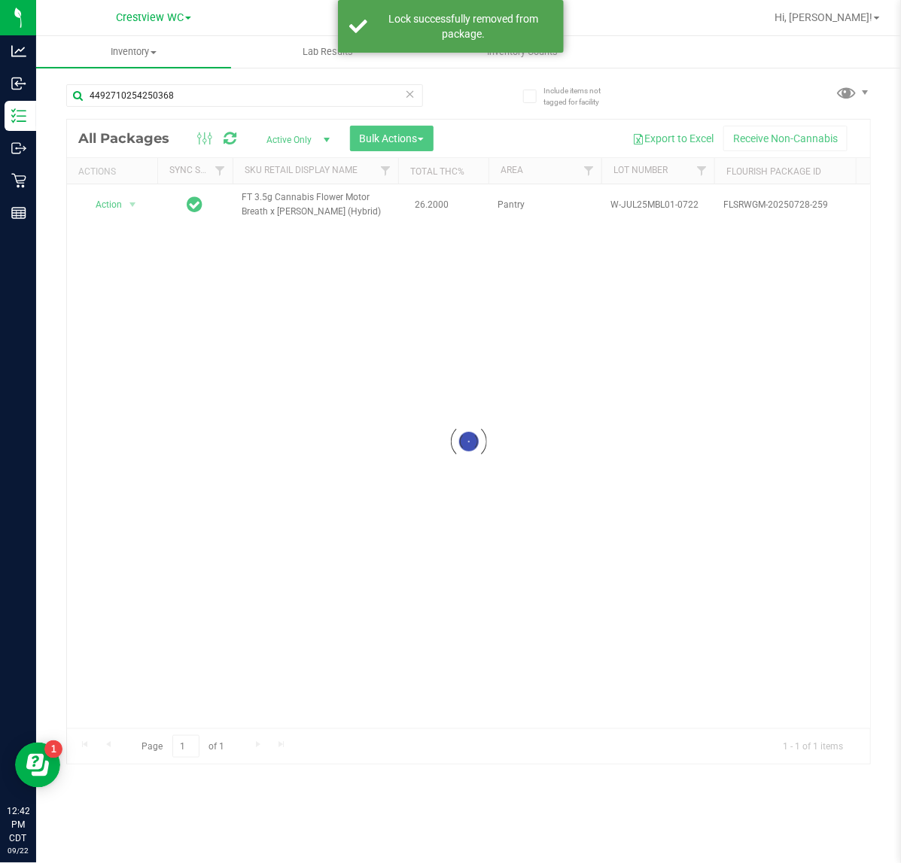
click at [126, 200] on div at bounding box center [468, 442] width 803 height 645
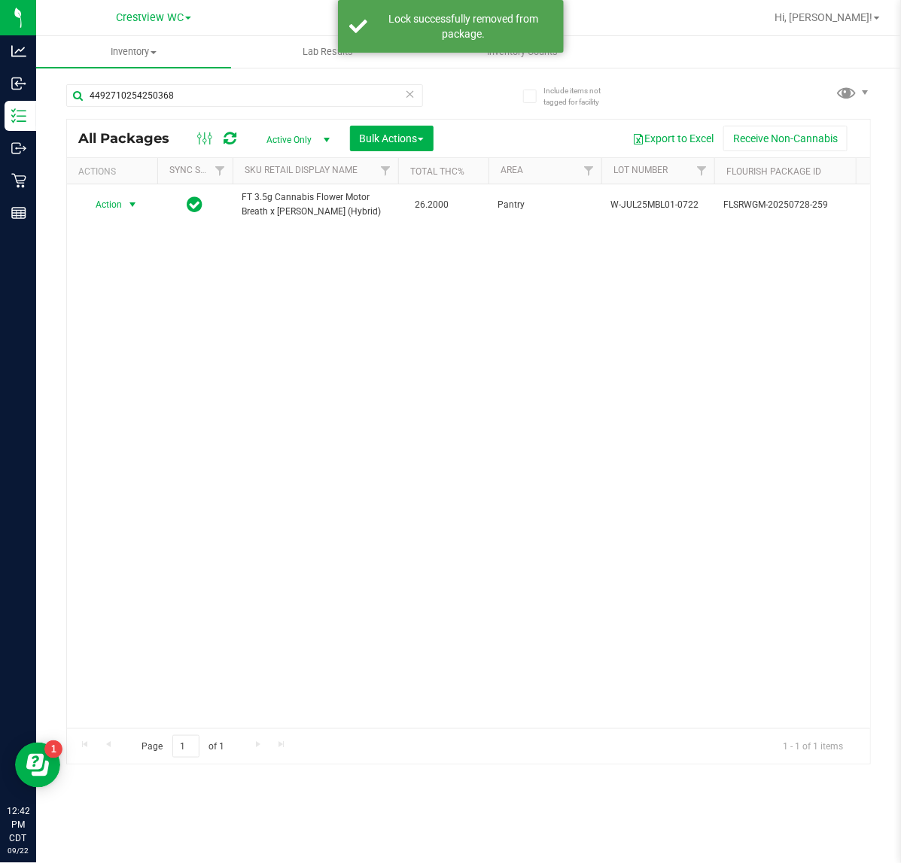
click at [126, 200] on span "select" at bounding box center [132, 205] width 12 height 12
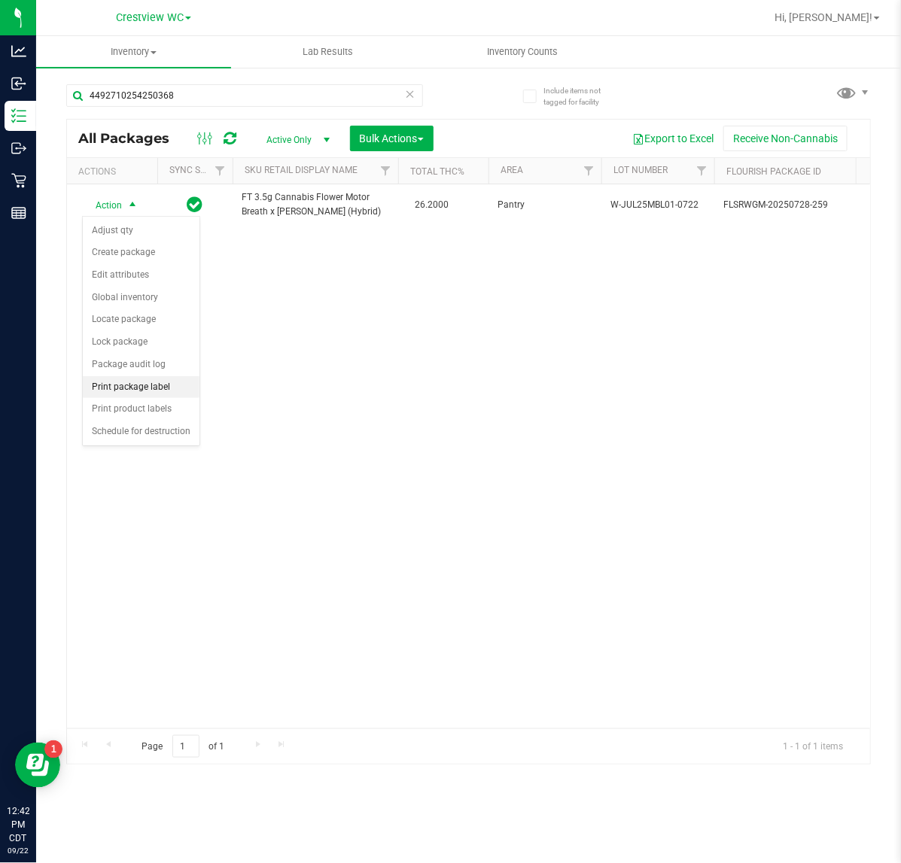
click at [171, 380] on li "Print package label" at bounding box center [141, 387] width 117 height 23
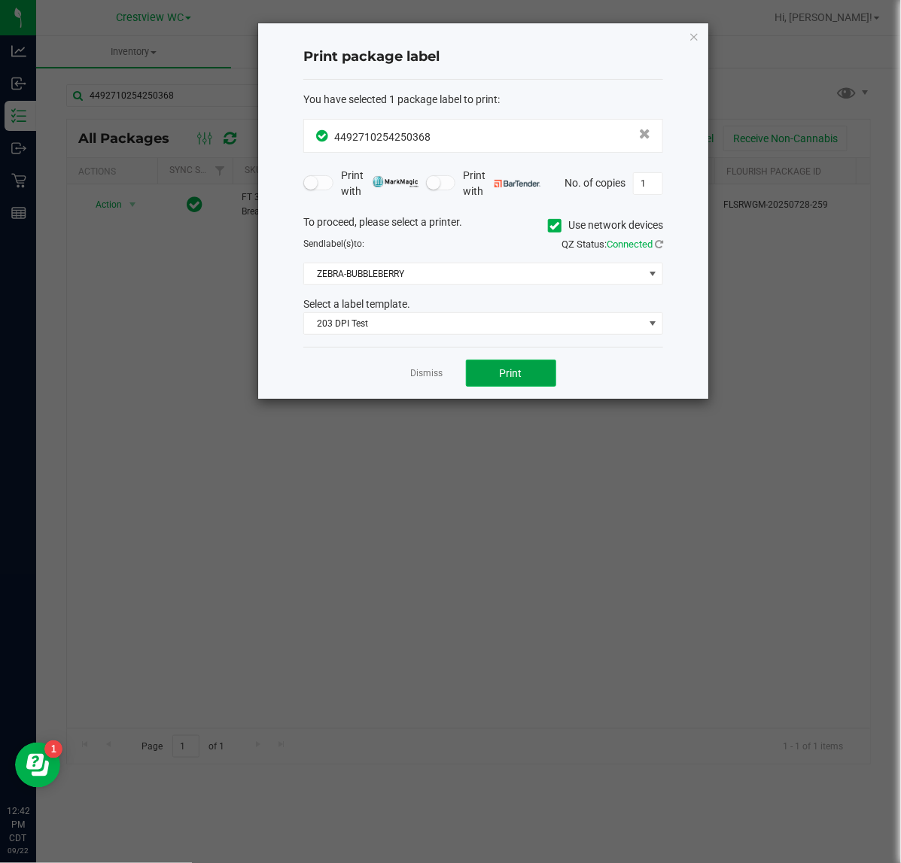
click at [506, 369] on span "Print" at bounding box center [511, 373] width 23 height 12
click at [694, 36] on icon "button" at bounding box center [693, 36] width 11 height 18
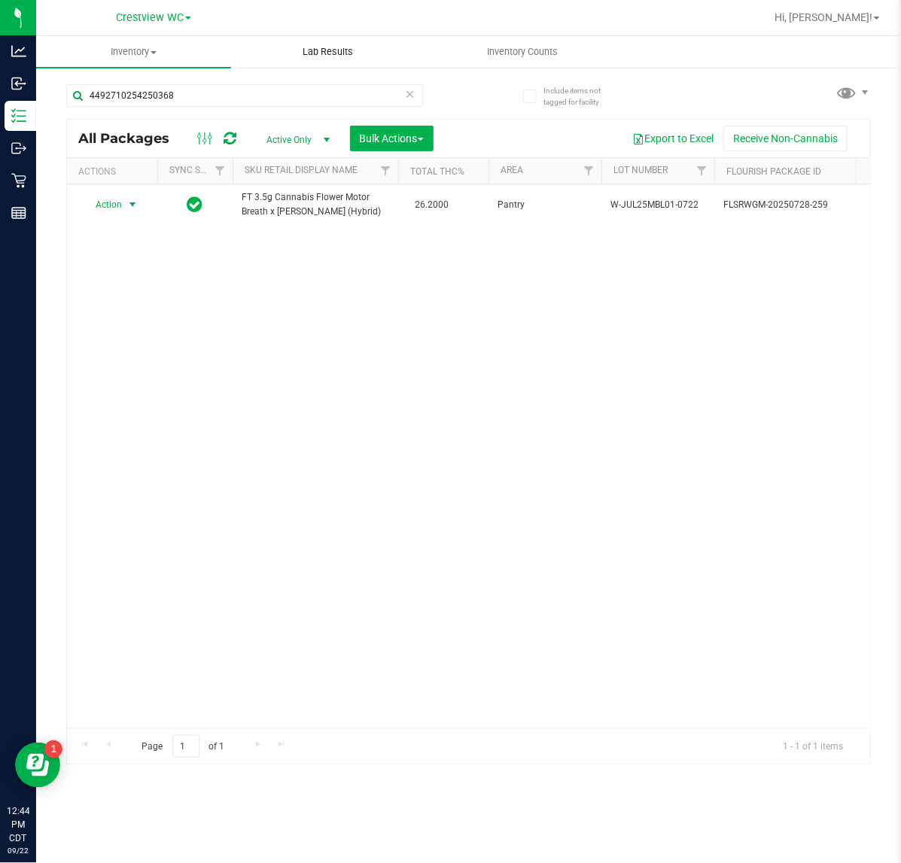
click at [243, 64] on uib-tab-heading "Lab Results" at bounding box center [328, 52] width 193 height 30
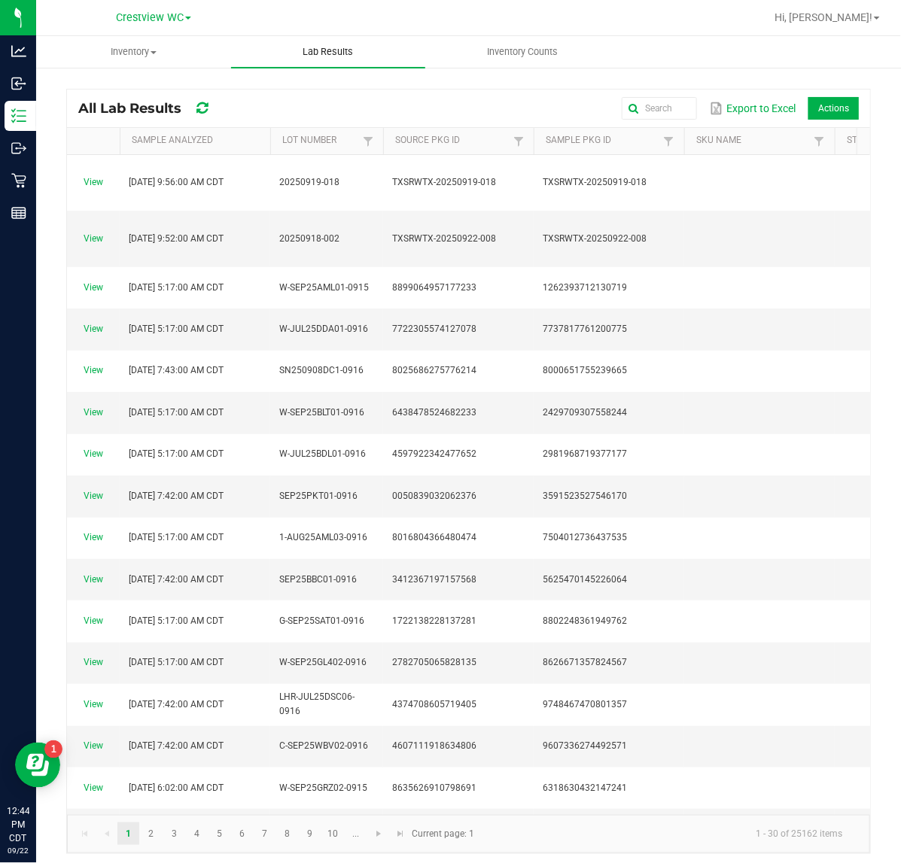
click at [19, 182] on icon at bounding box center [18, 181] width 14 height 14
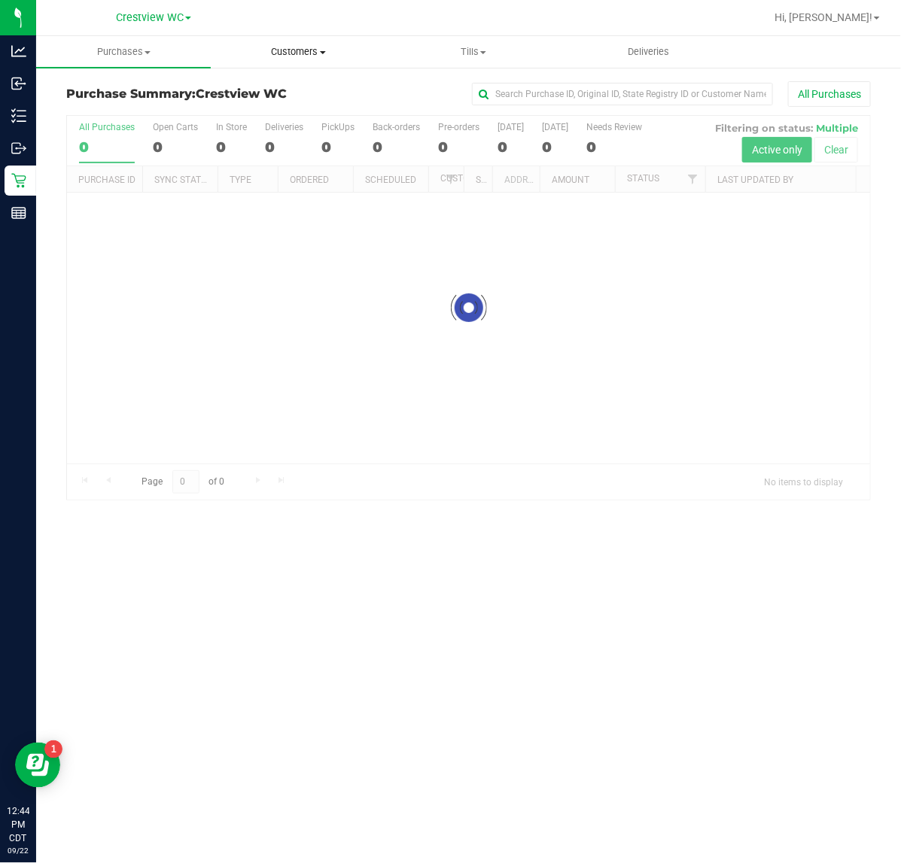
click at [293, 53] on span "Customers" at bounding box center [297, 52] width 173 height 14
click at [284, 93] on span "All customers" at bounding box center [265, 90] width 108 height 13
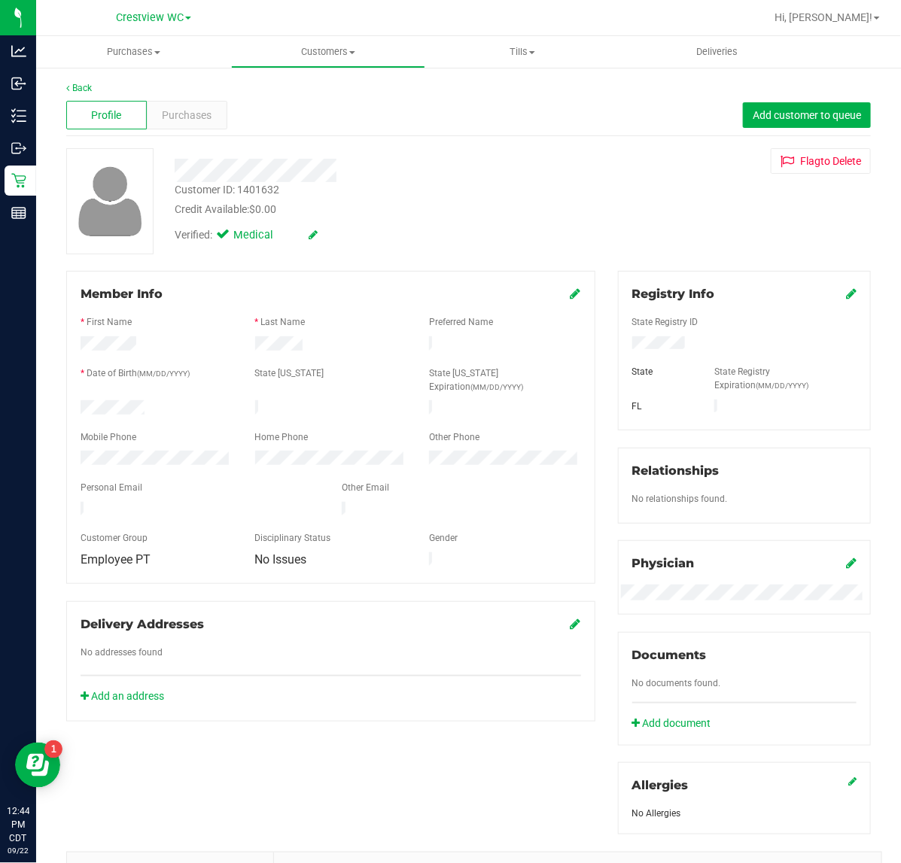
click at [190, 115] on span "Purchases" at bounding box center [187, 116] width 50 height 16
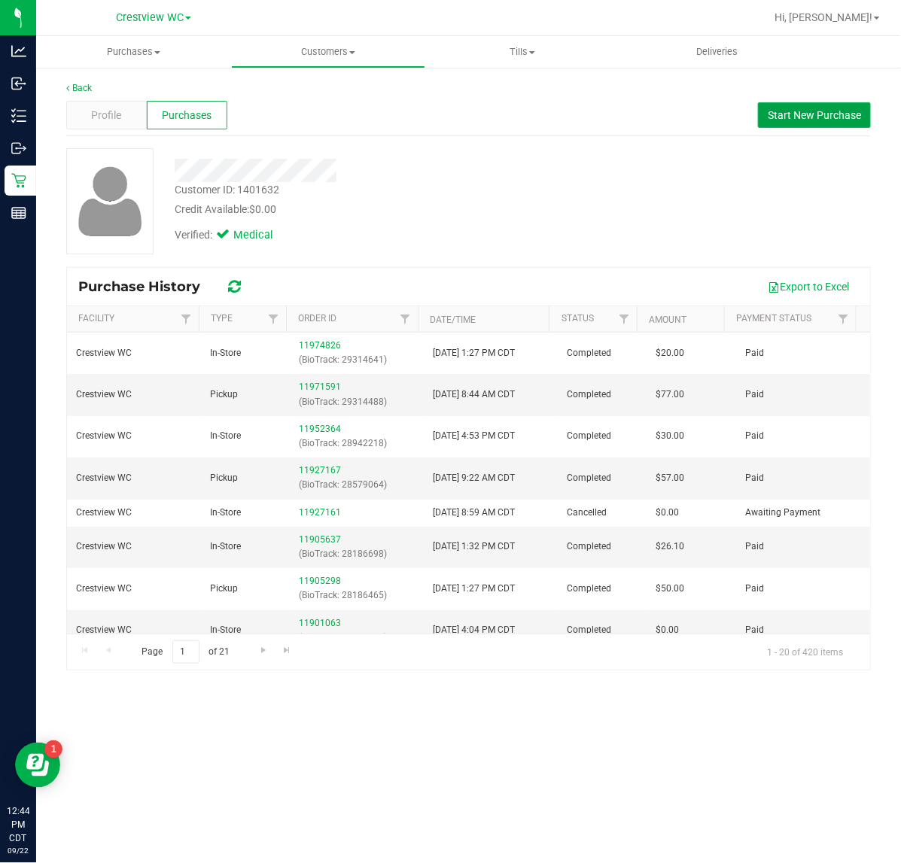
click at [786, 114] on span "Start New Purchase" at bounding box center [813, 115] width 93 height 12
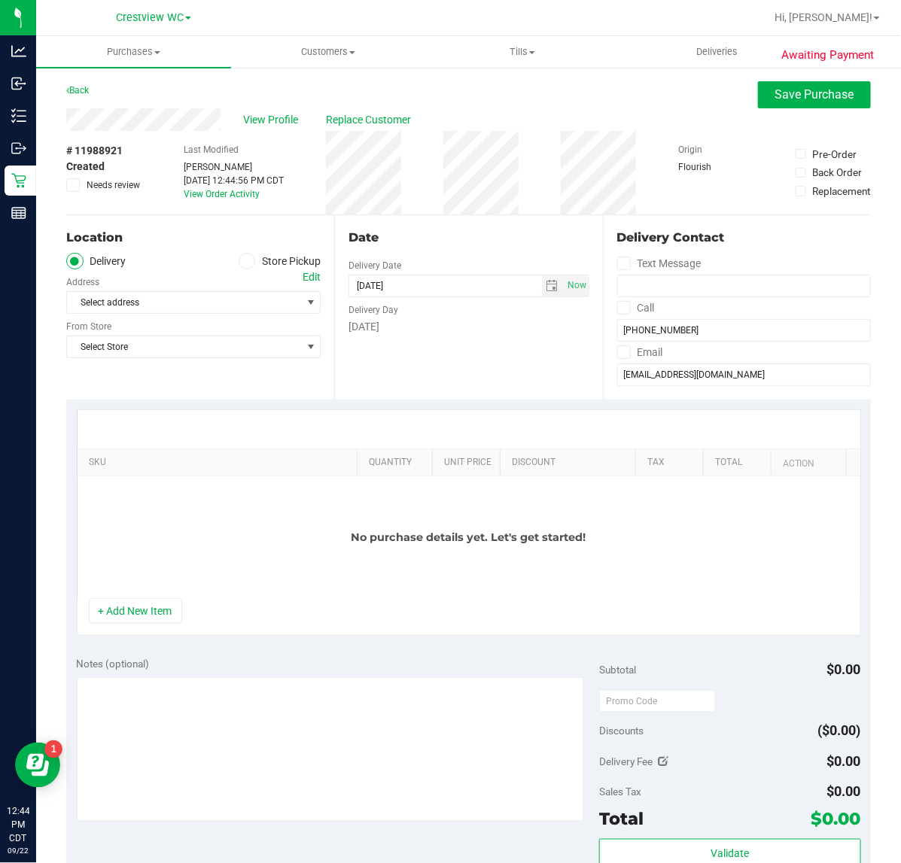
click at [242, 261] on icon at bounding box center [246, 261] width 9 height 0
click at [0, 0] on input "Store Pickup" at bounding box center [0, 0] width 0 height 0
click at [235, 292] on span "Select Store" at bounding box center [184, 302] width 234 height 21
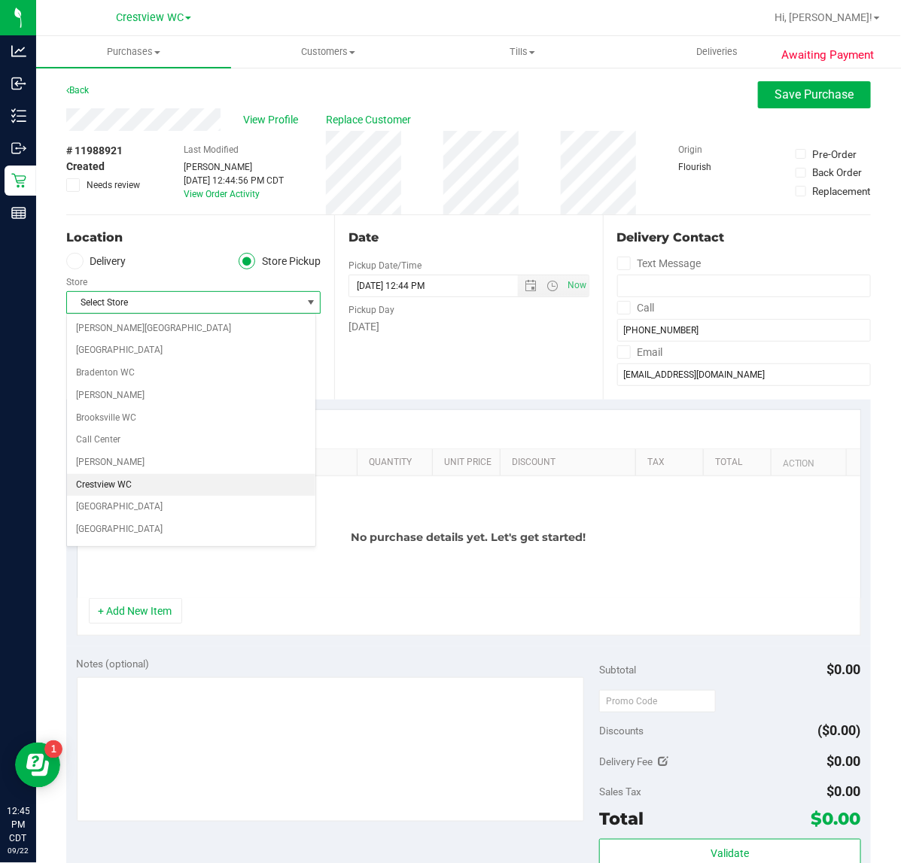
click at [132, 493] on li "Crestview WC" at bounding box center [191, 485] width 248 height 23
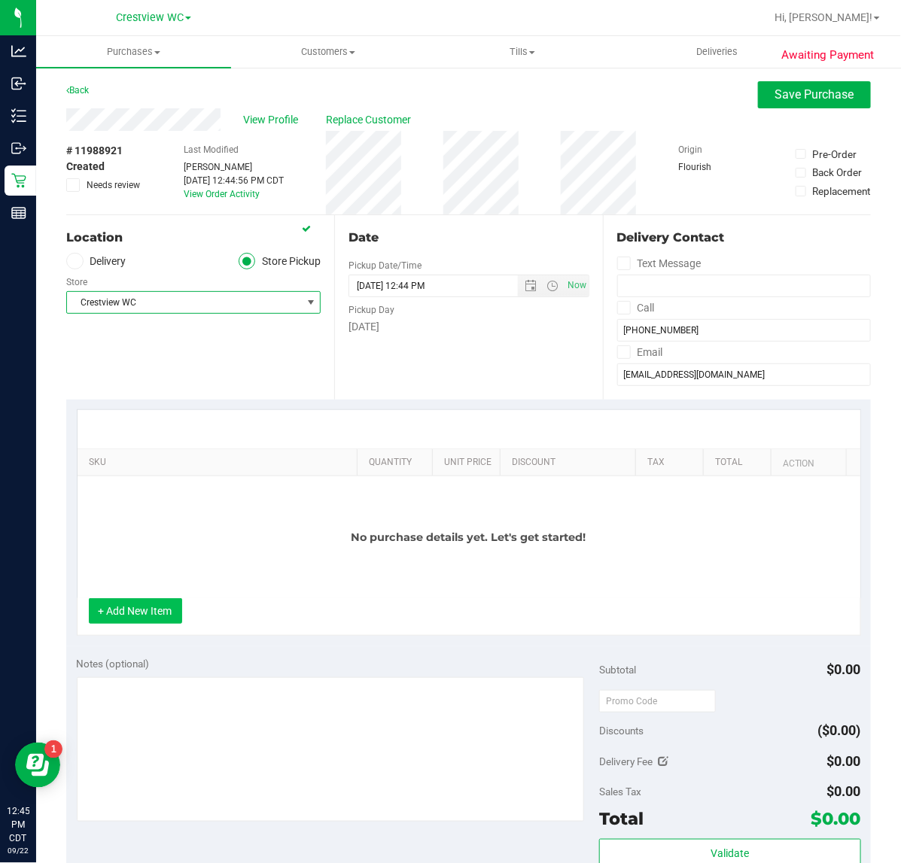
click at [160, 607] on button "+ Add New Item" at bounding box center [135, 611] width 93 height 26
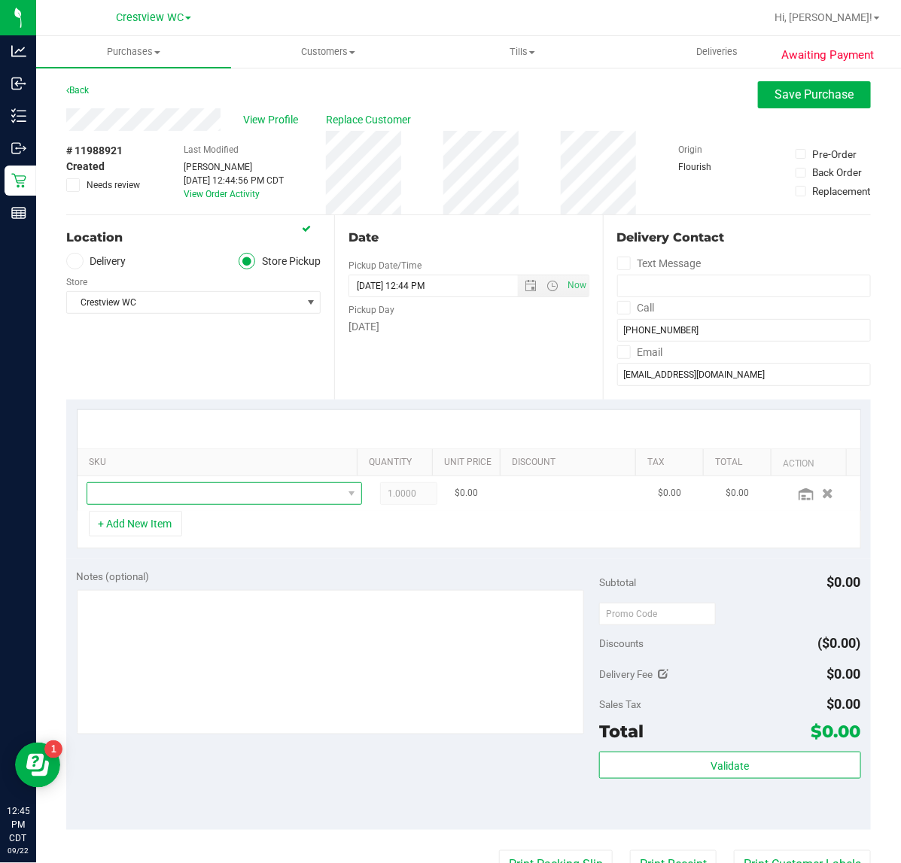
click at [264, 490] on span "NO DATA FOUND" at bounding box center [214, 493] width 255 height 21
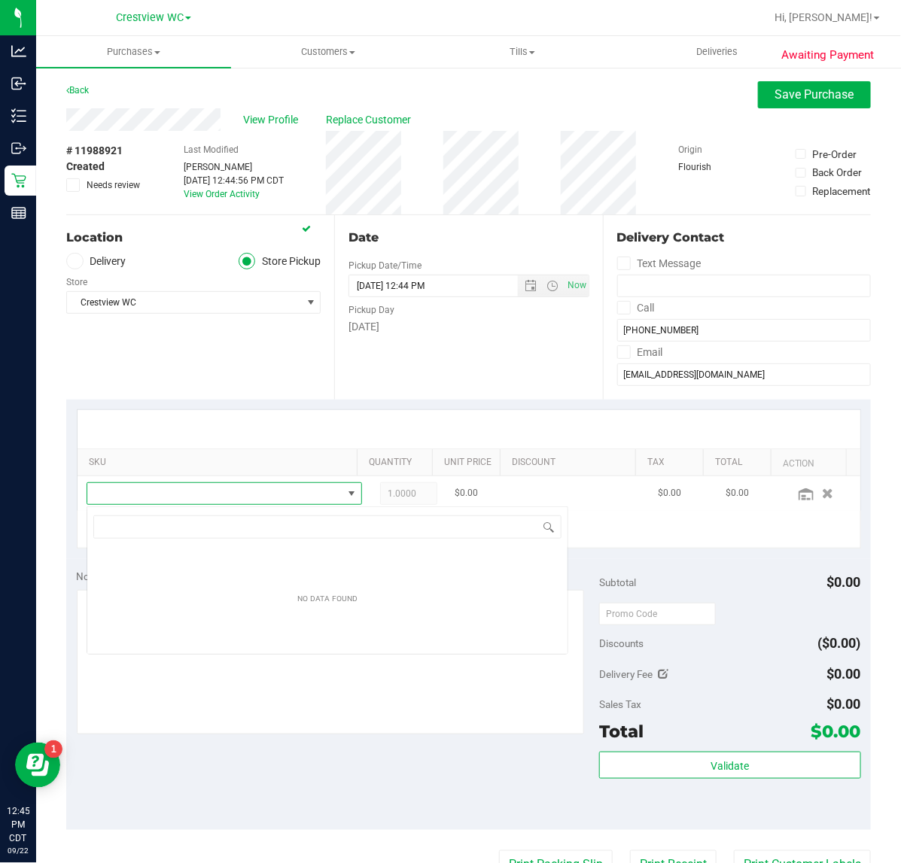
scroll to position [23, 247]
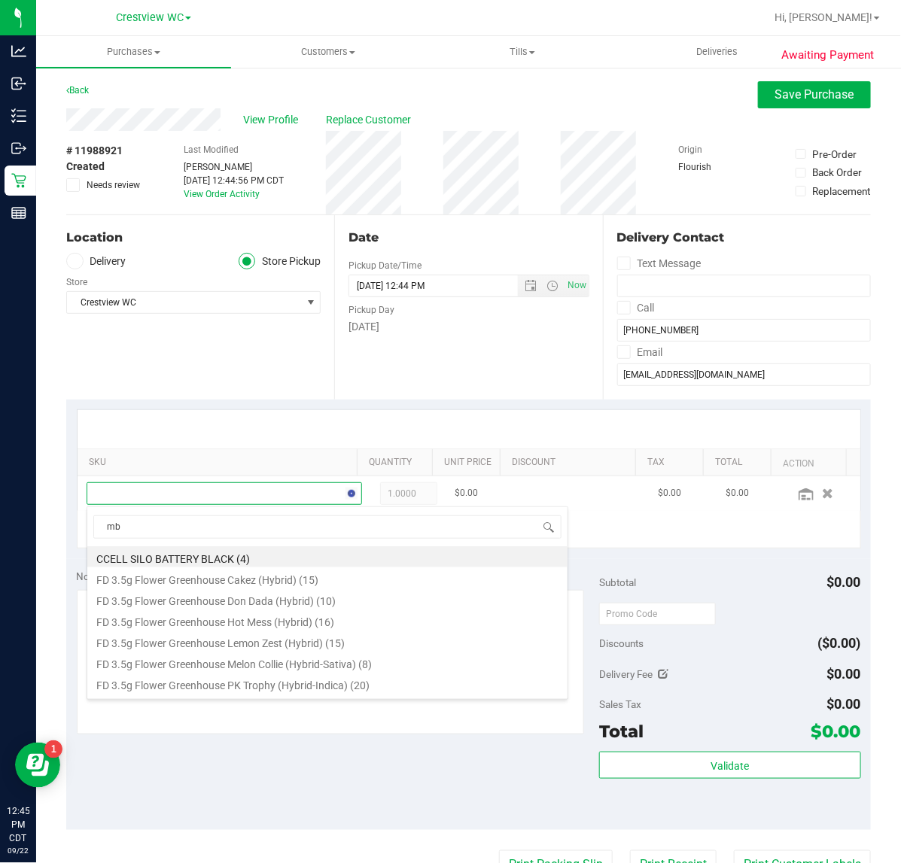
type input "mbl"
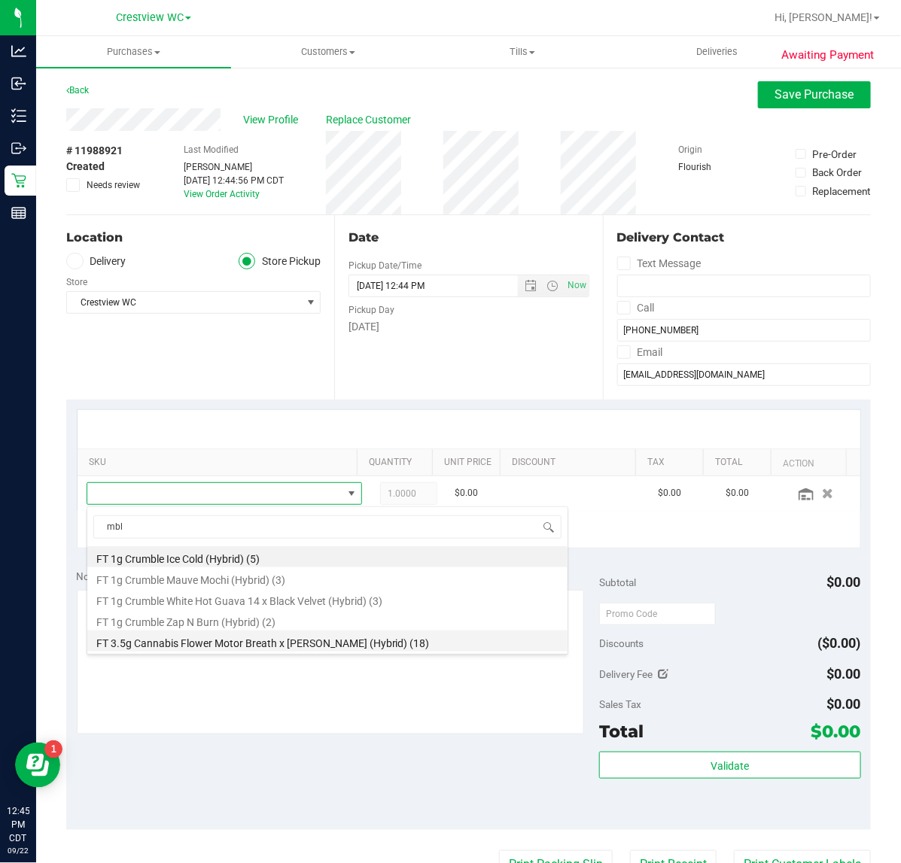
click at [242, 636] on li "FT 3.5g Cannabis Flower Motor Breath x Mike Larry (Hybrid) (18)" at bounding box center [327, 640] width 480 height 21
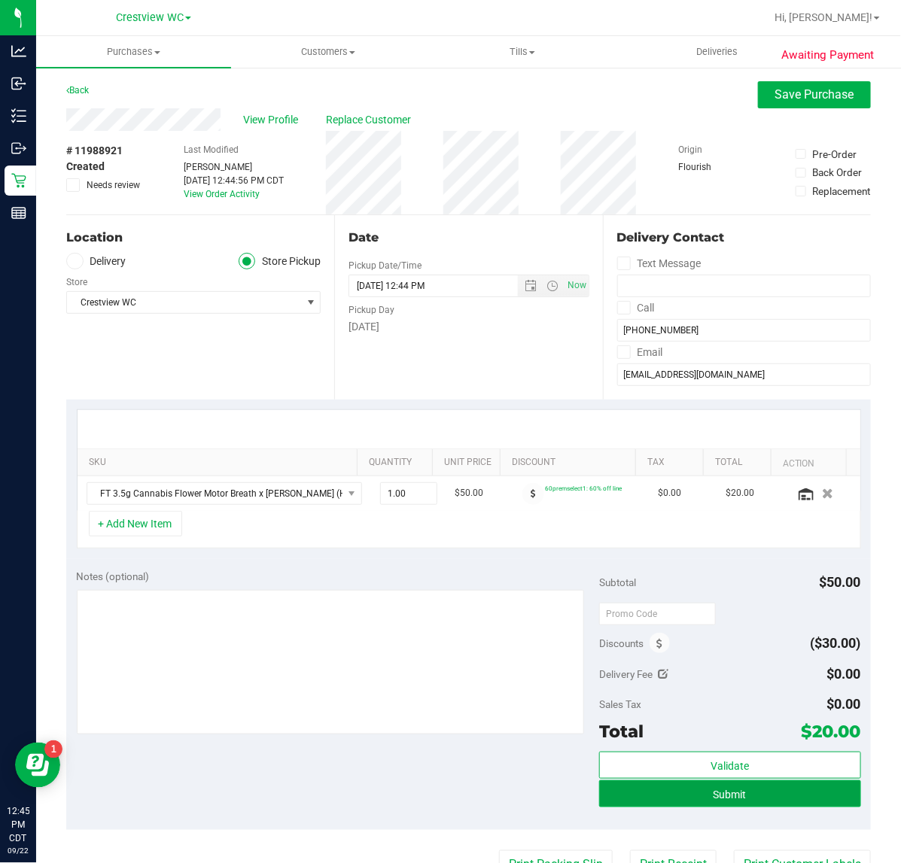
click at [694, 797] on button "Submit" at bounding box center [729, 793] width 261 height 27
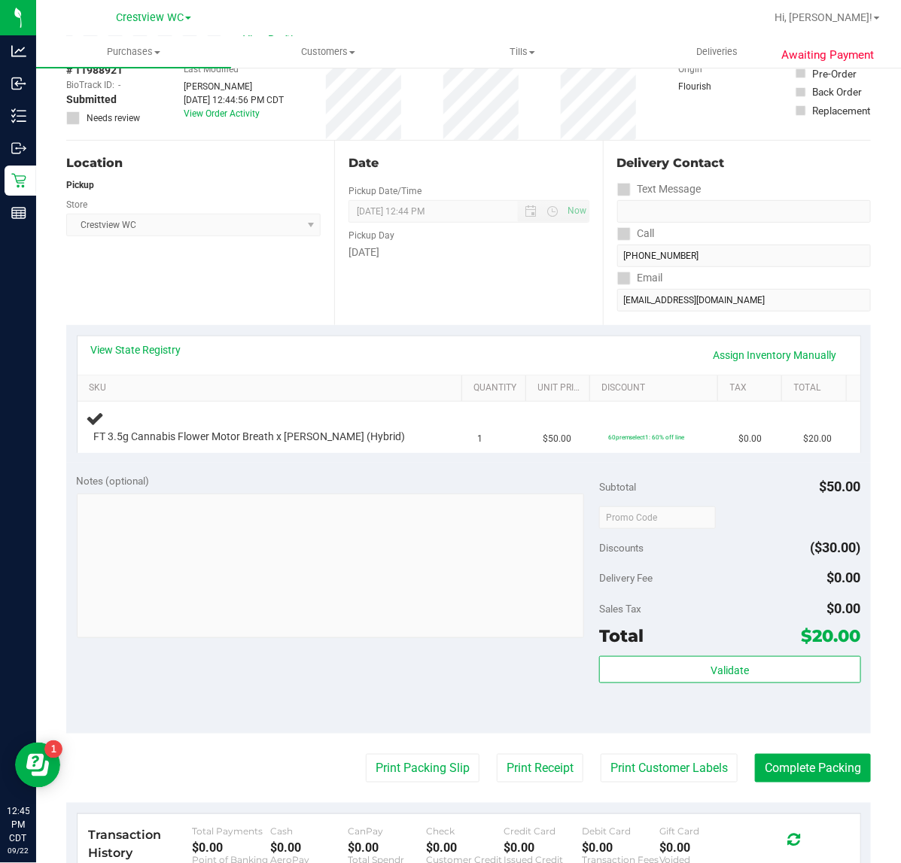
scroll to position [87, 0]
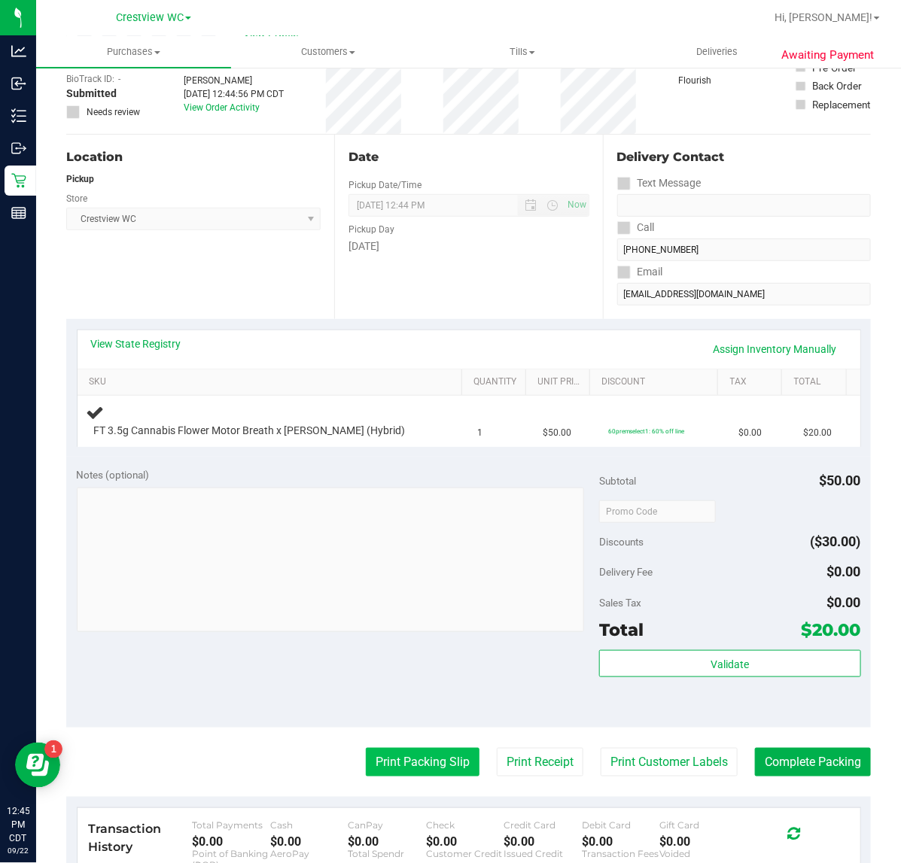
click at [402, 754] on button "Print Packing Slip" at bounding box center [423, 762] width 114 height 29
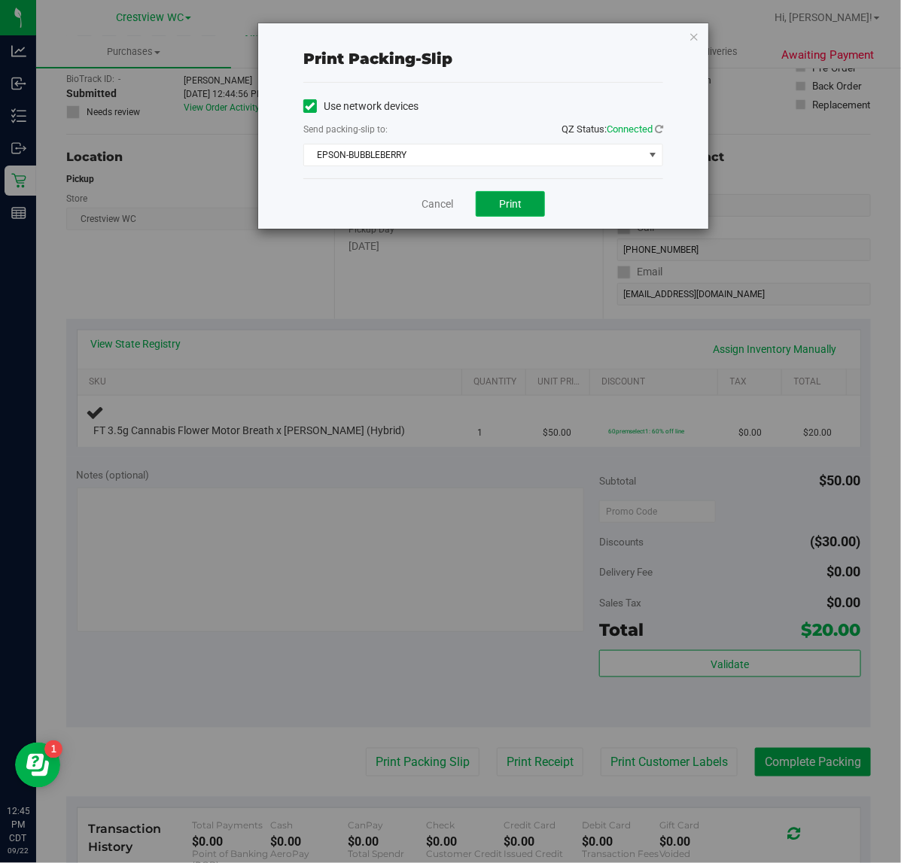
click at [510, 198] on span "Print" at bounding box center [510, 204] width 23 height 12
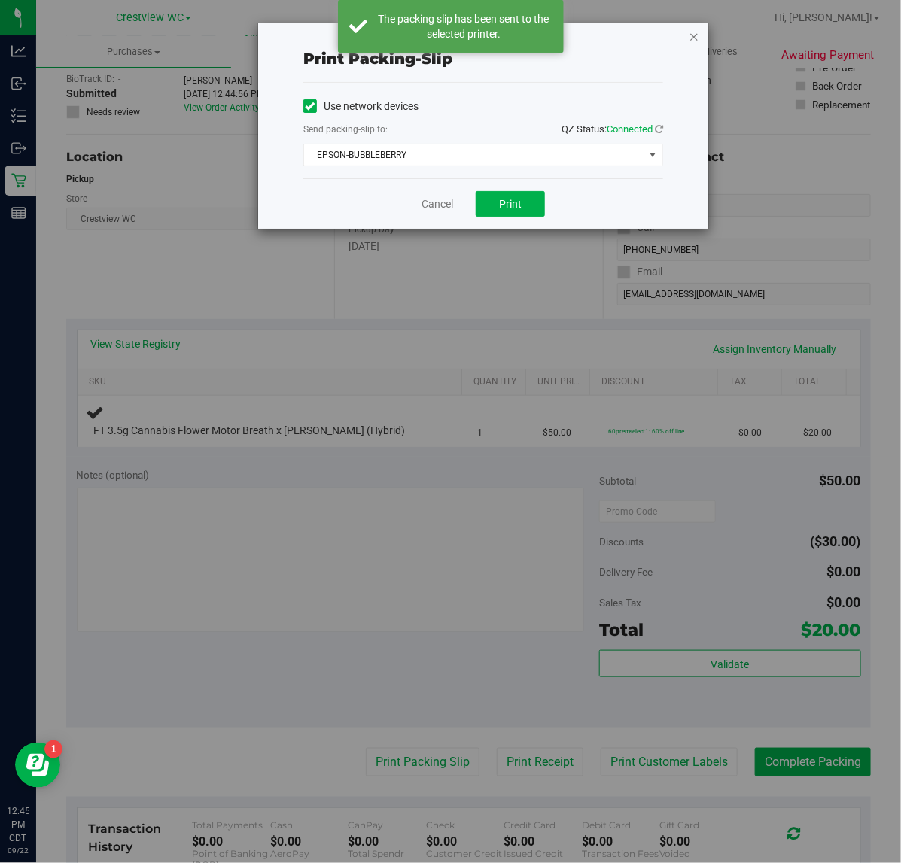
click at [694, 38] on icon "button" at bounding box center [693, 36] width 11 height 18
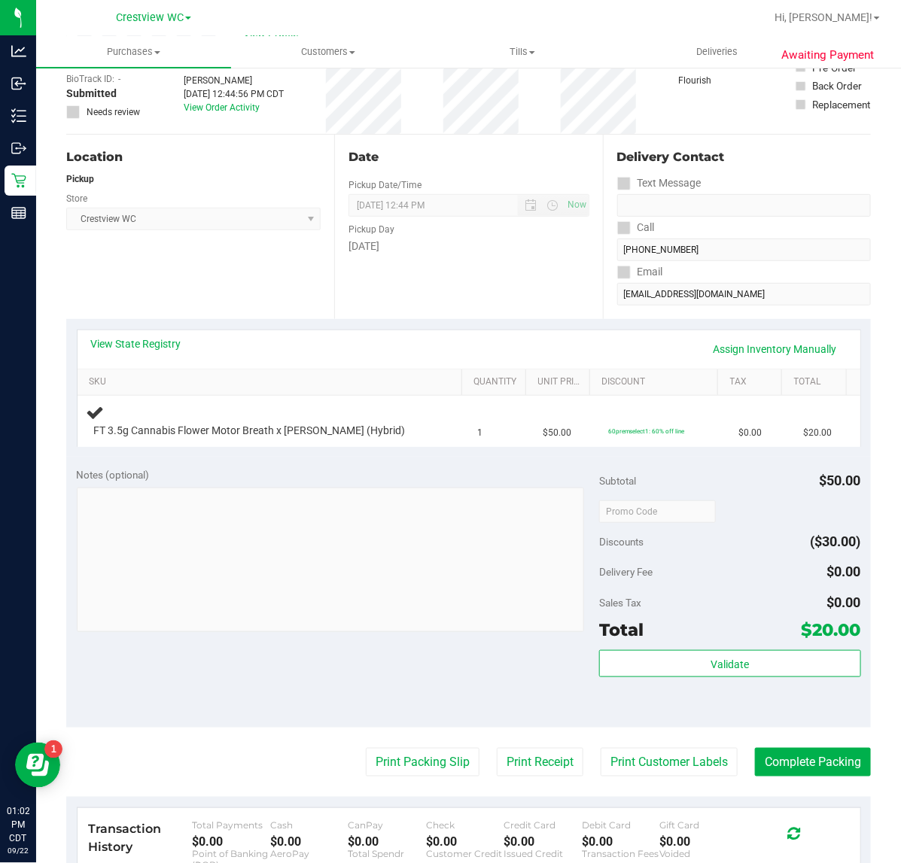
scroll to position [0, 0]
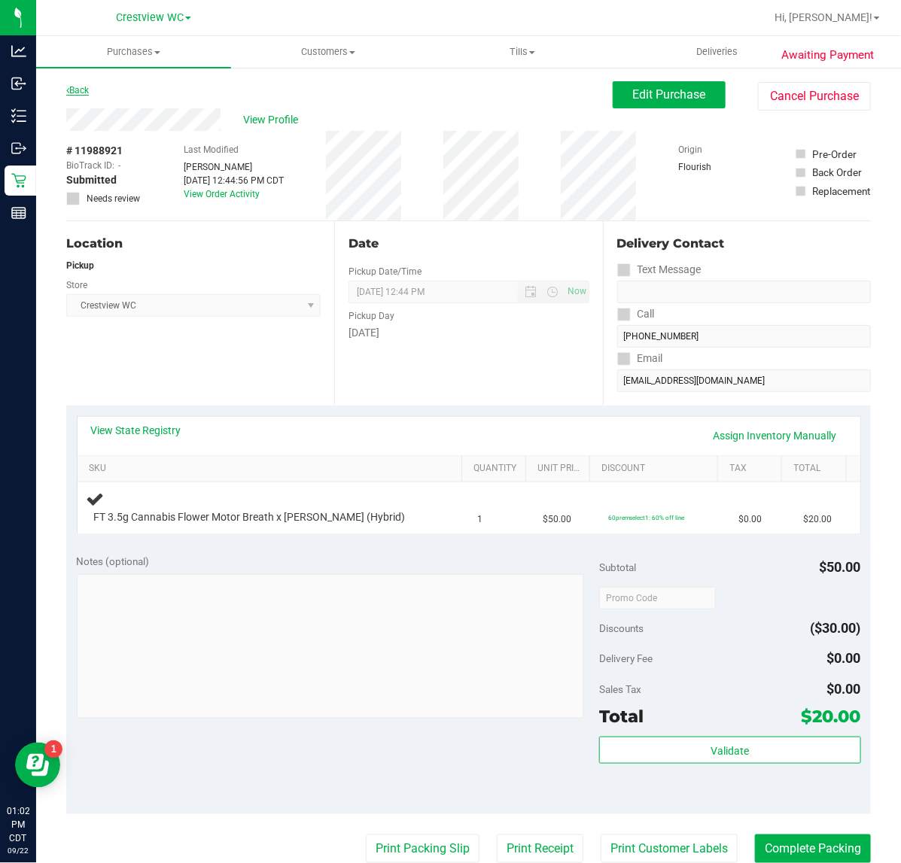
click at [80, 90] on link "Back" at bounding box center [77, 90] width 23 height 11
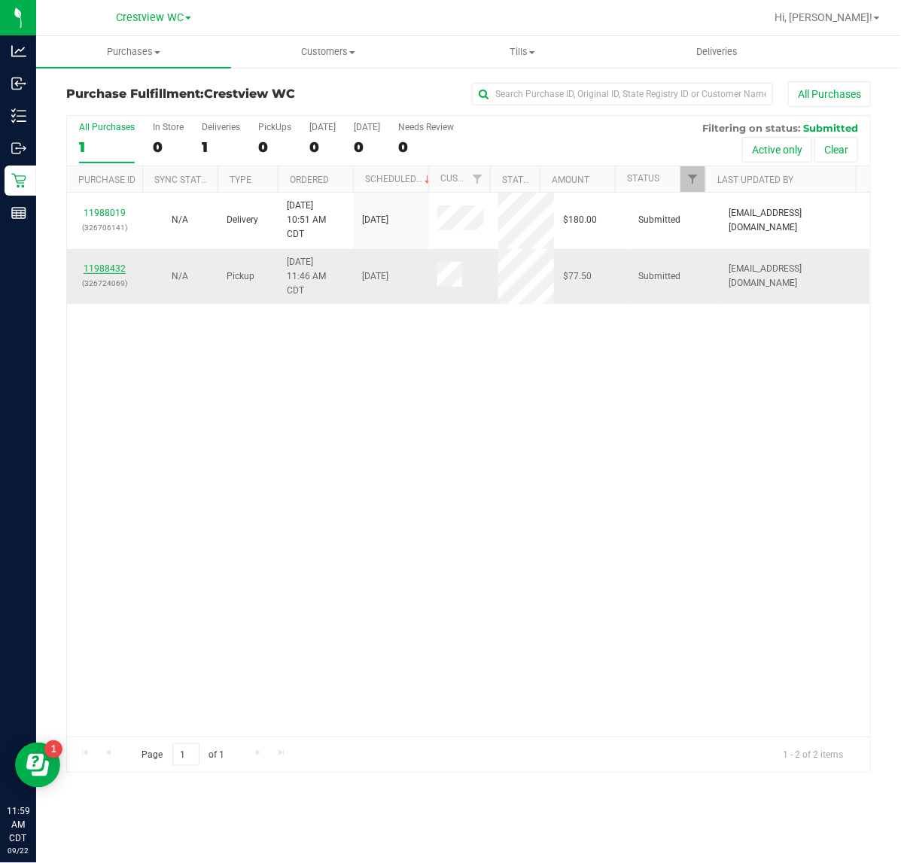
click at [117, 269] on link "11988432" at bounding box center [105, 268] width 42 height 11
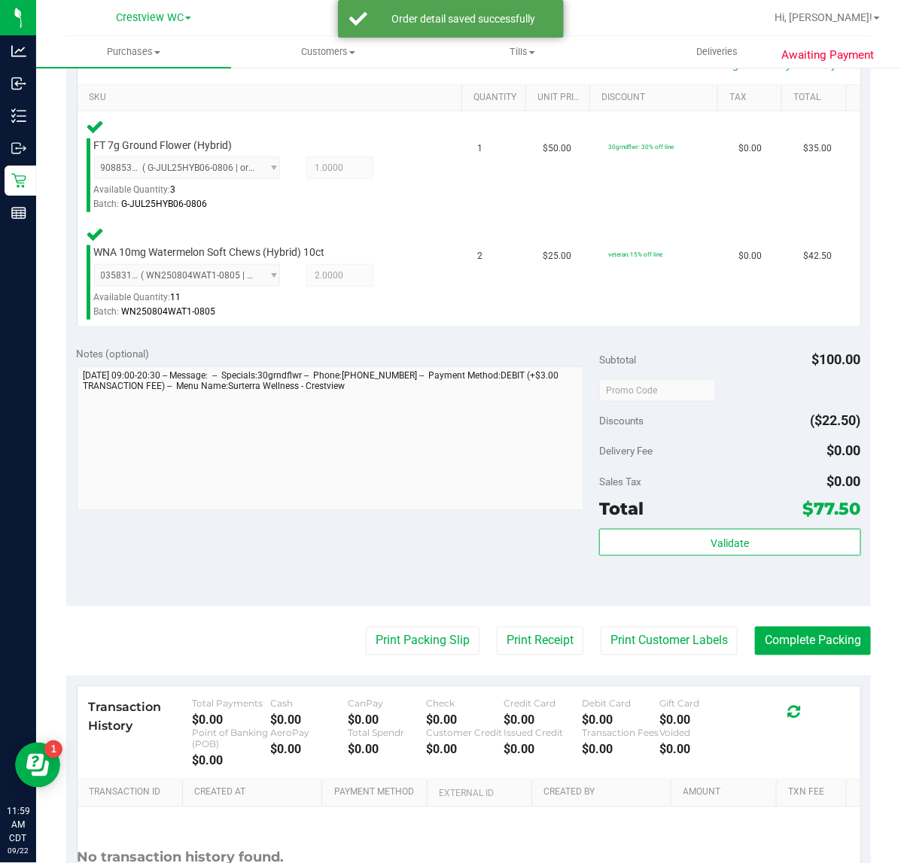
scroll to position [381, 0]
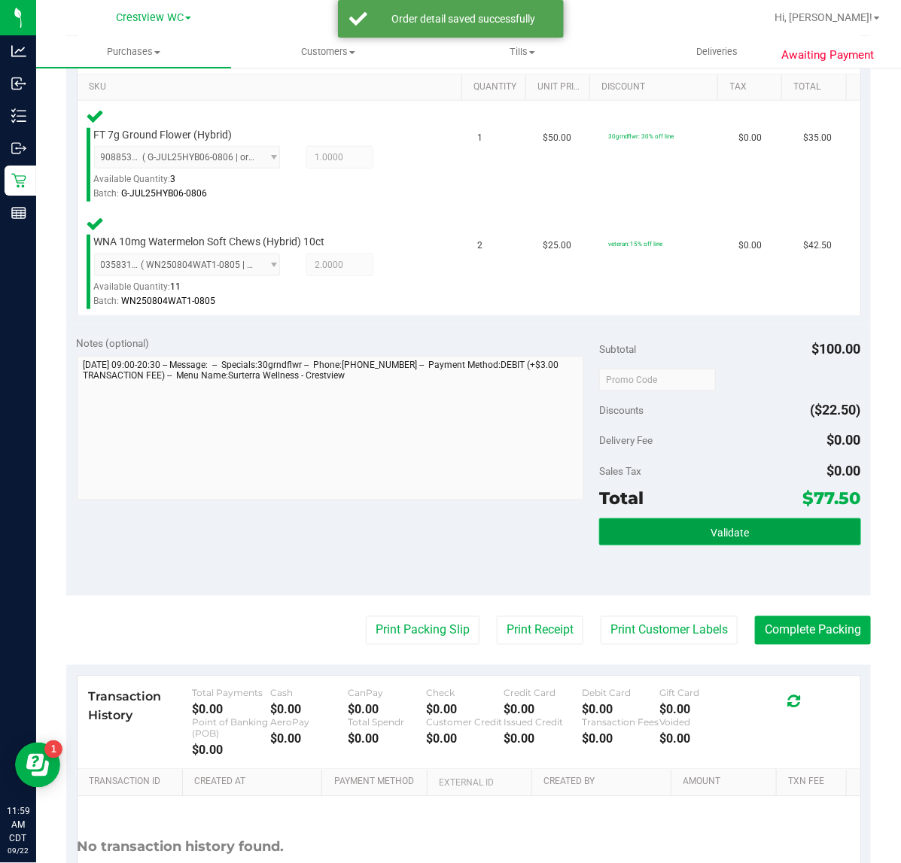
click at [688, 533] on button "Validate" at bounding box center [729, 531] width 261 height 27
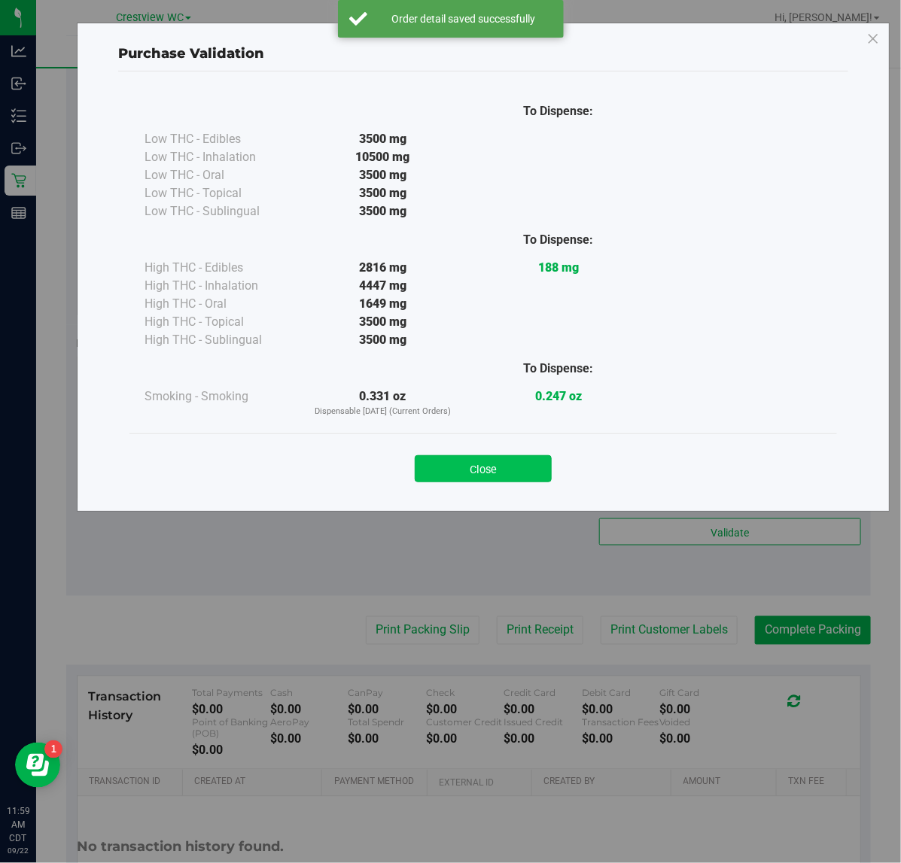
click at [499, 460] on button "Close" at bounding box center [483, 468] width 137 height 27
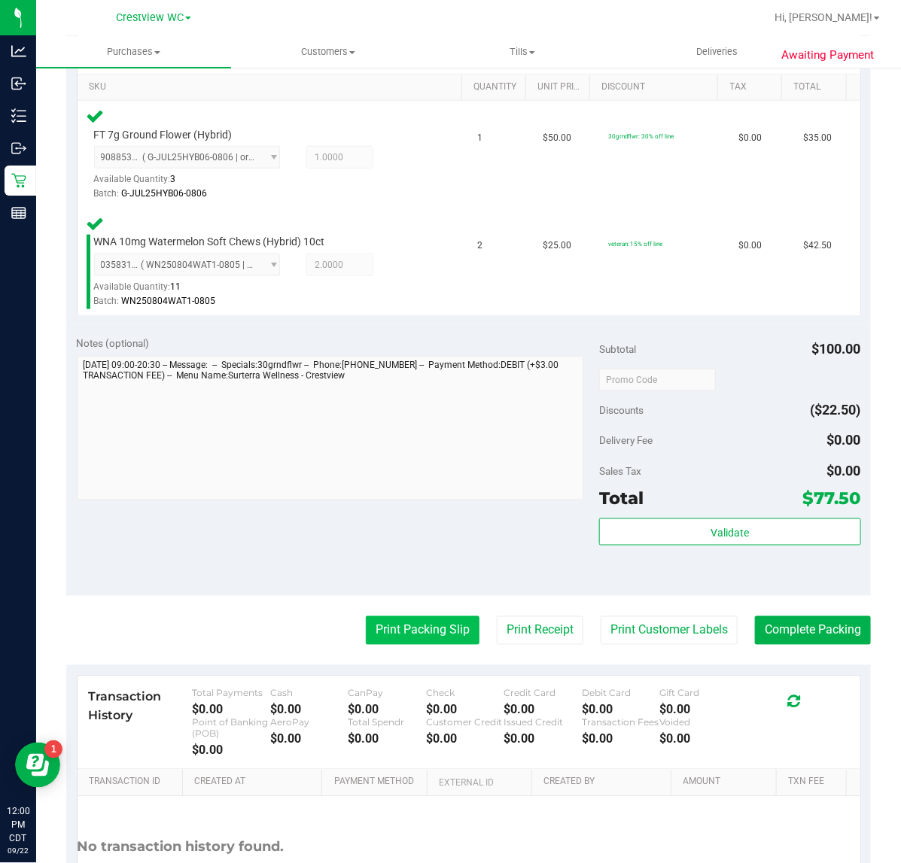
click at [390, 630] on button "Print Packing Slip" at bounding box center [423, 630] width 114 height 29
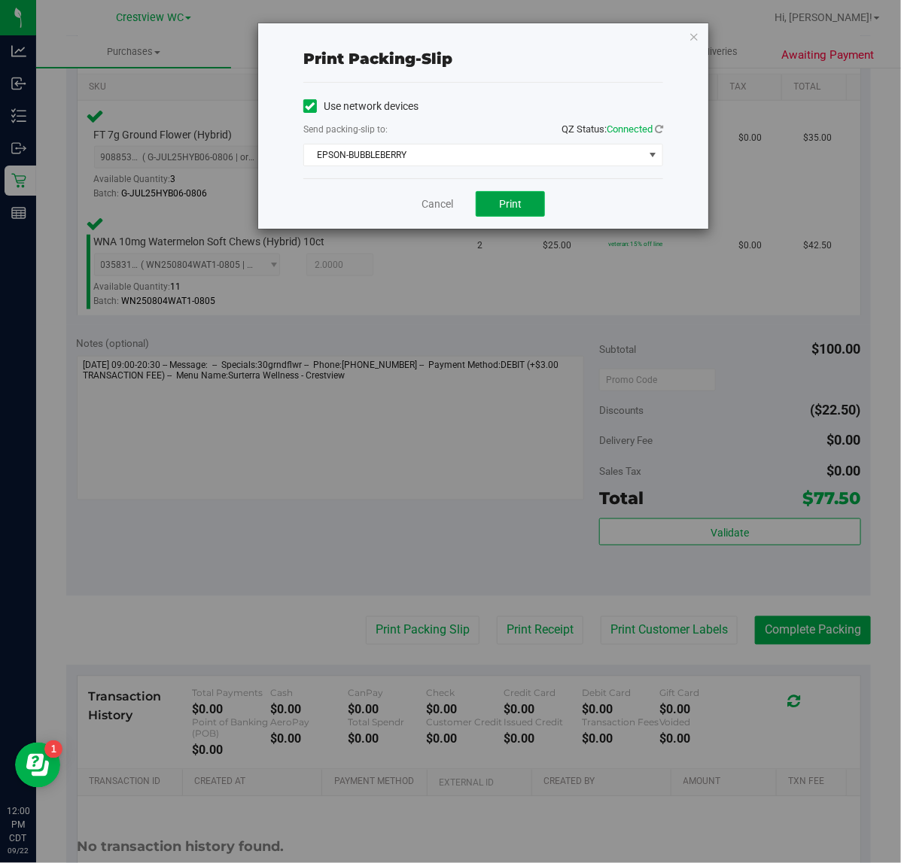
click at [512, 204] on span "Print" at bounding box center [510, 204] width 23 height 12
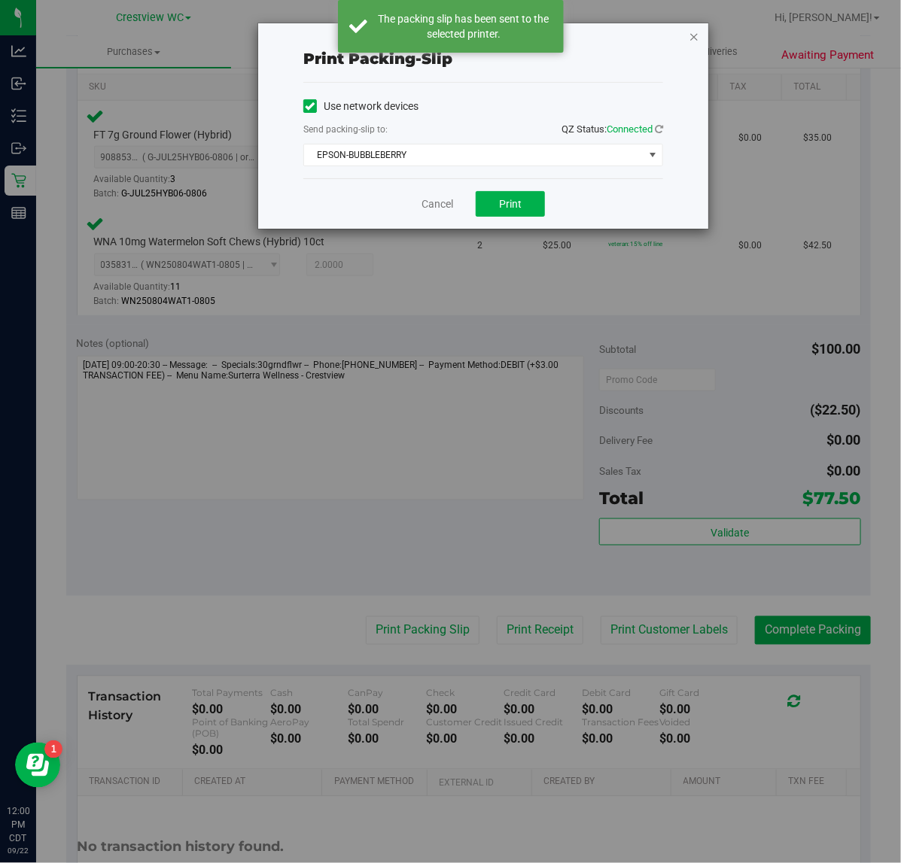
click at [696, 30] on icon "button" at bounding box center [693, 36] width 11 height 18
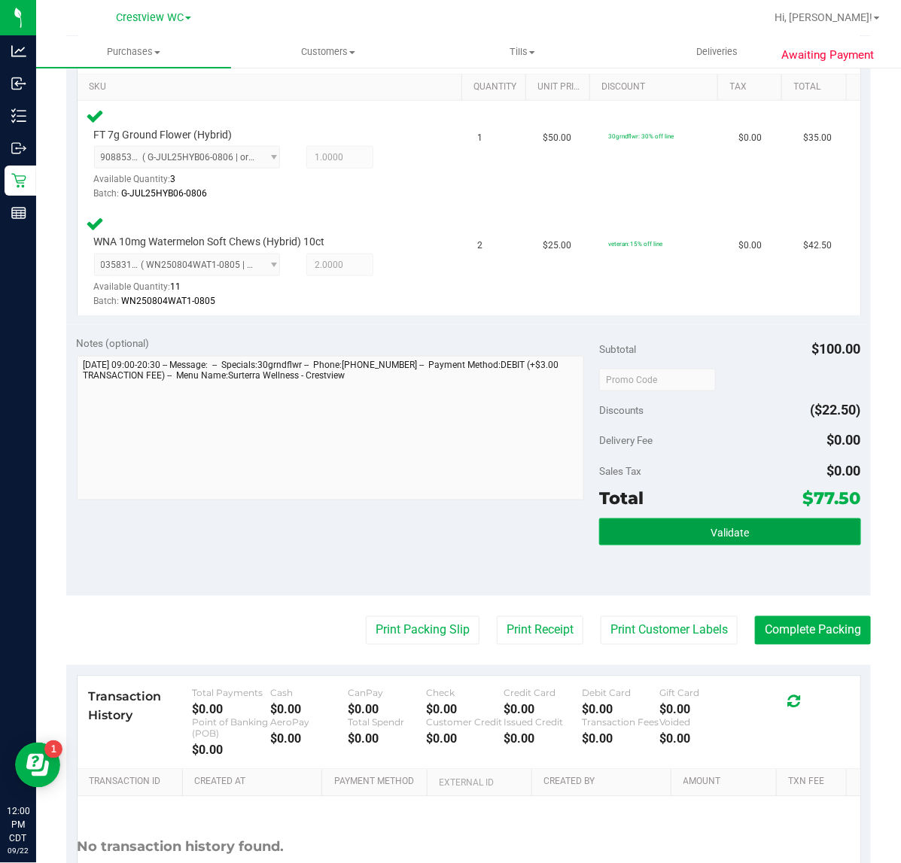
click at [710, 528] on span "Validate" at bounding box center [729, 533] width 38 height 12
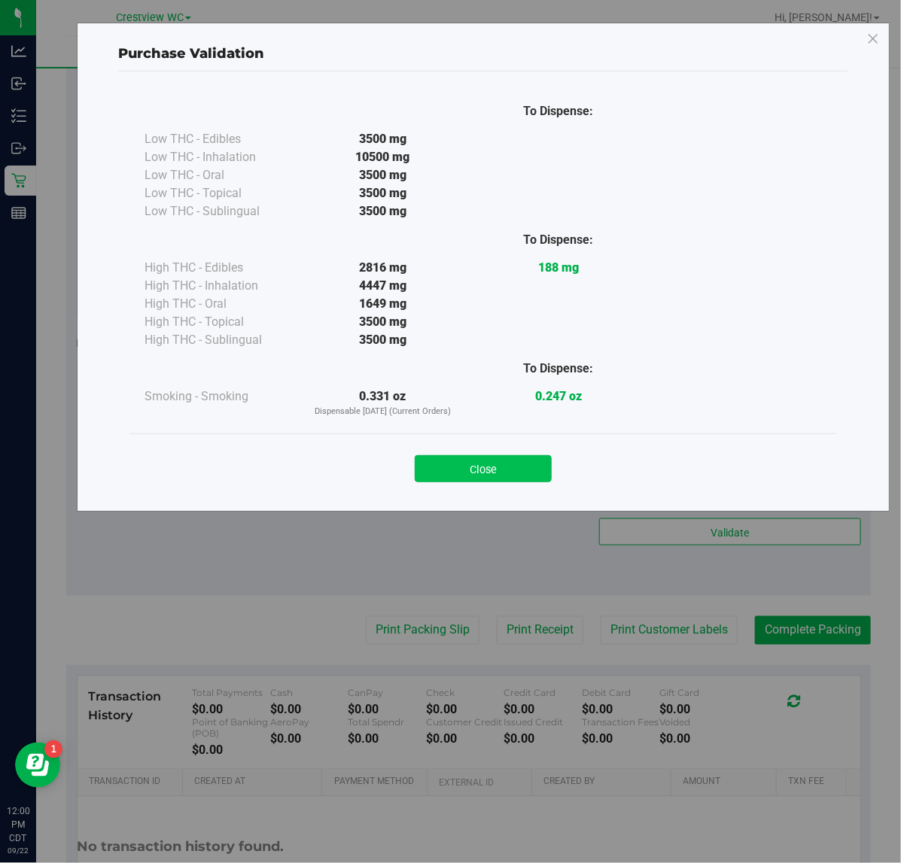
click at [518, 480] on button "Close" at bounding box center [483, 468] width 137 height 27
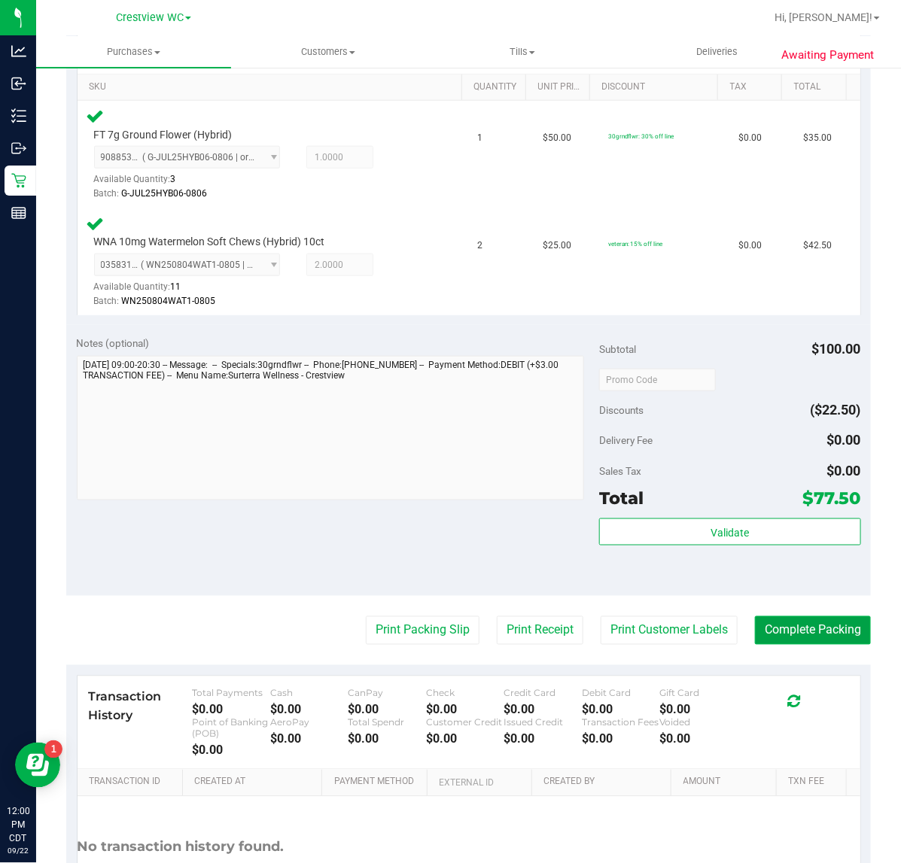
click at [796, 619] on button "Complete Packing" at bounding box center [813, 630] width 116 height 29
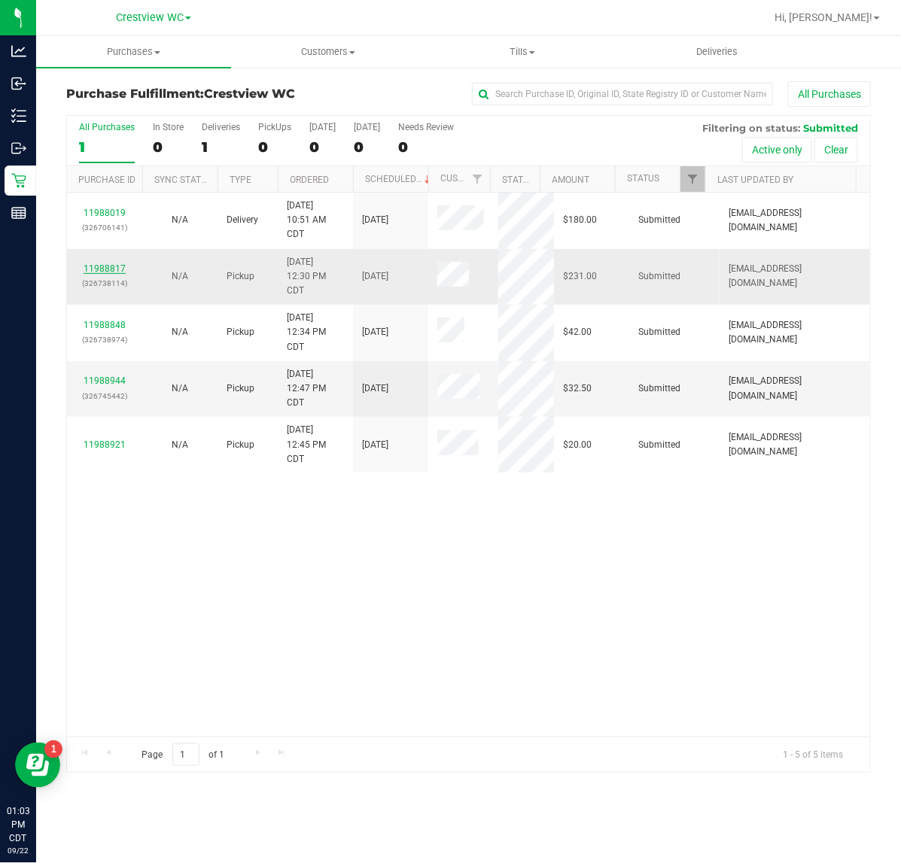
click at [85, 269] on link "11988817" at bounding box center [105, 268] width 42 height 11
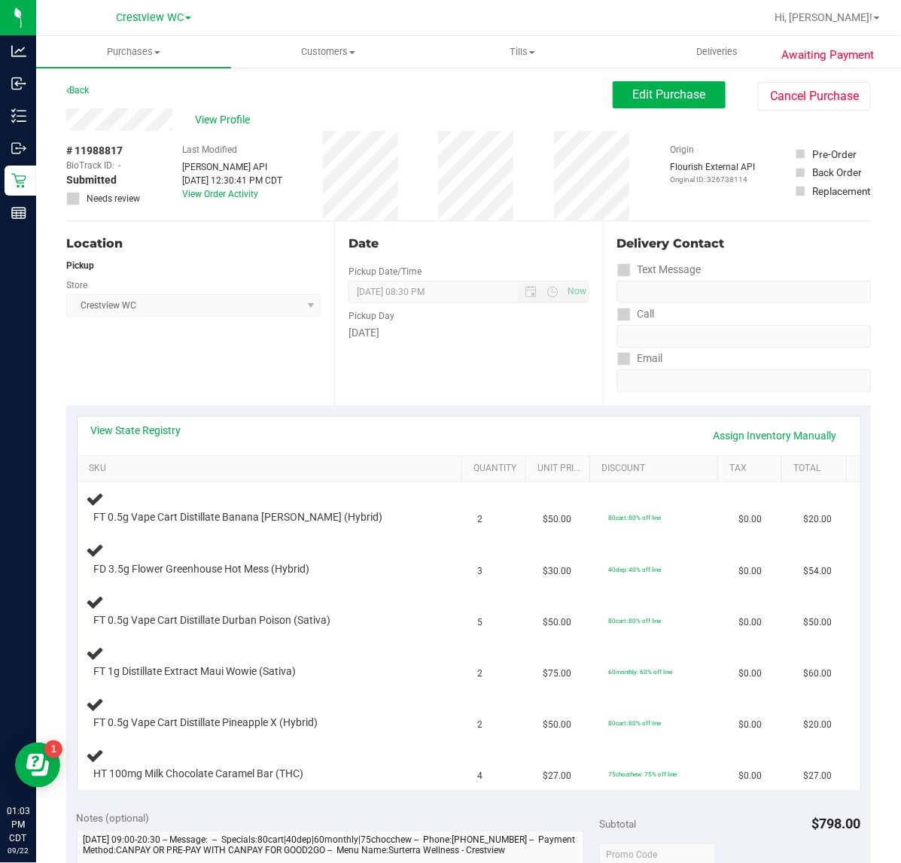
click at [126, 418] on div "View State Registry Assign Inventory Manually" at bounding box center [468, 436] width 782 height 38
click at [126, 434] on link "View State Registry" at bounding box center [136, 430] width 90 height 15
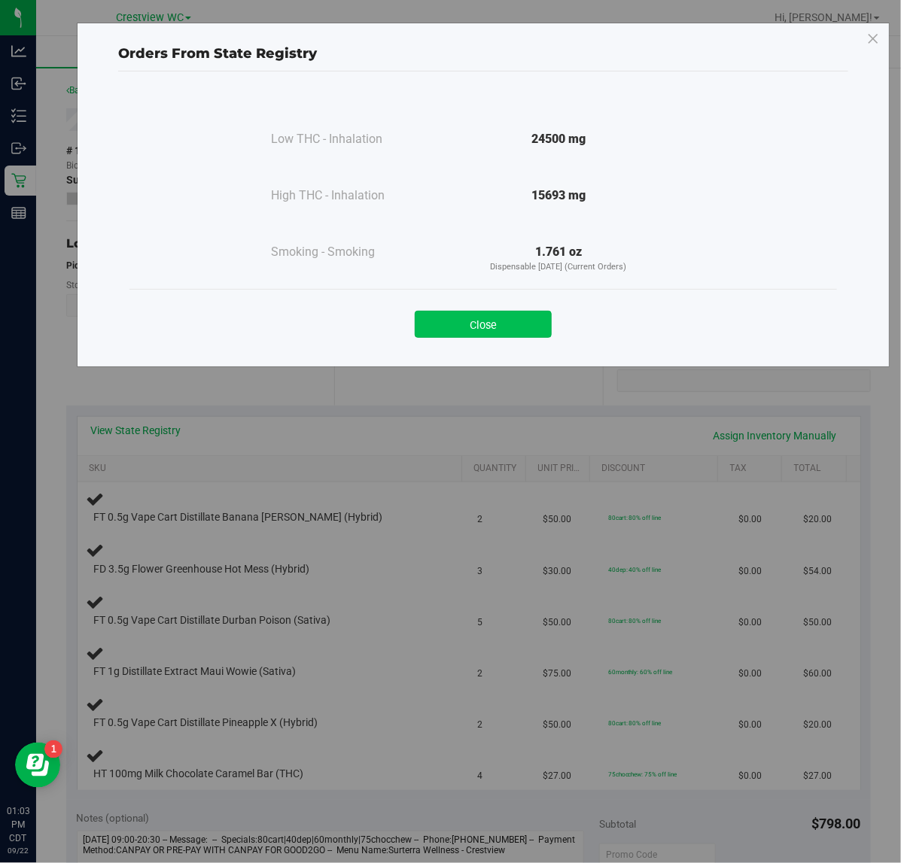
click at [516, 322] on button "Close" at bounding box center [483, 324] width 137 height 27
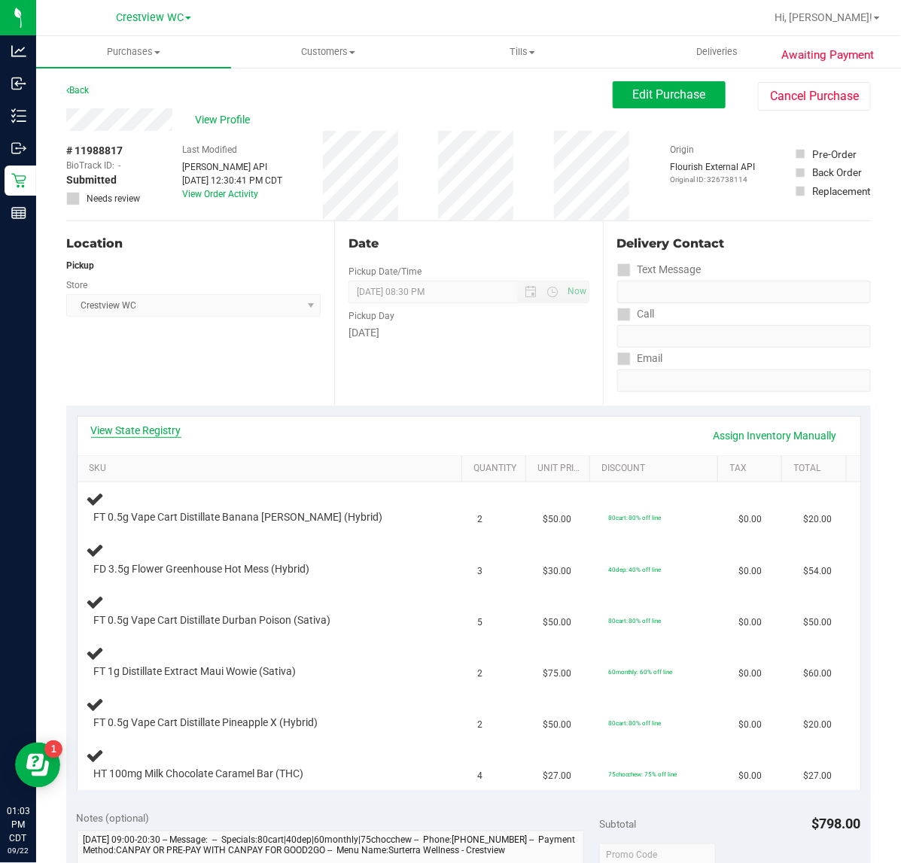
click at [154, 431] on link "View State Registry" at bounding box center [136, 430] width 90 height 15
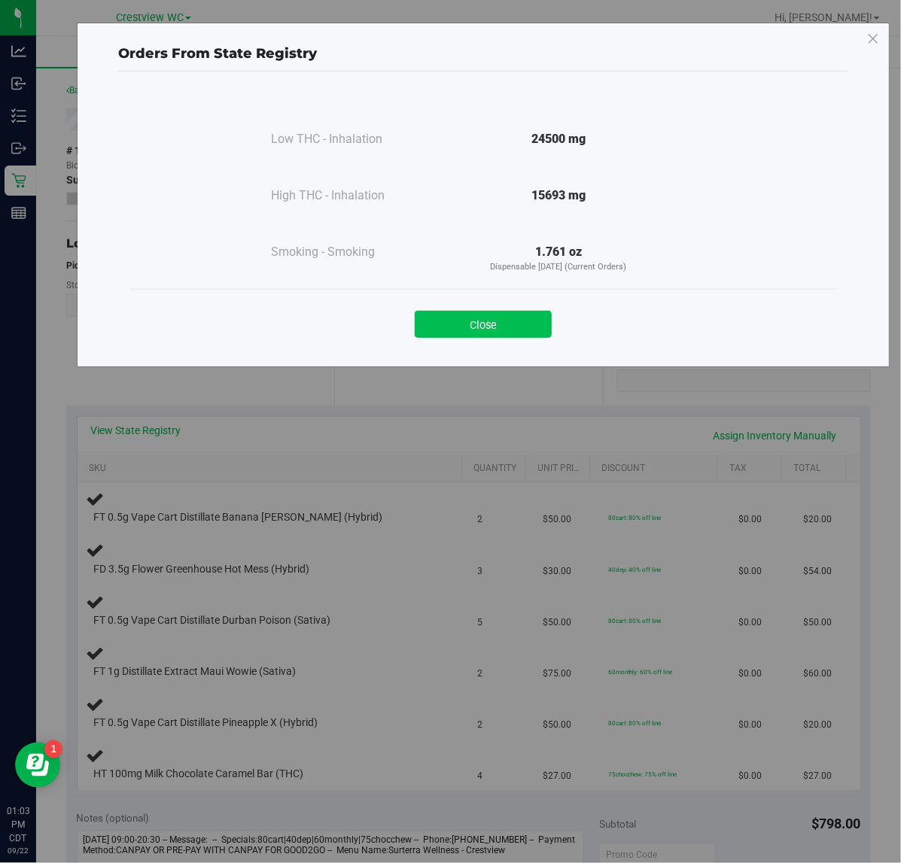
click at [472, 326] on button "Close" at bounding box center [483, 324] width 137 height 27
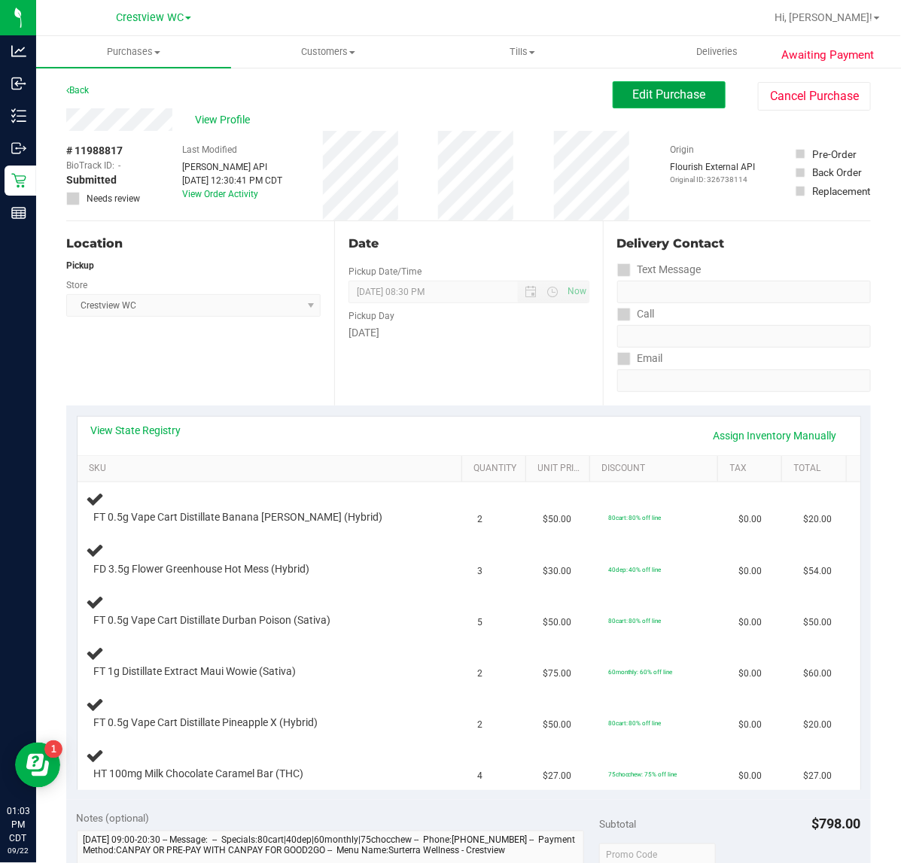
click at [639, 96] on span "Edit Purchase" at bounding box center [669, 94] width 73 height 14
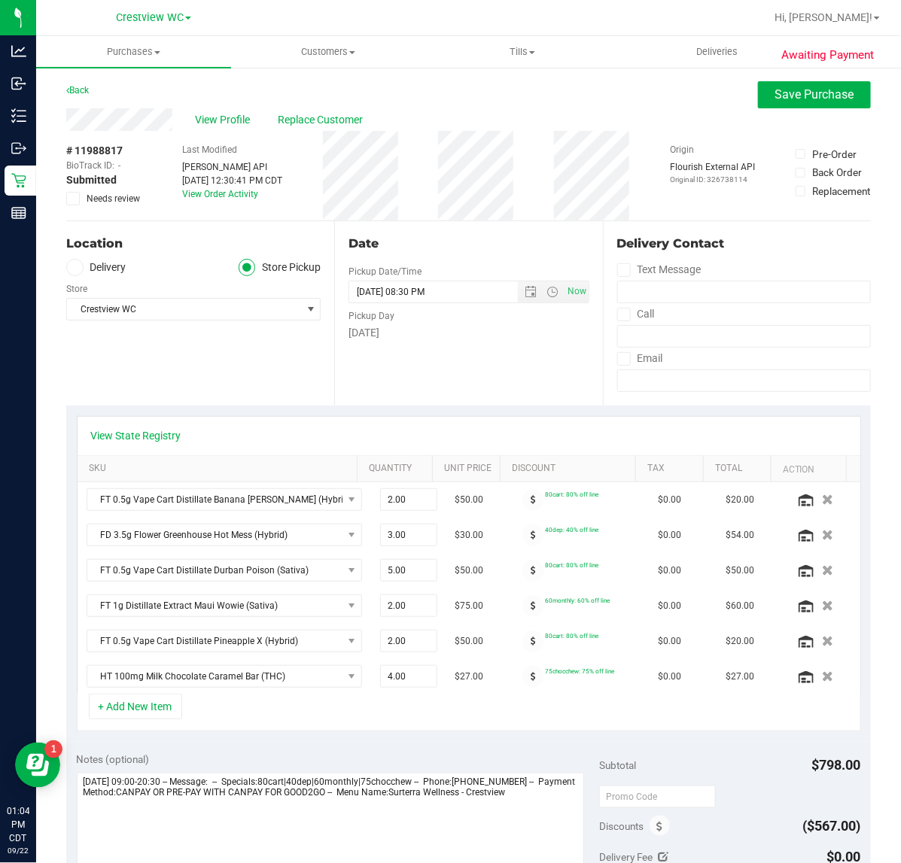
click at [69, 199] on icon at bounding box center [73, 199] width 10 height 0
click at [0, 0] on input "Needs review" at bounding box center [0, 0] width 0 height 0
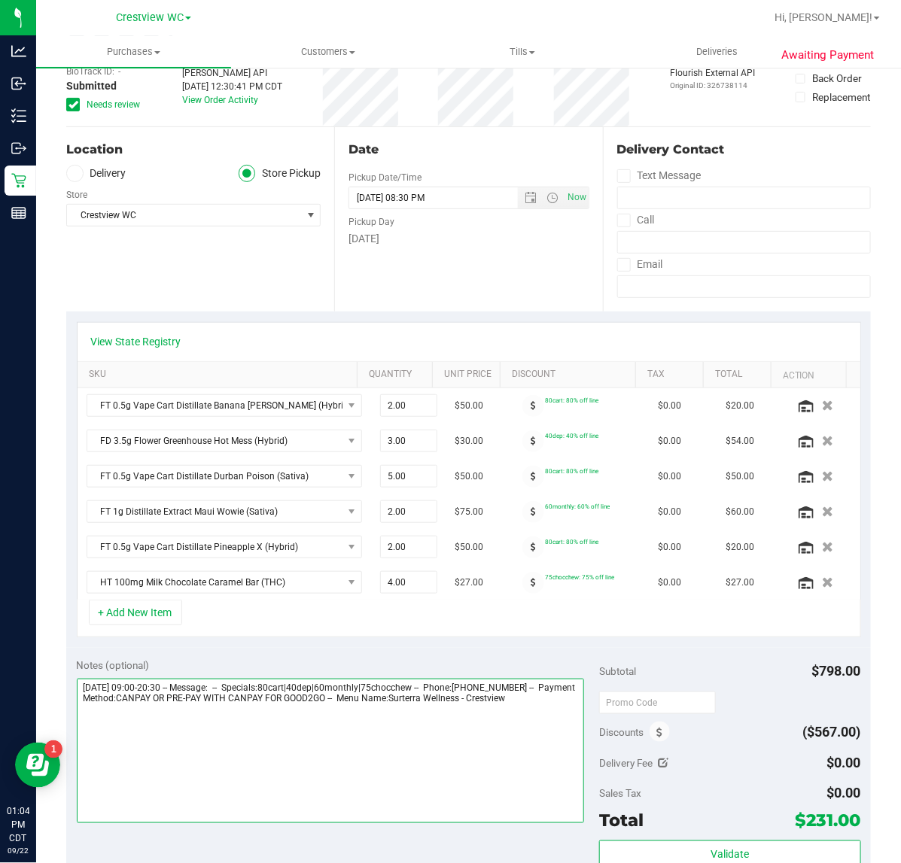
click at [557, 721] on textarea at bounding box center [331, 751] width 508 height 144
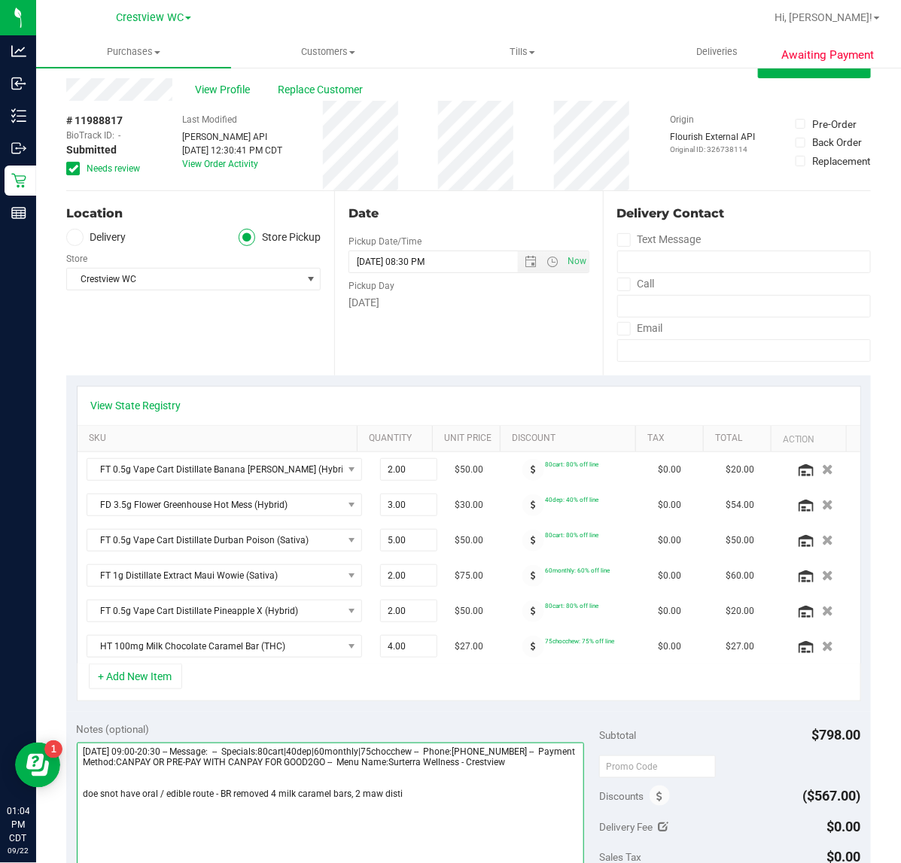
scroll to position [0, 0]
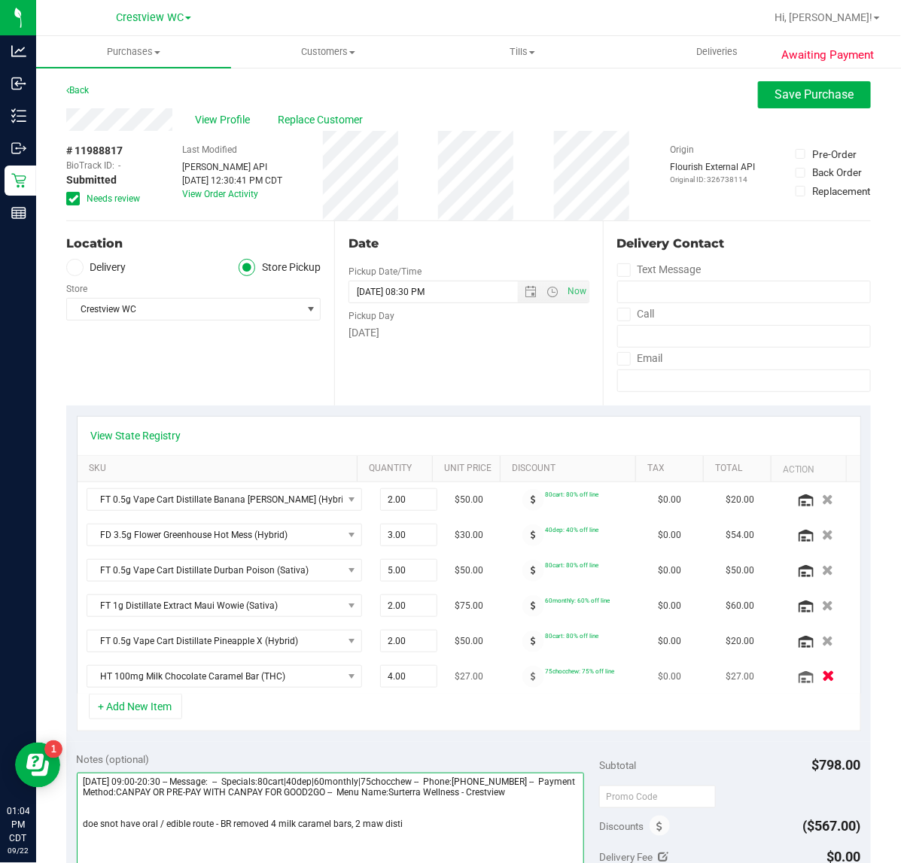
type textarea "[DATE] 09:00-20:30 -- Message: -- Specials:80cart|40dep|60monthly|75chocchew --…"
click at [815, 683] on button "button" at bounding box center [828, 676] width 26 height 16
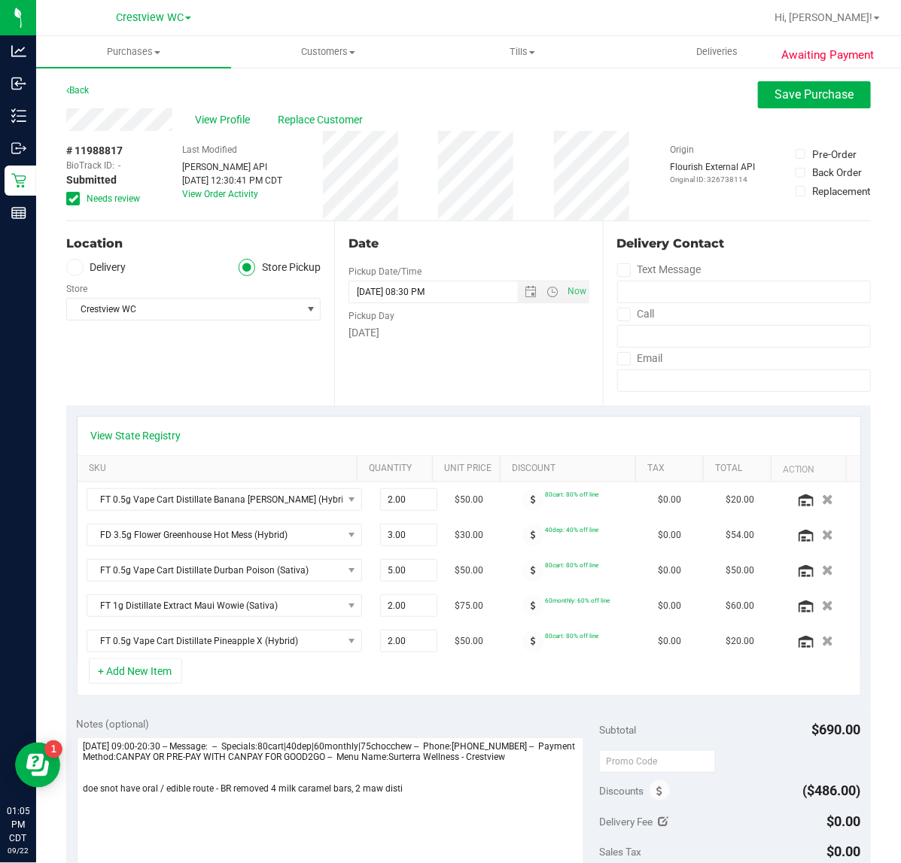
click at [822, 611] on icon "button" at bounding box center [827, 605] width 11 height 11
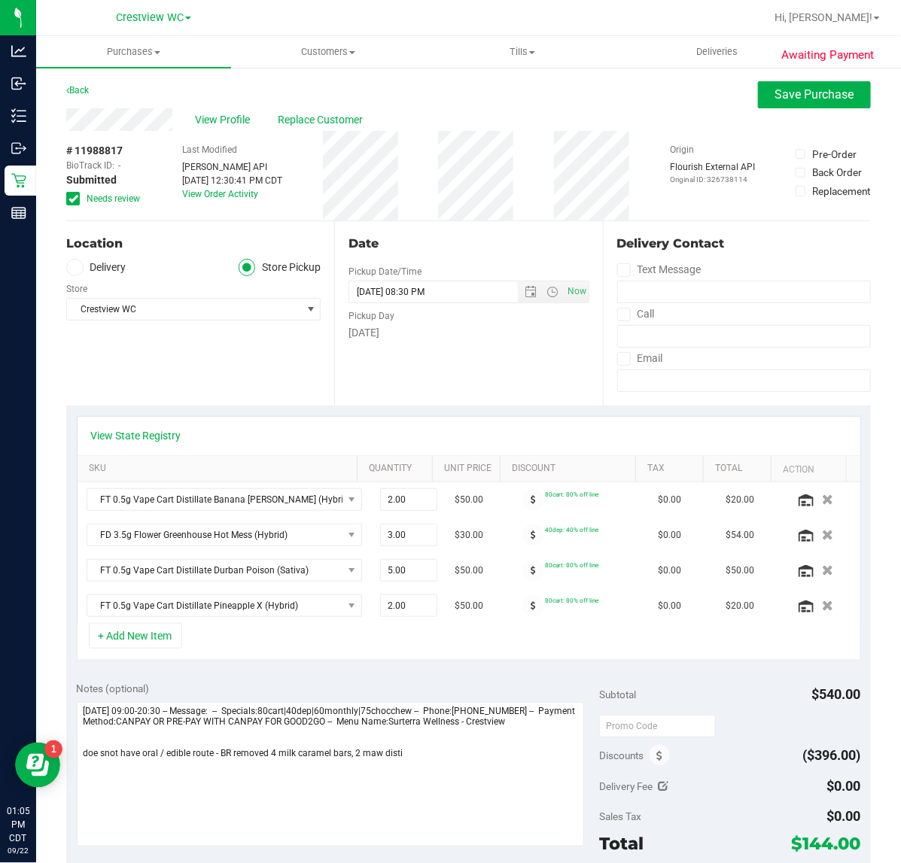
click at [74, 199] on icon at bounding box center [73, 199] width 10 height 0
click at [0, 0] on input "Needs review" at bounding box center [0, 0] width 0 height 0
click at [783, 93] on span "Save Purchase" at bounding box center [814, 94] width 79 height 14
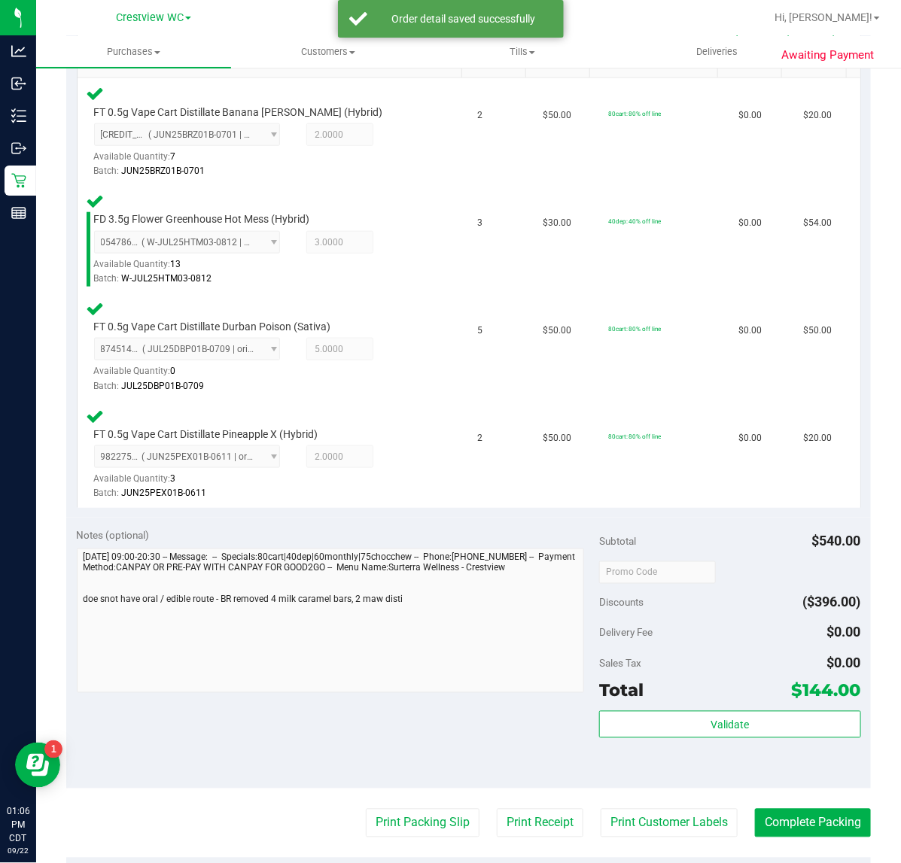
scroll to position [446, 0]
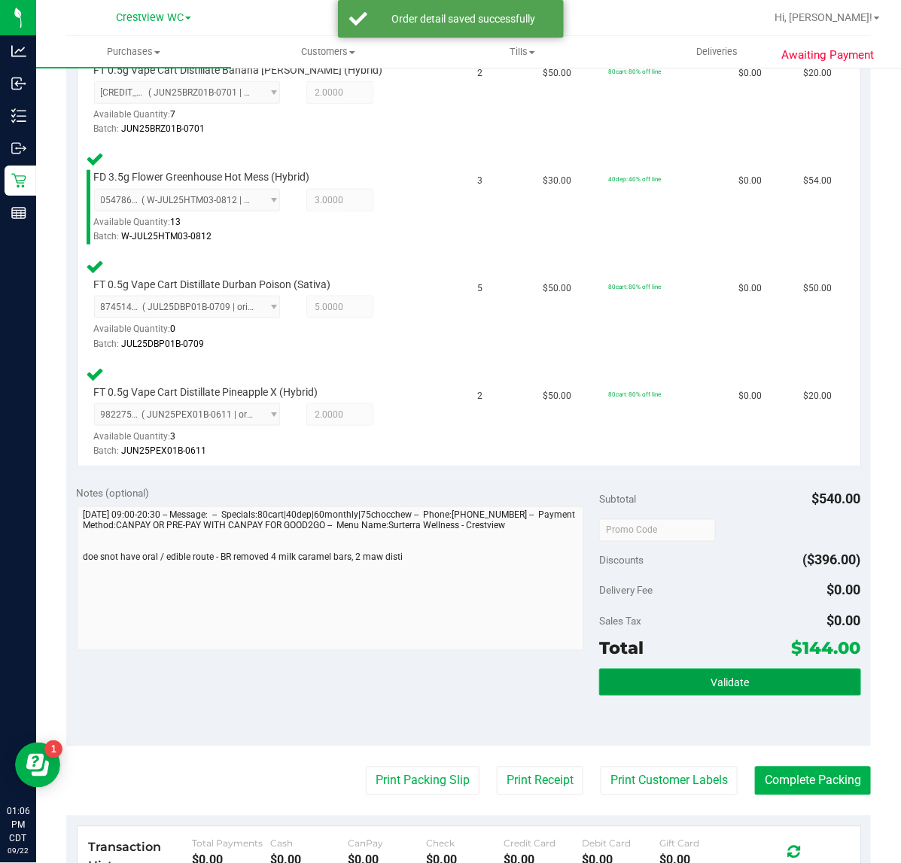
click at [694, 673] on button "Validate" at bounding box center [729, 682] width 261 height 27
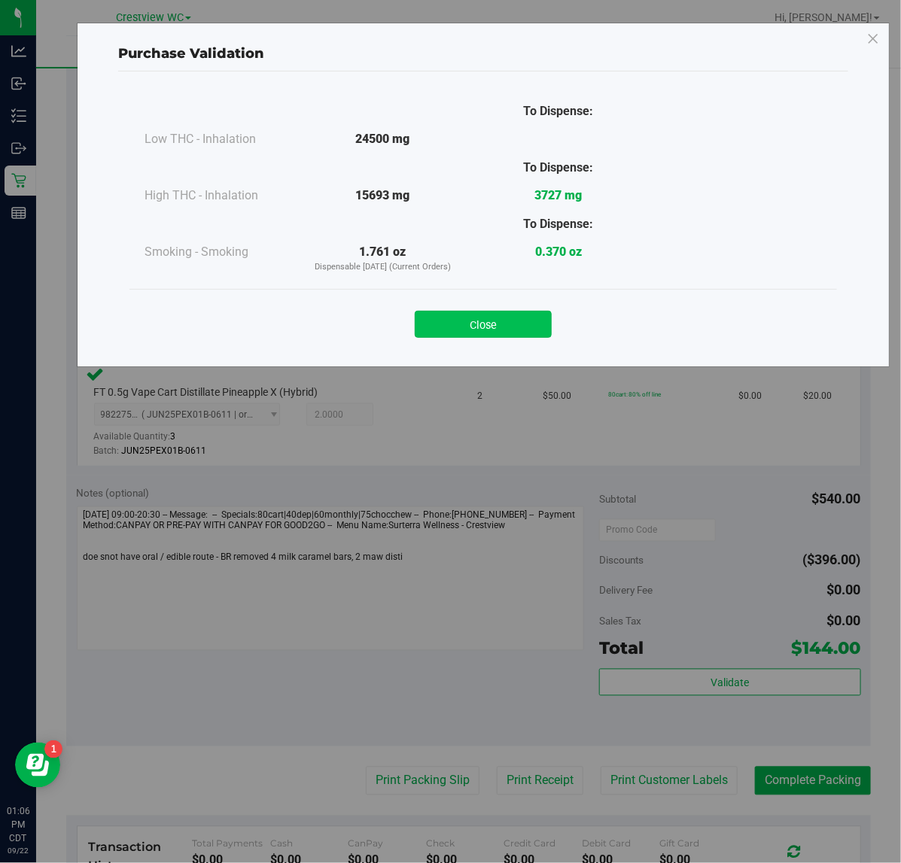
click at [495, 317] on button "Close" at bounding box center [483, 324] width 137 height 27
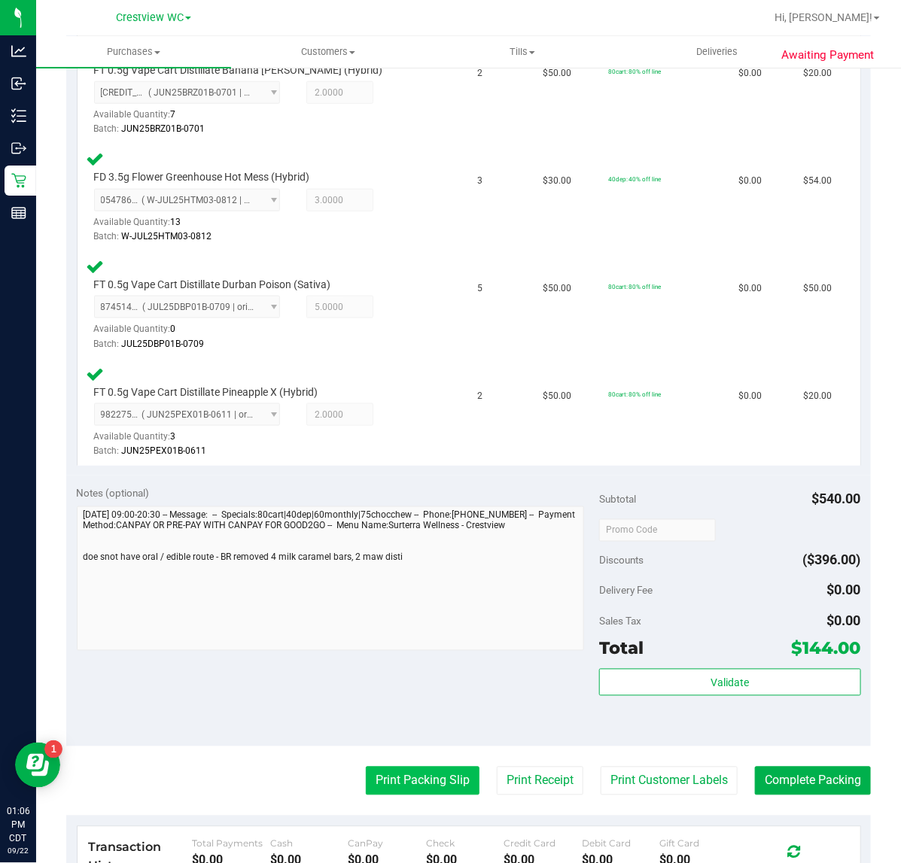
click at [414, 767] on button "Print Packing Slip" at bounding box center [423, 781] width 114 height 29
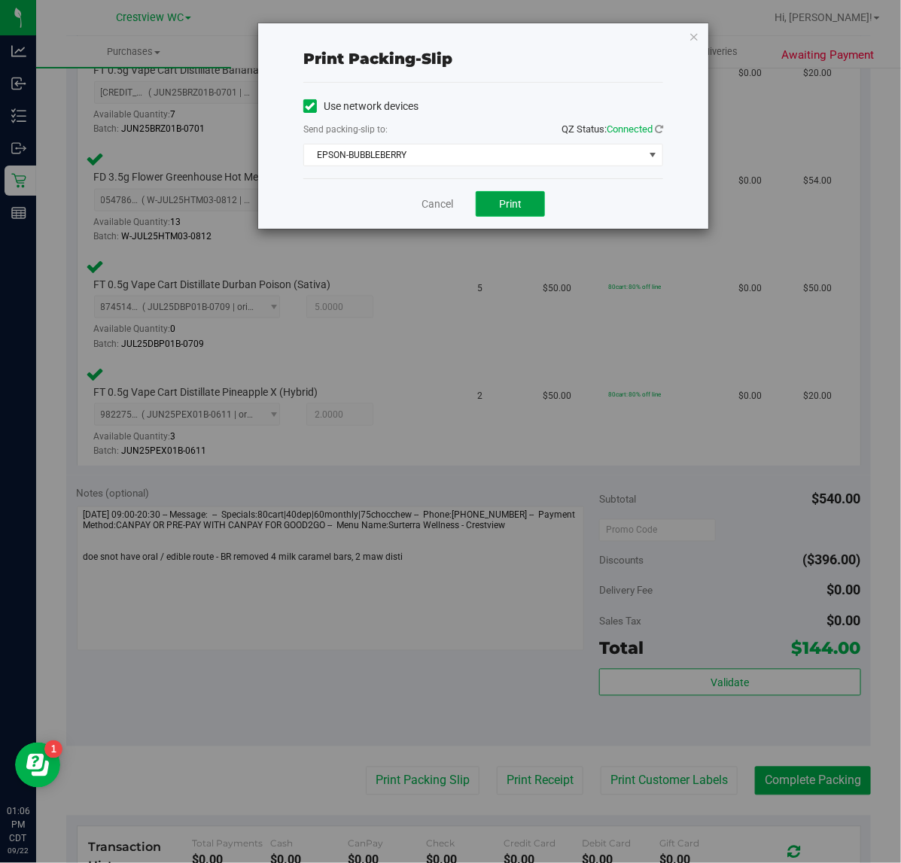
click at [527, 196] on button "Print" at bounding box center [509, 204] width 69 height 26
click at [694, 38] on icon "button" at bounding box center [693, 36] width 11 height 18
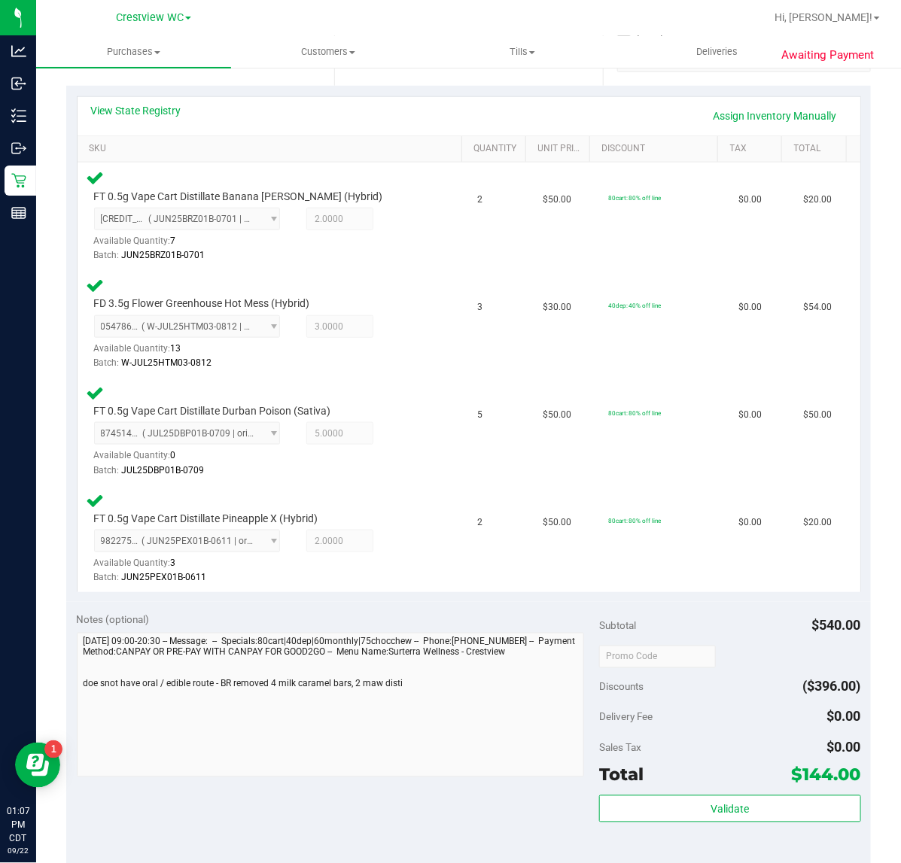
scroll to position [410, 0]
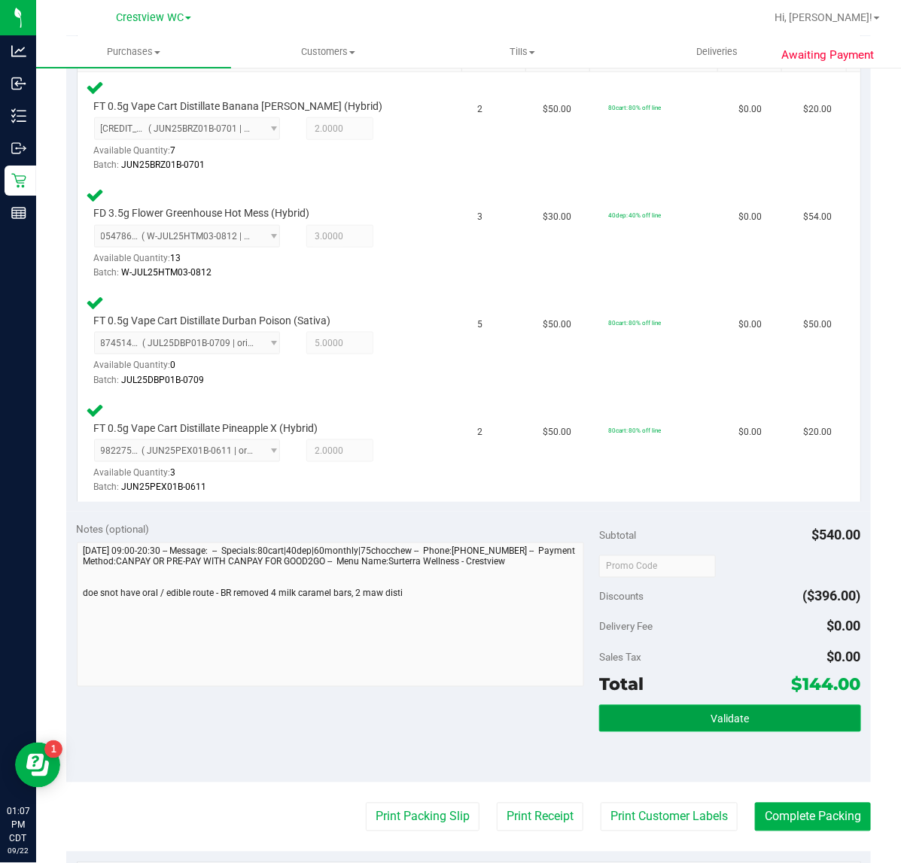
click at [664, 716] on button "Validate" at bounding box center [729, 718] width 261 height 27
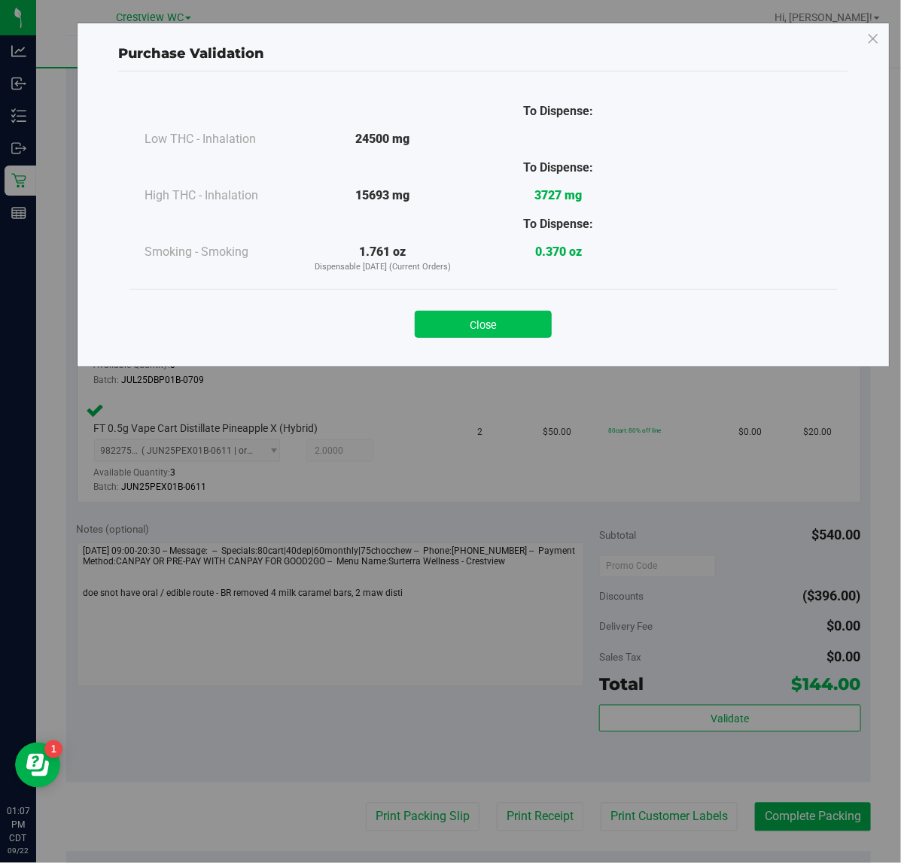
click at [482, 314] on button "Close" at bounding box center [483, 324] width 137 height 27
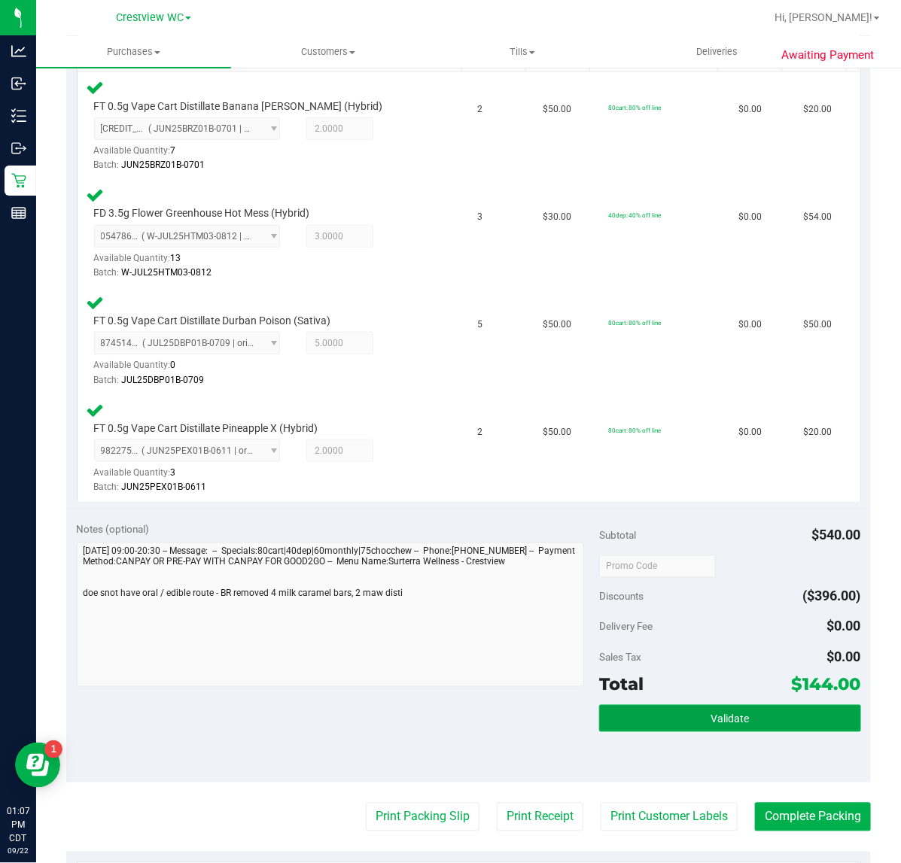
click at [776, 715] on button "Validate" at bounding box center [729, 718] width 261 height 27
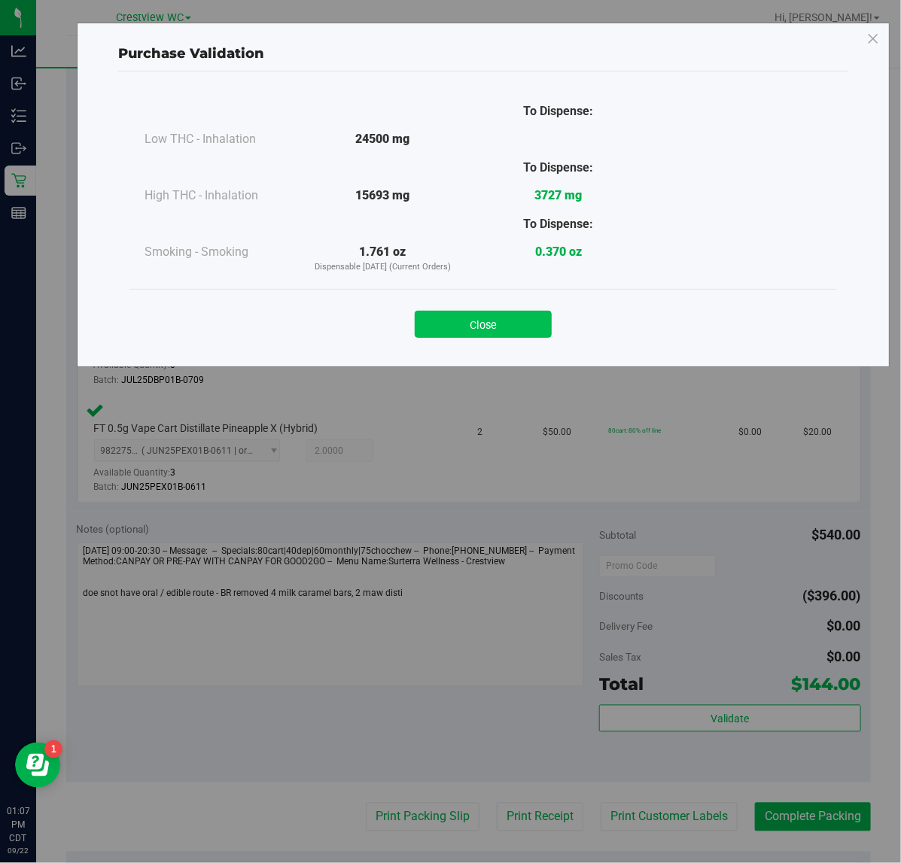
click at [509, 316] on button "Close" at bounding box center [483, 324] width 137 height 27
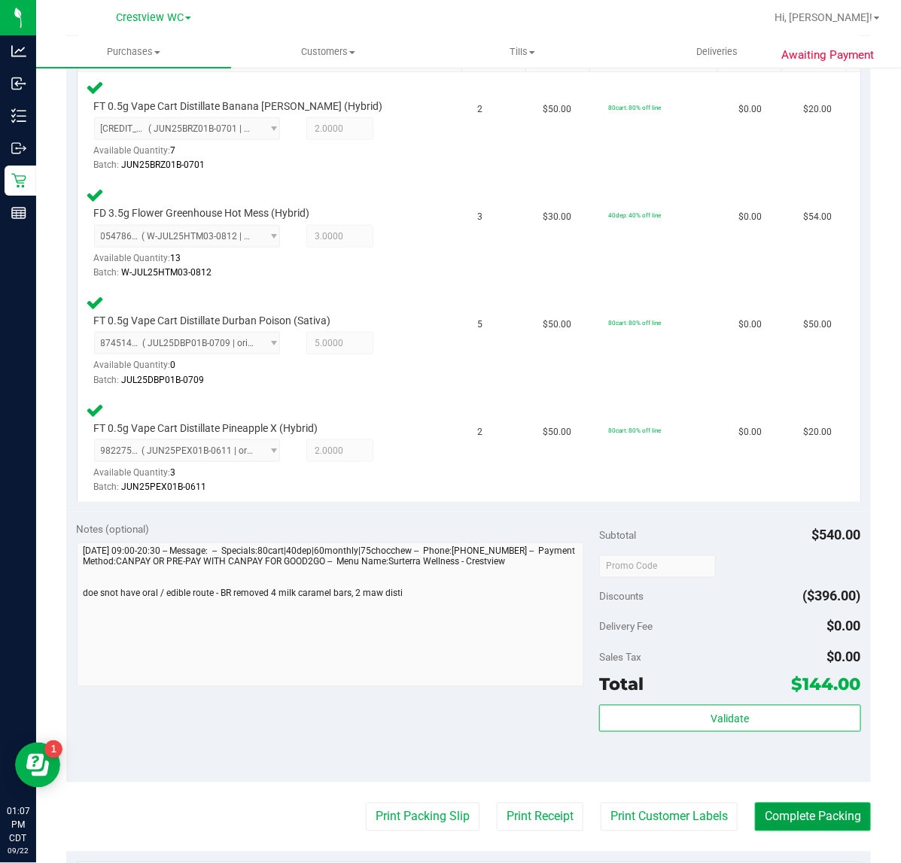
click at [788, 803] on button "Complete Packing" at bounding box center [813, 817] width 116 height 29
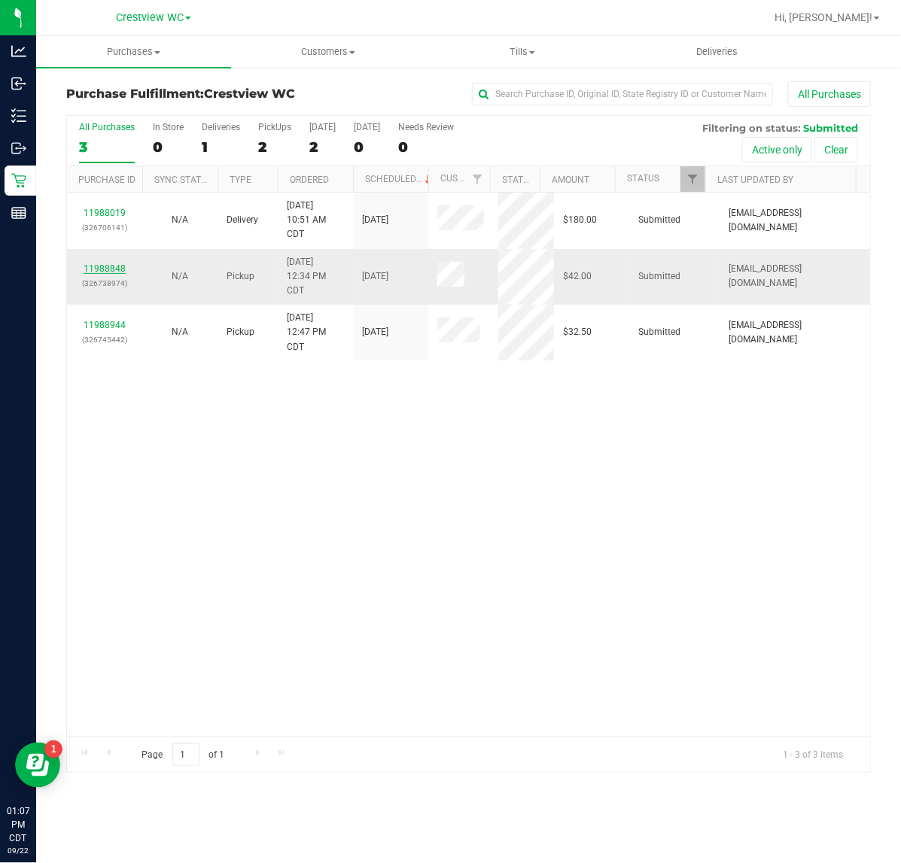
click at [113, 271] on link "11988848" at bounding box center [105, 268] width 42 height 11
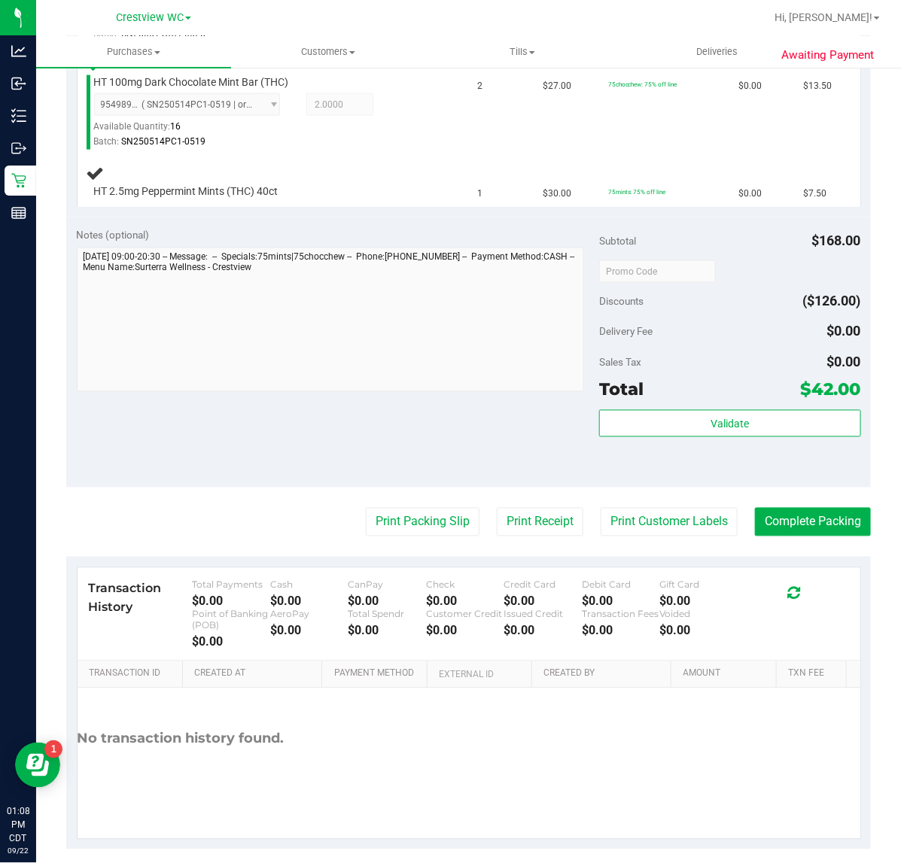
scroll to position [661, 0]
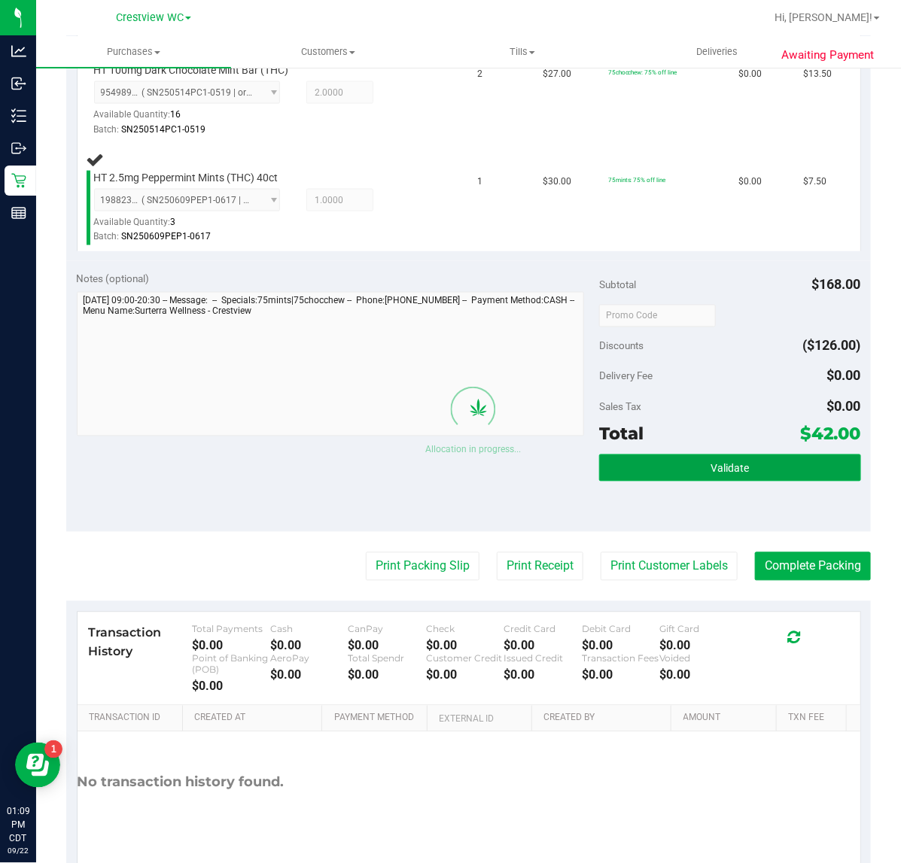
click at [710, 463] on span "Validate" at bounding box center [729, 469] width 38 height 12
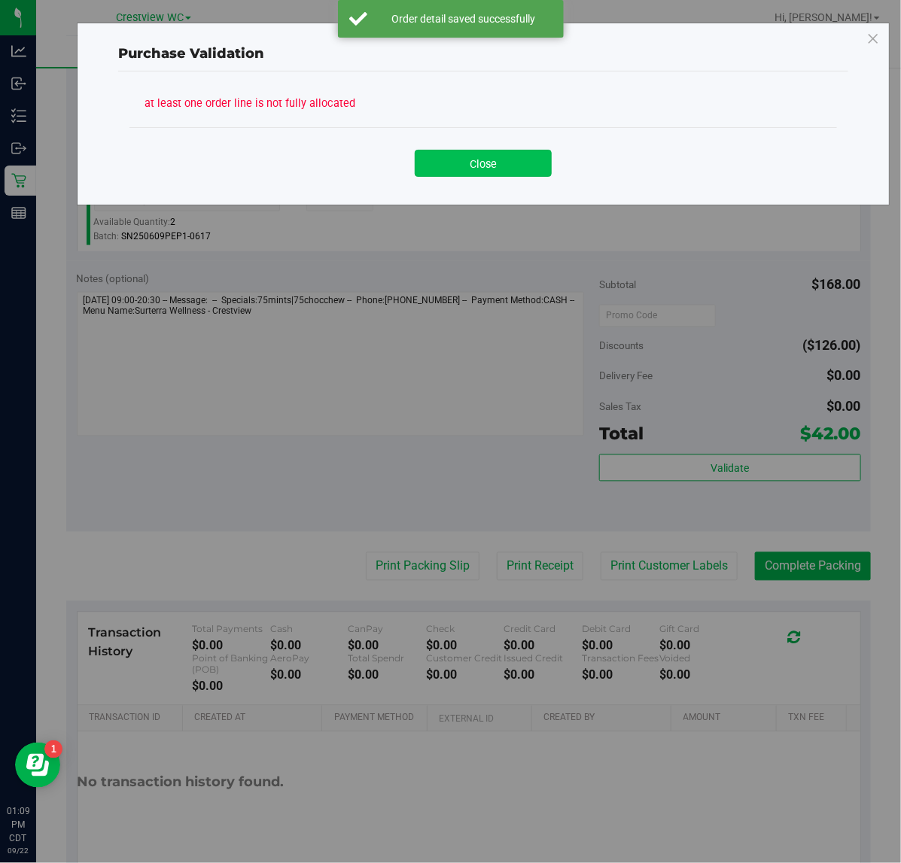
click at [517, 173] on button "Close" at bounding box center [483, 163] width 137 height 27
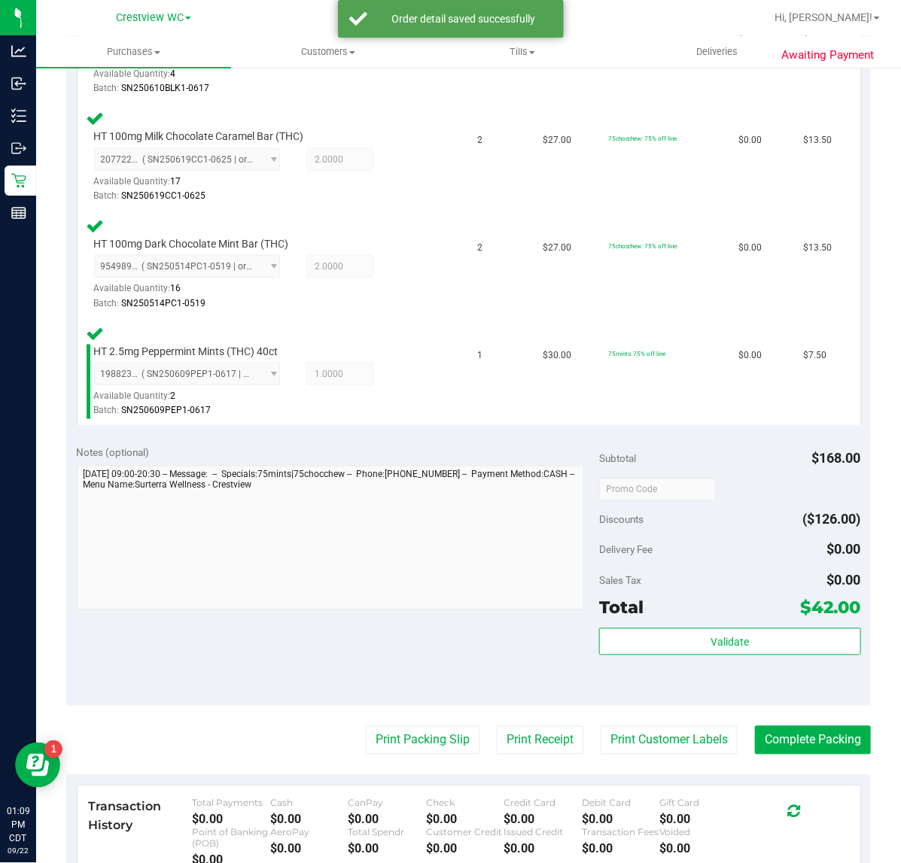
scroll to position [533, 0]
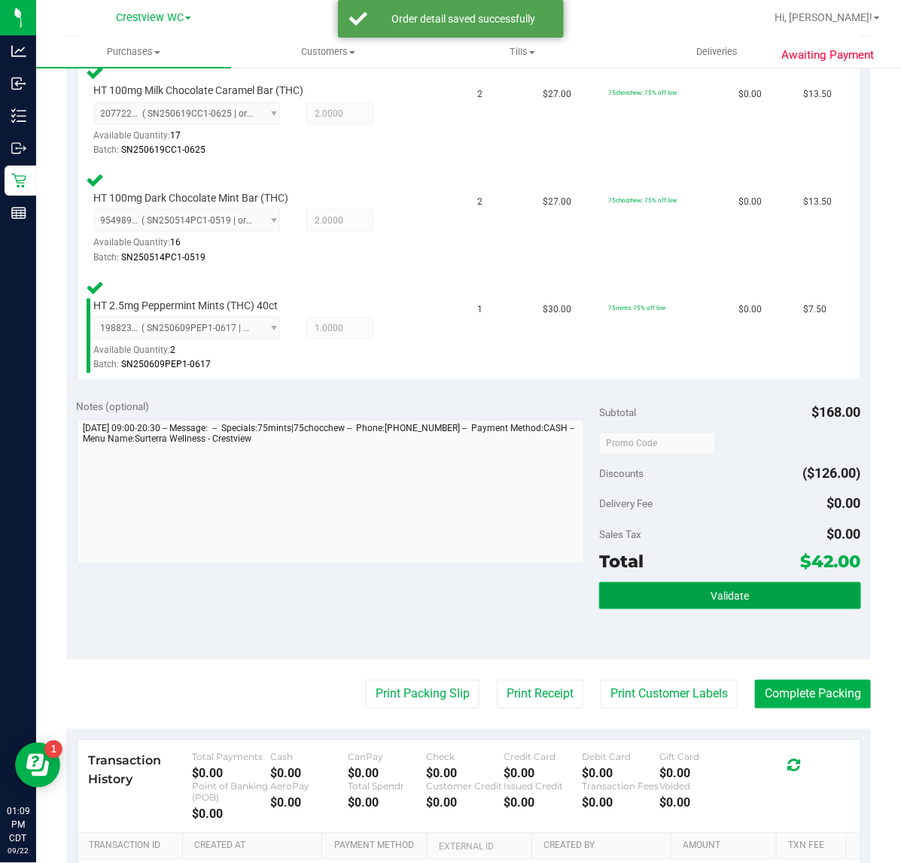
click at [647, 598] on button "Validate" at bounding box center [729, 595] width 261 height 27
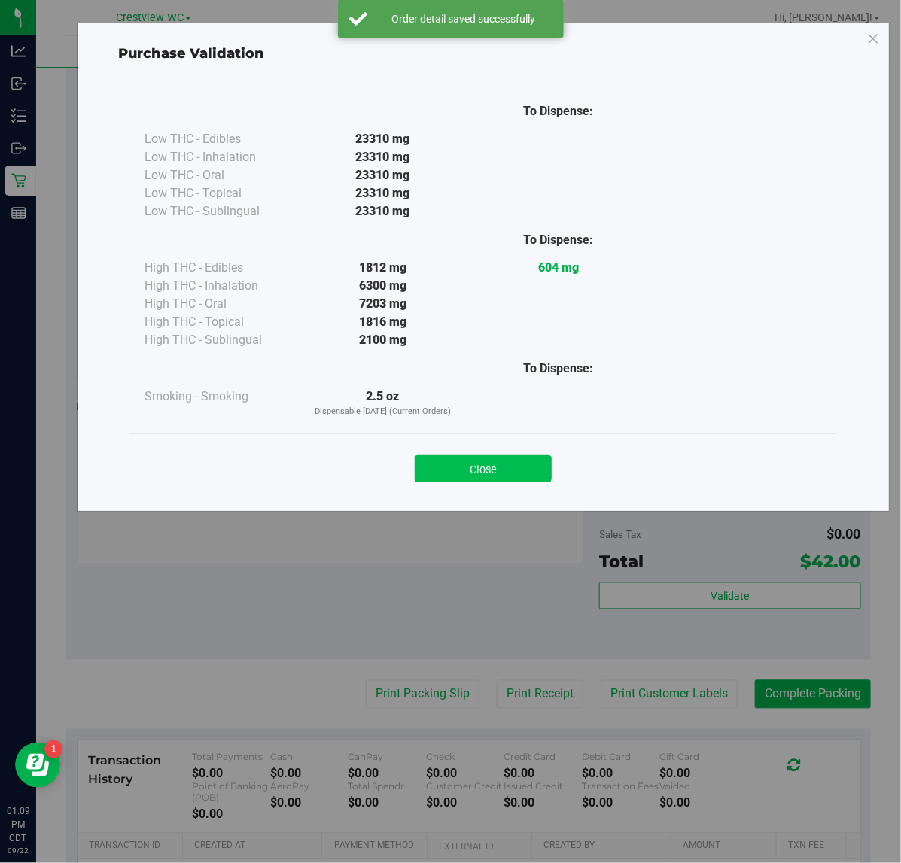
click at [466, 472] on button "Close" at bounding box center [483, 468] width 137 height 27
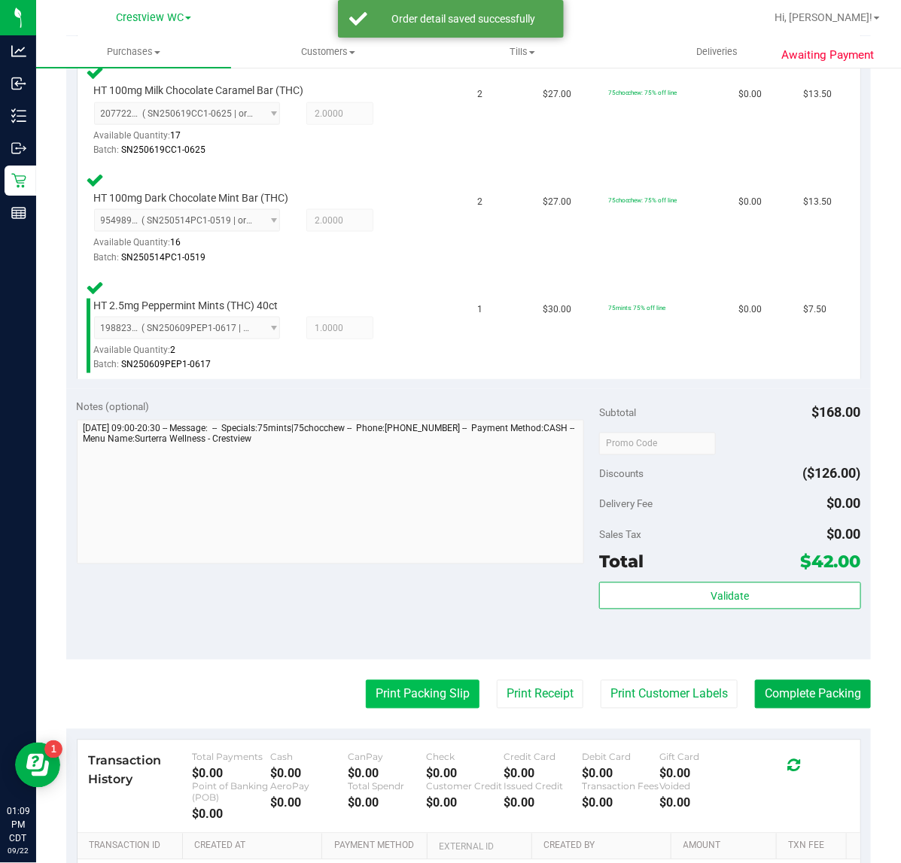
click at [405, 691] on button "Print Packing Slip" at bounding box center [423, 694] width 114 height 29
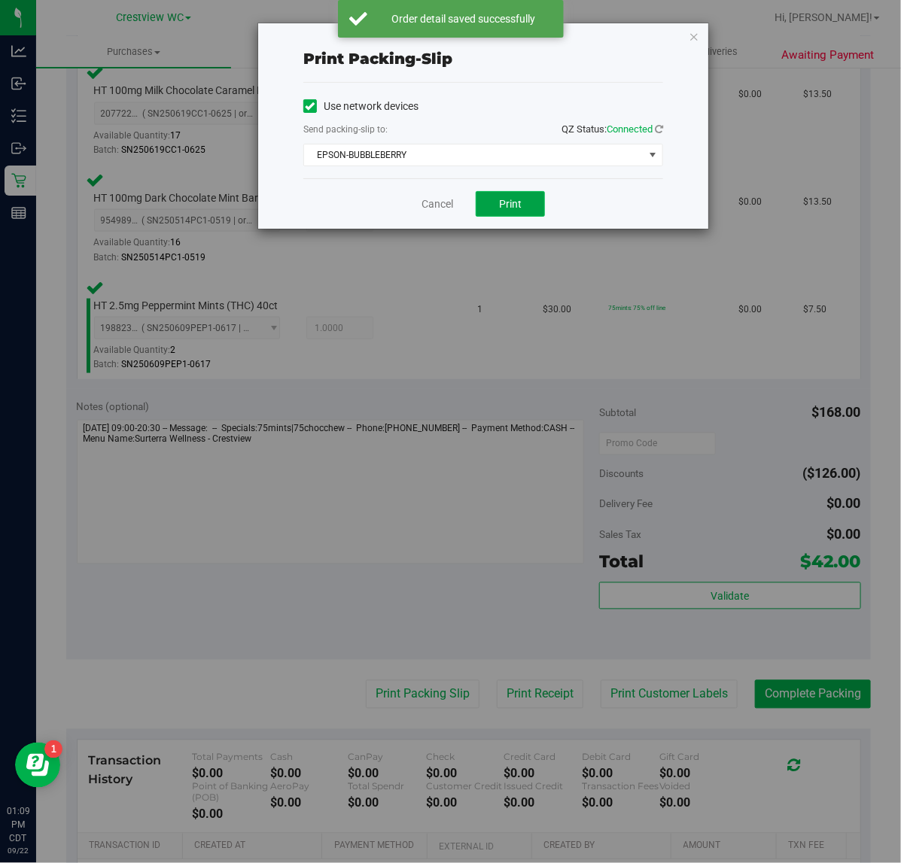
click at [531, 211] on button "Print" at bounding box center [509, 204] width 69 height 26
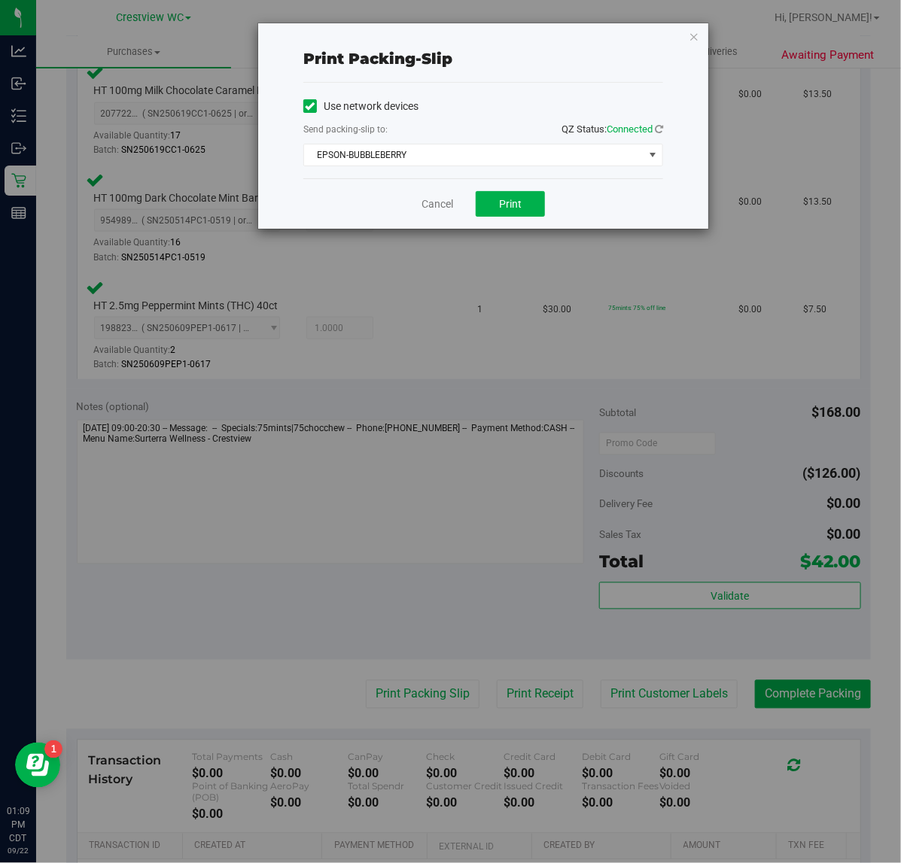
click at [673, 15] on div "Print packing-slip Use network devices Send packing-slip to: QZ Status: Connect…" at bounding box center [456, 431] width 912 height 863
click at [693, 35] on icon "button" at bounding box center [693, 36] width 11 height 18
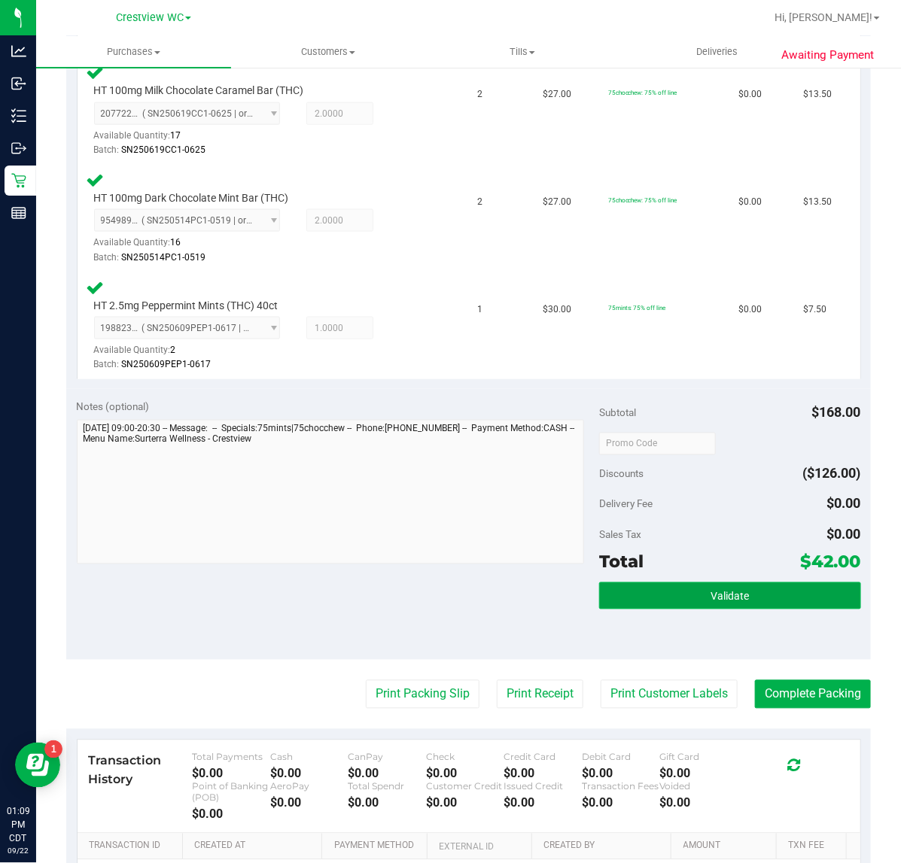
click at [674, 582] on button "Validate" at bounding box center [729, 595] width 261 height 27
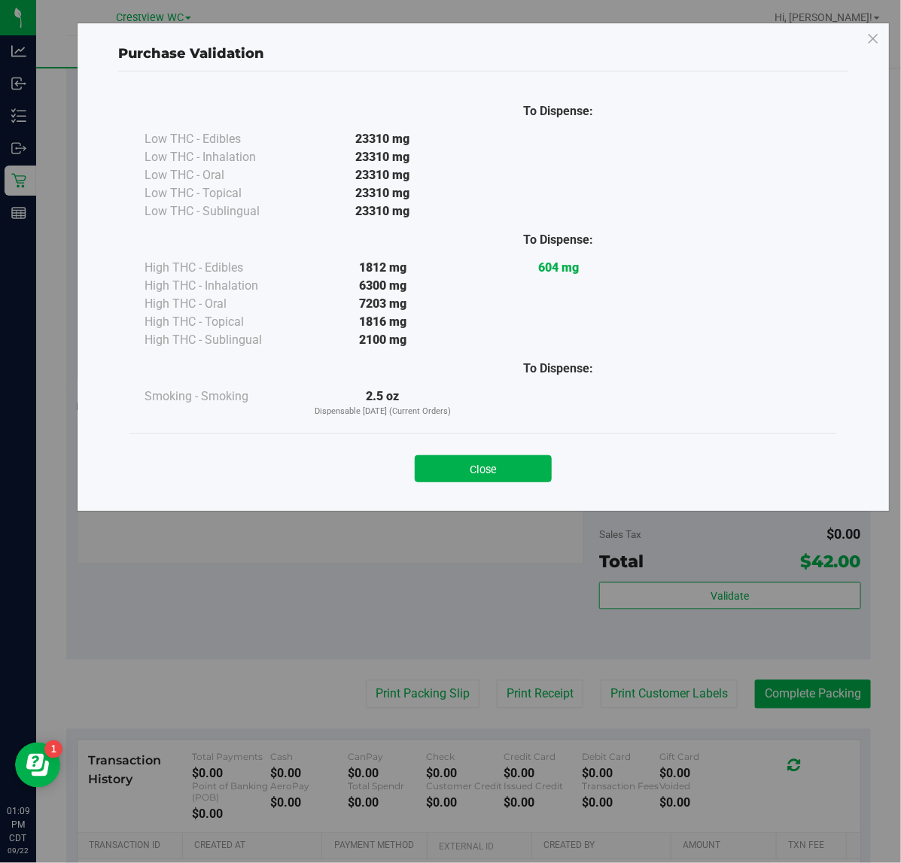
click at [482, 435] on div "Close" at bounding box center [482, 463] width 707 height 61
click at [776, 683] on div "Purchase Validation To Dispense: Low THC - Edibles 23310 mg" at bounding box center [456, 431] width 912 height 863
click at [508, 460] on button "Close" at bounding box center [483, 468] width 137 height 27
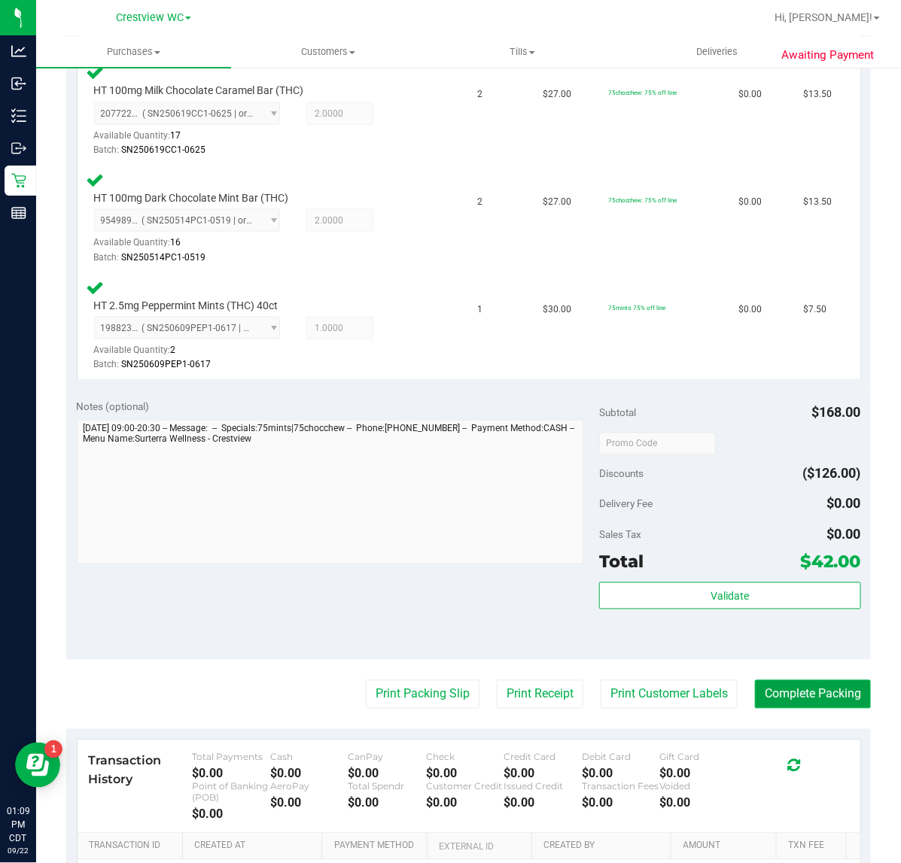
click at [831, 705] on button "Complete Packing" at bounding box center [813, 694] width 116 height 29
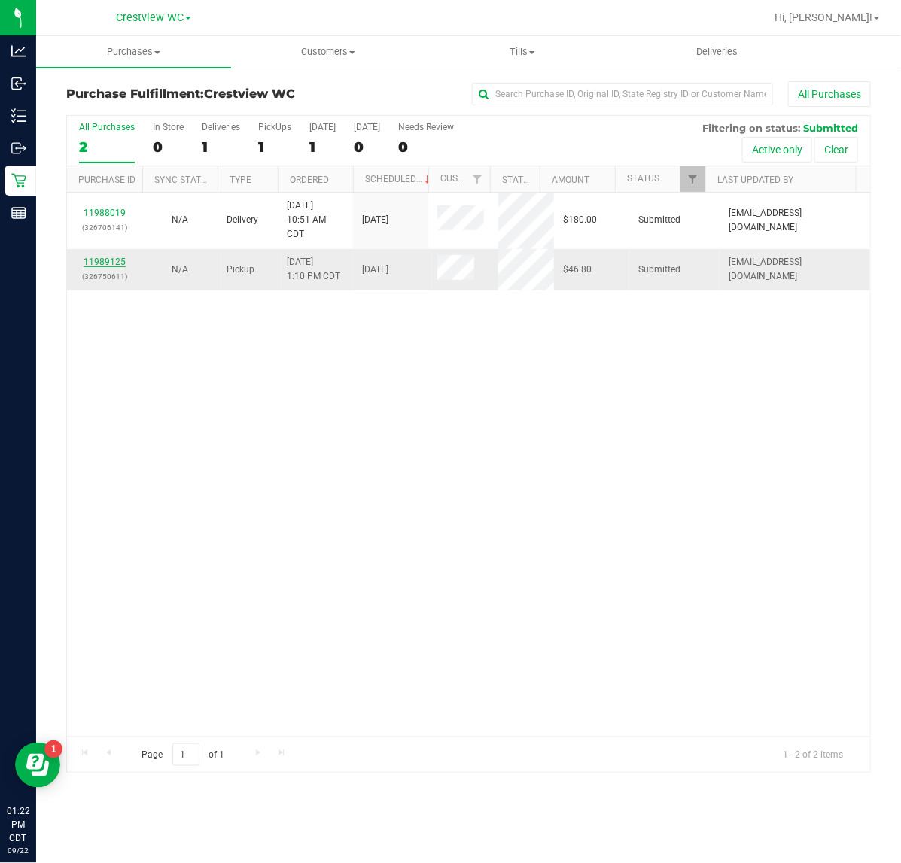
click at [117, 266] on link "11989125" at bounding box center [105, 262] width 42 height 11
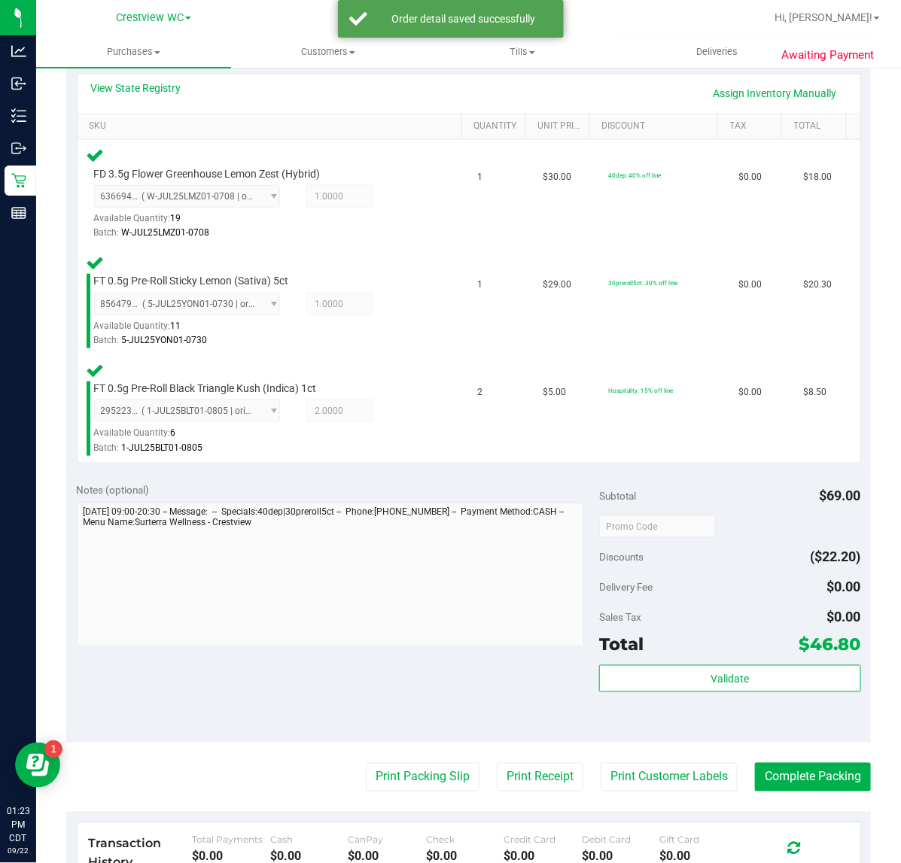
scroll to position [359, 0]
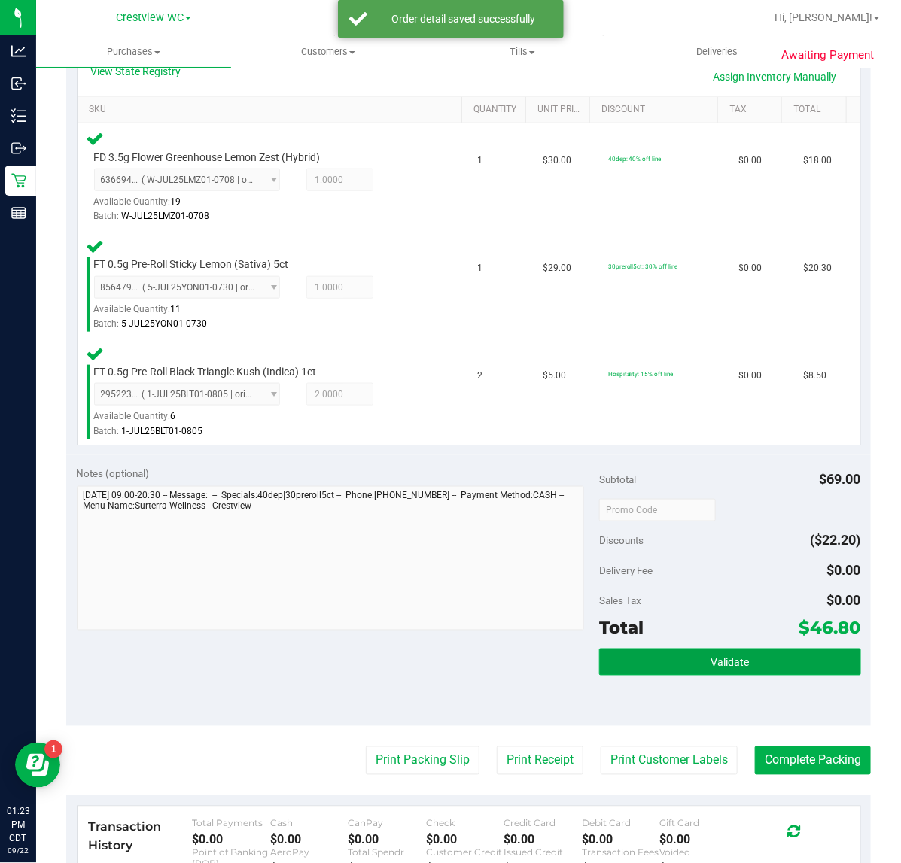
click at [694, 670] on button "Validate" at bounding box center [729, 662] width 261 height 27
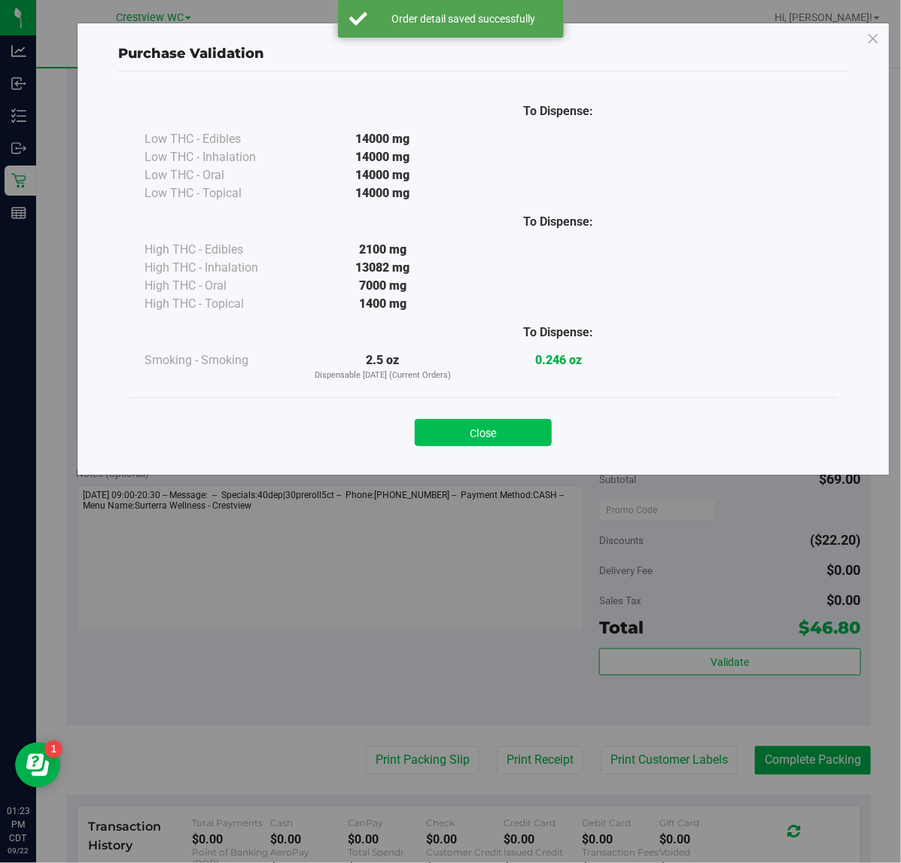
click at [482, 419] on button "Close" at bounding box center [483, 432] width 137 height 27
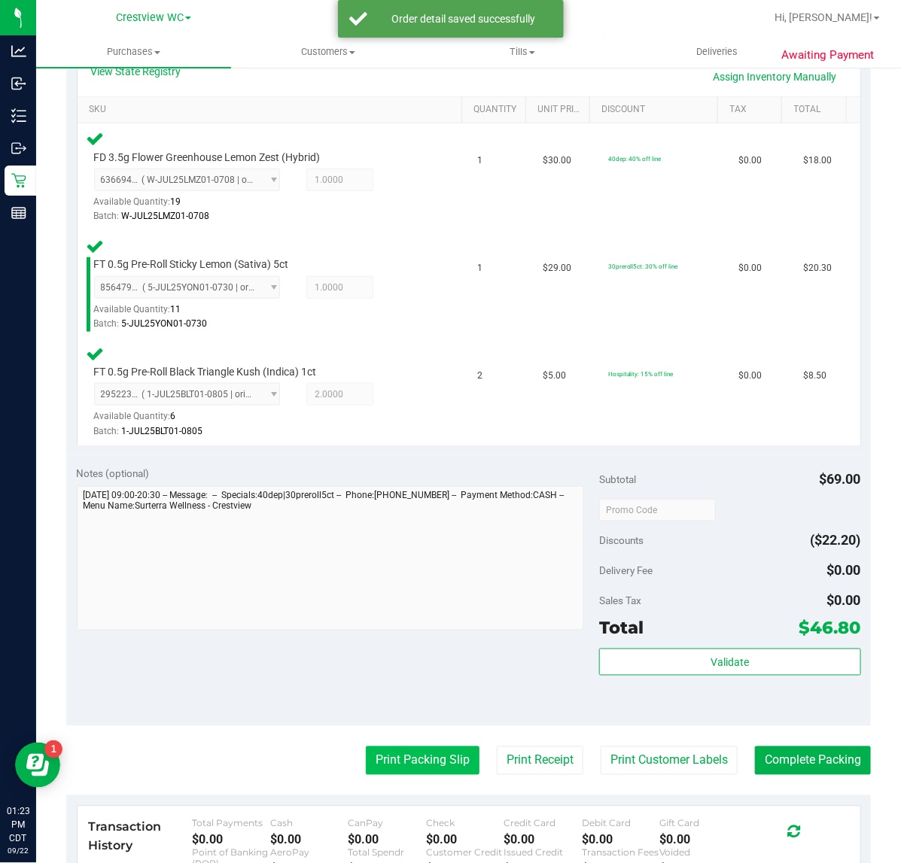
click at [396, 767] on button "Print Packing Slip" at bounding box center [423, 760] width 114 height 29
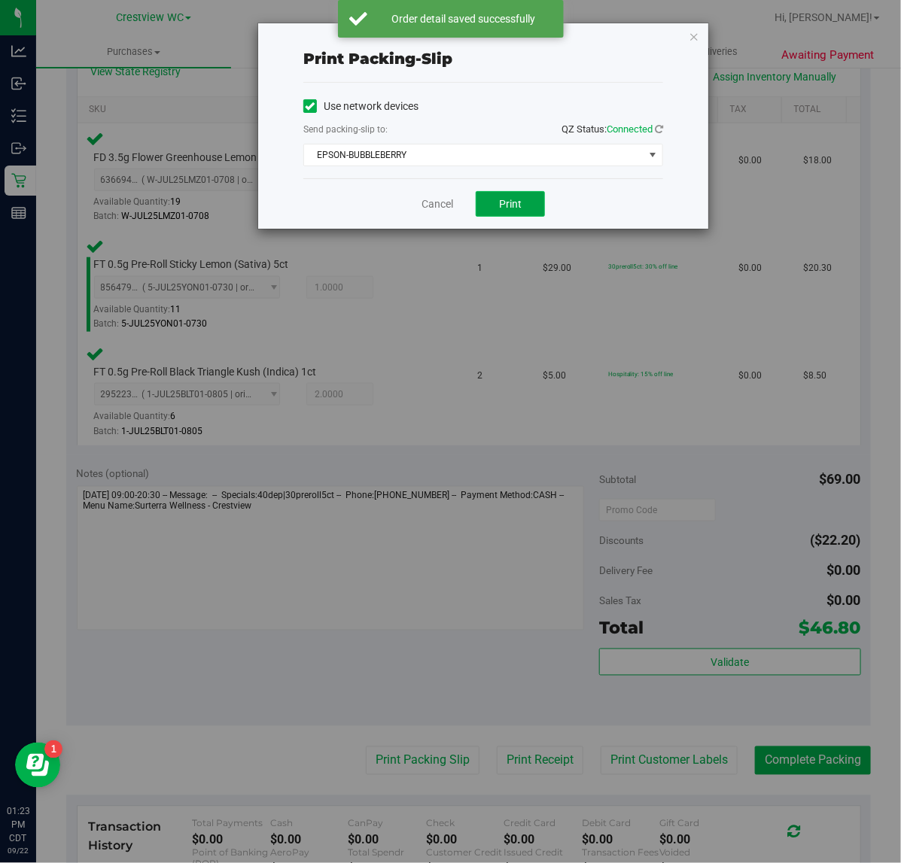
click at [512, 205] on span "Print" at bounding box center [510, 204] width 23 height 12
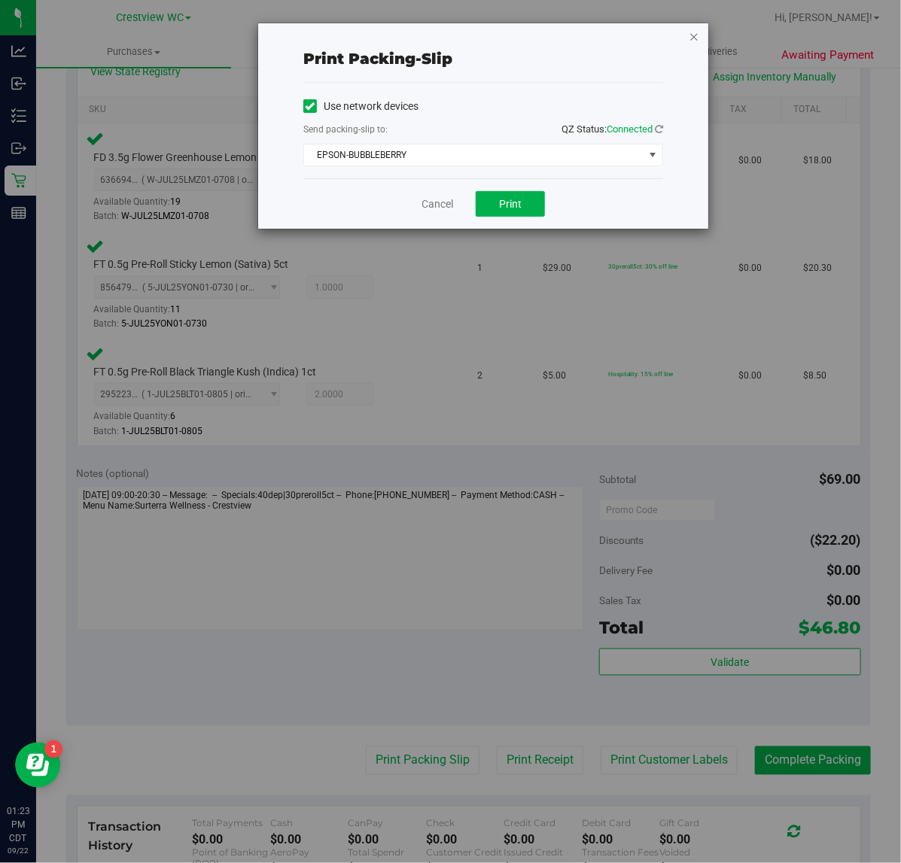
click at [694, 32] on icon "button" at bounding box center [693, 36] width 11 height 18
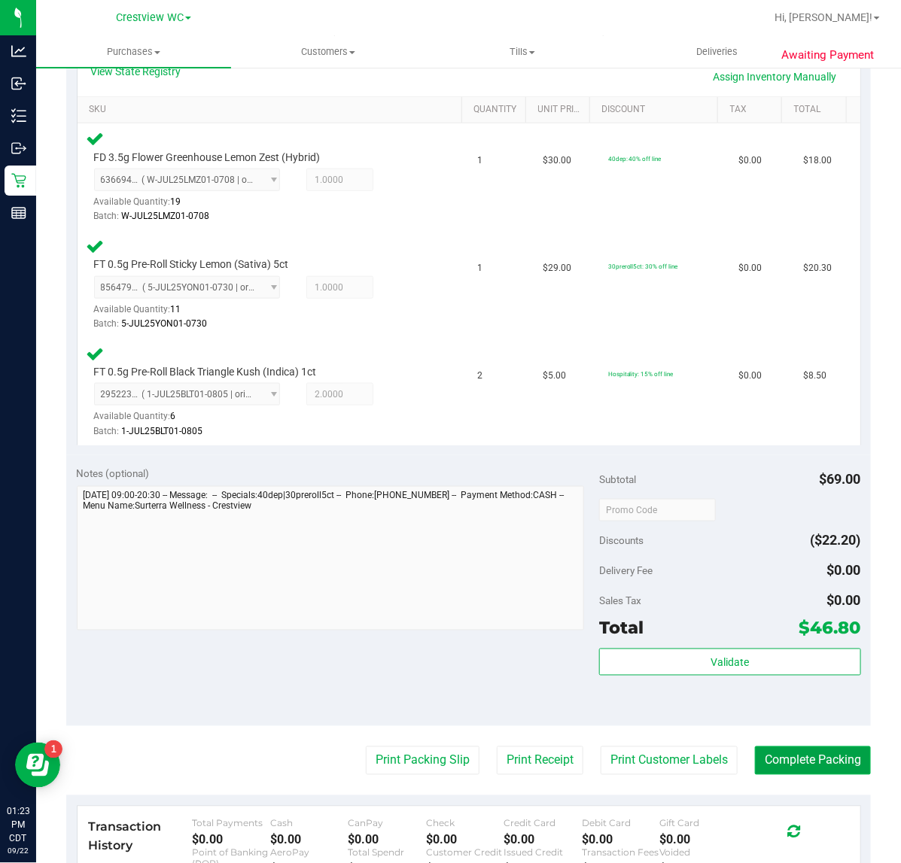
click at [818, 768] on button "Complete Packing" at bounding box center [813, 760] width 116 height 29
